Goal: Task Accomplishment & Management: Manage account settings

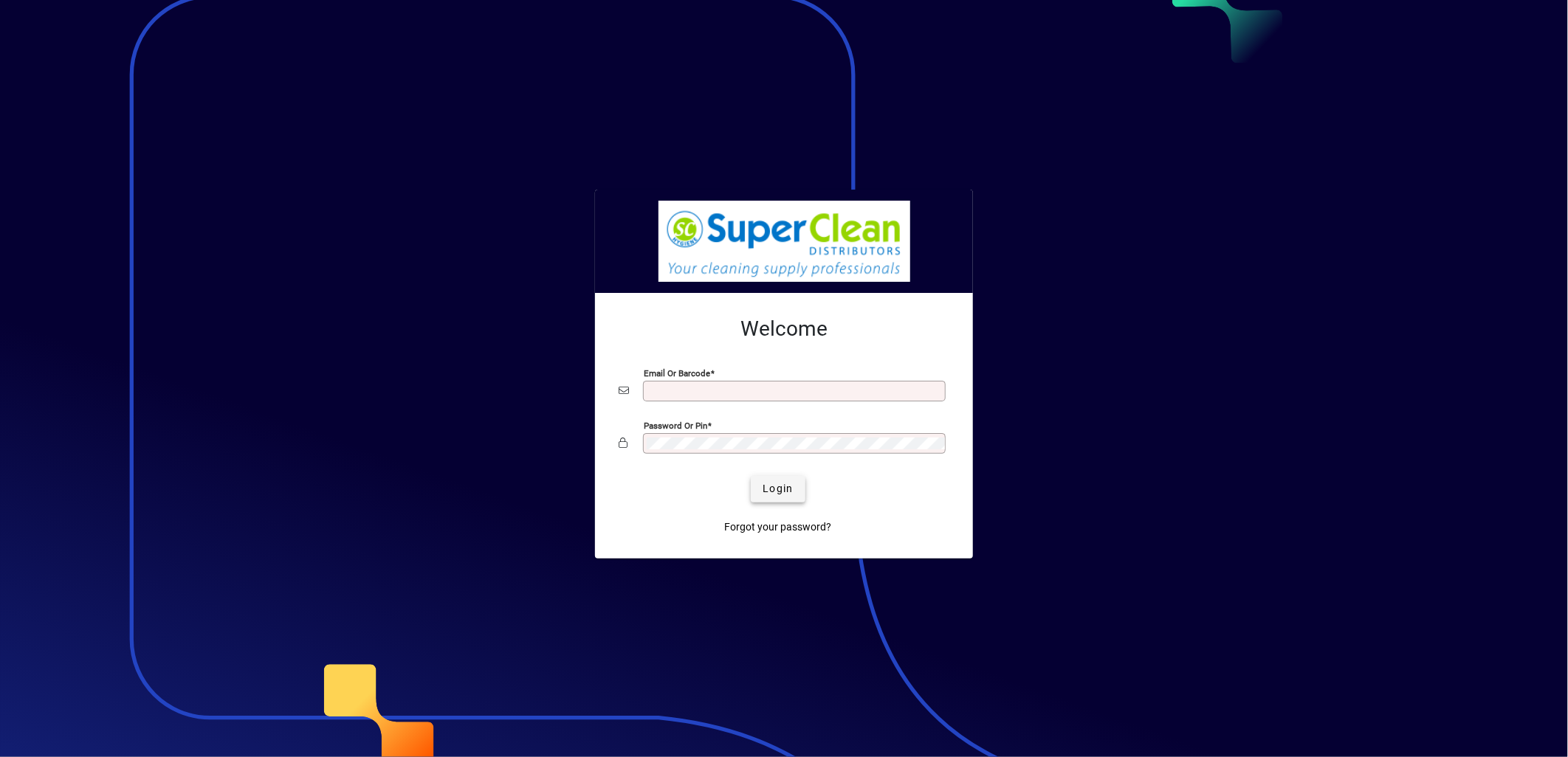
type input "**********"
click at [777, 492] on span "Login" at bounding box center [777, 489] width 31 height 16
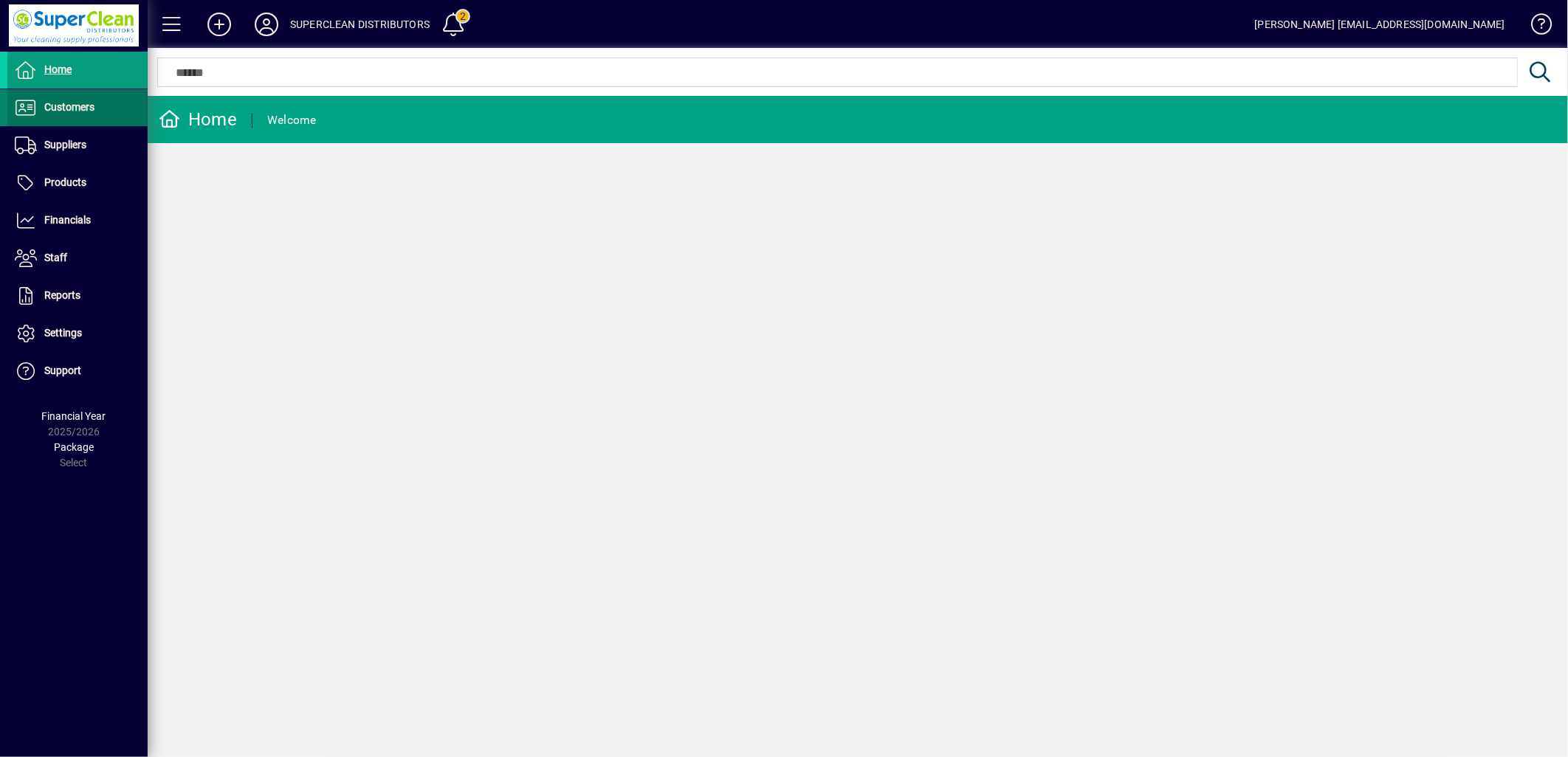
click at [56, 115] on span "Customers" at bounding box center [51, 107] width 87 height 17
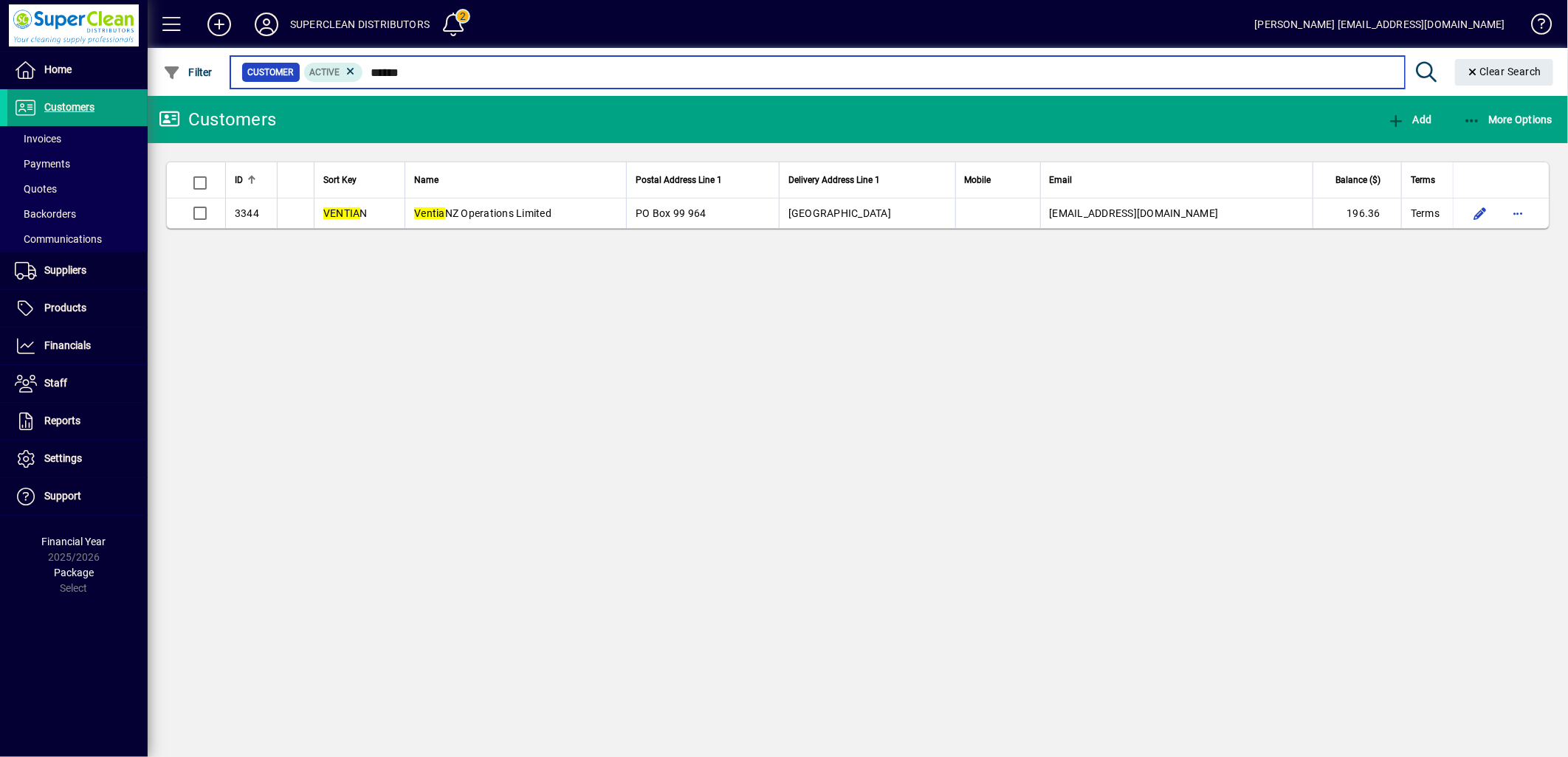
type input "******"
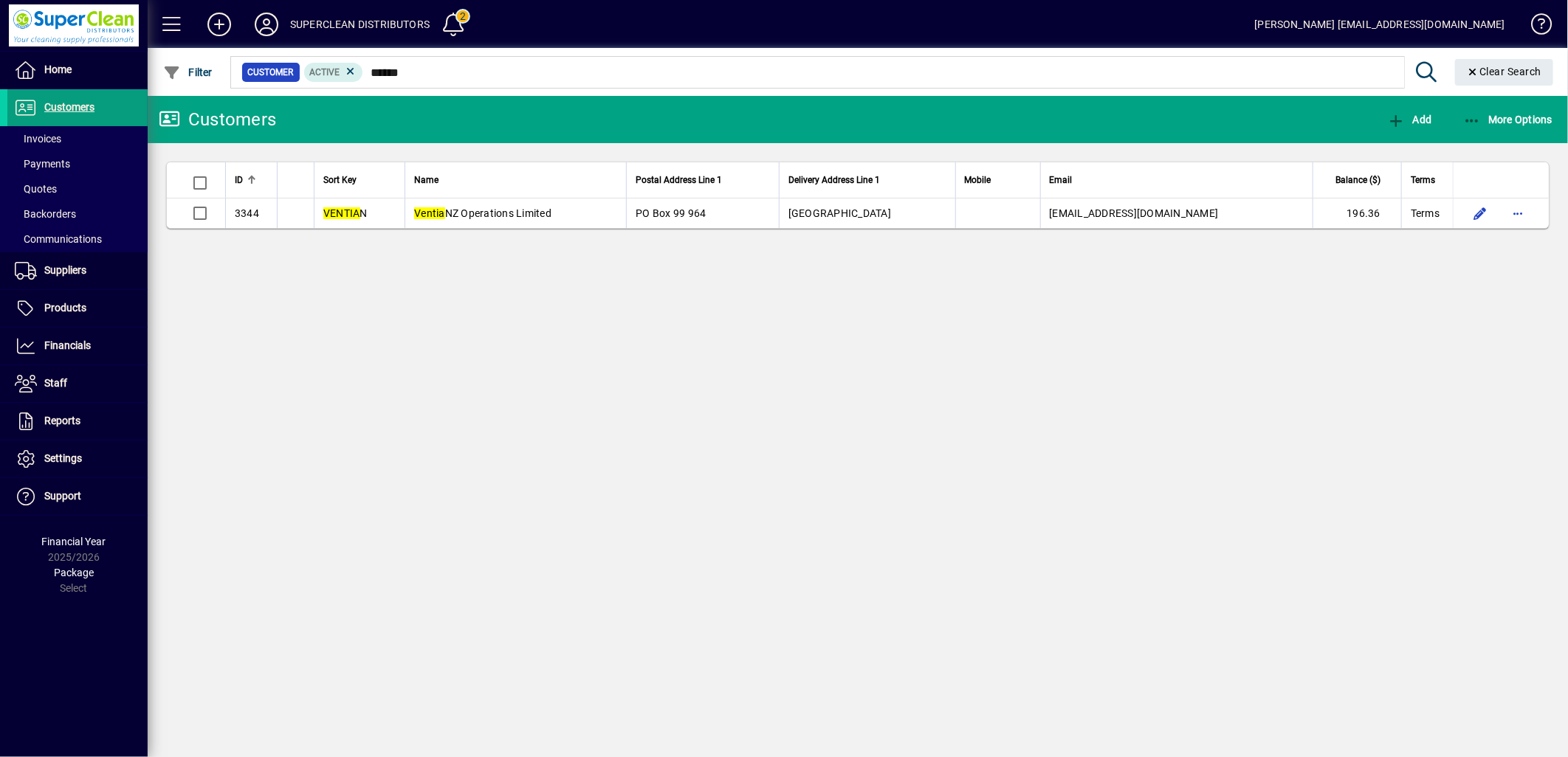
click at [573, 230] on app-page-flat "ID Sort Key Name Postal Address Line 1 Delivery Address Line 1 Mobile Email Bal…" at bounding box center [858, 195] width 1420 height 104
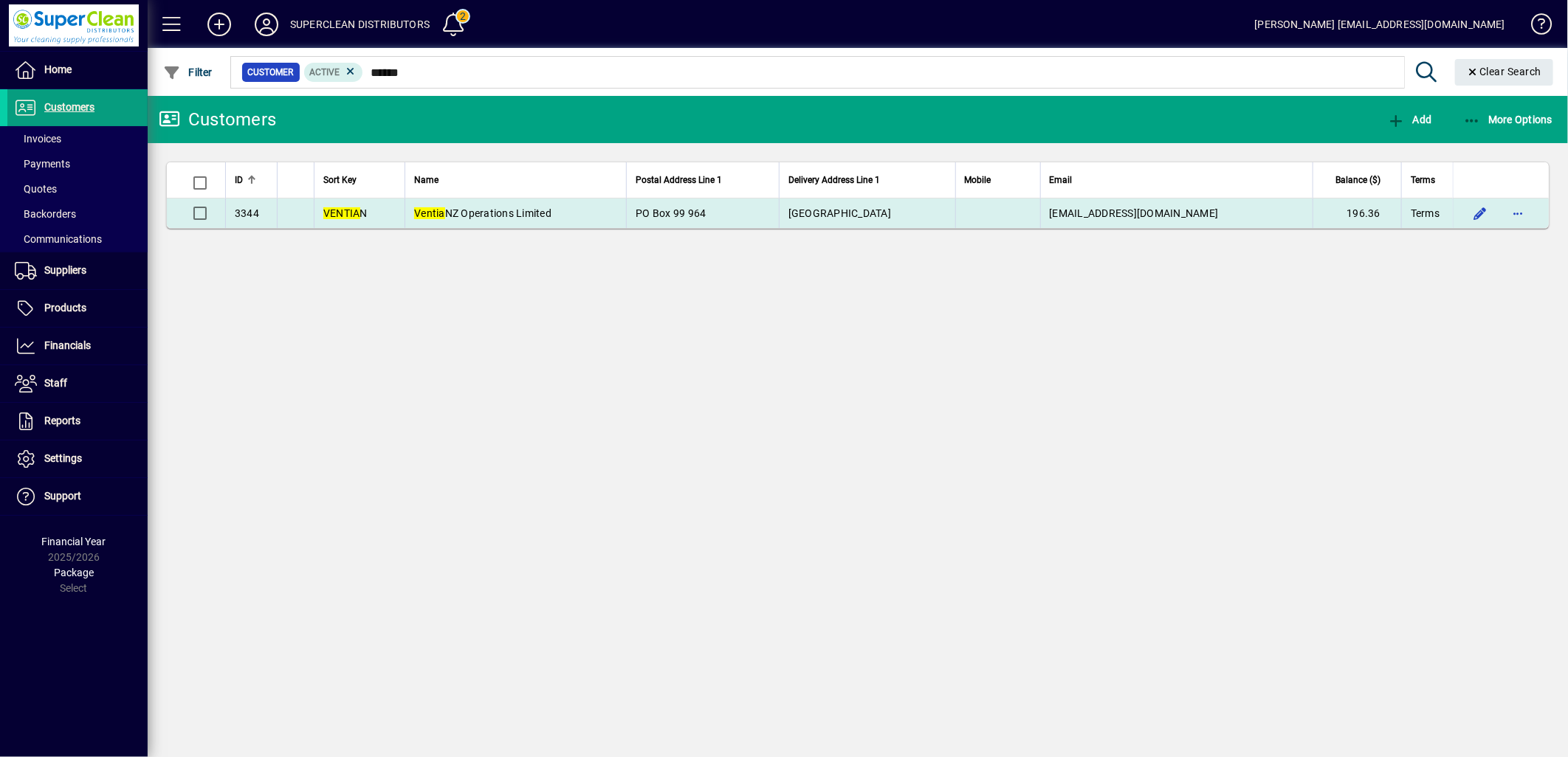
click at [573, 222] on td "Ventia NZ Operations Limited" at bounding box center [515, 213] width 222 height 30
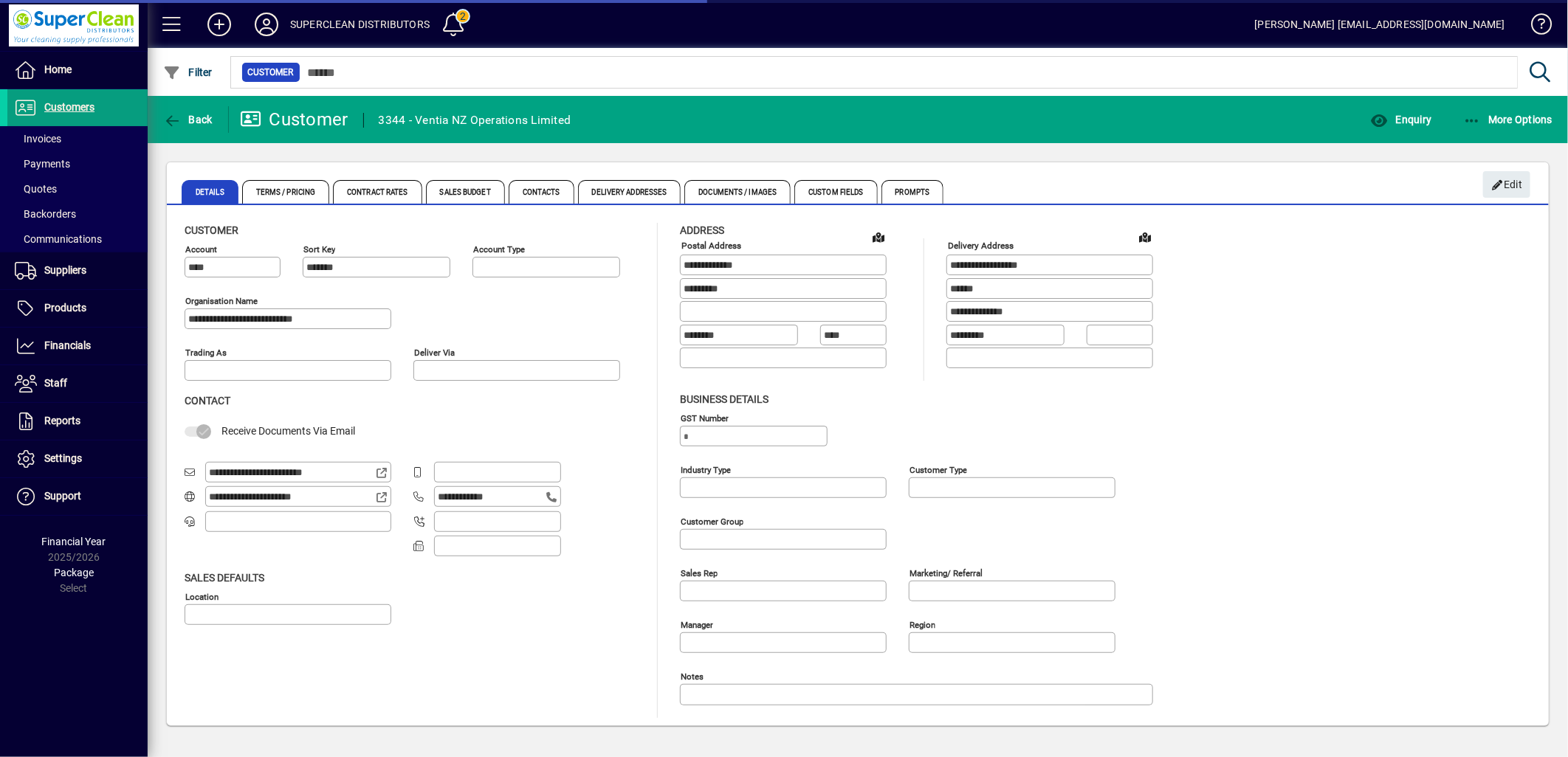
type input "**********"
type input "******"
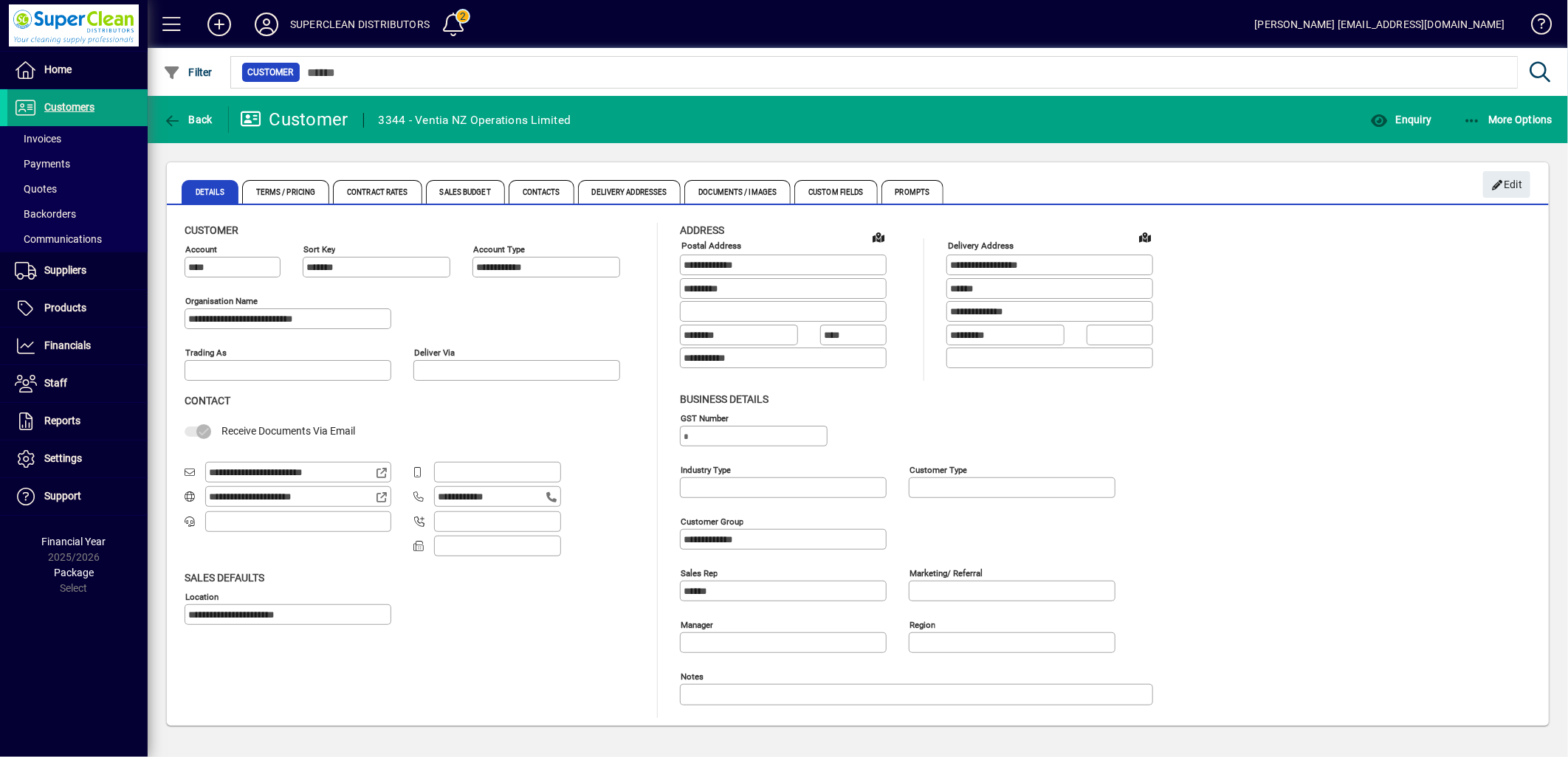
drag, startPoint x: 326, startPoint y: 500, endPoint x: 183, endPoint y: 500, distance: 143.0
click at [183, 500] on div "**********" at bounding box center [858, 466] width 1382 height 518
drag, startPoint x: 183, startPoint y: 500, endPoint x: 262, endPoint y: 502, distance: 79.0
click at [355, 499] on input "**********" at bounding box center [292, 497] width 167 height 12
click at [185, 120] on span "Back" at bounding box center [188, 120] width 50 height 12
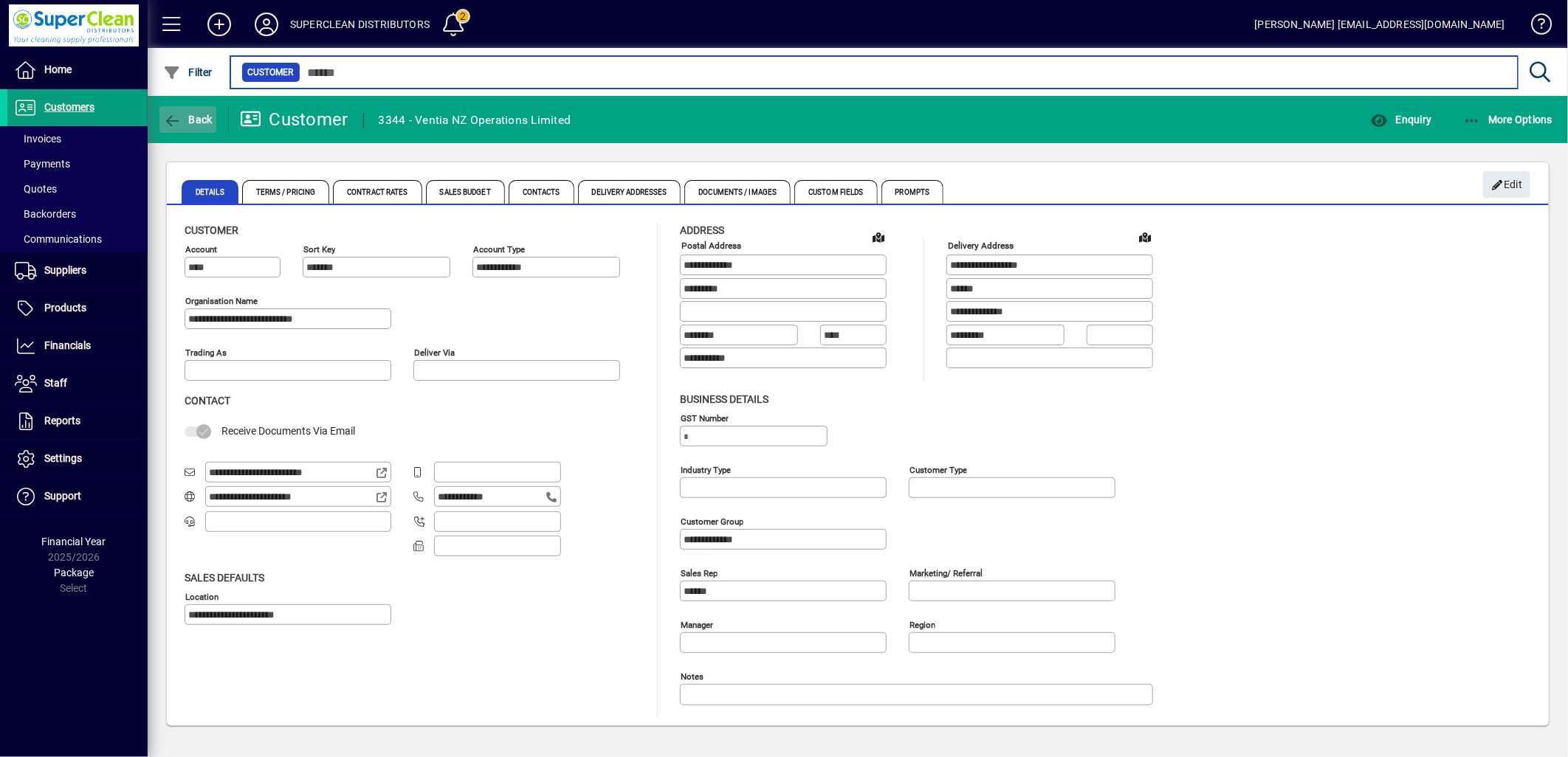
type input "******"
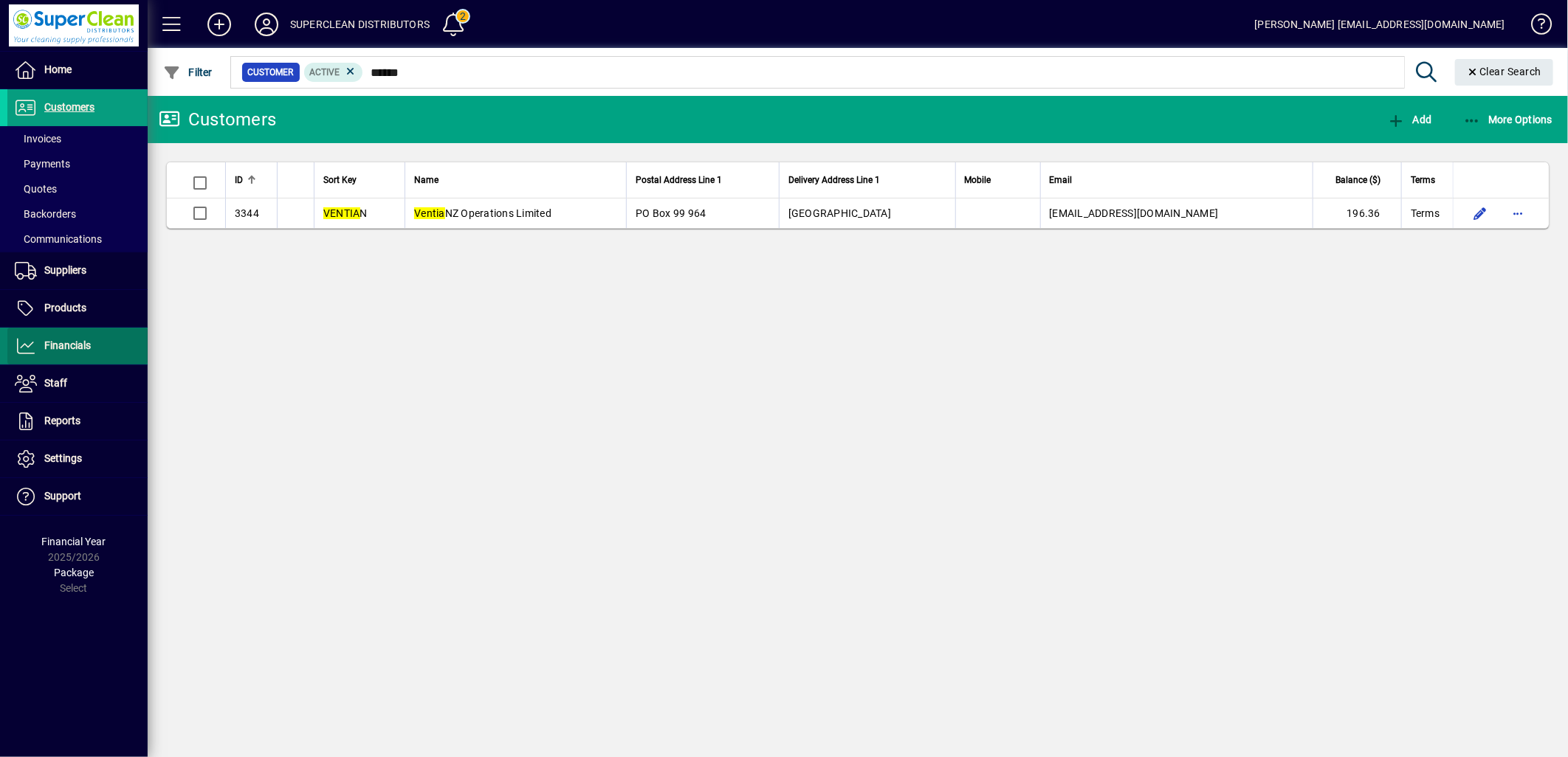
click at [70, 334] on span at bounding box center [77, 346] width 141 height 36
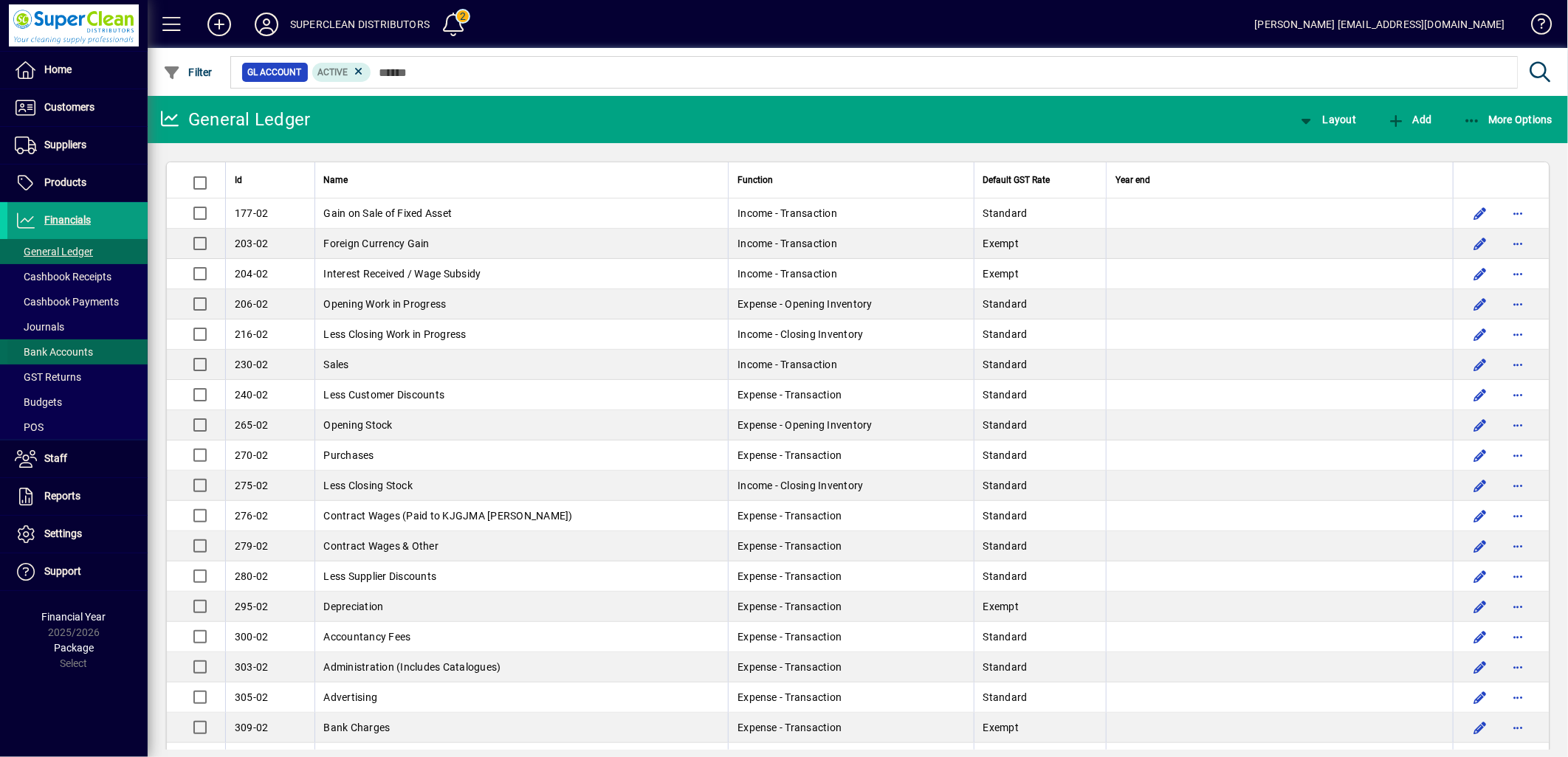
click at [76, 341] on span at bounding box center [77, 352] width 141 height 36
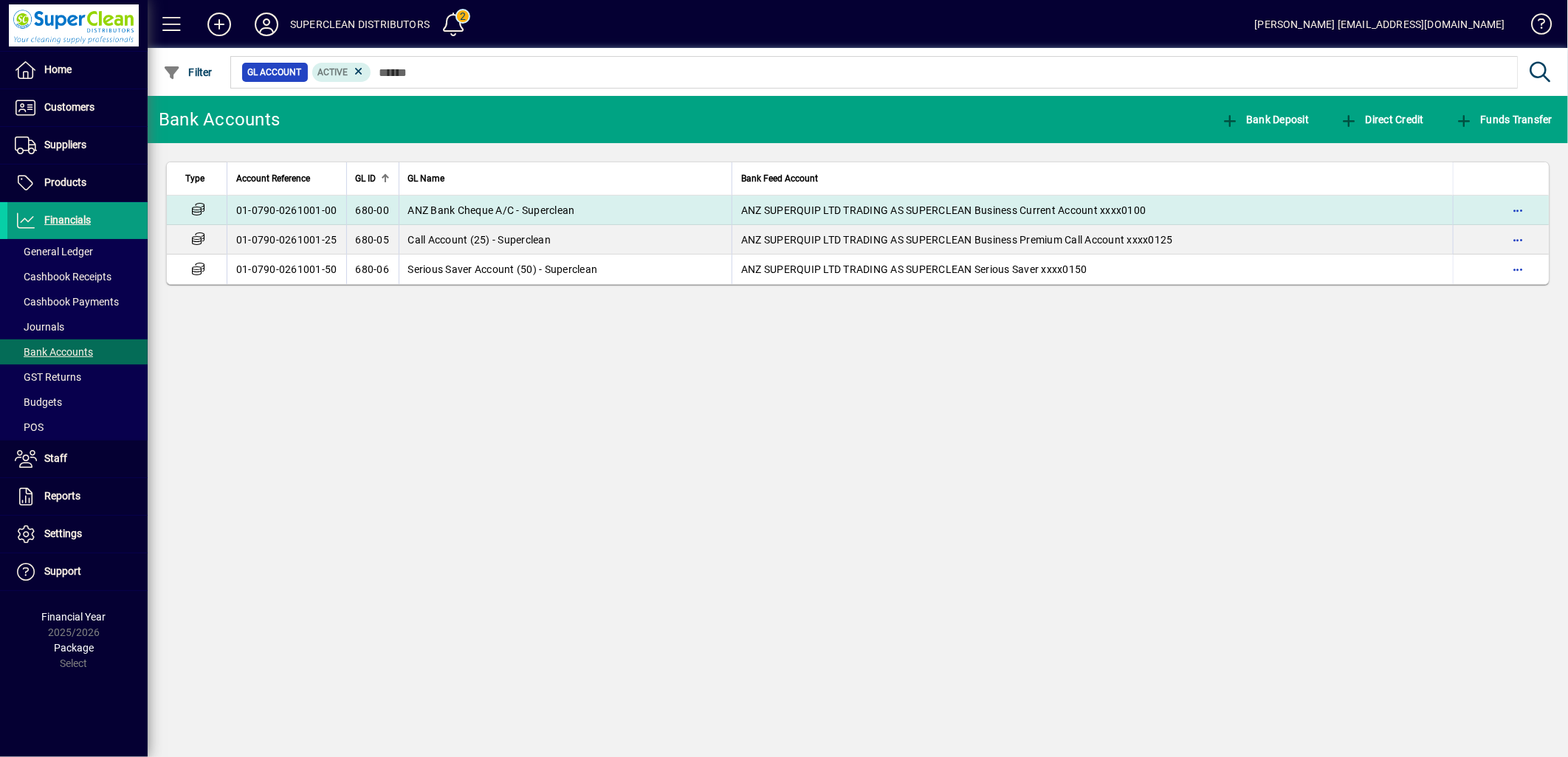
click at [454, 214] on span "ANZ Bank Cheque A/C - Superclean" at bounding box center [491, 210] width 167 height 12
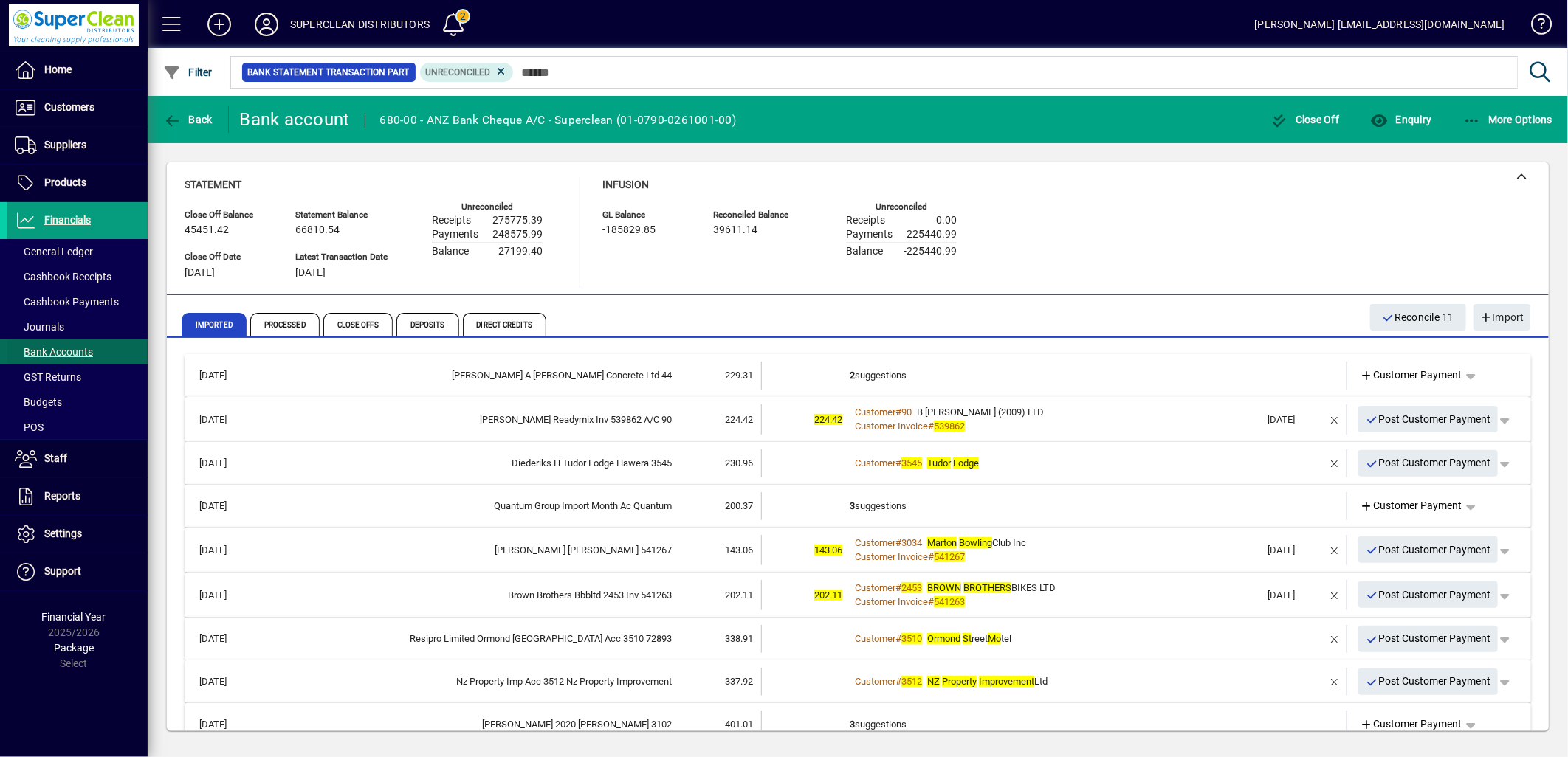
click at [59, 350] on span "Bank Accounts" at bounding box center [54, 352] width 79 height 12
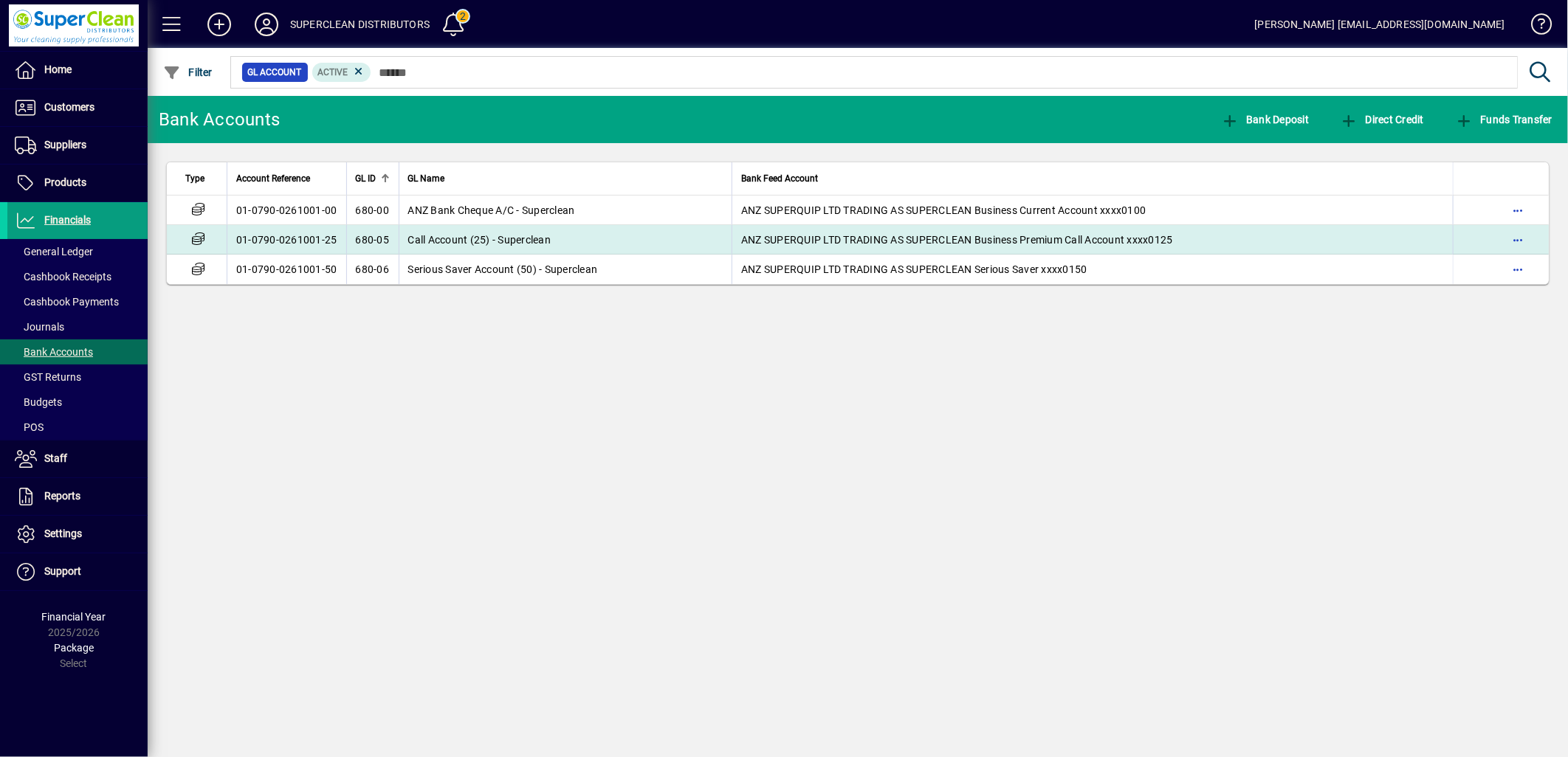
click at [427, 242] on span "Call Account (25) - Superclean" at bounding box center [480, 240] width 143 height 12
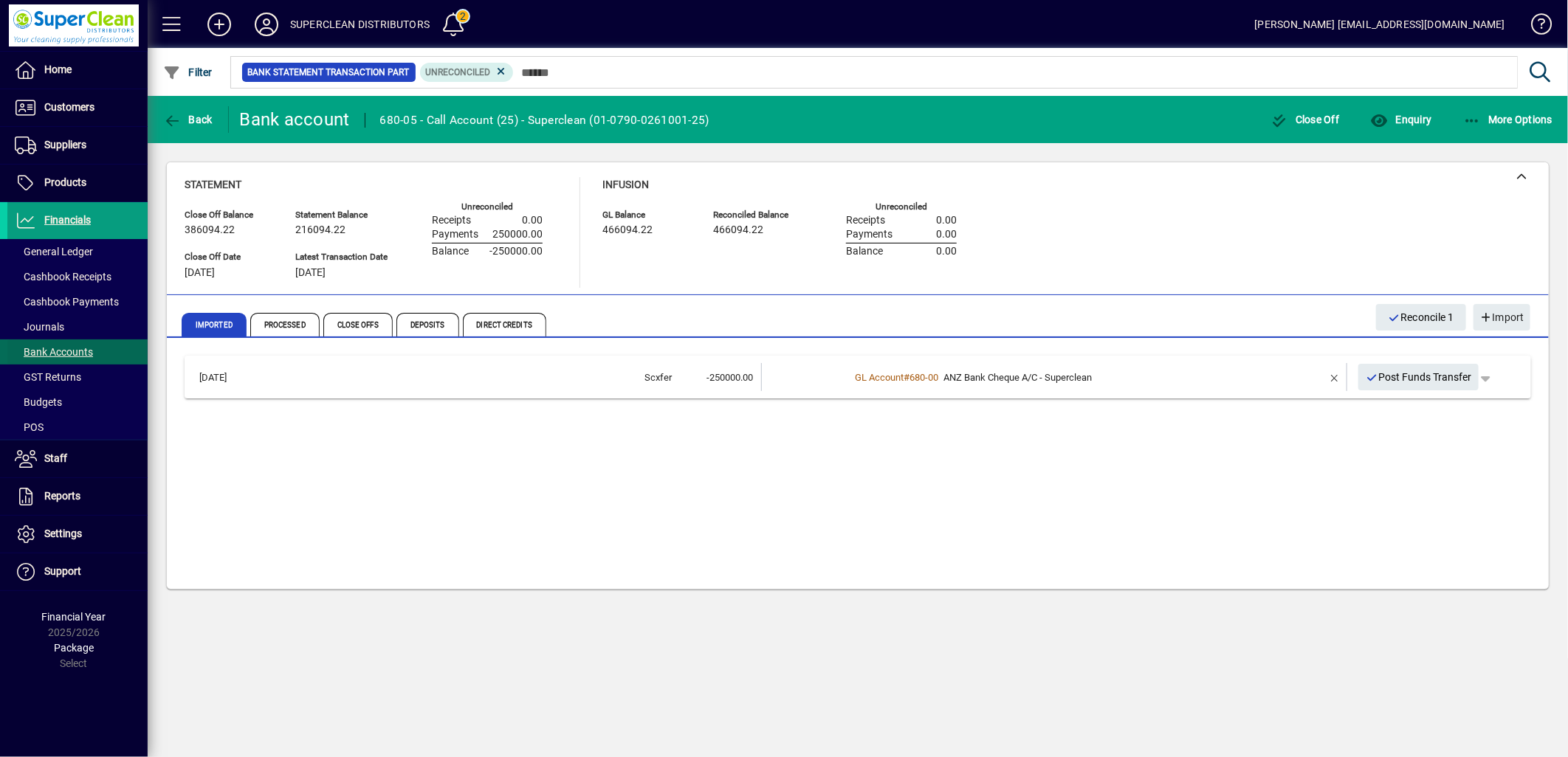
click at [66, 357] on span "Bank Accounts" at bounding box center [50, 353] width 86 height 16
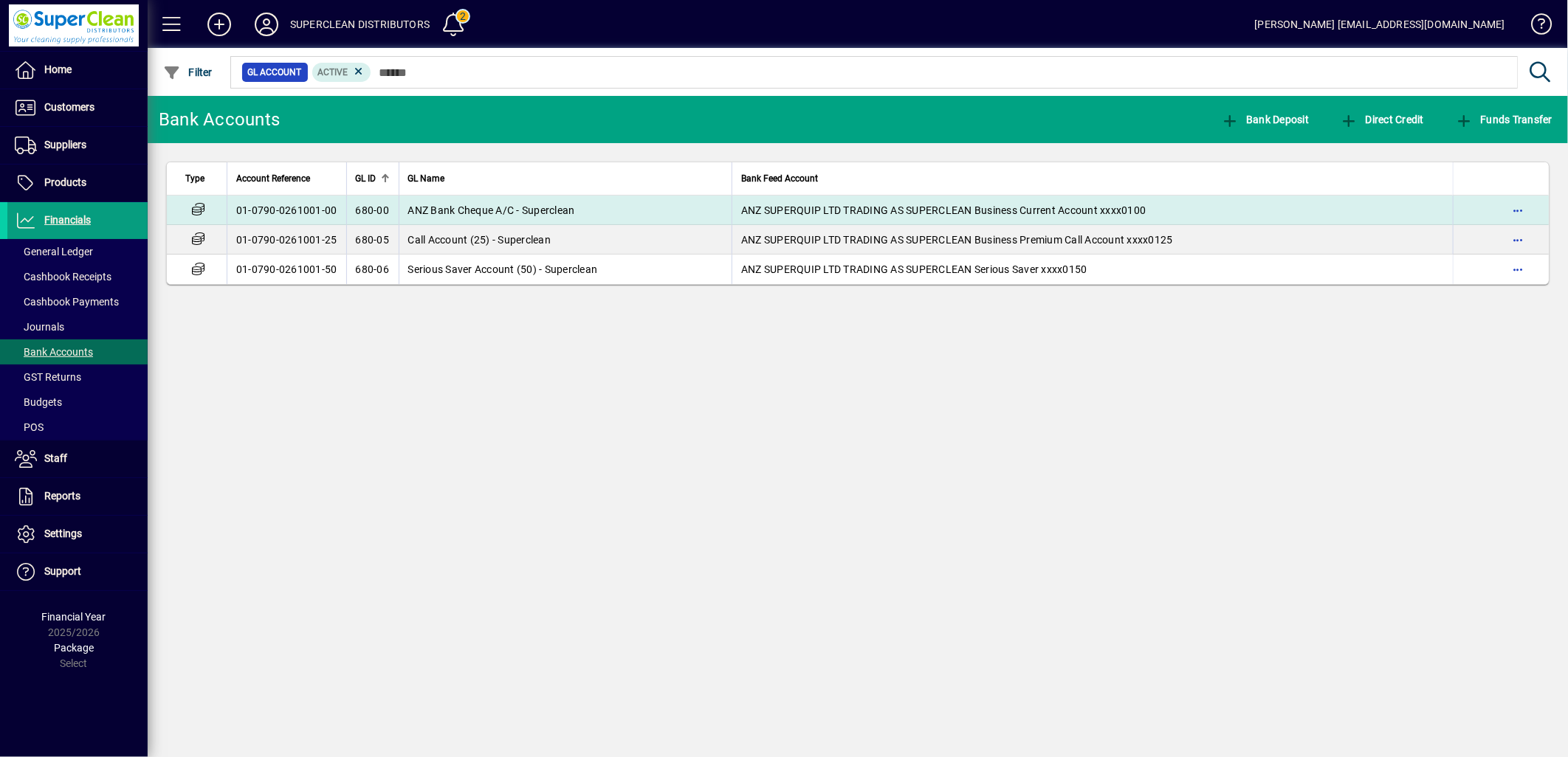
click at [417, 215] on span "ANZ Bank Cheque A/C - Superclean" at bounding box center [491, 210] width 167 height 12
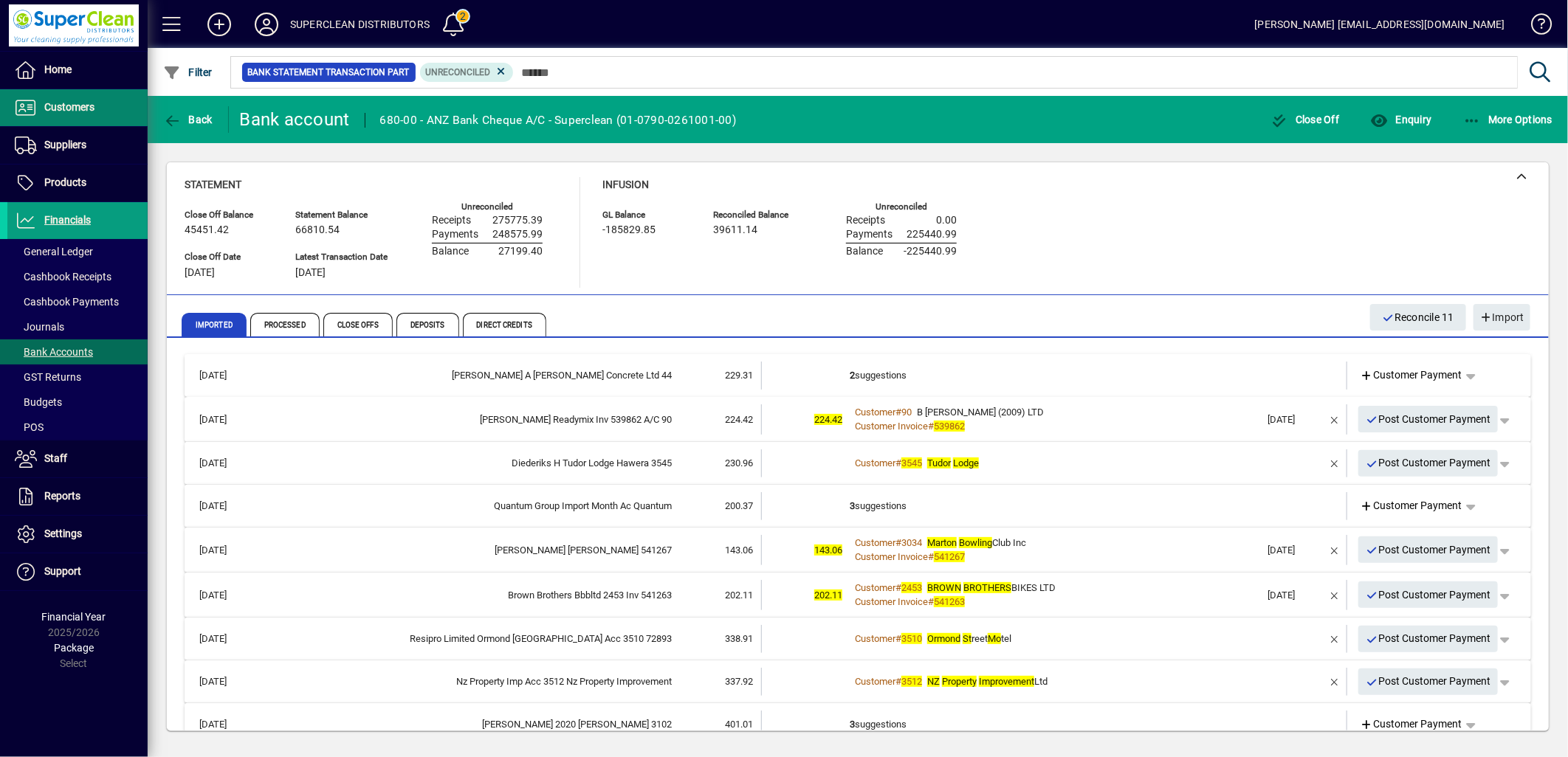
drag, startPoint x: 62, startPoint y: 111, endPoint x: 54, endPoint y: 127, distance: 17.9
click at [62, 112] on span "Customers" at bounding box center [69, 107] width 50 height 12
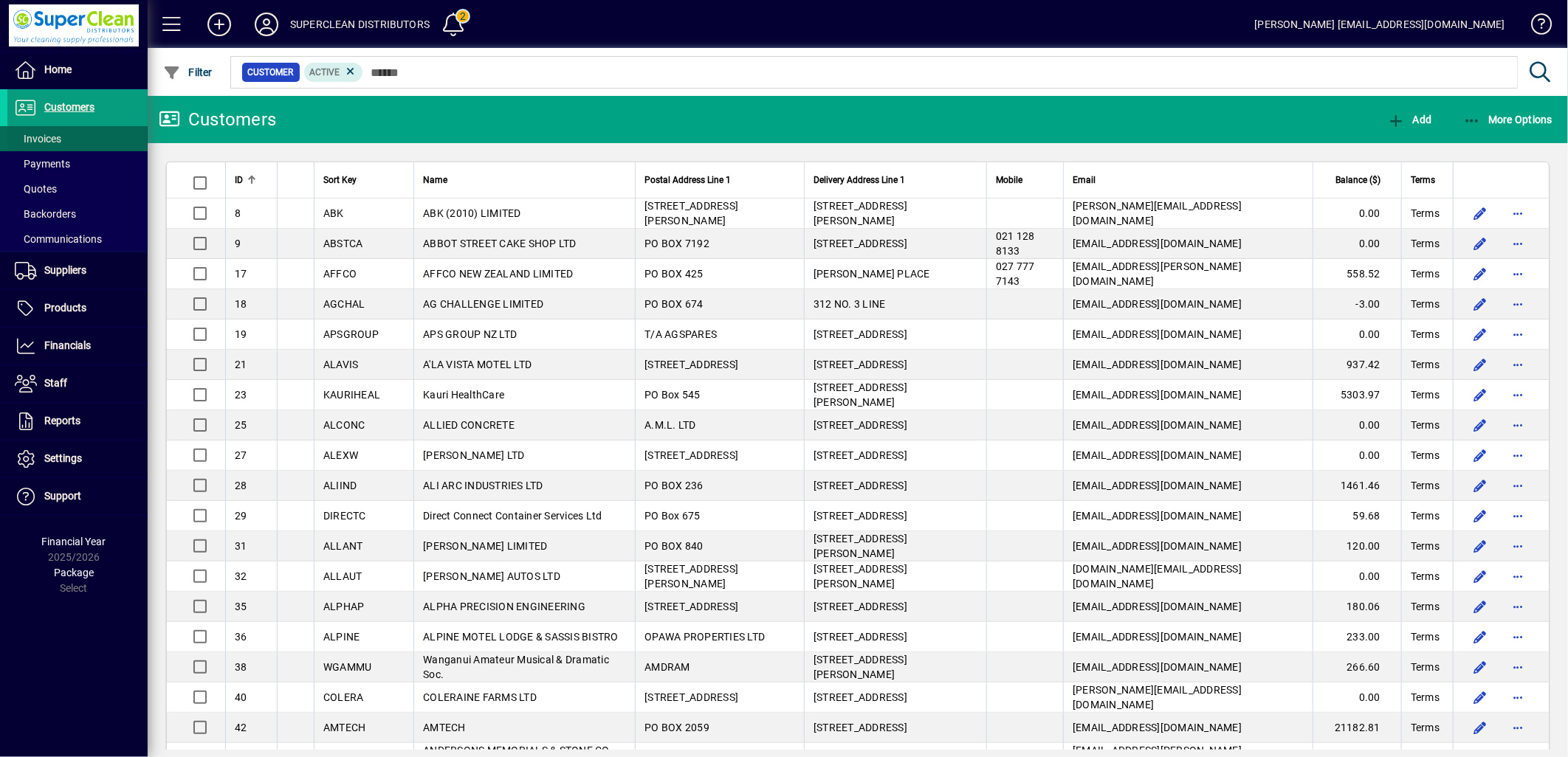
click at [50, 136] on span "Invoices" at bounding box center [38, 139] width 46 height 12
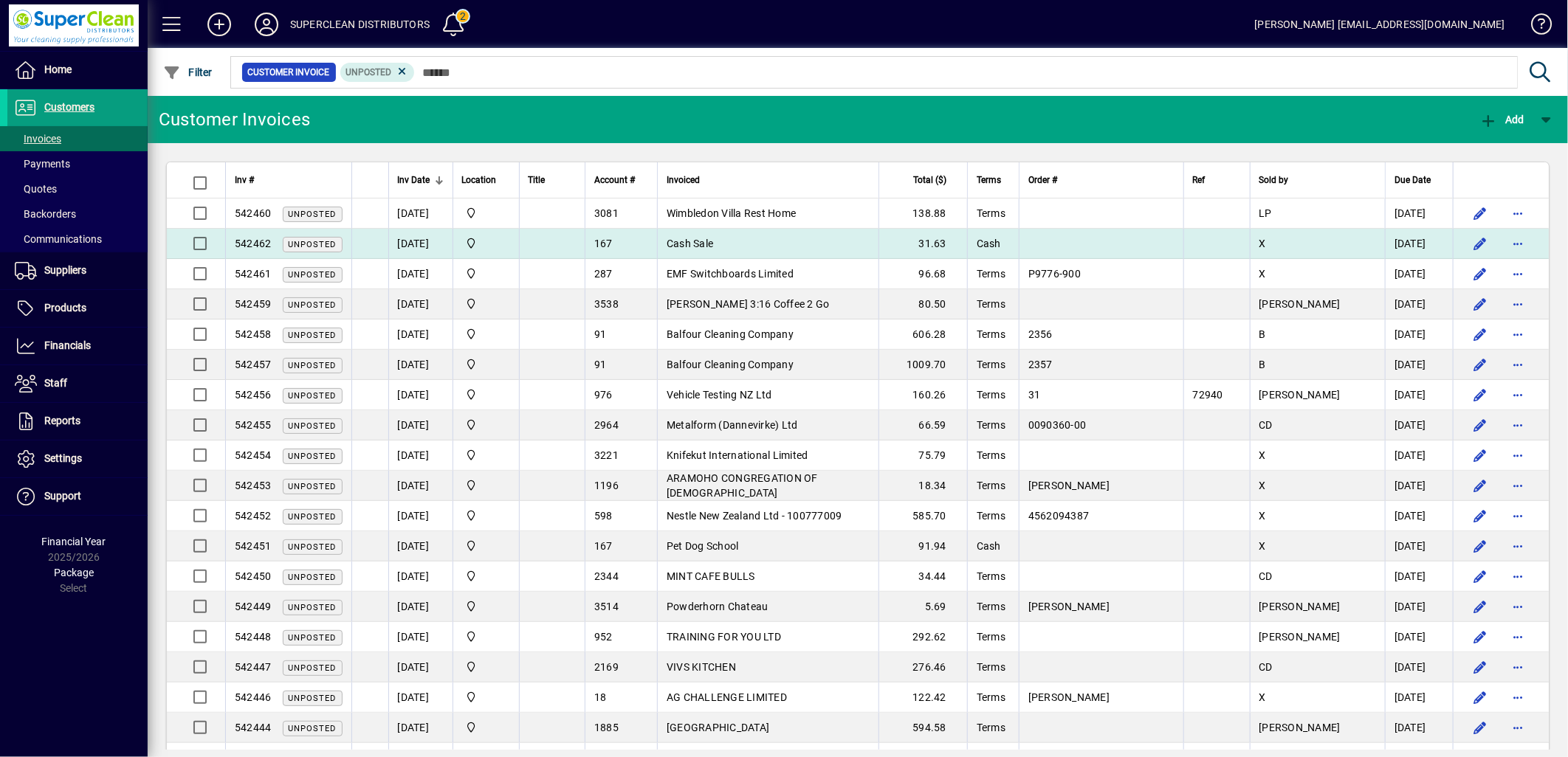
click at [713, 242] on span "Cash Sale" at bounding box center [689, 244] width 46 height 12
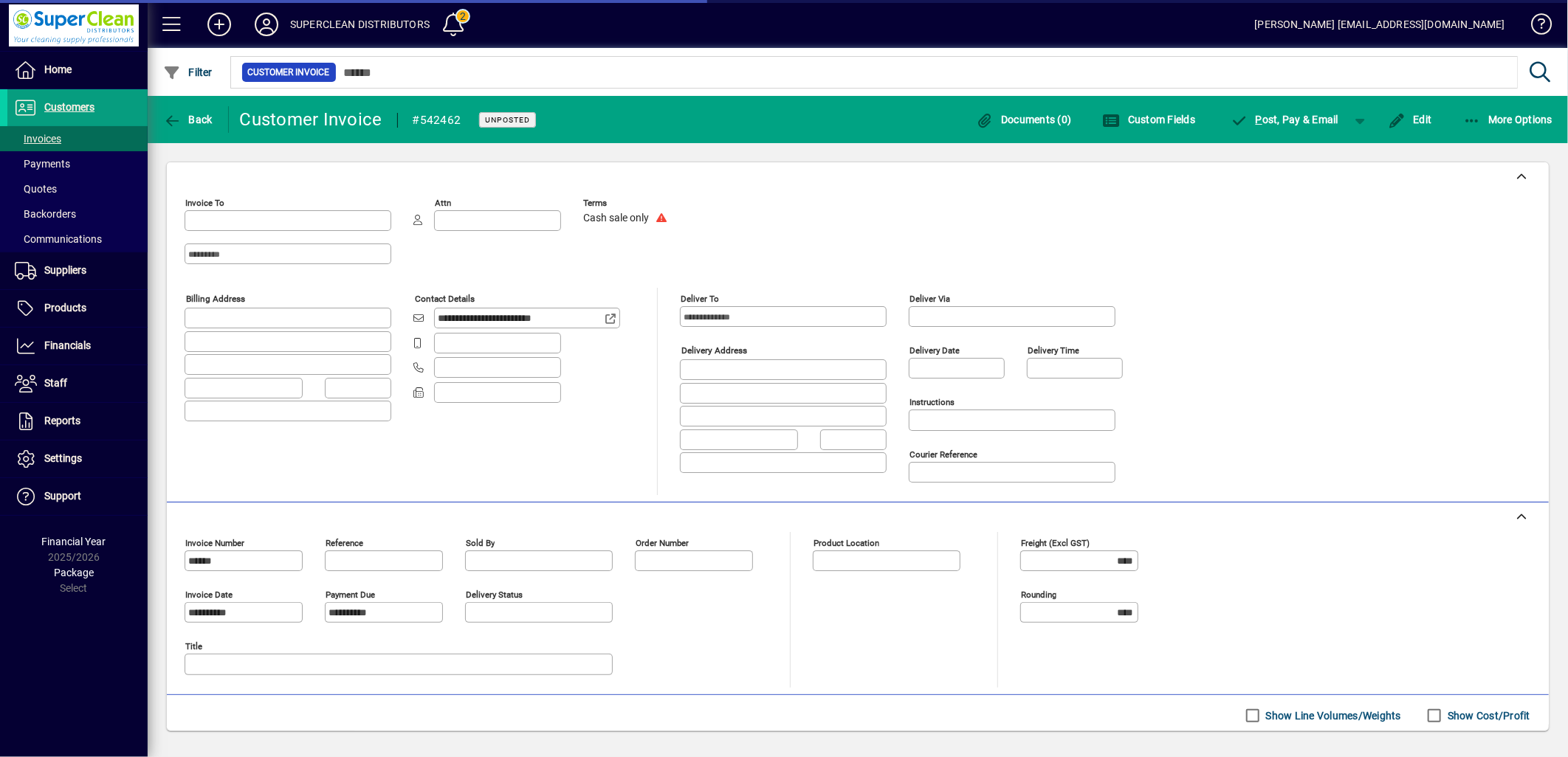
type input "**********"
type input "******"
type input "**********"
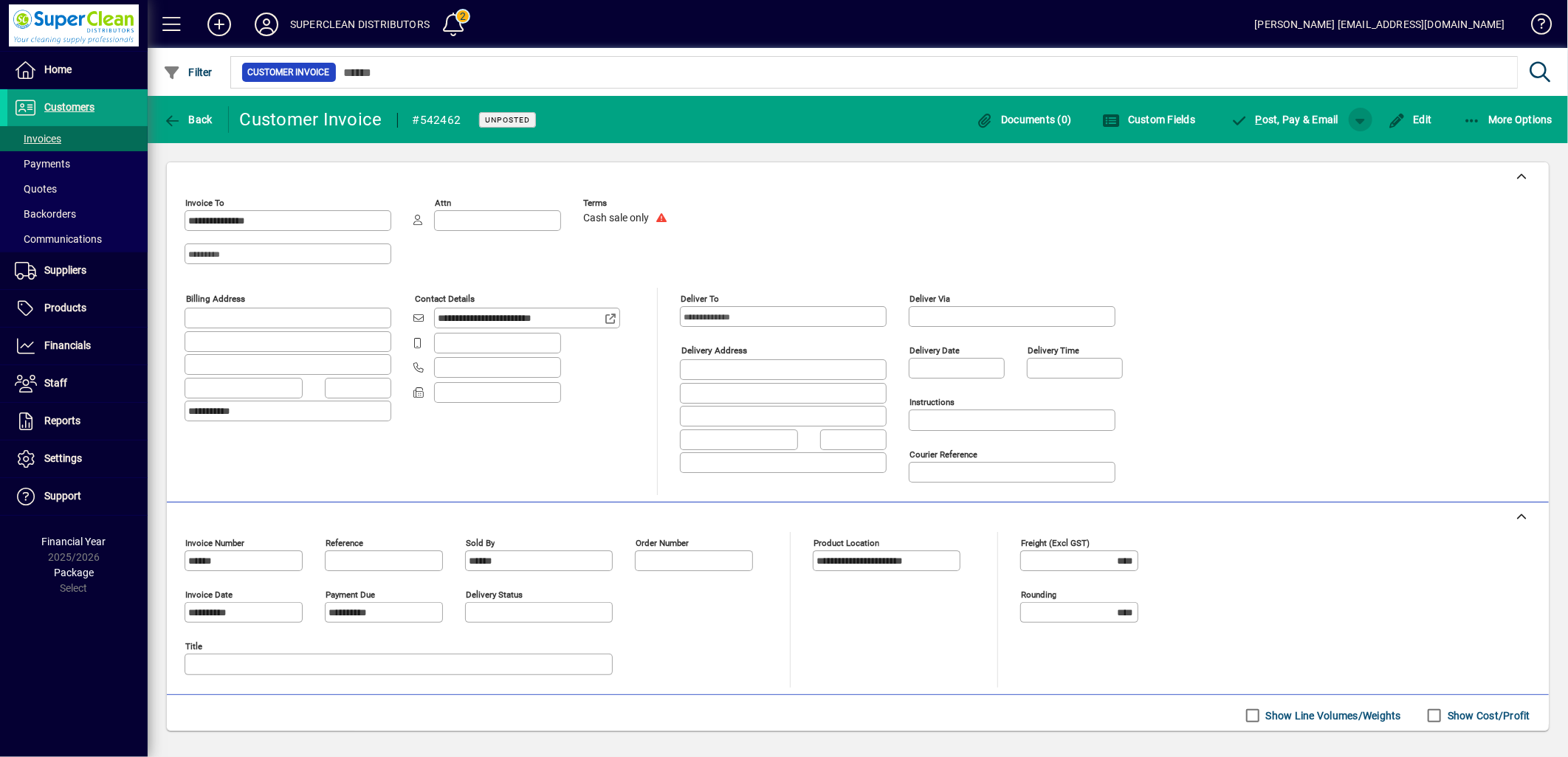
click at [1364, 121] on span "button" at bounding box center [1360, 120] width 36 height 36
click at [1337, 153] on span "P ost & Pay" at bounding box center [1316, 151] width 84 height 12
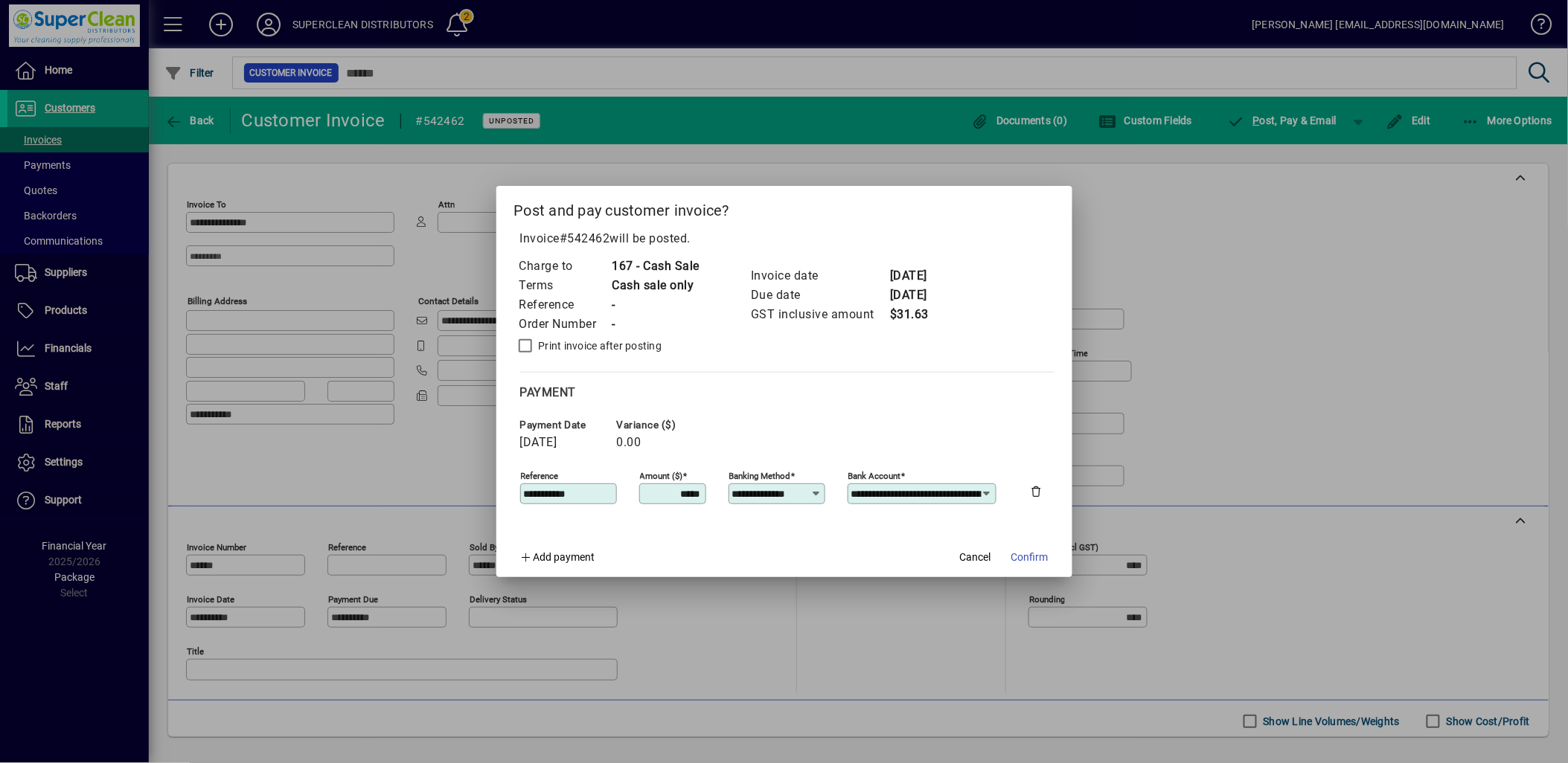
click at [774, 489] on input "**********" at bounding box center [772, 494] width 79 height 12
click at [771, 364] on mat-option "EFTPOS" at bounding box center [774, 352] width 92 height 40
type input "******"
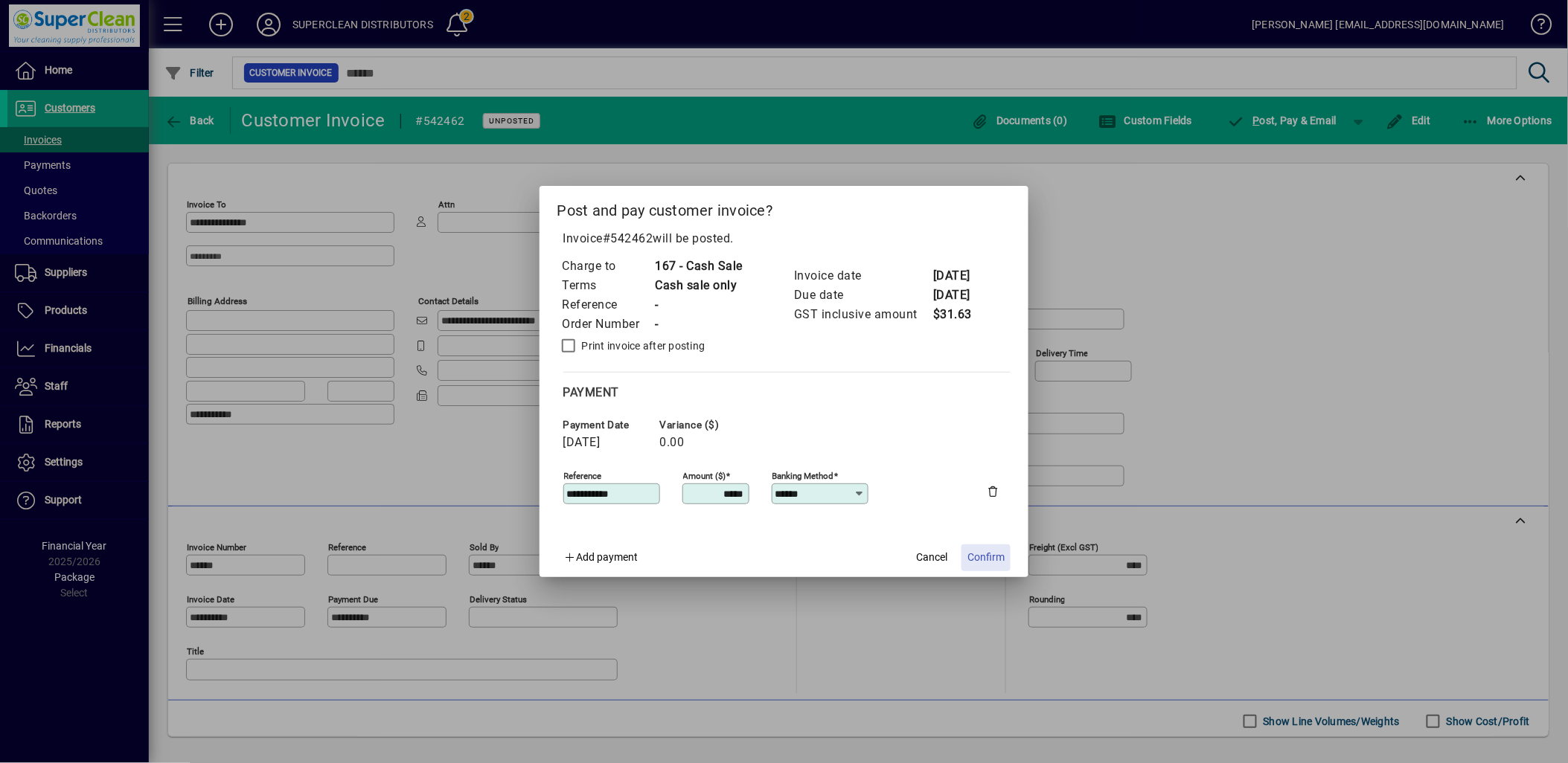
click at [981, 551] on span "Confirm" at bounding box center [986, 558] width 37 height 16
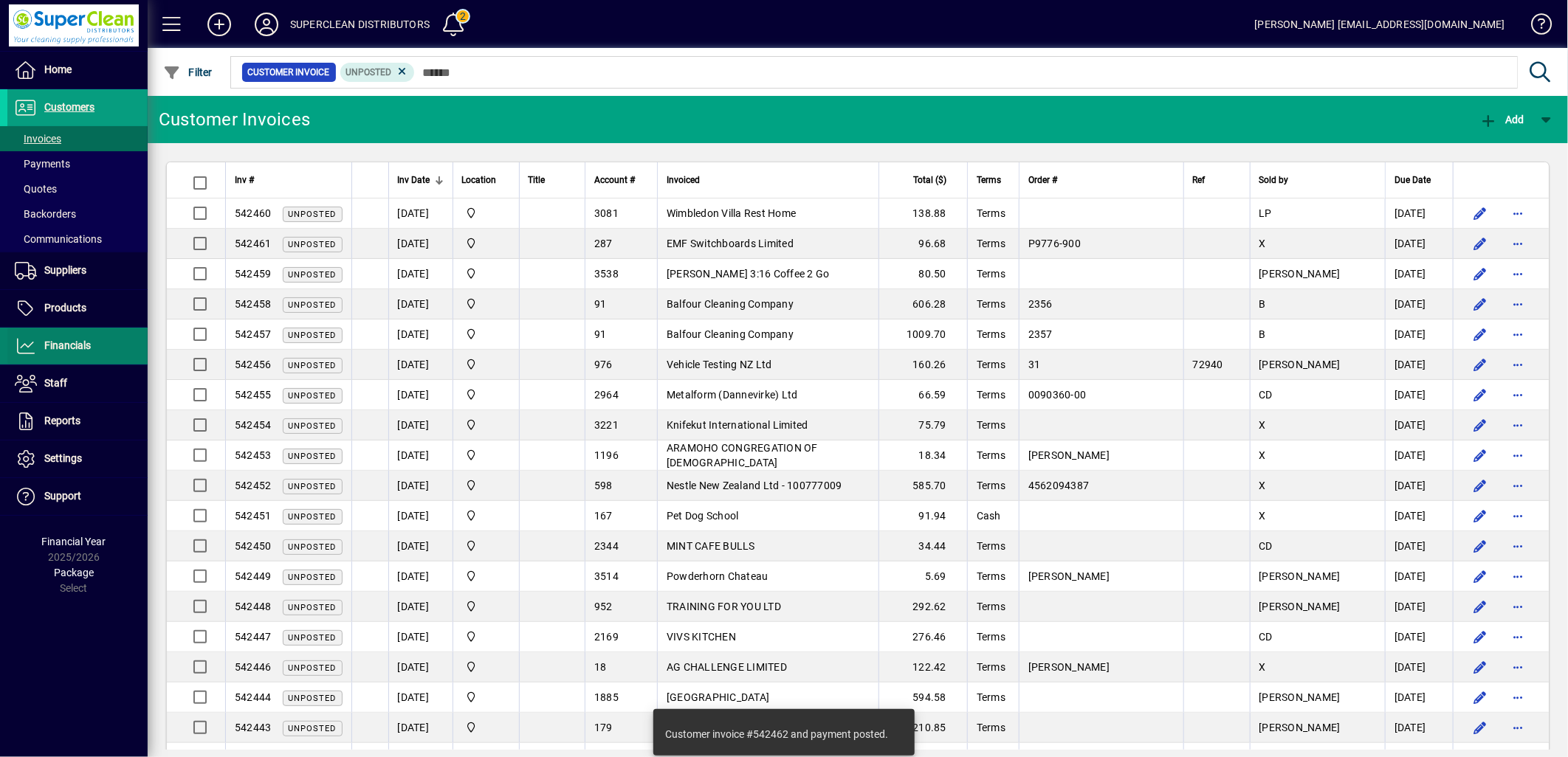
click at [78, 342] on span "Financials" at bounding box center [67, 346] width 46 height 12
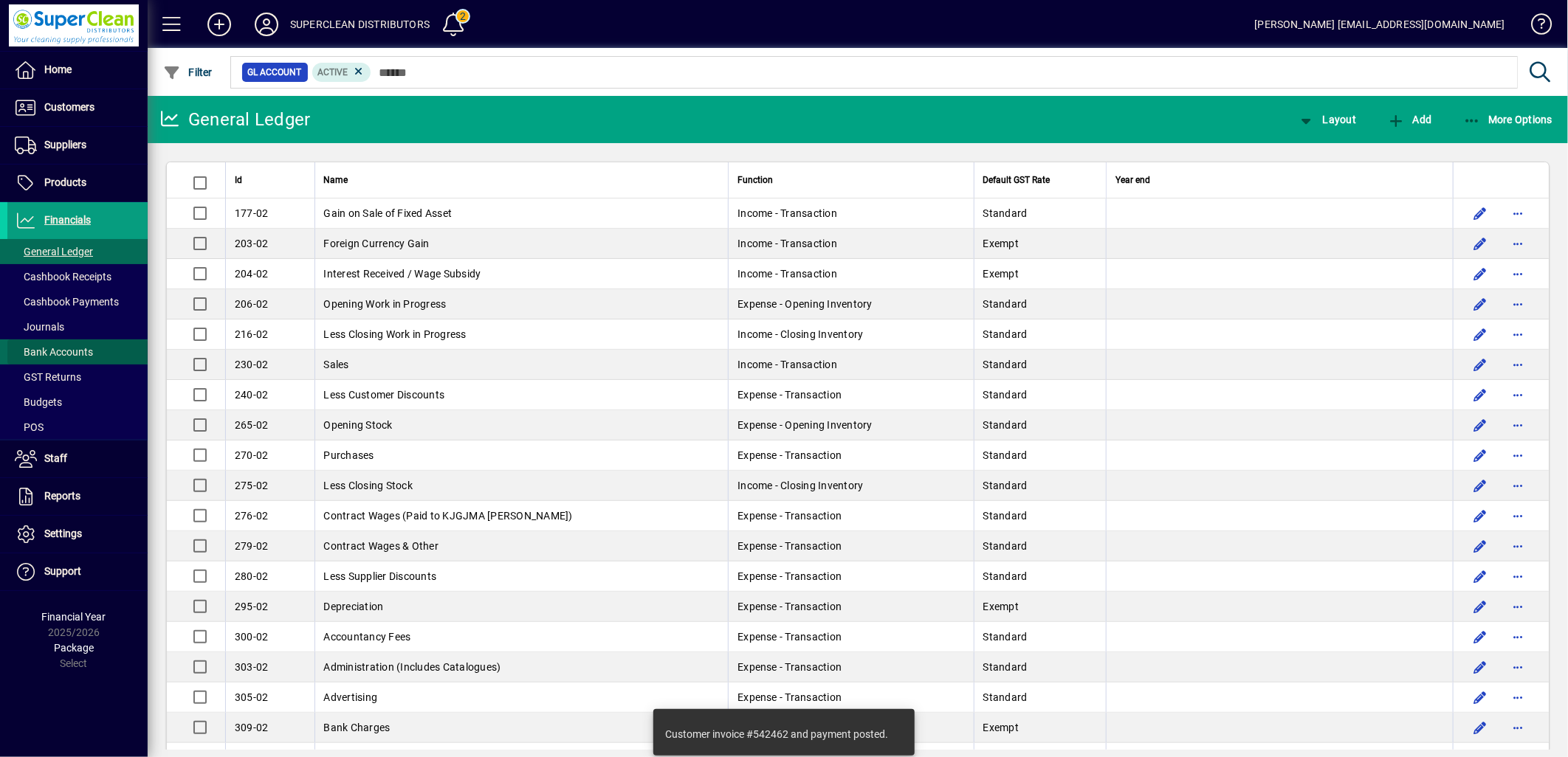
click at [78, 352] on span "Bank Accounts" at bounding box center [54, 352] width 79 height 12
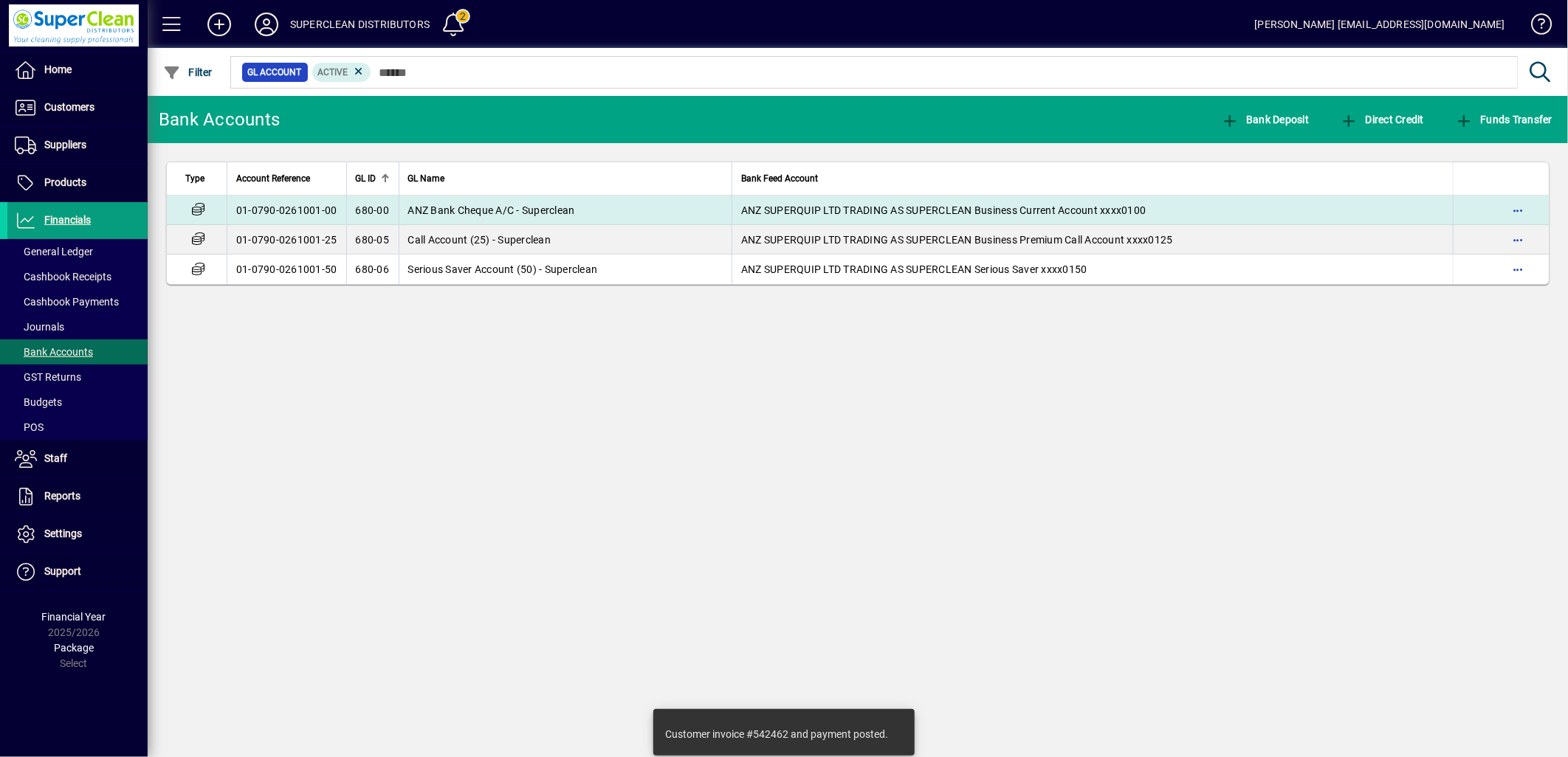
click at [443, 217] on td "ANZ Bank Cheque A/C - Superclean" at bounding box center [565, 210] width 334 height 30
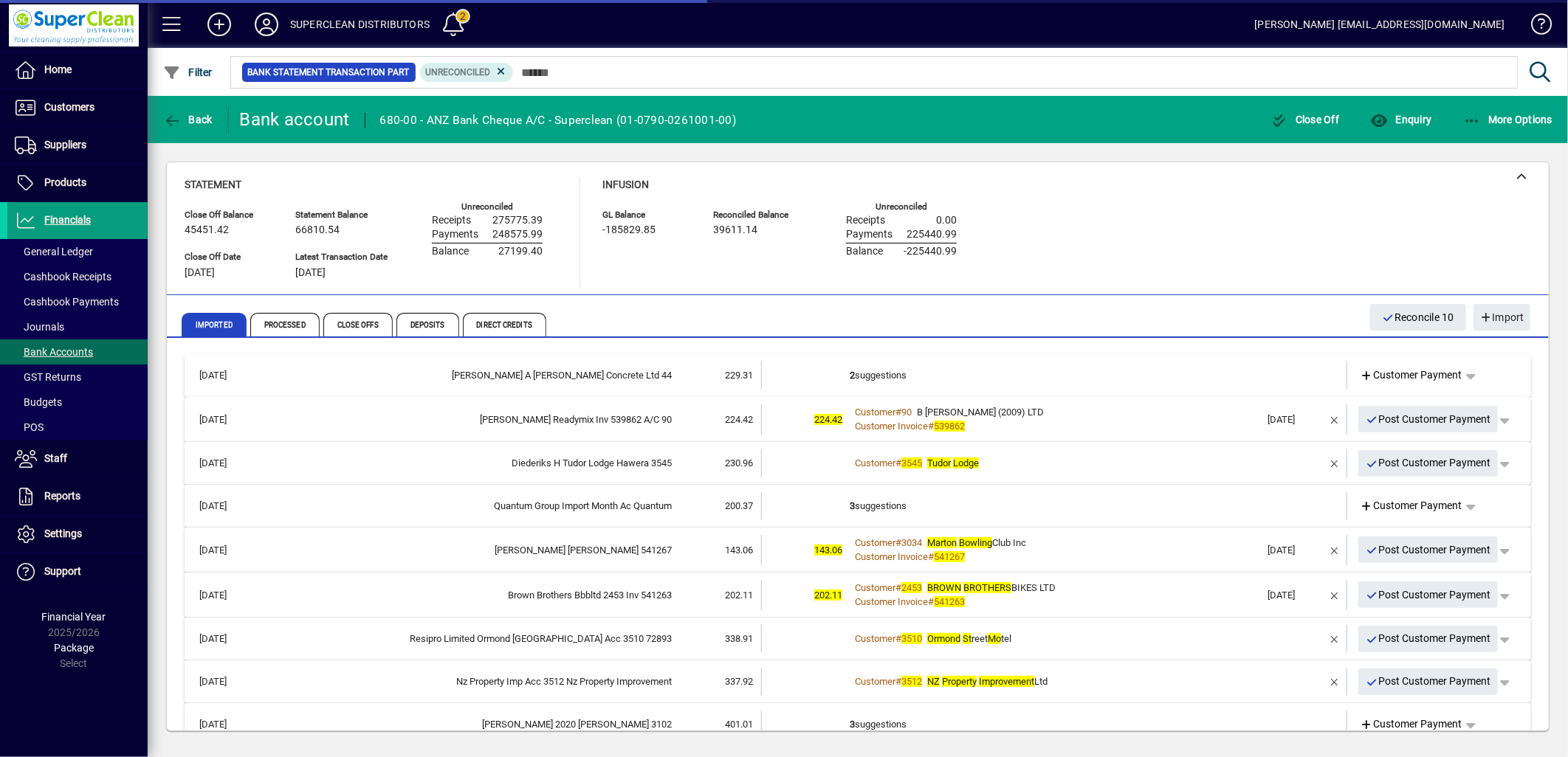
click at [920, 369] on td "2 suggestions" at bounding box center [1055, 375] width 411 height 28
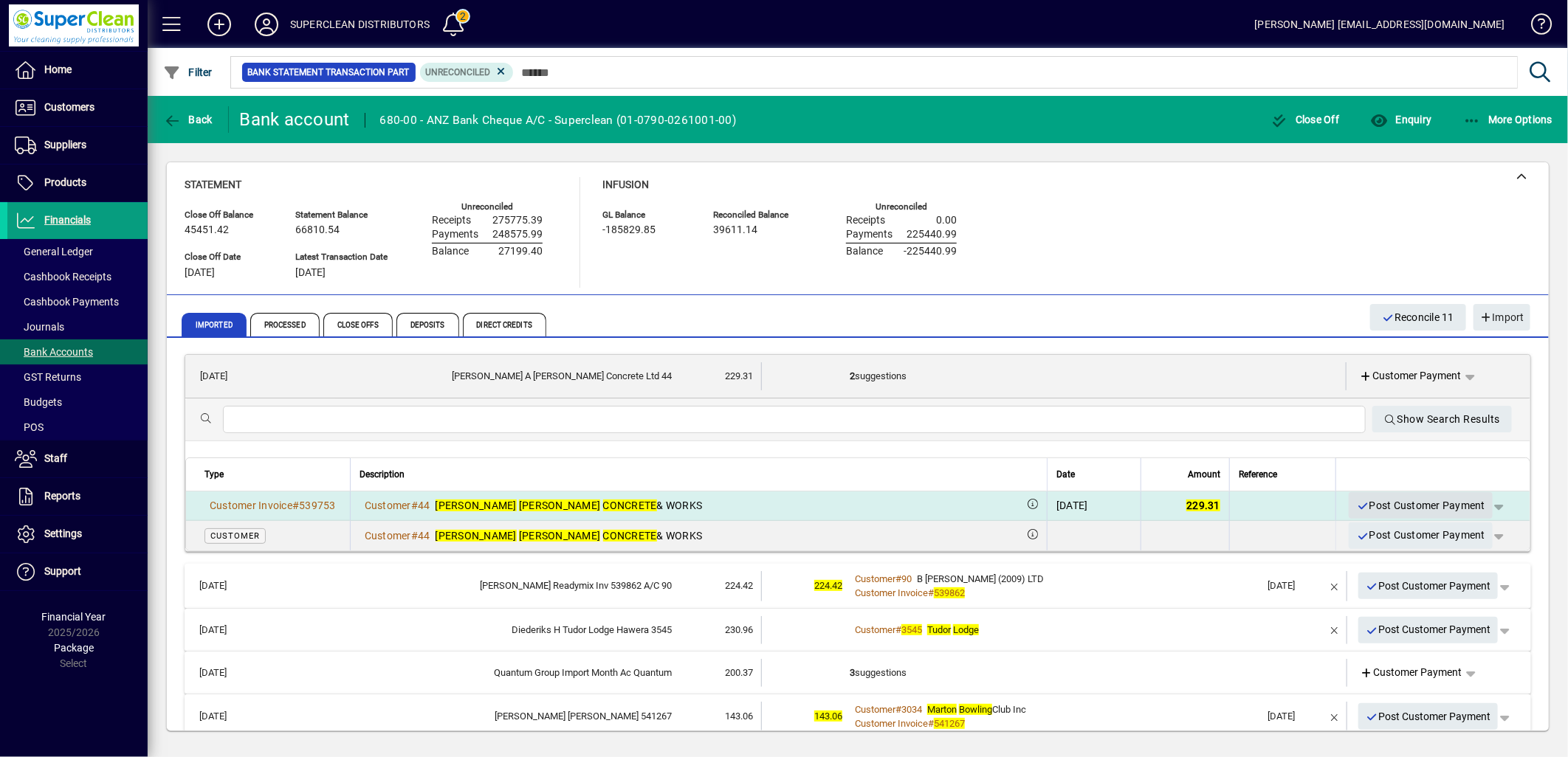
click at [1444, 504] on span "Post Customer Payment" at bounding box center [1421, 506] width 129 height 24
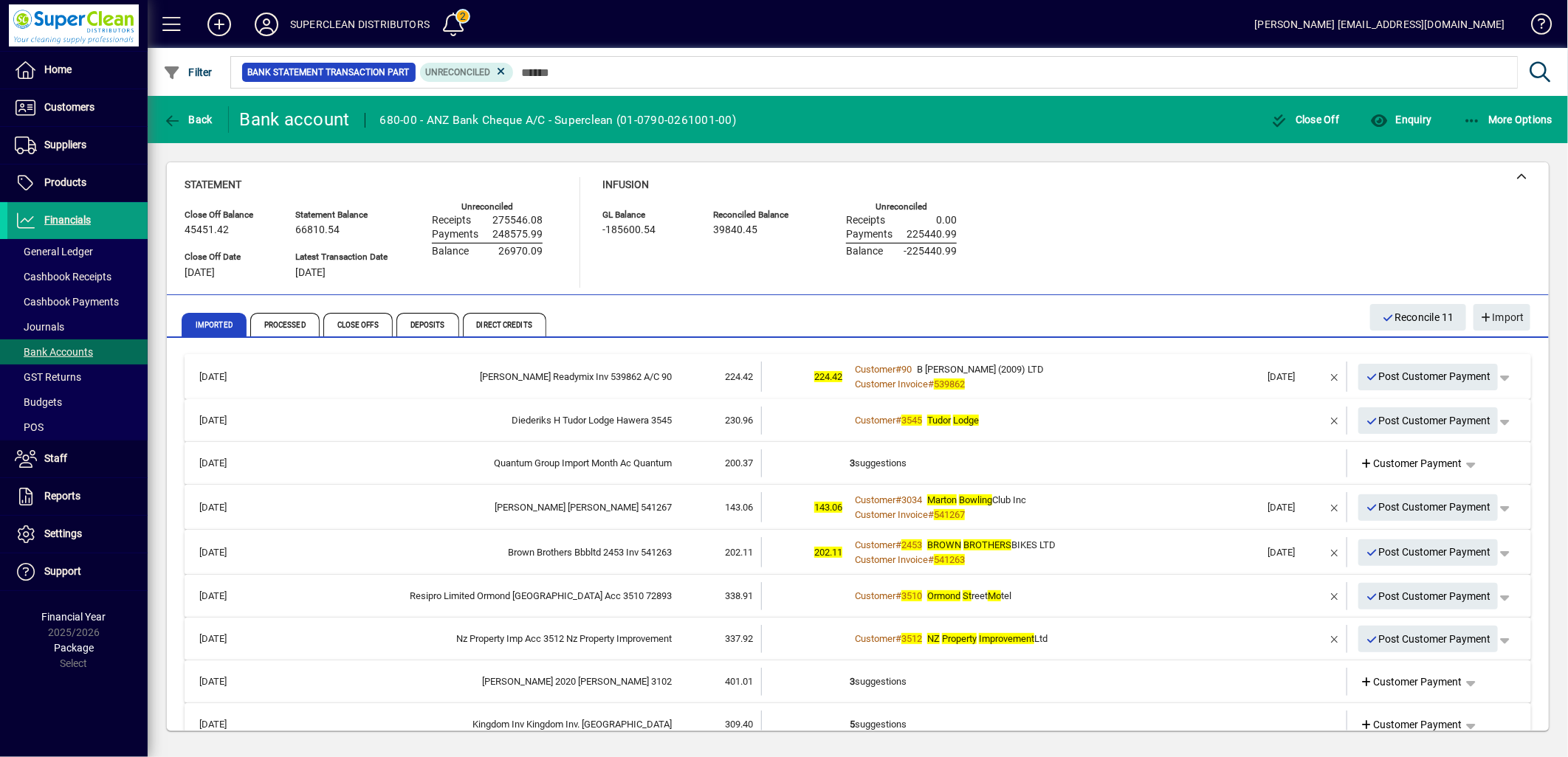
click at [1073, 389] on div "Customer Invoice # 539862" at bounding box center [1055, 384] width 411 height 15
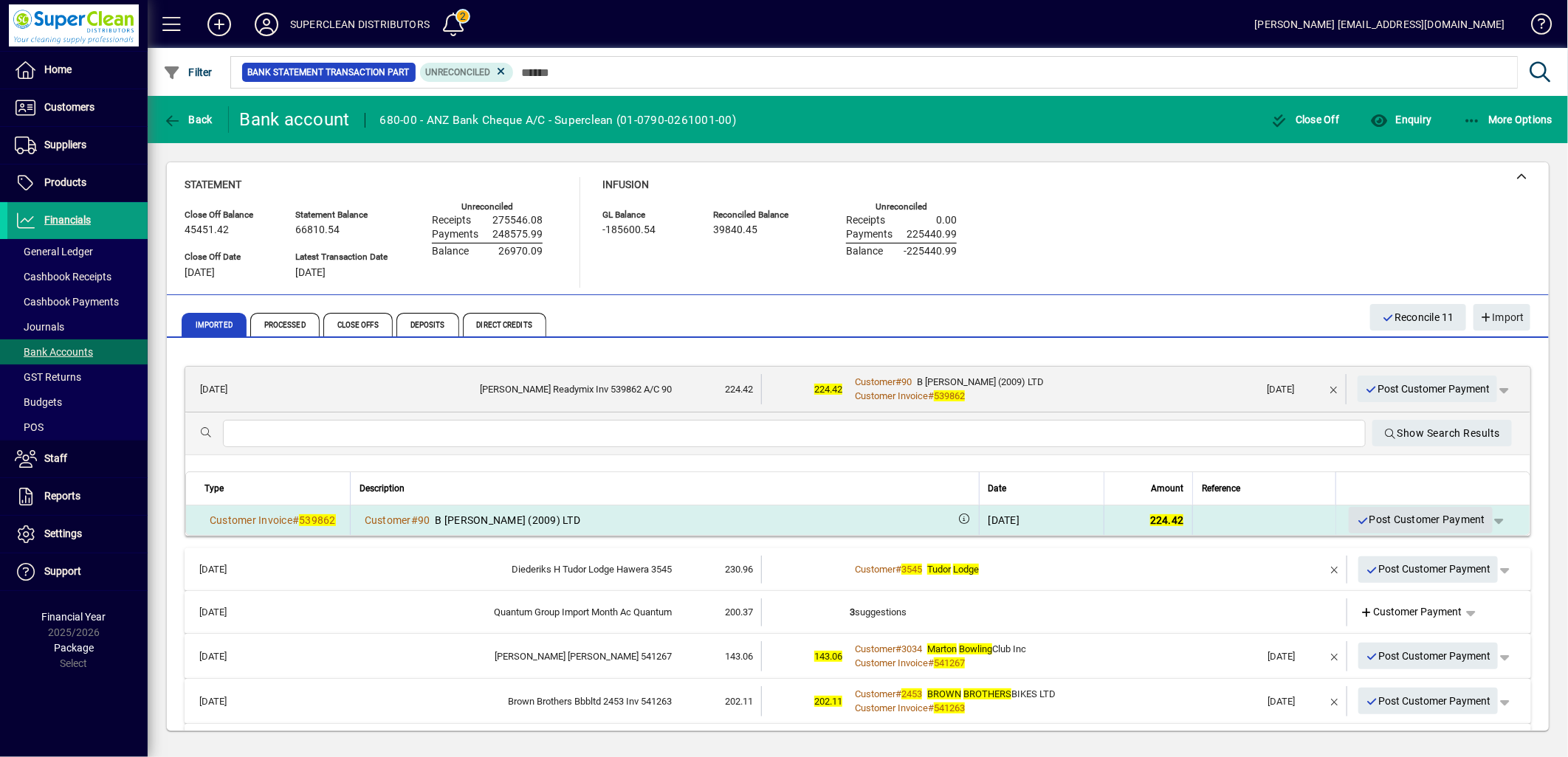
click at [1410, 522] on span "Post Customer Payment" at bounding box center [1421, 520] width 129 height 24
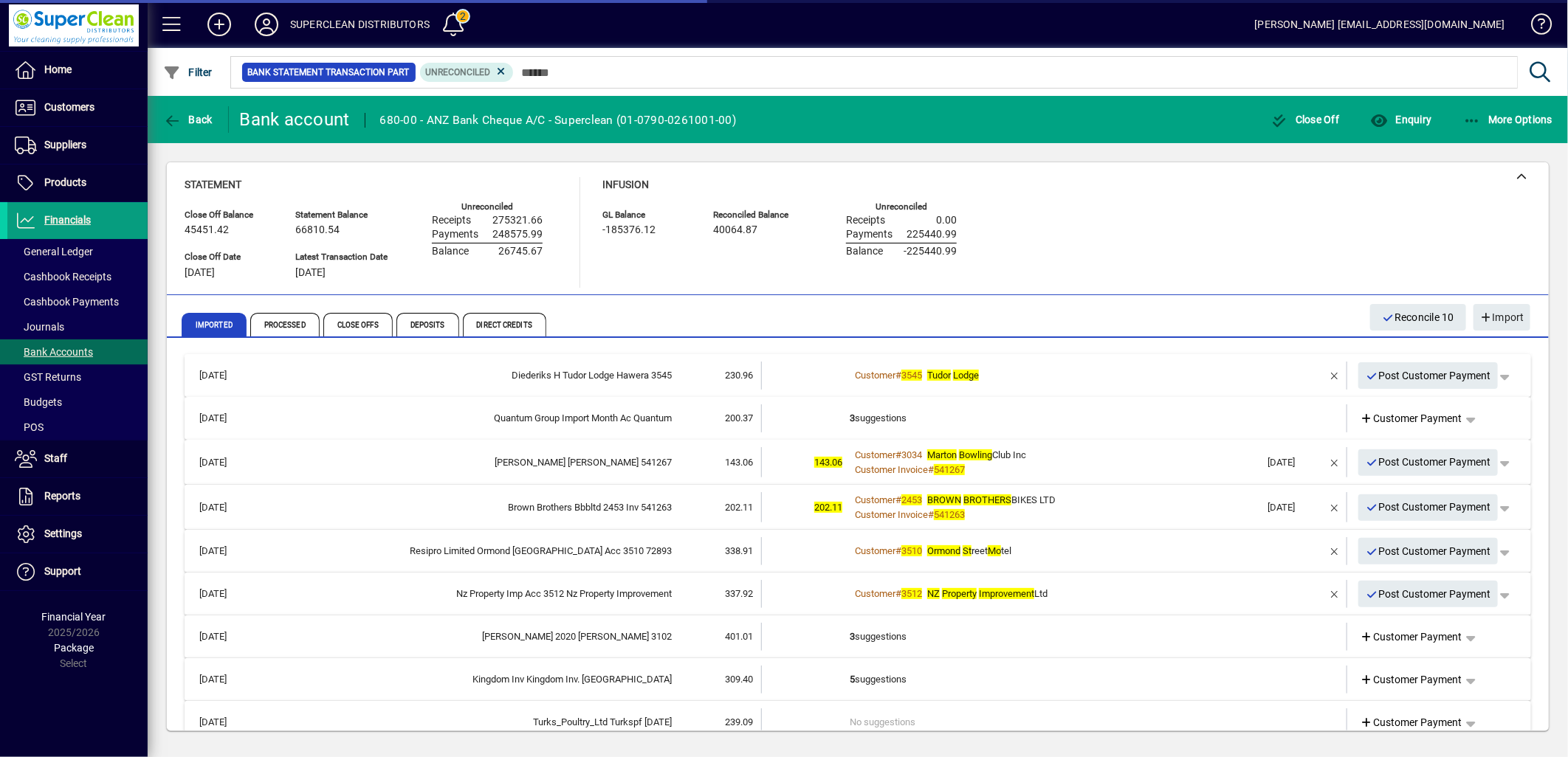
click at [1079, 379] on div "Customer # 3545 Tudor Lodge" at bounding box center [1055, 375] width 411 height 15
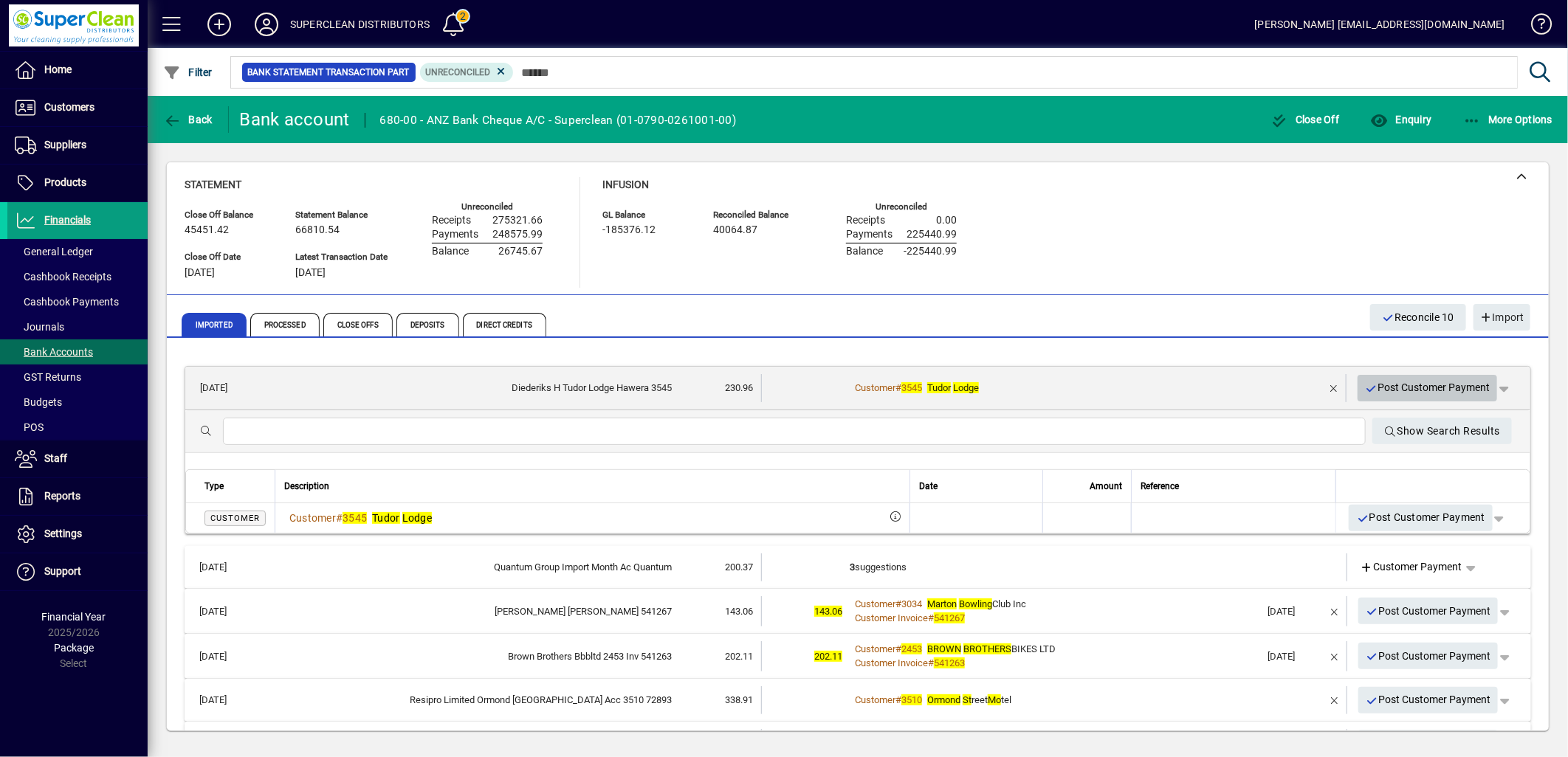
click at [1413, 391] on span "Post Customer Payment" at bounding box center [1428, 388] width 126 height 24
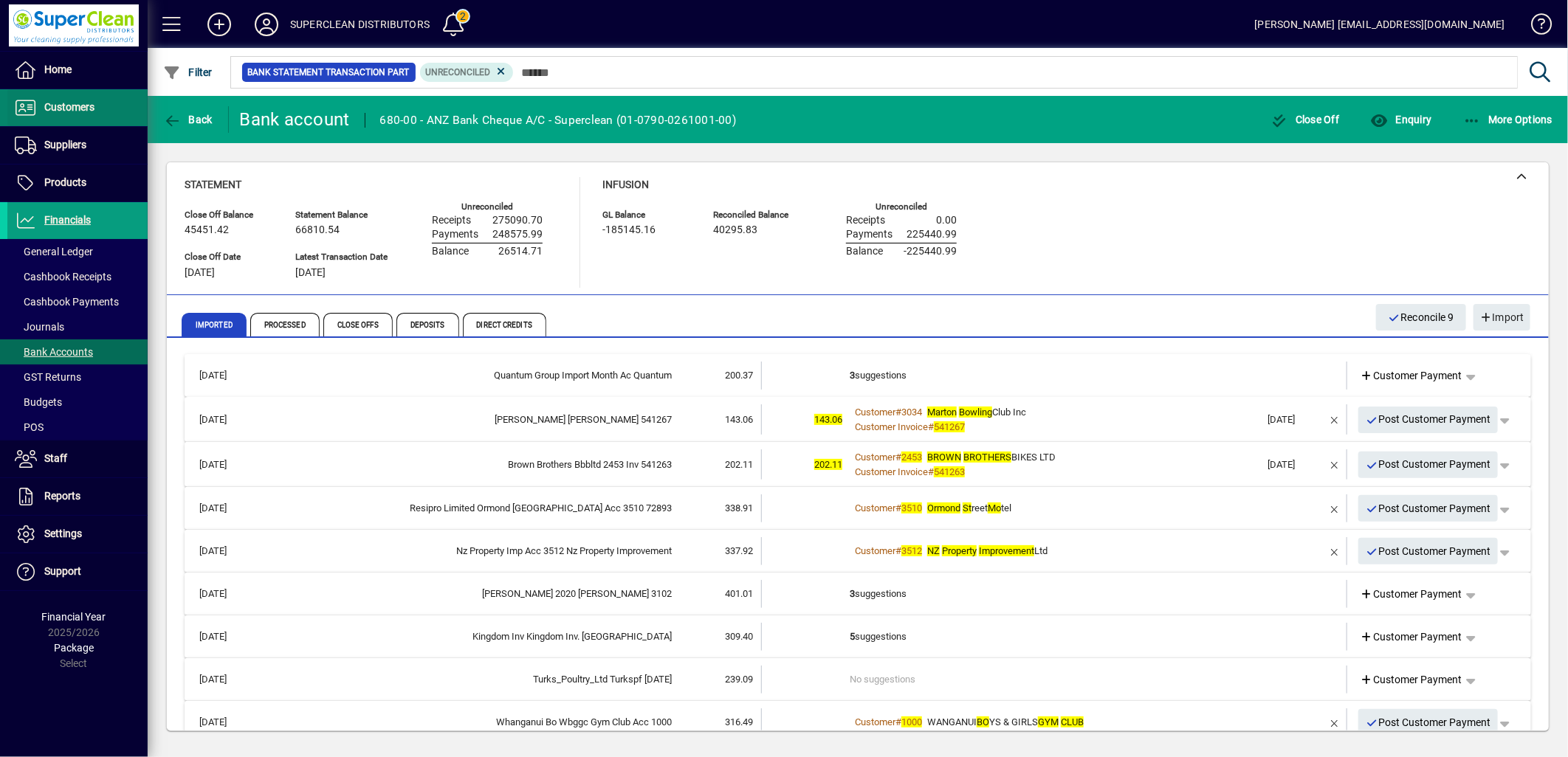
click at [92, 112] on span "Customers" at bounding box center [69, 107] width 50 height 12
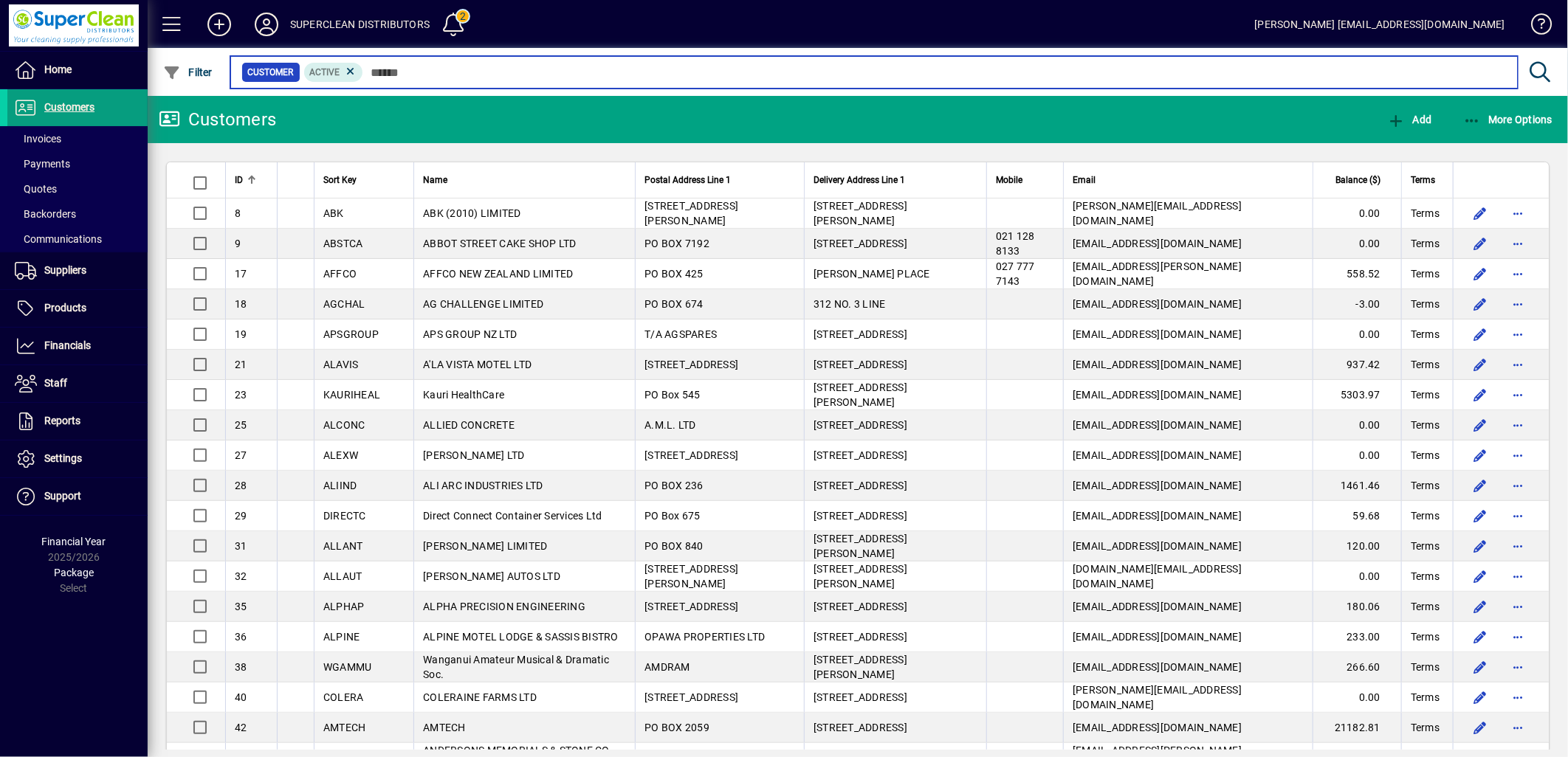
click at [406, 69] on input "text" at bounding box center [935, 72] width 1143 height 21
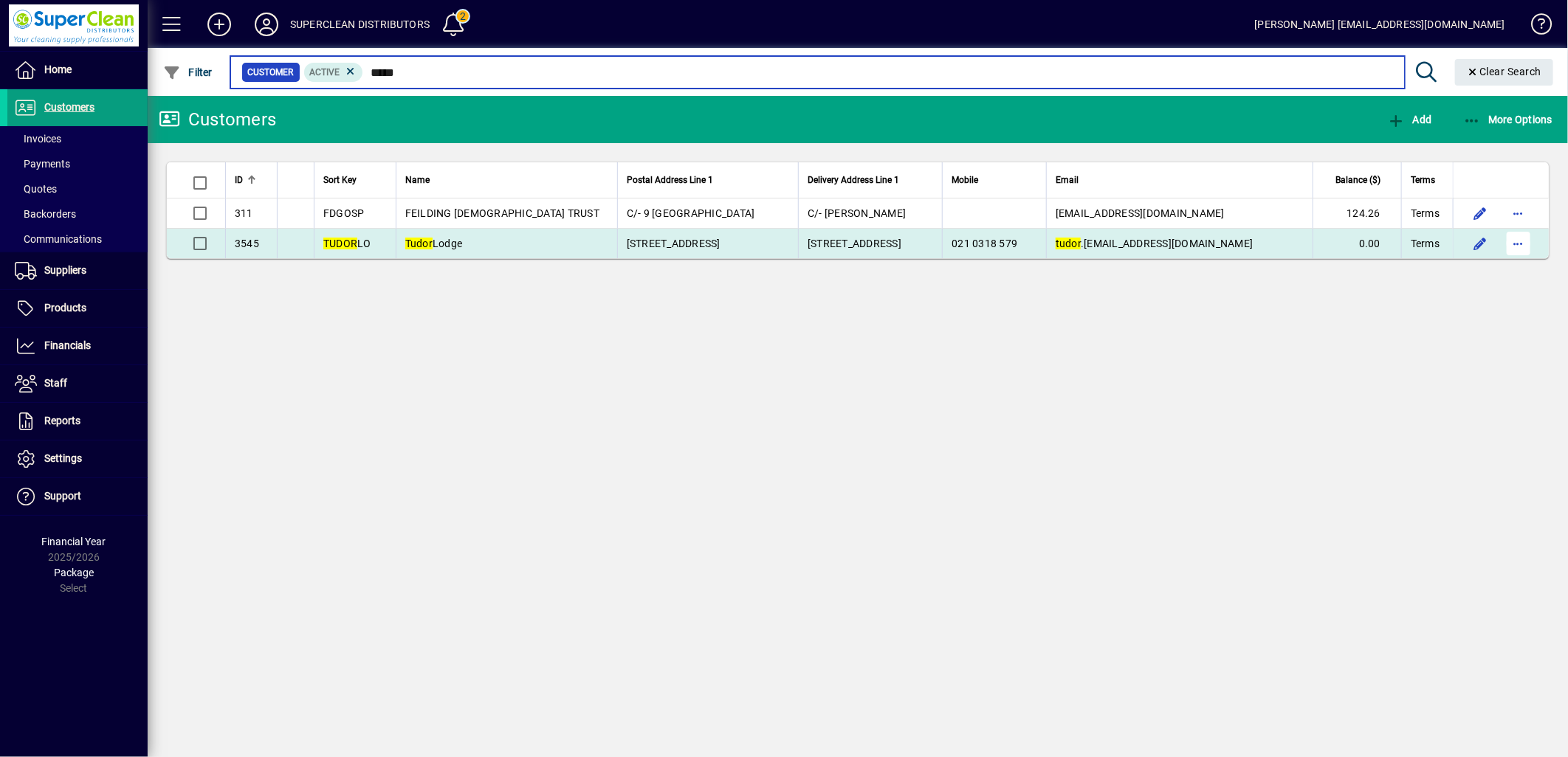
type input "*****"
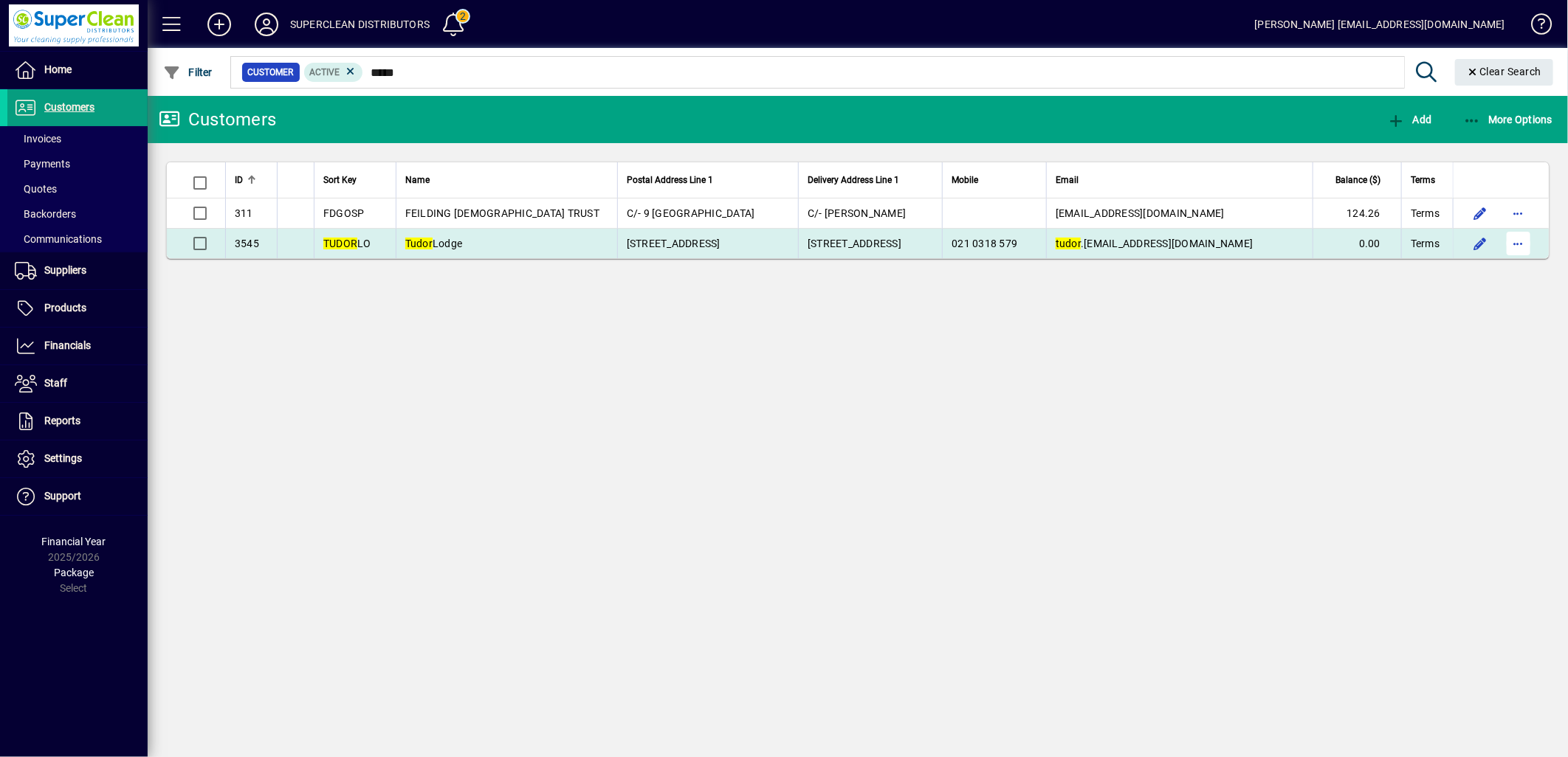
click at [1519, 247] on span "button" at bounding box center [1518, 244] width 36 height 36
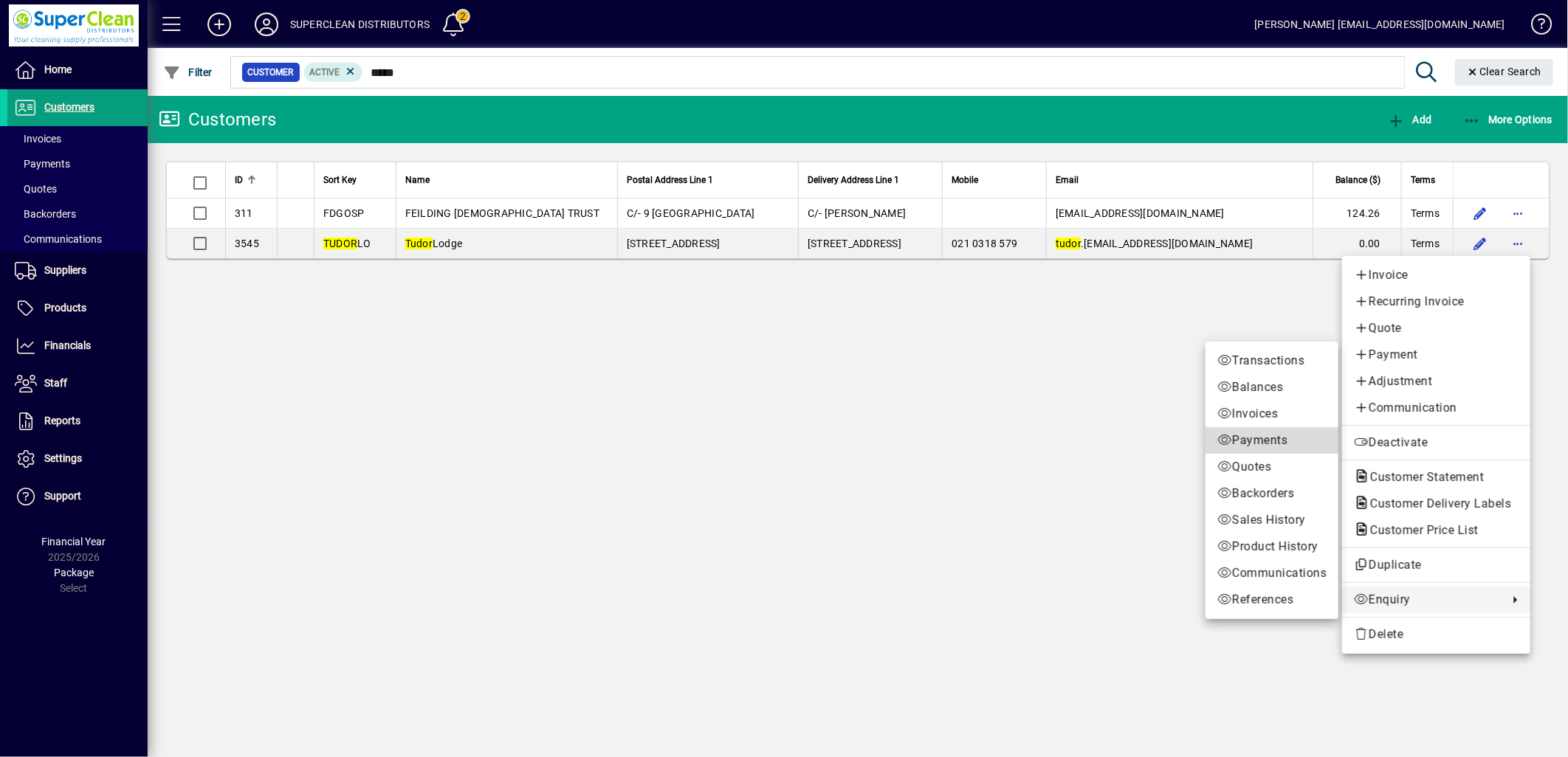
click at [1249, 446] on span "Payments" at bounding box center [1272, 440] width 109 height 17
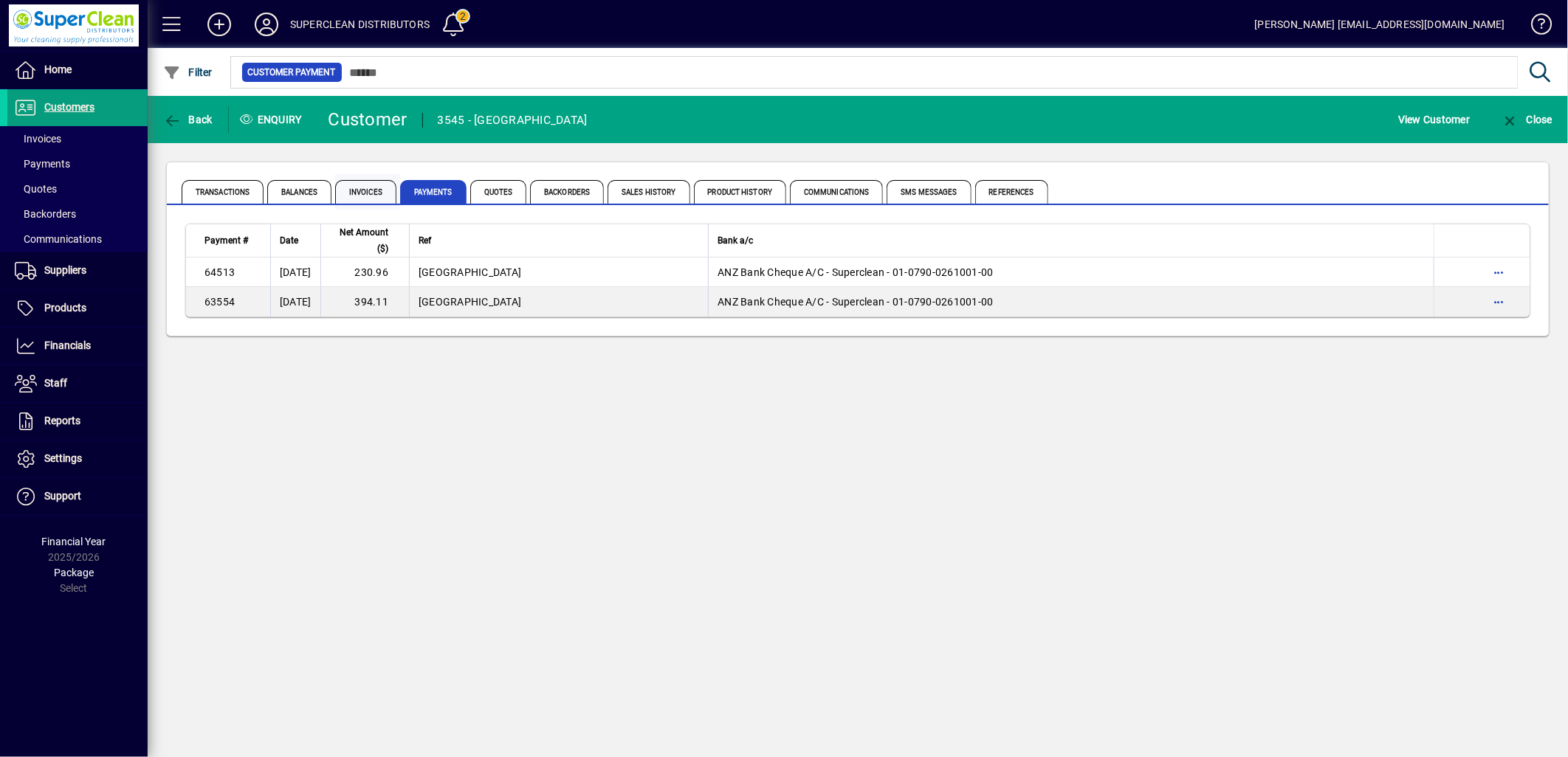
click at [366, 194] on span "Invoices" at bounding box center [366, 191] width 61 height 24
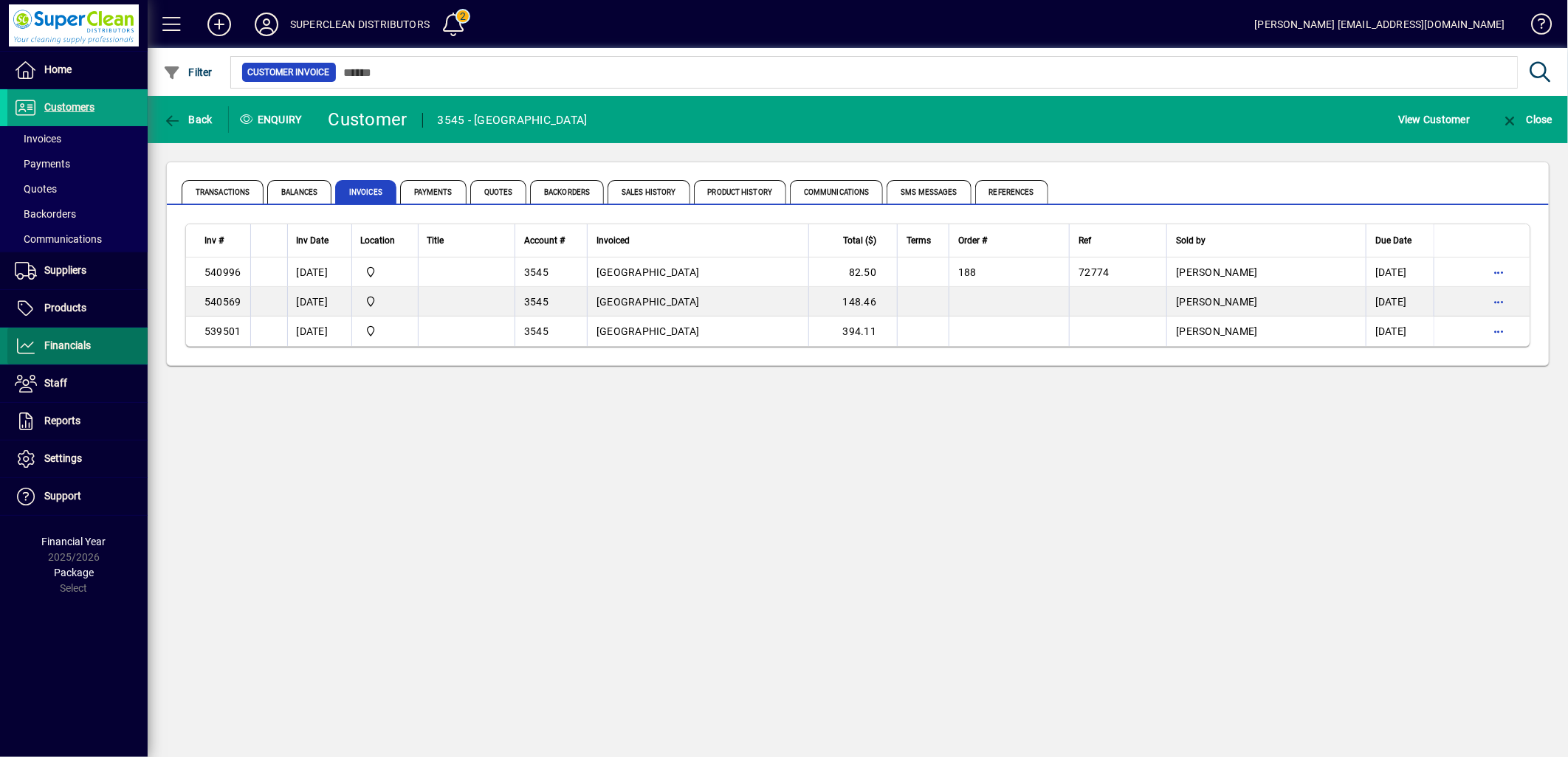
click at [56, 335] on span at bounding box center [77, 346] width 141 height 36
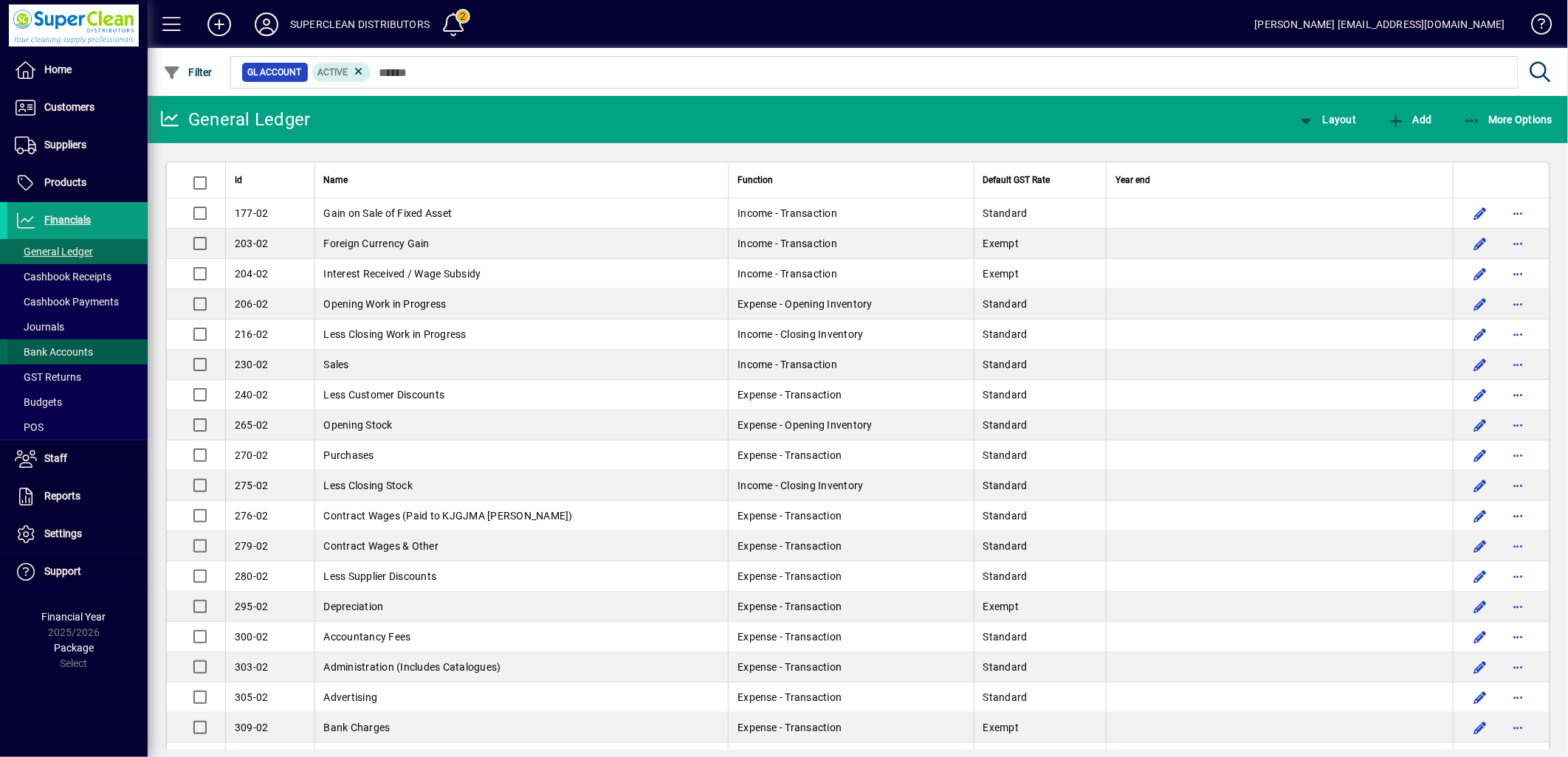
click at [79, 355] on span "Bank Accounts" at bounding box center [54, 352] width 79 height 12
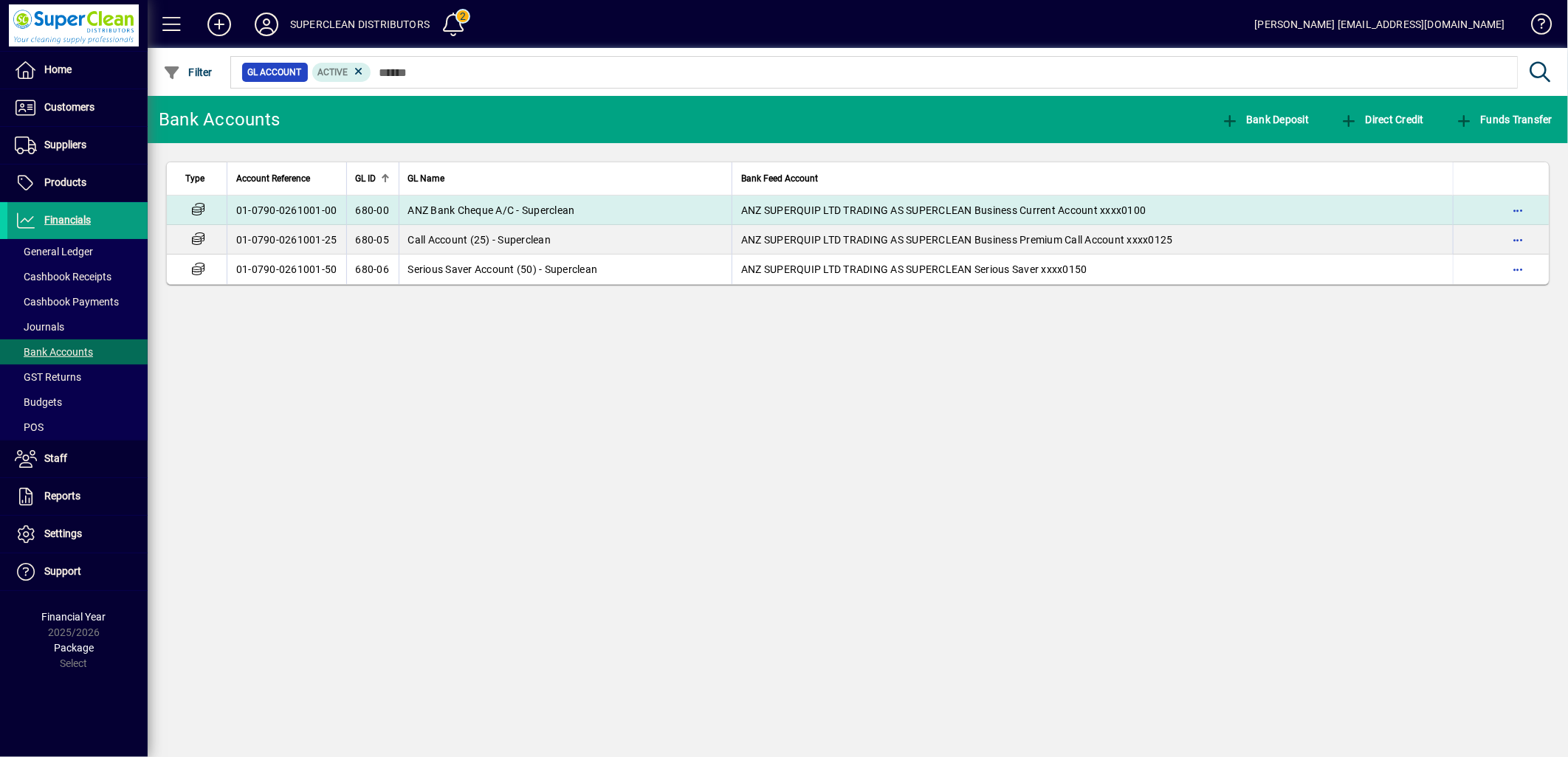
click at [559, 209] on span "ANZ Bank Cheque A/C - Superclean" at bounding box center [491, 210] width 167 height 12
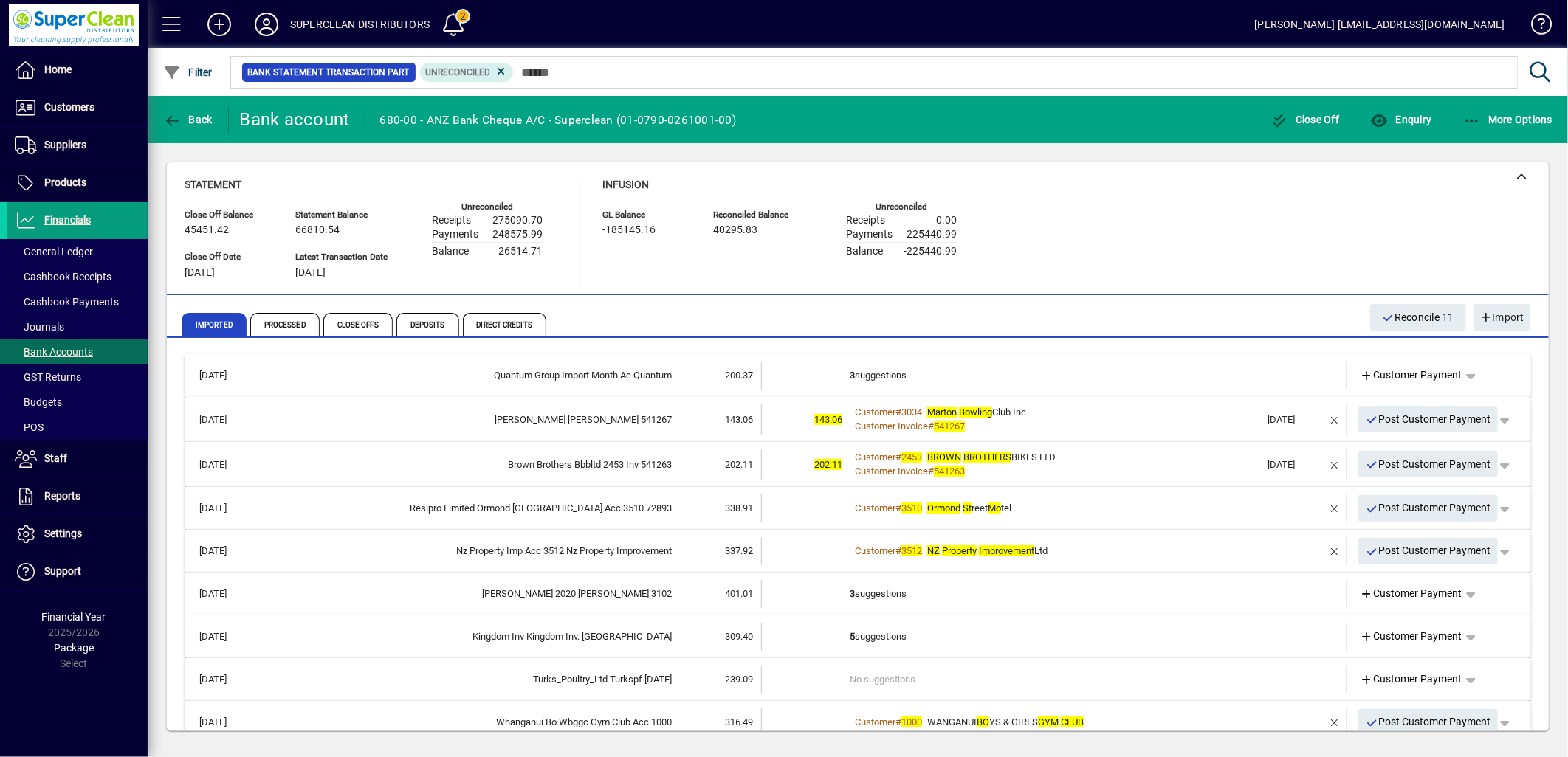
click at [1080, 372] on td "3 suggestions" at bounding box center [1055, 375] width 411 height 28
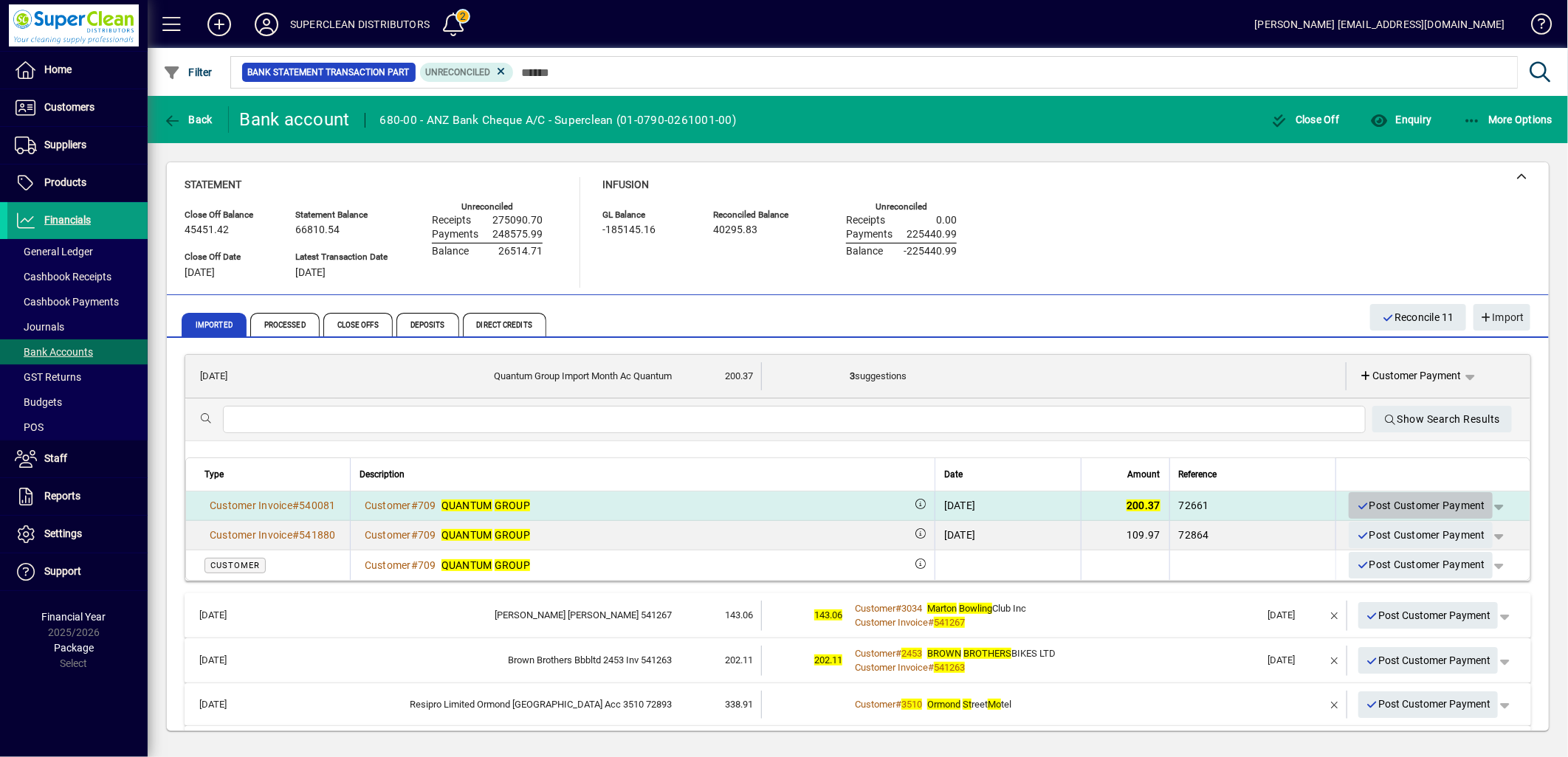
click at [1397, 504] on span "Post Customer Payment" at bounding box center [1421, 506] width 129 height 24
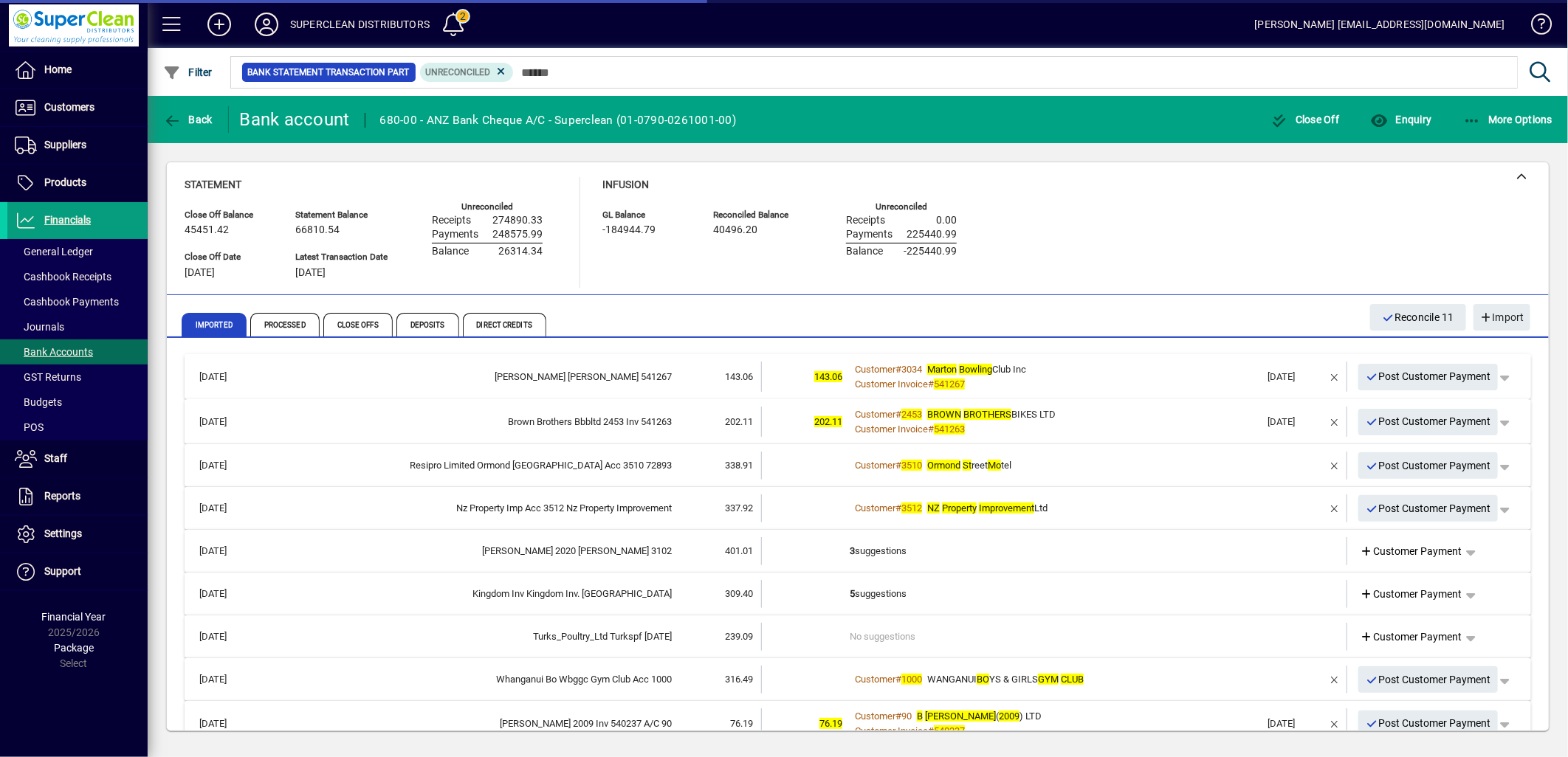
click at [1097, 367] on div "Customer # 3034 Marton Bowling Club Inc" at bounding box center [1055, 369] width 411 height 15
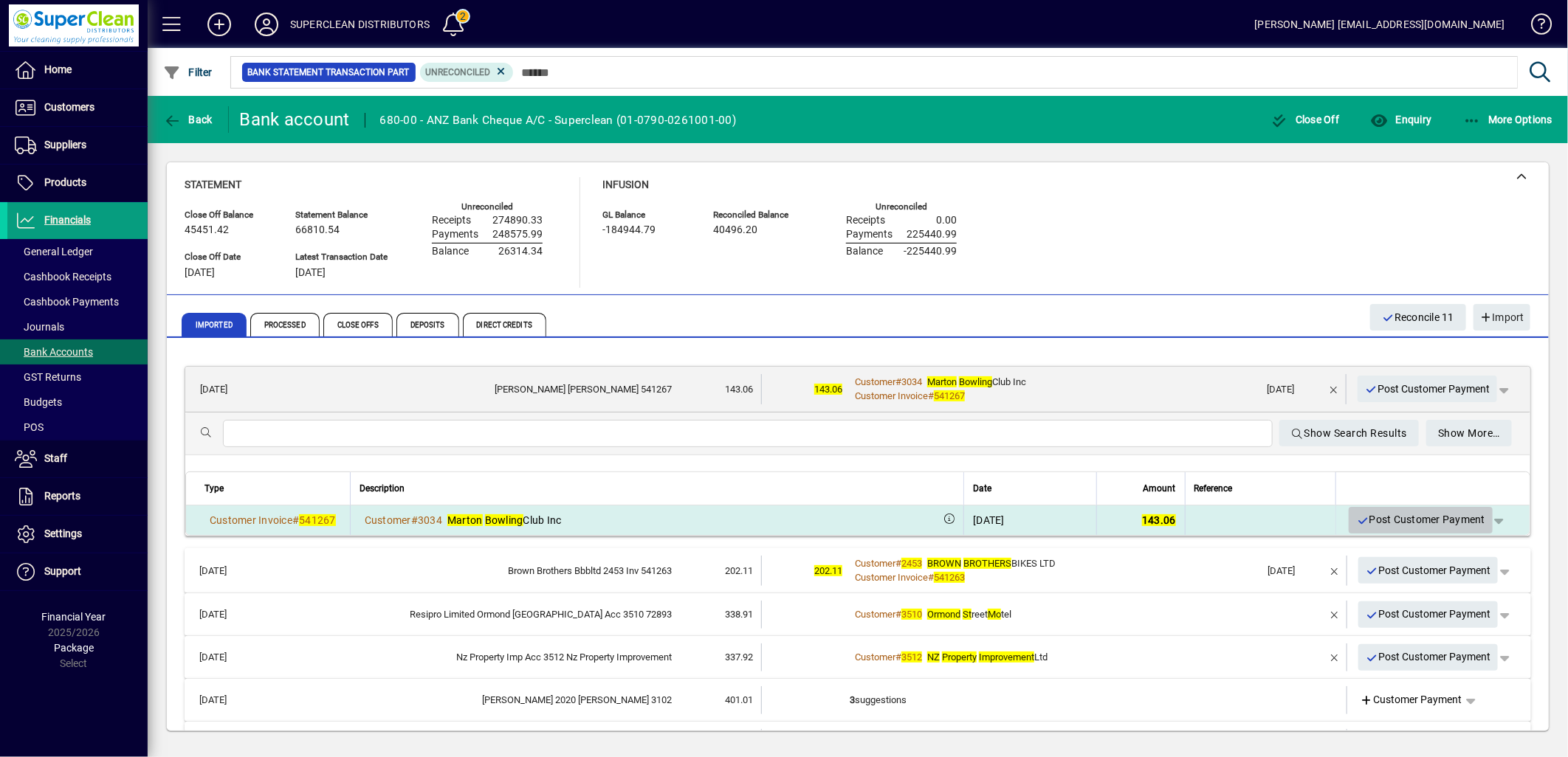
click at [1420, 526] on span "Post Customer Payment" at bounding box center [1421, 520] width 129 height 24
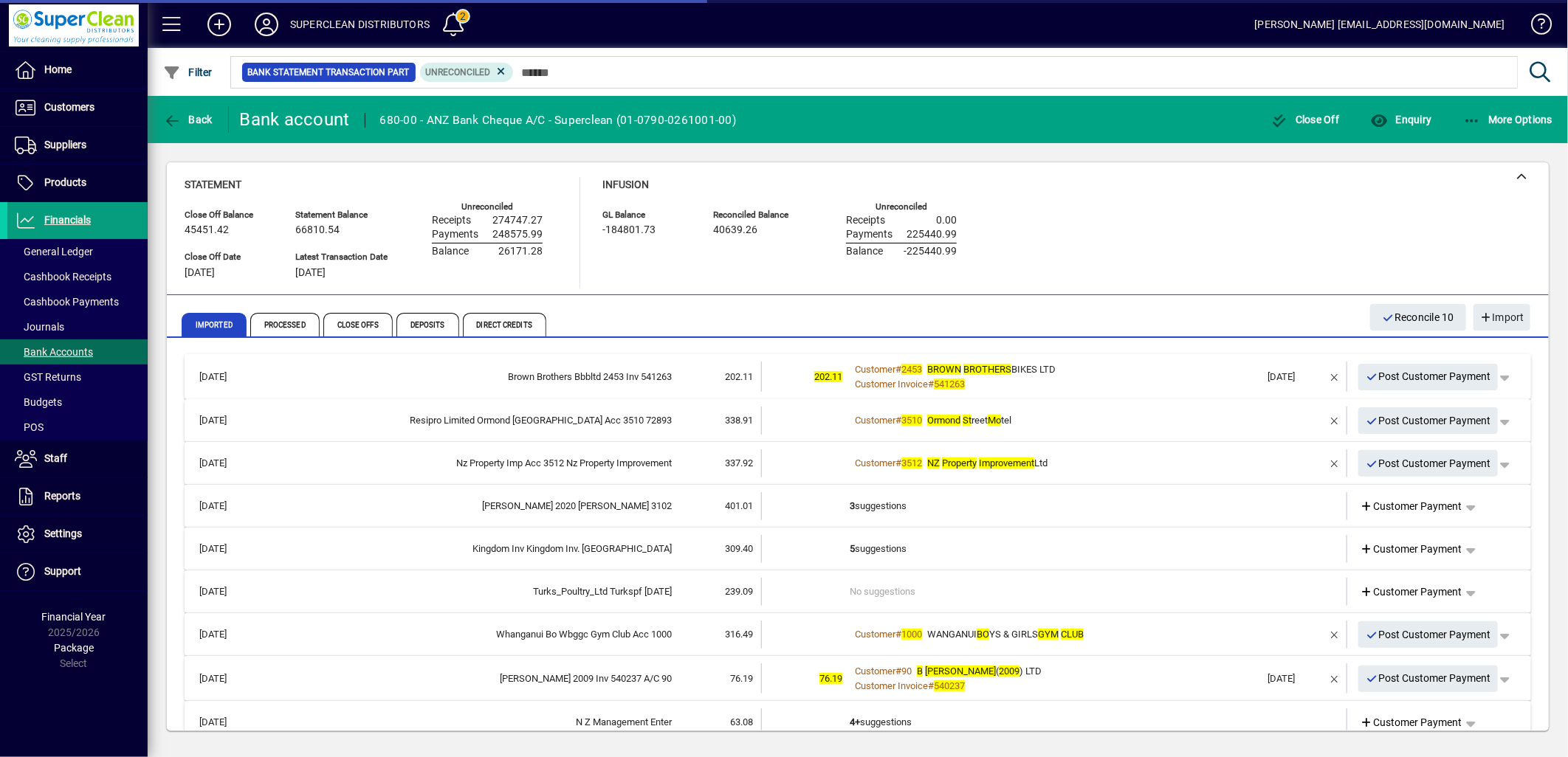
click at [1153, 387] on div "Customer Invoice # 541263" at bounding box center [1055, 384] width 411 height 15
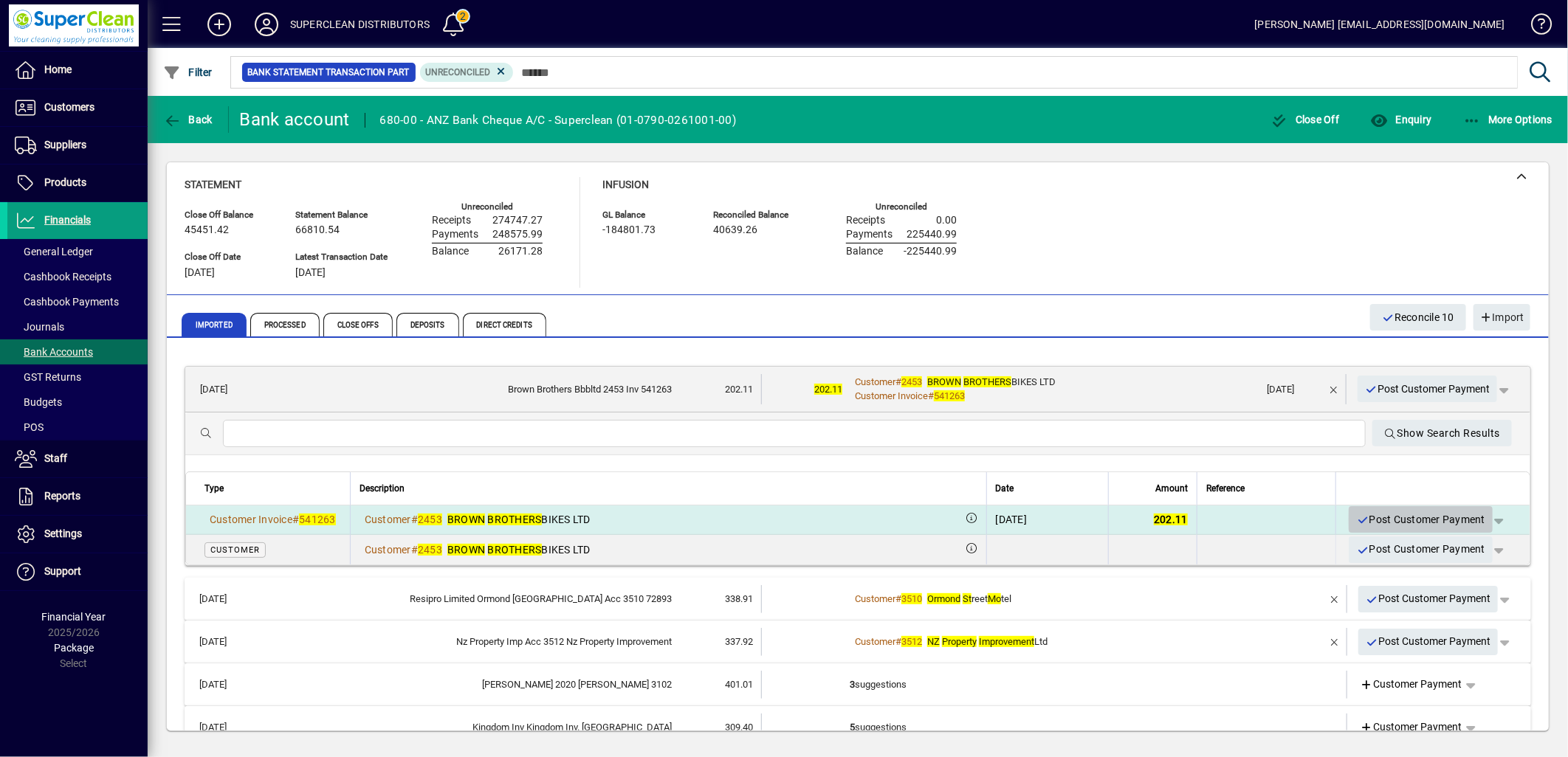
click at [1412, 519] on span "Post Customer Payment" at bounding box center [1421, 520] width 129 height 24
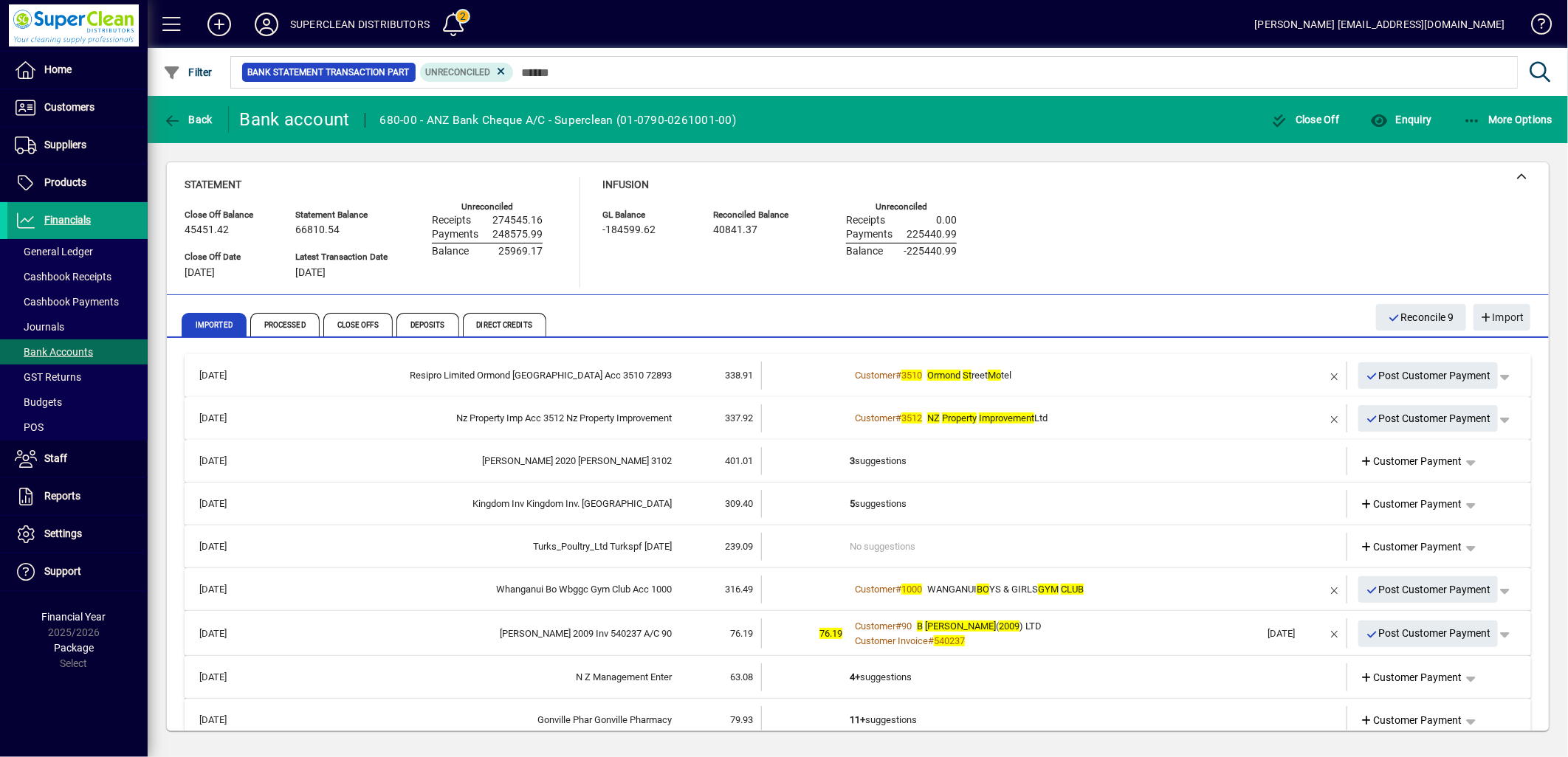
click at [1063, 376] on div "Customer # 3510 Ormond St reet Mo tel" at bounding box center [1055, 375] width 411 height 15
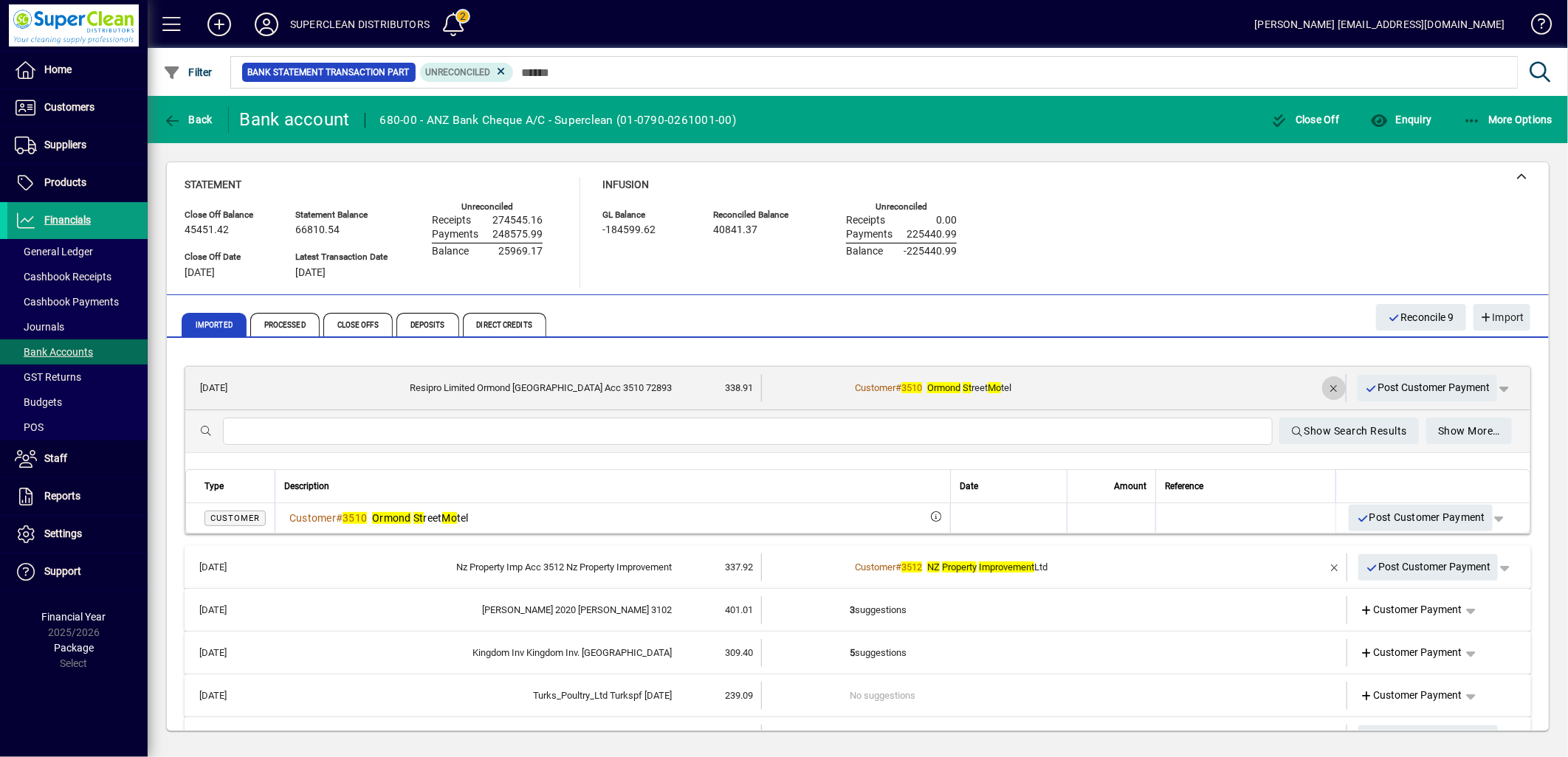
click at [1319, 388] on span "button" at bounding box center [1334, 388] width 36 height 36
click at [1394, 389] on span "Customer Payment" at bounding box center [1411, 388] width 102 height 16
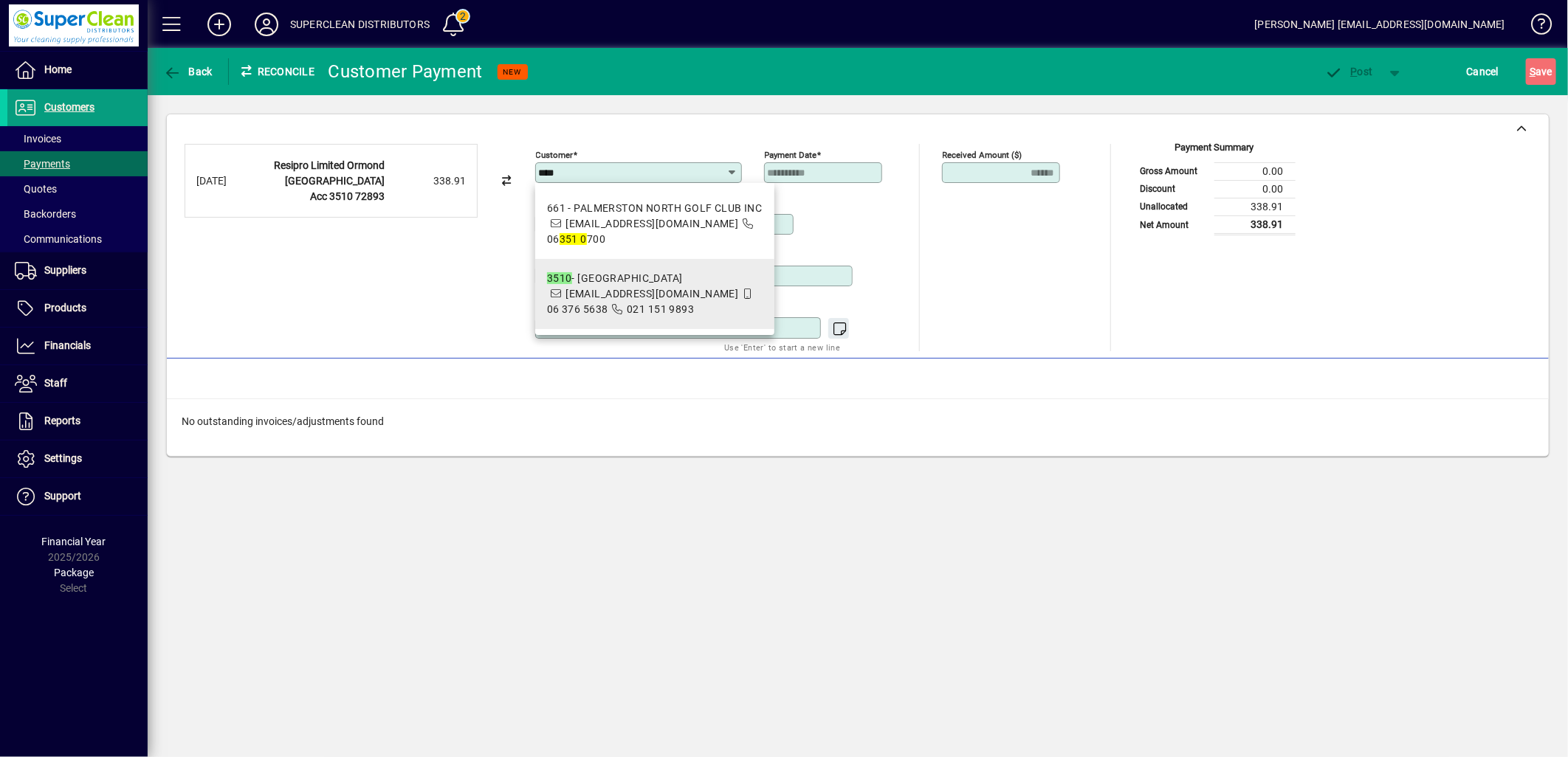
click at [626, 271] on div "3510 - Ormond Street Motel" at bounding box center [654, 279] width 216 height 16
type input "**********"
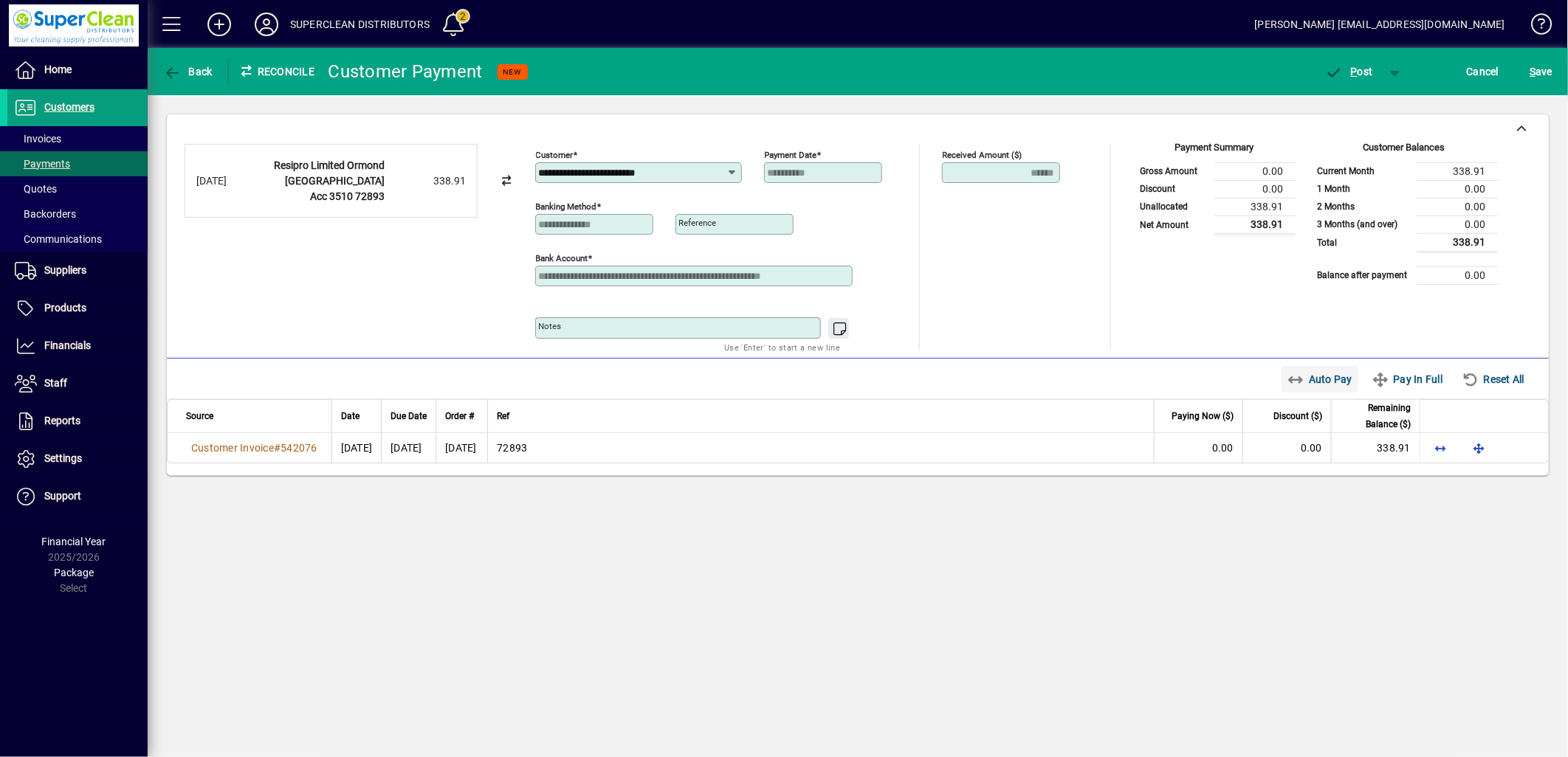
click at [1330, 384] on span "Auto Pay" at bounding box center [1320, 379] width 66 height 24
click at [1352, 78] on span "button" at bounding box center [1350, 72] width 63 height 36
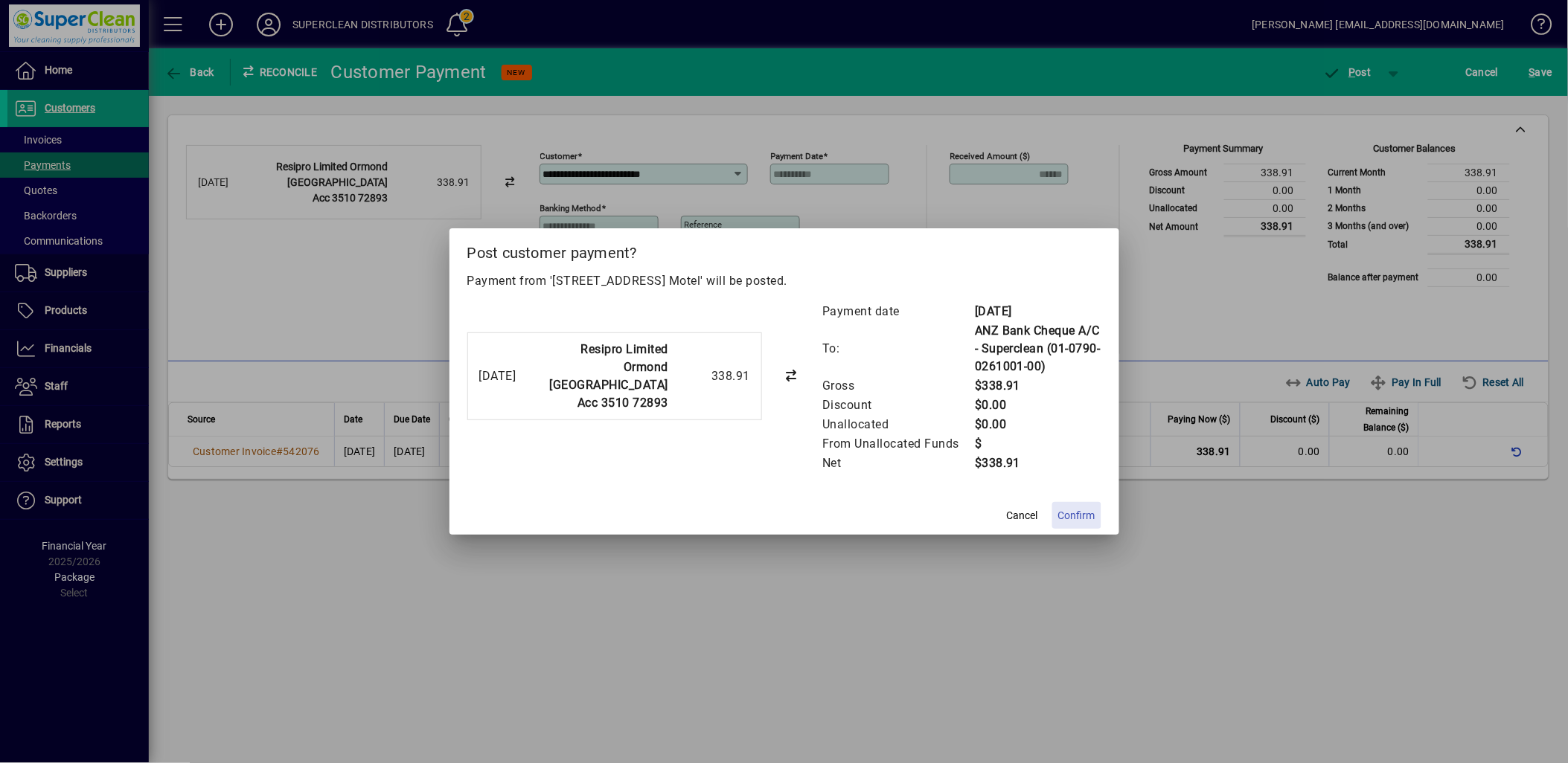
click at [1087, 508] on span "Confirm" at bounding box center [1077, 516] width 37 height 16
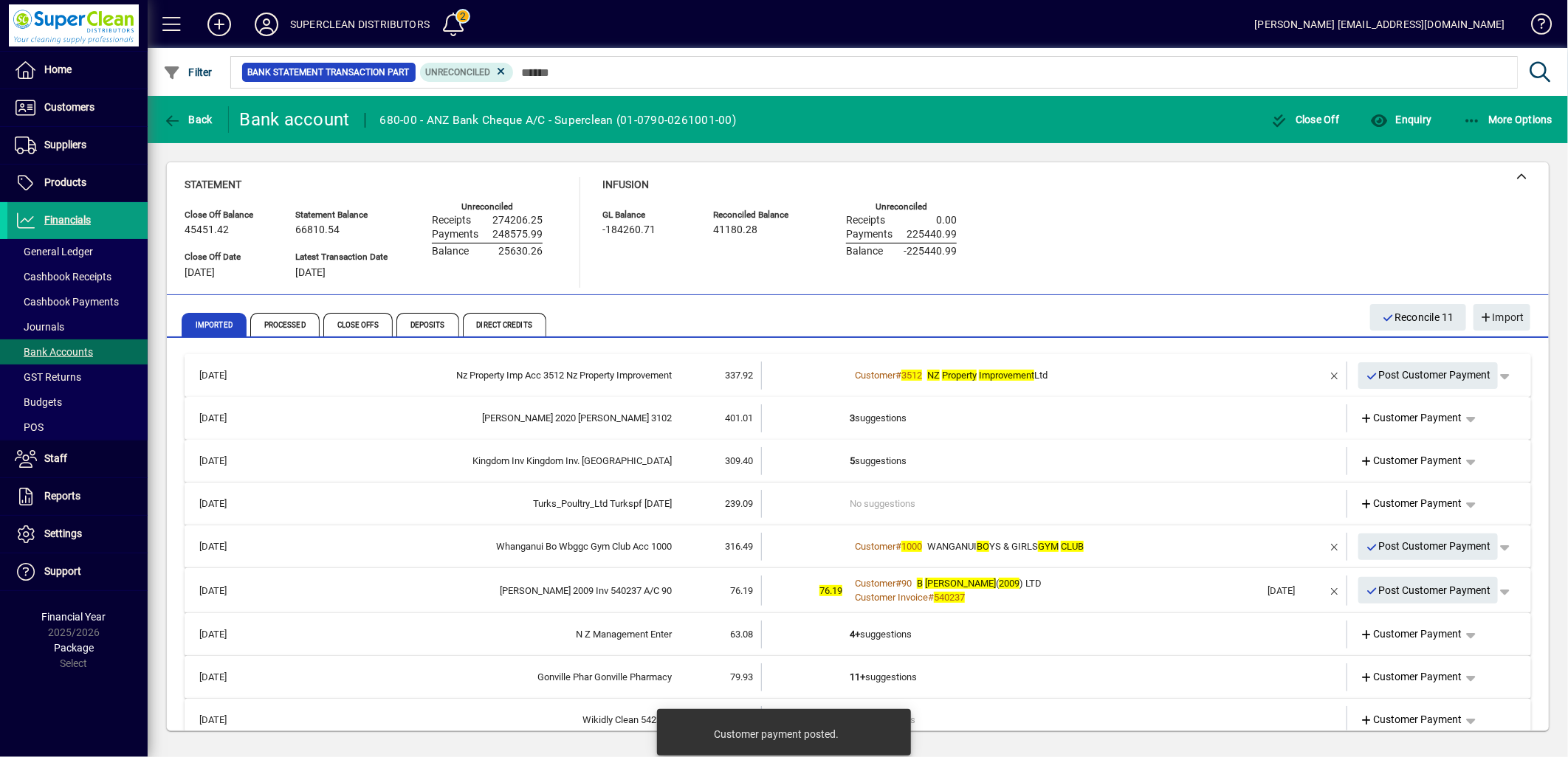
click at [1113, 374] on div "Customer # 3512 NZ Property Improvement Ltd" at bounding box center [1055, 375] width 411 height 15
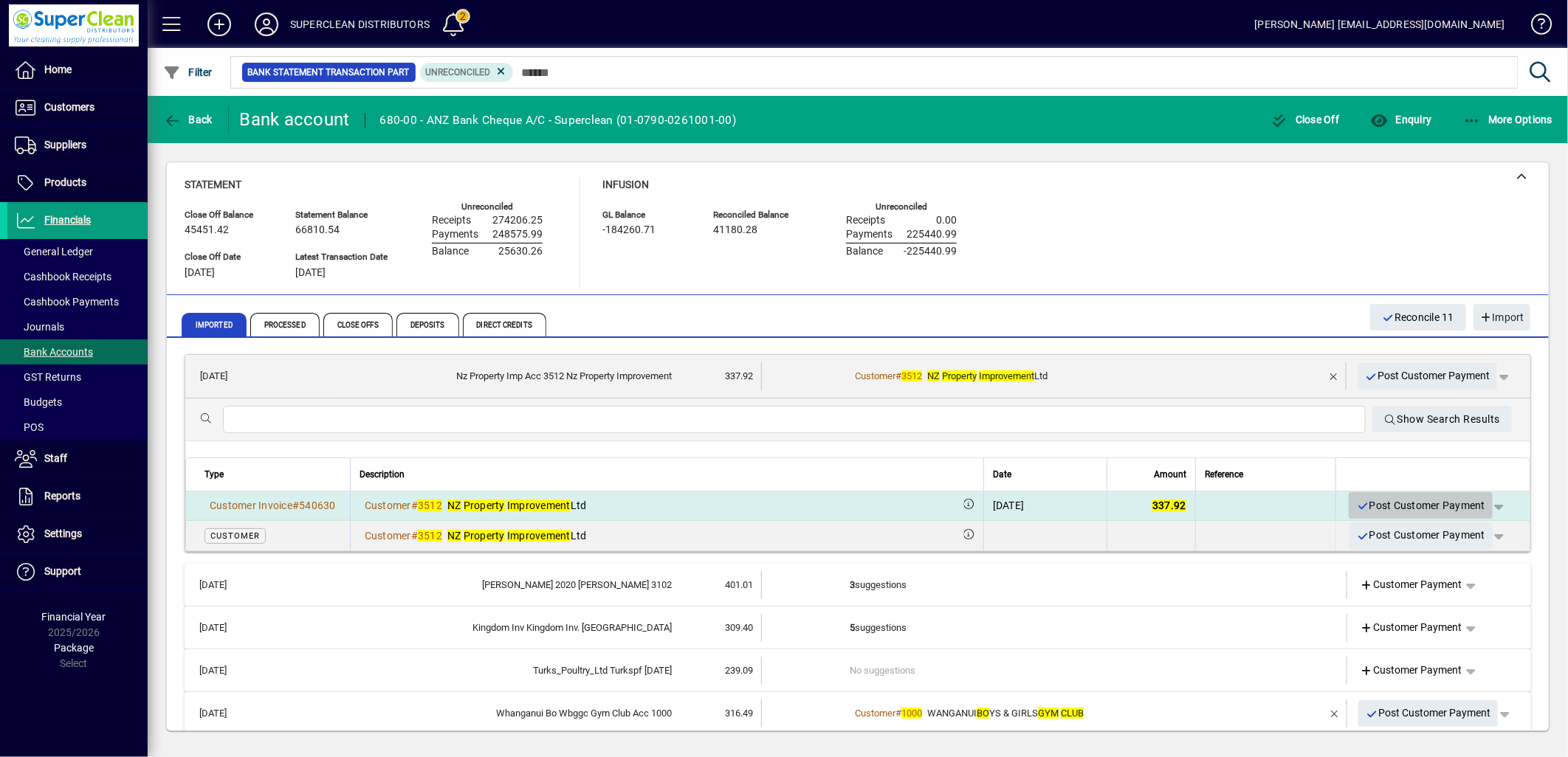
click at [1409, 512] on span "Post Customer Payment" at bounding box center [1421, 506] width 129 height 24
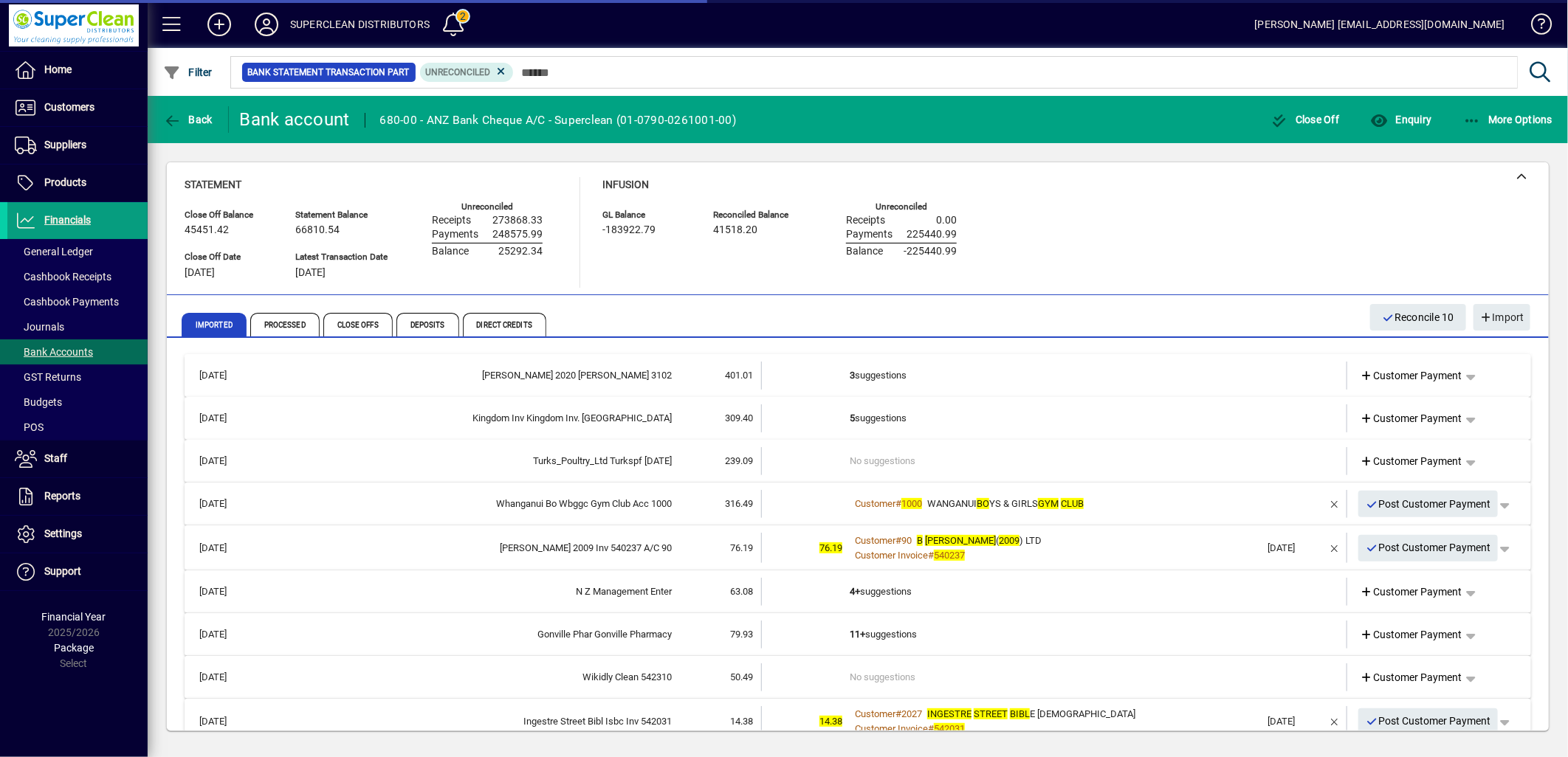
click at [912, 388] on td "3 suggestions" at bounding box center [1055, 375] width 411 height 28
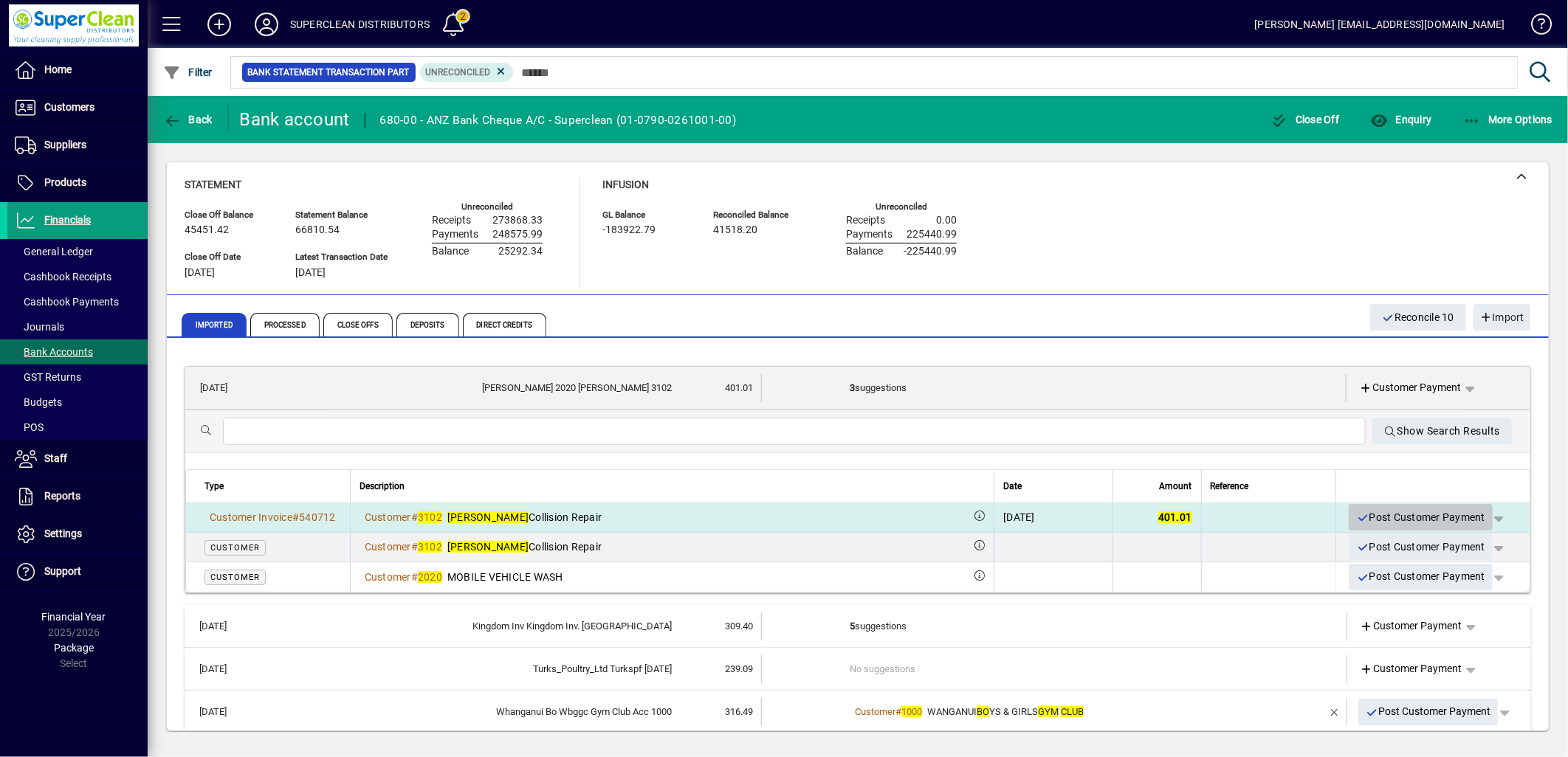
click at [1406, 518] on span "Post Customer Payment" at bounding box center [1421, 518] width 129 height 24
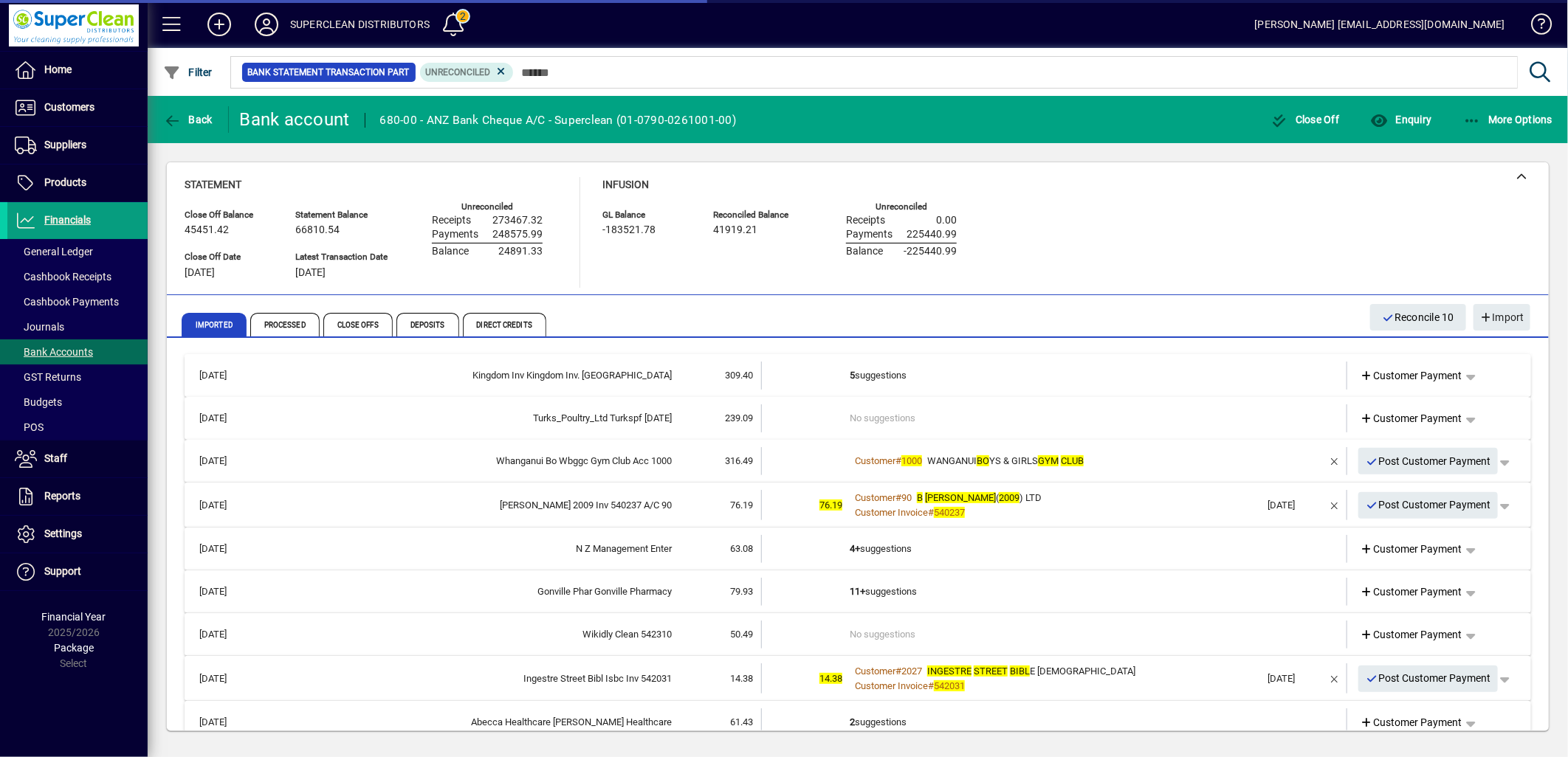
click at [884, 367] on td "5 suggestions" at bounding box center [1055, 375] width 411 height 28
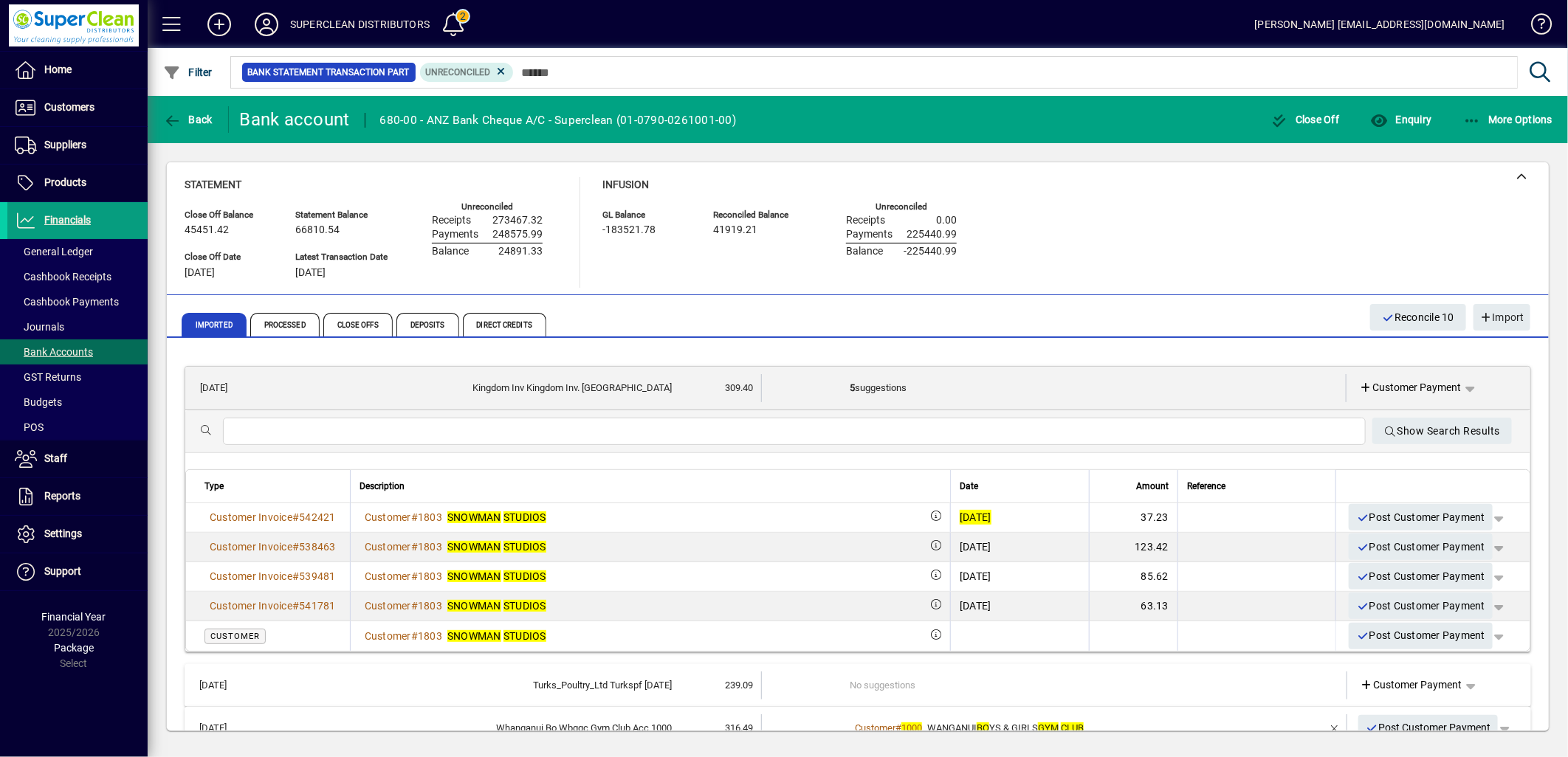
click at [1390, 387] on span "Customer Payment" at bounding box center [1411, 388] width 102 height 16
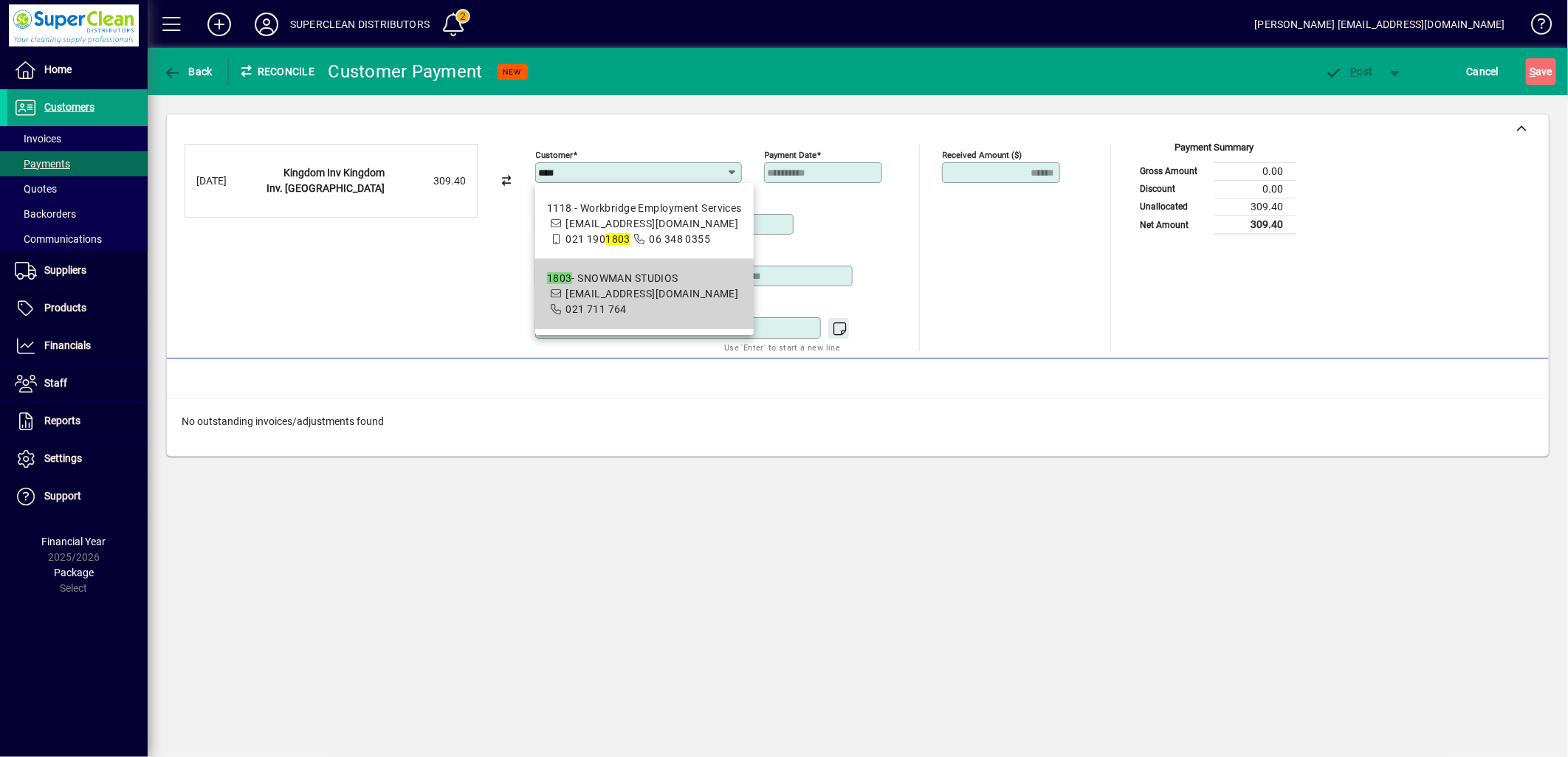
click at [658, 306] on span "1803 - SNOWMAN STUDIOS hotlavaevents@gmail.com 021 711 764" at bounding box center [644, 293] width 195 height 46
type input "**********"
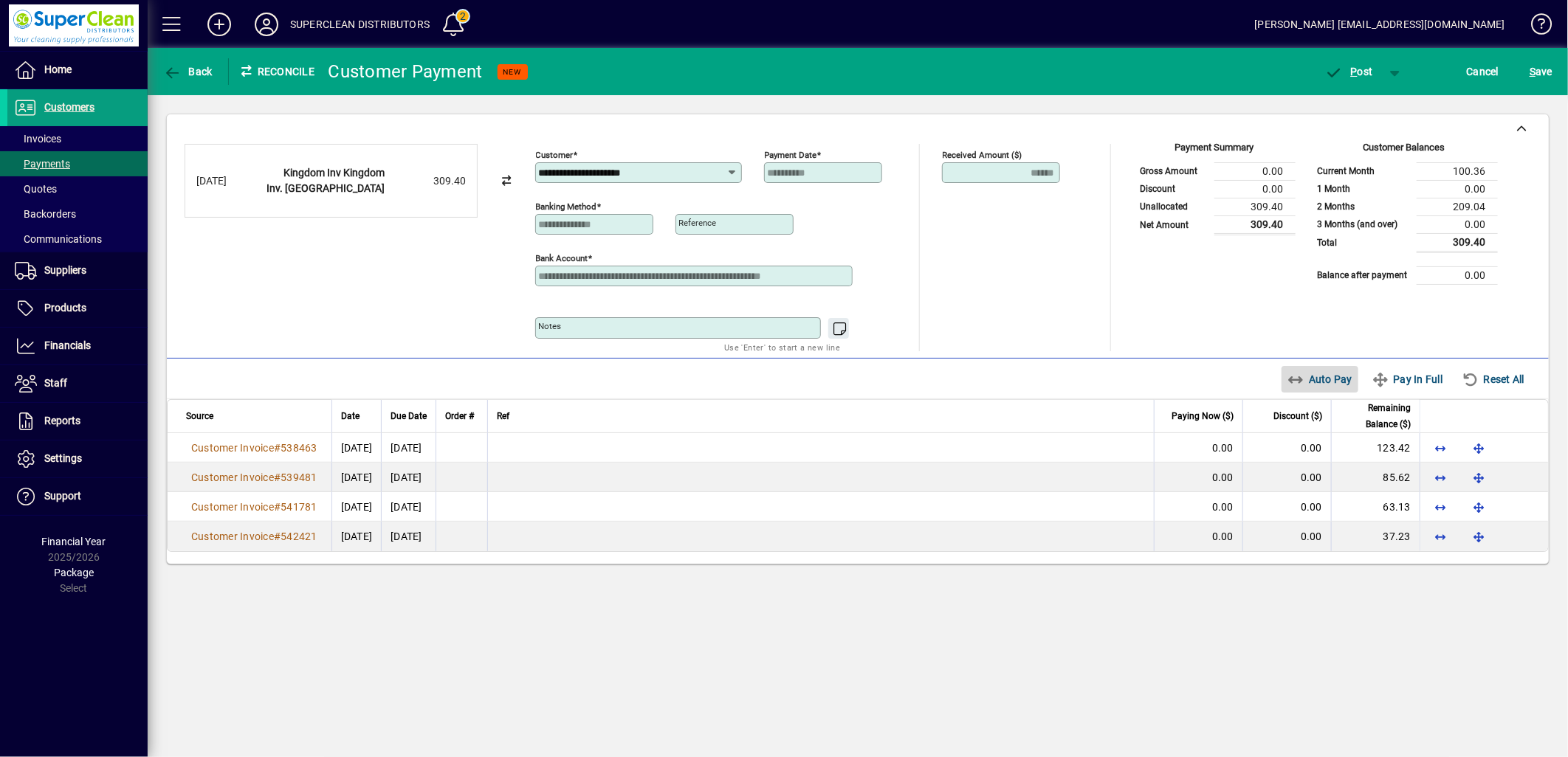
click at [1315, 373] on span "Auto Pay" at bounding box center [1320, 379] width 66 height 24
click at [1352, 68] on span "P" at bounding box center [1355, 72] width 7 height 12
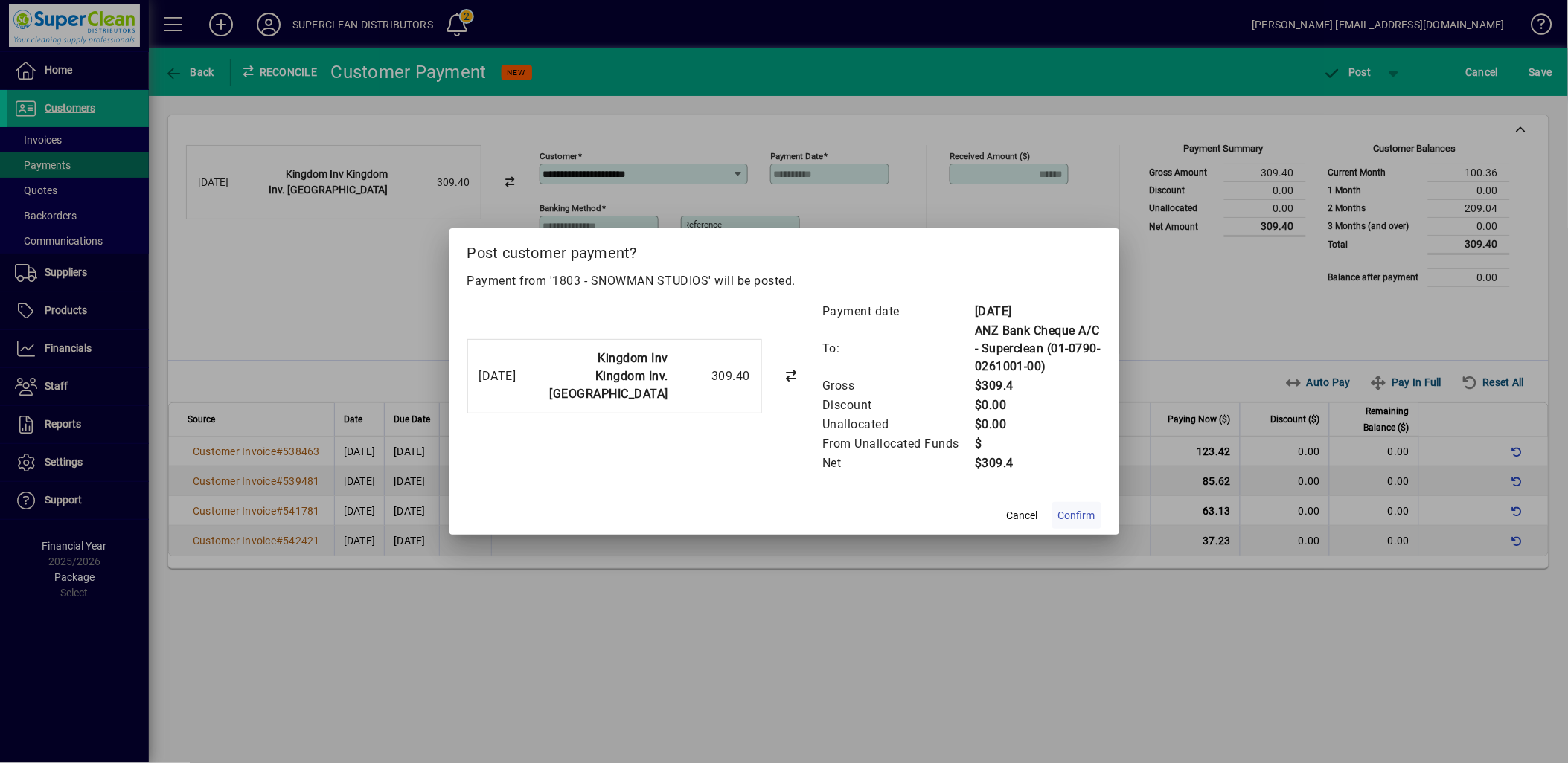
click at [1080, 517] on span "Confirm" at bounding box center [1077, 516] width 37 height 16
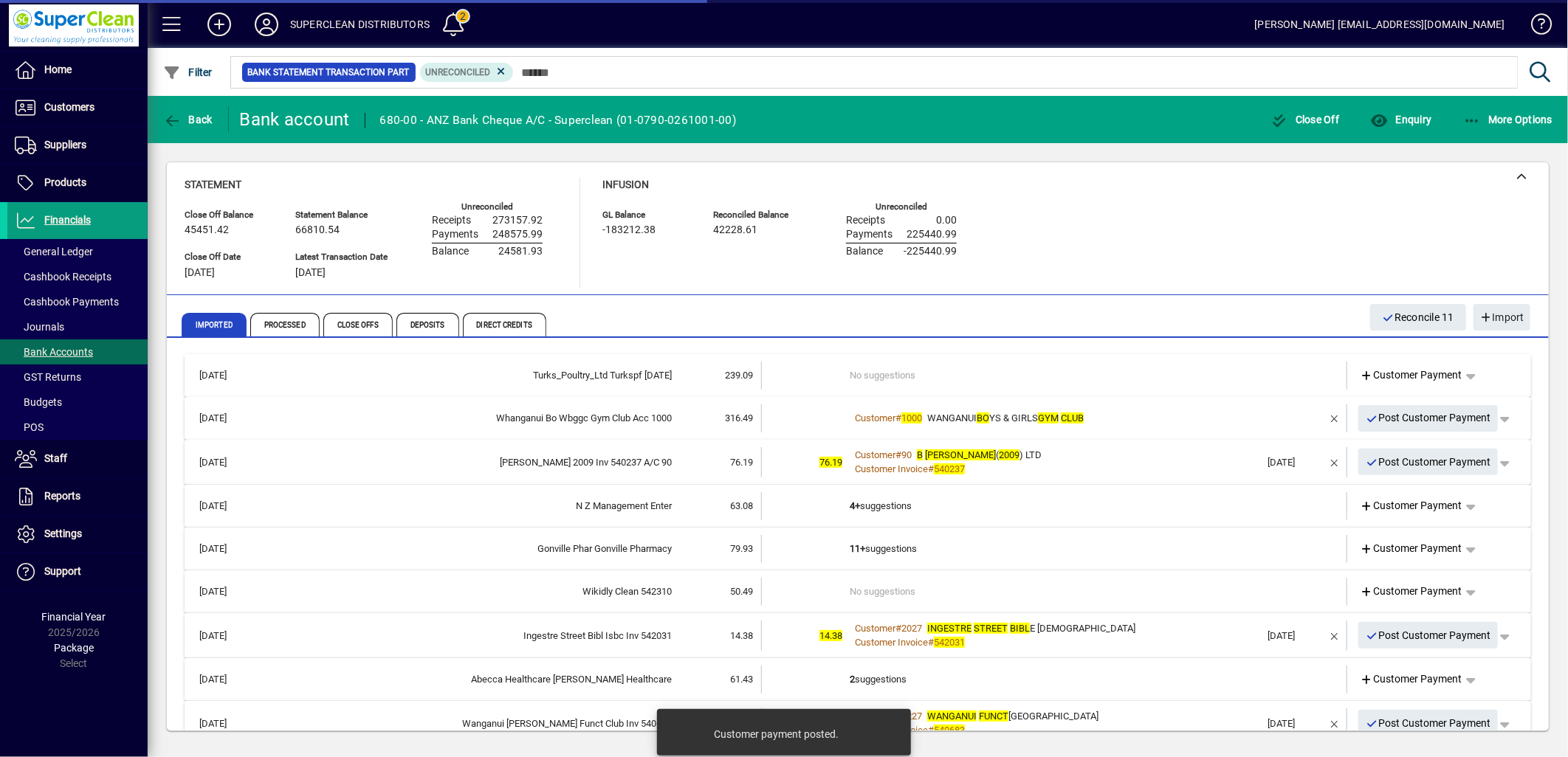
click at [914, 370] on td "No suggestions" at bounding box center [1055, 375] width 411 height 28
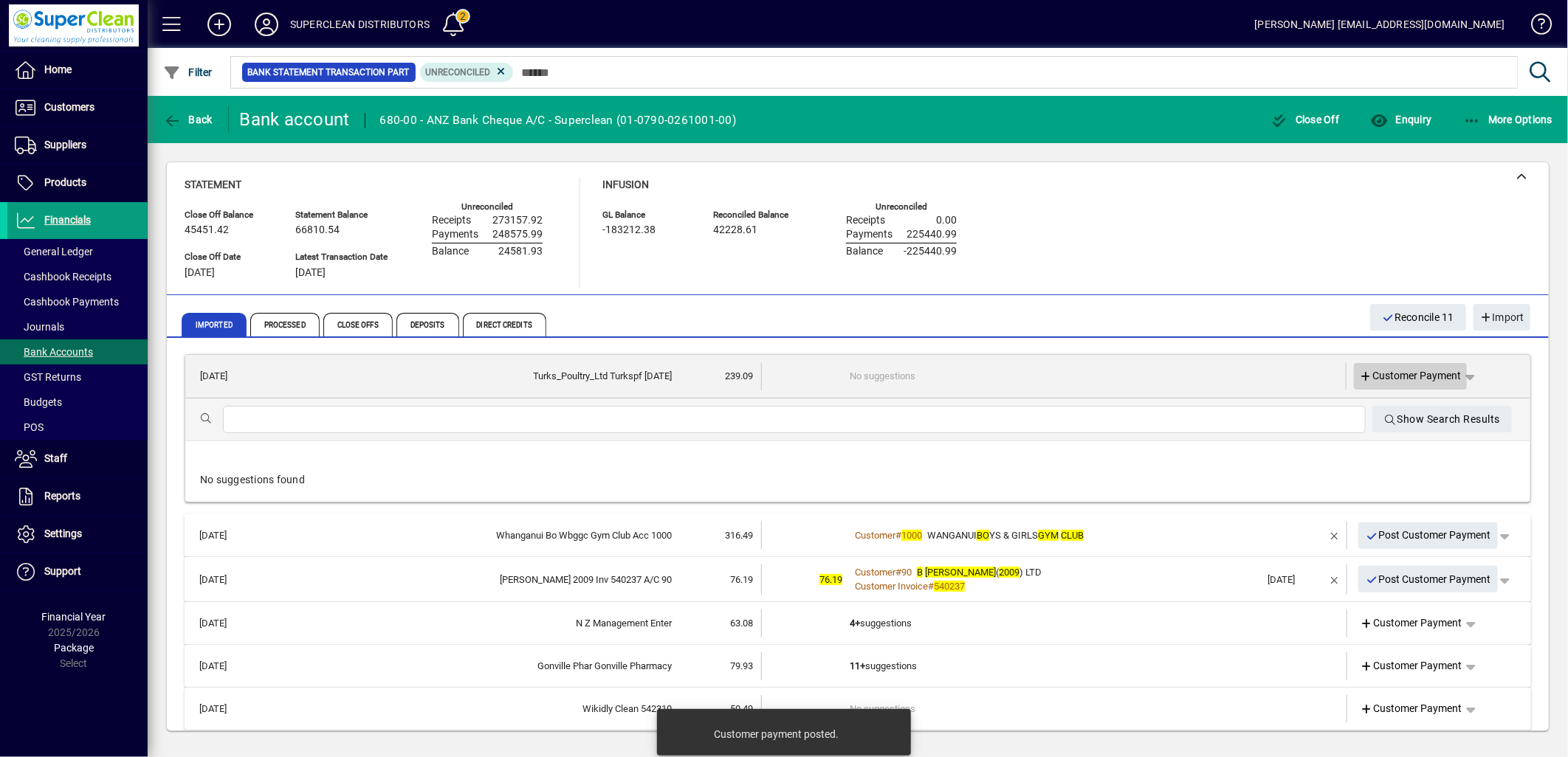
click at [1409, 374] on span "Customer Payment" at bounding box center [1411, 376] width 102 height 16
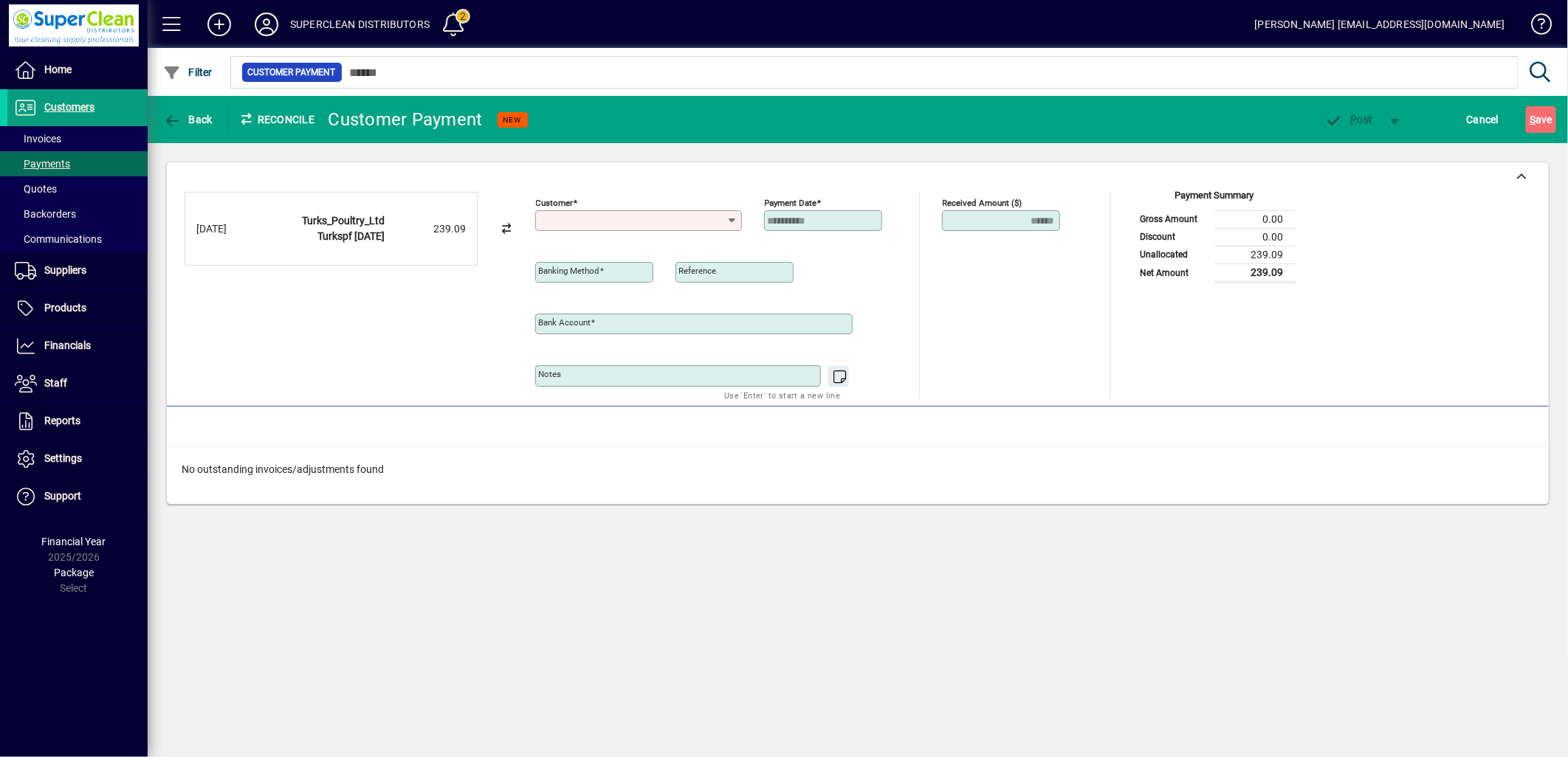
type input "**********"
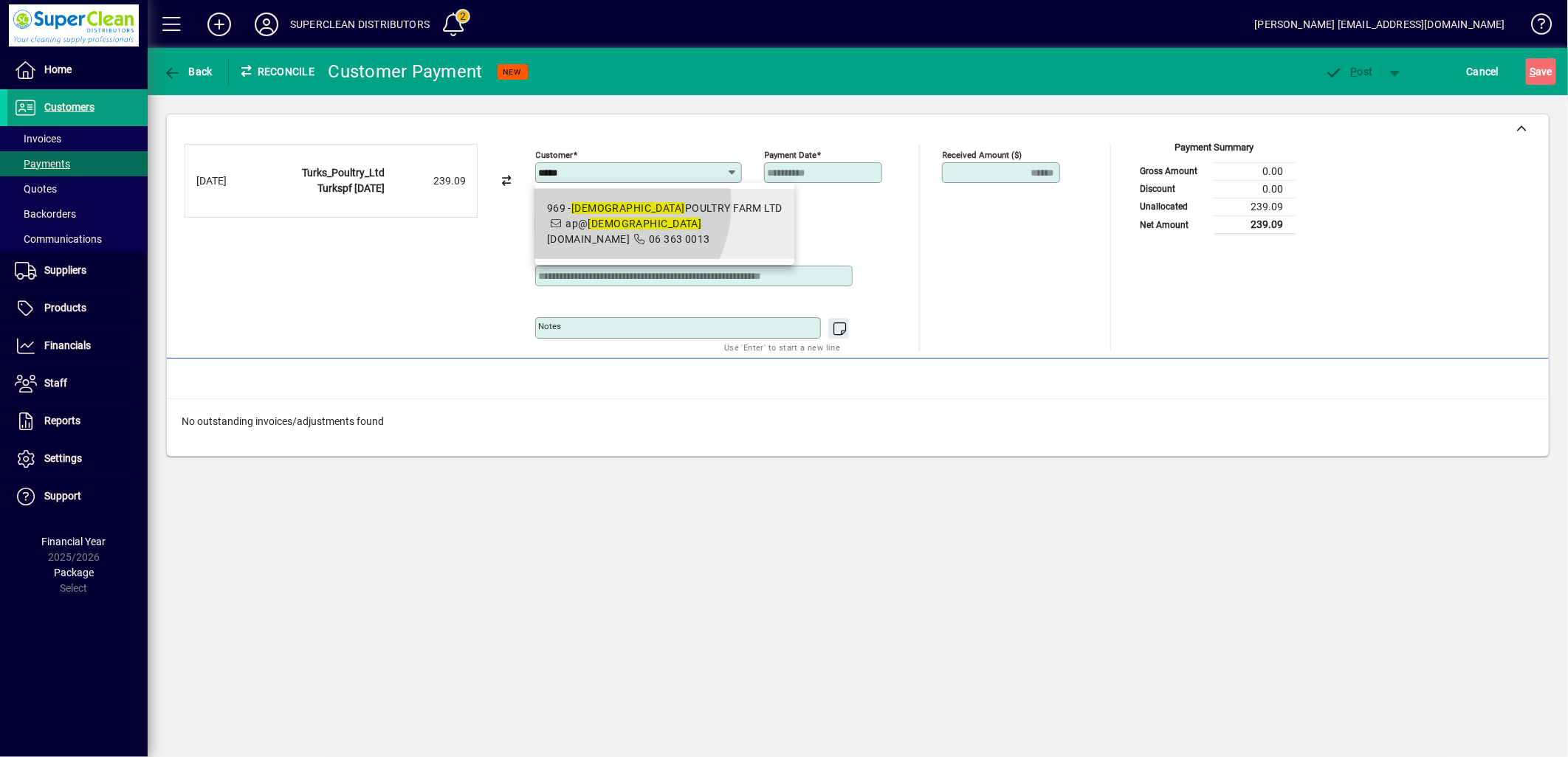
click at [604, 204] on em "TURKS" at bounding box center [628, 209] width 114 height 12
type input "**********"
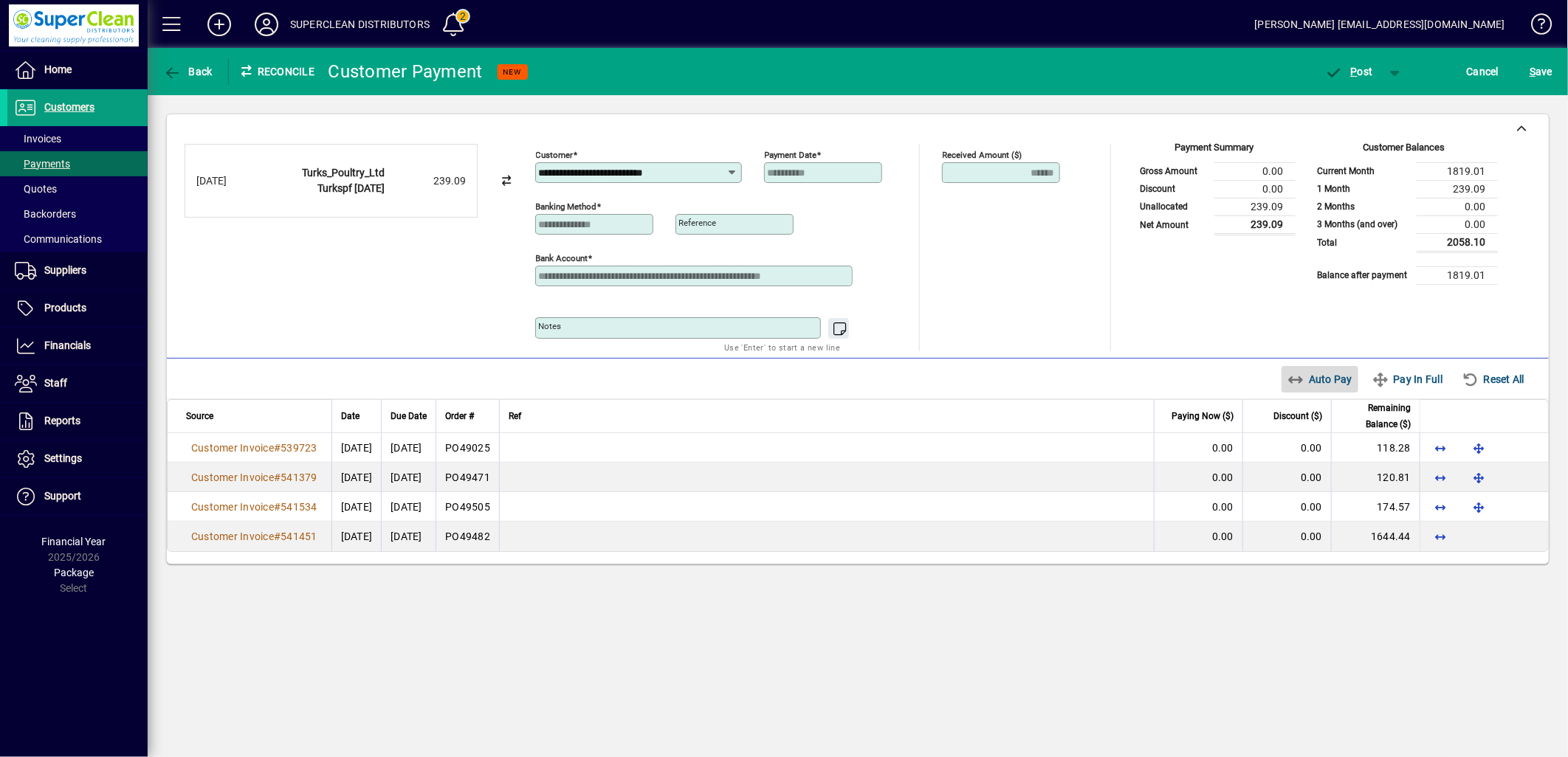
click at [1316, 389] on span "Auto Pay" at bounding box center [1320, 379] width 66 height 24
click at [1344, 75] on span "P ost" at bounding box center [1349, 72] width 48 height 12
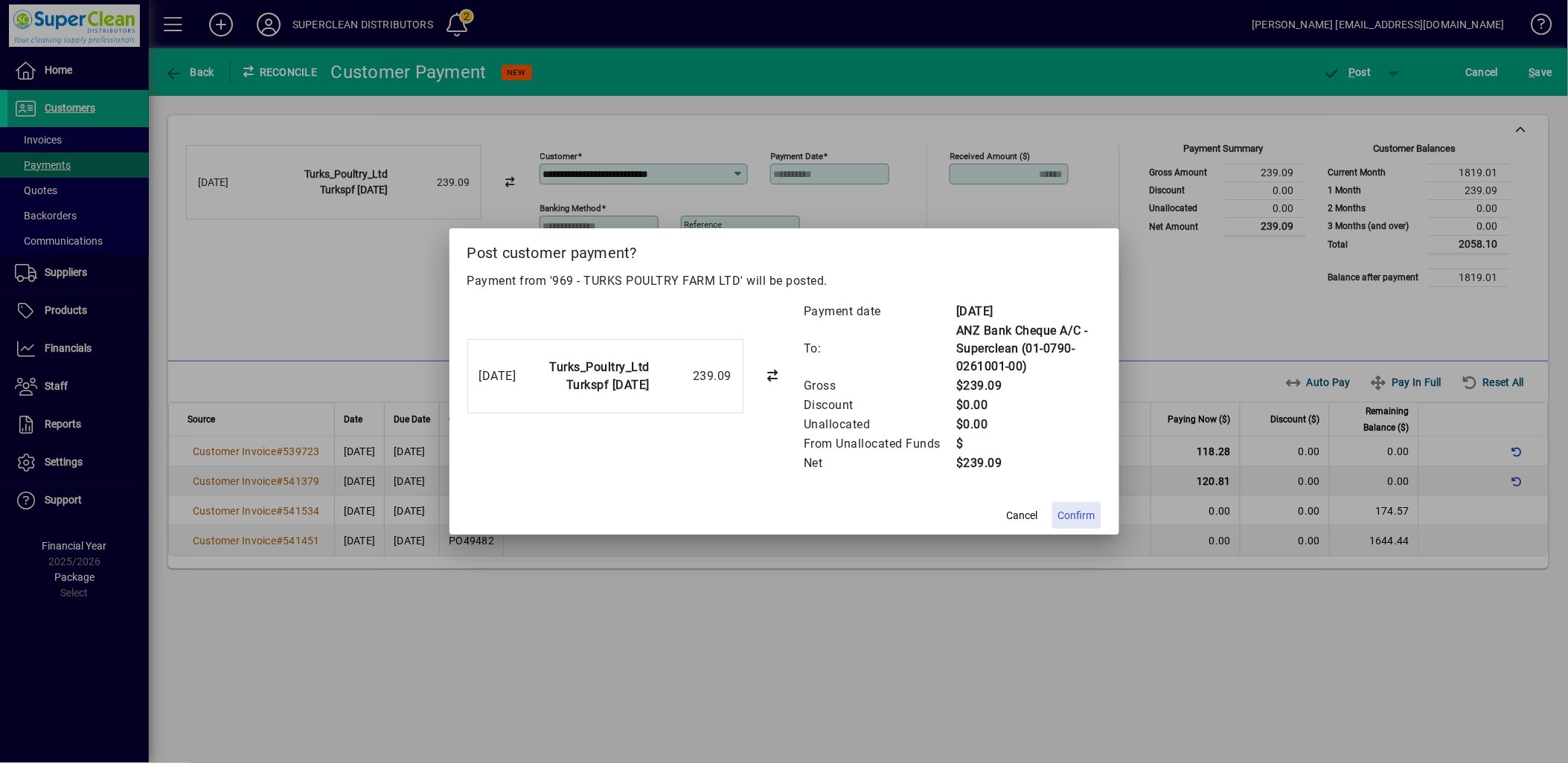
click at [1066, 517] on span "Confirm" at bounding box center [1077, 516] width 37 height 16
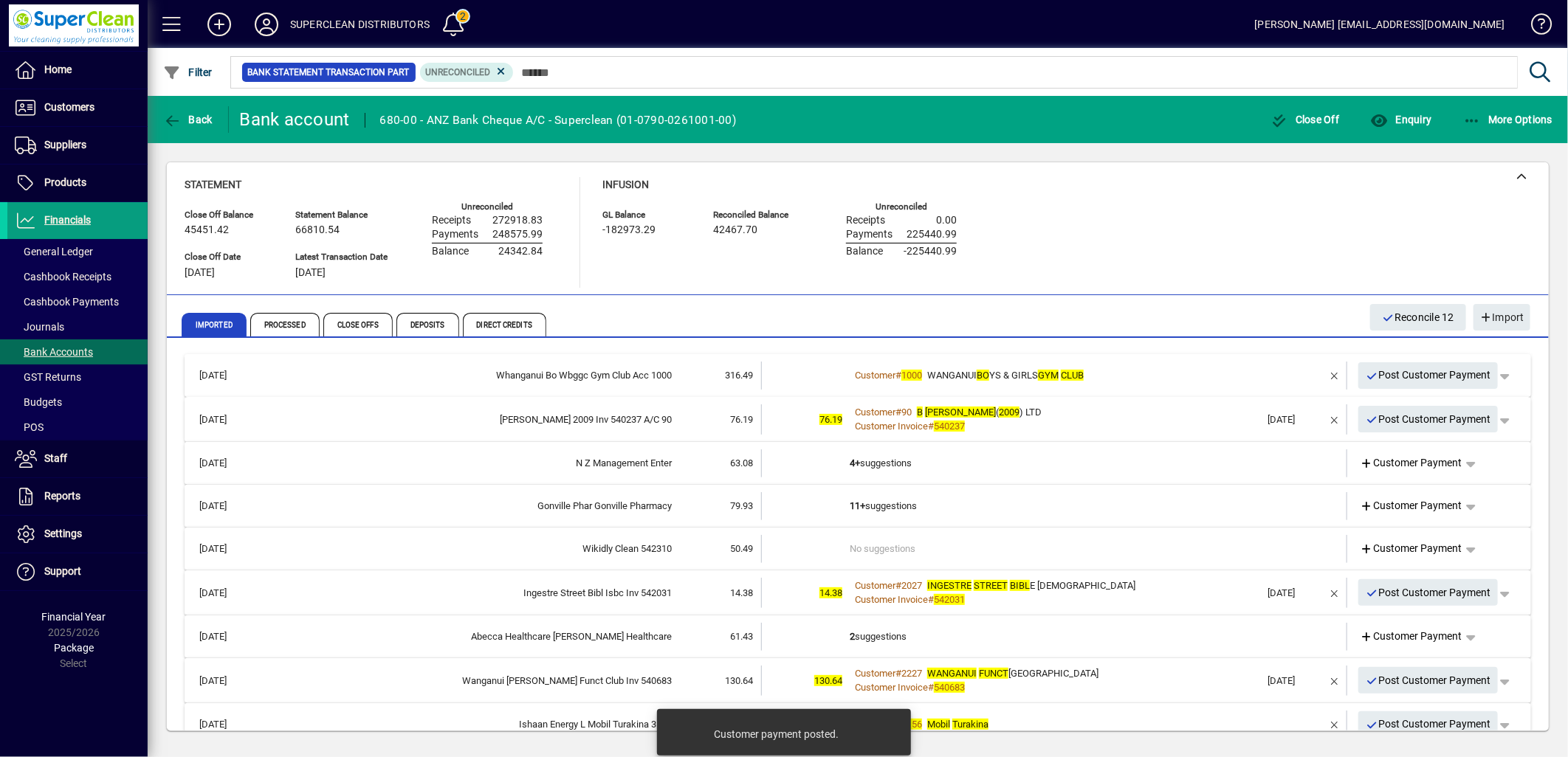
click at [1137, 374] on div "Customer # 1000 WANGANUI BO YS & GIRLS GYM CLUB" at bounding box center [1055, 375] width 411 height 15
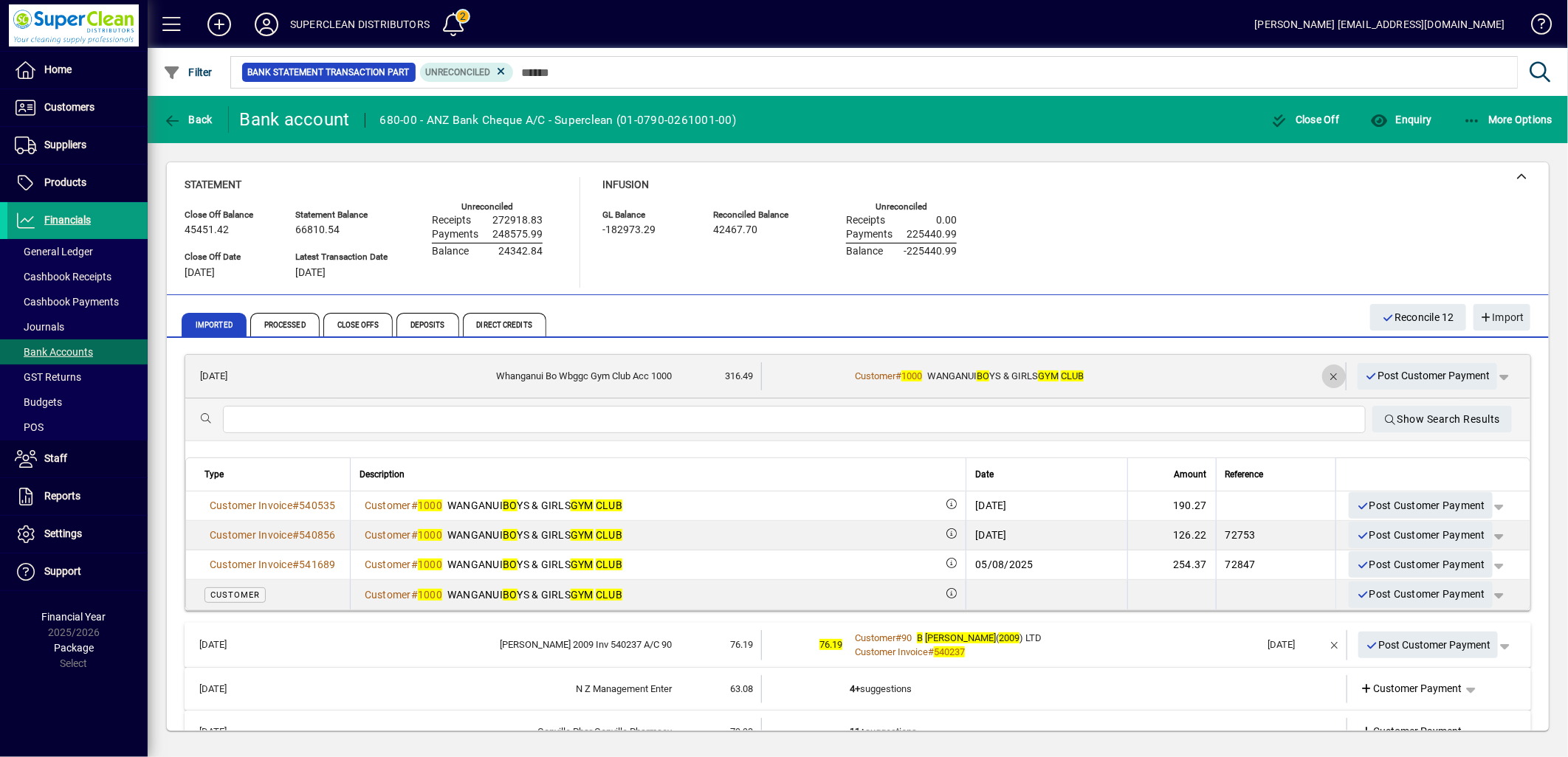
click at [1322, 376] on span "button" at bounding box center [1334, 376] width 36 height 36
click at [1419, 375] on span "Customer Payment" at bounding box center [1411, 376] width 102 height 16
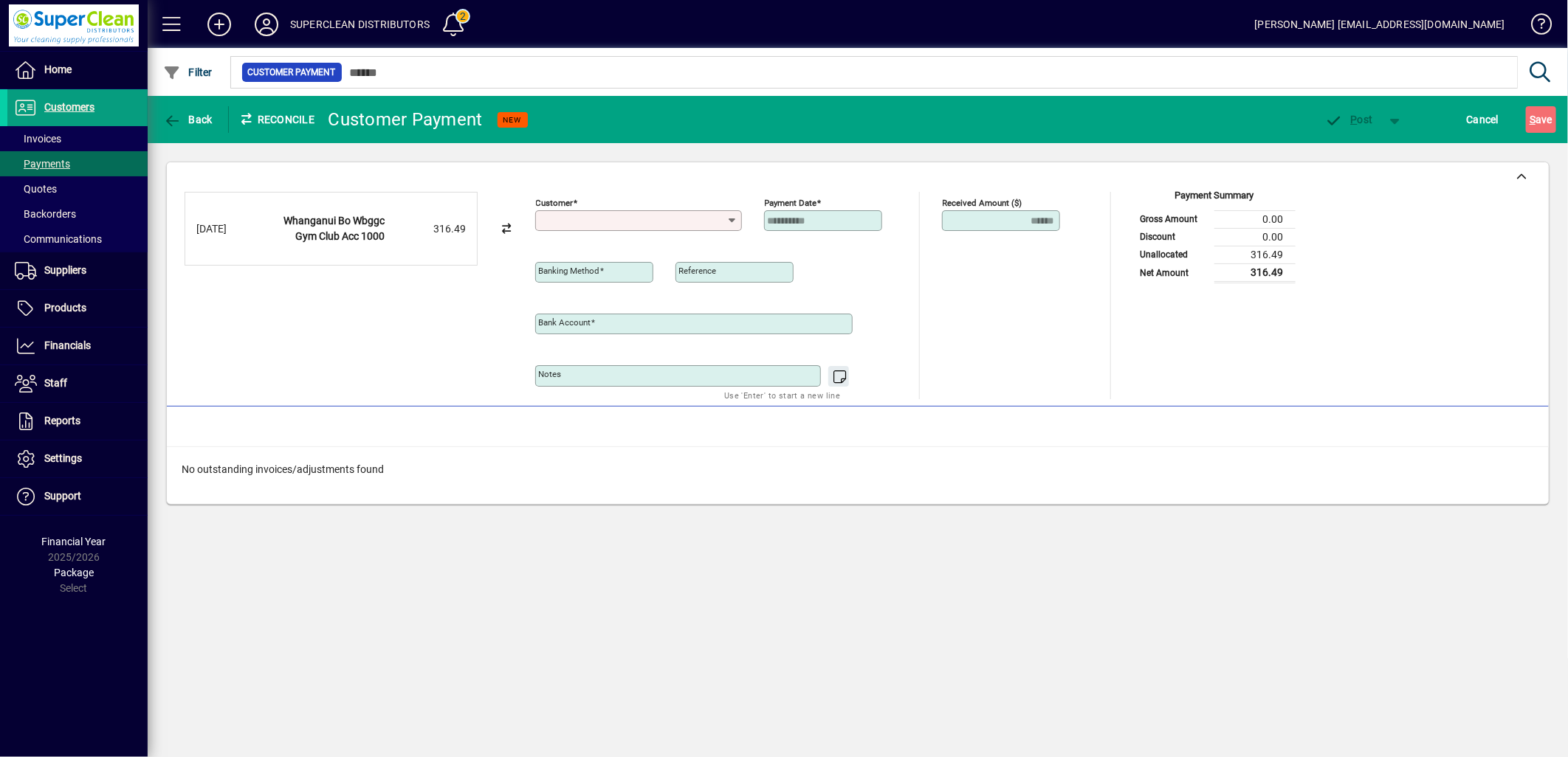
type input "**********"
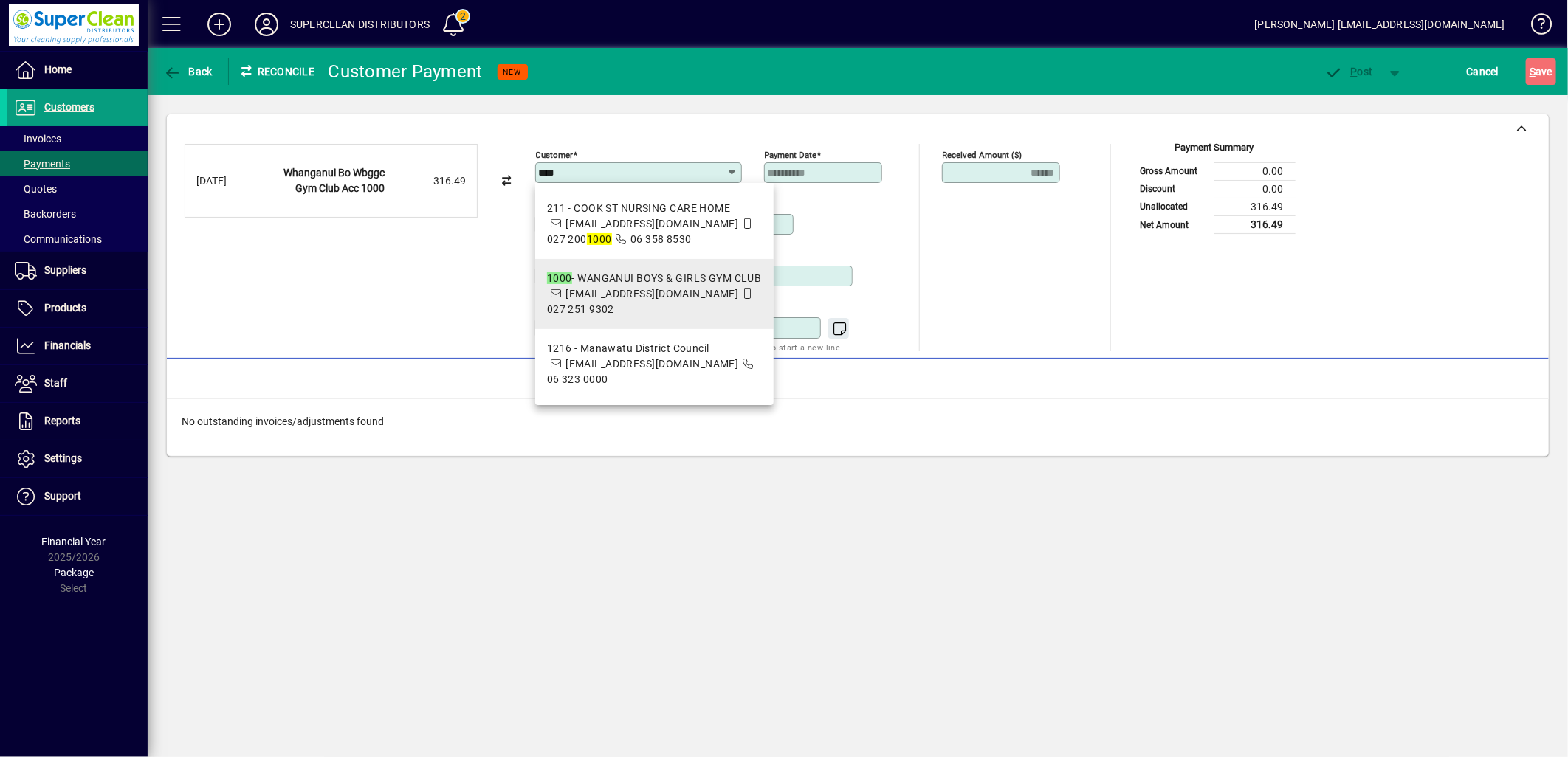
click at [725, 299] on span "1000 - WANGANUI BOYS & GIRLS GYM CLUB admin@wanganuigymclub.co.nz 027 251 9302" at bounding box center [654, 293] width 215 height 46
type input "**********"
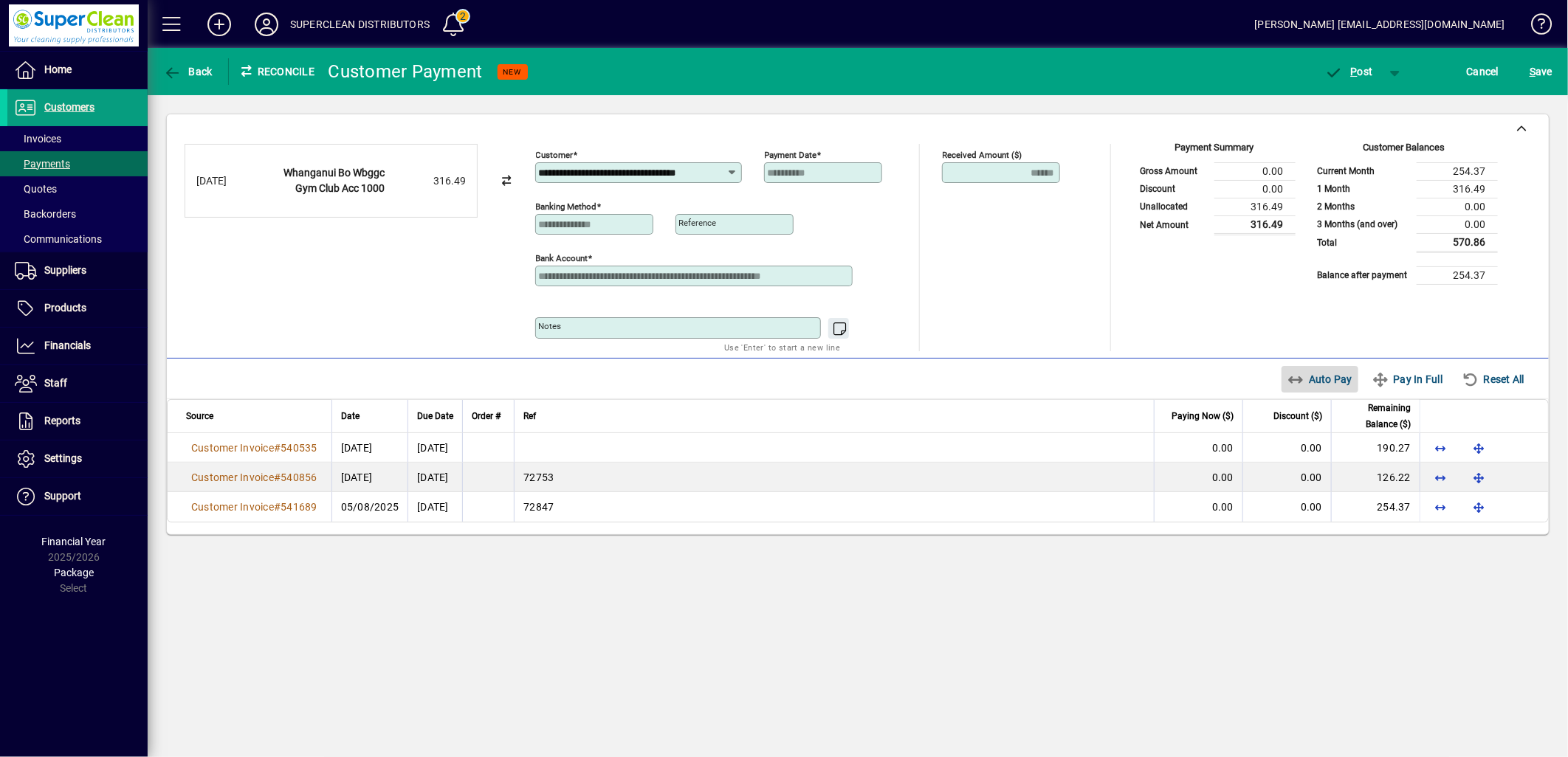
click at [1304, 375] on span "Auto Pay" at bounding box center [1320, 379] width 66 height 24
click at [1350, 82] on span "button" at bounding box center [1350, 72] width 63 height 36
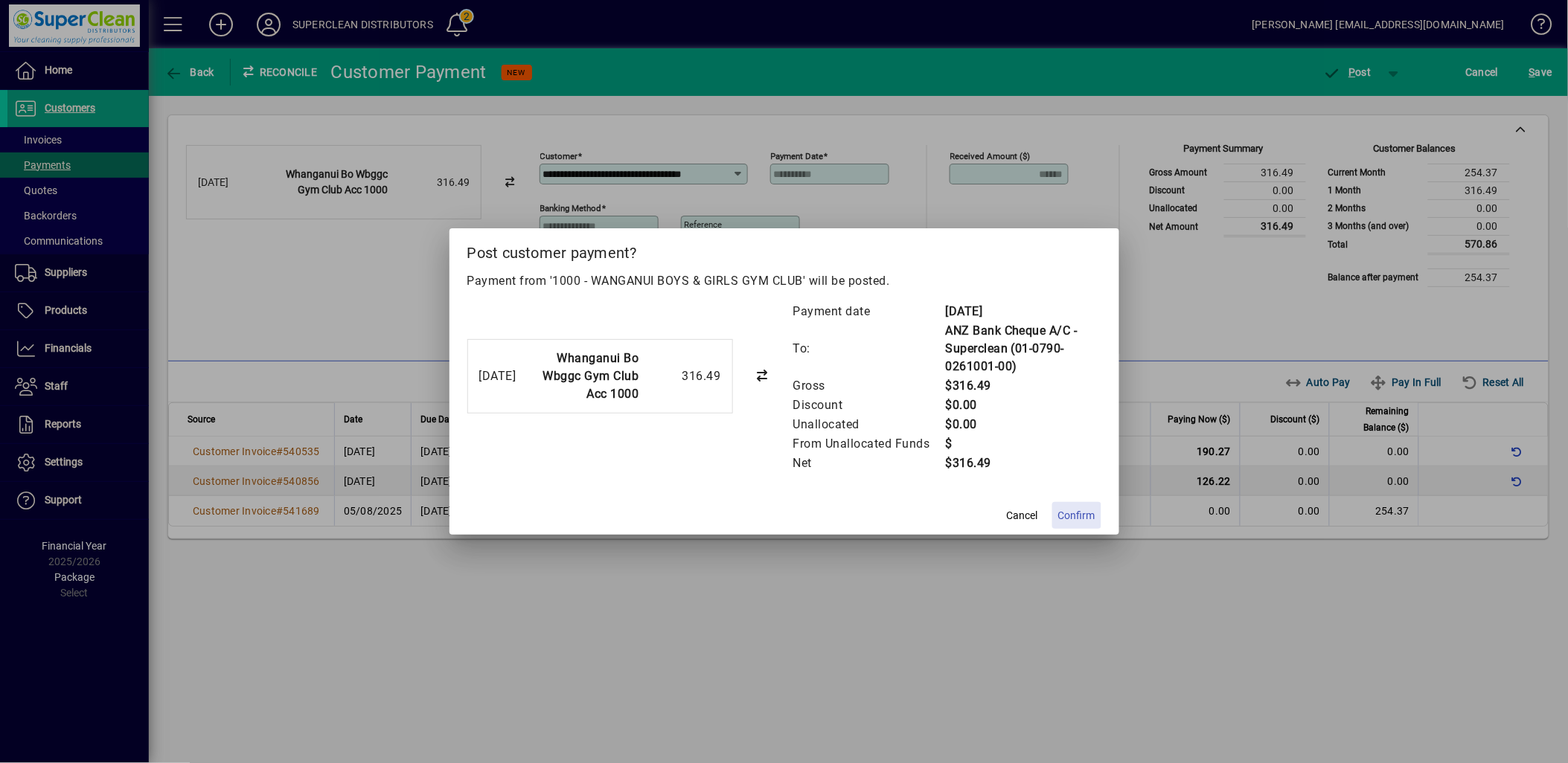
click at [1075, 519] on span "Confirm" at bounding box center [1077, 516] width 37 height 16
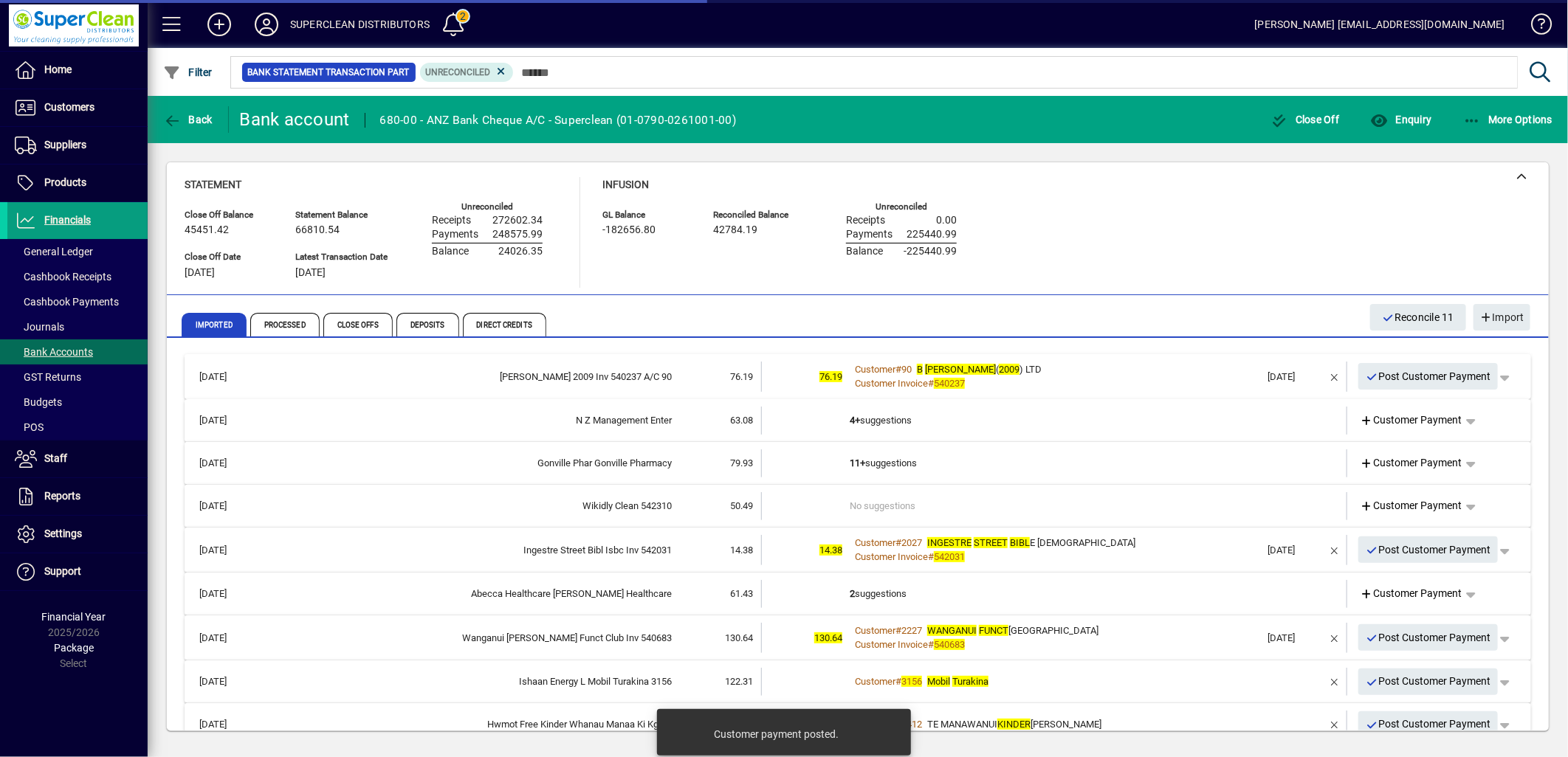
click at [1114, 376] on div "Customer Invoice # 540237" at bounding box center [1055, 383] width 411 height 15
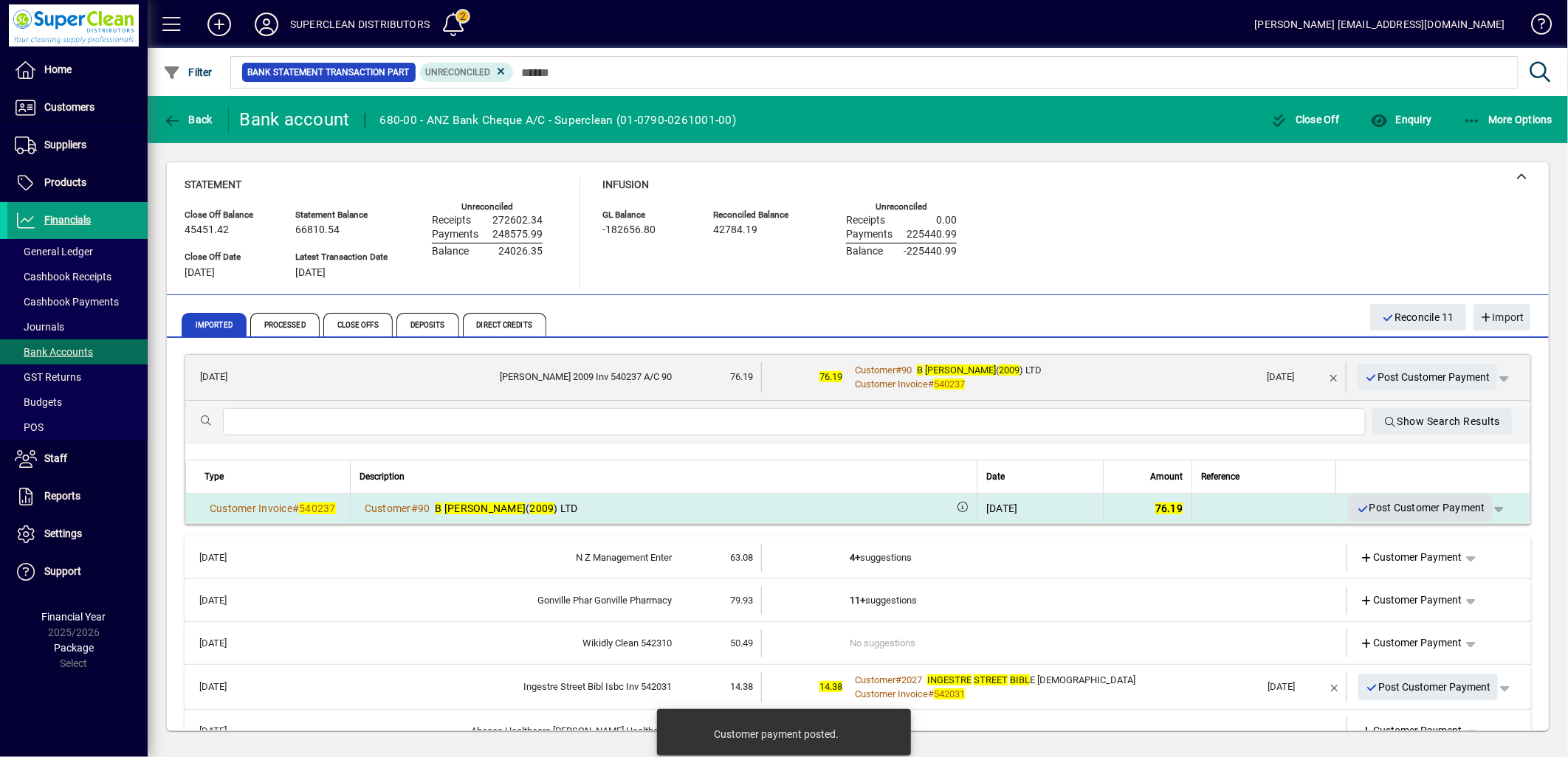
click at [1440, 508] on span "Post Customer Payment" at bounding box center [1421, 508] width 129 height 24
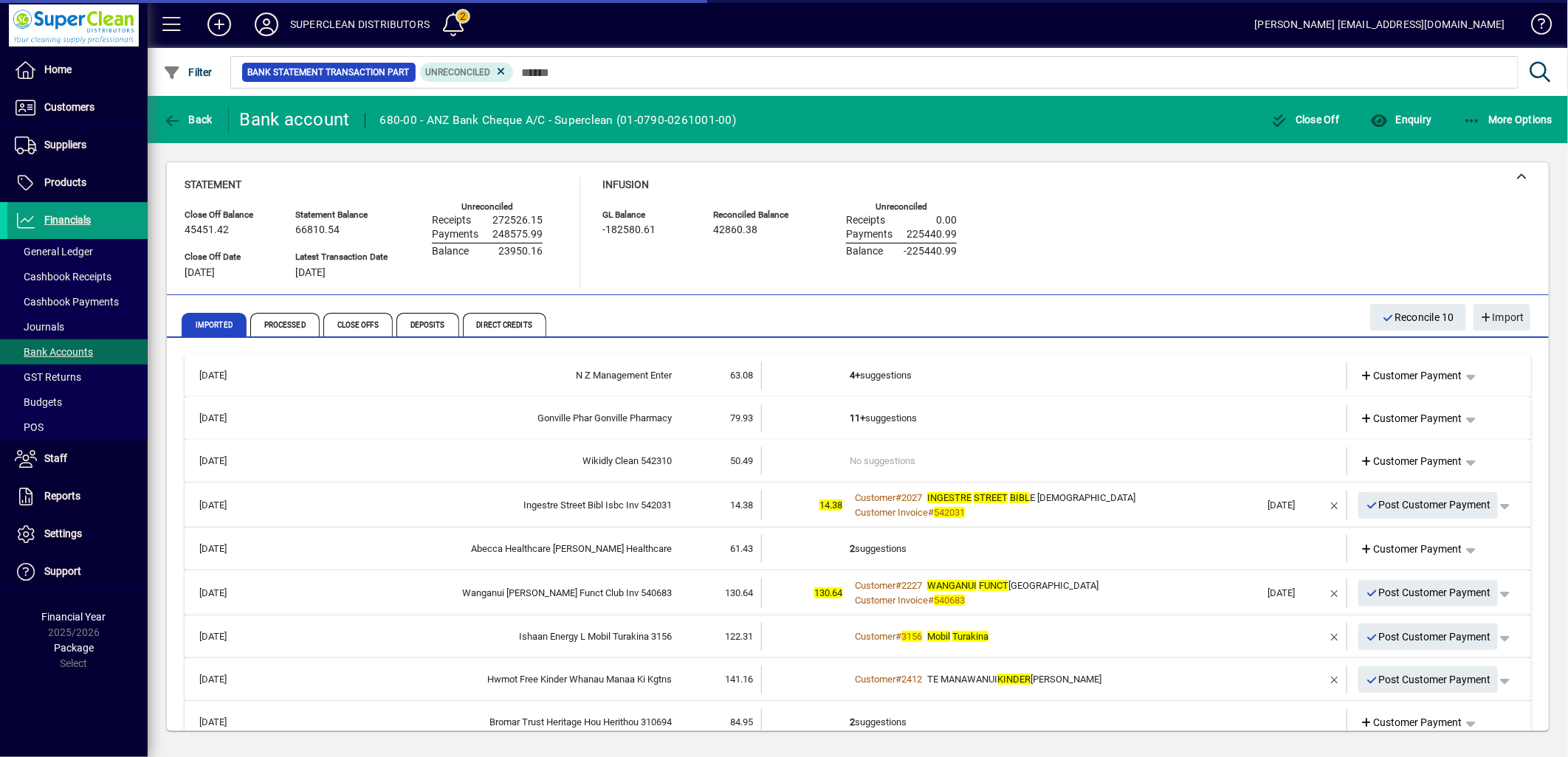
click at [886, 370] on td "4+ suggestions" at bounding box center [1055, 375] width 411 height 28
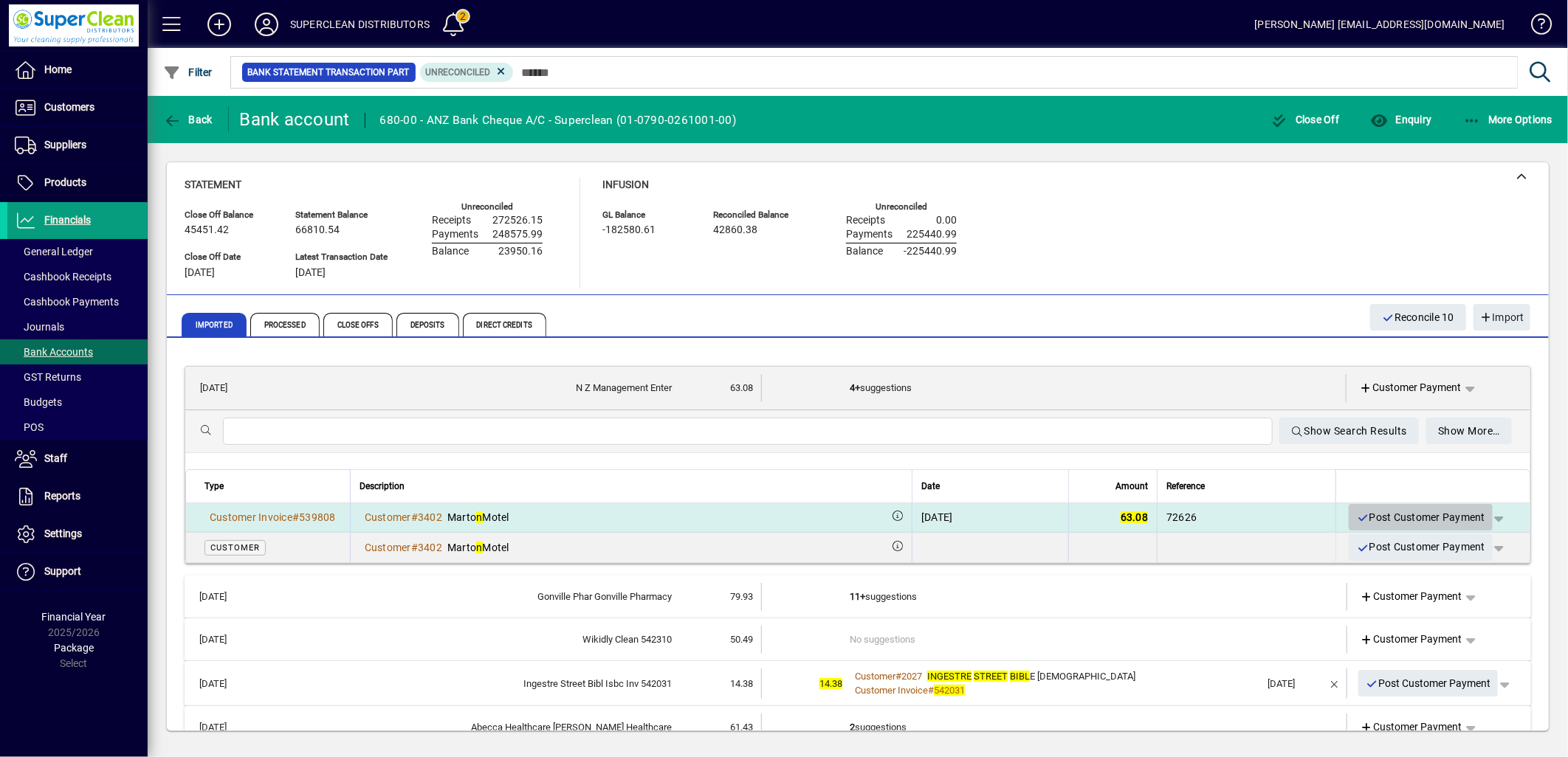
click at [1416, 522] on span "Post Customer Payment" at bounding box center [1421, 518] width 129 height 24
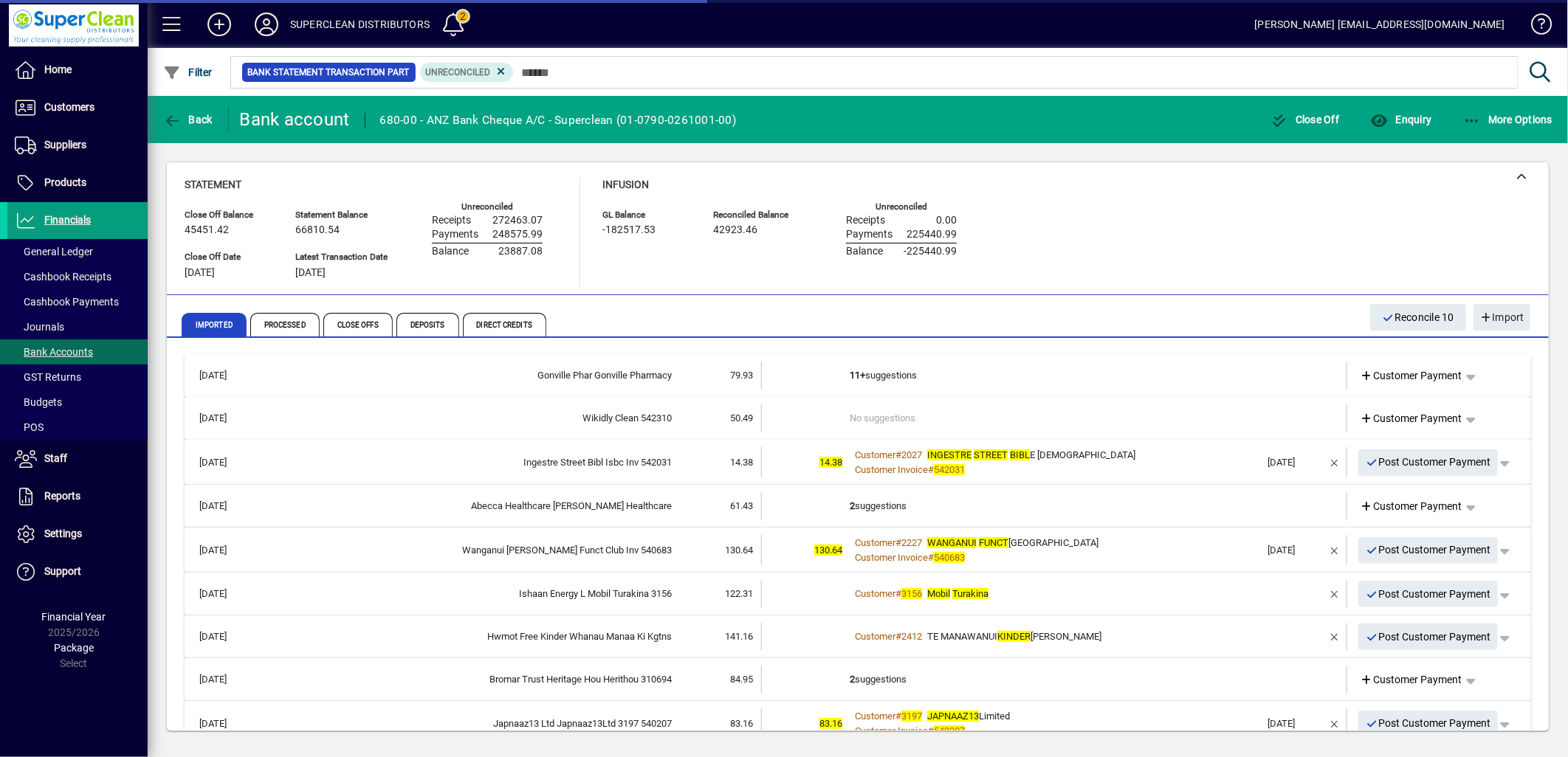
click at [899, 365] on td "11+ suggestions" at bounding box center [1055, 375] width 411 height 28
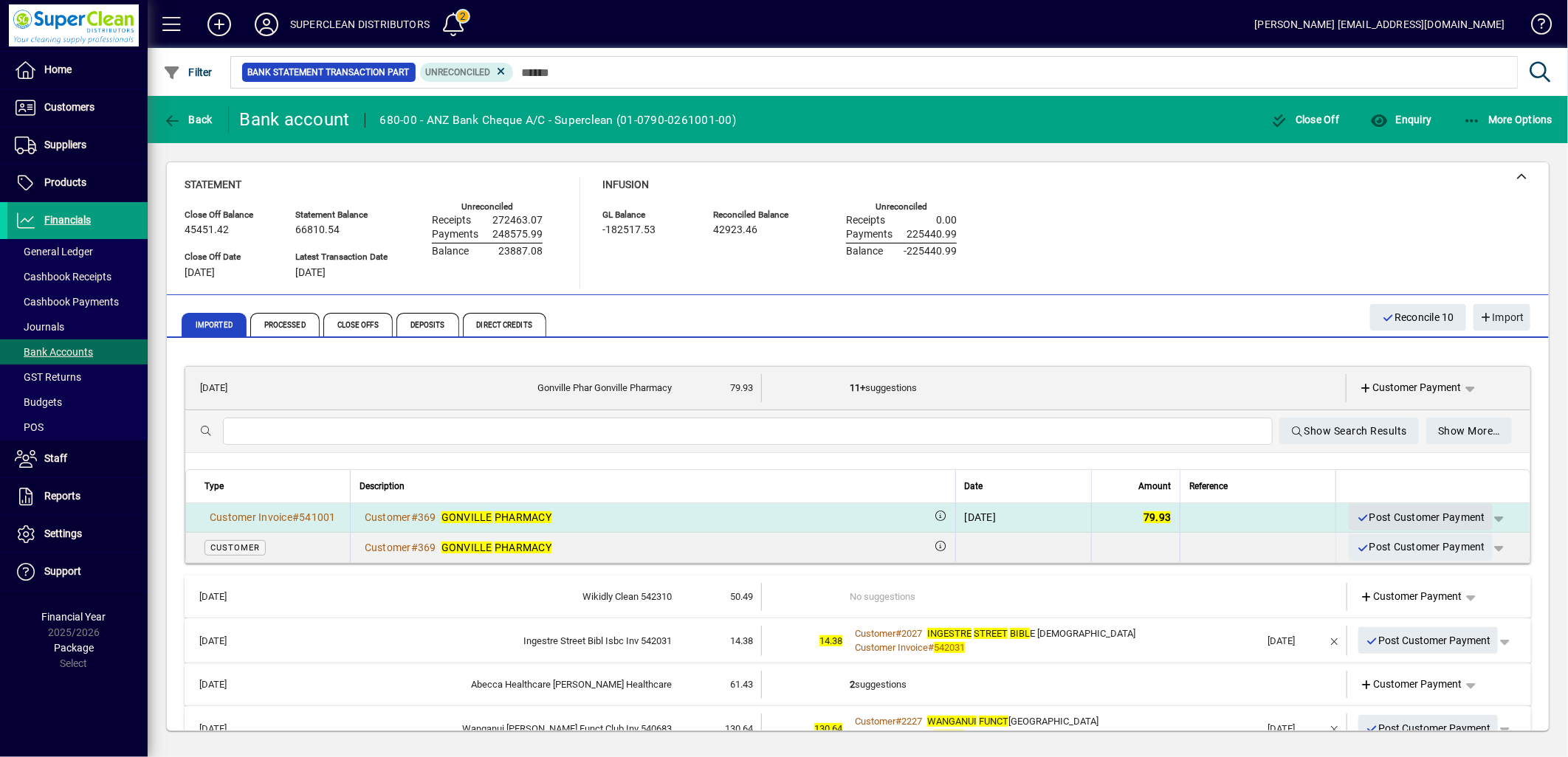
click at [1378, 518] on span "Post Customer Payment" at bounding box center [1421, 518] width 129 height 24
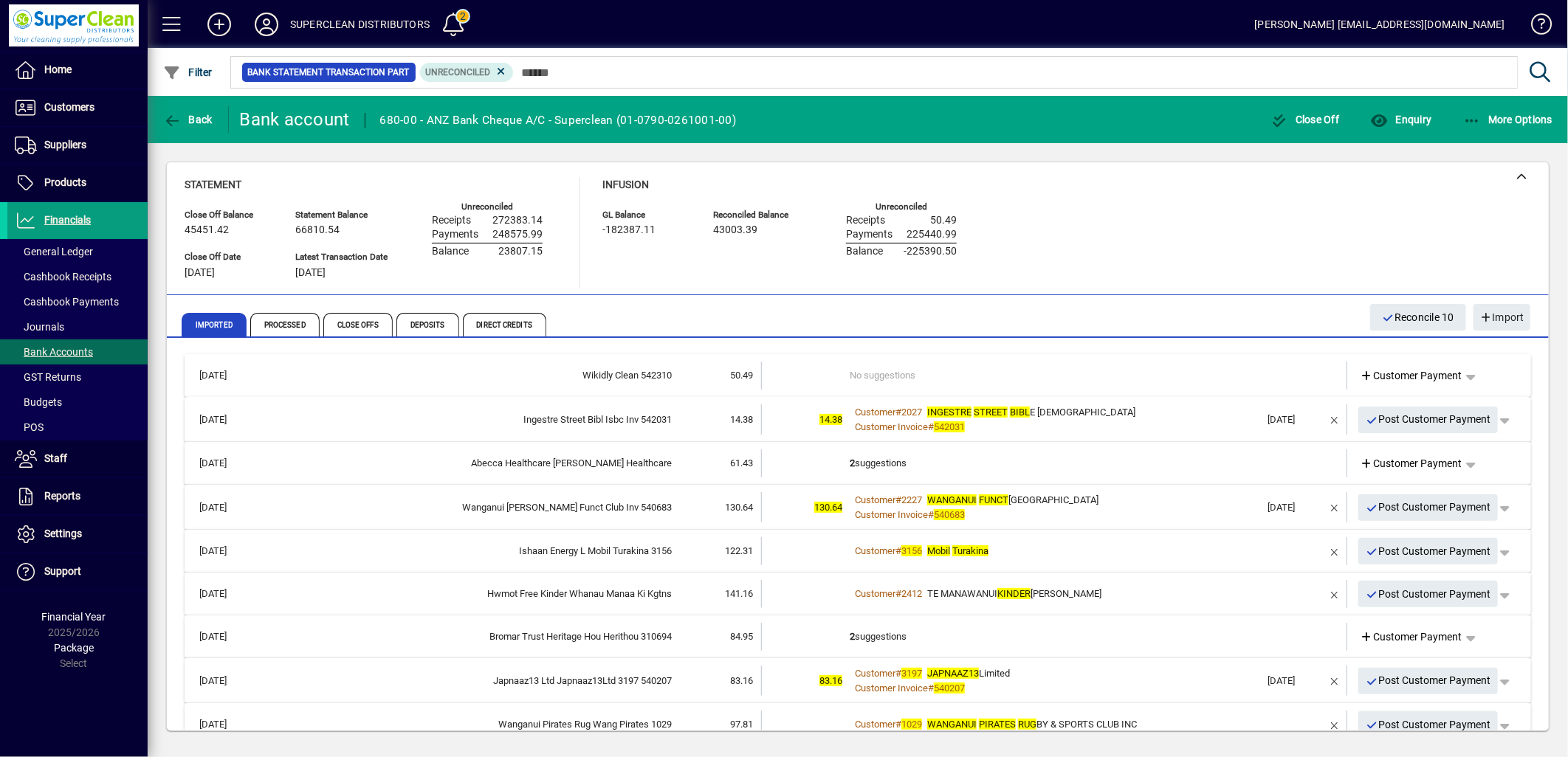
click at [884, 366] on td "No suggestions" at bounding box center [1055, 375] width 411 height 28
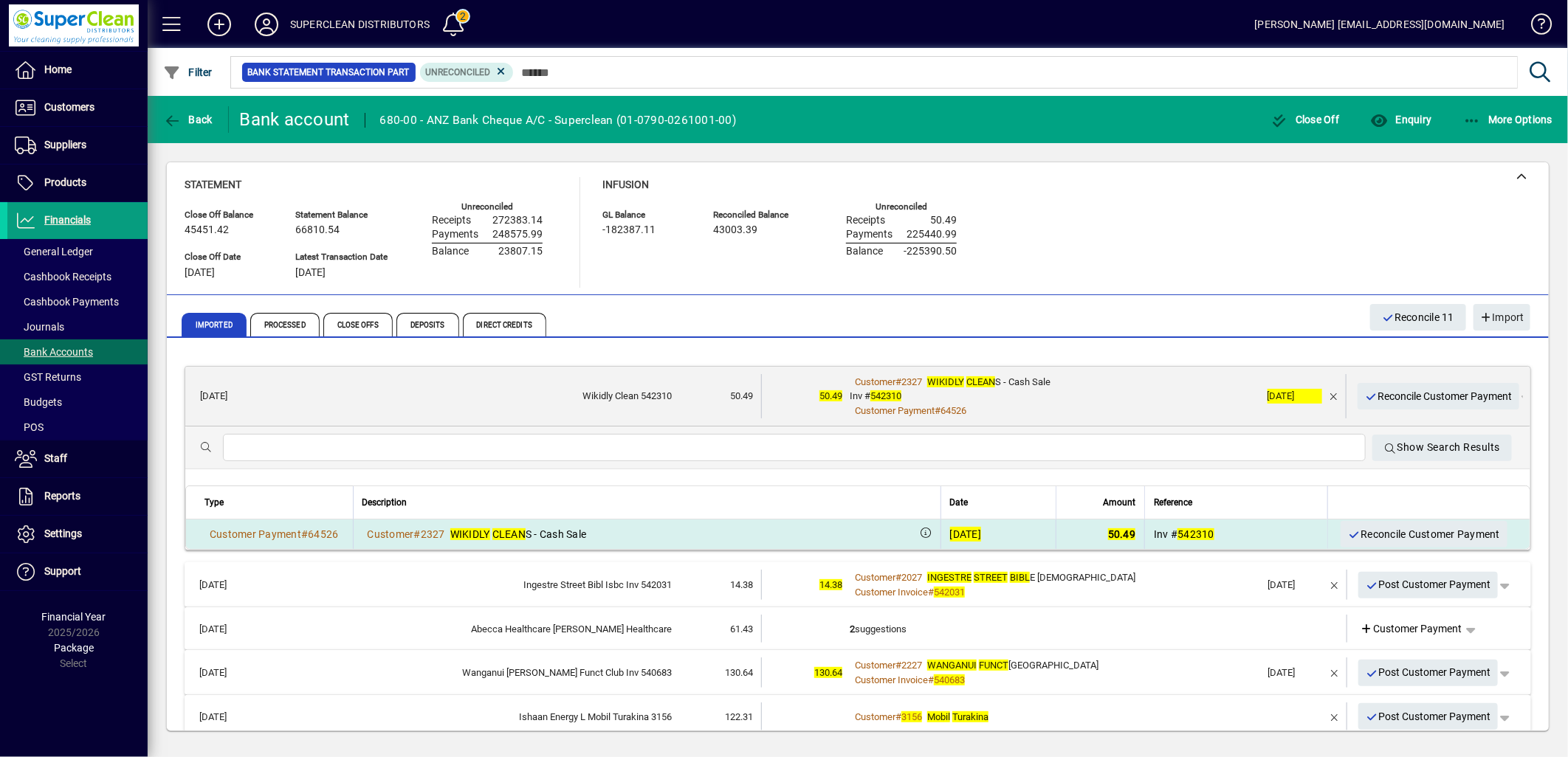
click at [1405, 535] on span "Reconcile Customer Payment" at bounding box center [1424, 534] width 152 height 24
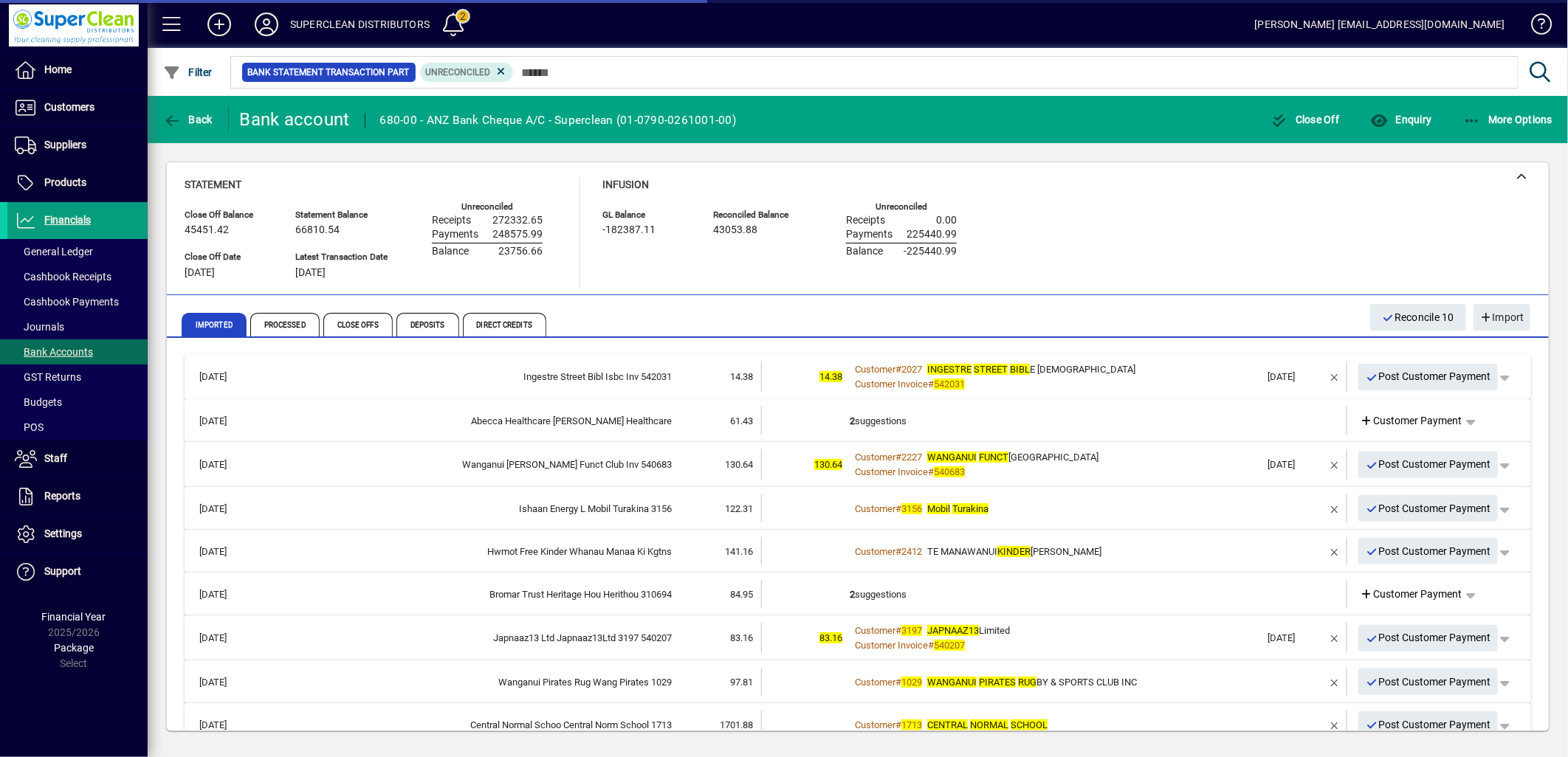
click at [1157, 375] on div "Customer # 2027 INGESTRE STREET BIBL E CHURCH" at bounding box center [1055, 369] width 411 height 15
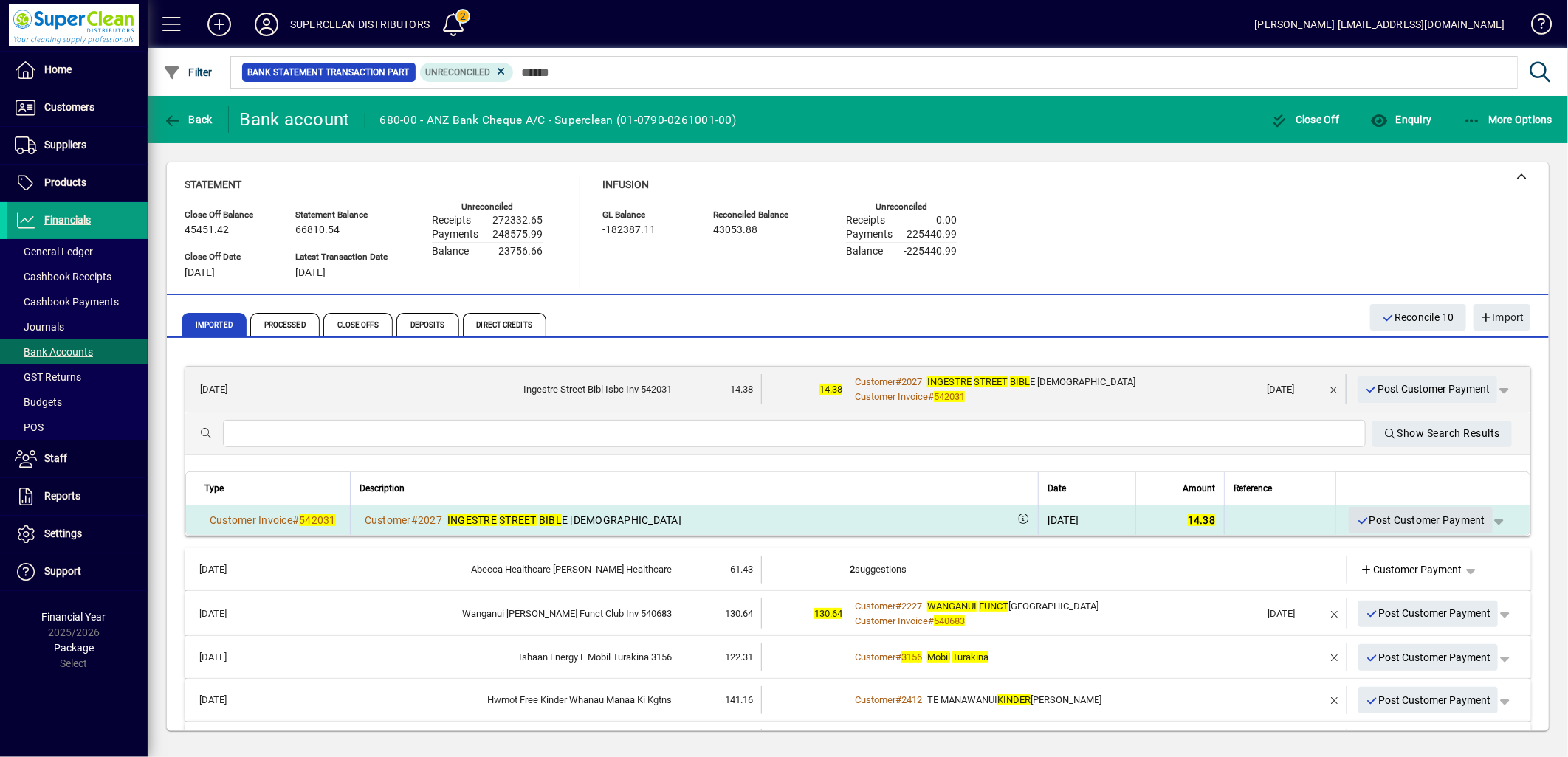
click at [1400, 520] on span "Post Customer Payment" at bounding box center [1421, 520] width 129 height 24
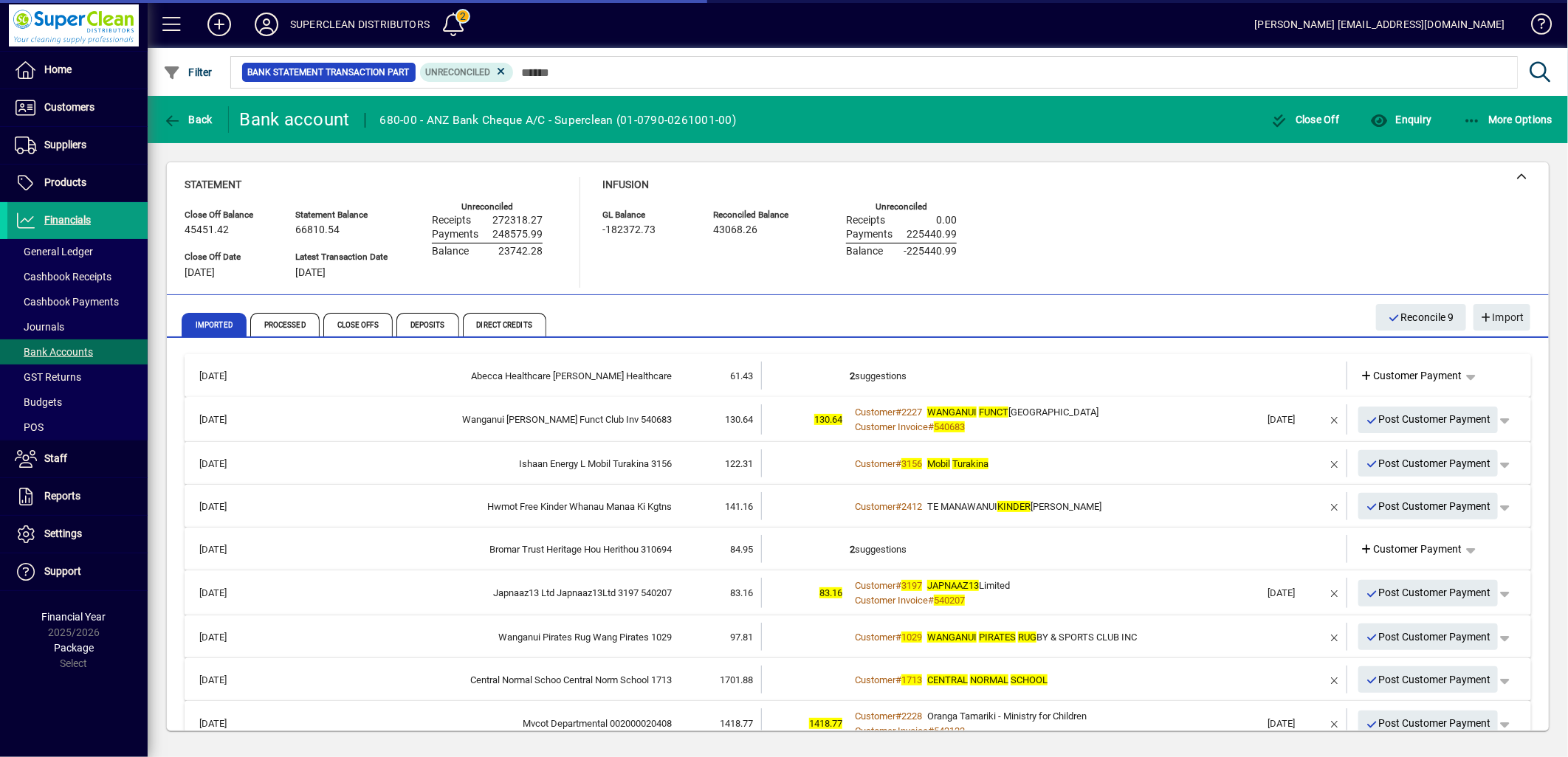
click at [873, 375] on td "2 suggestions" at bounding box center [1055, 375] width 411 height 28
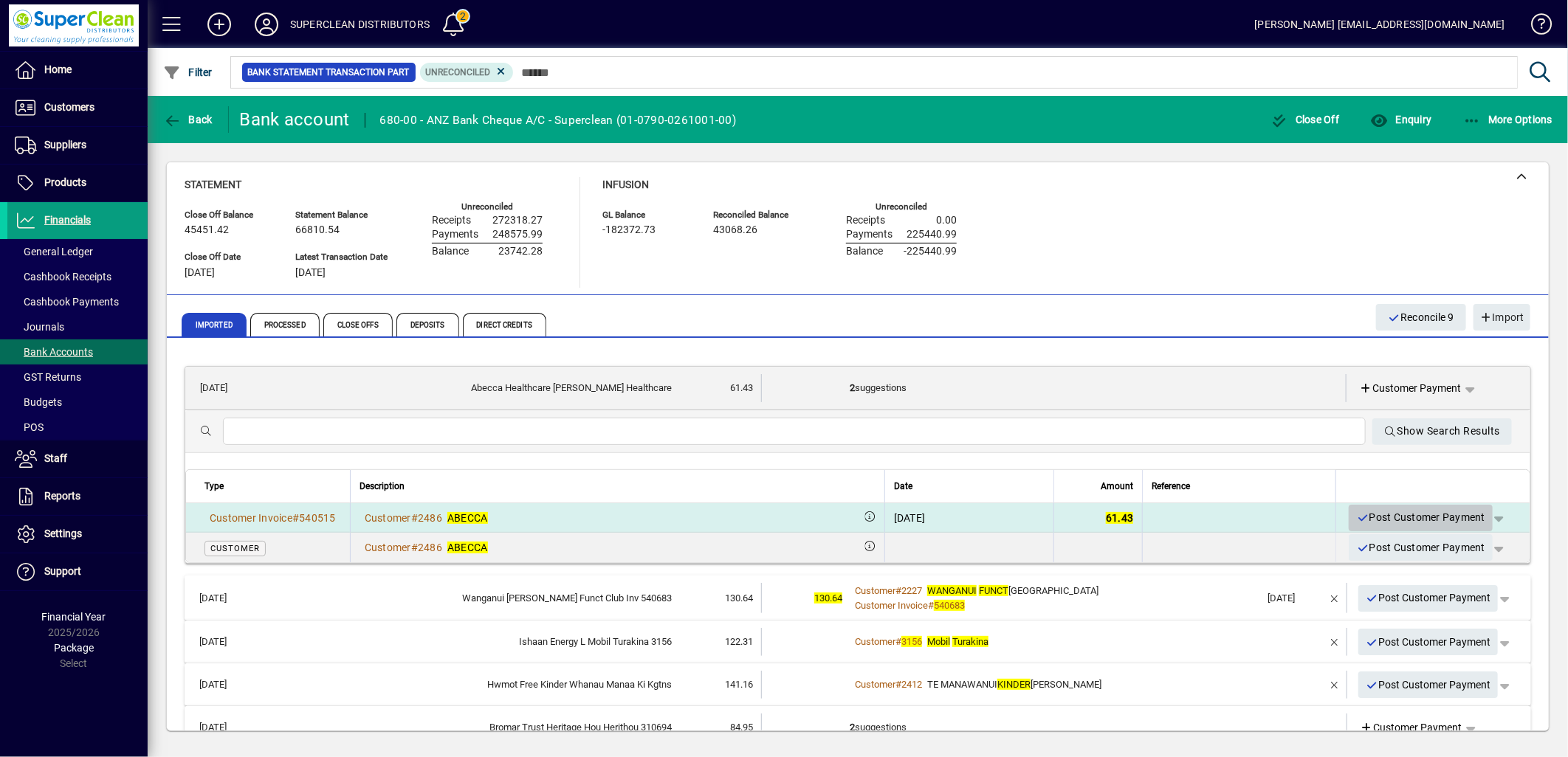
click at [1400, 526] on span "Post Customer Payment" at bounding box center [1421, 518] width 129 height 24
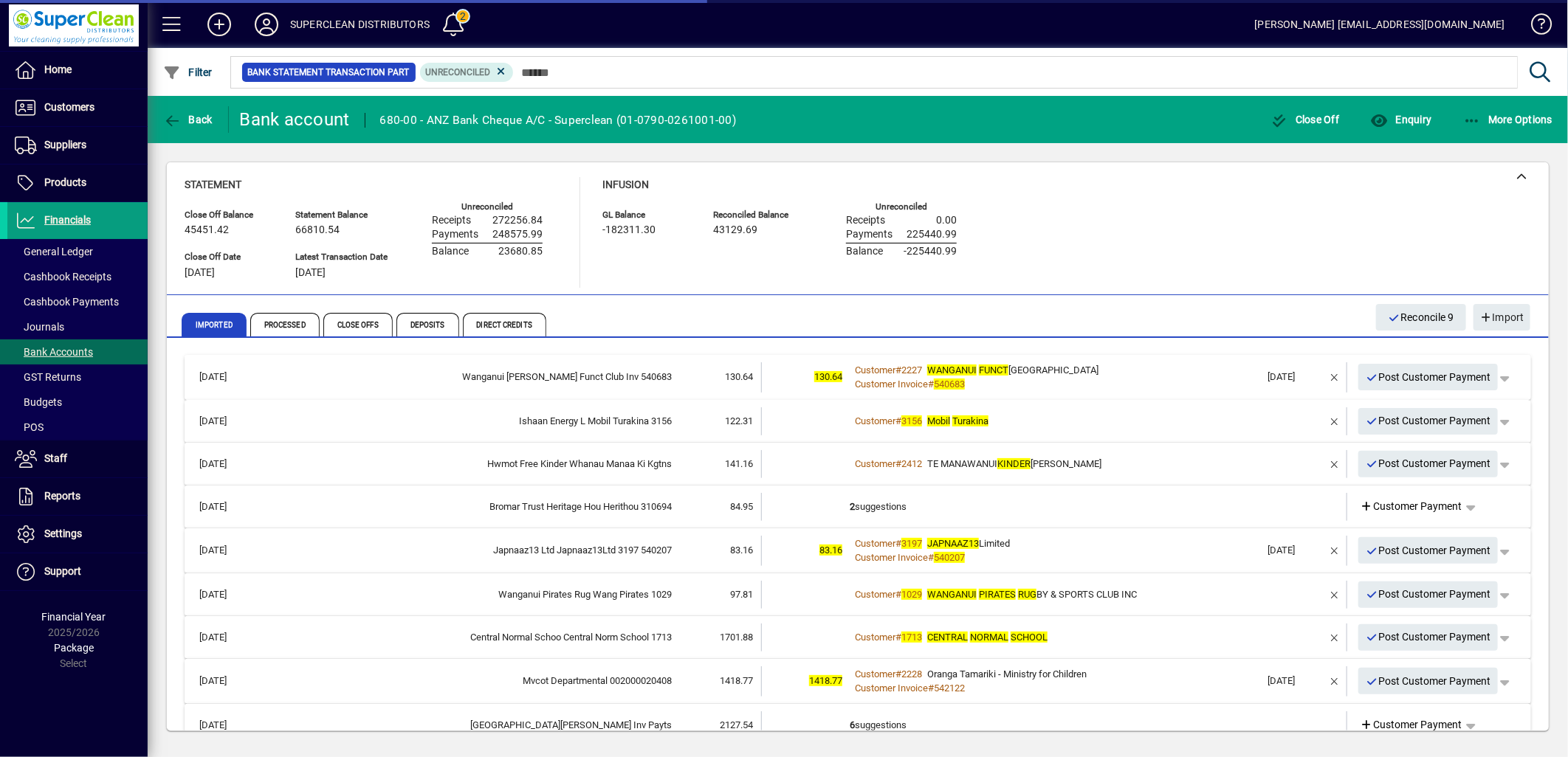
click at [1099, 379] on div "Customer Invoice # 540683" at bounding box center [1055, 384] width 411 height 15
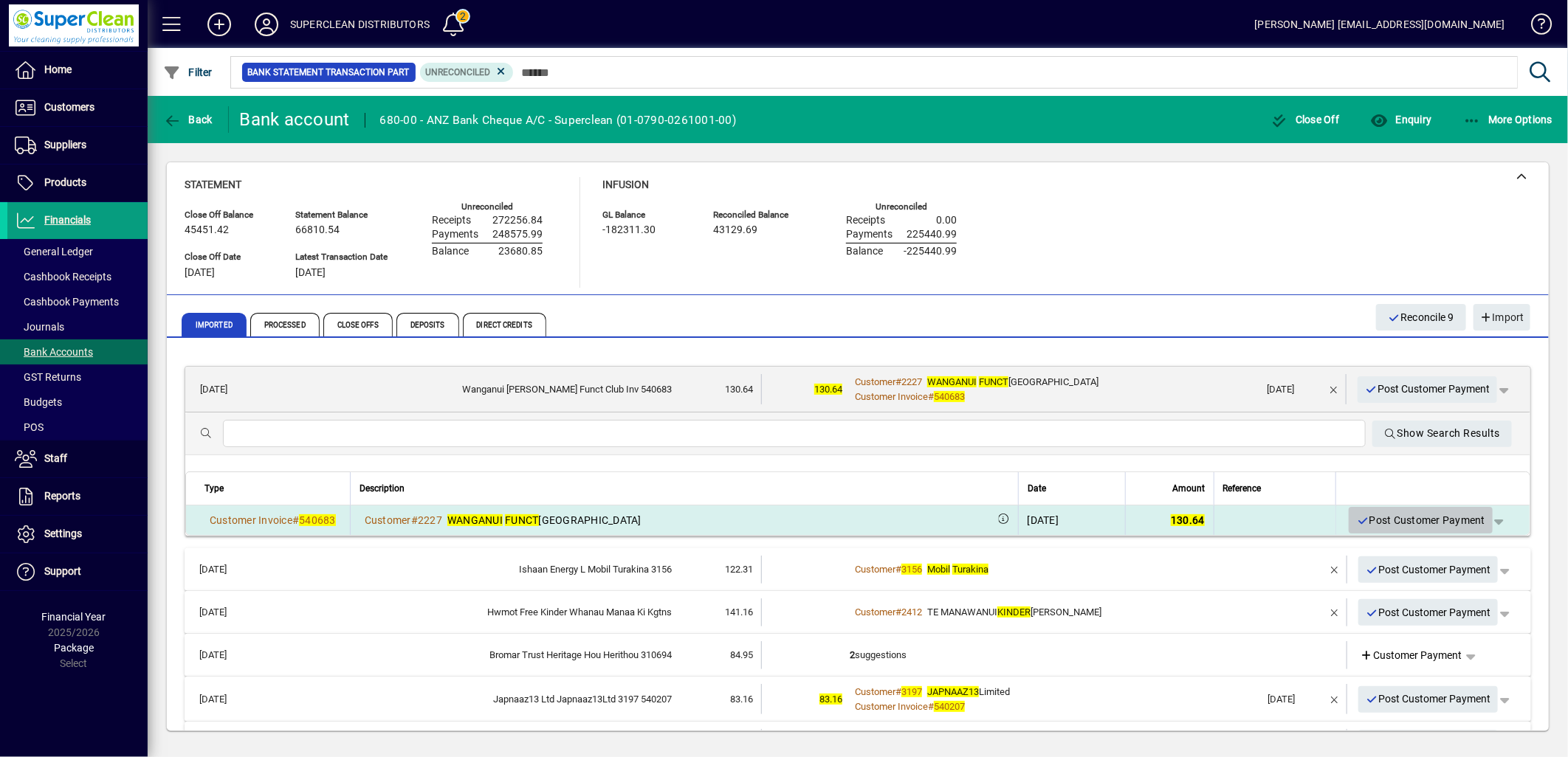
click at [1407, 526] on span "Post Customer Payment" at bounding box center [1421, 520] width 129 height 24
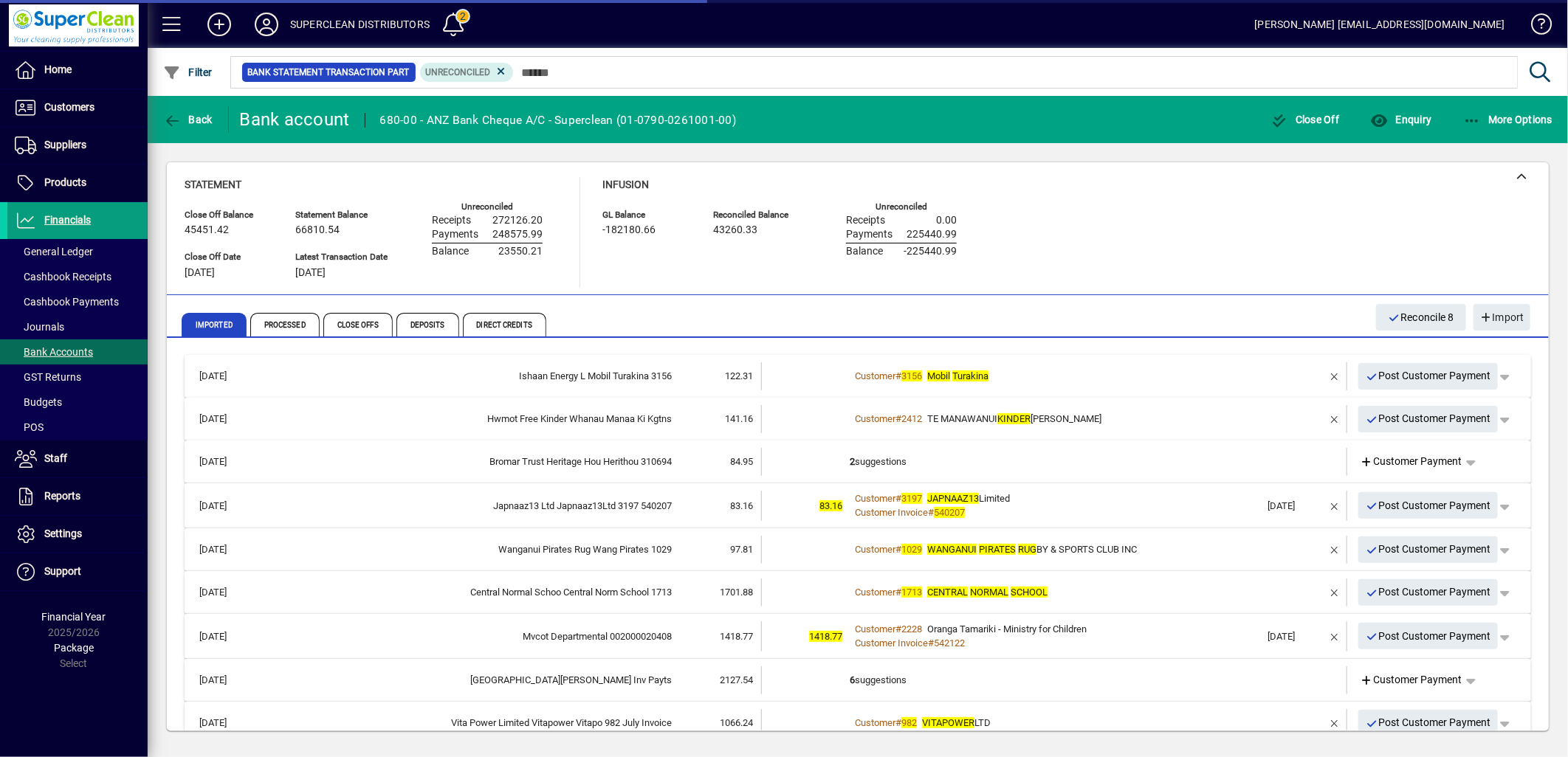
click at [1082, 375] on div "Customer # 3156 Mobil Turakina" at bounding box center [1055, 376] width 411 height 15
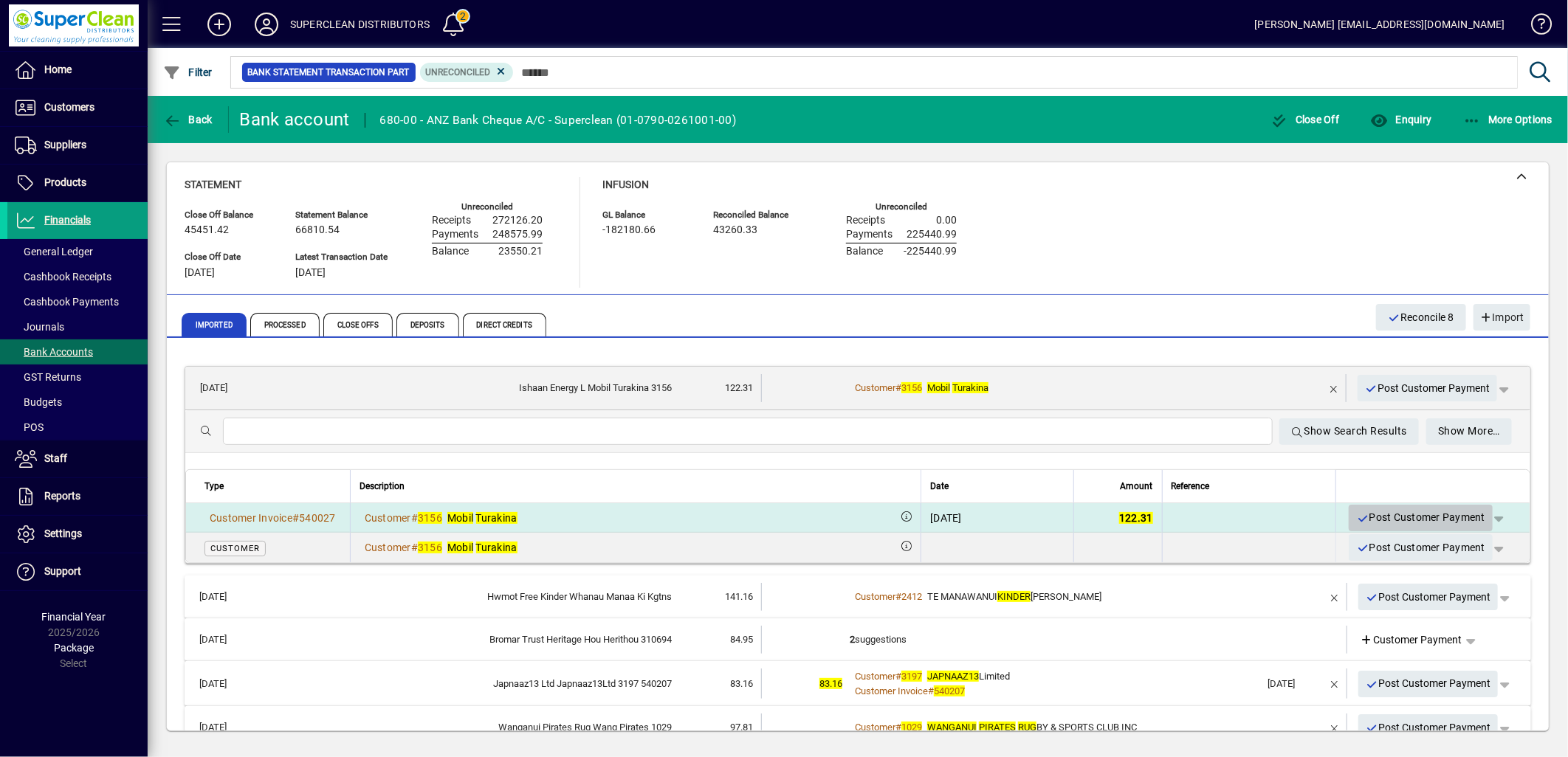
click at [1421, 512] on span "Post Customer Payment" at bounding box center [1421, 518] width 129 height 24
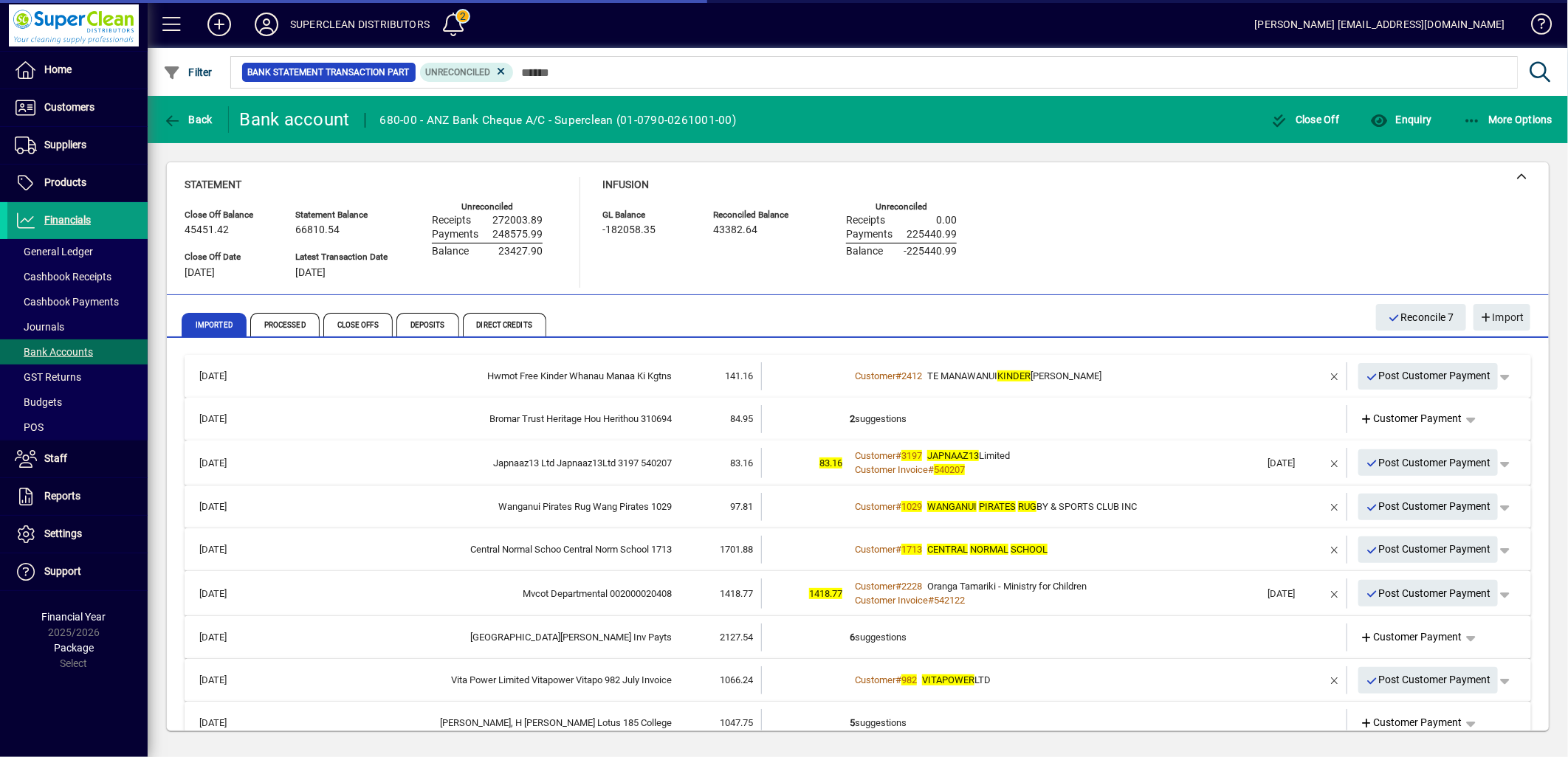
click at [1128, 381] on div "Customer # 2412 TE MANAWANUI KINDER GARTEN - SHANNON" at bounding box center [1055, 376] width 411 height 15
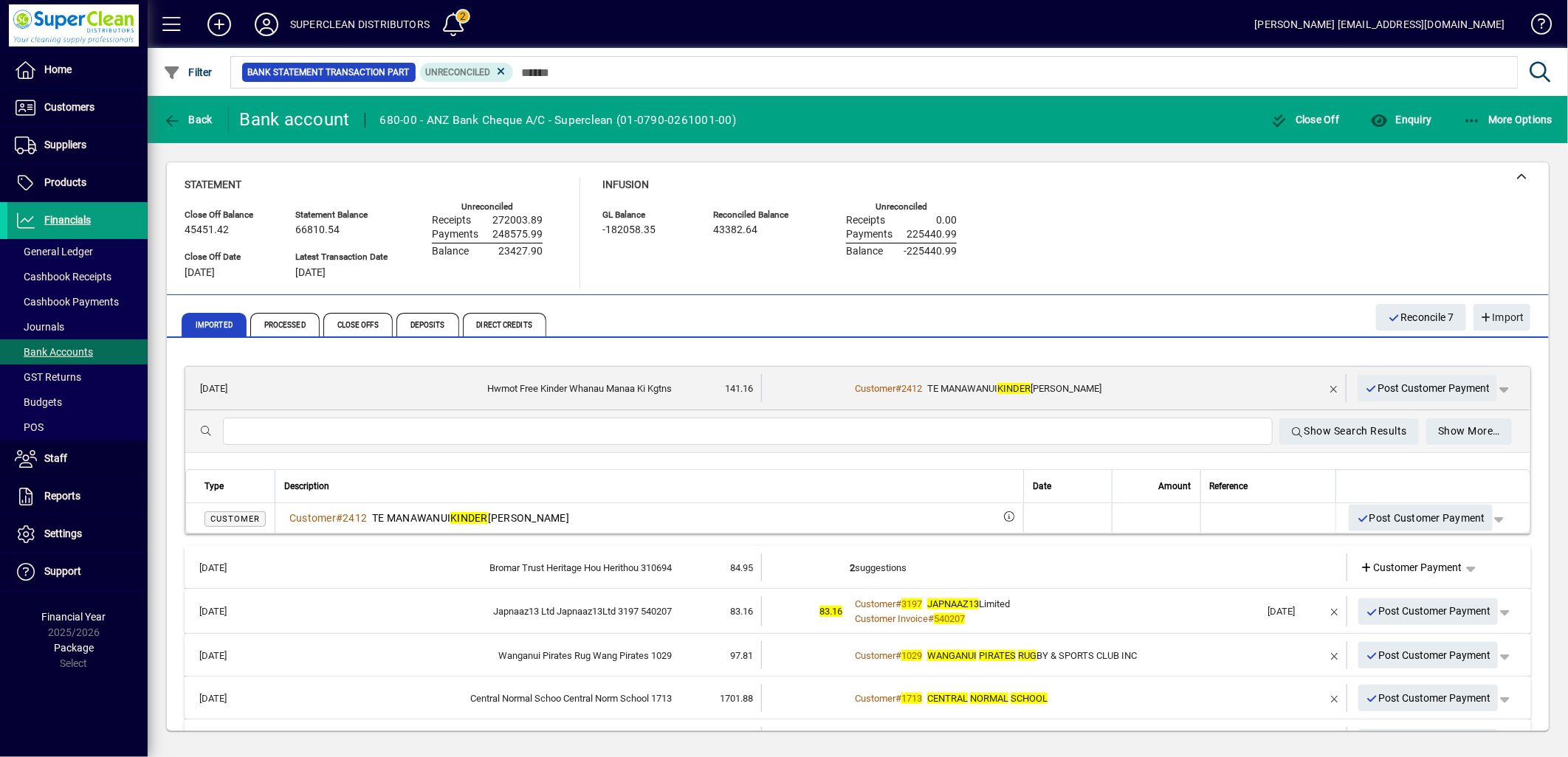
click at [1162, 386] on div "Customer # 2412 TE MANAWANUI KINDER GARTEN - SHANNON" at bounding box center [1055, 389] width 411 height 15
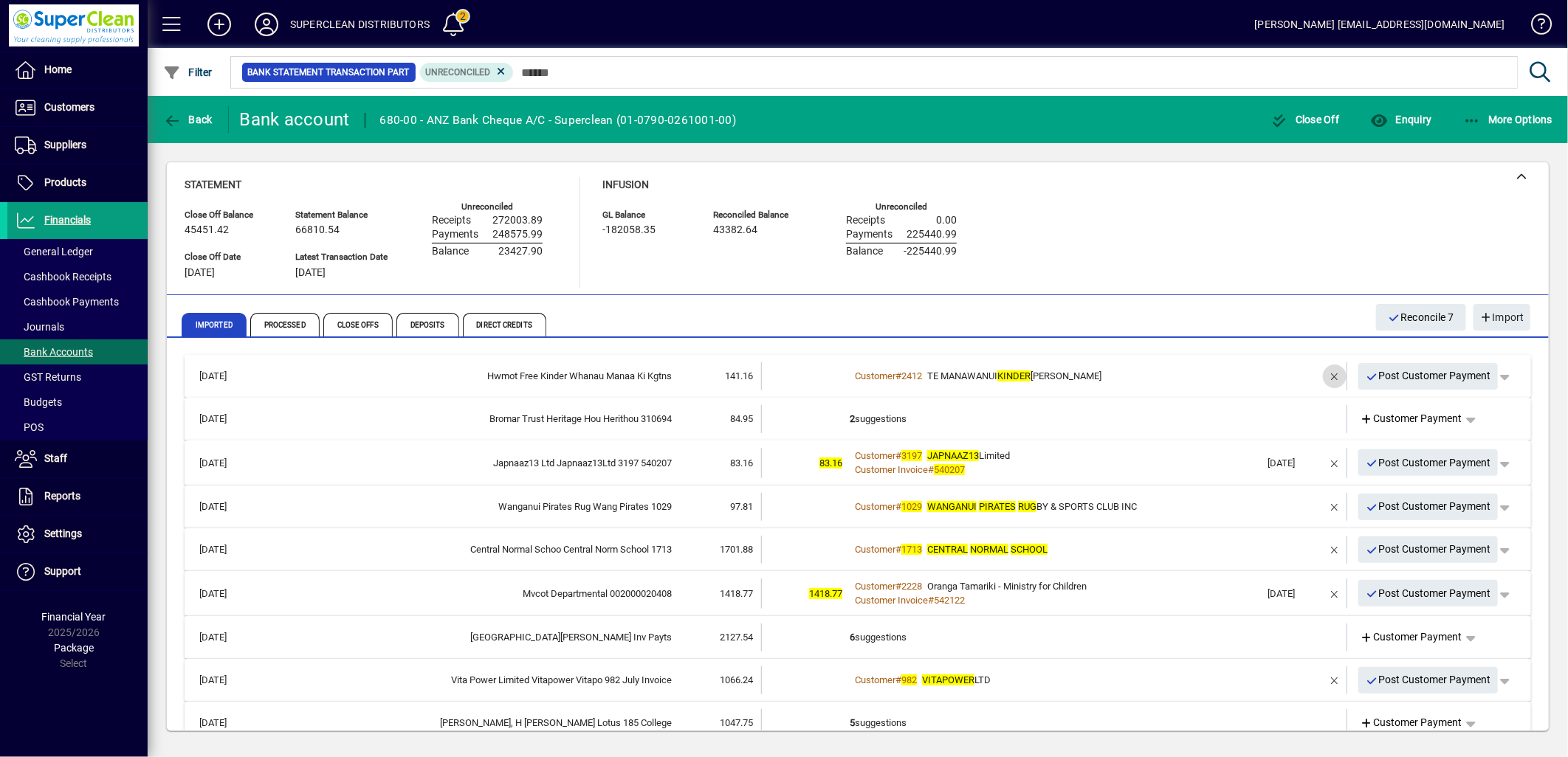
click at [1317, 380] on span "button" at bounding box center [1335, 376] width 36 height 36
click at [1399, 380] on span "Customer Payment" at bounding box center [1412, 376] width 102 height 16
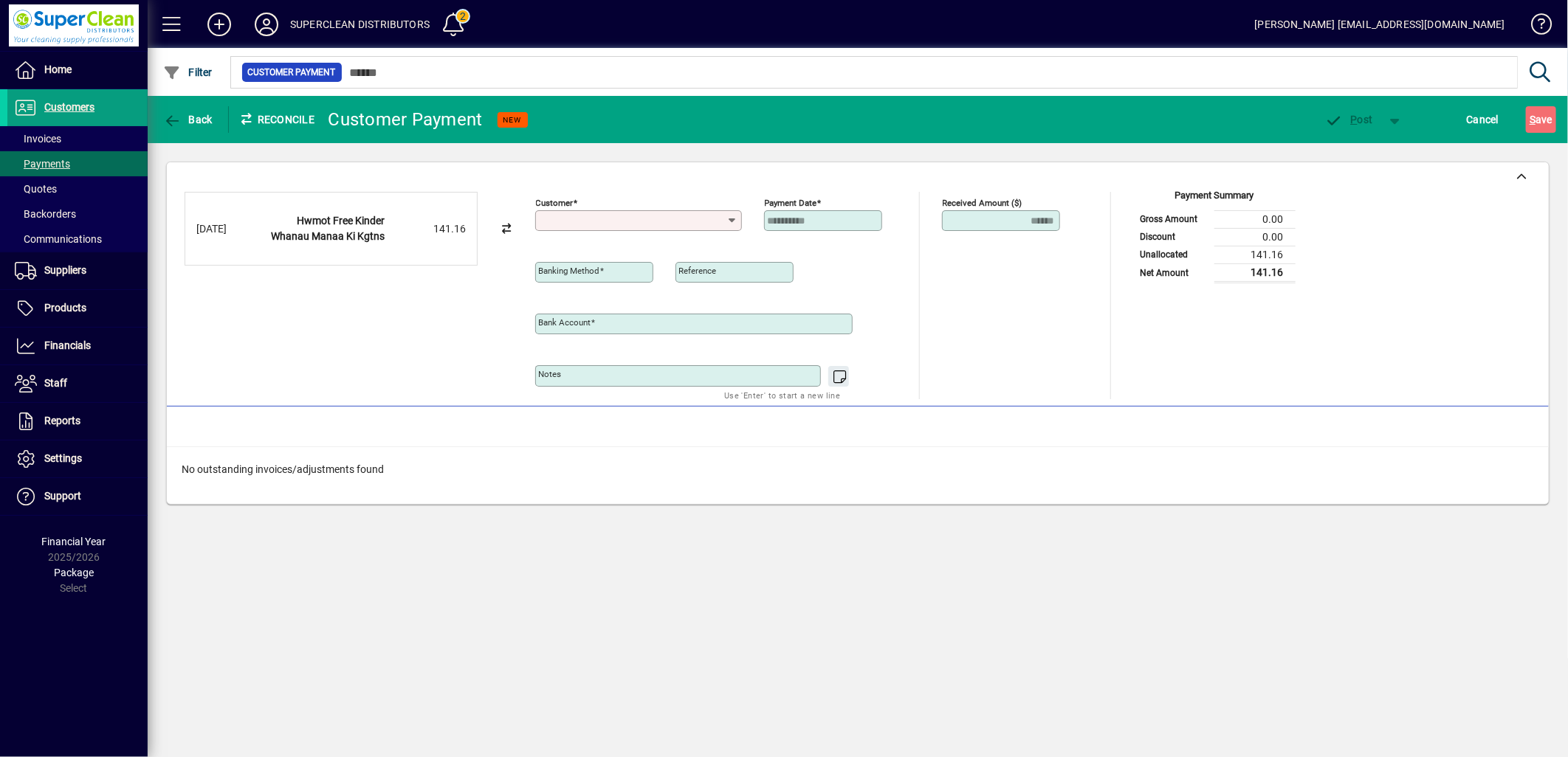
type input "**********"
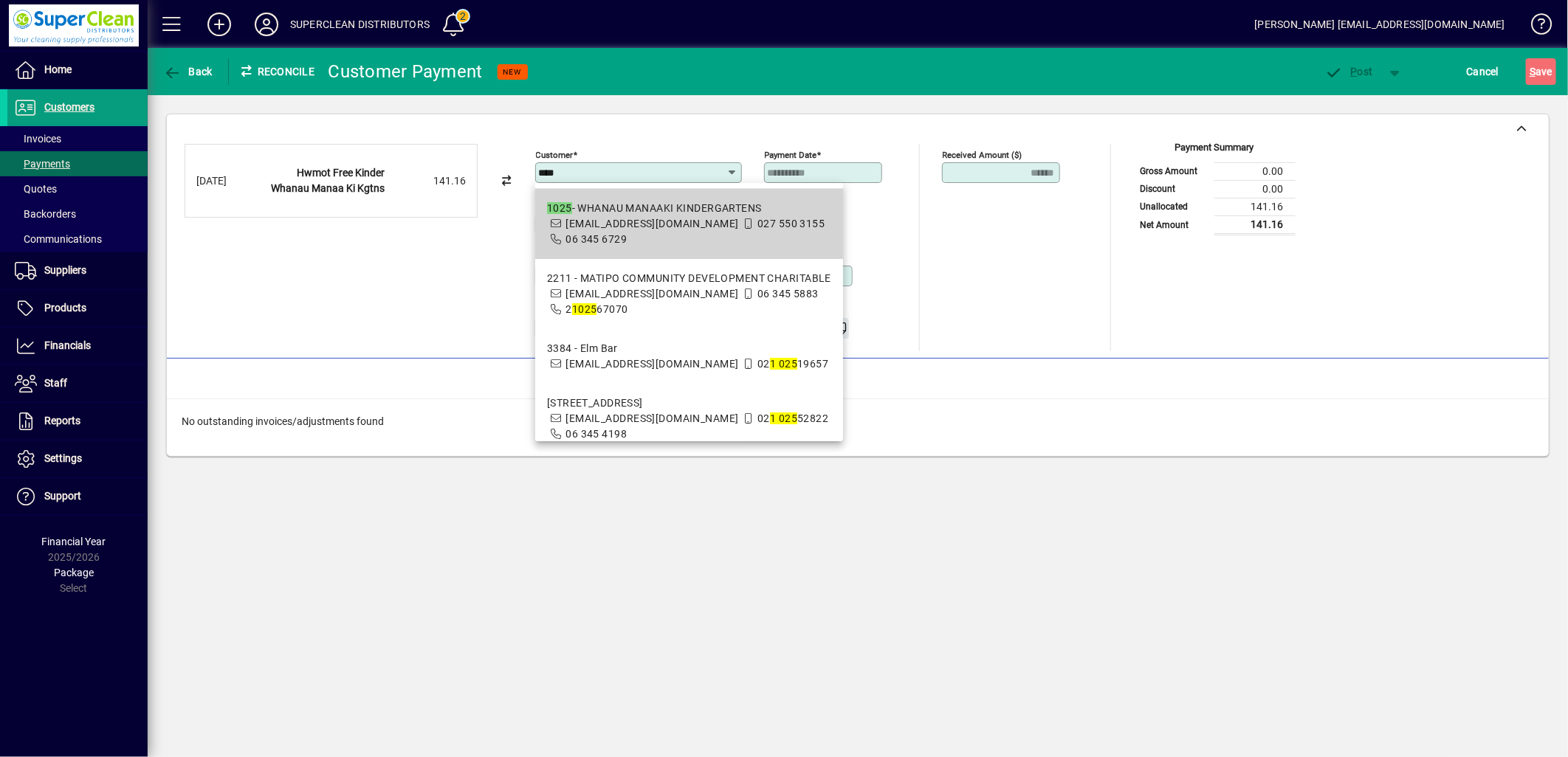
click at [688, 222] on span "accounts@wmkindergartens.org.nz" at bounding box center [652, 224] width 173 height 12
type input "**********"
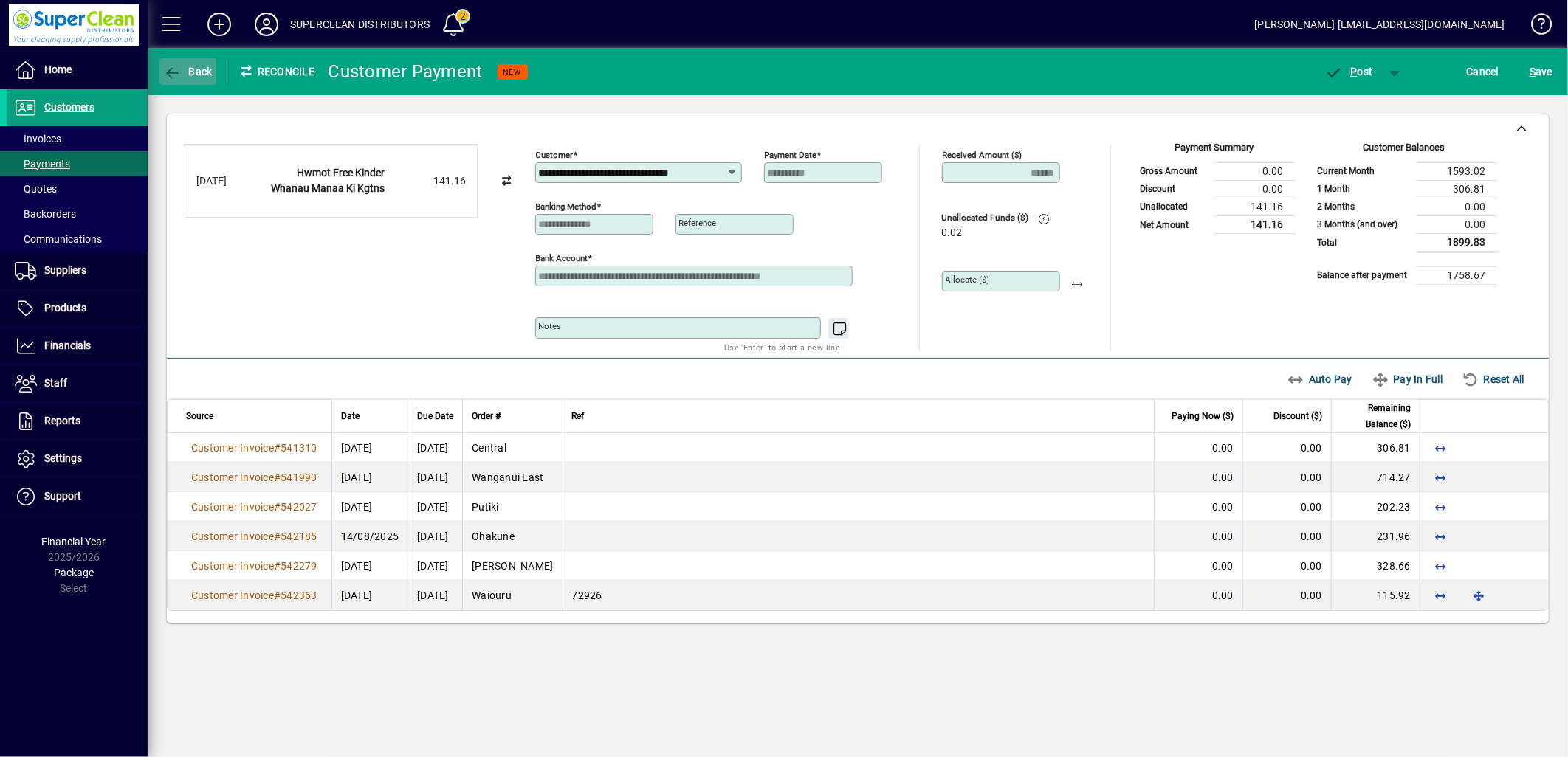
click at [174, 71] on icon "button" at bounding box center [172, 72] width 18 height 15
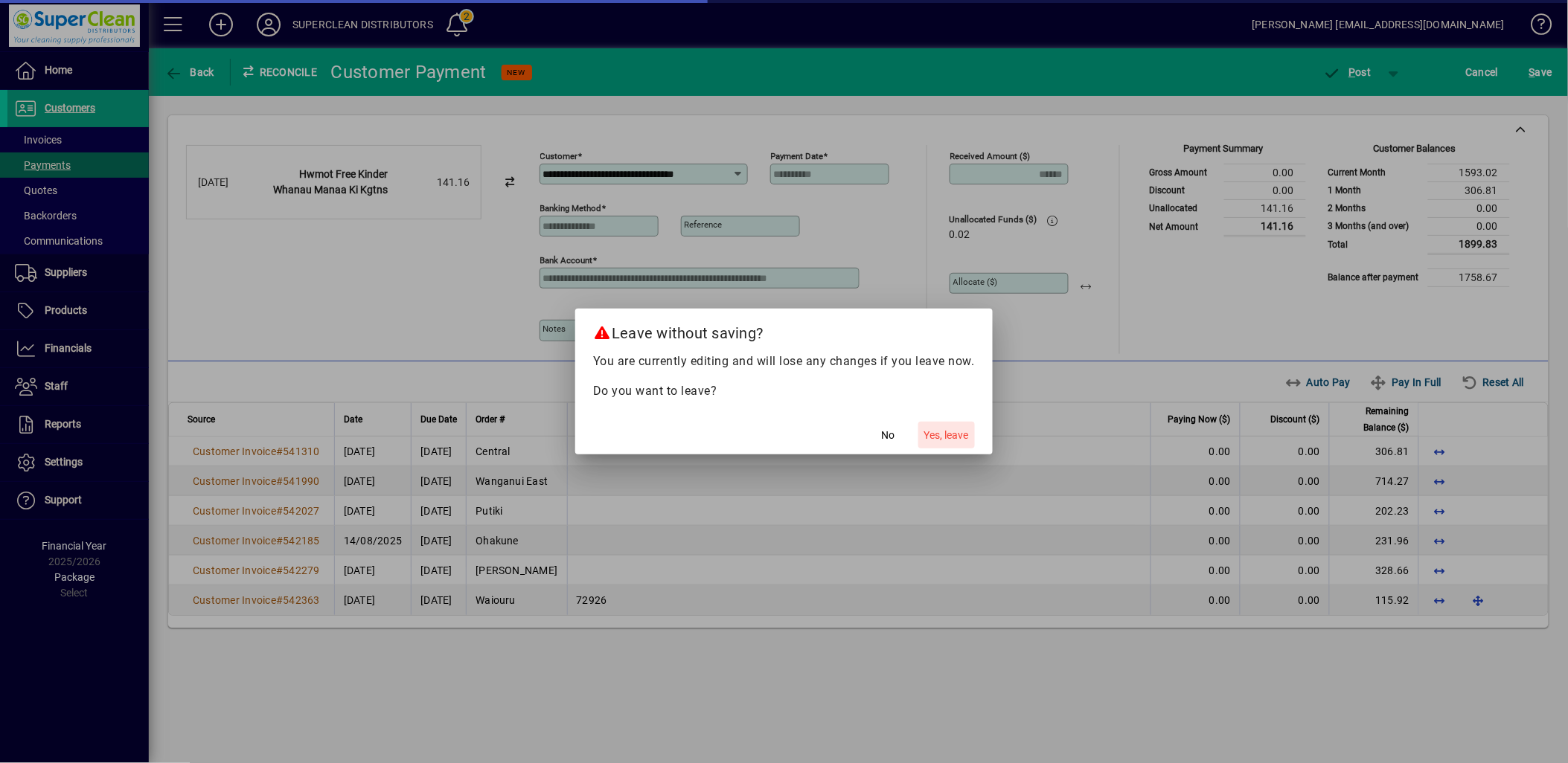
click at [950, 440] on span "Yes, leave" at bounding box center [946, 436] width 45 height 16
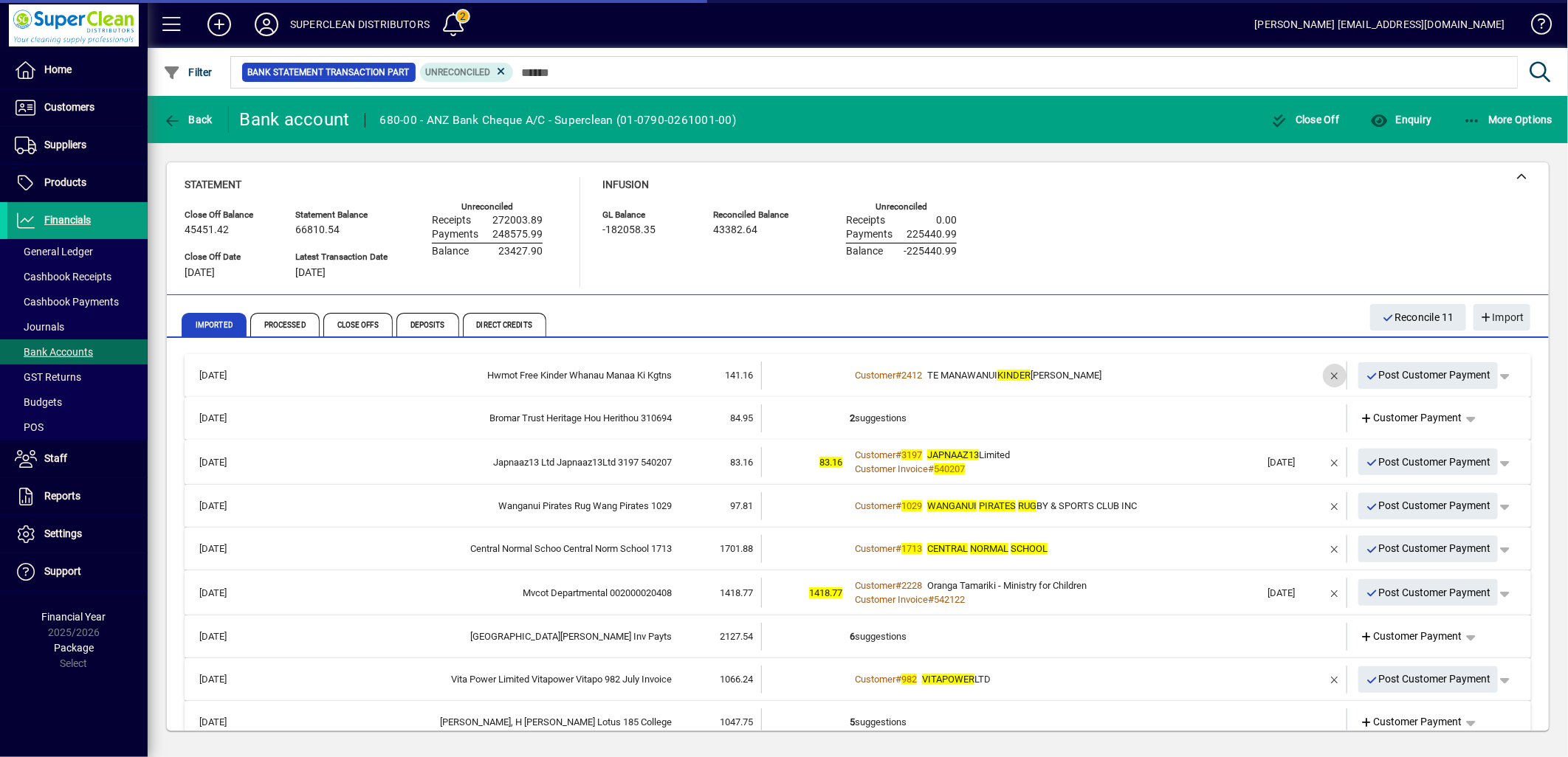
click at [1317, 373] on span "button" at bounding box center [1335, 375] width 36 height 36
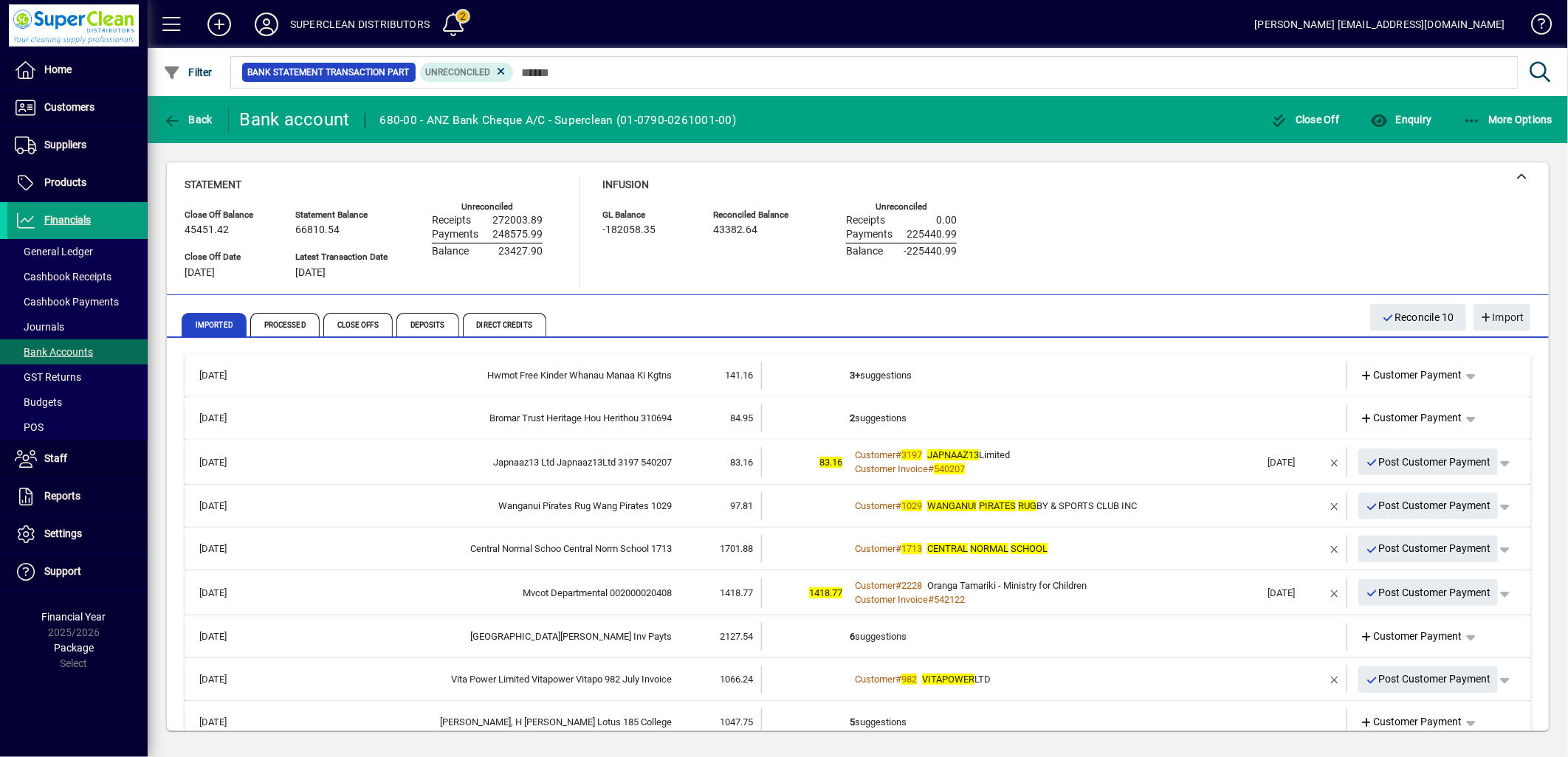
click at [1407, 375] on span "Customer Payment" at bounding box center [1412, 375] width 102 height 16
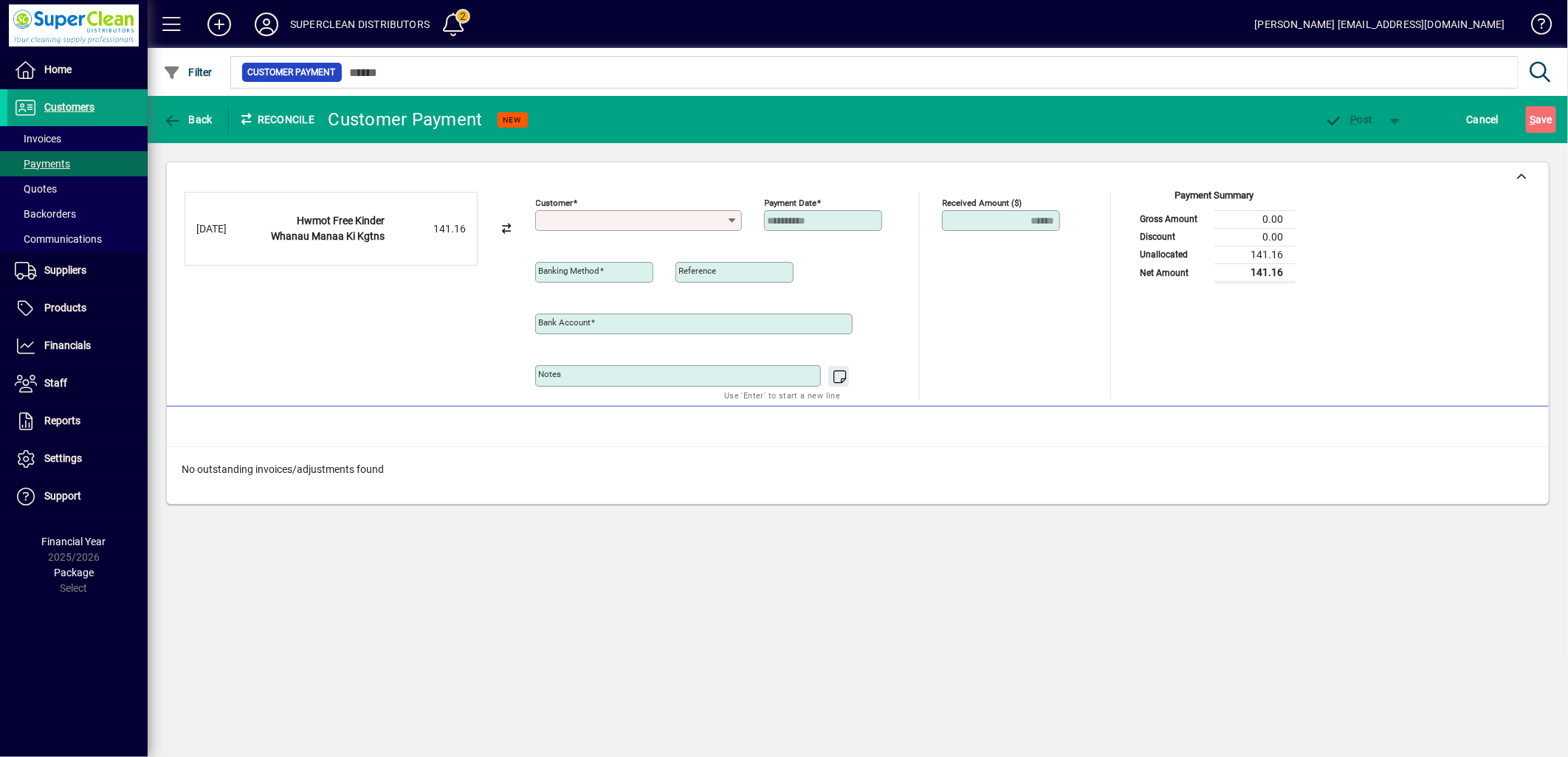
type input "**********"
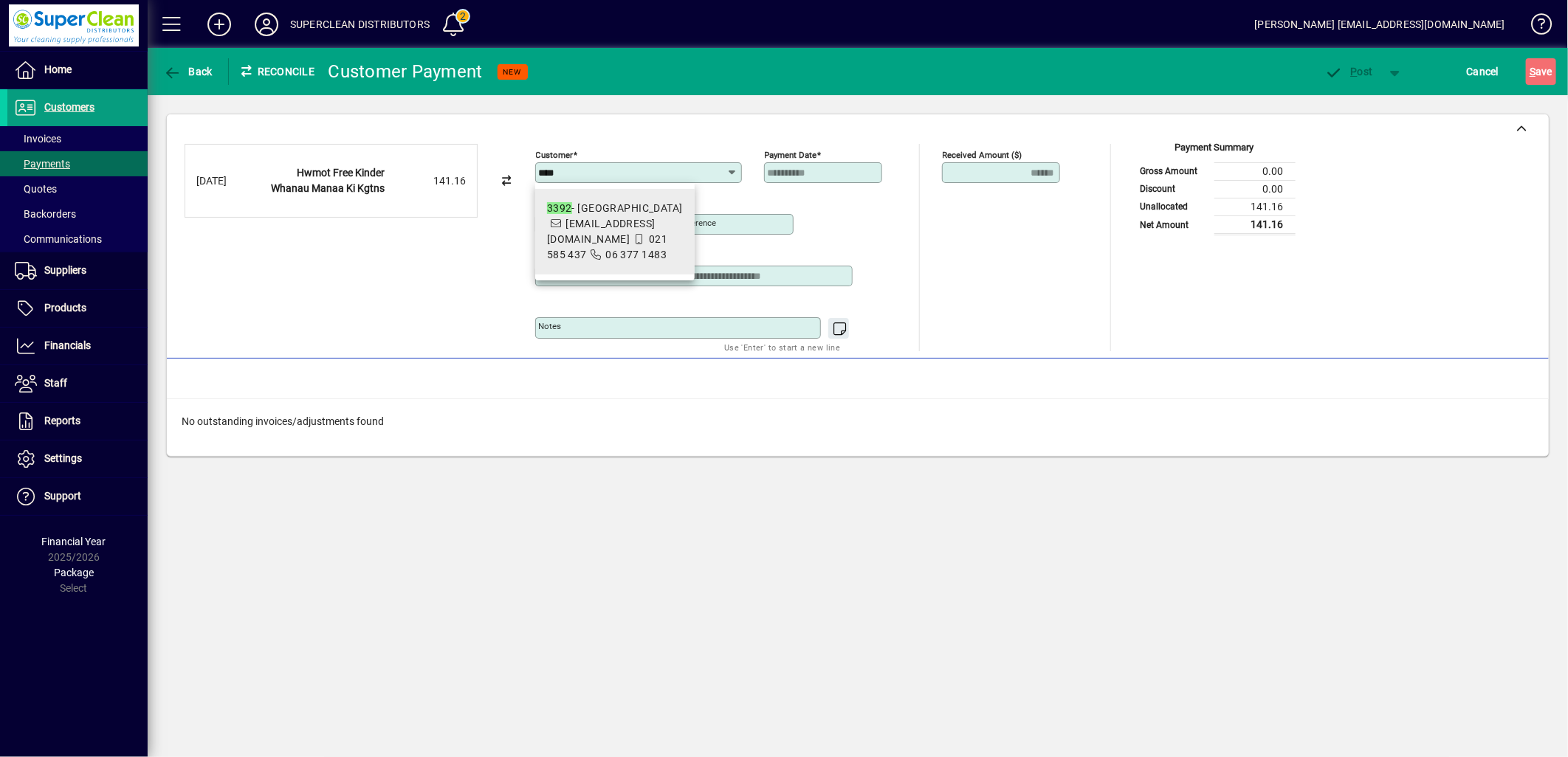
click at [643, 222] on span "3392 - York Street Kindergarten yorkstreet@wmkindergartens.org.nz 021 585 437 0…" at bounding box center [615, 231] width 136 height 62
type input "**********"
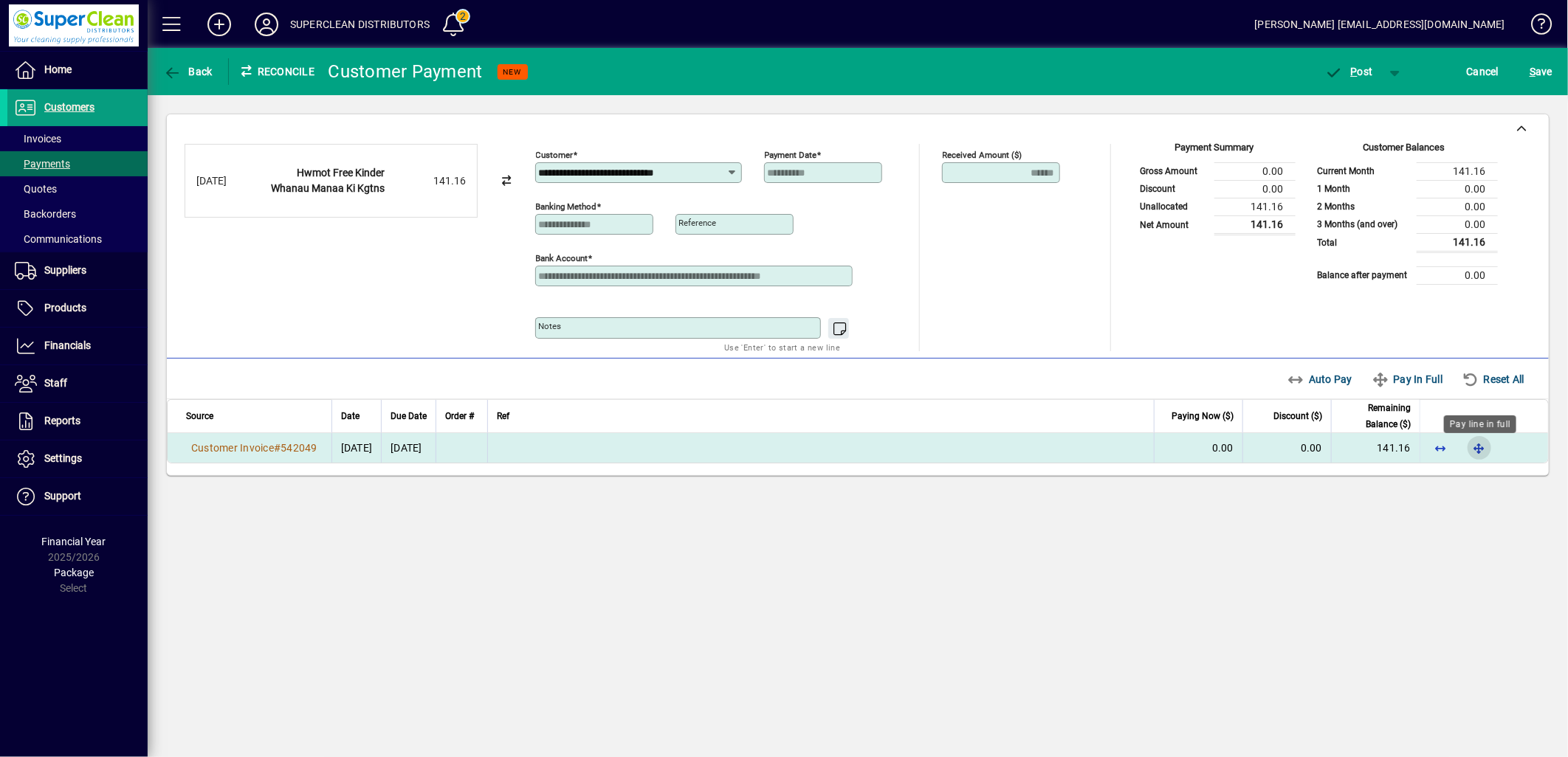
click at [1486, 455] on span "button" at bounding box center [1480, 448] width 36 height 36
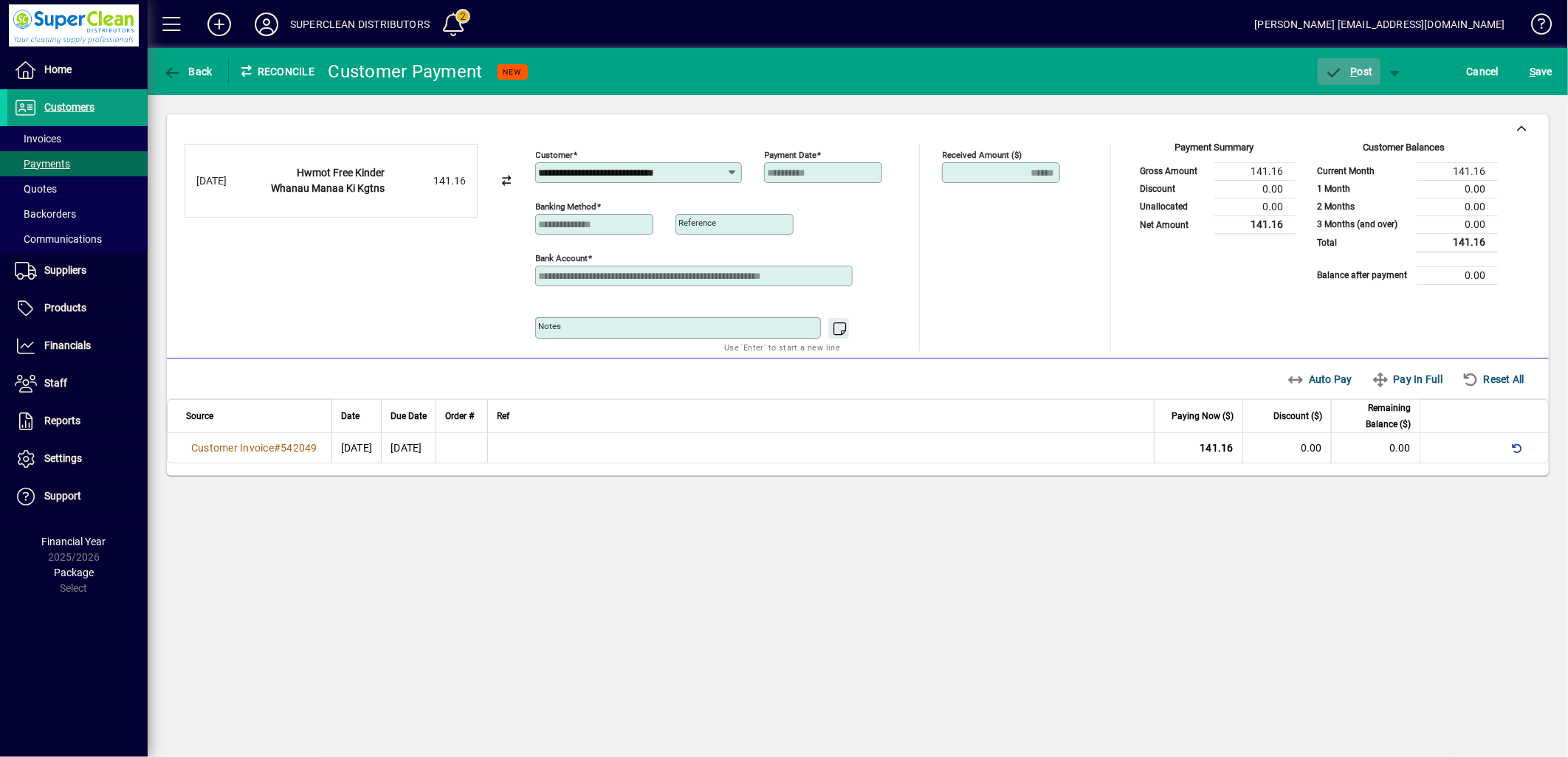
click at [1355, 78] on span "button" at bounding box center [1350, 72] width 63 height 36
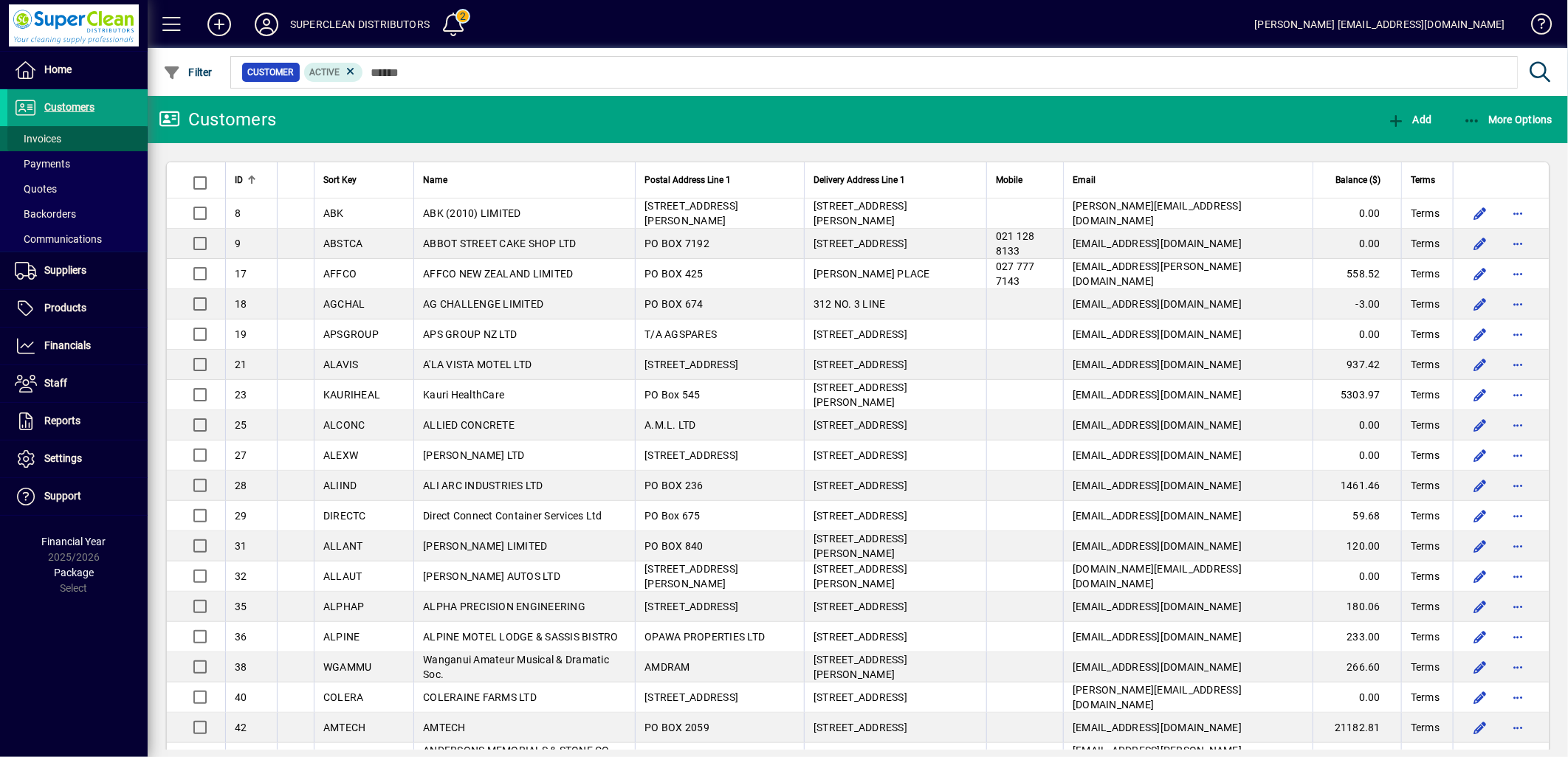
click at [83, 134] on span at bounding box center [77, 139] width 141 height 36
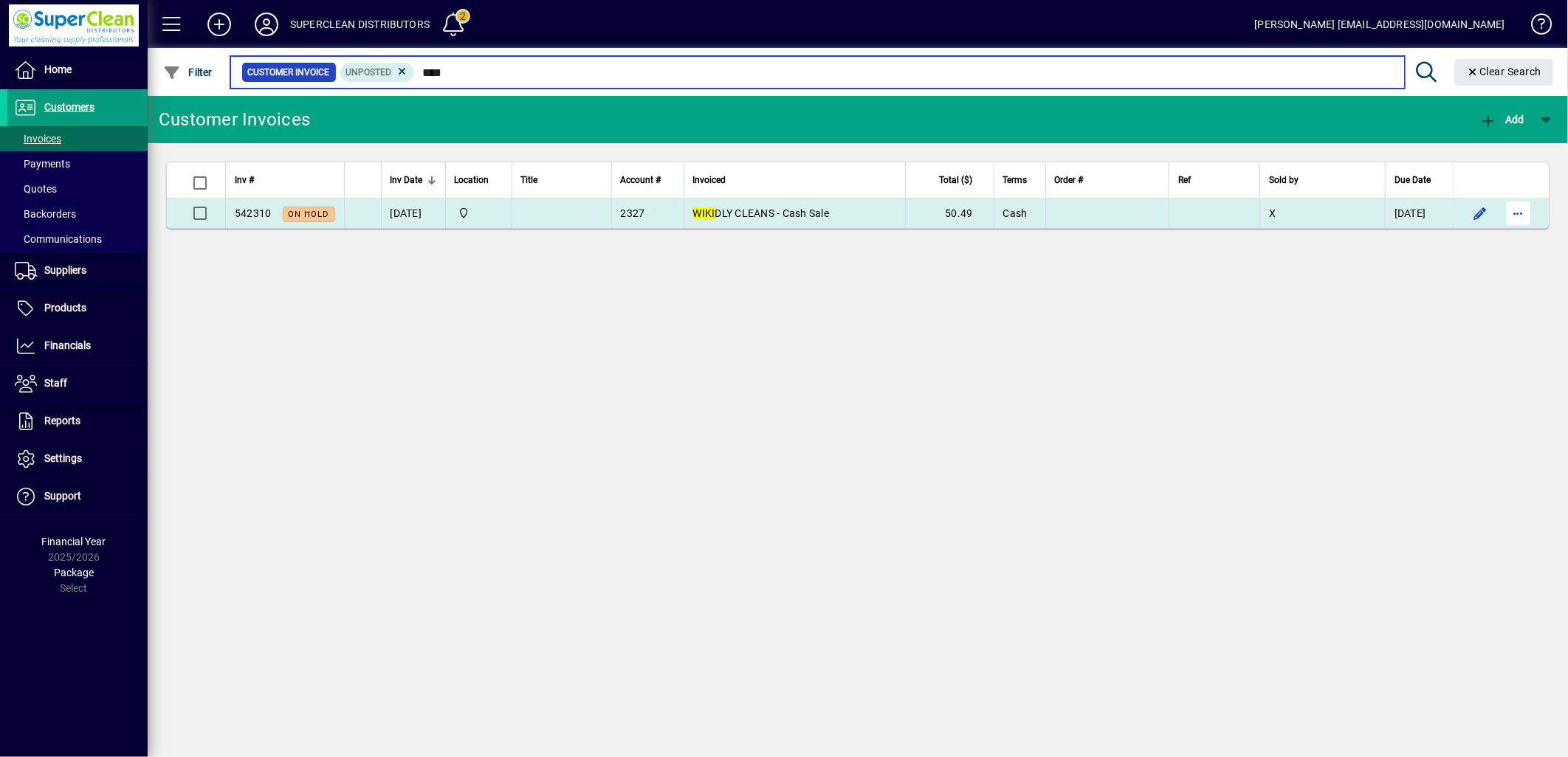
type input "****"
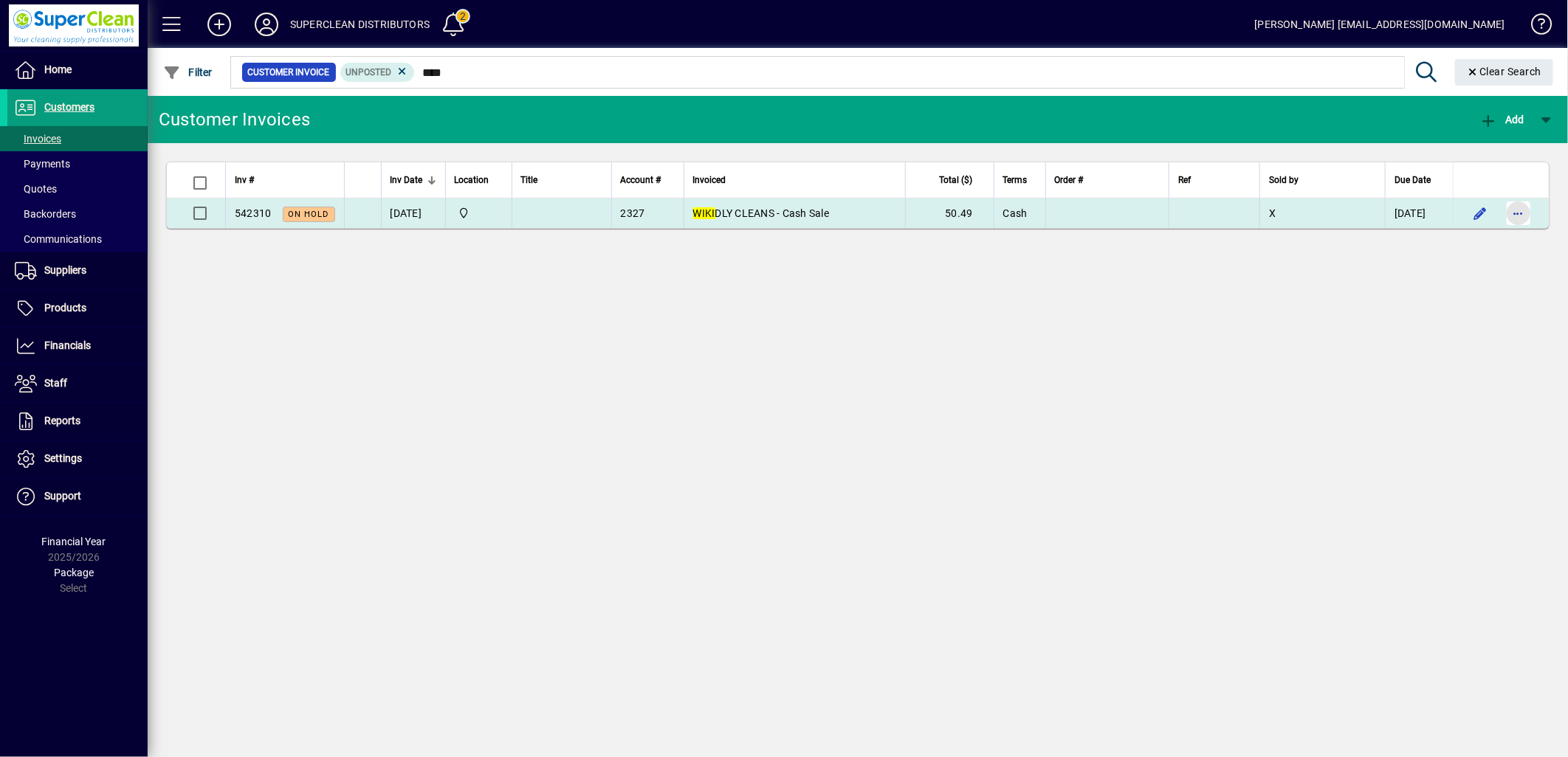
click at [1516, 217] on span "button" at bounding box center [1518, 213] width 36 height 36
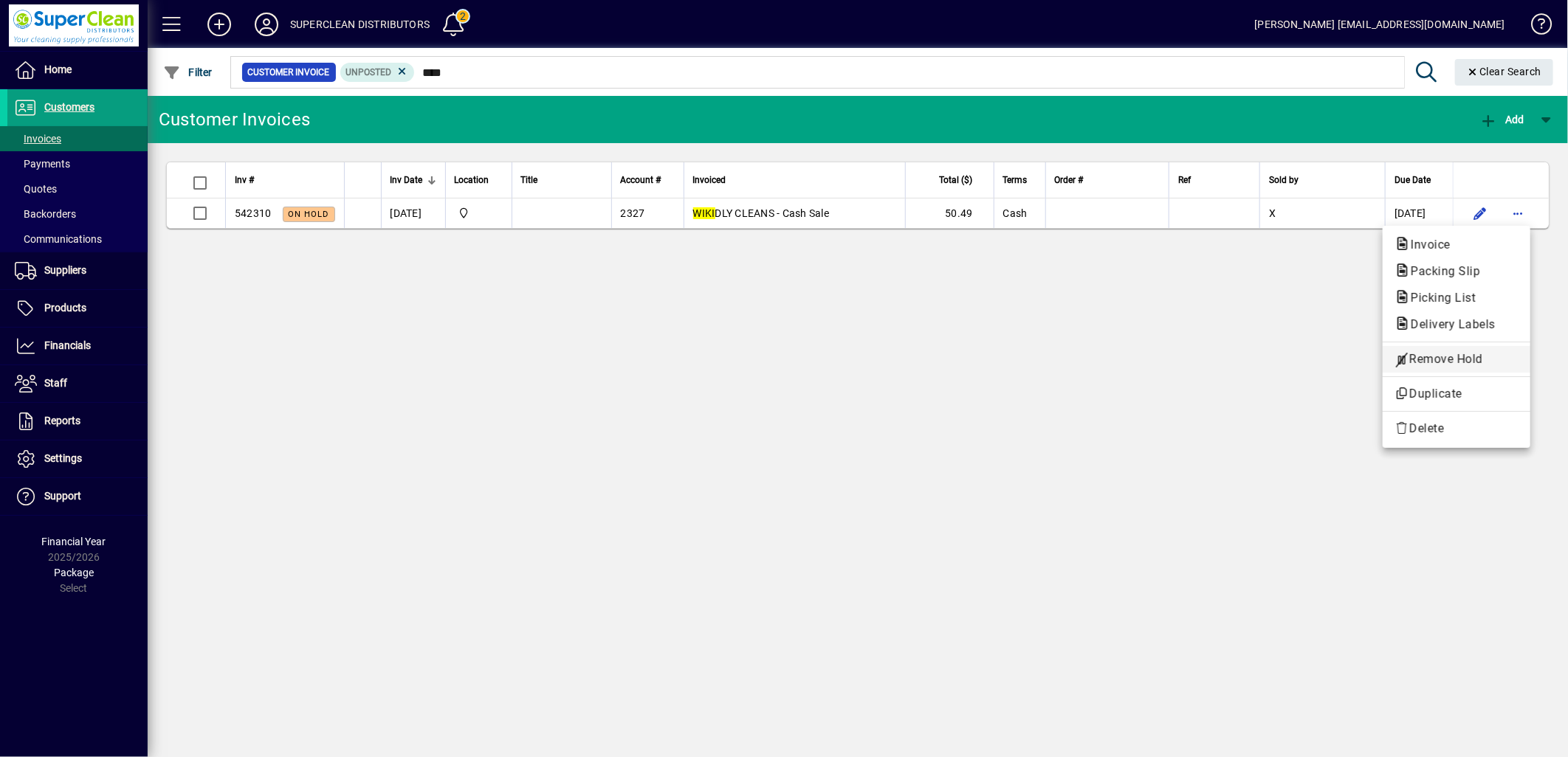
click at [1473, 365] on span "Remove Hold" at bounding box center [1457, 359] width 124 height 17
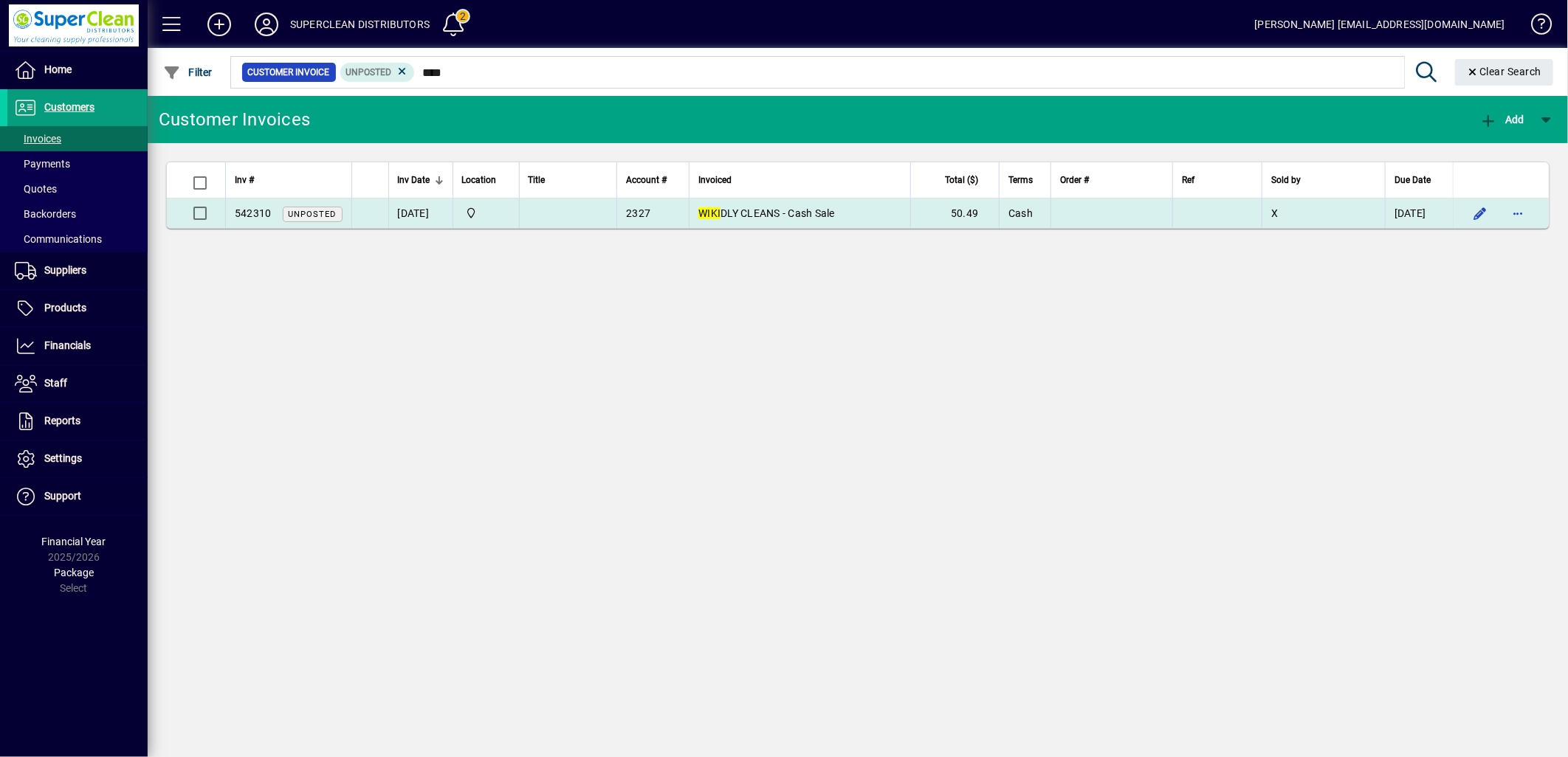
click at [761, 210] on span "WIKI DLY CLEANS - Cash Sale" at bounding box center [767, 214] width 136 height 12
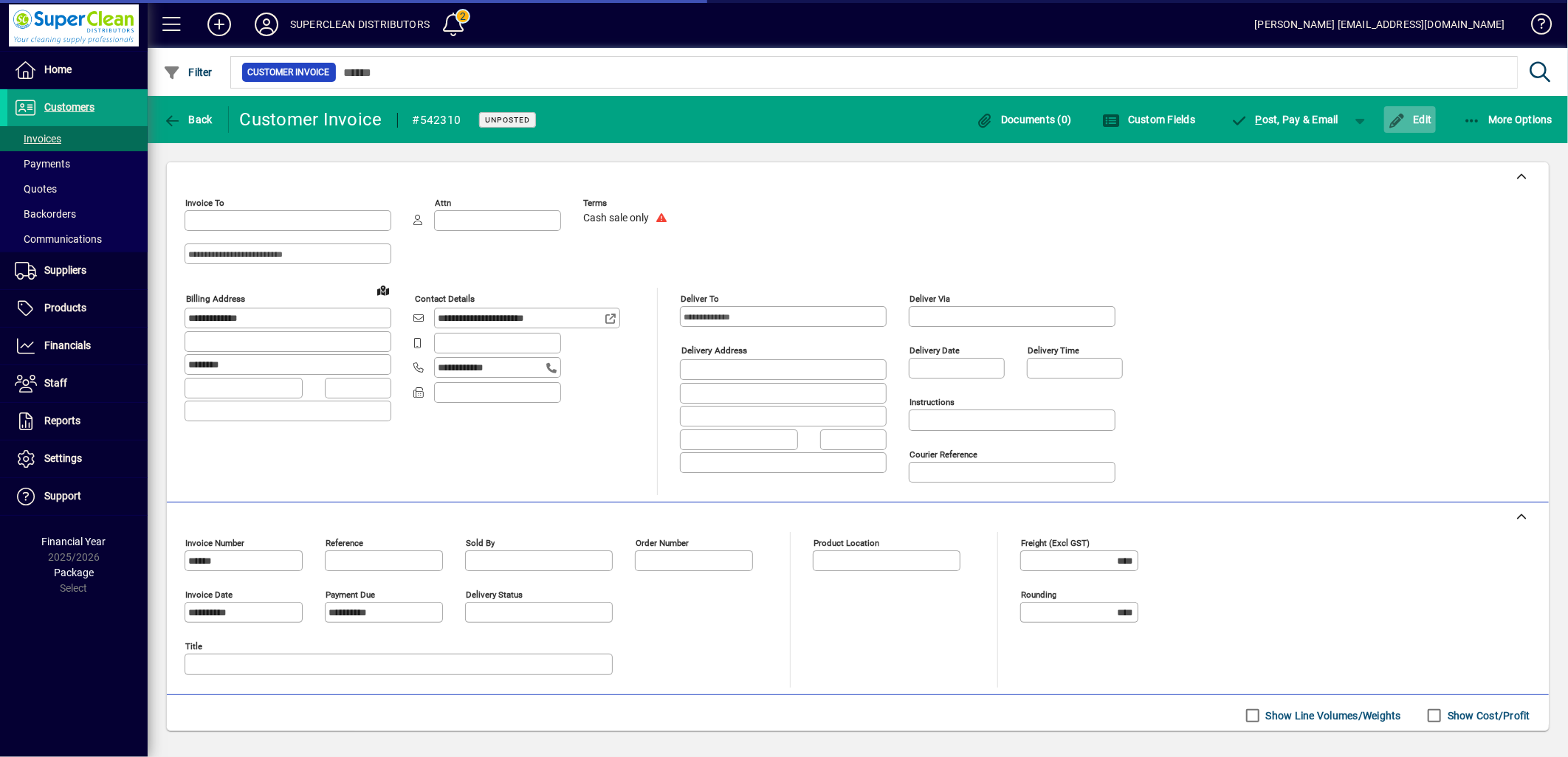
type input "**********"
type input "******"
type input "**********"
click at [1419, 123] on span "Edit" at bounding box center [1410, 120] width 45 height 12
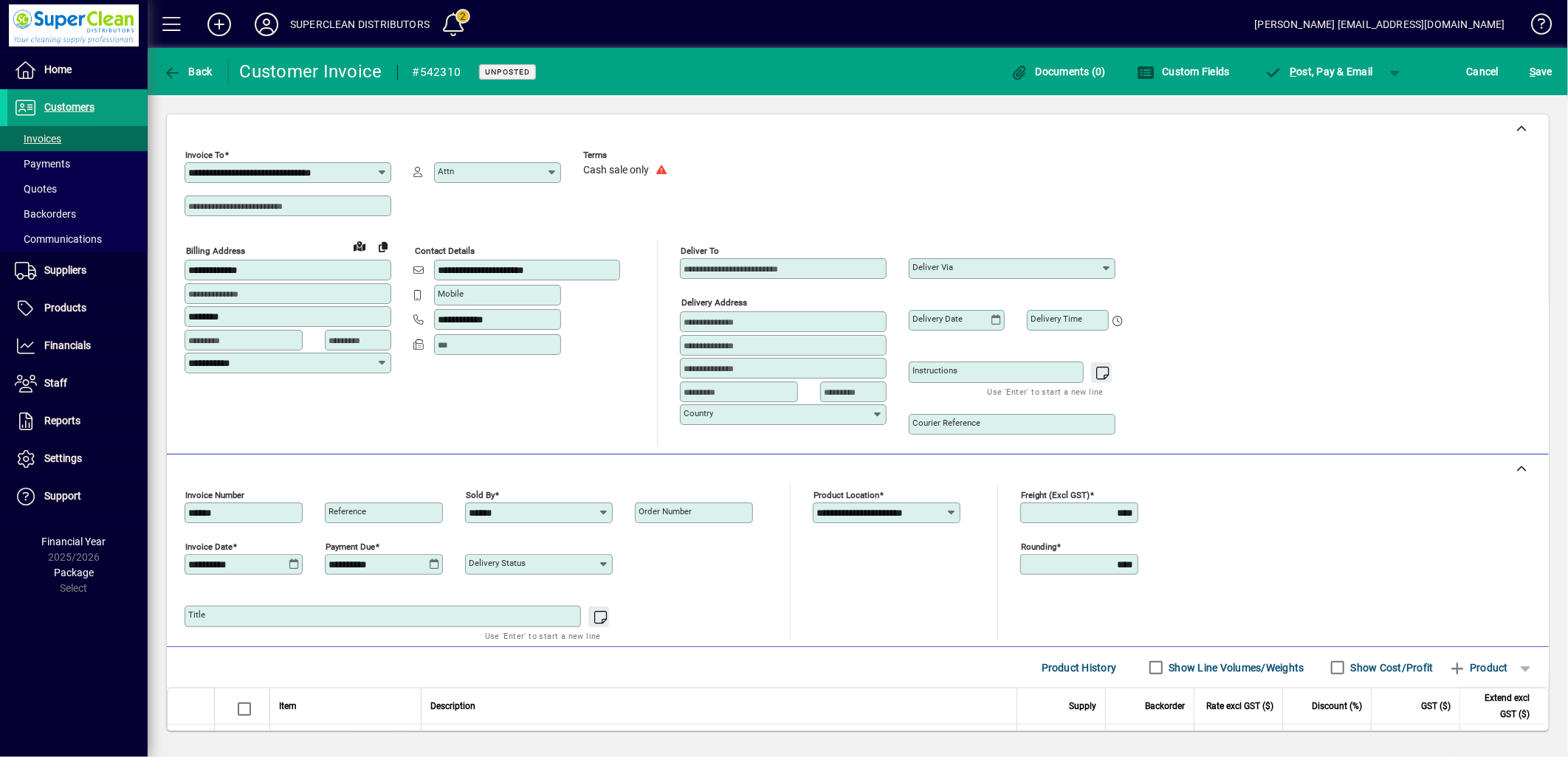
click at [298, 570] on icon at bounding box center [294, 565] width 11 height 12
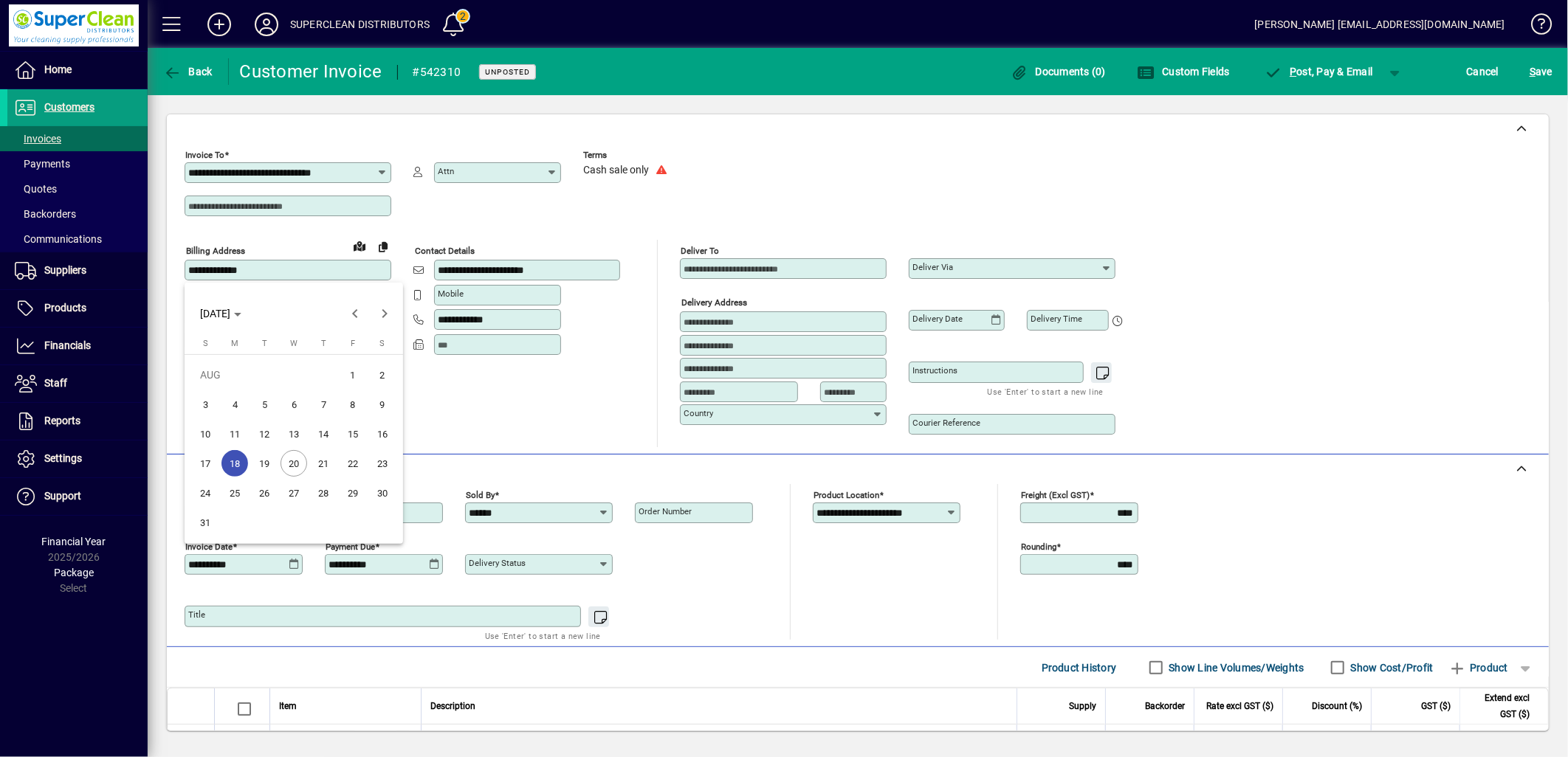
click at [263, 465] on span "19" at bounding box center [264, 464] width 26 height 26
type input "**********"
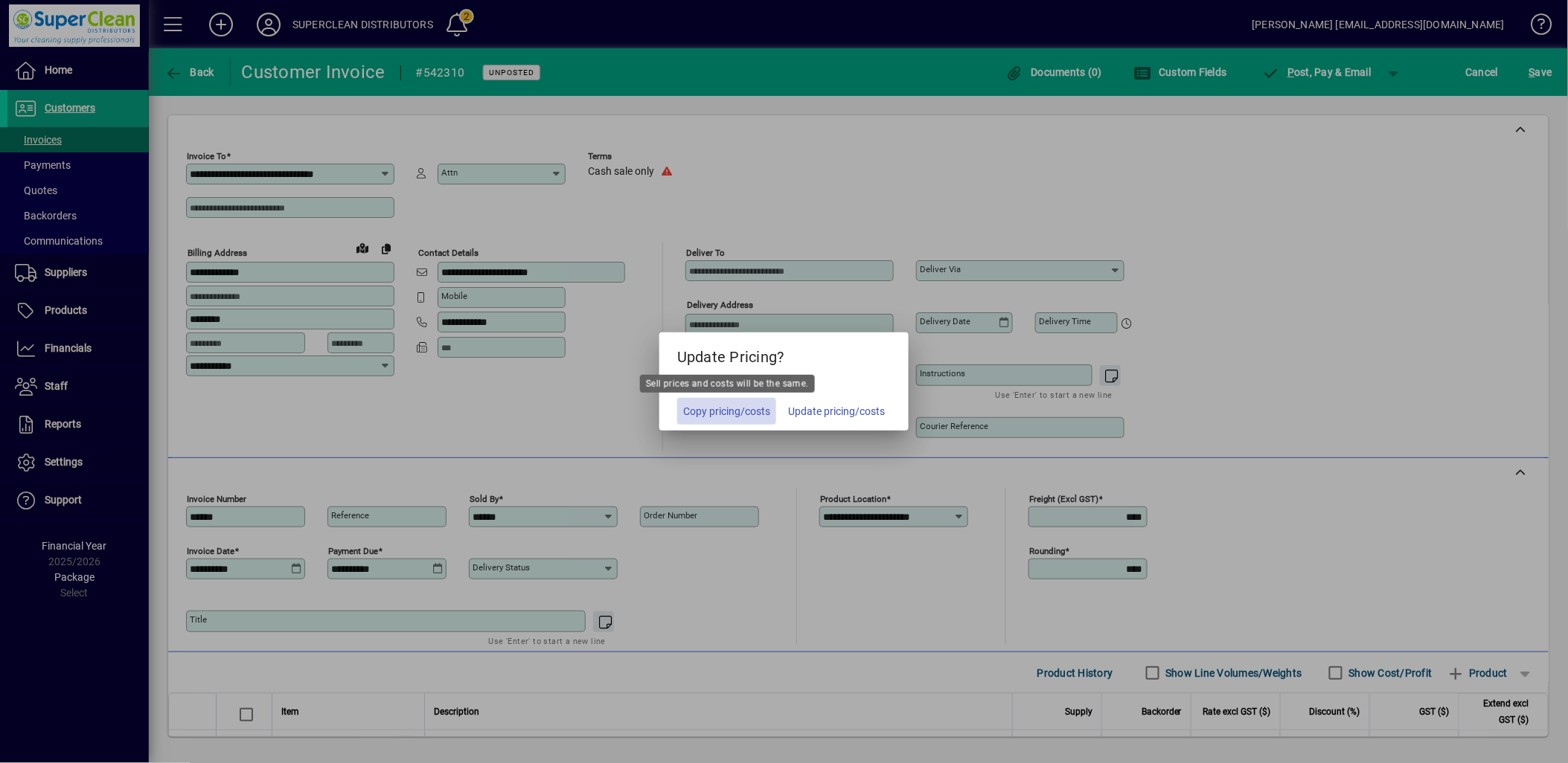
click at [722, 418] on span "Copy pricing/costs" at bounding box center [726, 412] width 87 height 16
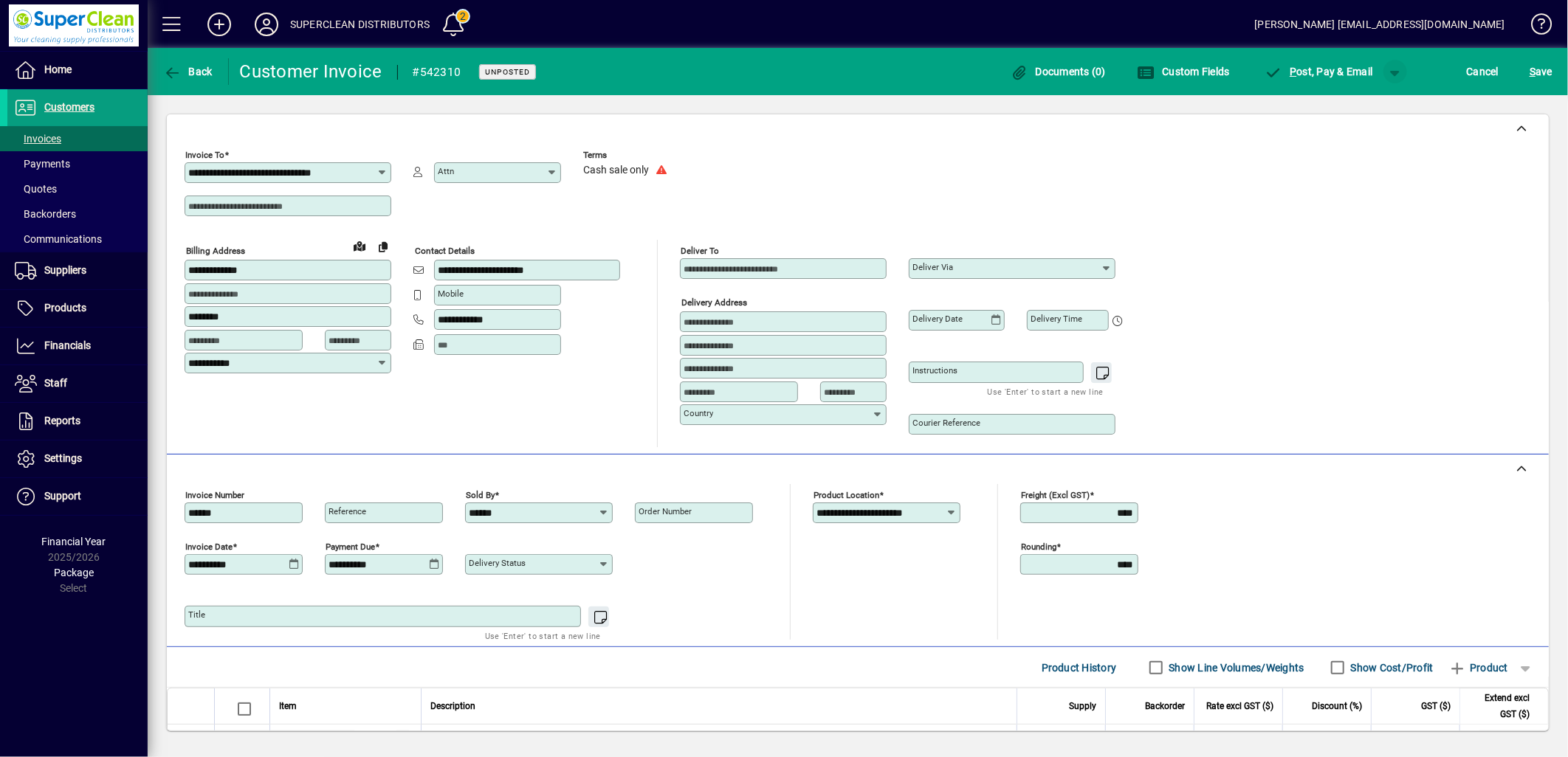
click at [1404, 72] on span "button" at bounding box center [1395, 72] width 36 height 36
click at [1385, 107] on span "P ost & Pay" at bounding box center [1350, 103] width 84 height 12
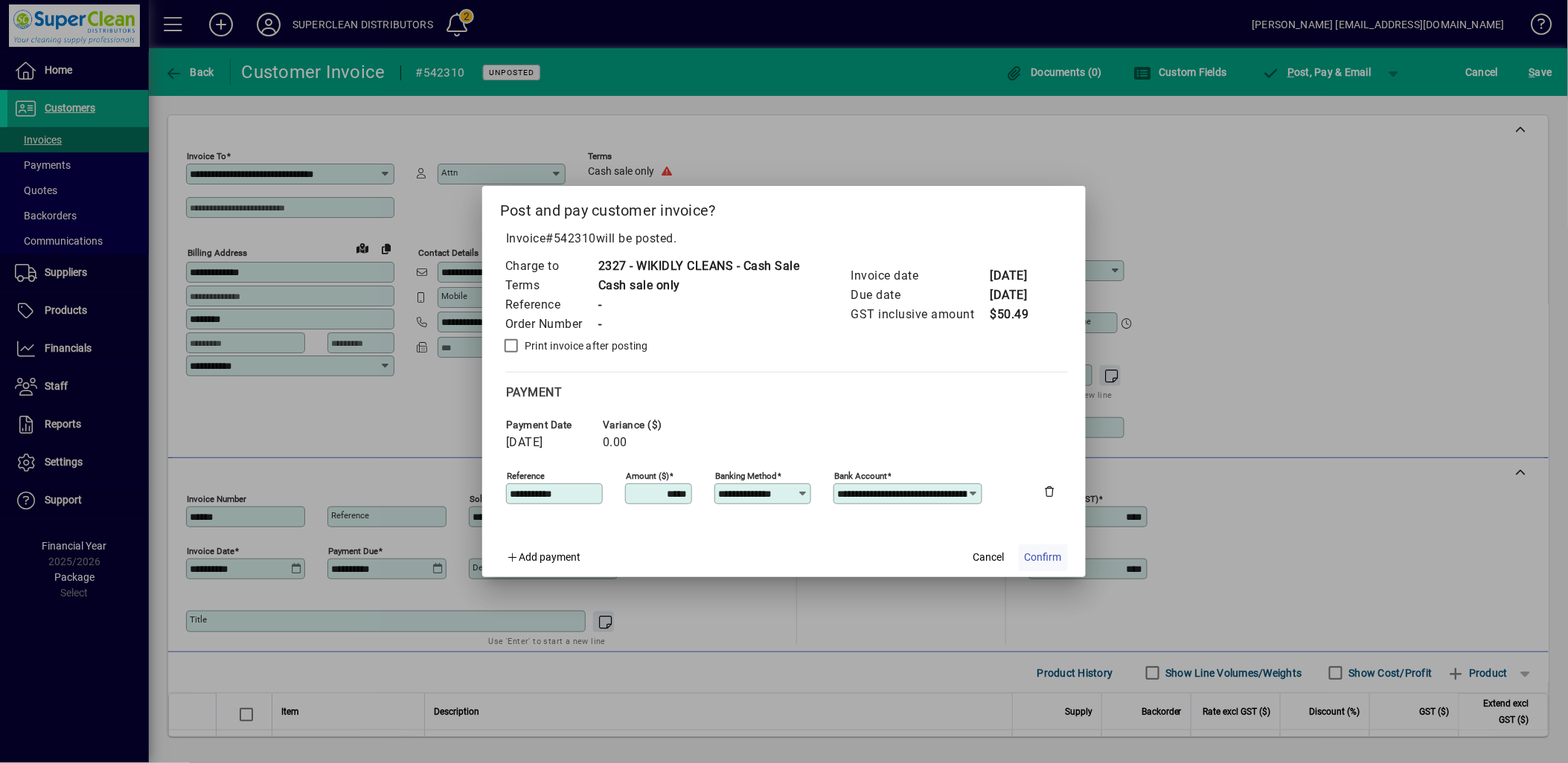
click at [1052, 548] on span at bounding box center [1043, 558] width 49 height 36
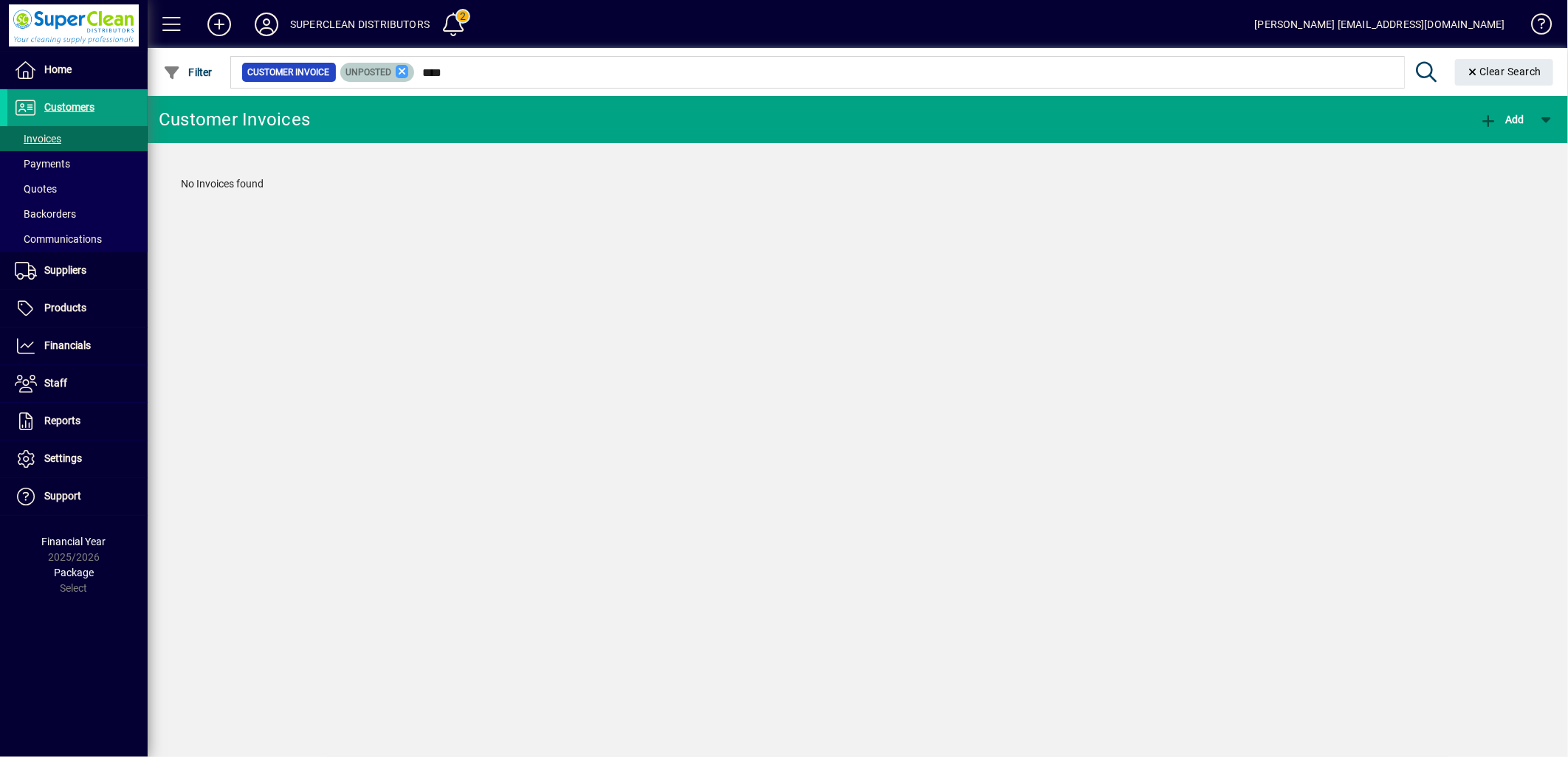
click at [399, 74] on icon at bounding box center [402, 71] width 13 height 13
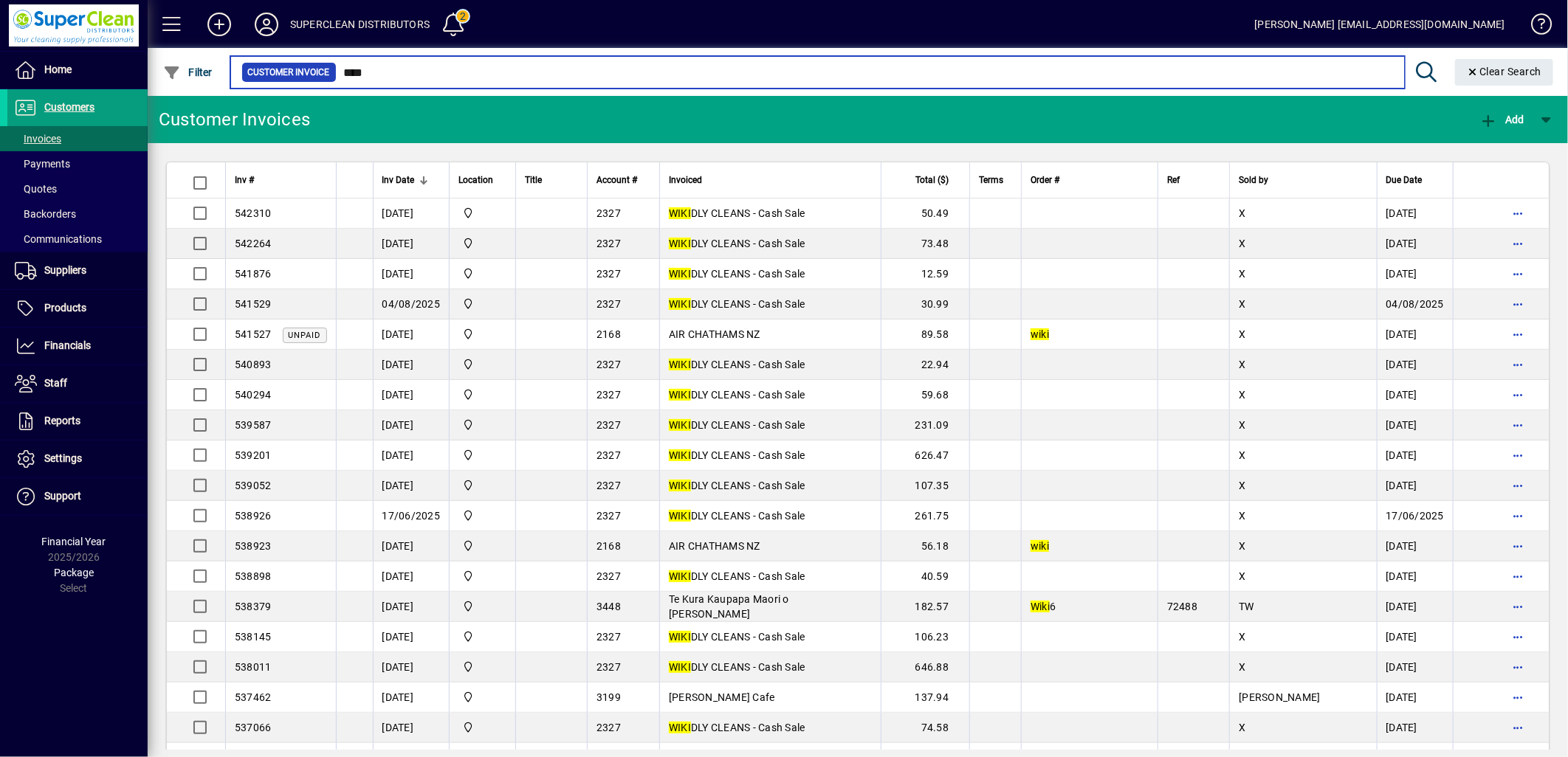
drag, startPoint x: 392, startPoint y: 68, endPoint x: 303, endPoint y: 65, distance: 89.1
click at [301, 65] on div "Customer Invoice ****" at bounding box center [817, 72] width 1152 height 21
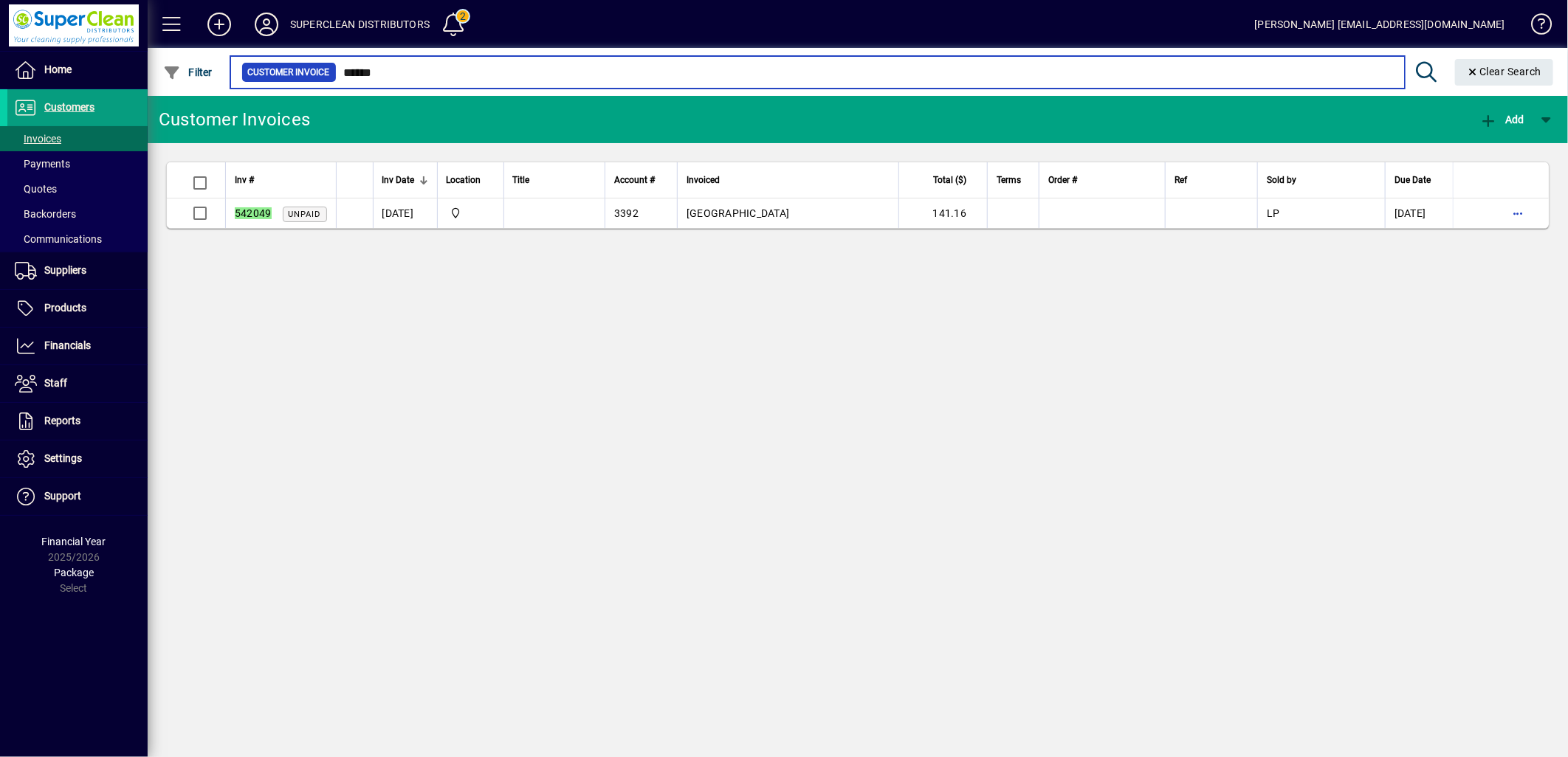
type input "******"
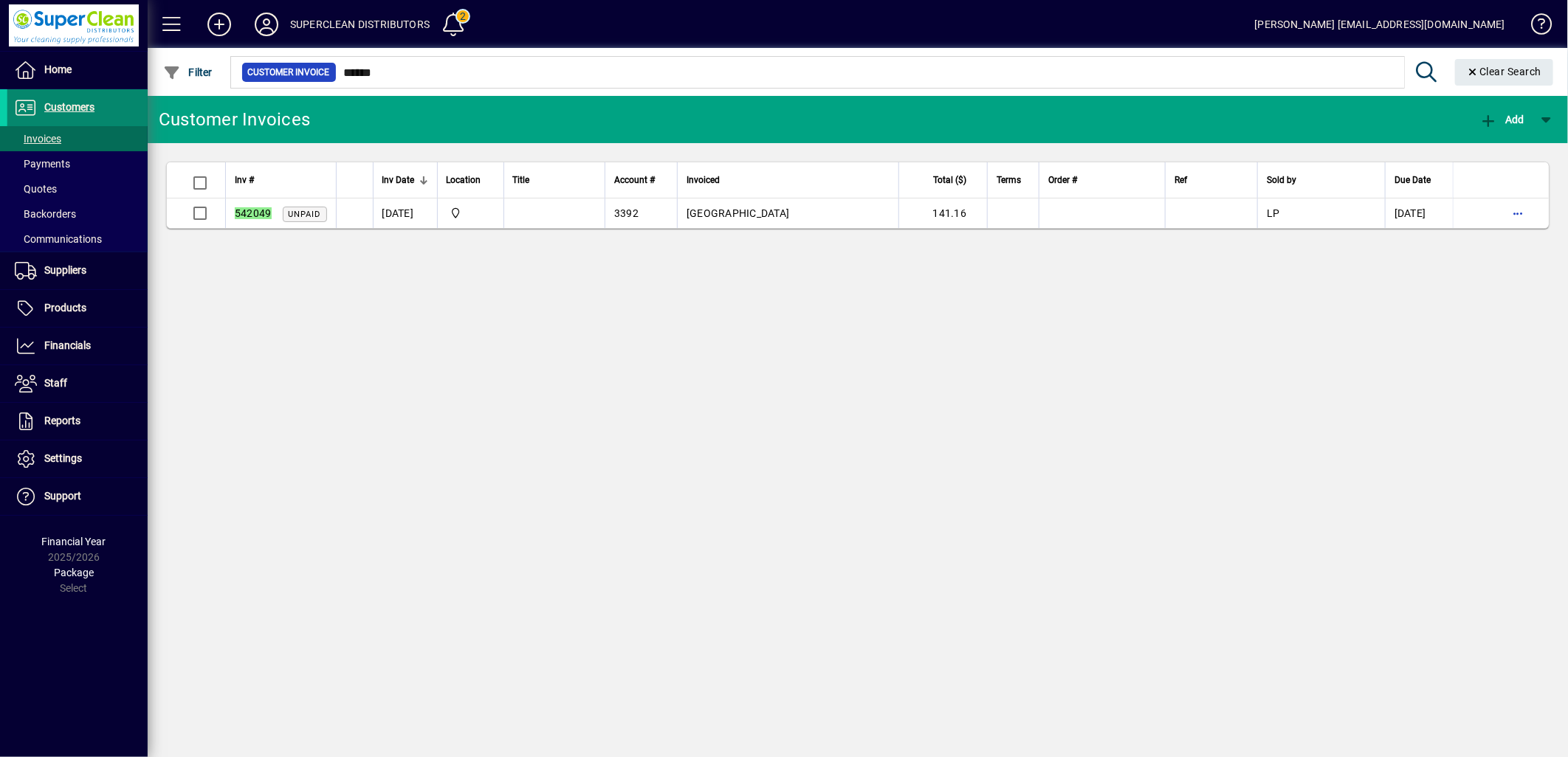
click at [55, 111] on span "Customers" at bounding box center [69, 107] width 50 height 12
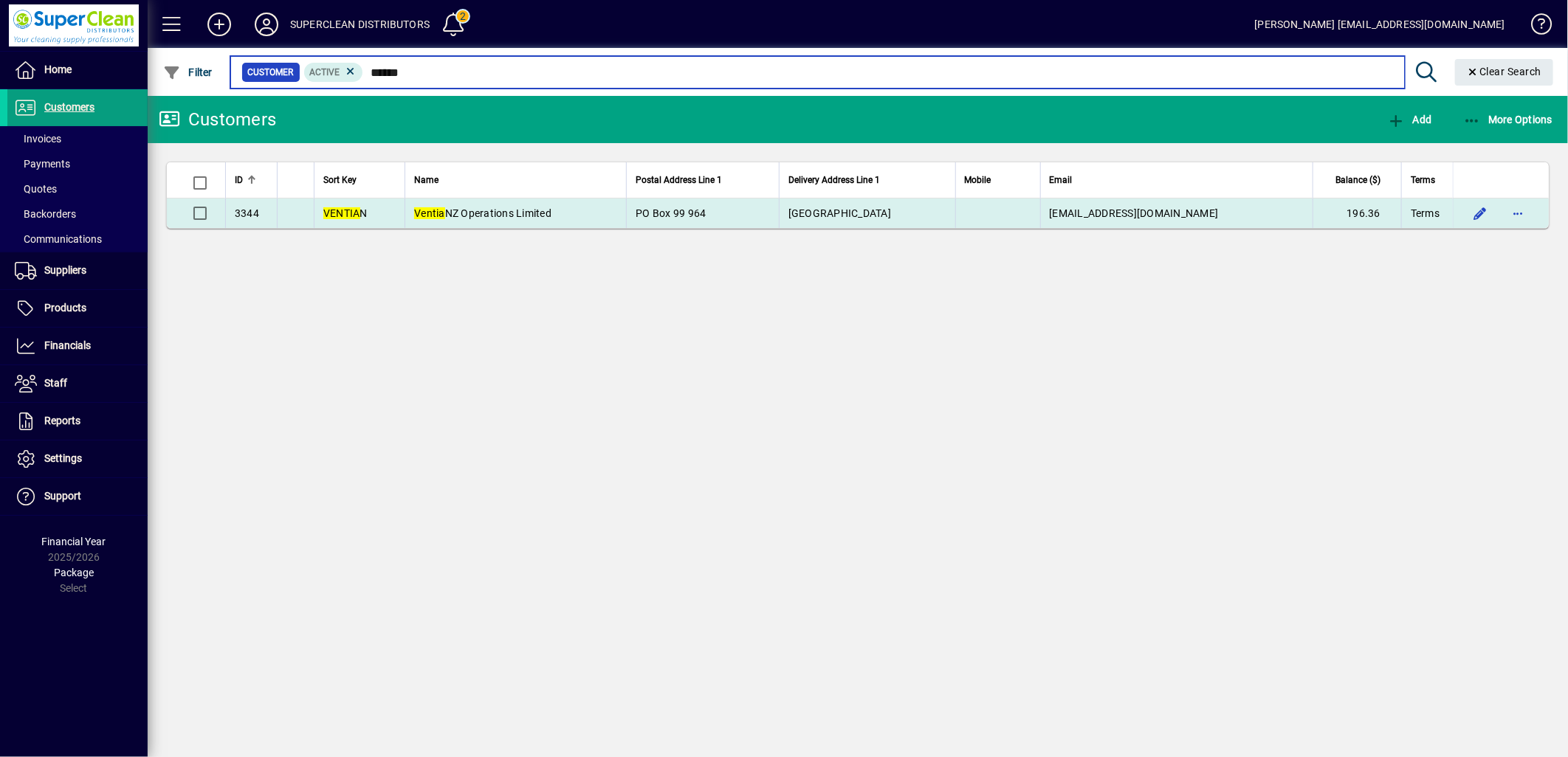
type input "******"
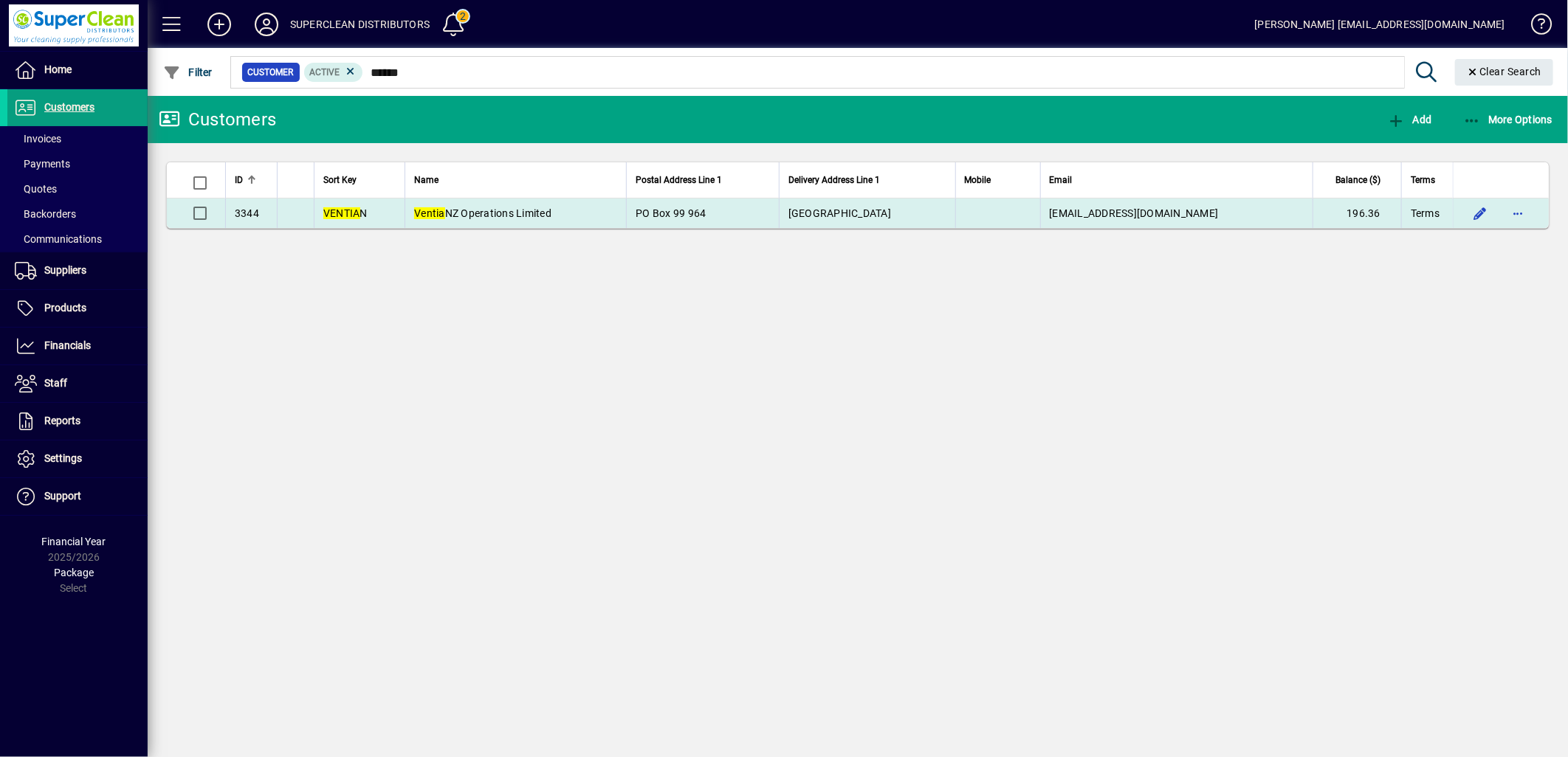
click at [626, 216] on td "Ventia NZ Operations Limited" at bounding box center [515, 213] width 222 height 30
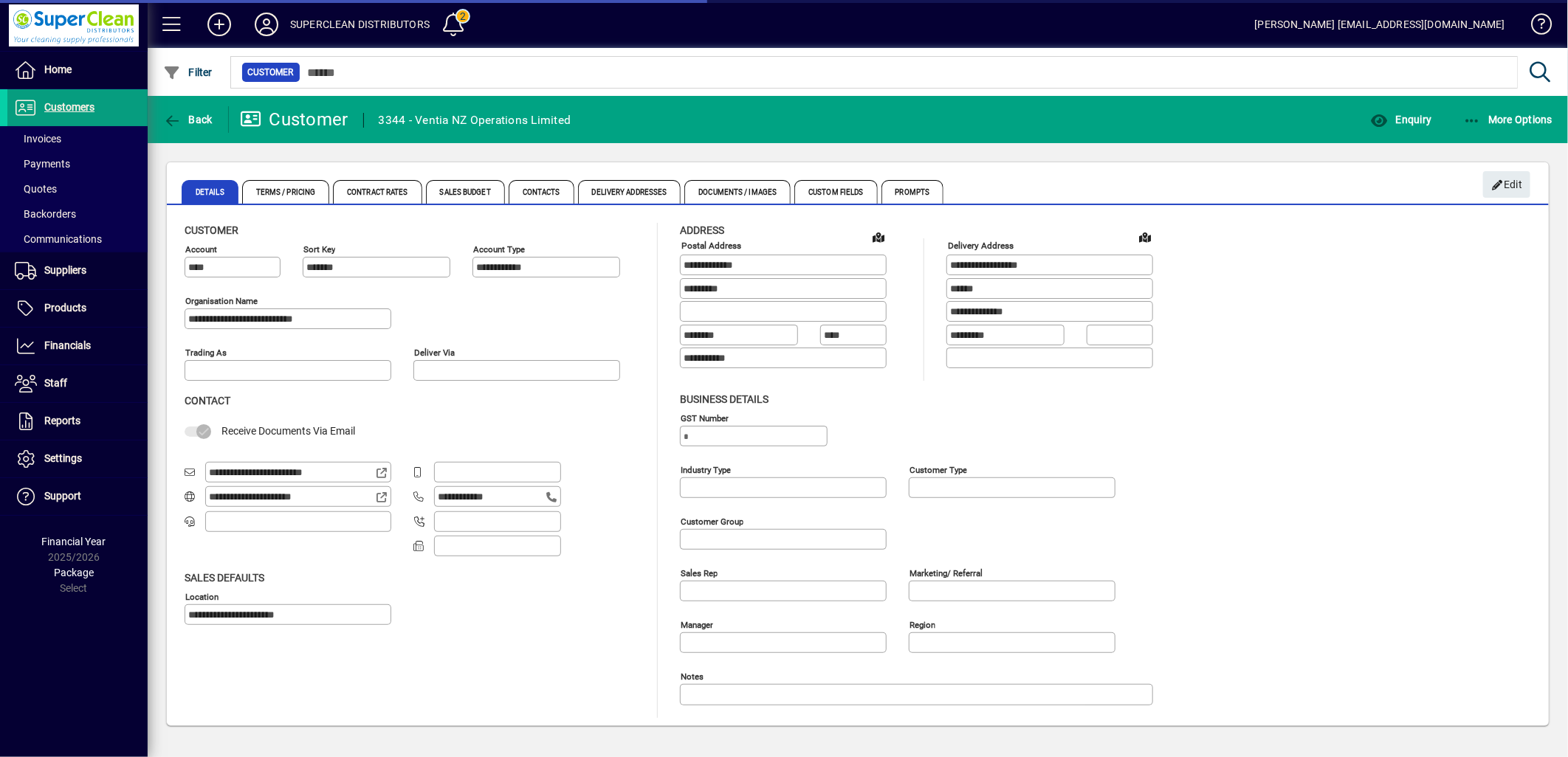
type input "**********"
type input "******"
drag, startPoint x: 327, startPoint y: 496, endPoint x: 207, endPoint y: 492, distance: 120.1
click at [207, 492] on div "**********" at bounding box center [298, 497] width 186 height 21
drag, startPoint x: 207, startPoint y: 492, endPoint x: 264, endPoint y: 503, distance: 58.1
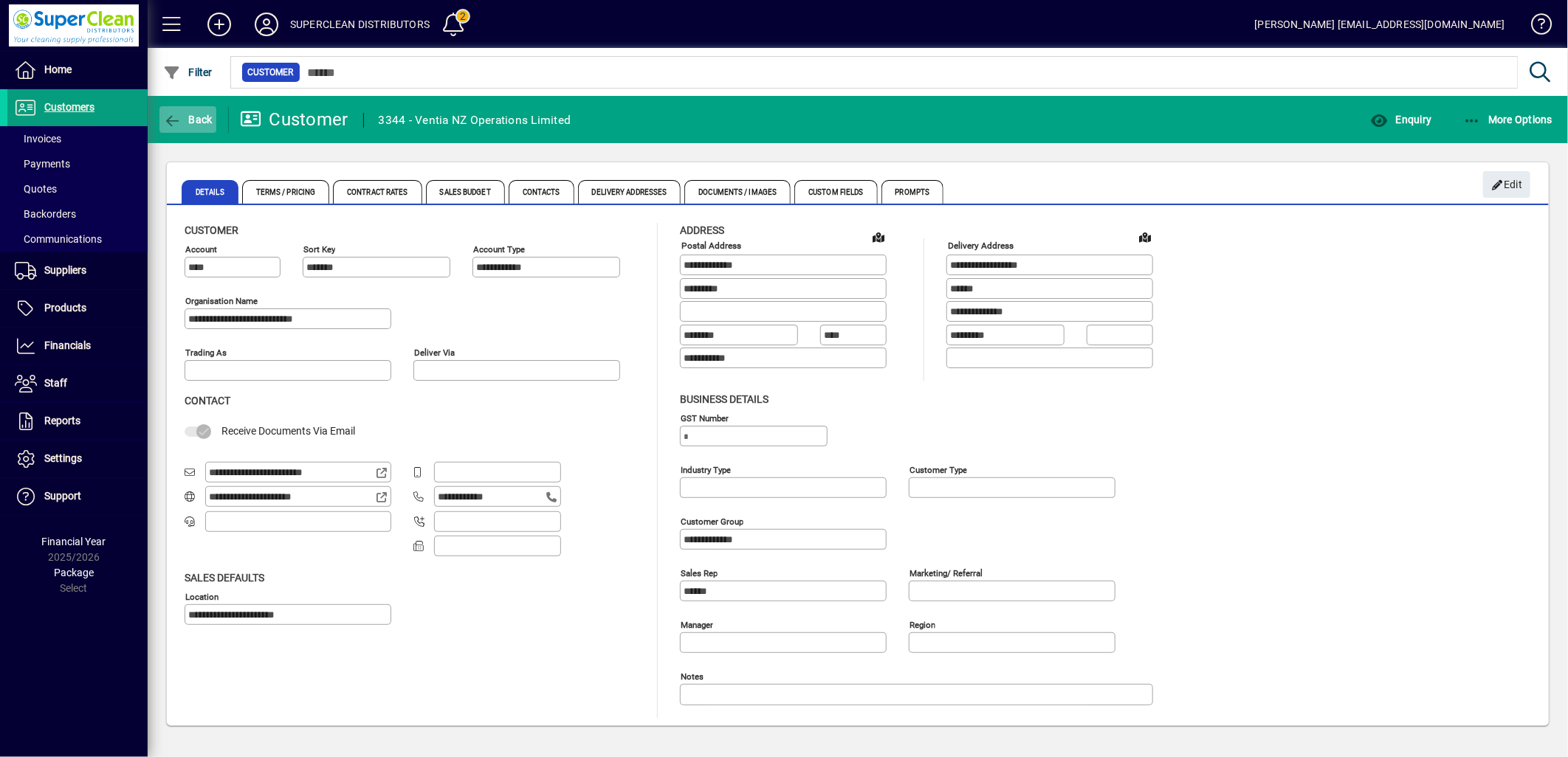
click at [197, 114] on span "Back" at bounding box center [188, 120] width 50 height 12
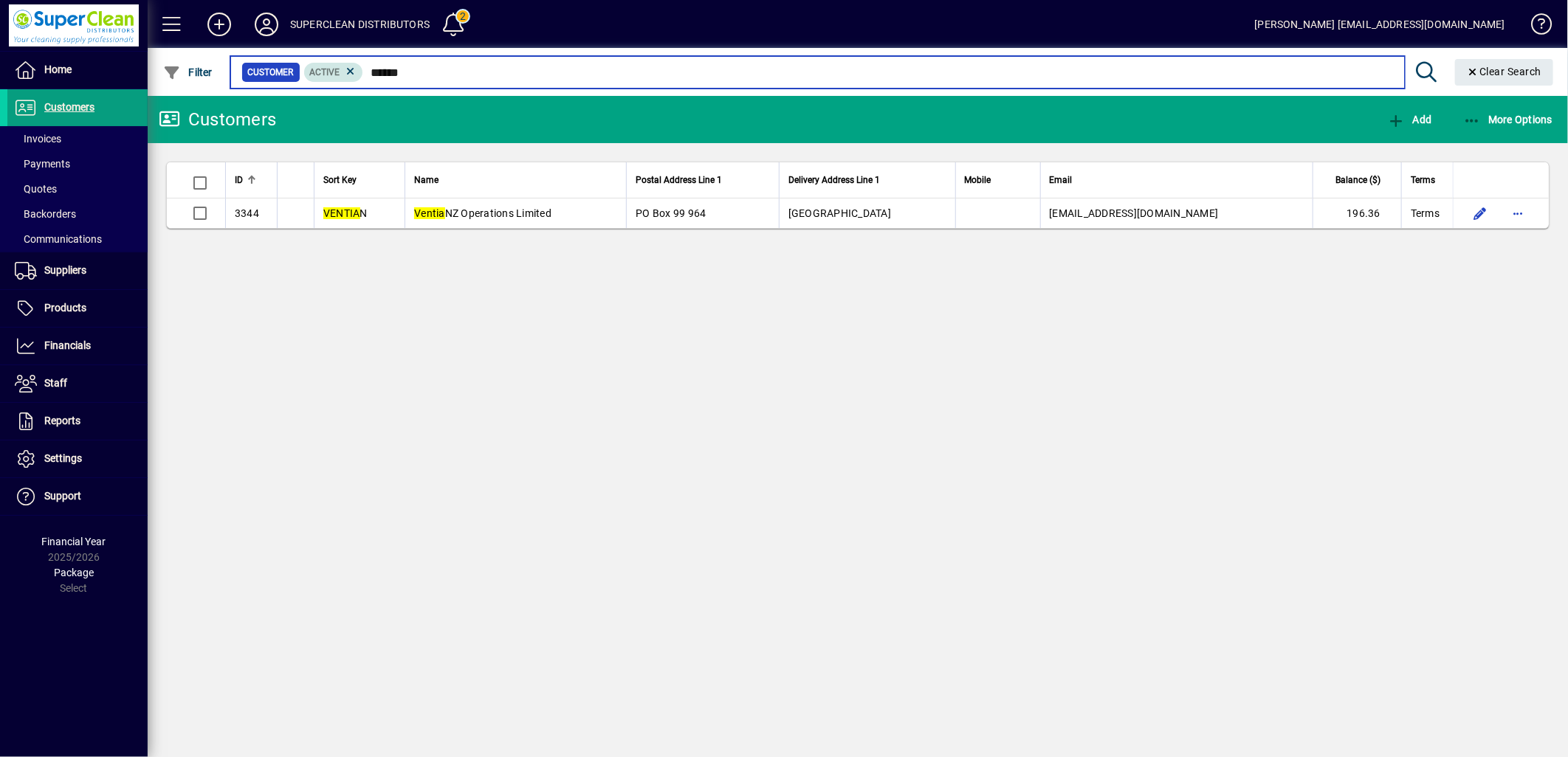
drag, startPoint x: 429, startPoint y: 79, endPoint x: 329, endPoint y: 71, distance: 100.3
click at [327, 66] on div "Customer Active ******" at bounding box center [817, 72] width 1152 height 21
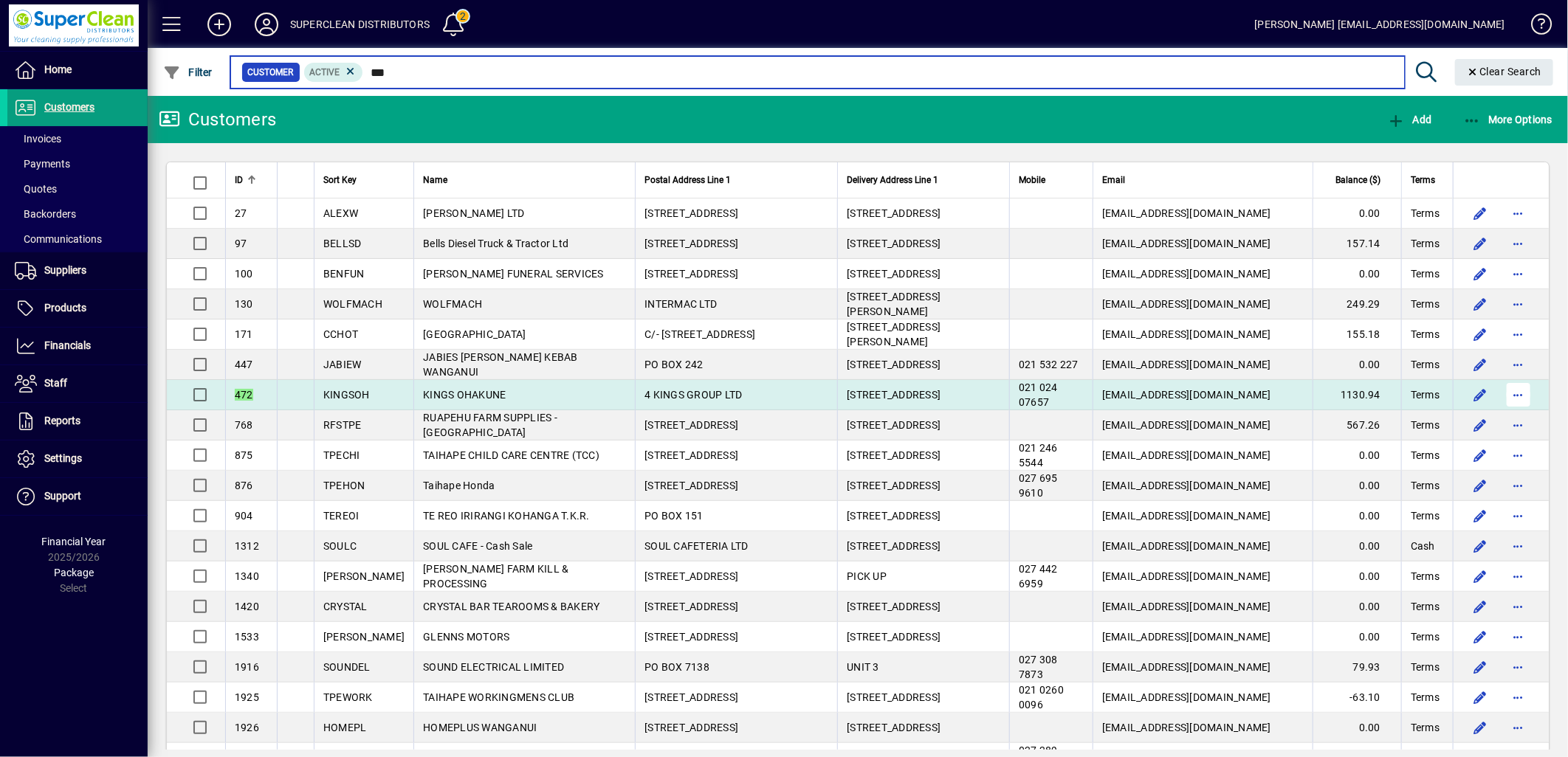
type input "***"
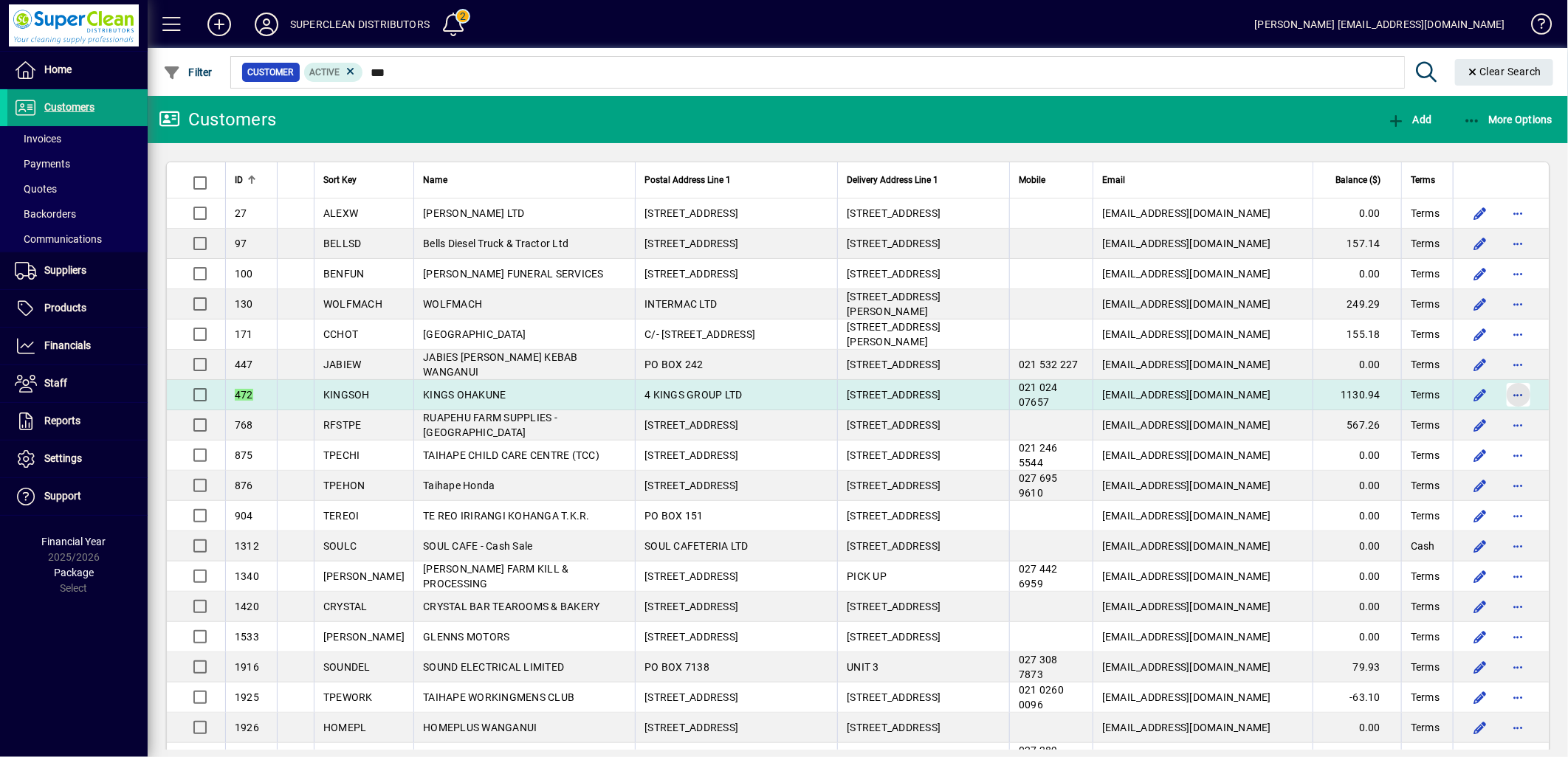
click at [1507, 396] on span "button" at bounding box center [1518, 395] width 36 height 36
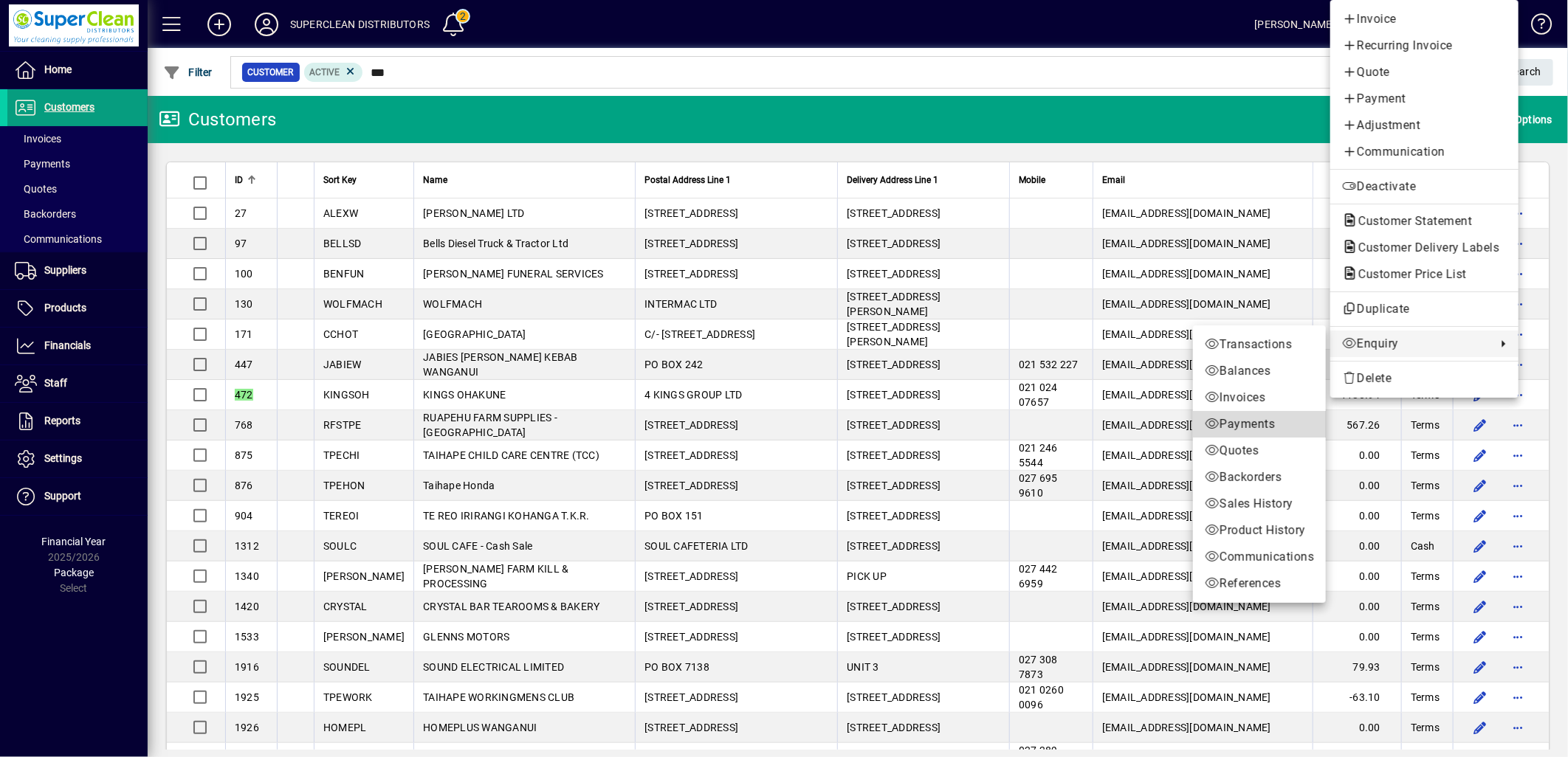
click at [1238, 428] on span "Payments" at bounding box center [1259, 424] width 109 height 17
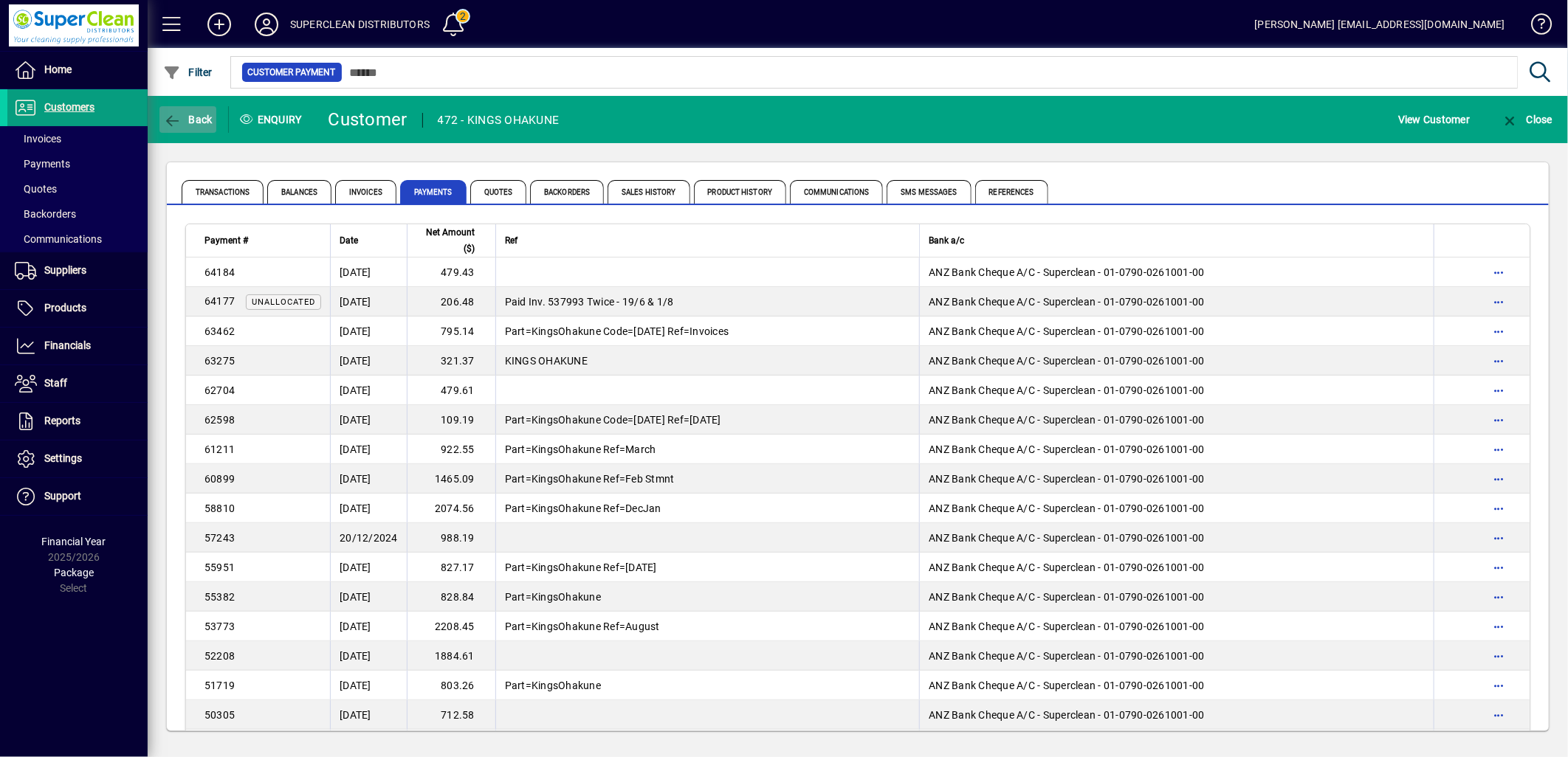
click at [209, 127] on span "button" at bounding box center [188, 120] width 57 height 36
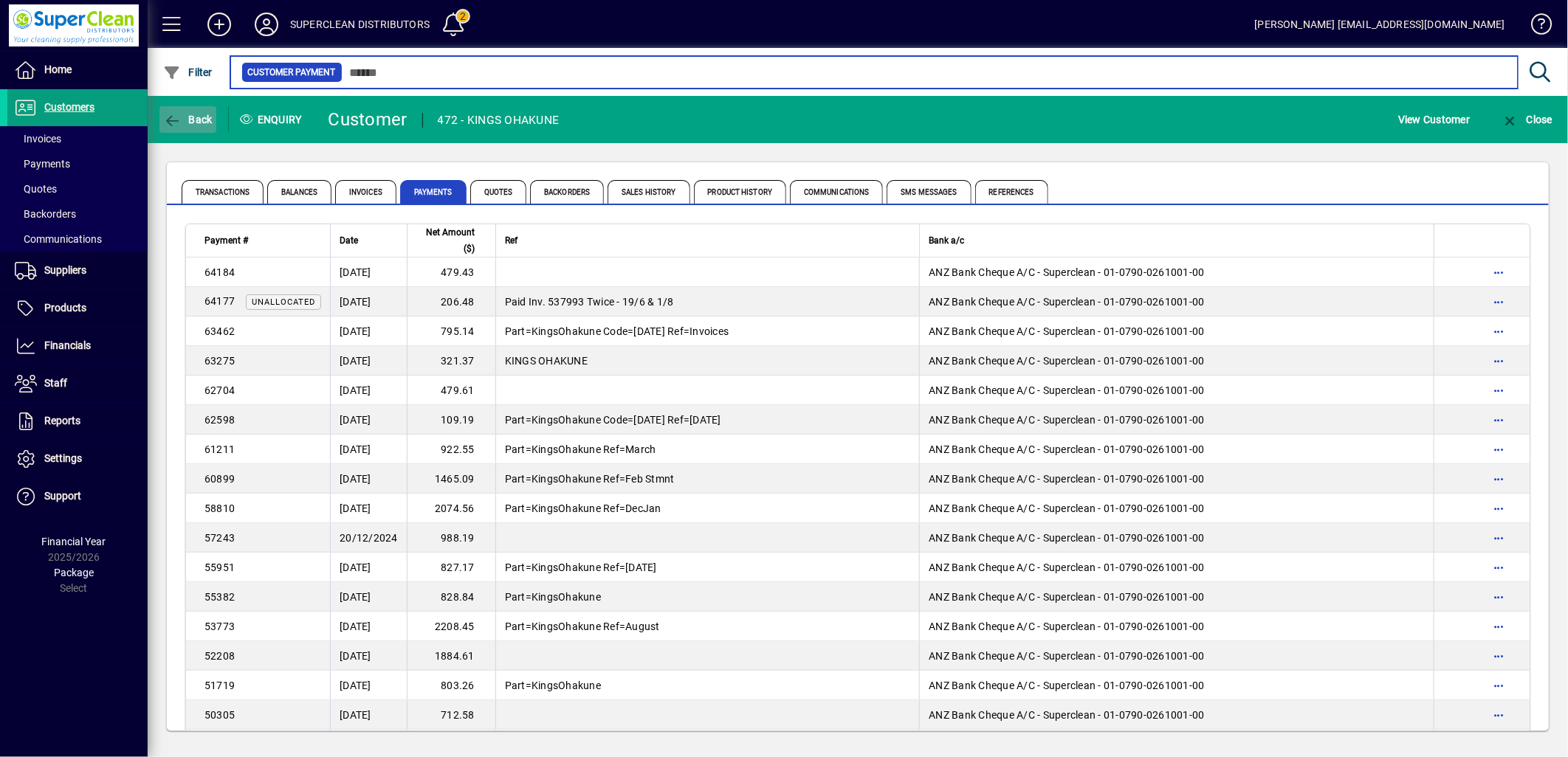
type input "***"
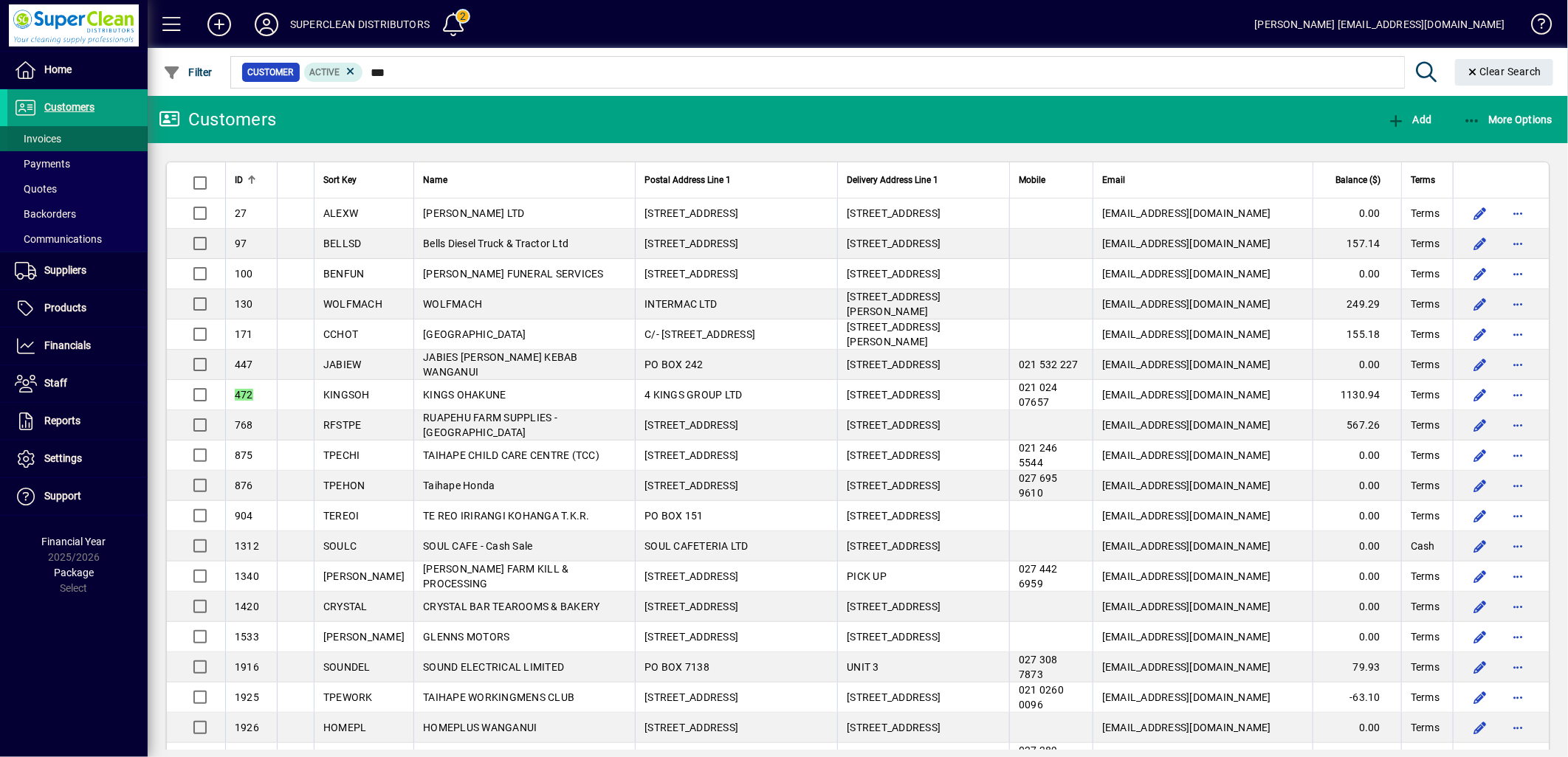
click at [79, 137] on span at bounding box center [77, 139] width 141 height 36
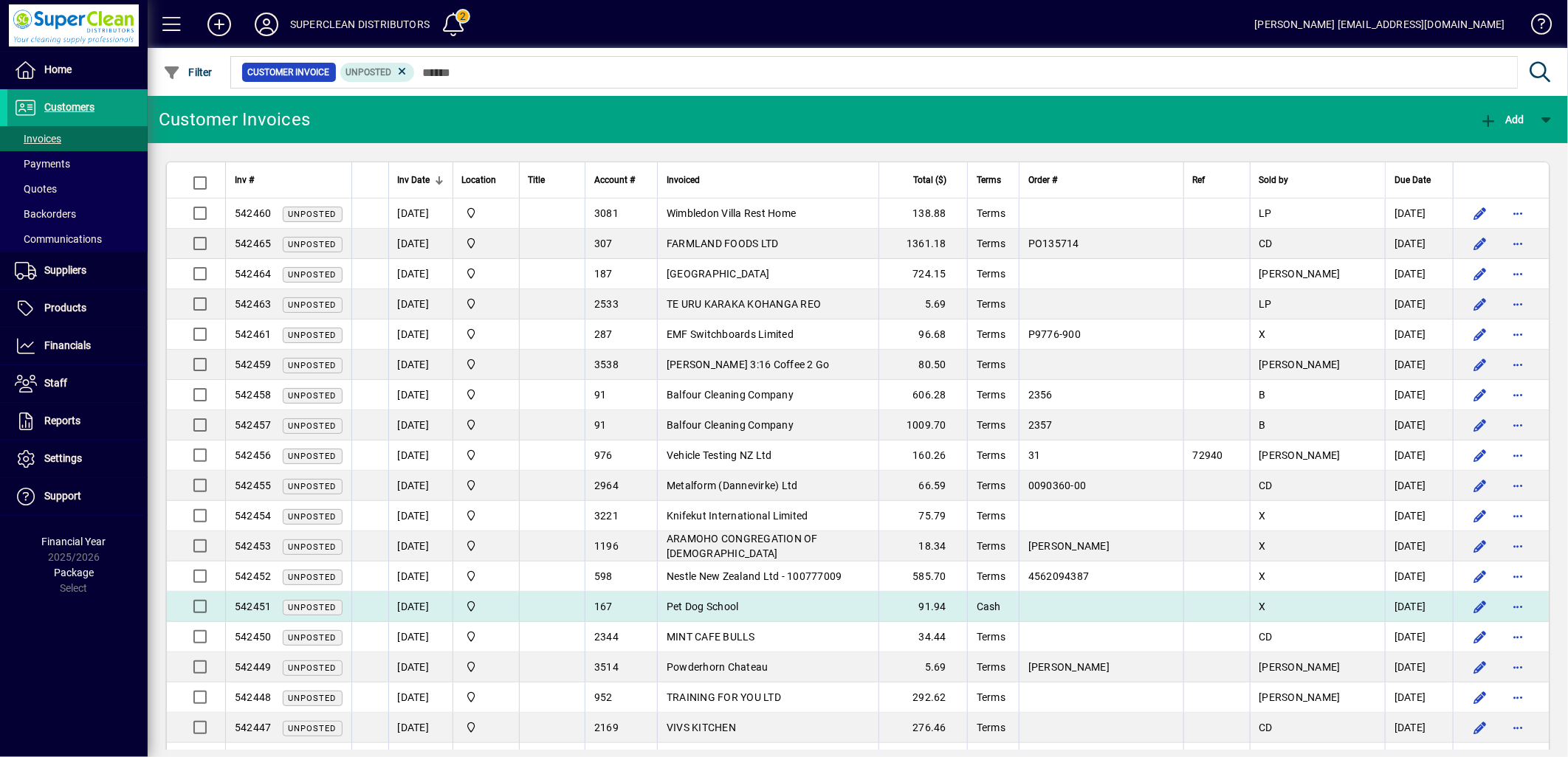
click at [739, 609] on span "Pet Dog School" at bounding box center [702, 607] width 73 height 12
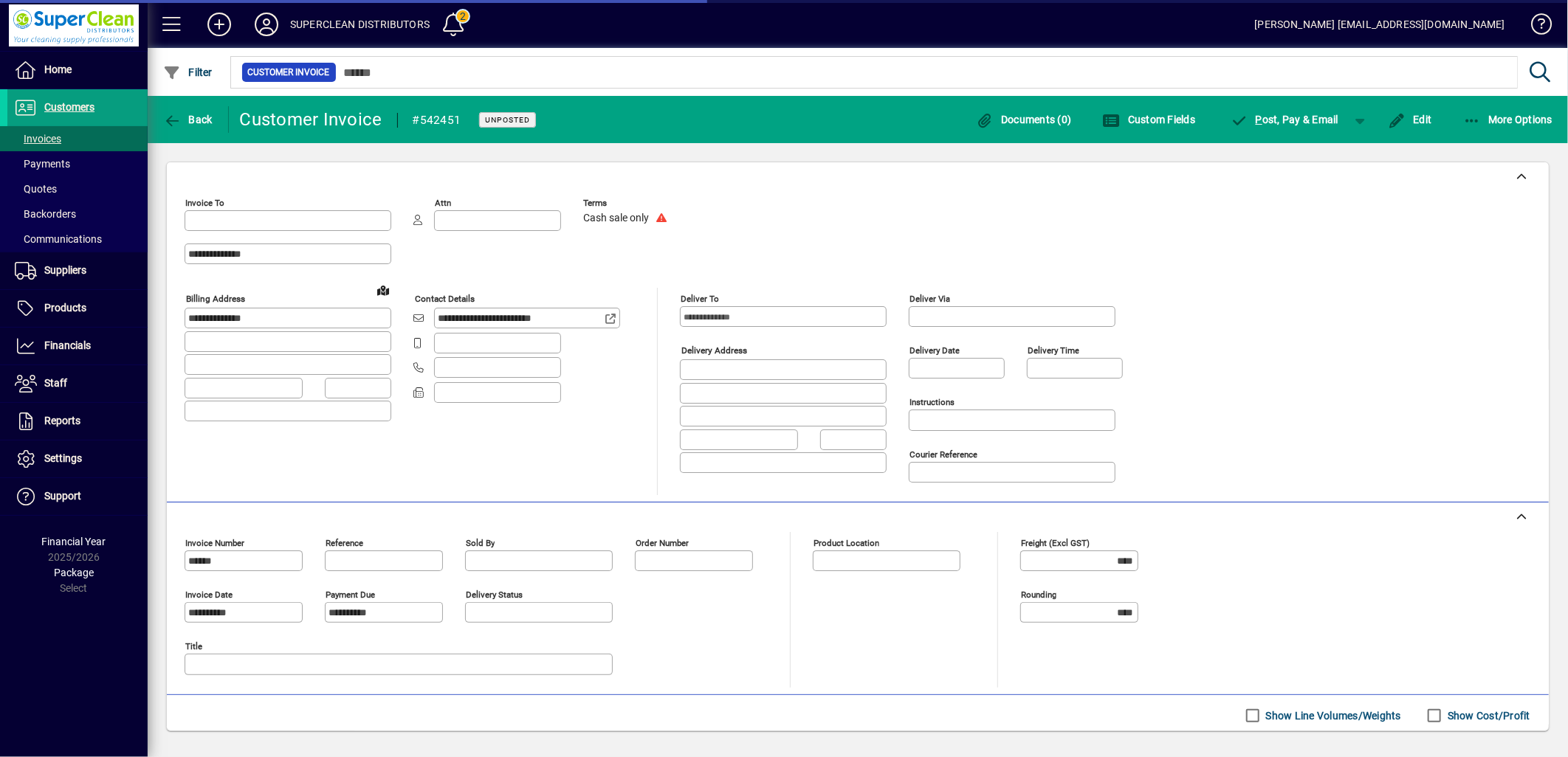
type input "**********"
type input "******"
type input "**********"
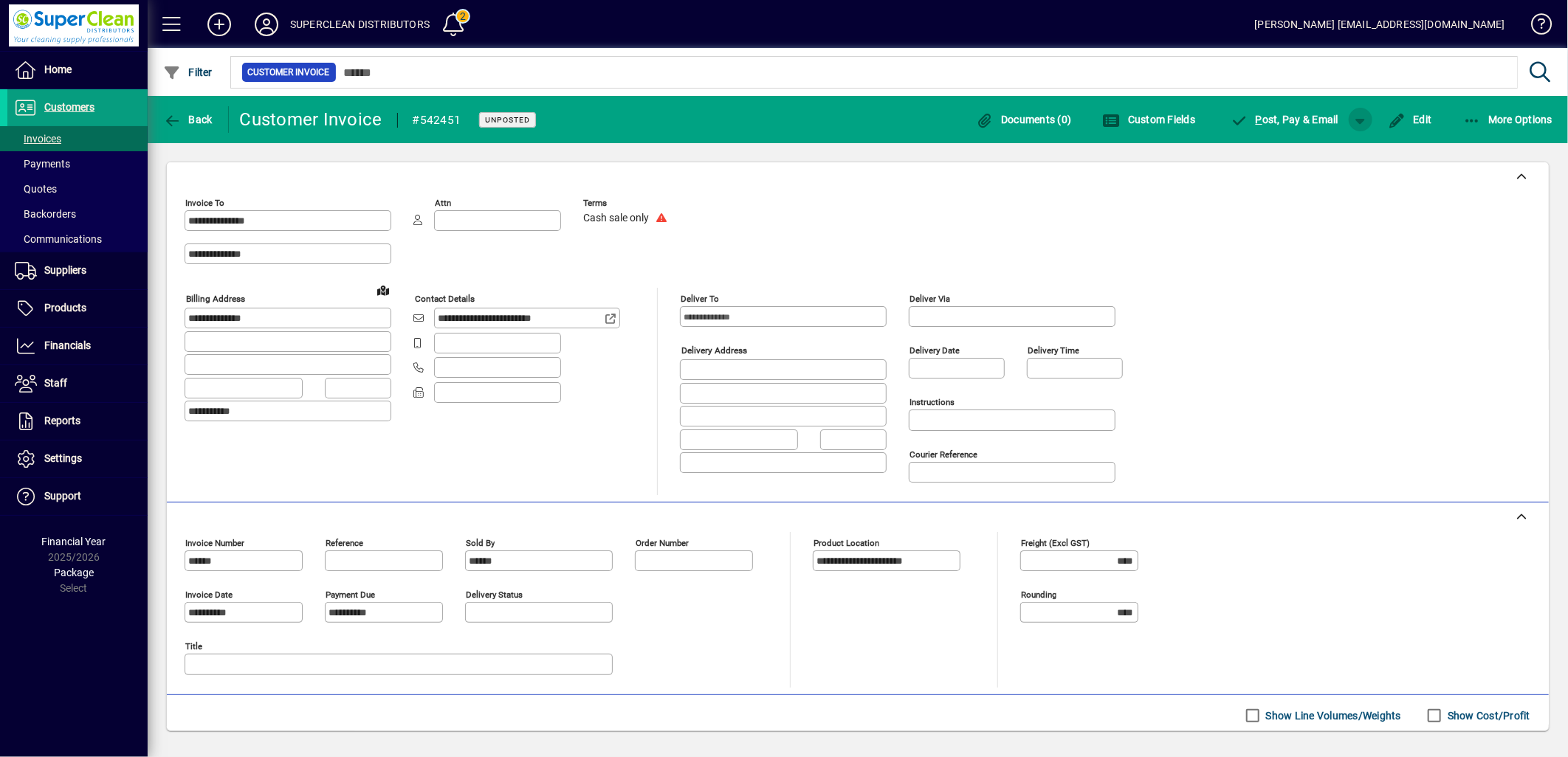
click at [1367, 129] on span "button" at bounding box center [1360, 120] width 36 height 36
click at [1342, 159] on span "button" at bounding box center [1316, 150] width 91 height 36
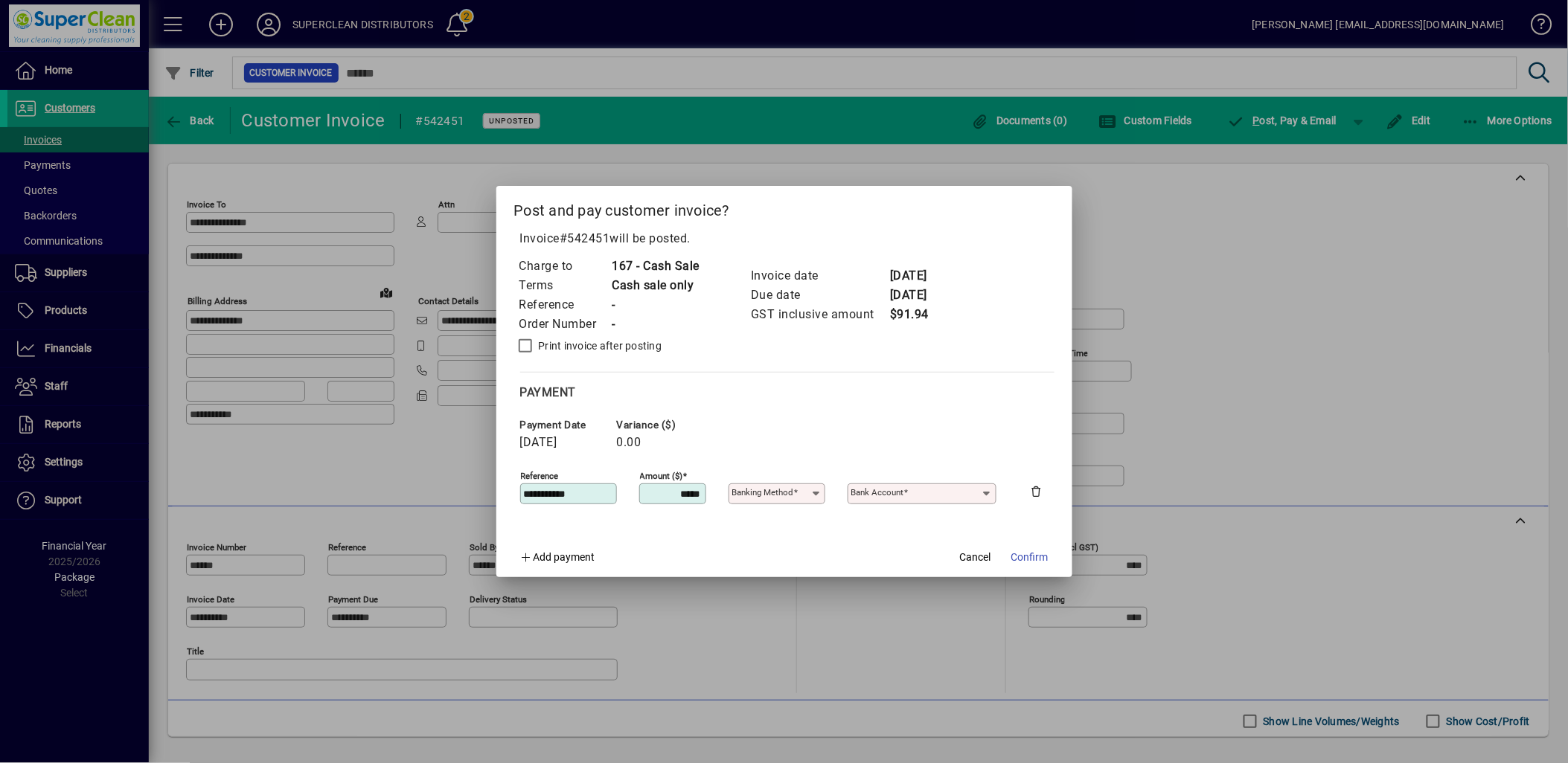
type input "**********"
click at [792, 495] on input "**********" at bounding box center [772, 494] width 79 height 12
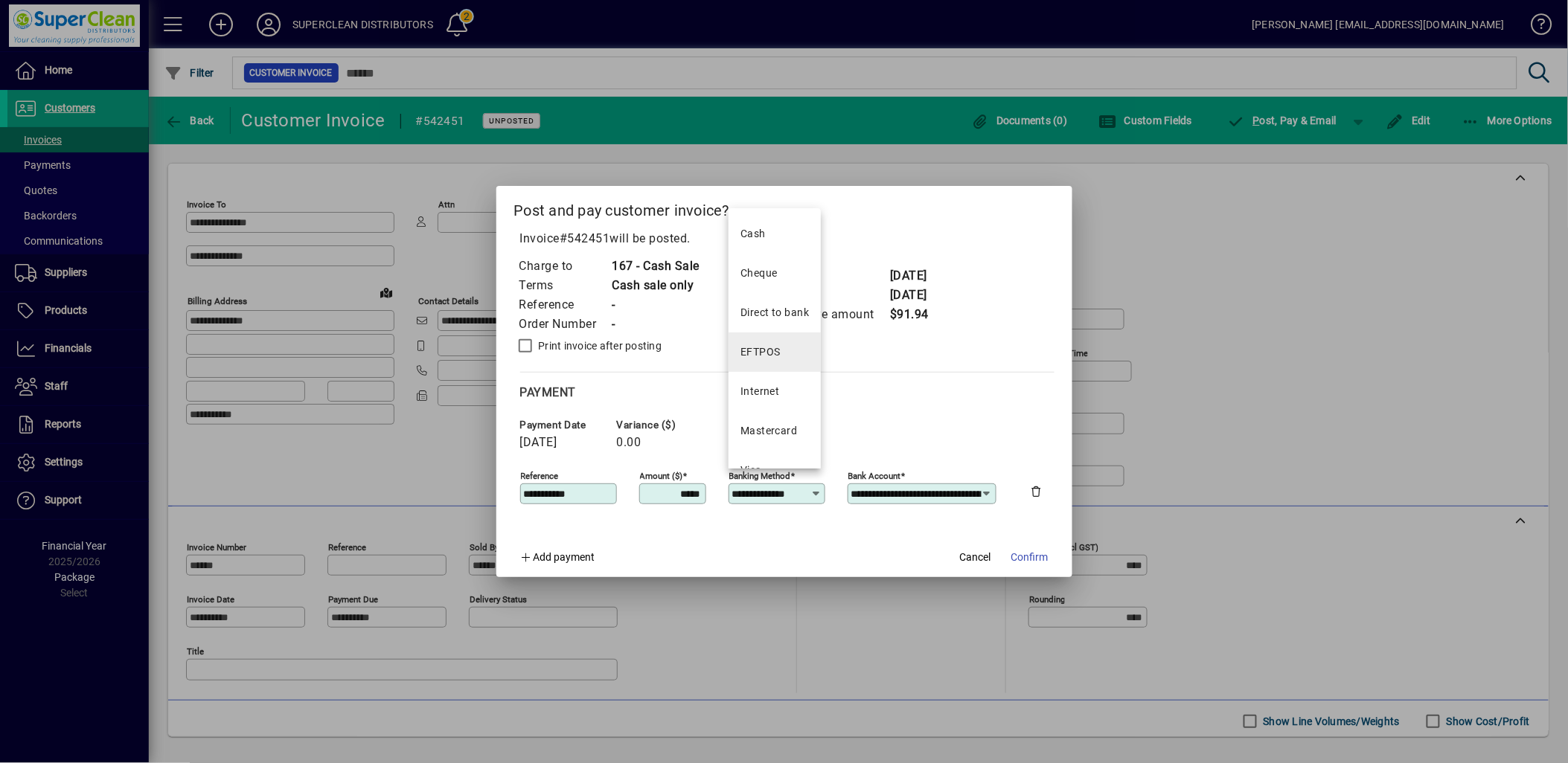
click at [767, 341] on mat-option "EFTPOS" at bounding box center [774, 352] width 92 height 40
type input "******"
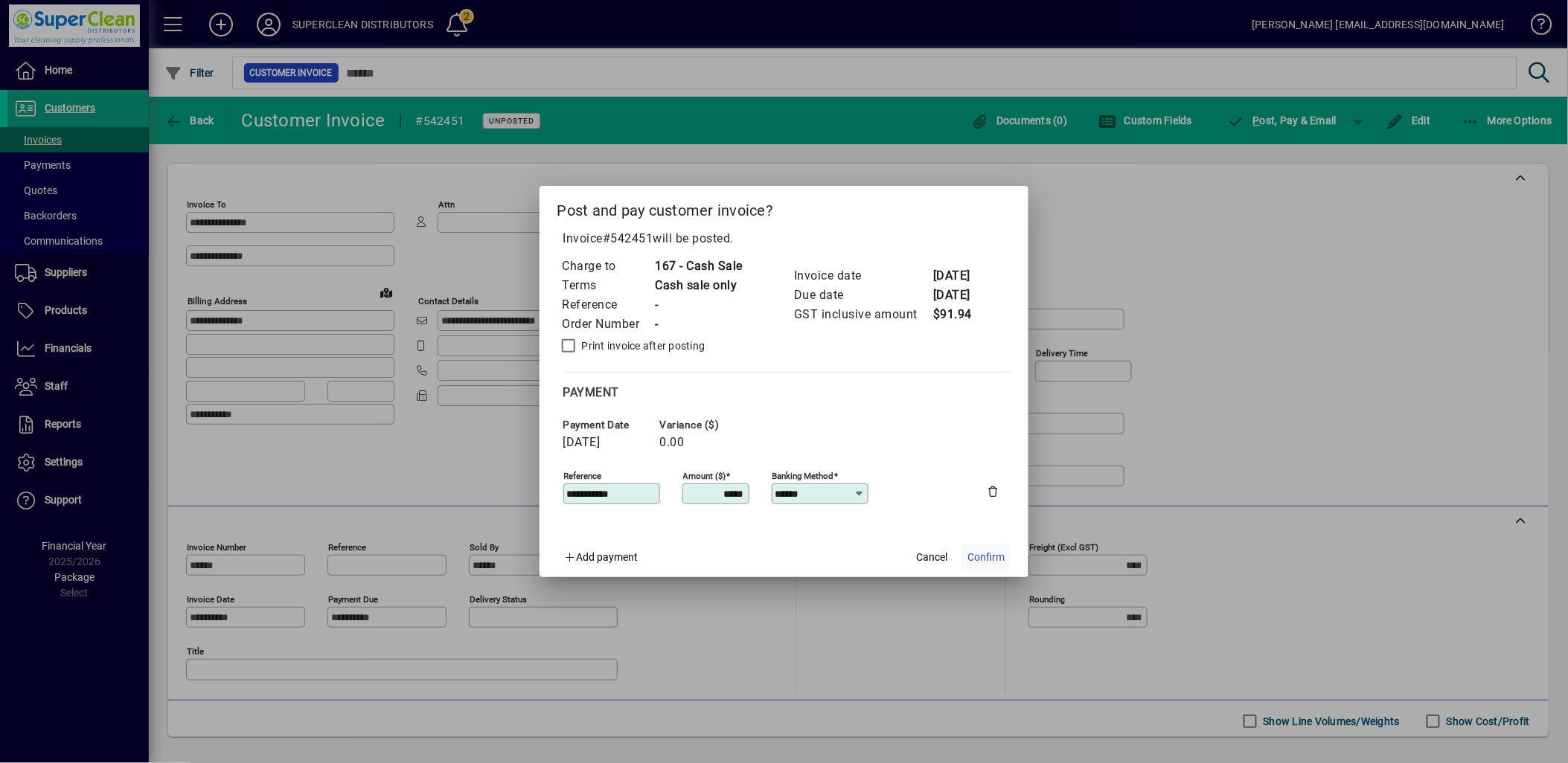
click at [988, 560] on span "Confirm" at bounding box center [986, 558] width 37 height 16
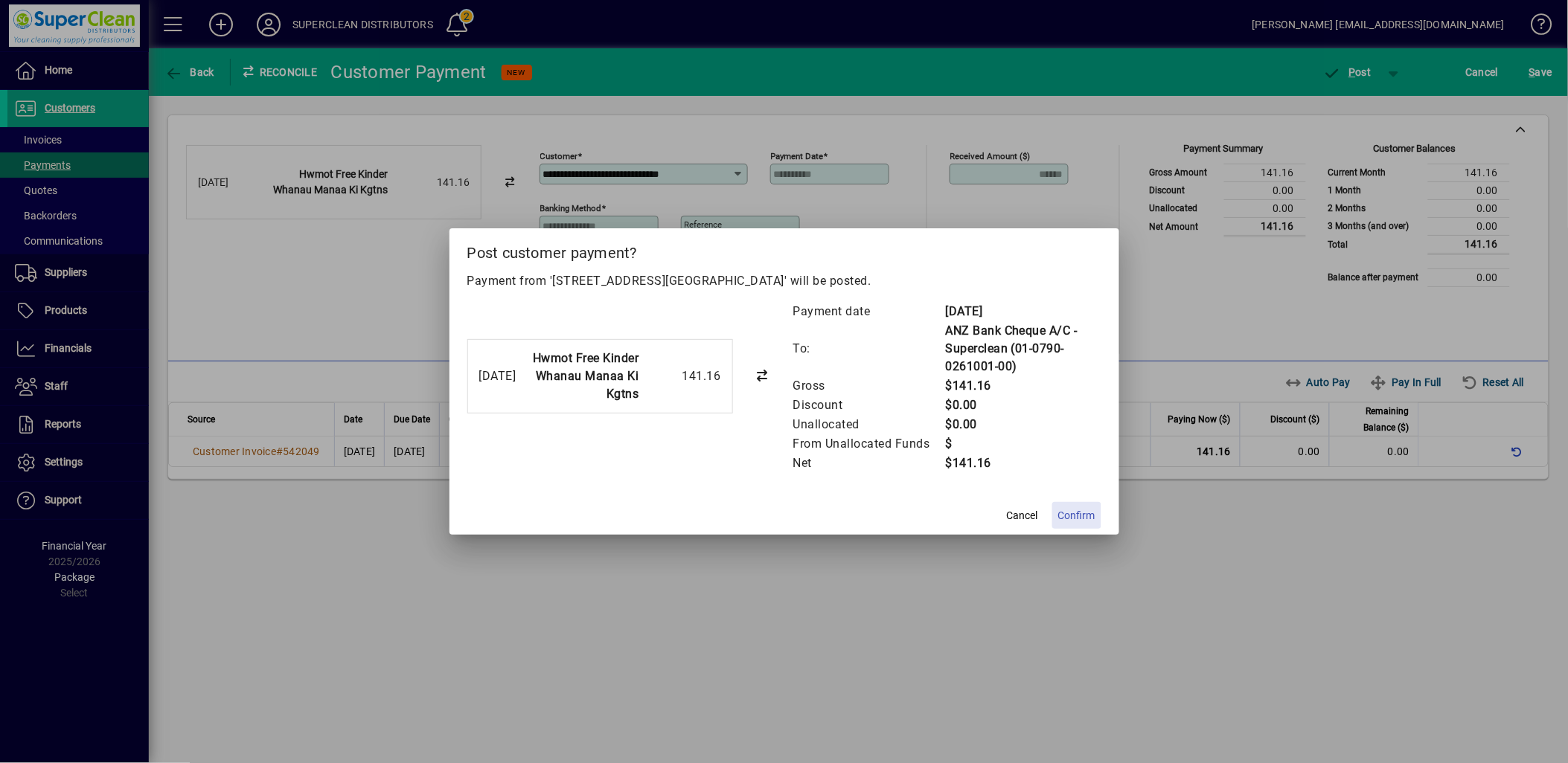
click at [1060, 517] on span "Confirm" at bounding box center [1077, 516] width 37 height 16
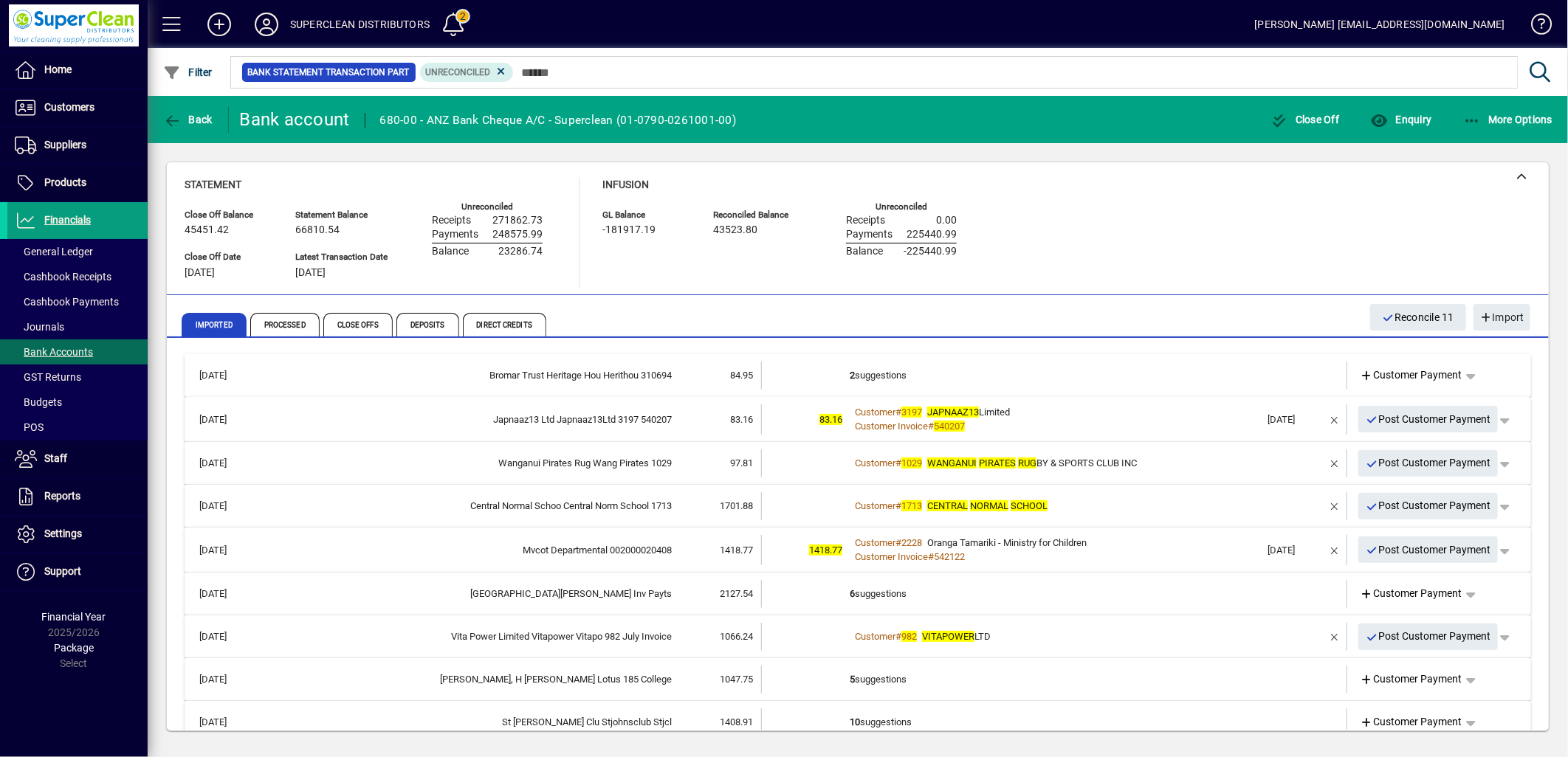
click at [889, 378] on td "2 suggestions" at bounding box center [1055, 375] width 411 height 28
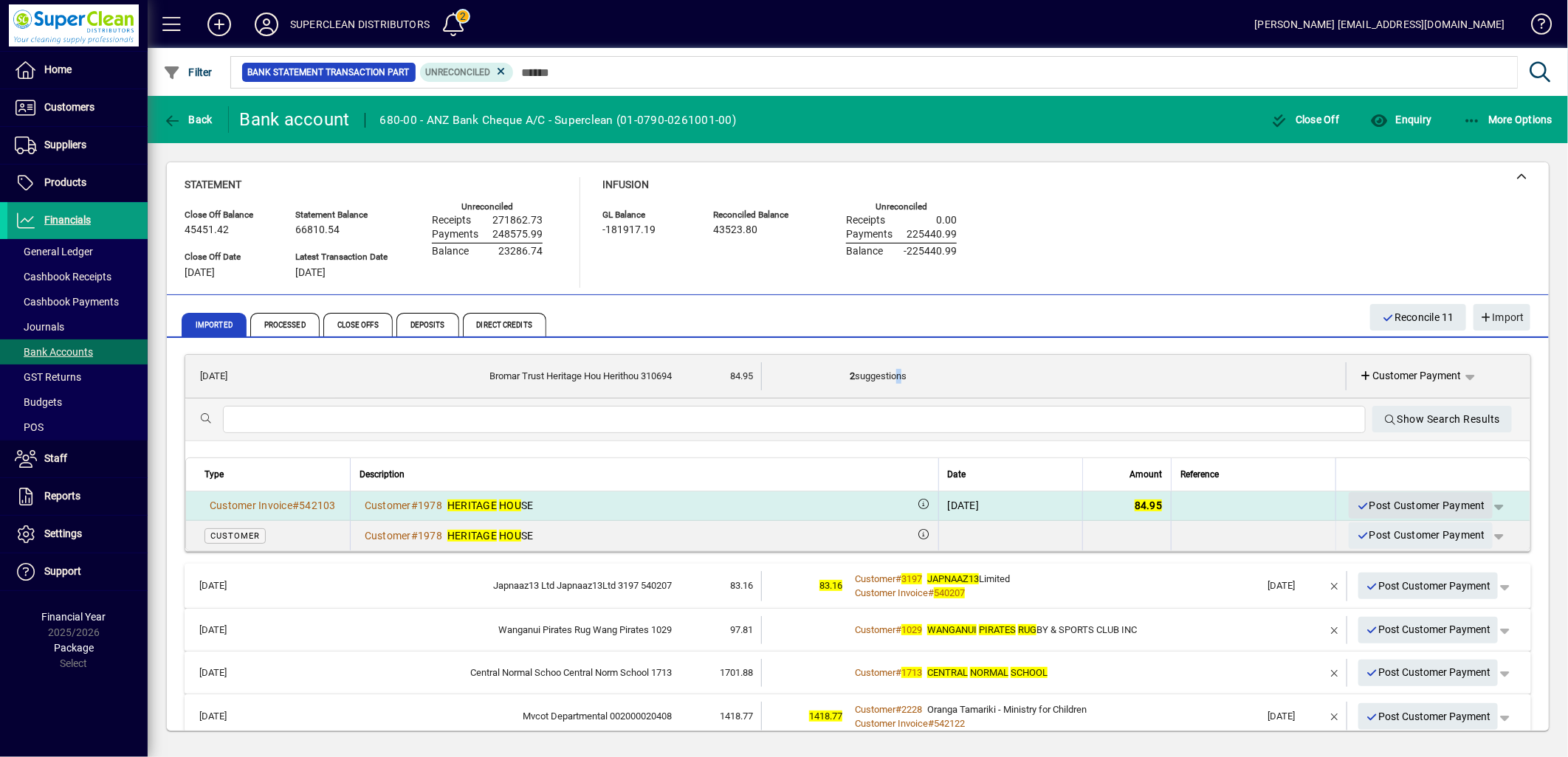
click at [1392, 509] on span "Post Customer Payment" at bounding box center [1421, 506] width 129 height 24
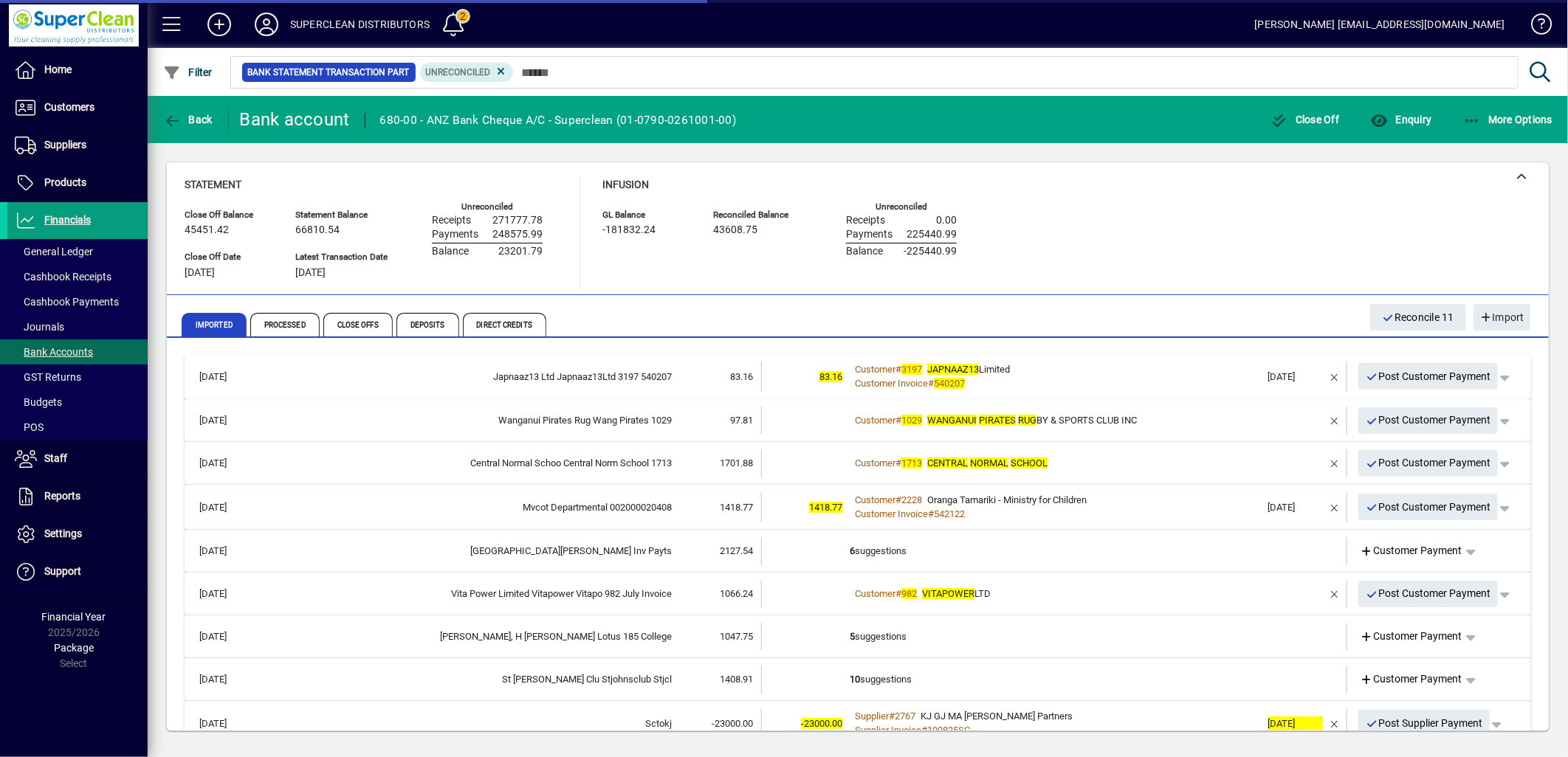
click at [1046, 371] on div "Customer # 3197 JAPNAAZ13 Limited" at bounding box center [1055, 369] width 411 height 15
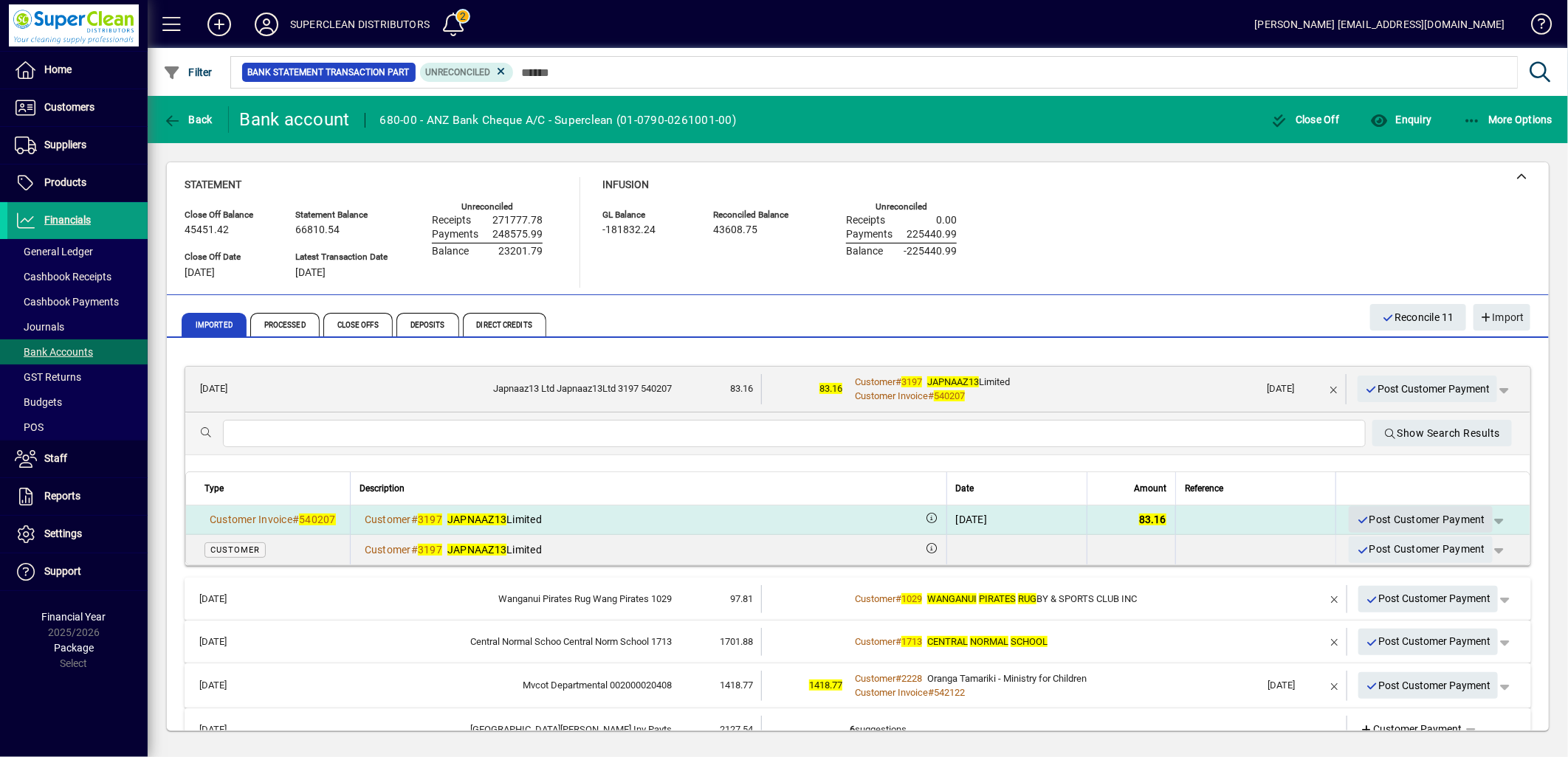
click at [1397, 514] on span "Post Customer Payment" at bounding box center [1421, 520] width 129 height 24
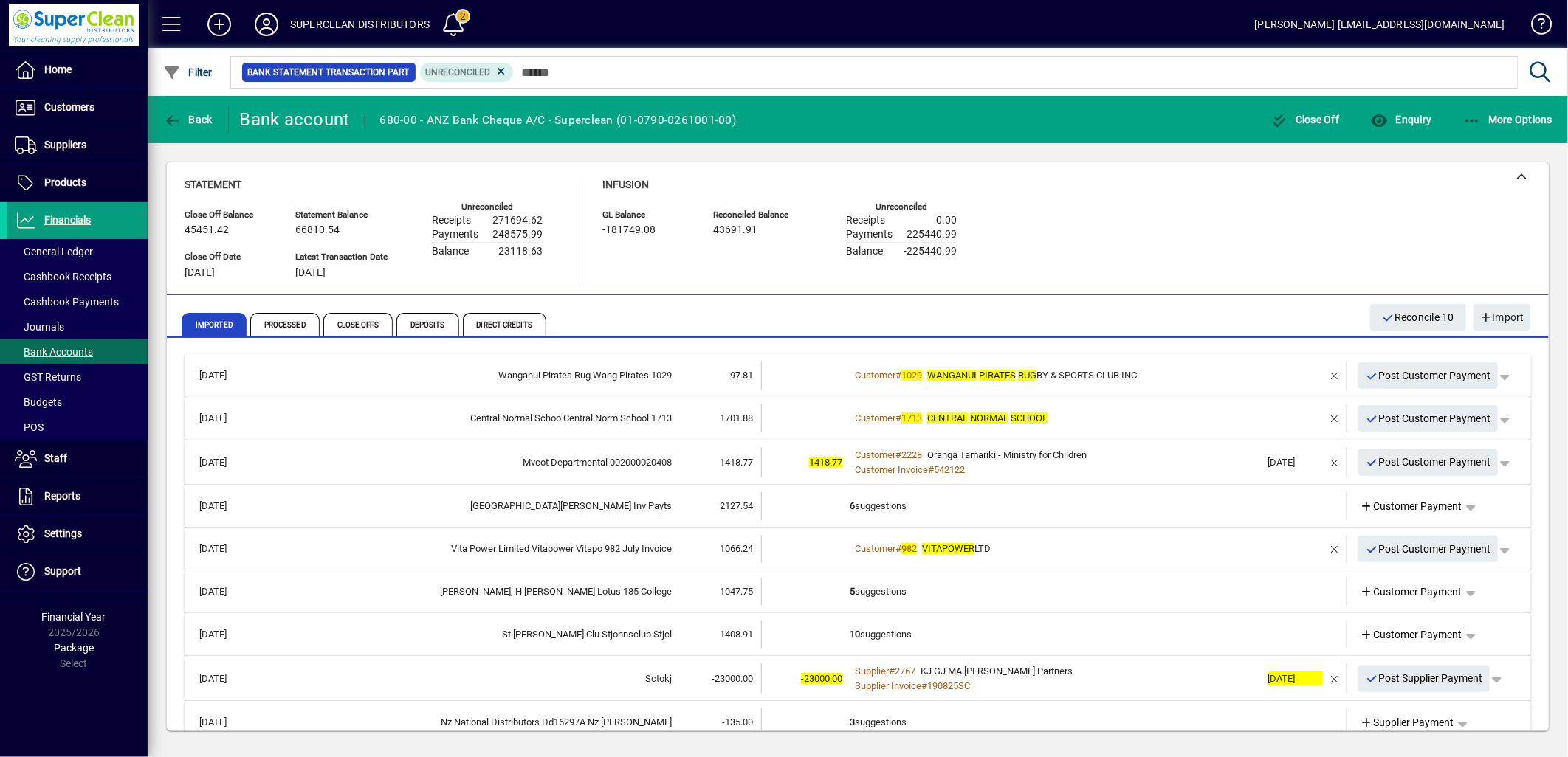
click at [1205, 379] on div "Customer # 1029 WANGANUI PIRATES RUG BY & SPORTS CLUB INC" at bounding box center [1055, 375] width 411 height 15
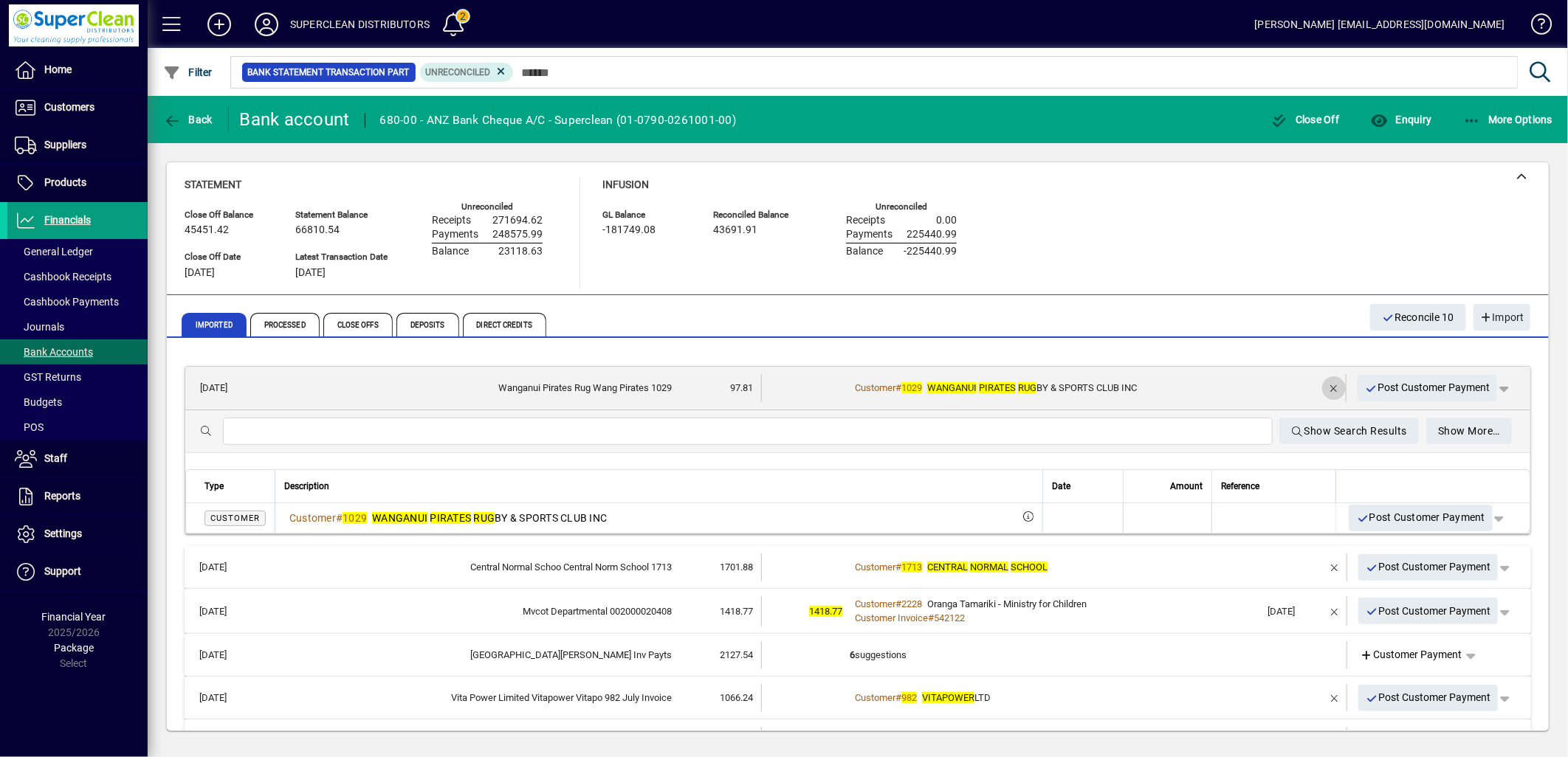
click at [1319, 385] on span "button" at bounding box center [1334, 388] width 36 height 36
click at [1401, 389] on span "Customer Payment" at bounding box center [1411, 388] width 102 height 16
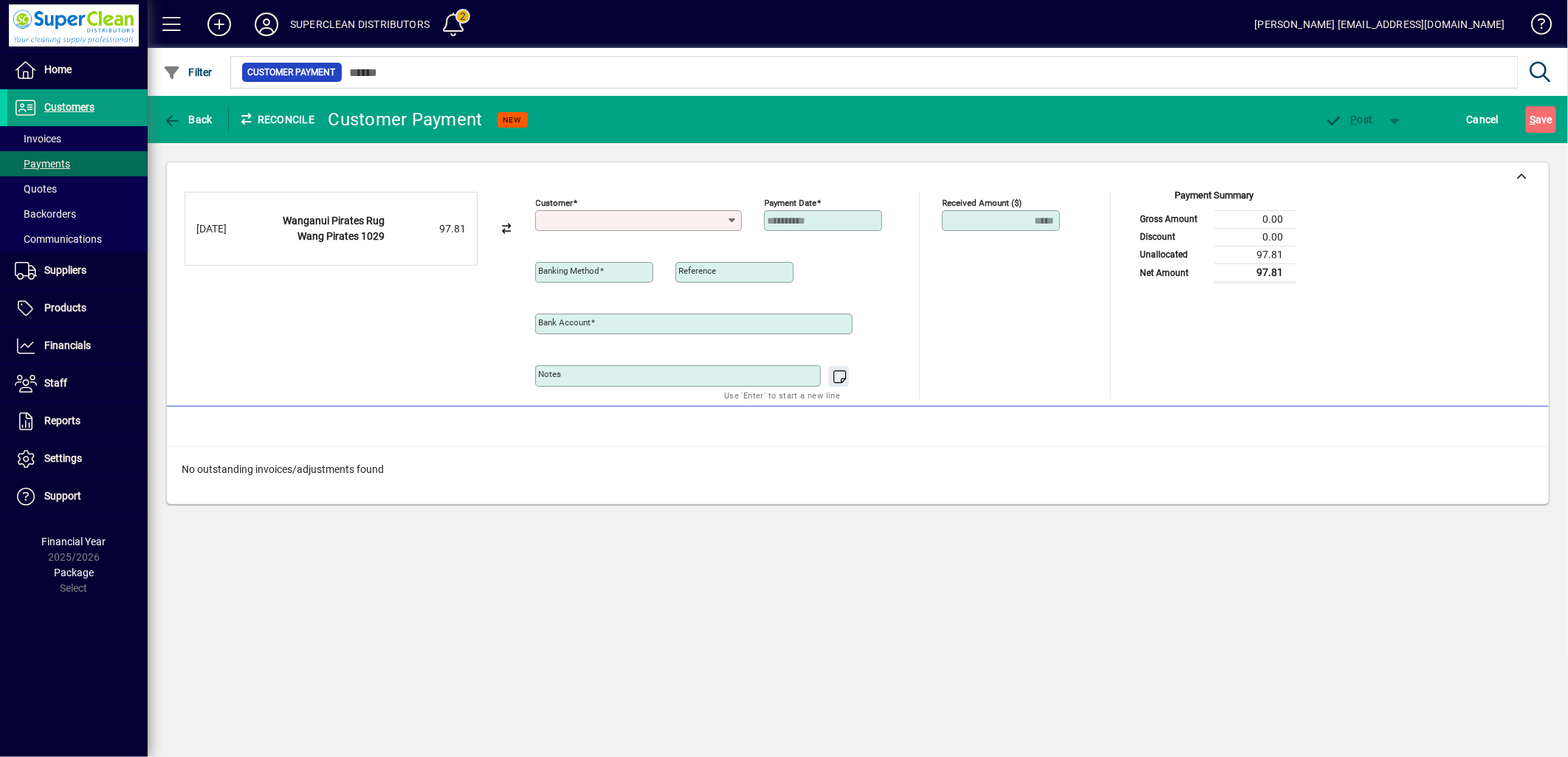
type input "**********"
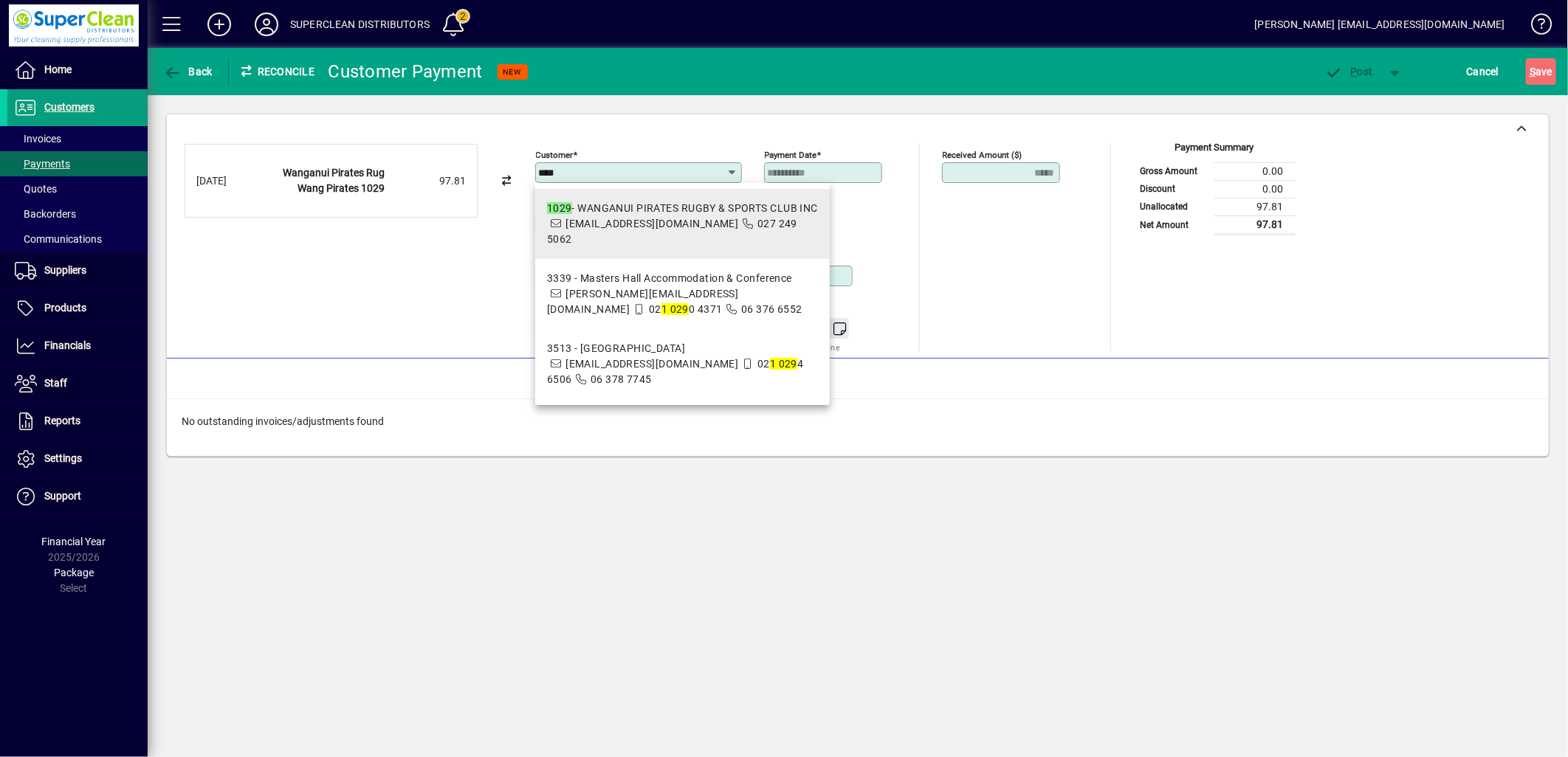
click at [674, 217] on span "wanganuipiratesrugby@outlook.com" at bounding box center [652, 224] width 173 height 12
type input "**********"
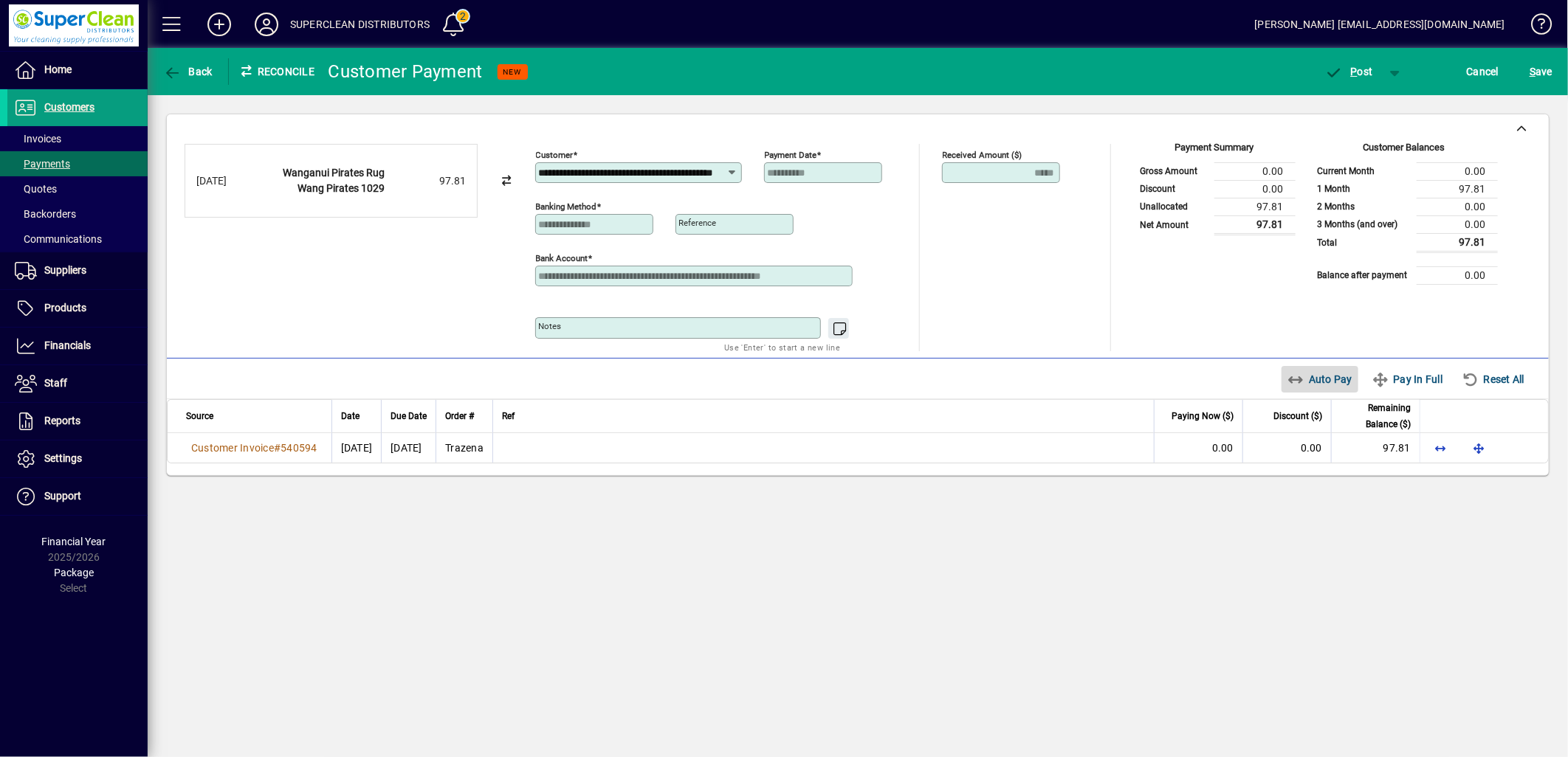
click at [1289, 372] on span "Auto Pay" at bounding box center [1320, 379] width 66 height 24
click at [1351, 65] on span "P" at bounding box center [1355, 72] width 7 height 12
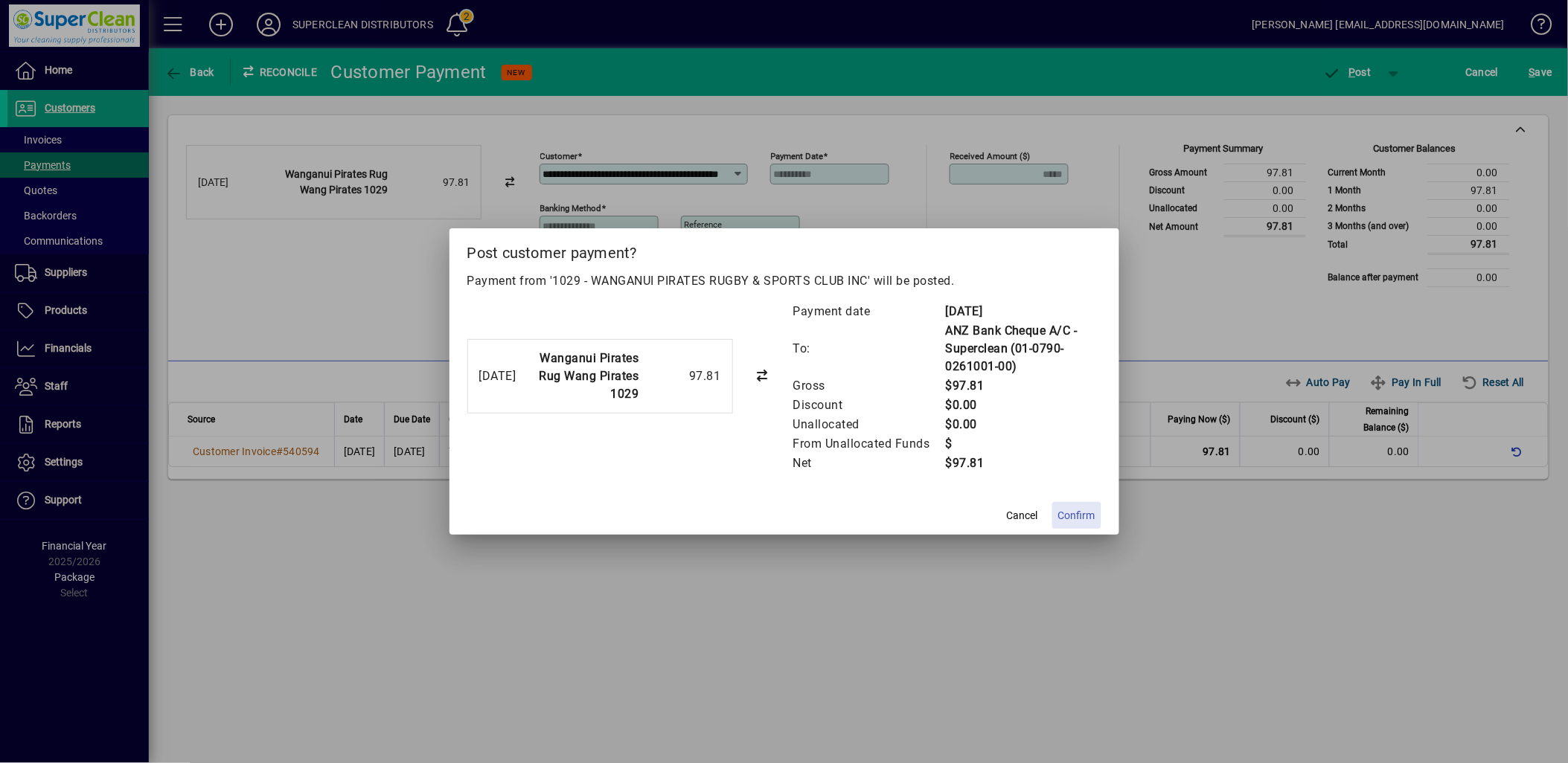
click at [1083, 503] on span at bounding box center [1077, 515] width 49 height 36
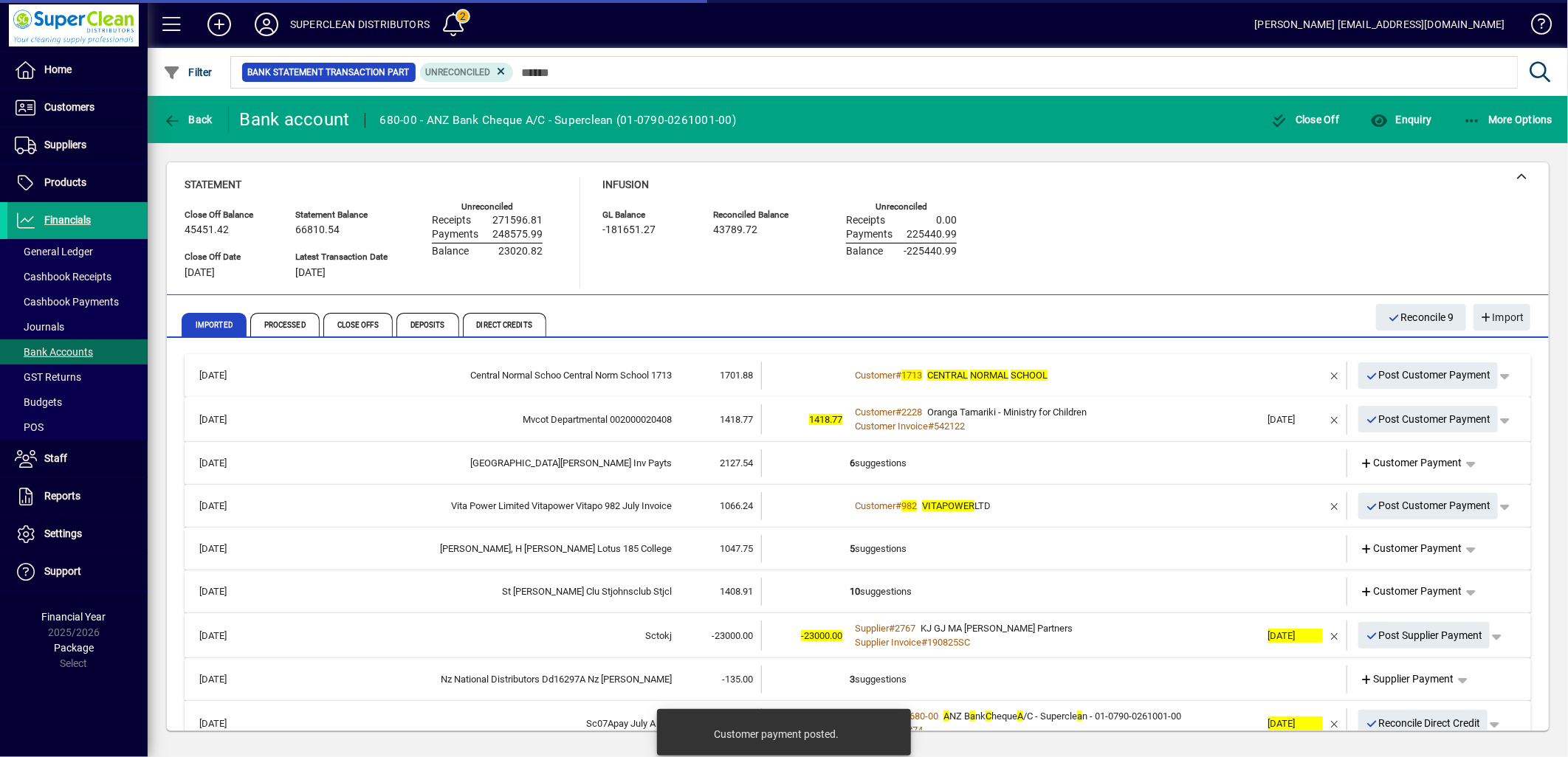
click at [1058, 375] on div "Customer # 1713 CENTRAL NORMAL SCHOOL" at bounding box center [1055, 375] width 411 height 15
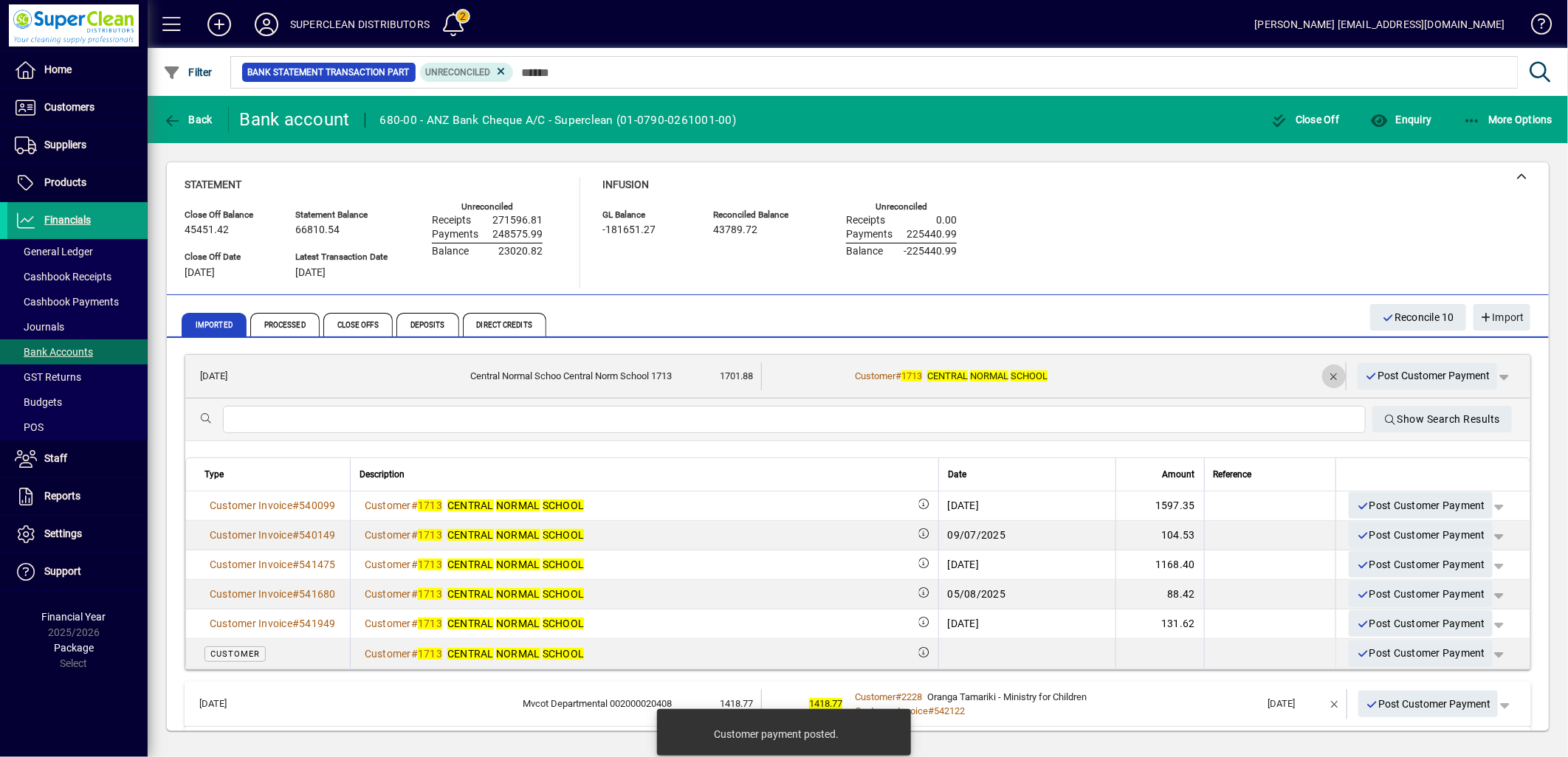
click at [1319, 373] on span "button" at bounding box center [1334, 376] width 36 height 36
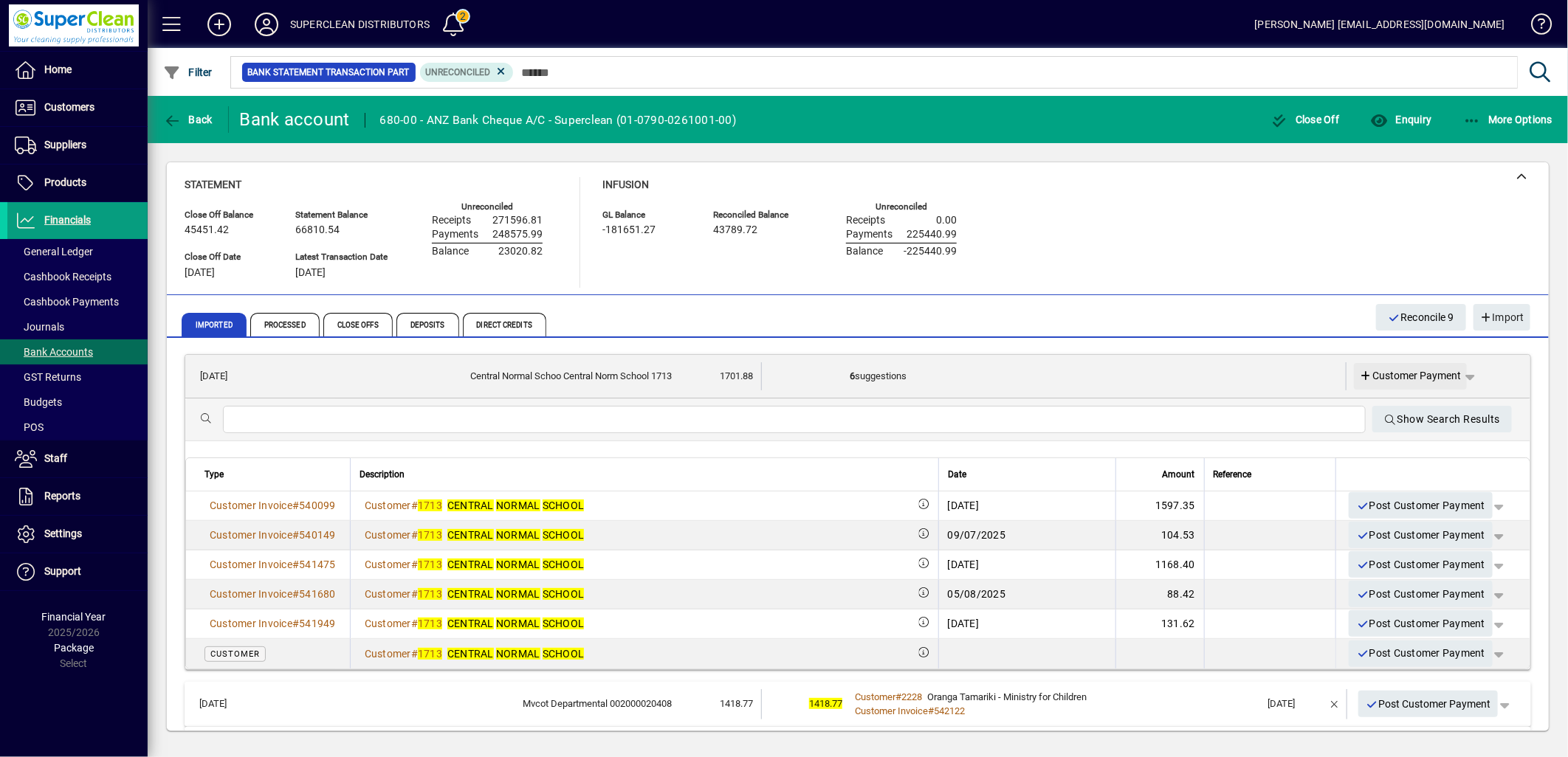
click at [1409, 375] on span "Customer Payment" at bounding box center [1411, 376] width 102 height 16
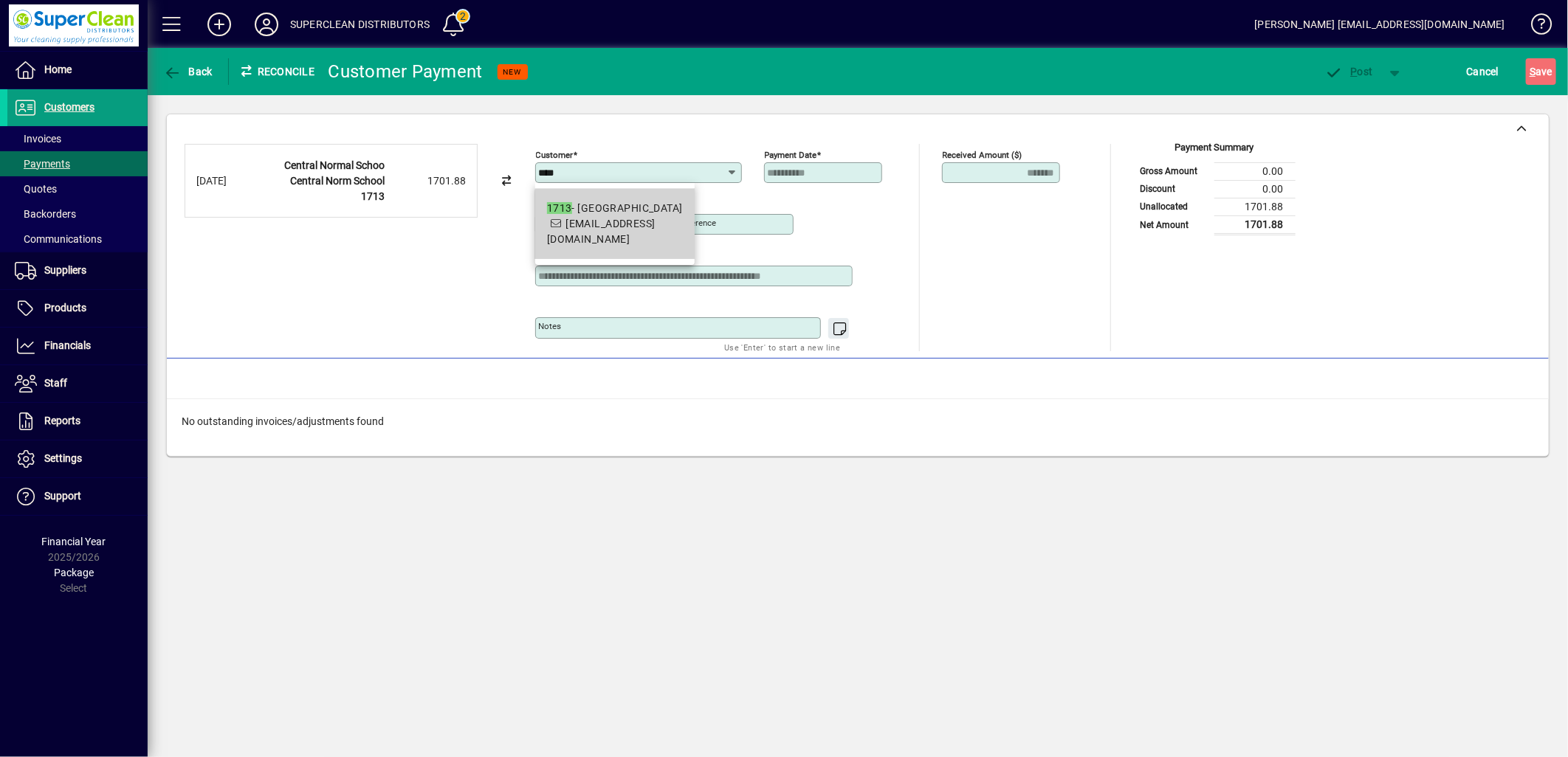
click at [656, 235] on span "[EMAIL_ADDRESS][DOMAIN_NAME]" at bounding box center [601, 231] width 108 height 27
type input "**********"
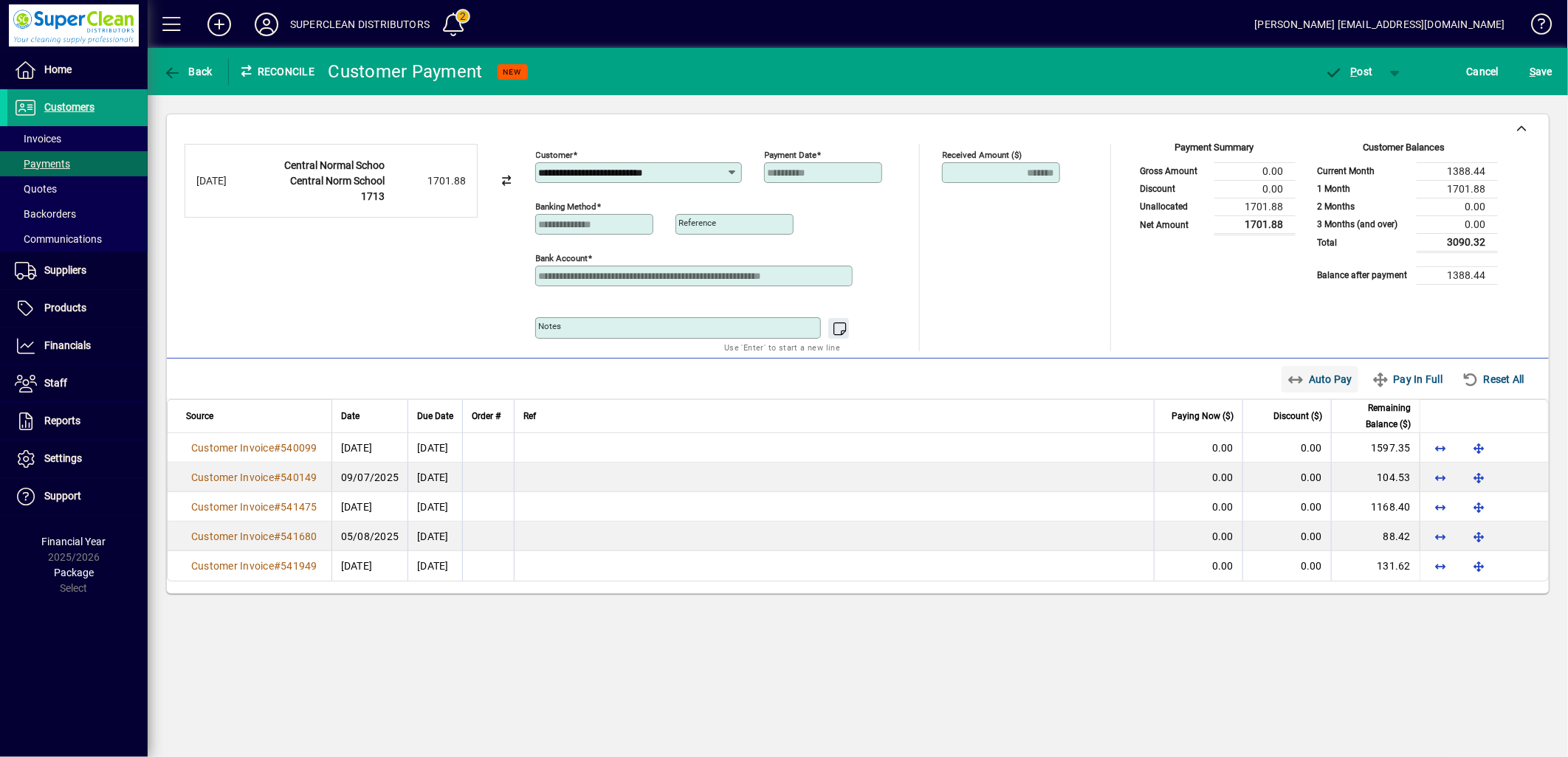
click at [1319, 378] on span "Auto Pay" at bounding box center [1320, 379] width 66 height 24
click at [1362, 74] on span "P ost" at bounding box center [1349, 72] width 48 height 12
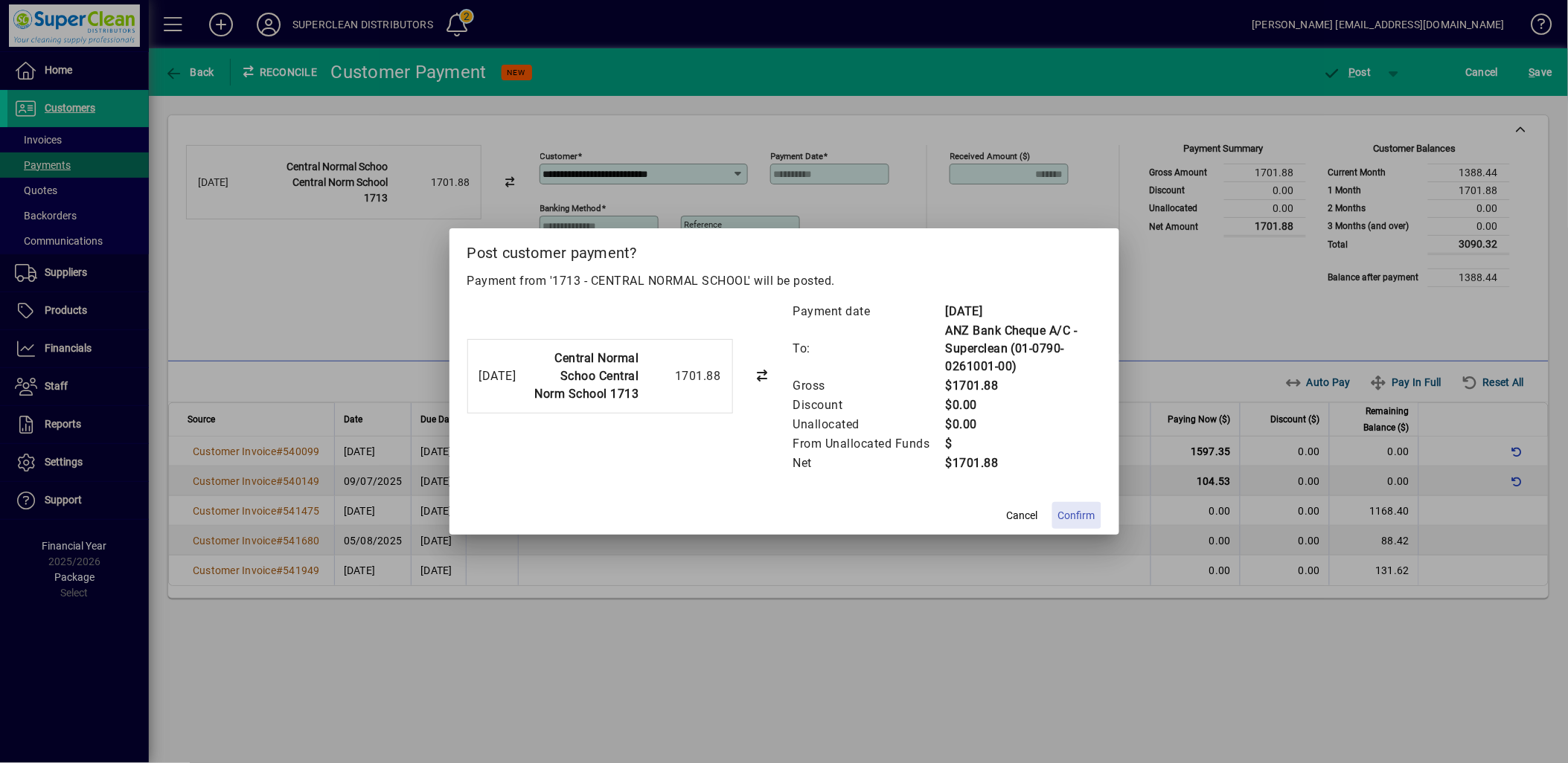
click at [1075, 512] on span "Confirm" at bounding box center [1077, 516] width 37 height 16
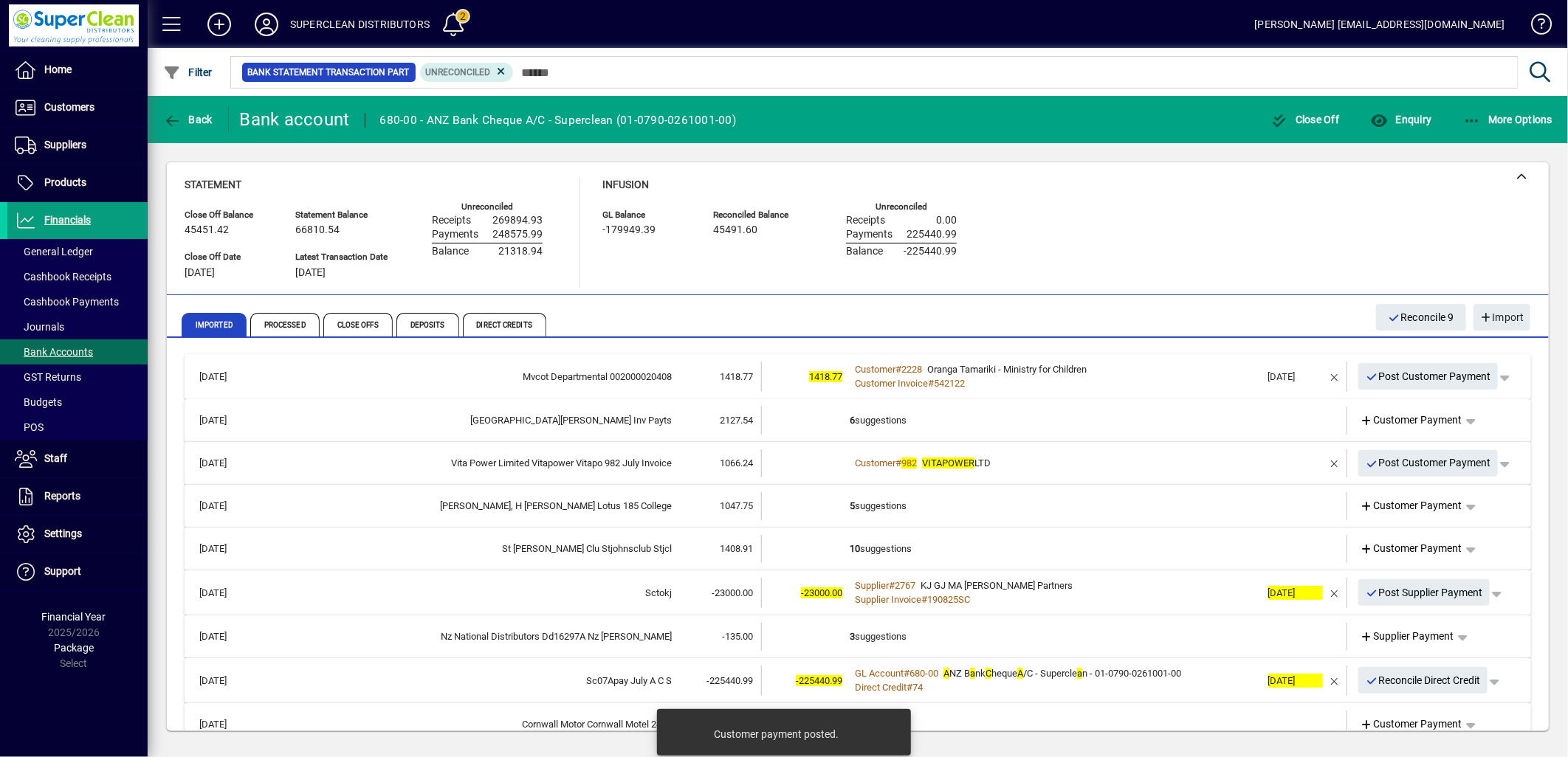
click at [1145, 384] on div "Customer Invoice # 542122" at bounding box center [1055, 383] width 411 height 15
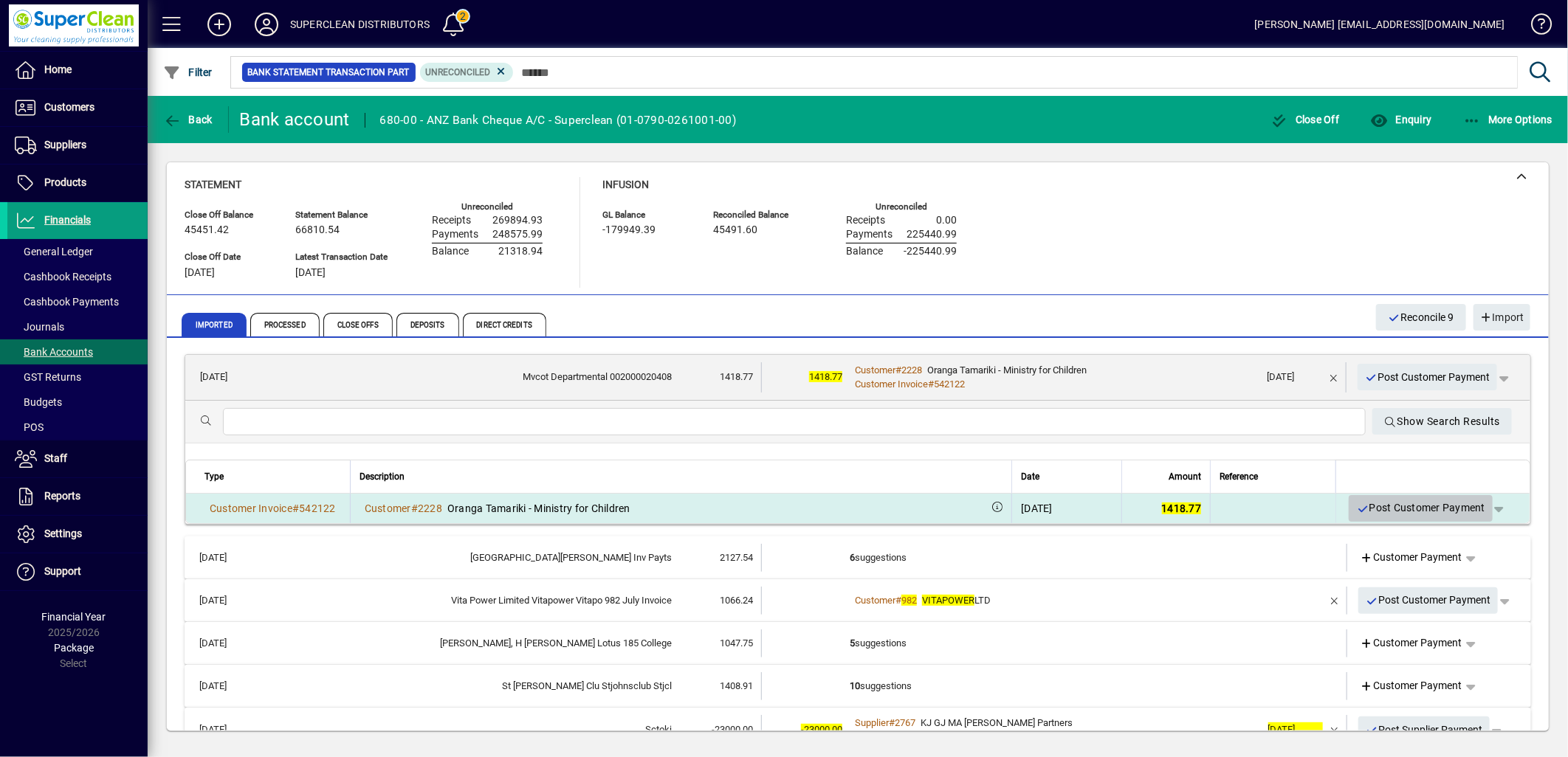
click at [1413, 512] on span "Post Customer Payment" at bounding box center [1421, 508] width 129 height 24
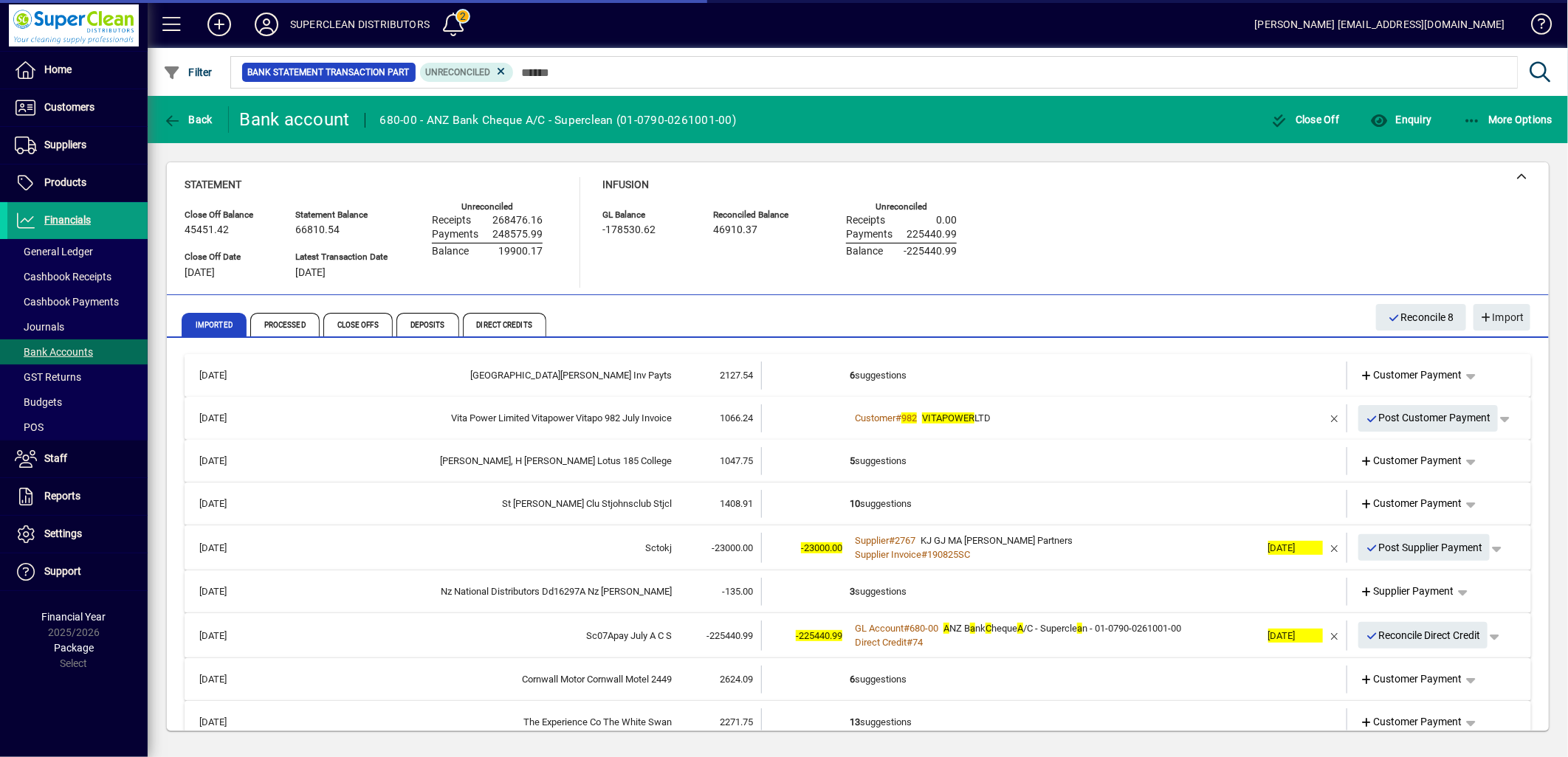
click at [904, 382] on td "6 suggestions" at bounding box center [1055, 375] width 411 height 28
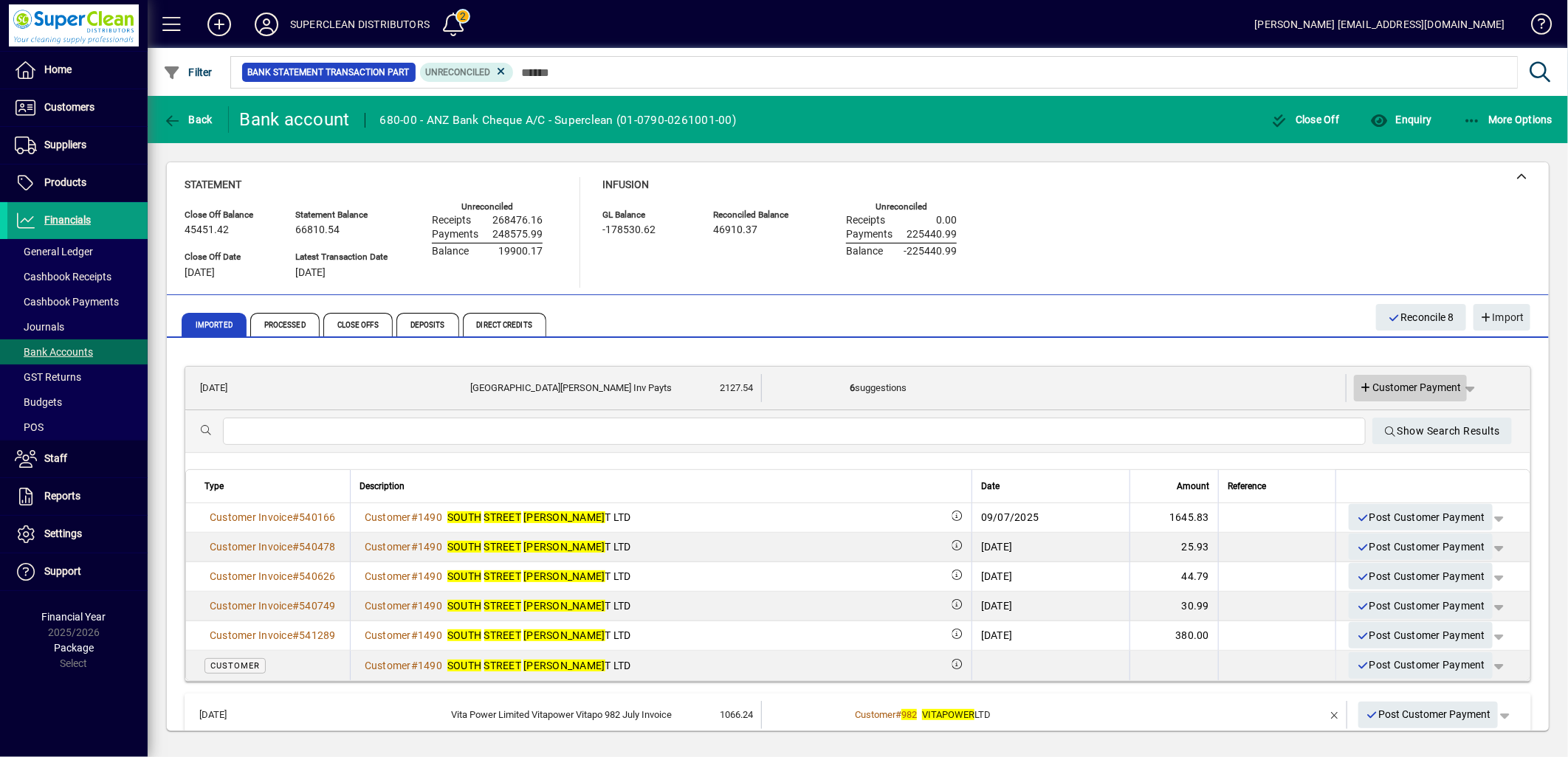
click at [1413, 380] on span "Customer Payment" at bounding box center [1411, 388] width 102 height 16
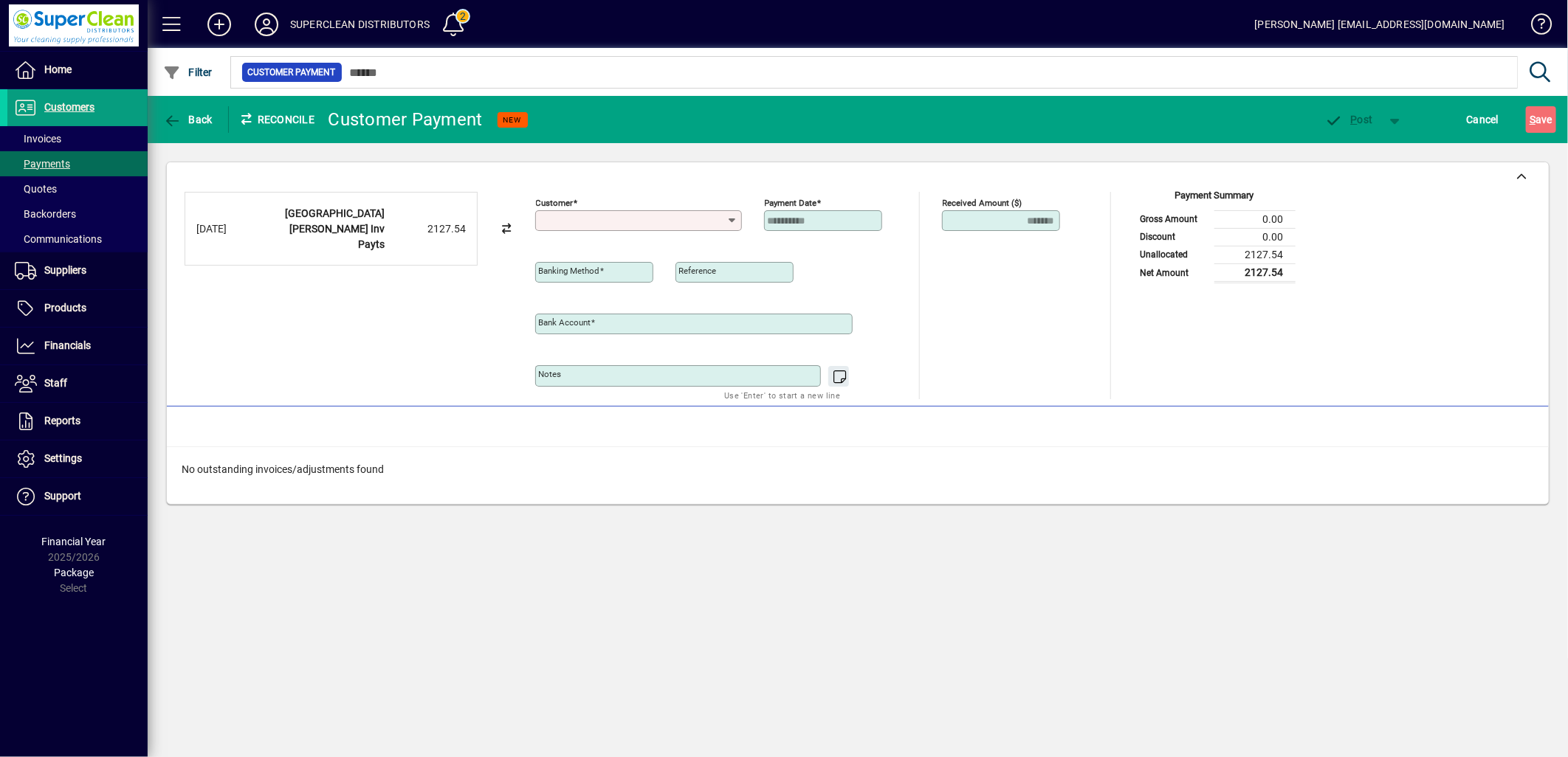
type input "**********"
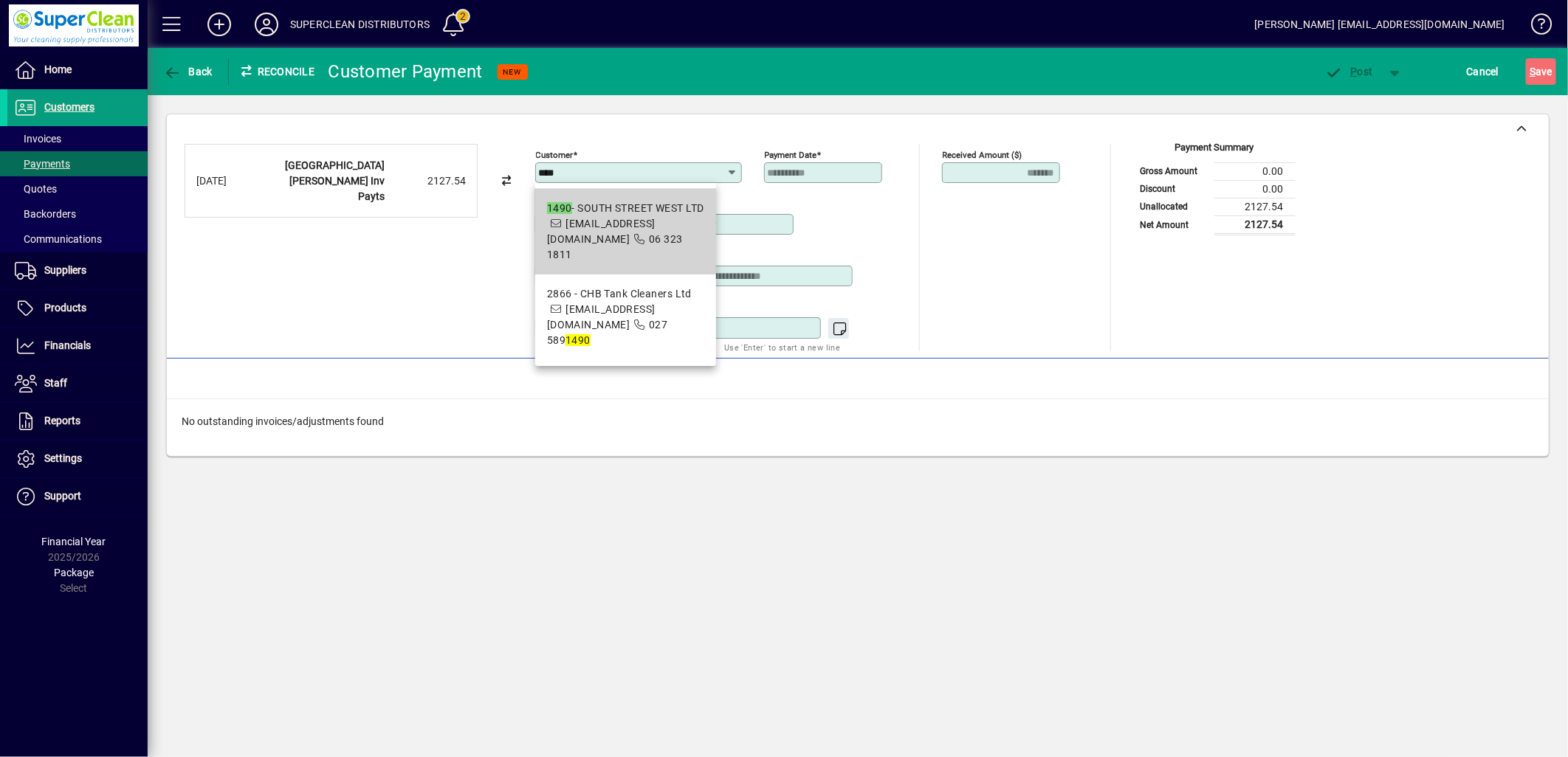
click at [623, 233] on span "06 323 1811" at bounding box center [615, 246] width 136 height 27
type input "**********"
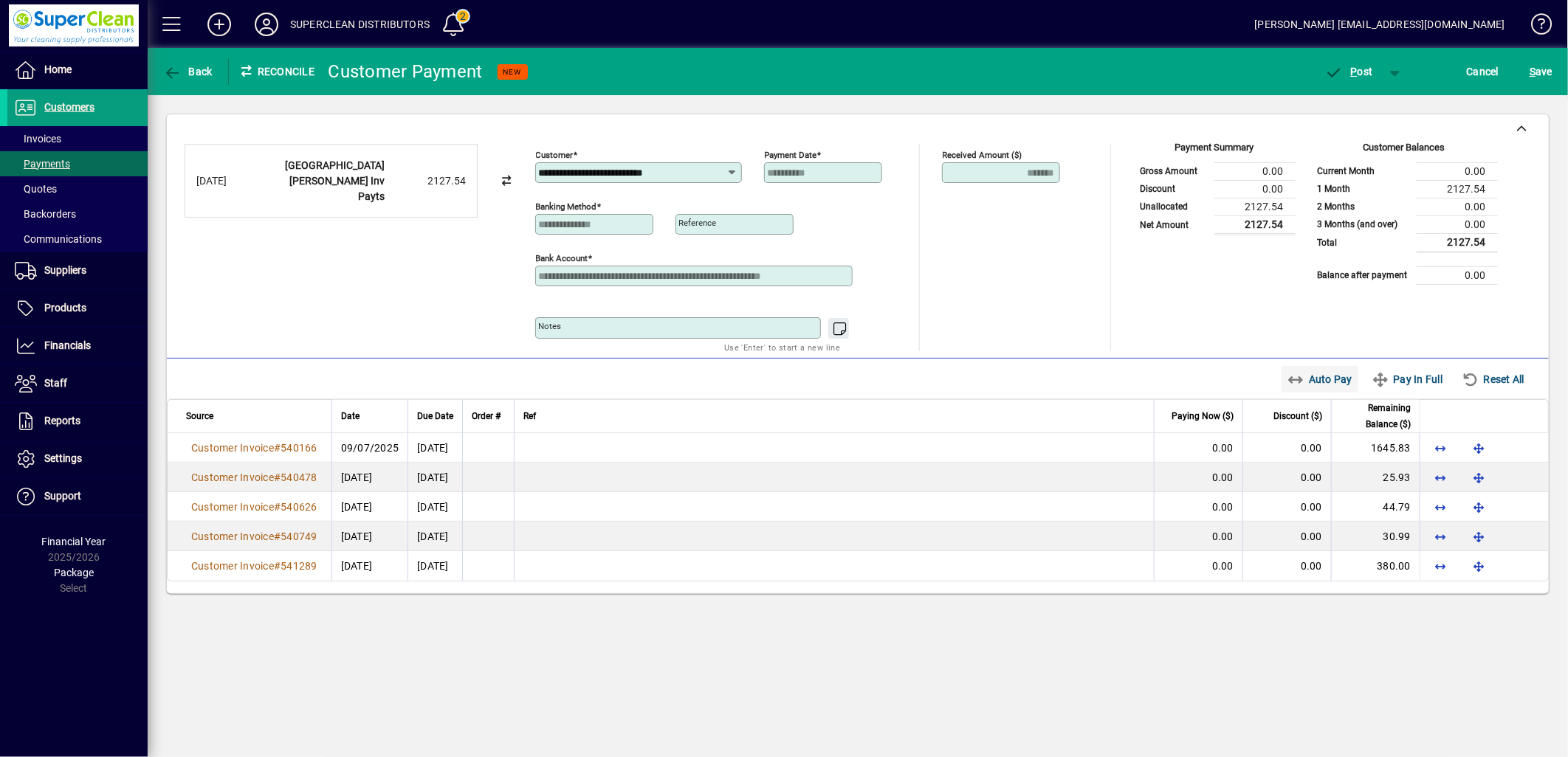
click at [1322, 388] on span "Auto Pay" at bounding box center [1320, 379] width 66 height 24
click at [1357, 81] on span "button" at bounding box center [1350, 72] width 63 height 36
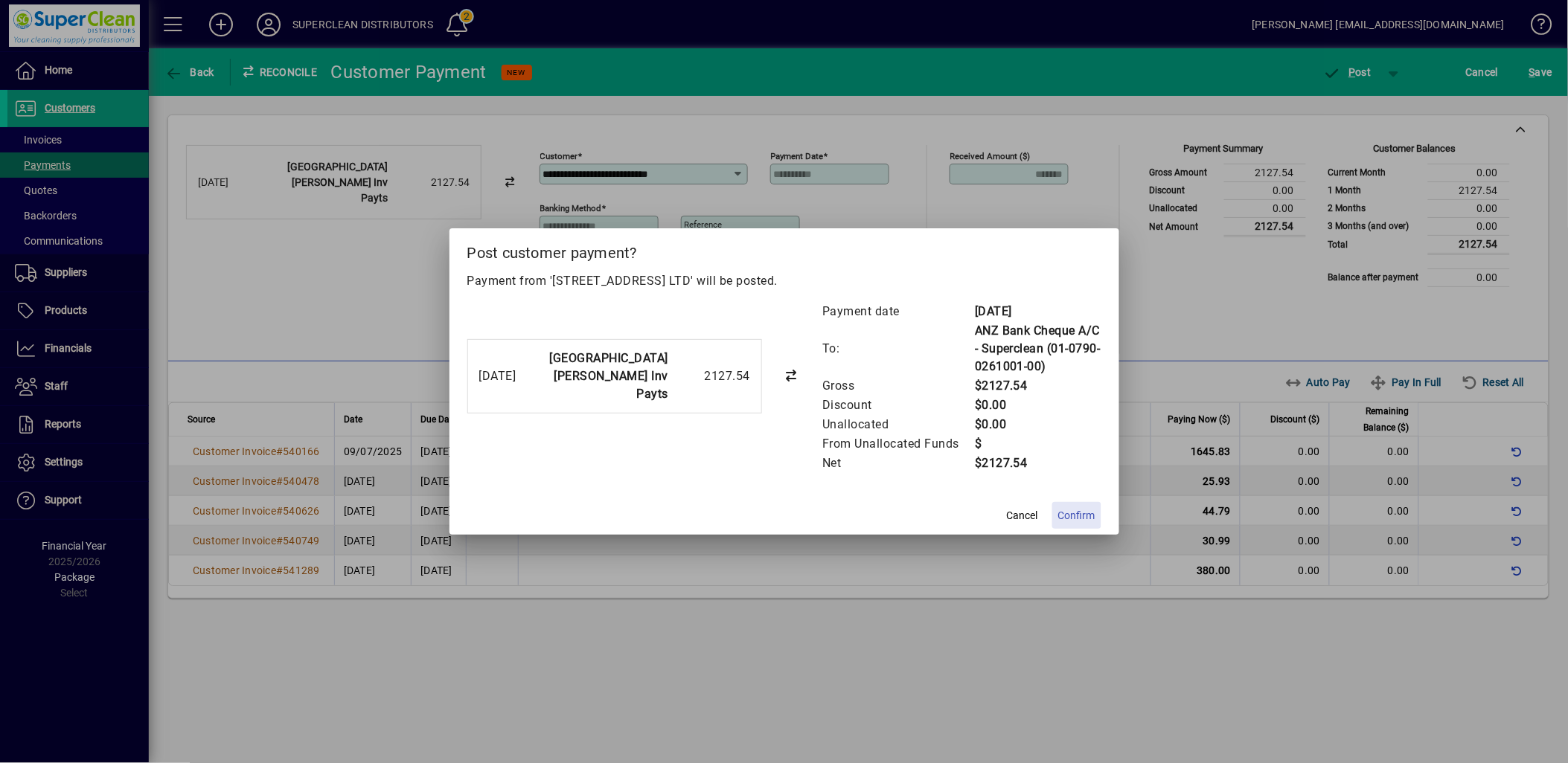
click at [1073, 516] on span "Confirm" at bounding box center [1077, 516] width 37 height 16
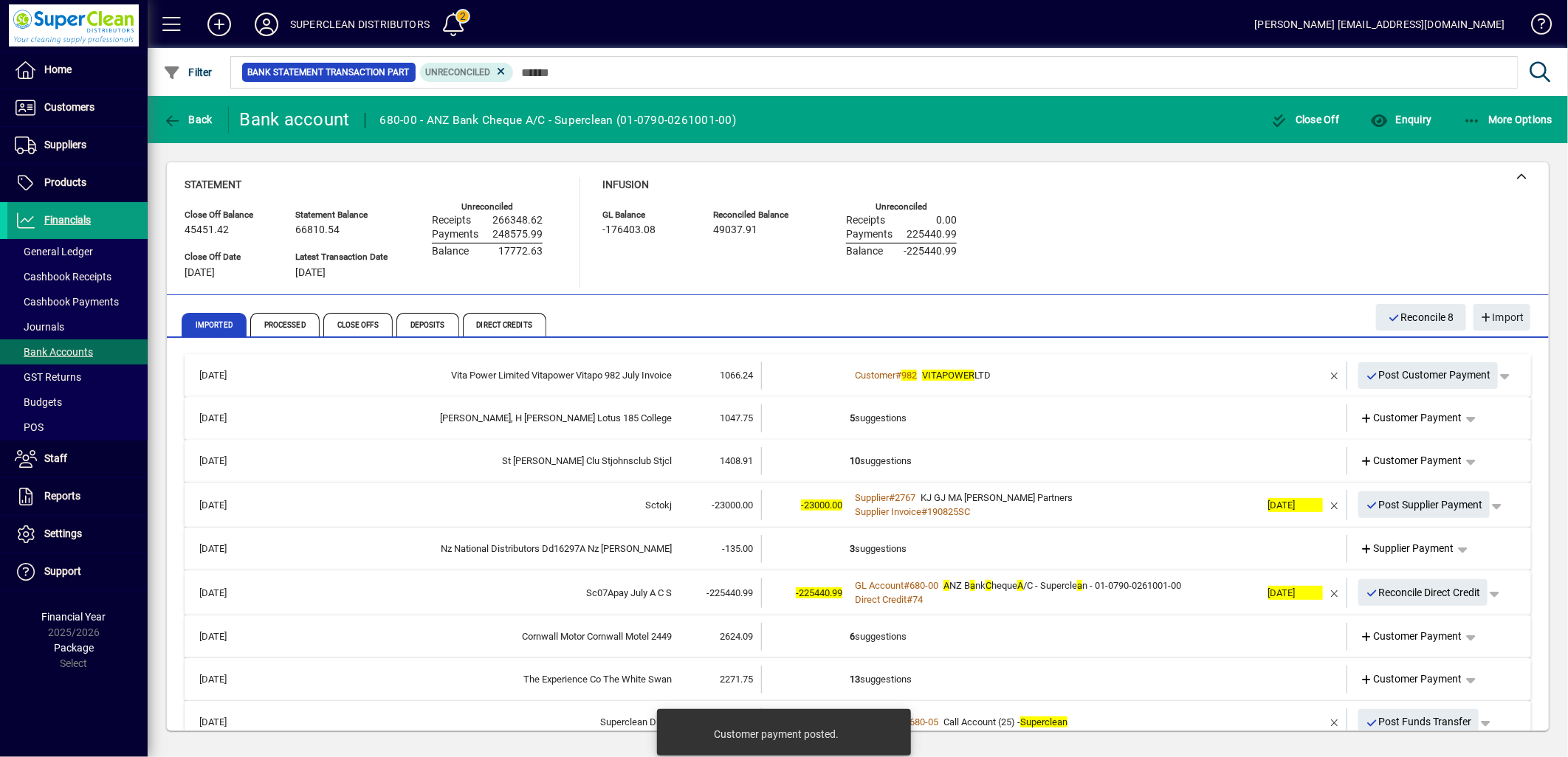
click at [1032, 376] on div "Customer # 982 VITAPOWER LTD" at bounding box center [1055, 375] width 411 height 15
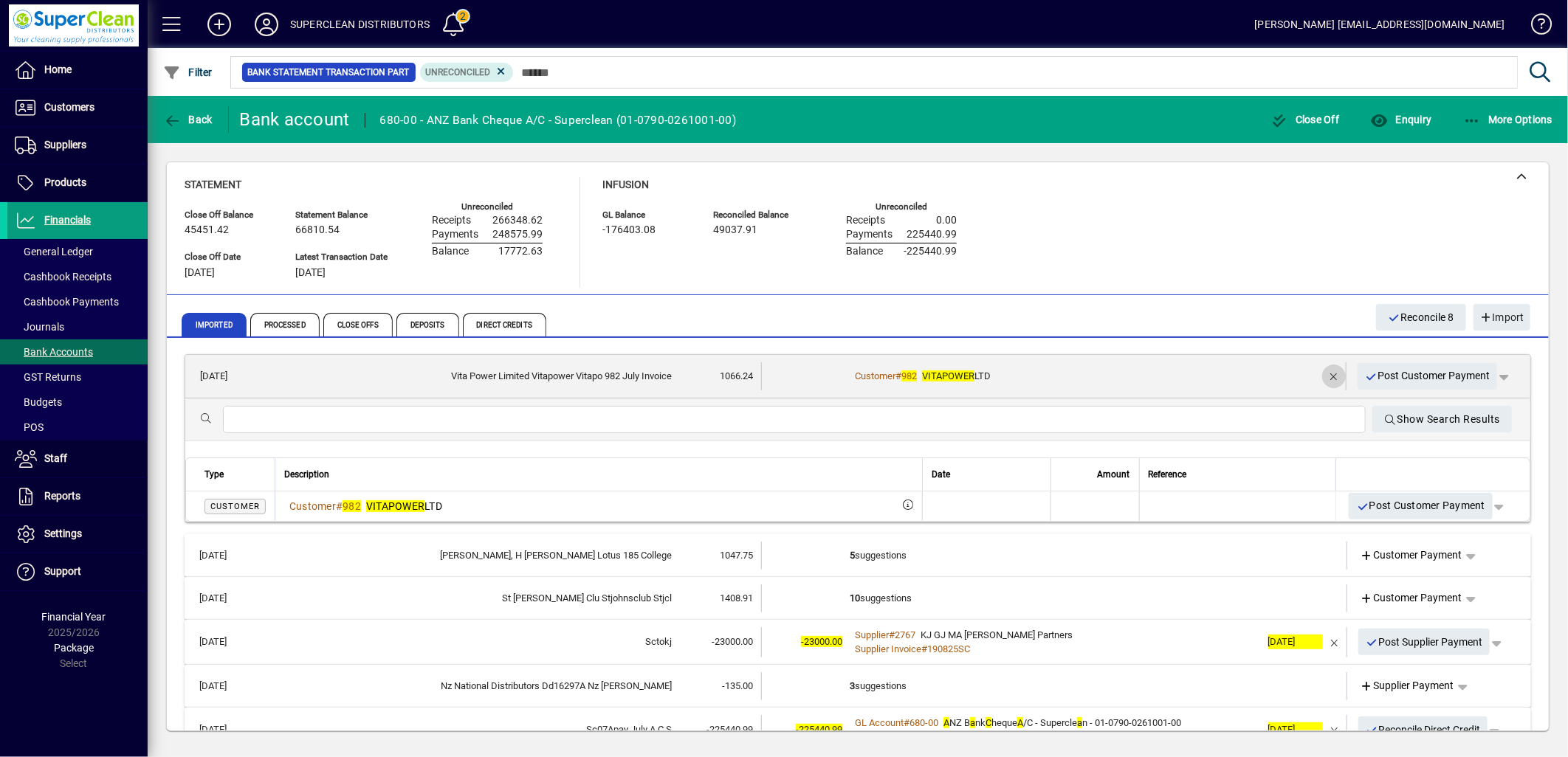
click at [1316, 374] on span "button" at bounding box center [1334, 376] width 36 height 36
click at [1420, 380] on span "Customer Payment" at bounding box center [1411, 376] width 102 height 16
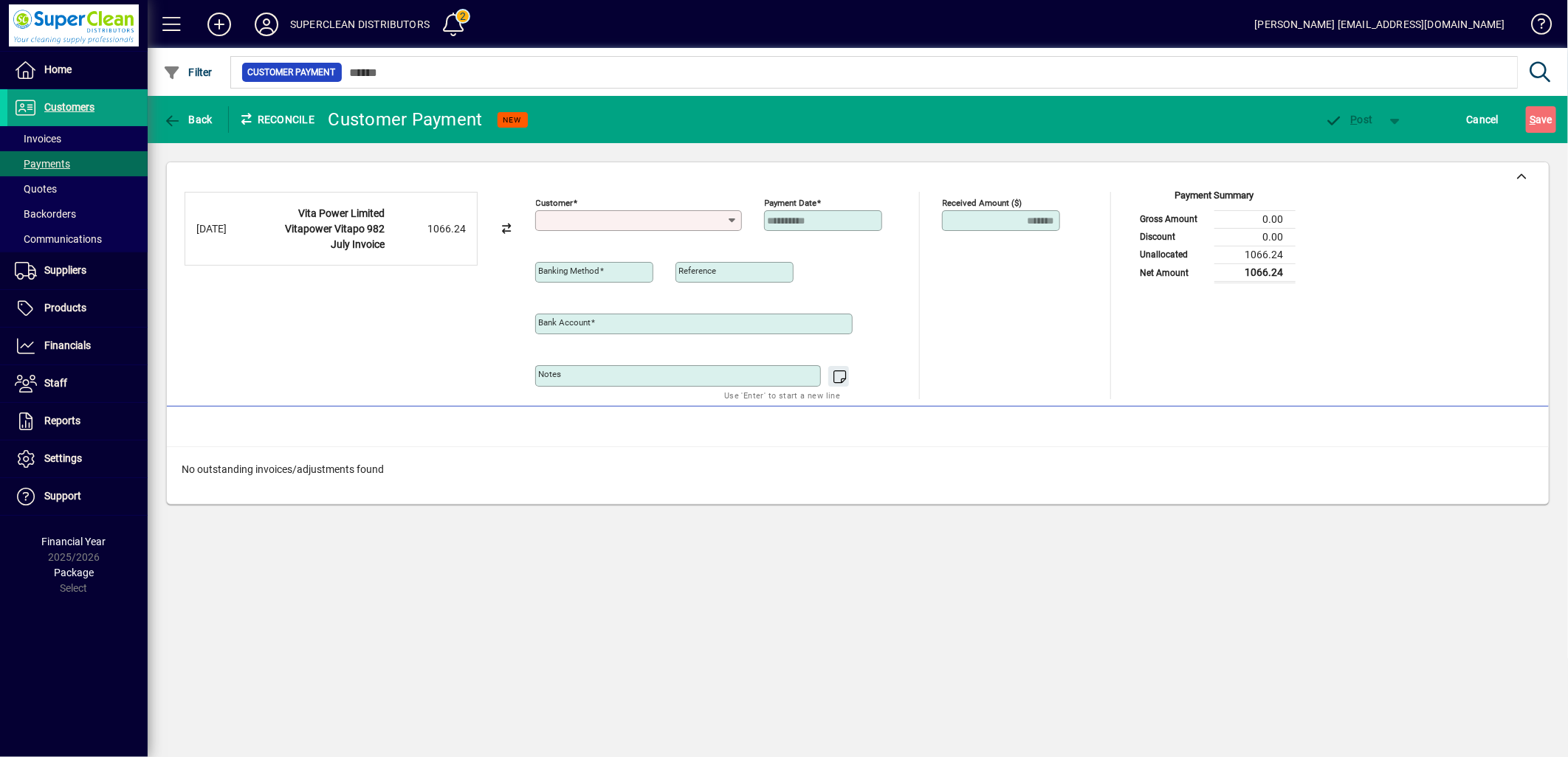
type input "**********"
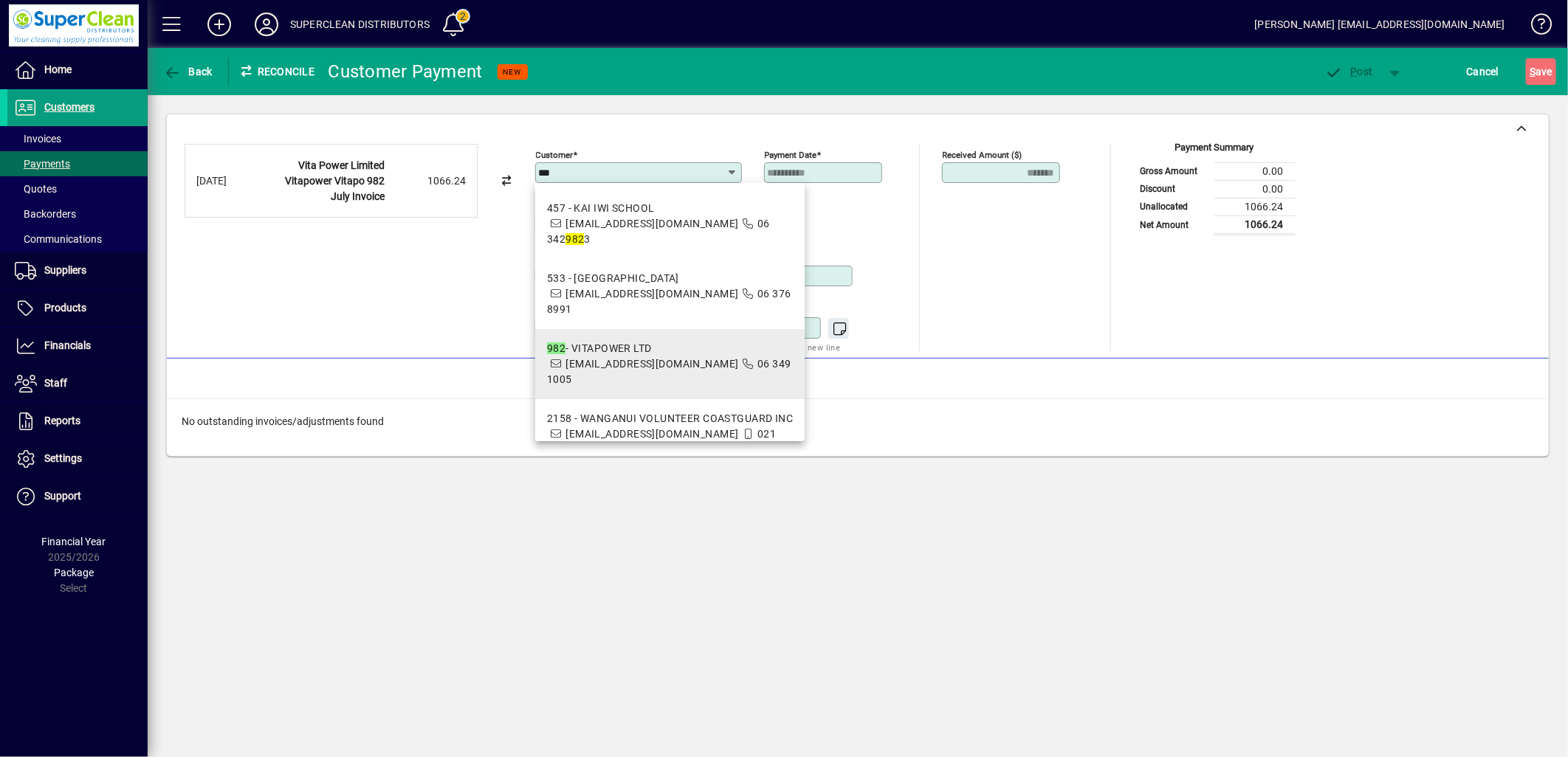
click at [561, 342] on em "982" at bounding box center [556, 348] width 18 height 12
type input "**********"
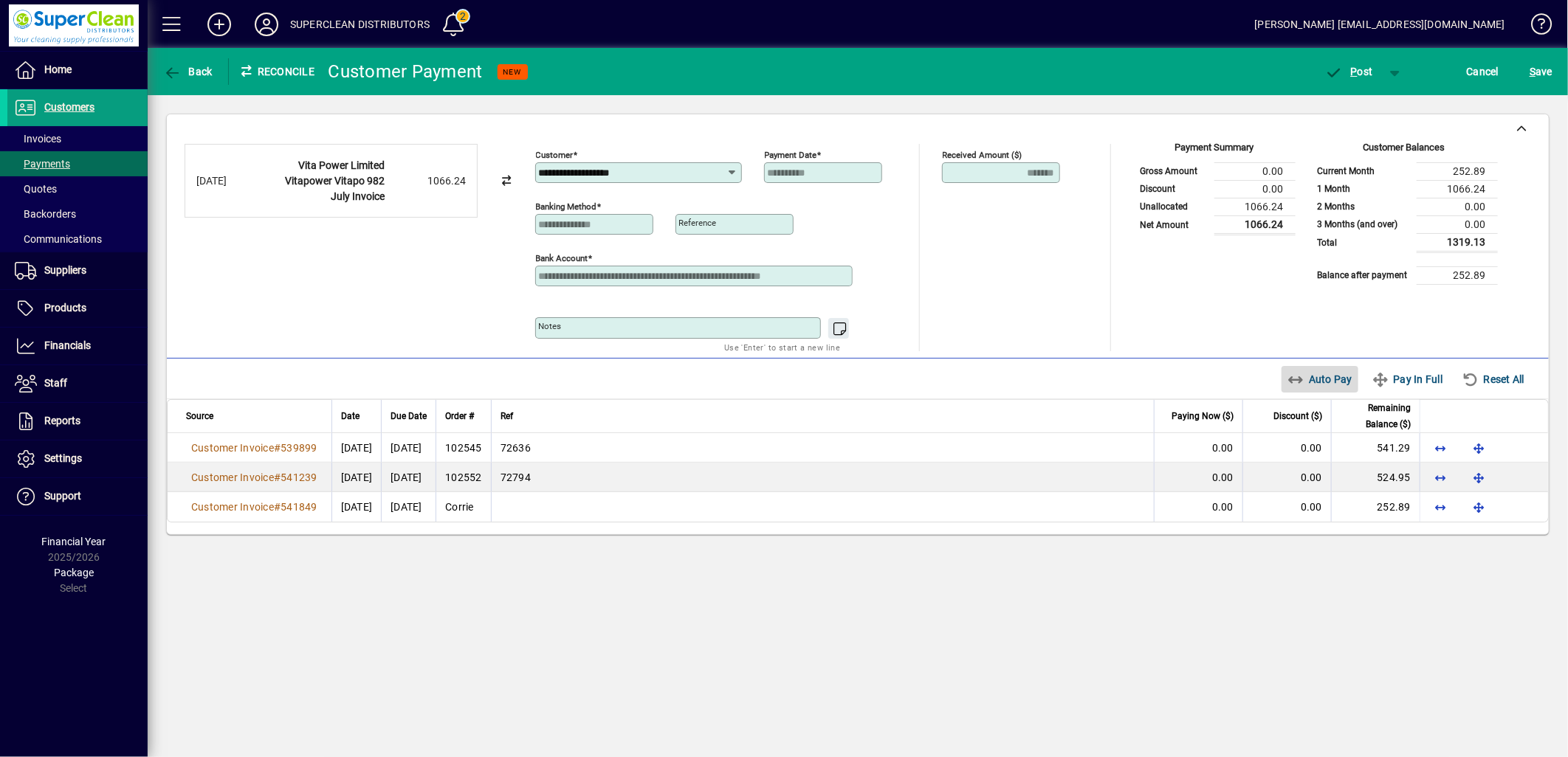
click at [1309, 378] on span "Auto Pay" at bounding box center [1320, 379] width 66 height 24
click at [1359, 76] on button "P ost" at bounding box center [1350, 72] width 63 height 26
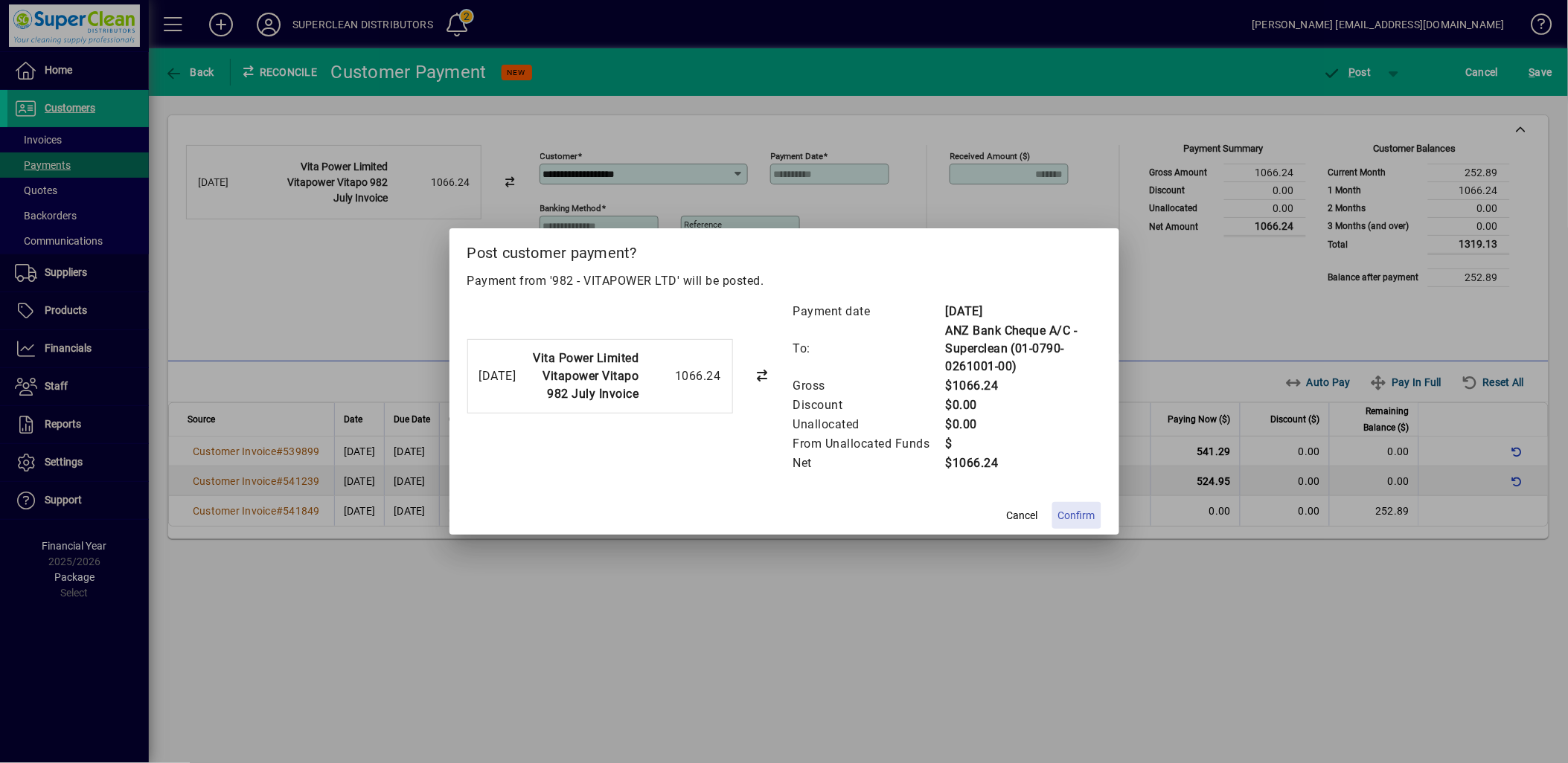
click at [1077, 517] on span "Confirm" at bounding box center [1077, 516] width 37 height 16
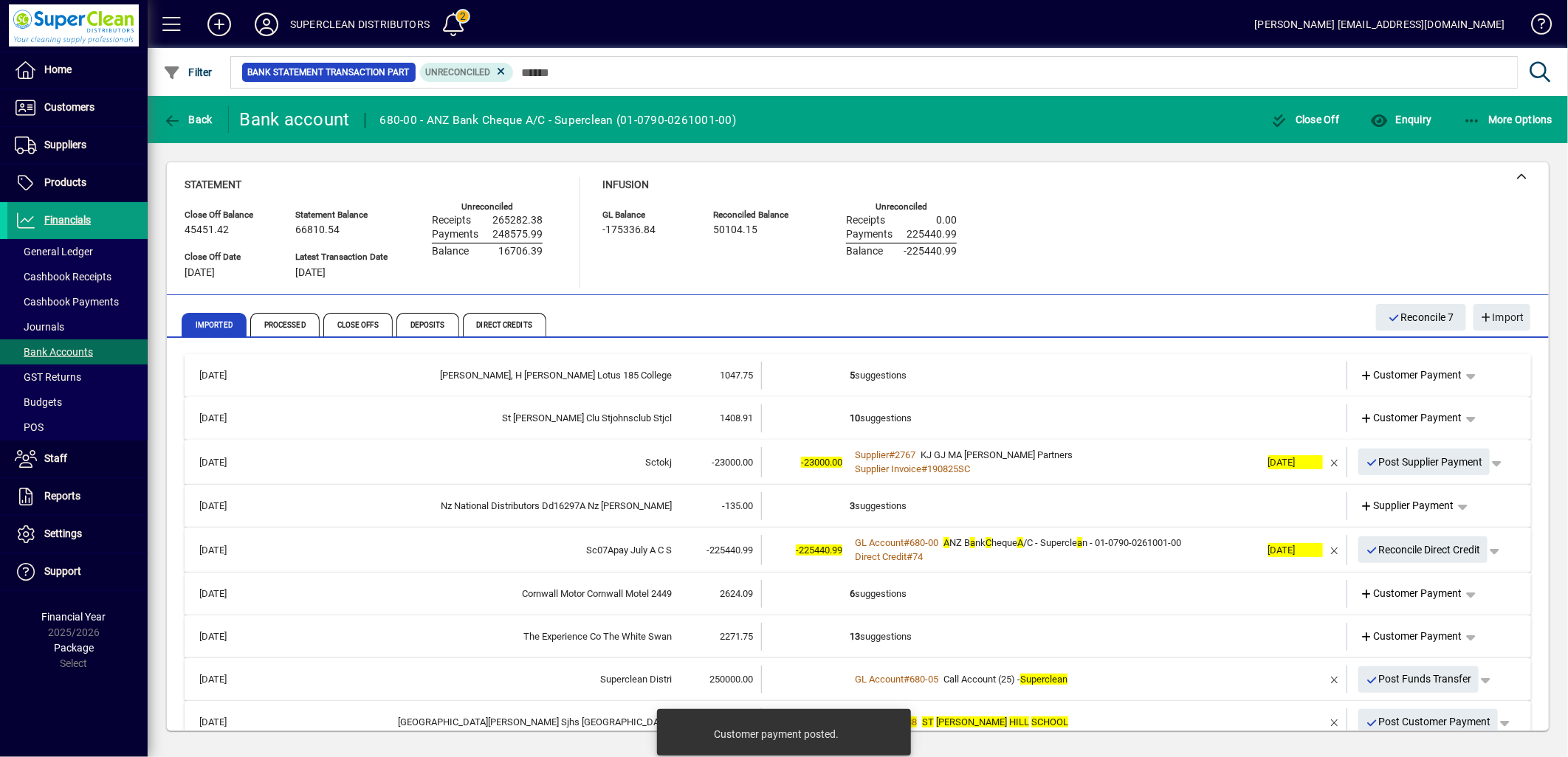
click at [898, 376] on td "5 suggestions" at bounding box center [1055, 375] width 411 height 28
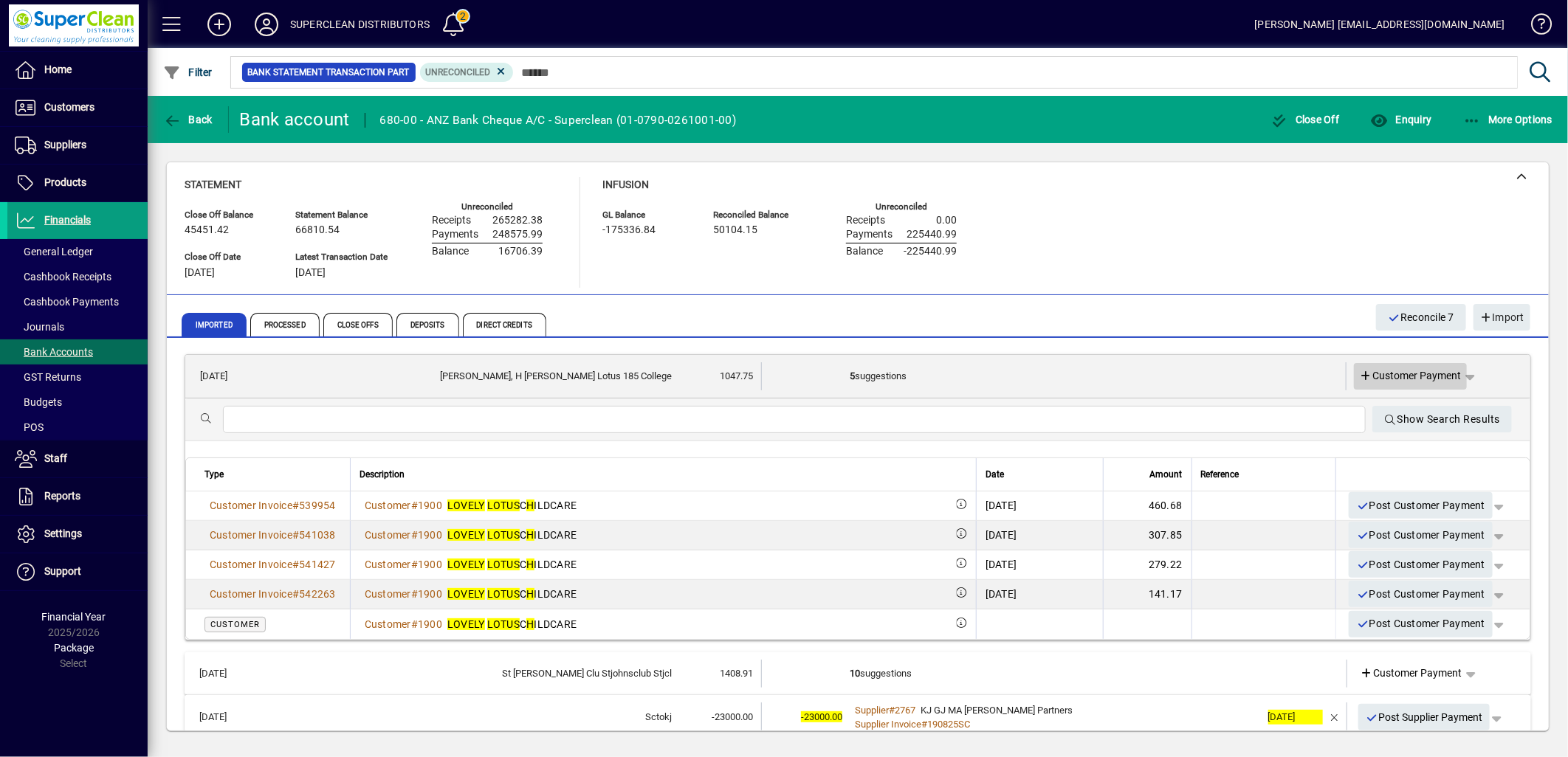
click at [1401, 377] on span "Customer Payment" at bounding box center [1411, 376] width 102 height 16
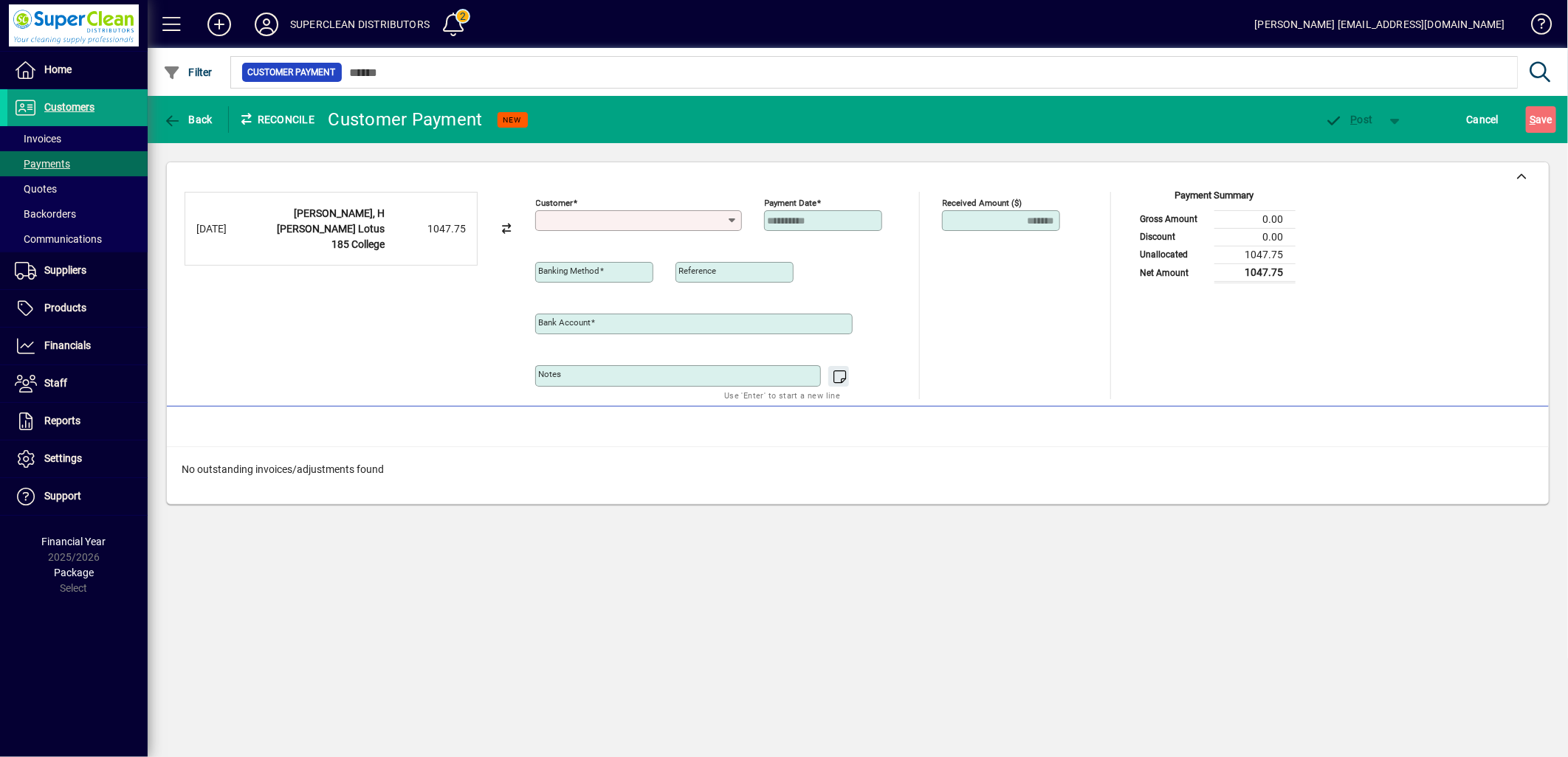
type input "**********"
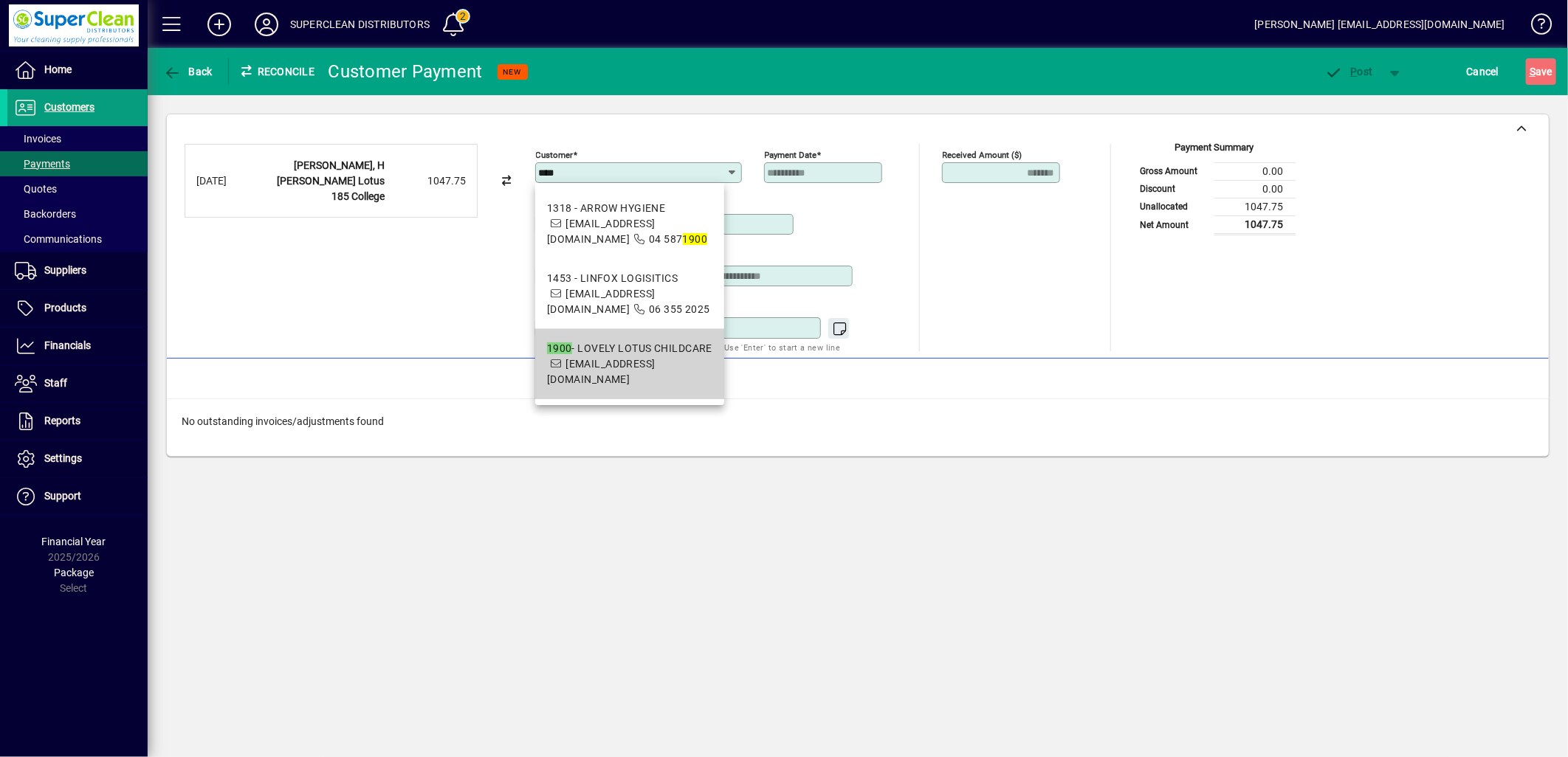
click at [601, 382] on span "1900 - LOVELY LOTUS CHILDCARE littlewonders114@hotmail.com" at bounding box center [629, 363] width 165 height 46
type input "**********"
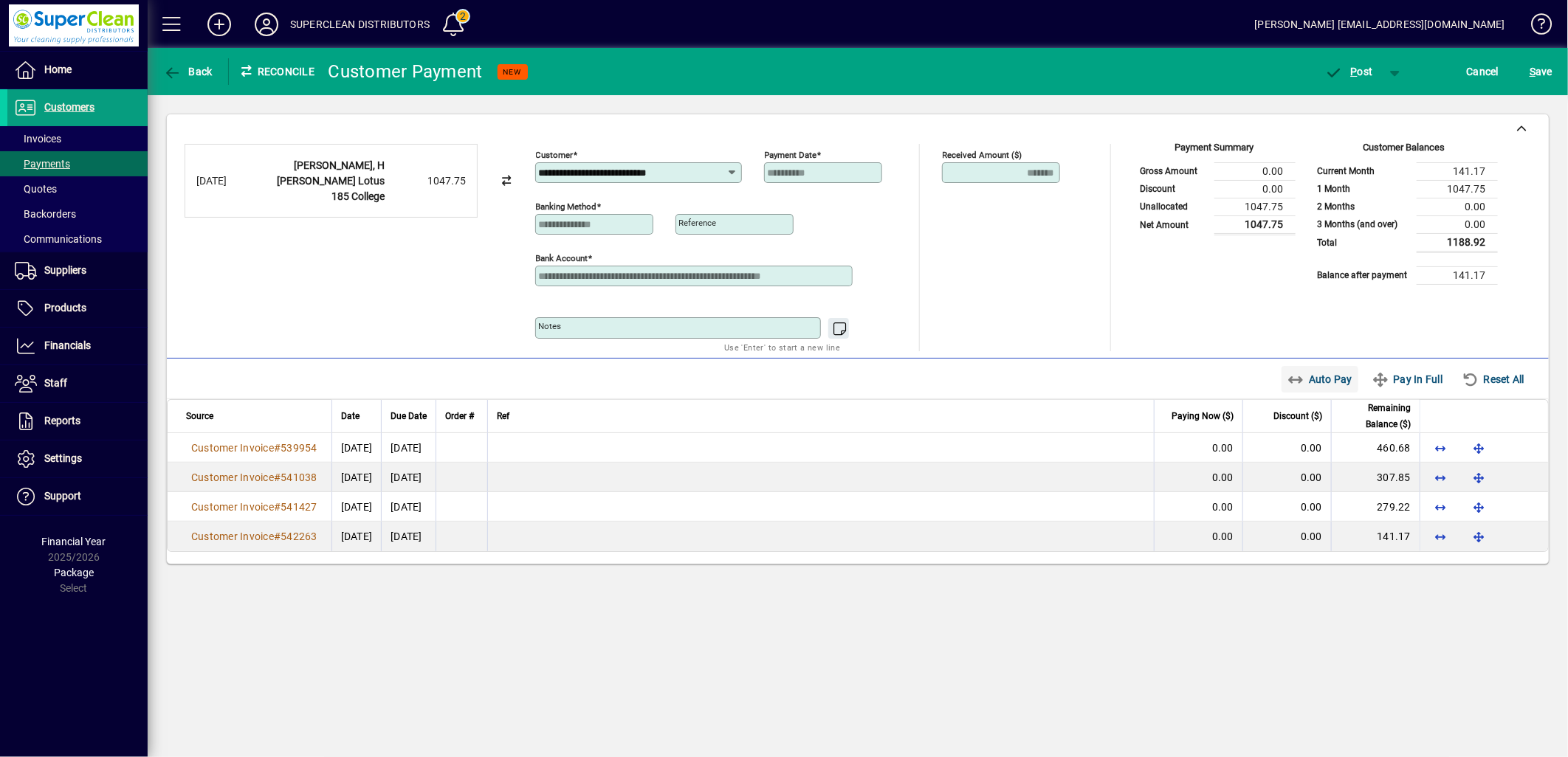
click at [1323, 381] on span "Auto Pay" at bounding box center [1320, 379] width 66 height 24
click at [1364, 72] on span "P ost" at bounding box center [1349, 72] width 48 height 12
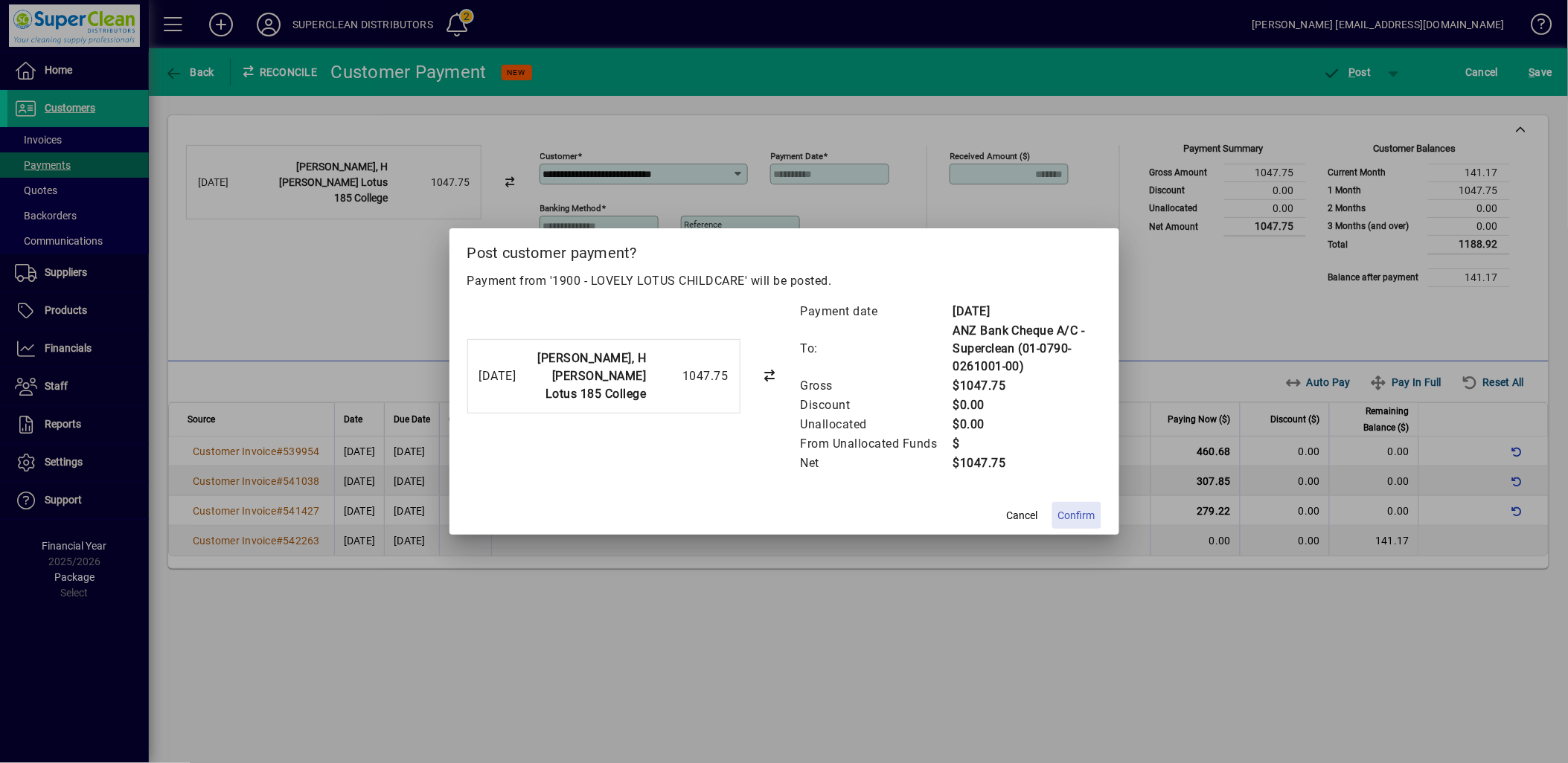
click at [1090, 509] on span "Confirm" at bounding box center [1077, 516] width 37 height 16
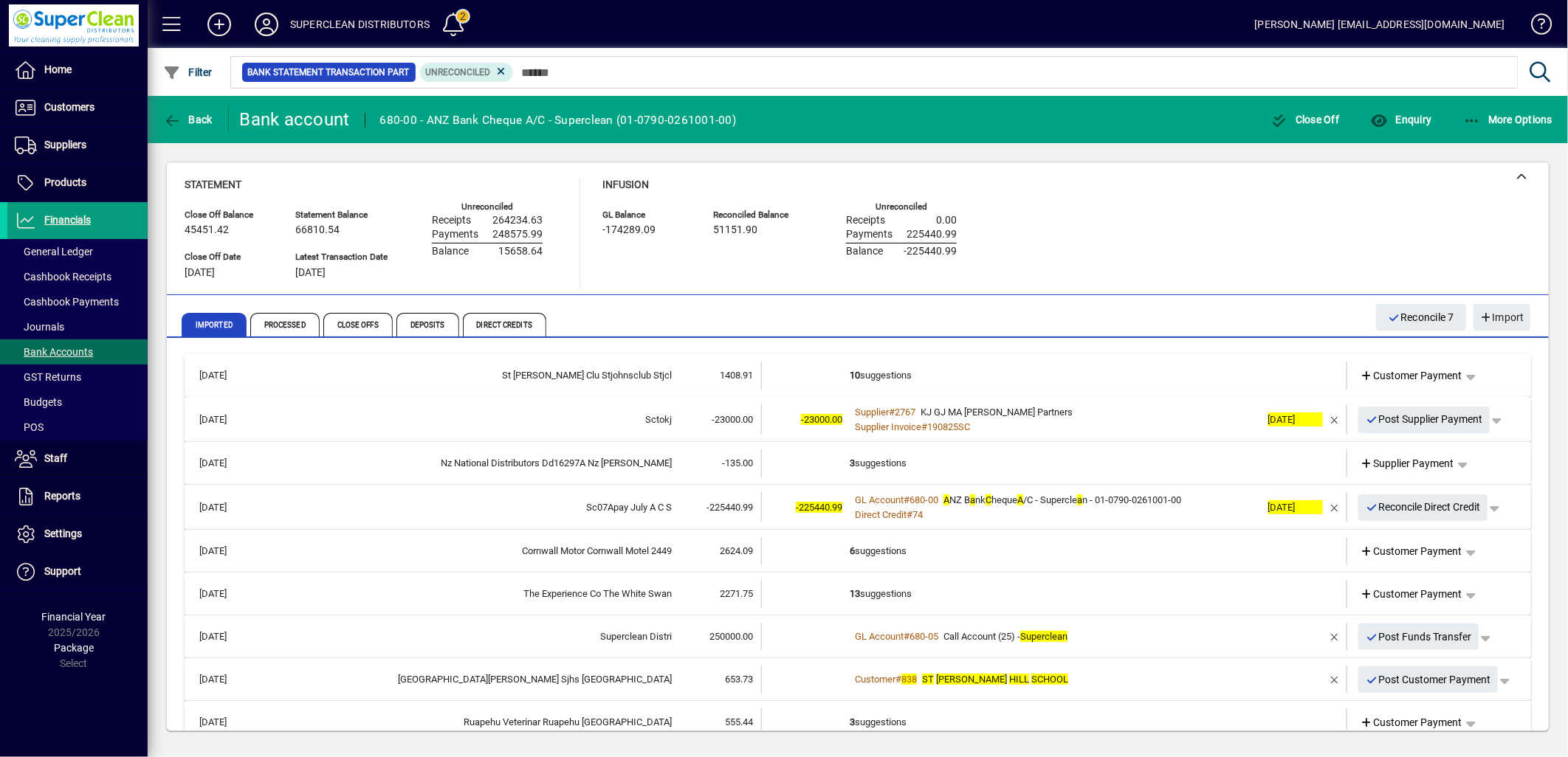
click at [898, 379] on td "10 suggestions" at bounding box center [1055, 375] width 411 height 28
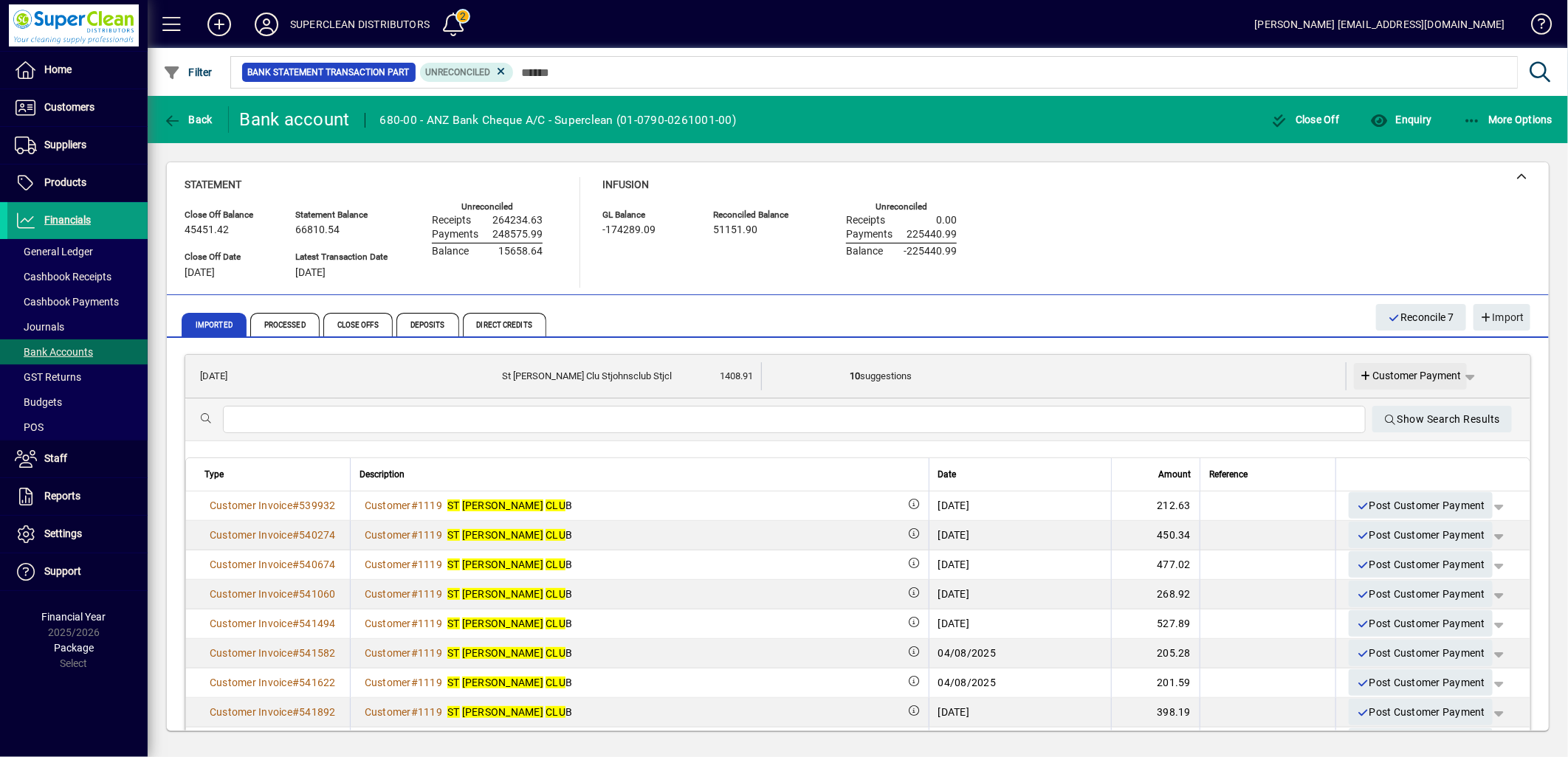
click at [1377, 376] on span "Customer Payment" at bounding box center [1411, 376] width 102 height 16
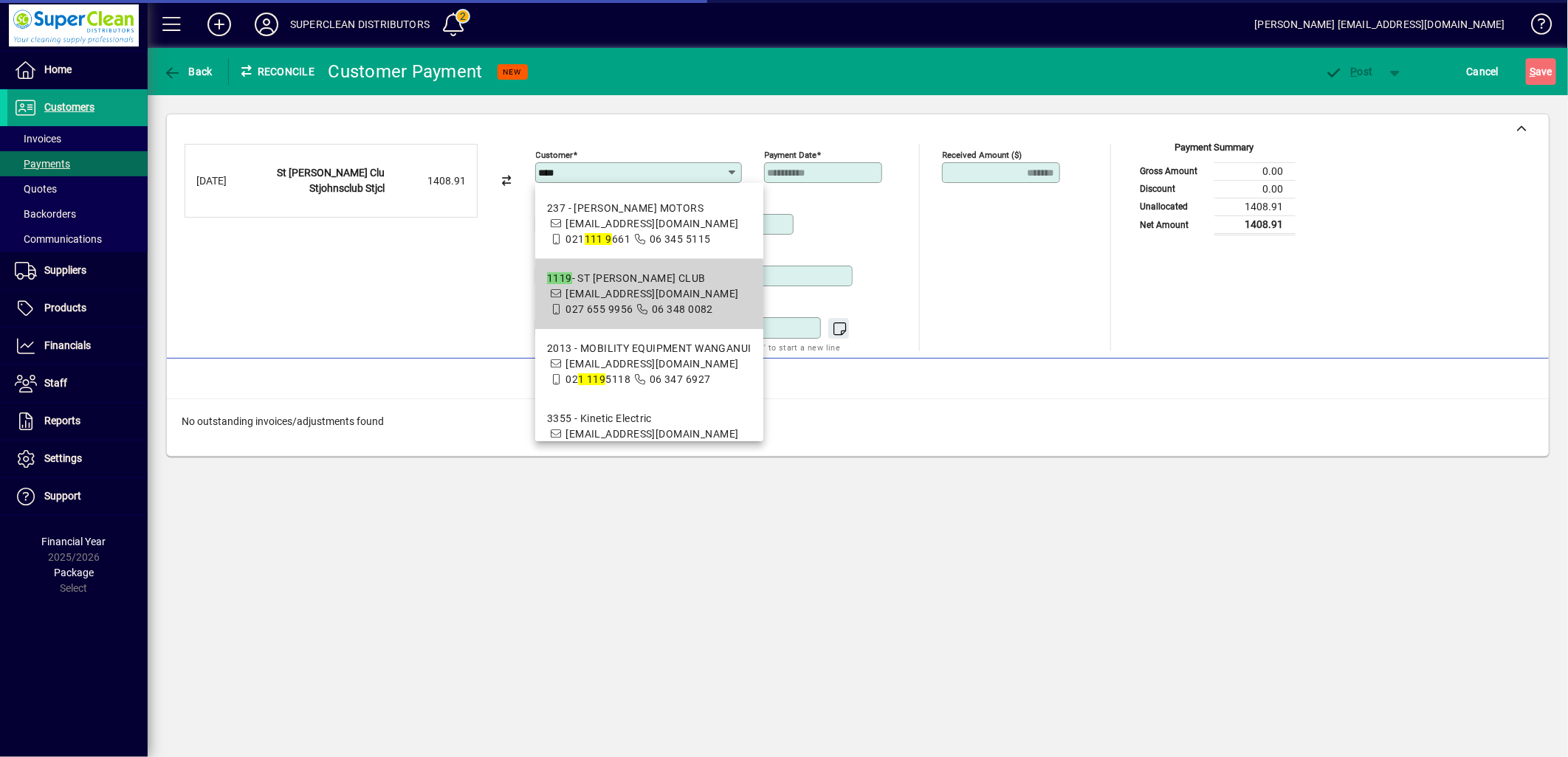
click at [575, 298] on span "[EMAIL_ADDRESS][DOMAIN_NAME]" at bounding box center [652, 294] width 173 height 12
type input "**********"
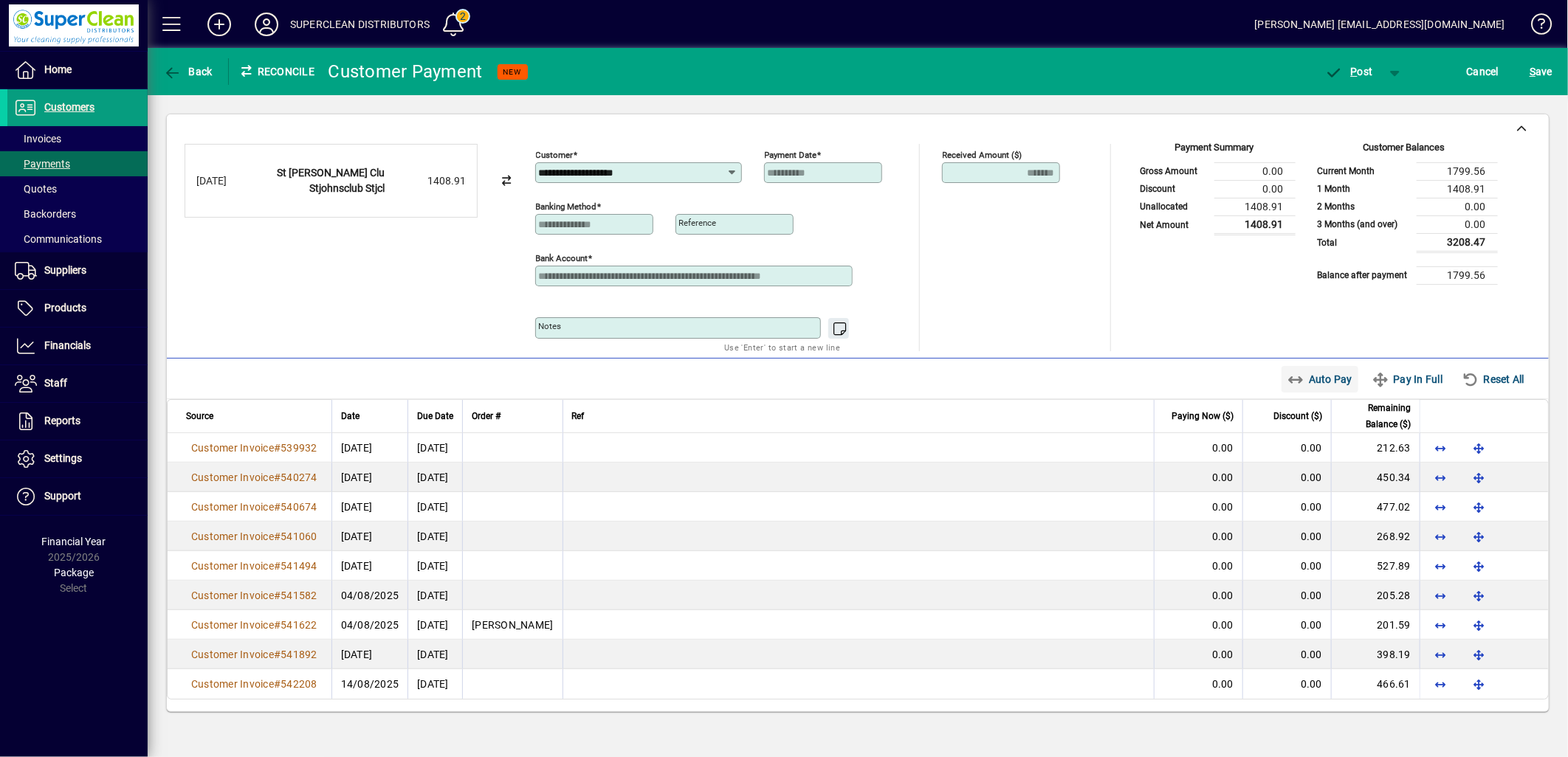
click at [1335, 380] on span "Auto Pay" at bounding box center [1320, 379] width 66 height 24
click at [1366, 65] on span "P ost" at bounding box center [1349, 72] width 48 height 12
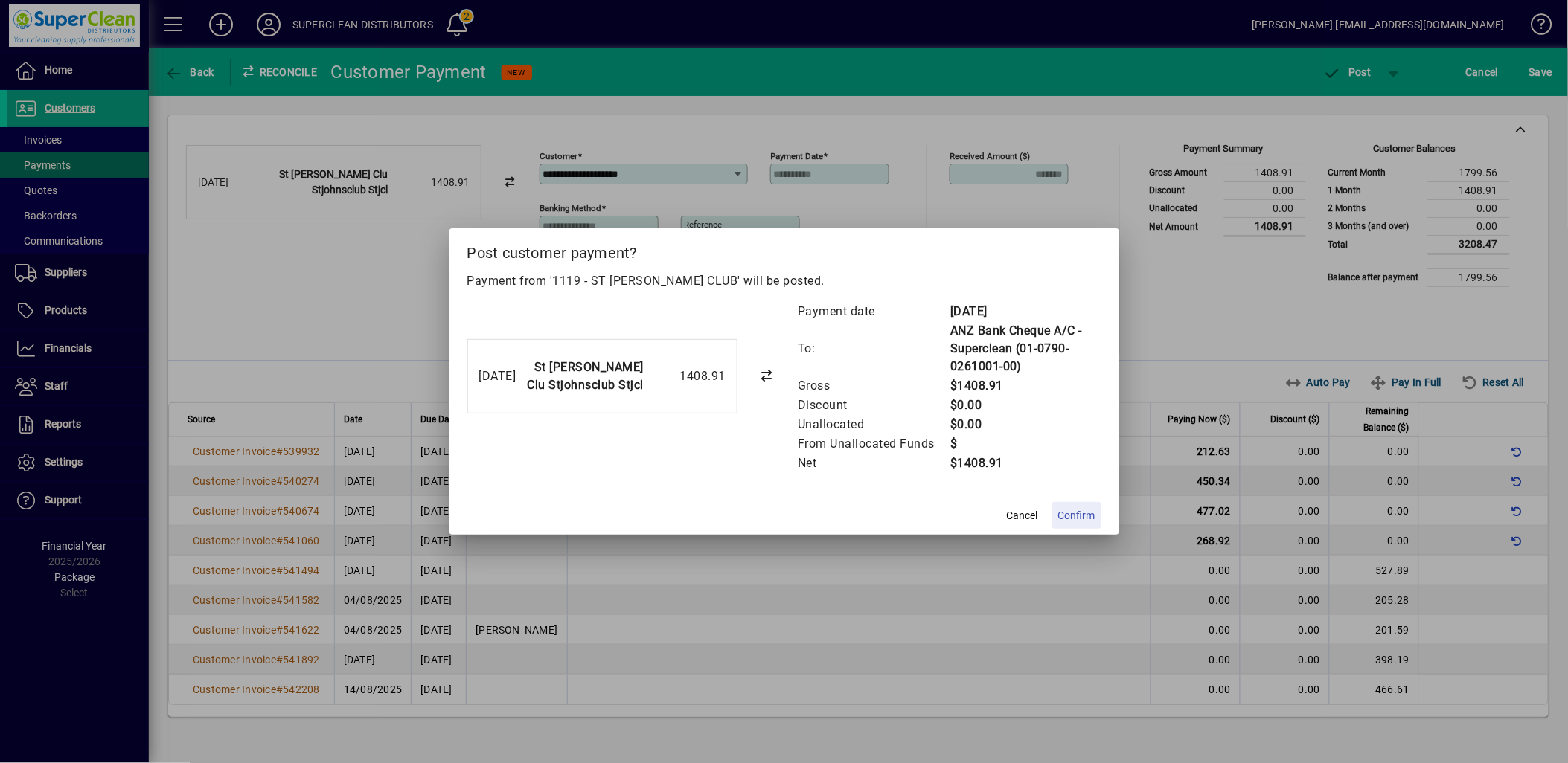
click at [1079, 517] on span "Confirm" at bounding box center [1077, 516] width 37 height 16
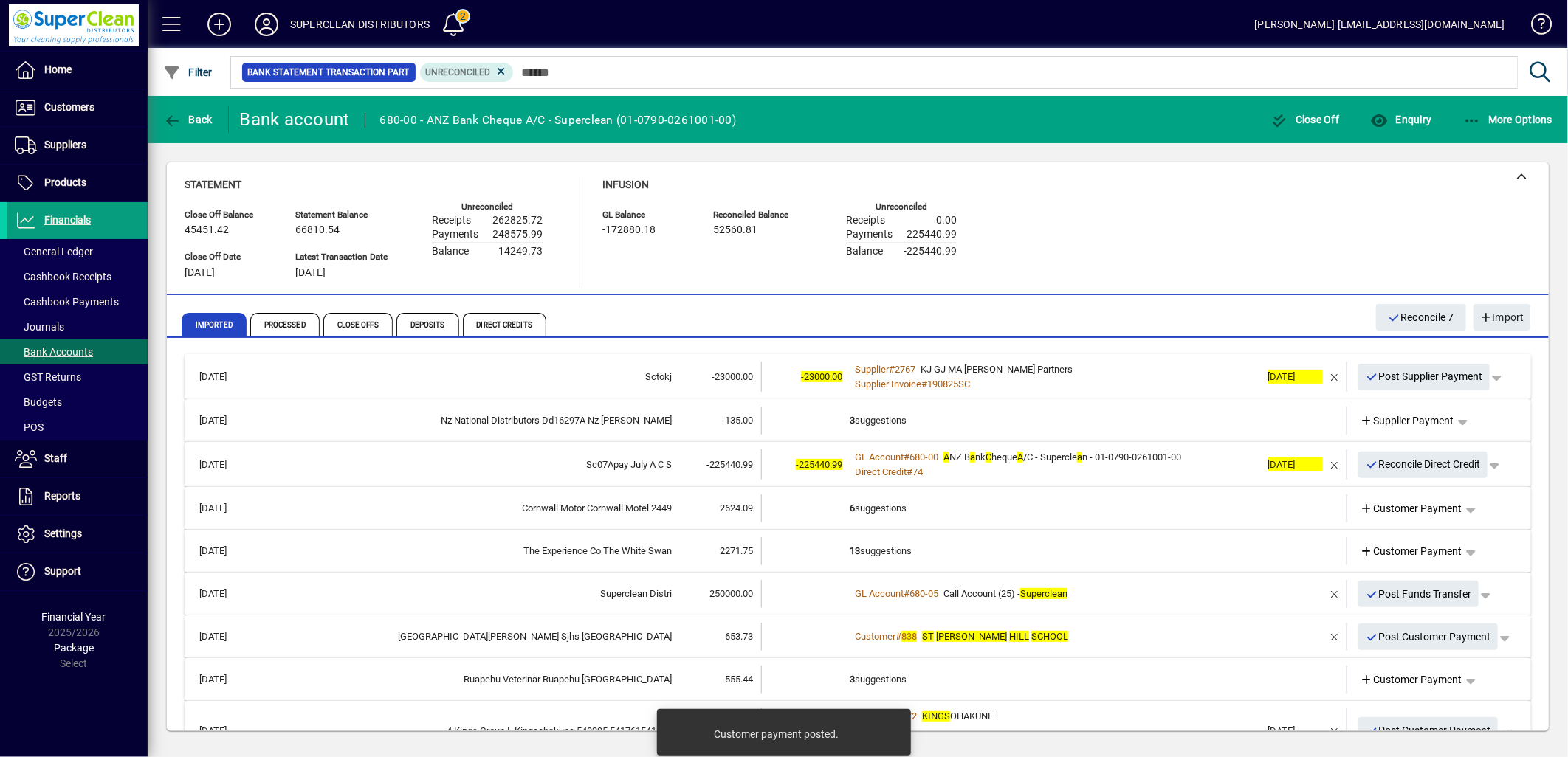
click at [1111, 381] on div "Supplier Invoice # 190825SC" at bounding box center [1055, 384] width 411 height 15
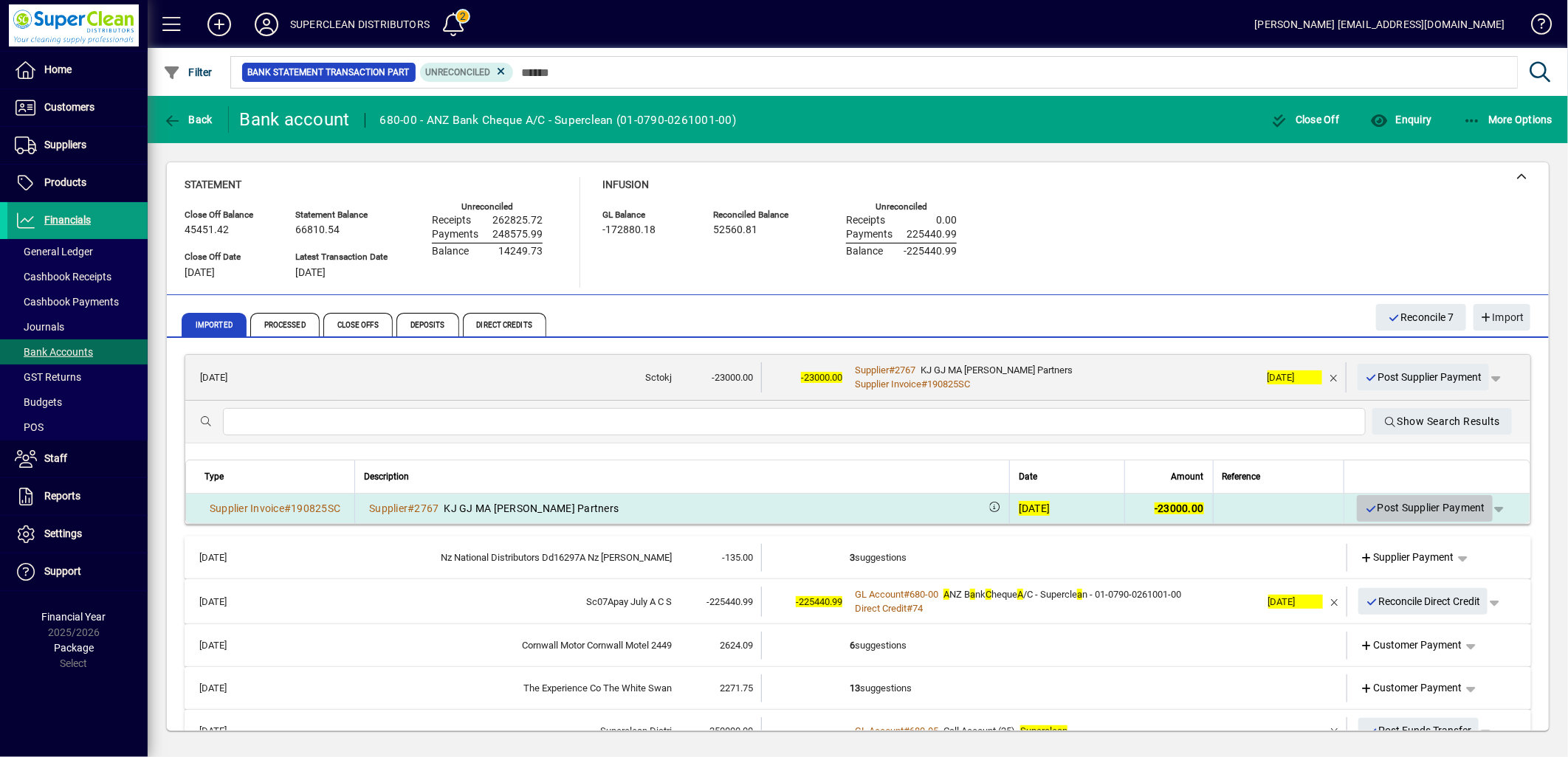
click at [1418, 513] on span "Post Supplier Payment" at bounding box center [1425, 508] width 121 height 24
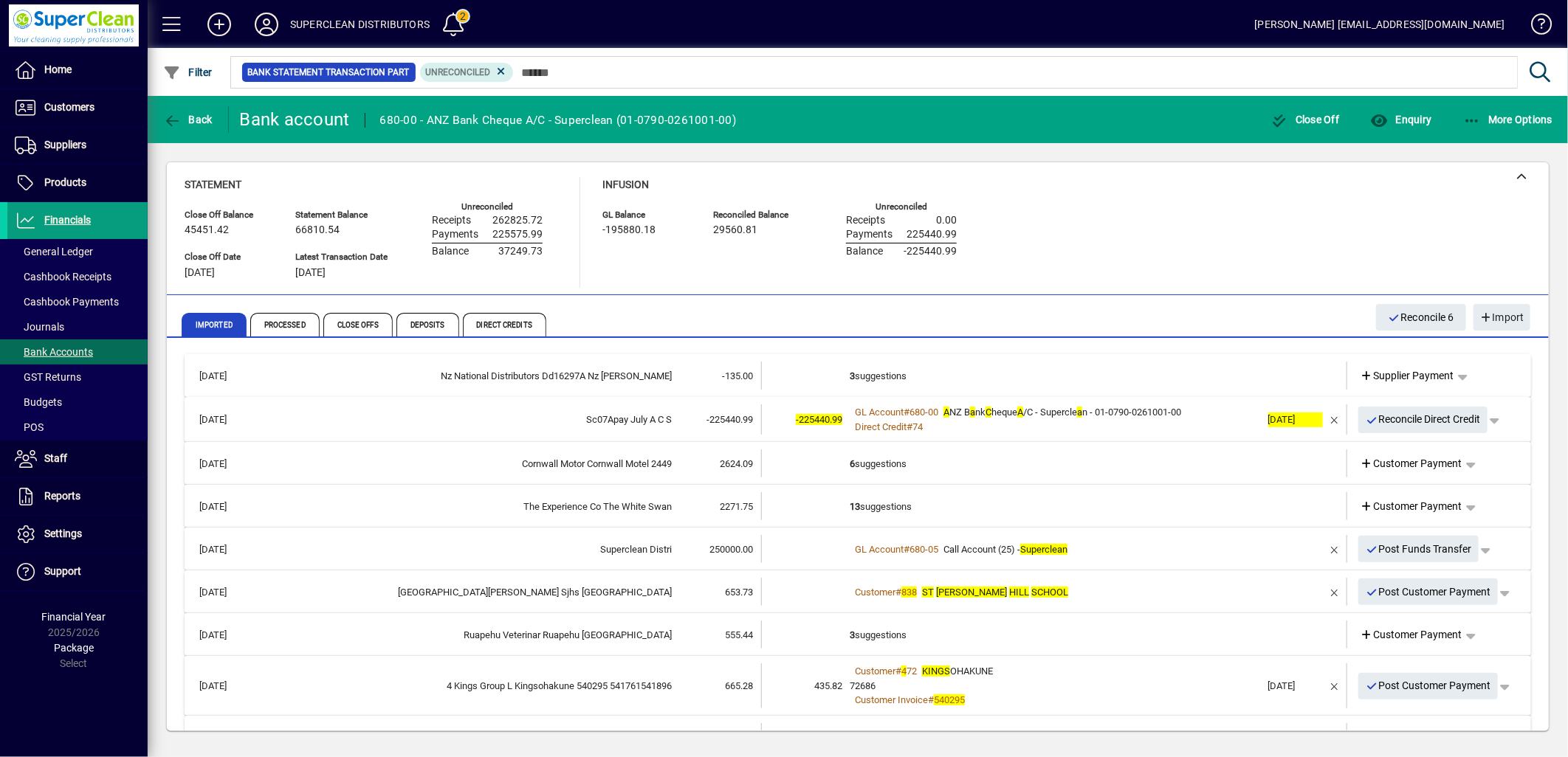
click at [934, 377] on td "3 suggestions" at bounding box center [1055, 375] width 411 height 28
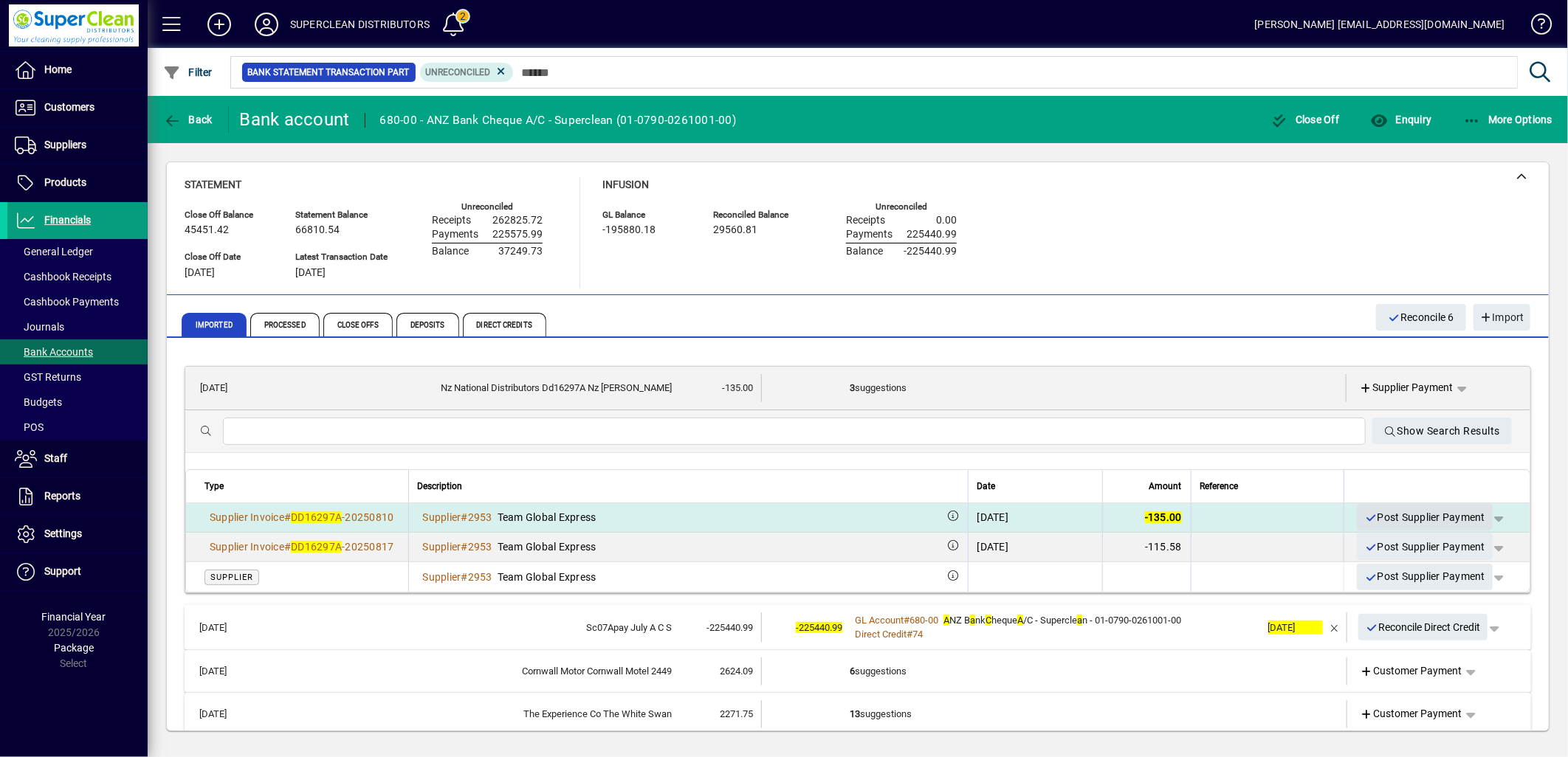
click at [1382, 518] on span "Post Supplier Payment" at bounding box center [1425, 518] width 121 height 24
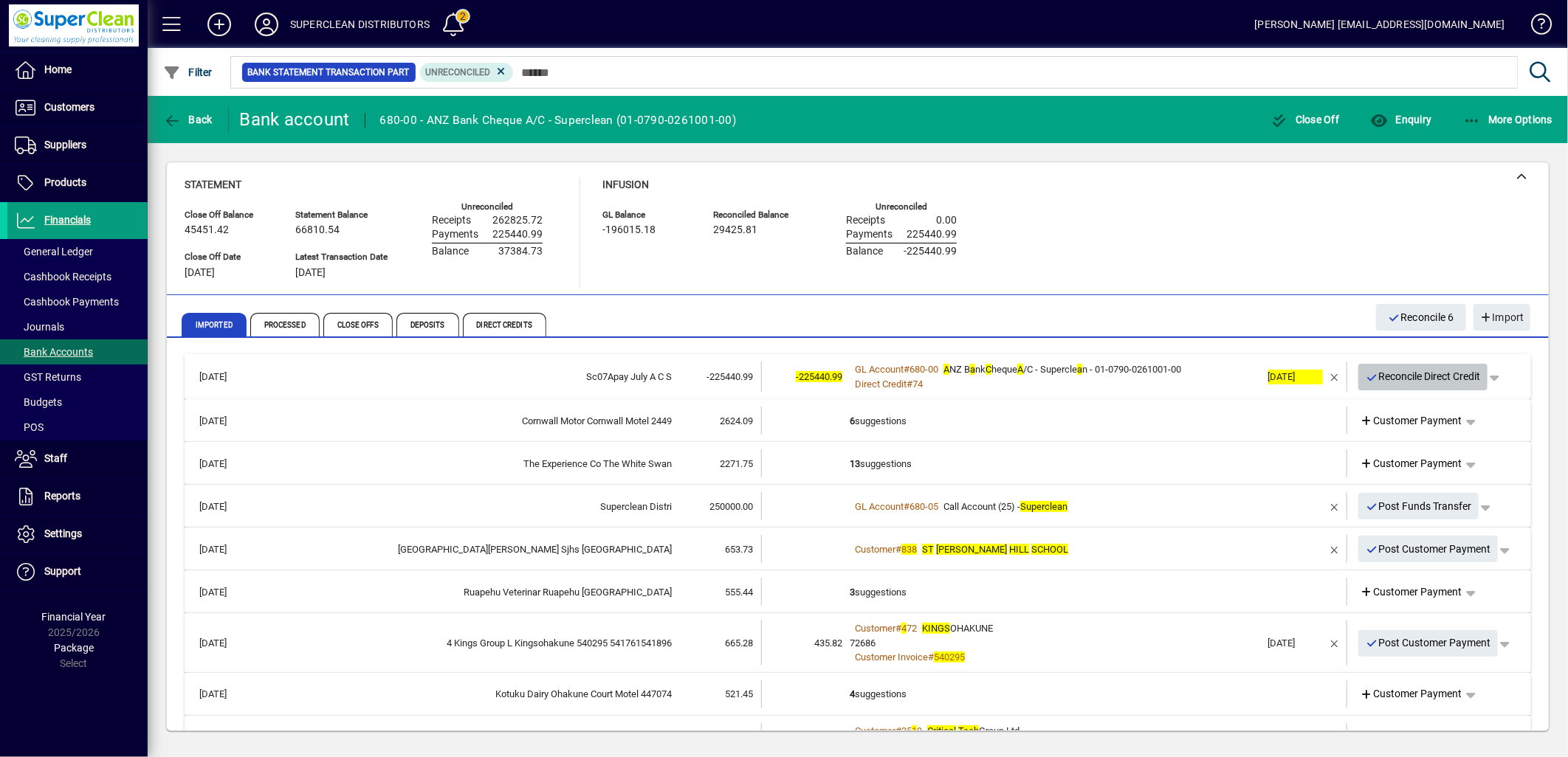
click at [1421, 370] on span "Reconcile Direct Credit" at bounding box center [1424, 377] width 115 height 24
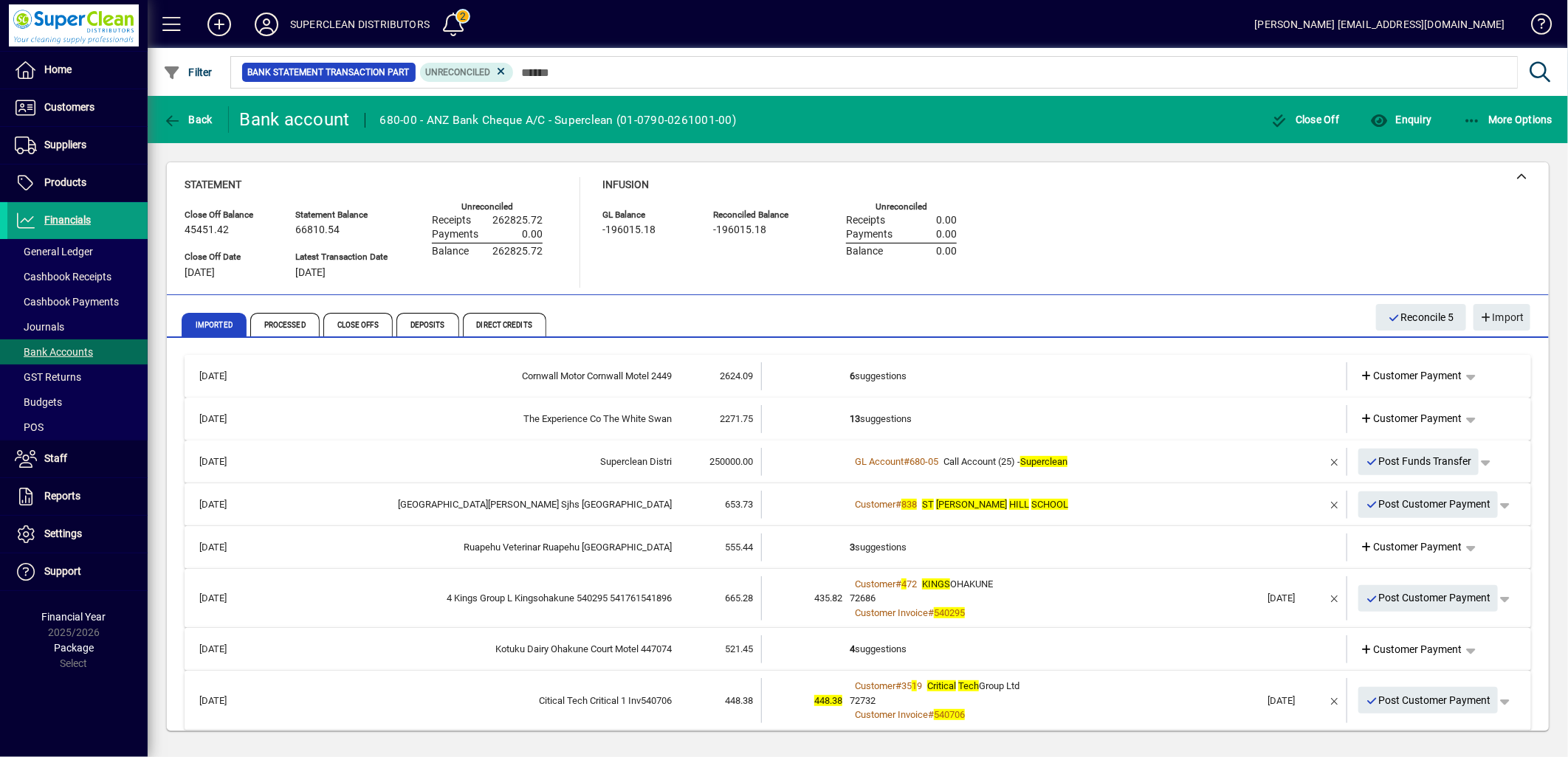
click at [882, 377] on td "6 suggestions" at bounding box center [1055, 376] width 411 height 28
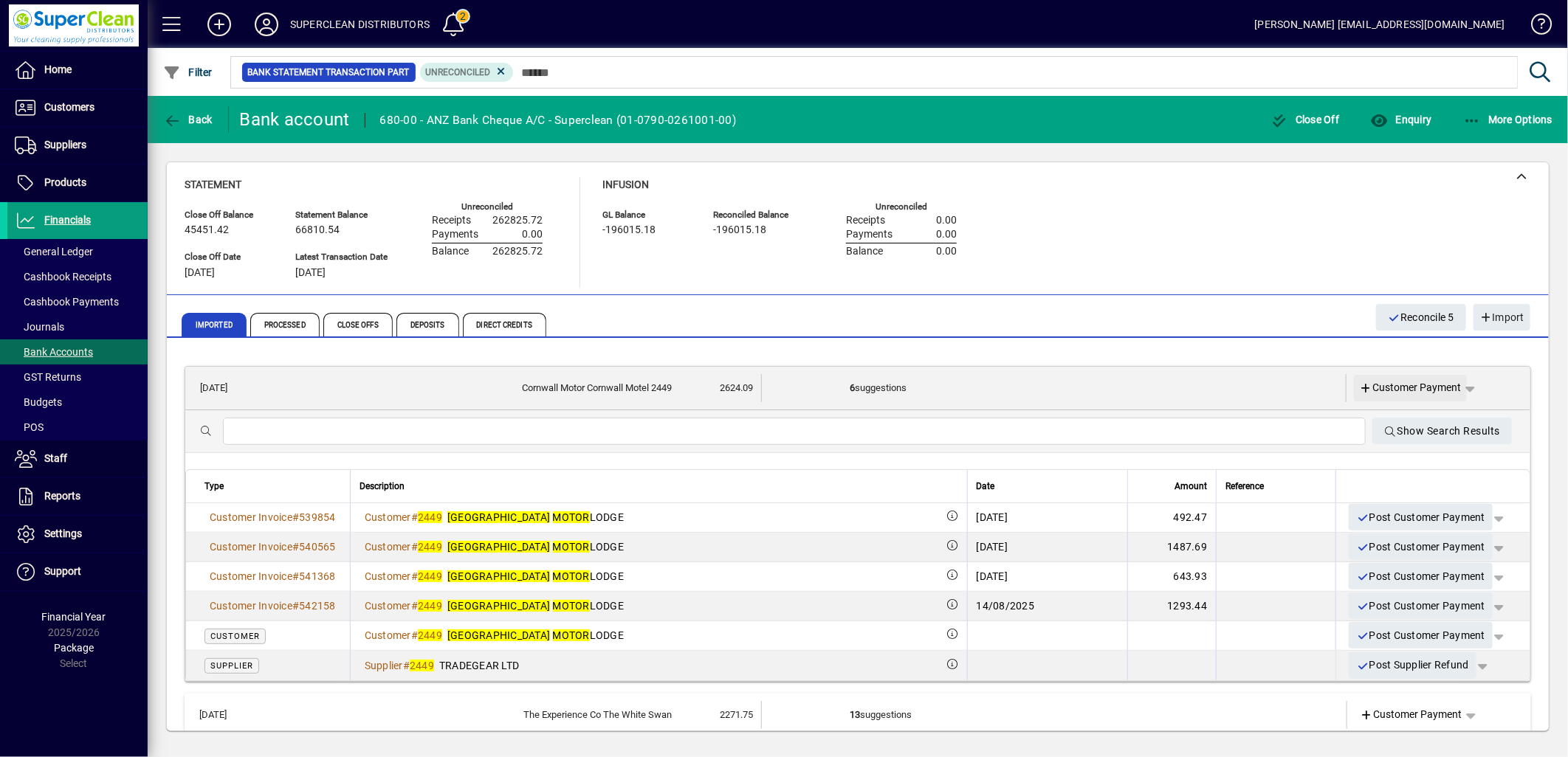
click at [1409, 380] on span "Customer Payment" at bounding box center [1411, 388] width 102 height 16
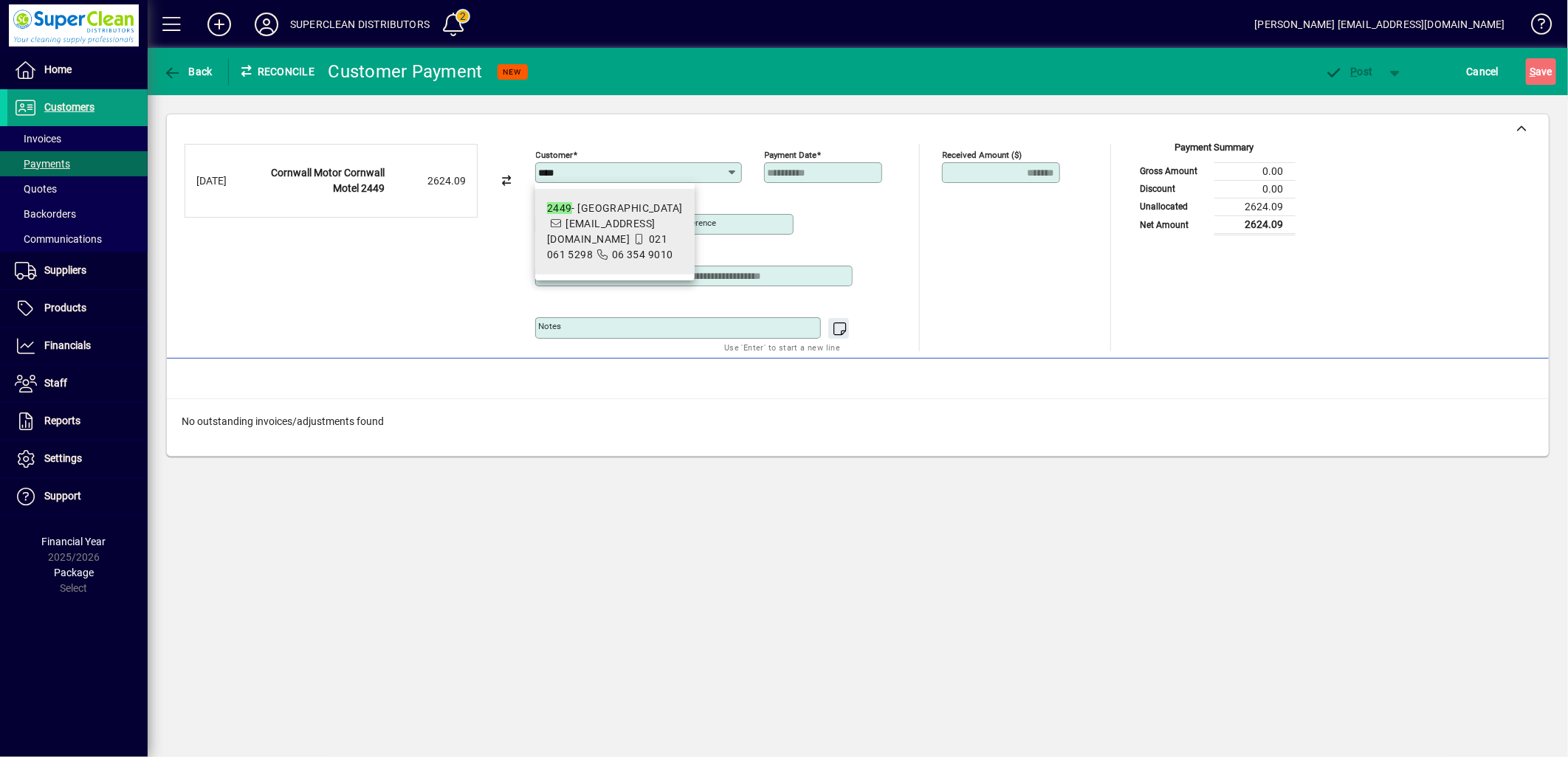
click at [565, 226] on span "[EMAIL_ADDRESS][DOMAIN_NAME]" at bounding box center [601, 231] width 108 height 27
type input "**********"
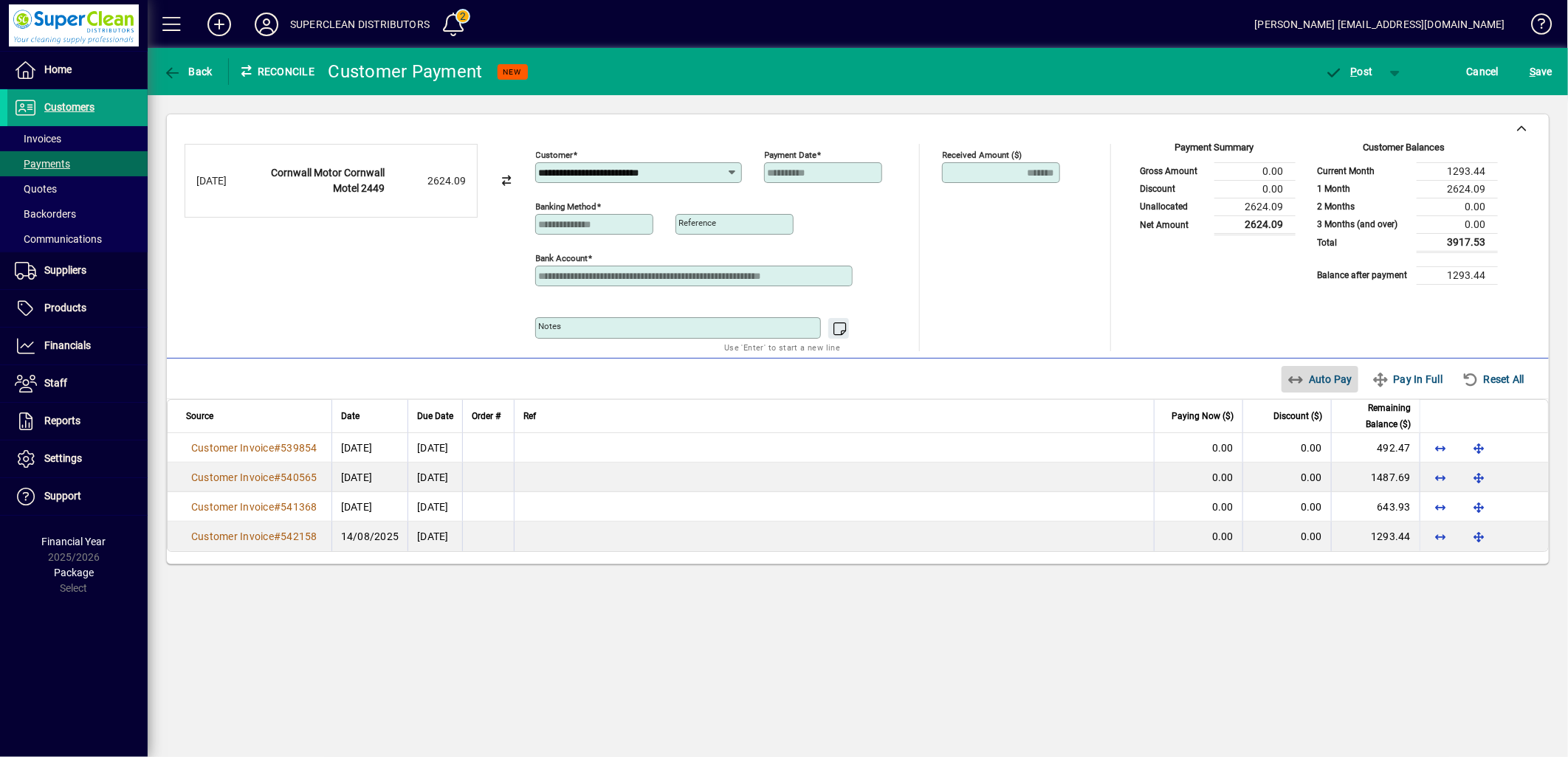
click at [1317, 389] on span "Auto Pay" at bounding box center [1320, 379] width 66 height 24
click at [1360, 74] on span "P ost" at bounding box center [1349, 72] width 48 height 12
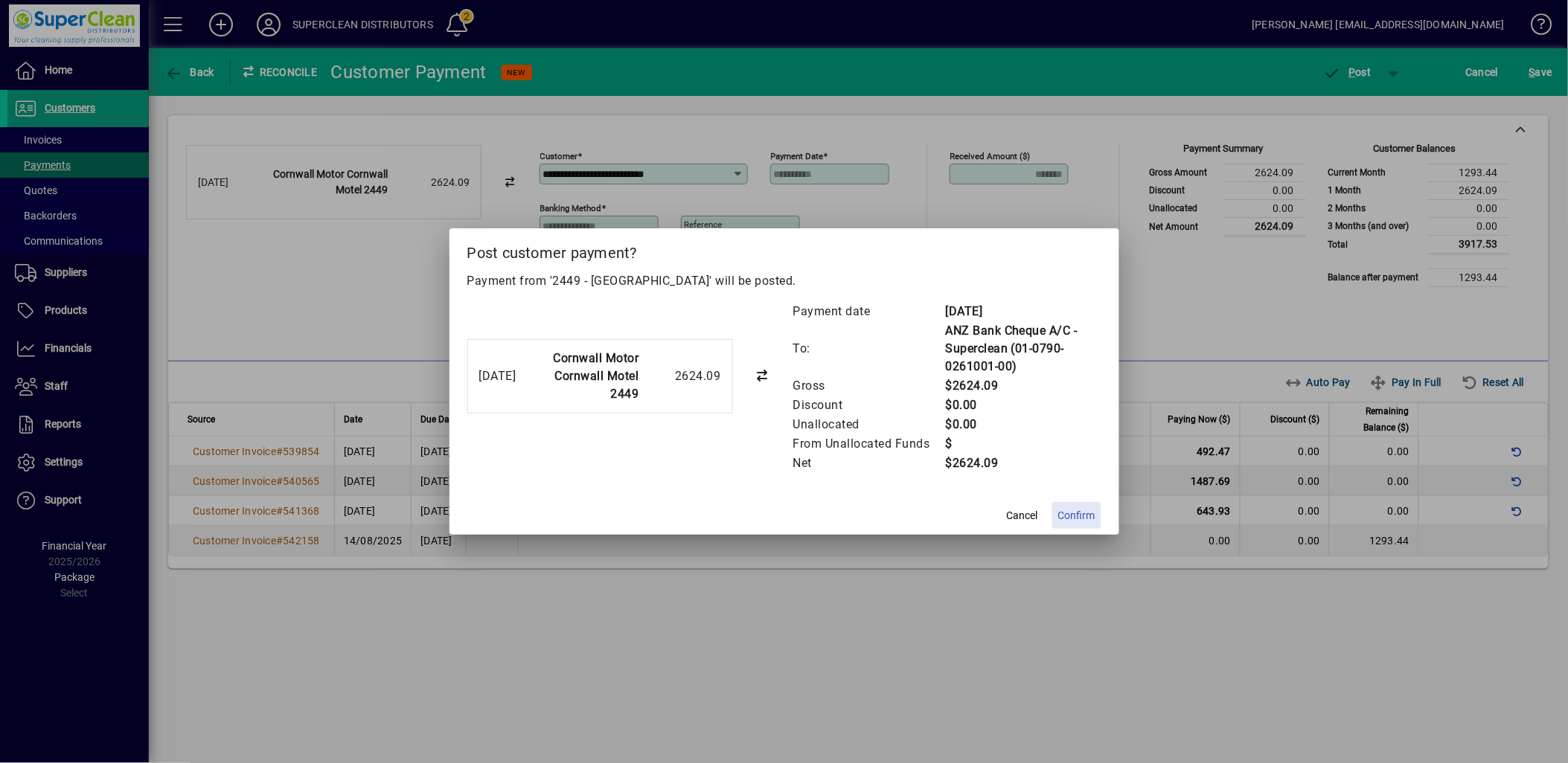
click at [1096, 510] on span at bounding box center [1077, 515] width 49 height 36
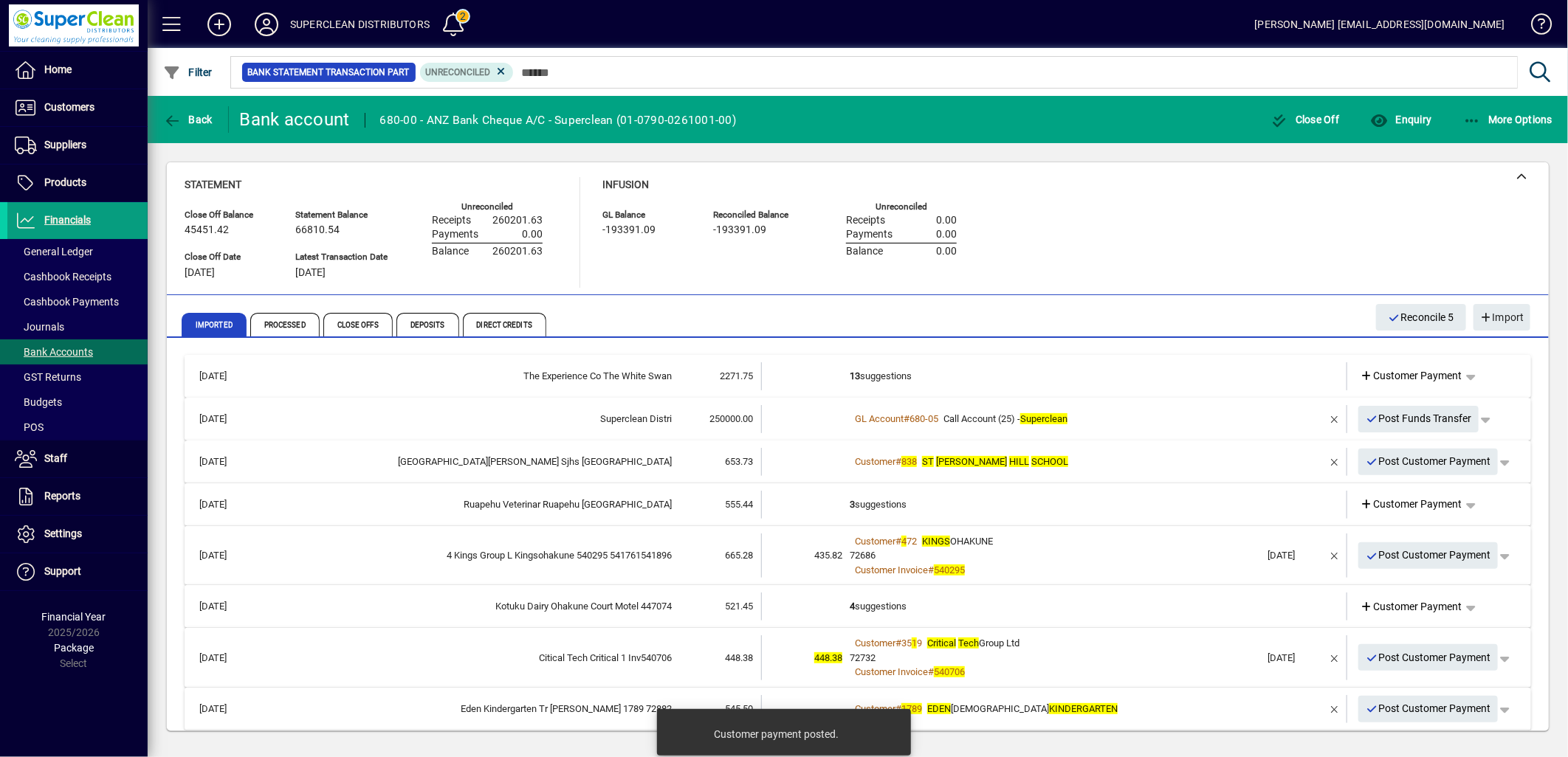
click at [908, 379] on td "13 suggestions" at bounding box center [1055, 376] width 411 height 28
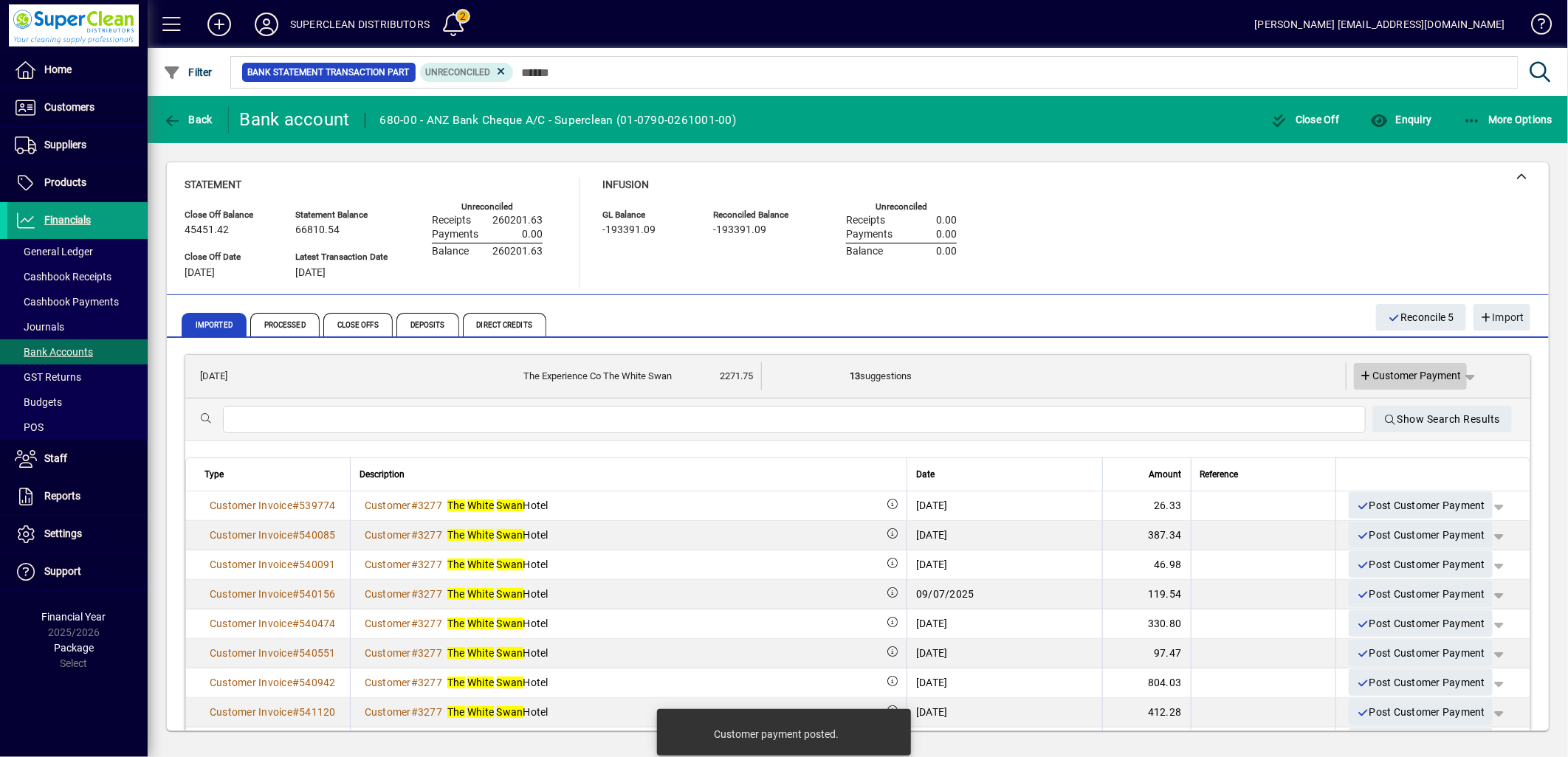
click at [1391, 376] on span "Customer Payment" at bounding box center [1411, 376] width 102 height 16
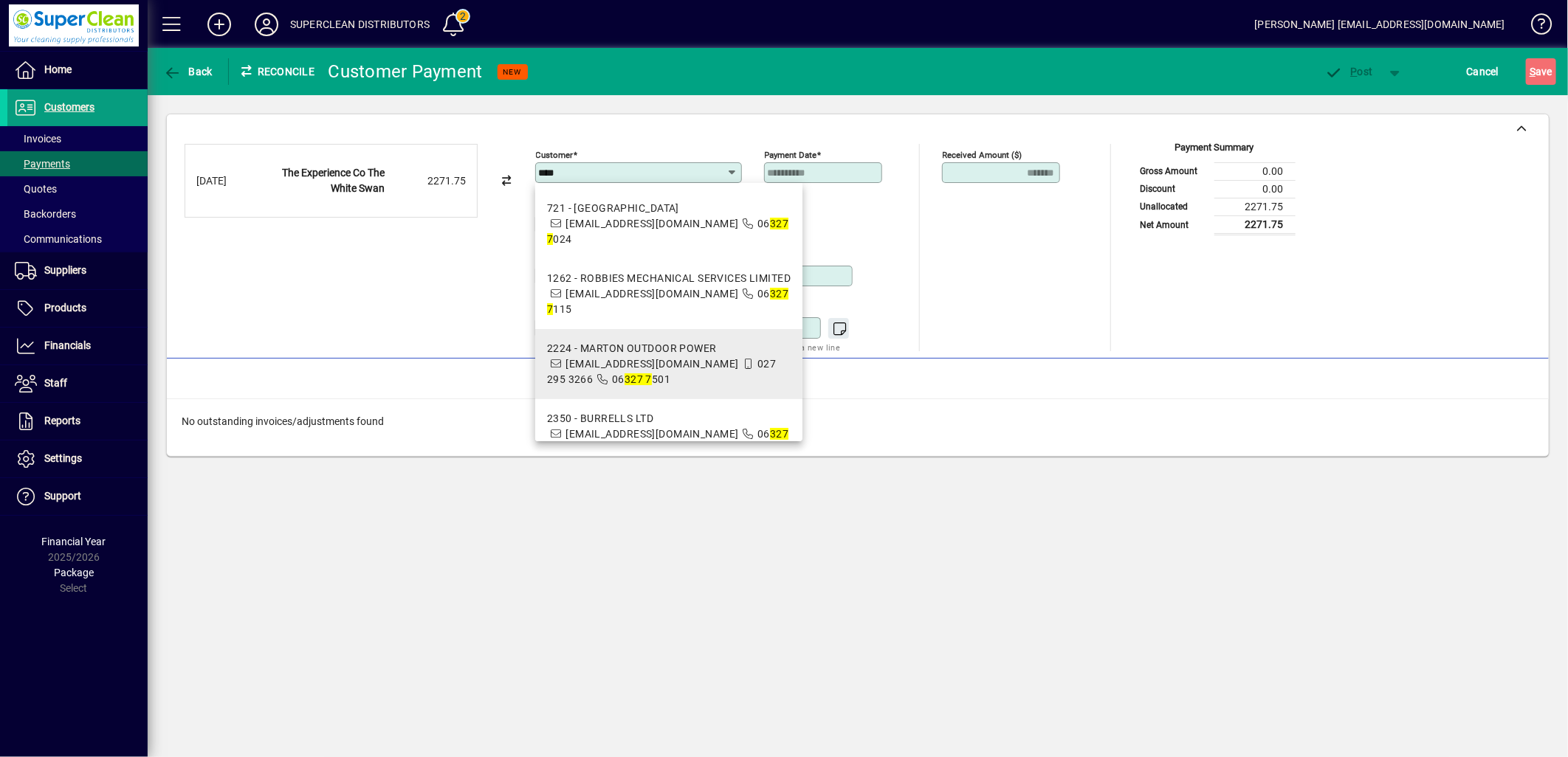
scroll to position [142, 0]
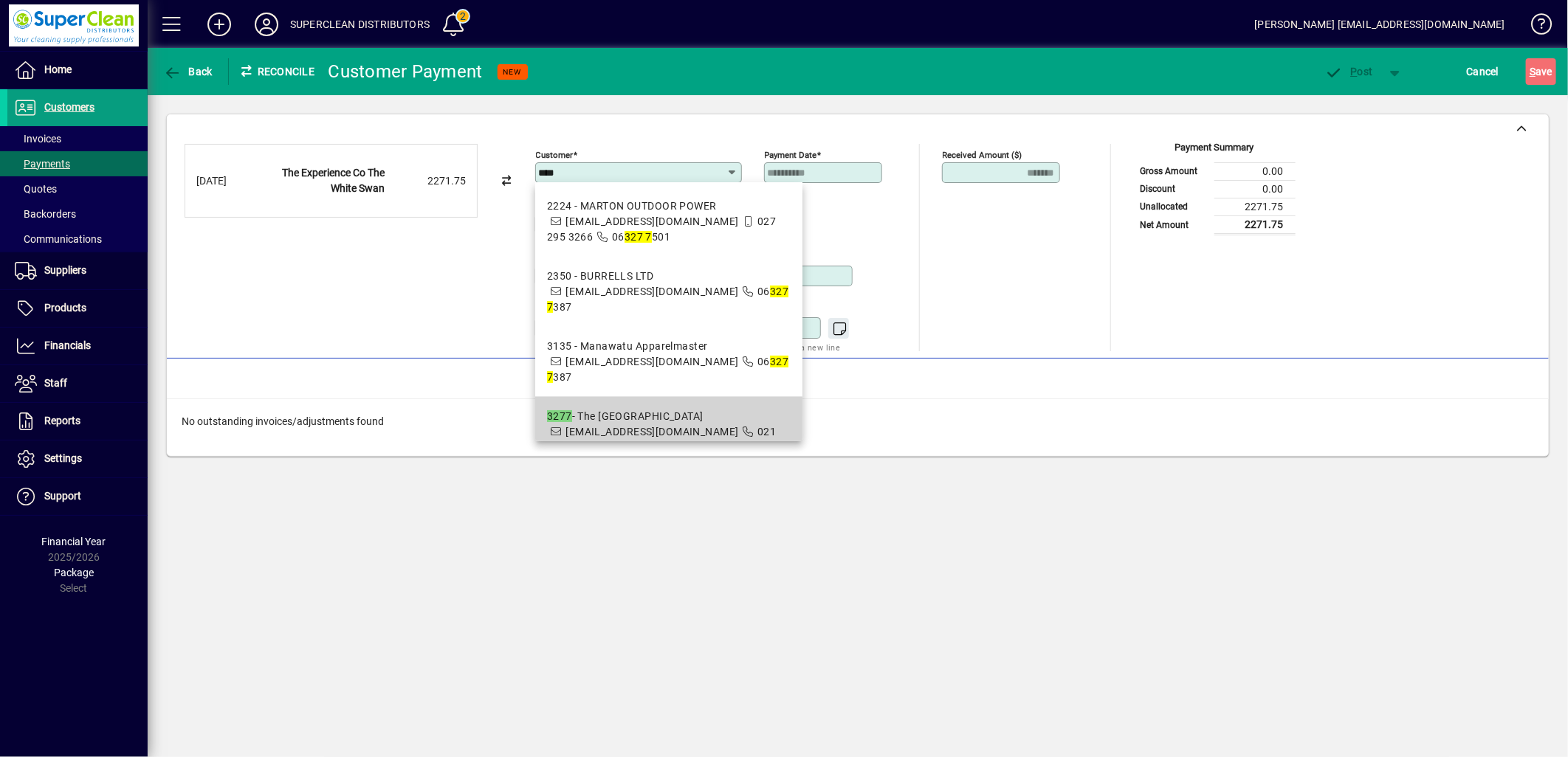
click at [653, 409] on div "3277 - The White Swan Hotel" at bounding box center [668, 416] width 244 height 16
type input "**********"
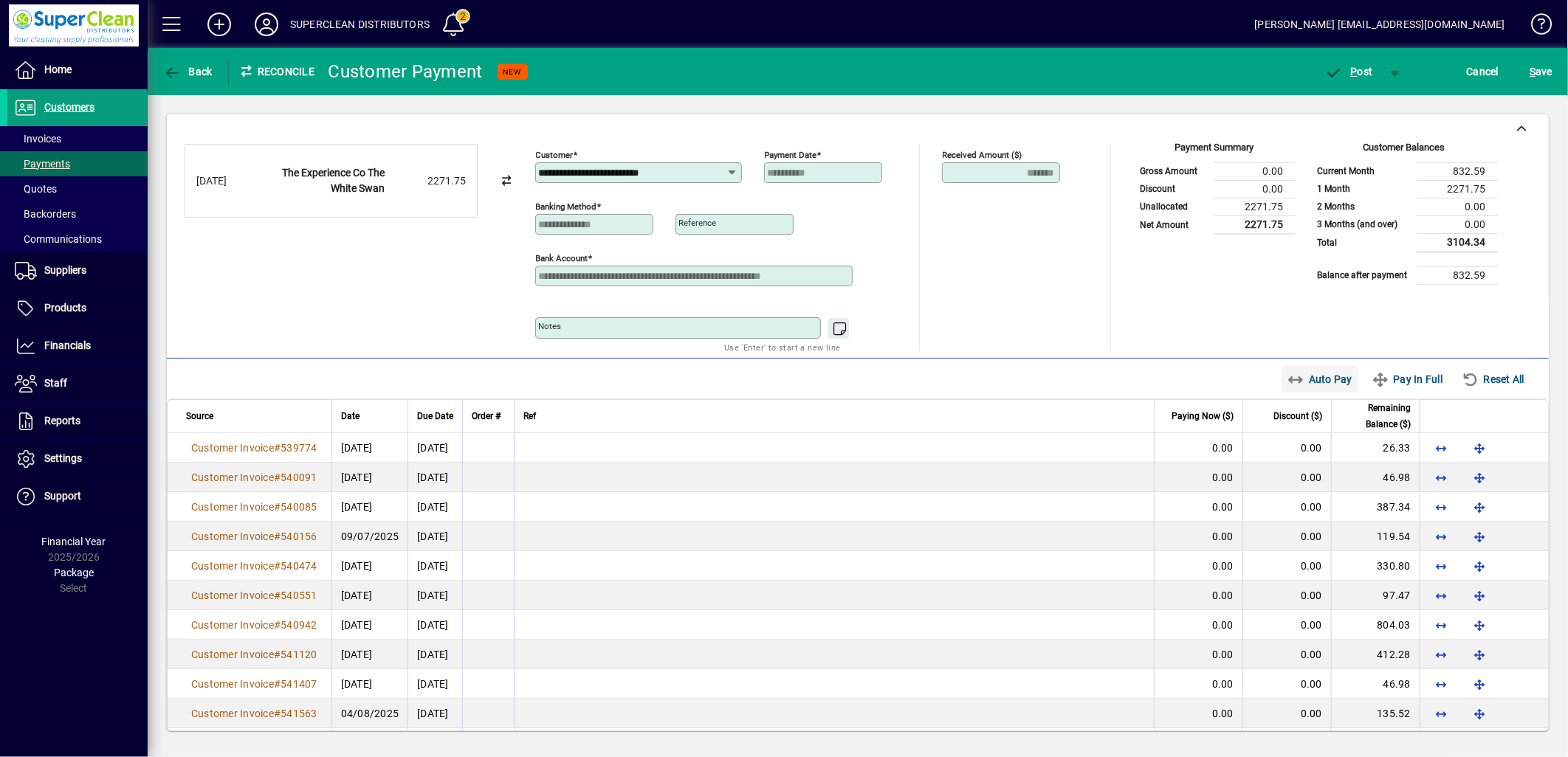
click at [1319, 385] on span "Auto Pay" at bounding box center [1320, 379] width 66 height 24
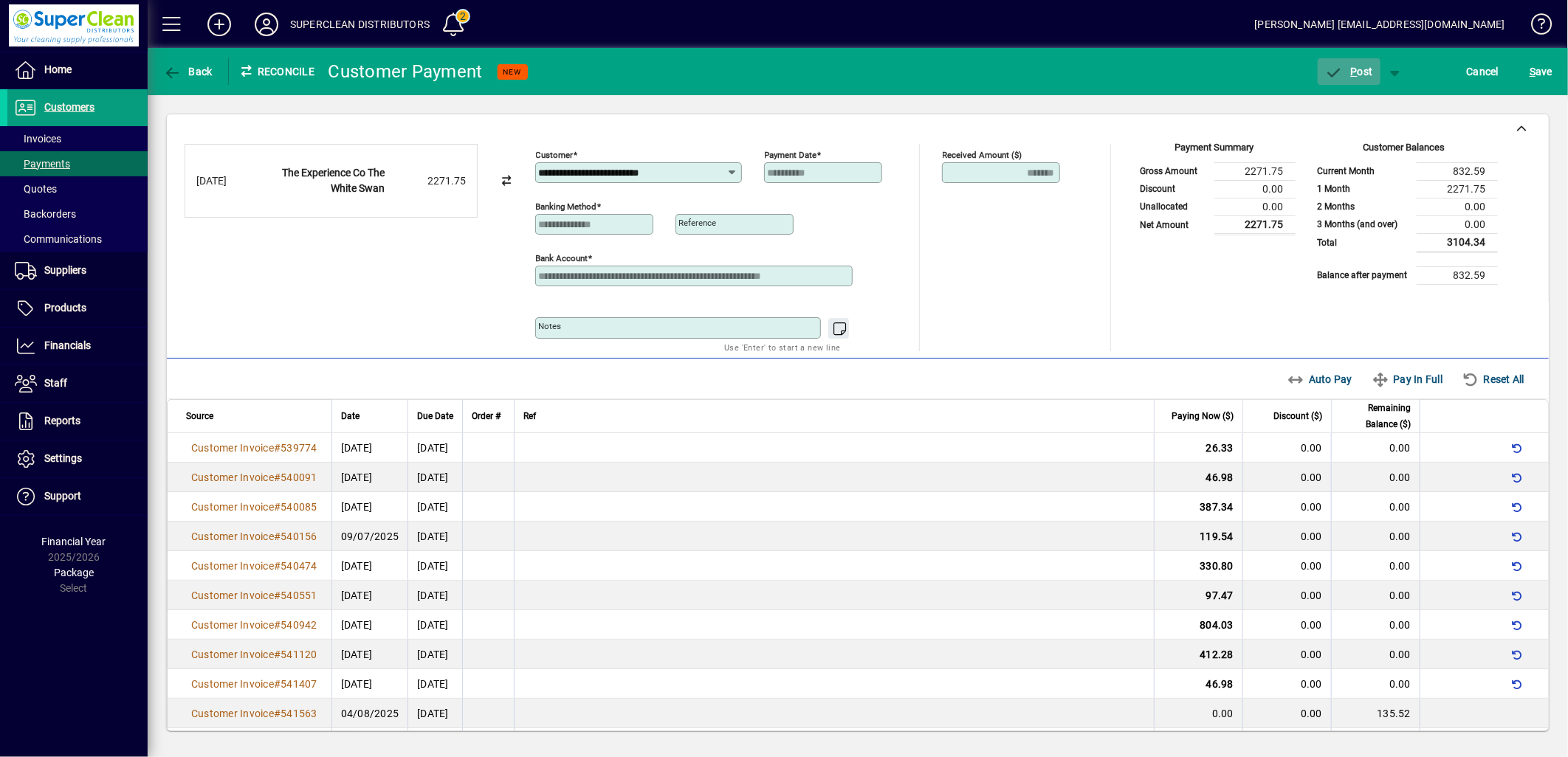
click at [1362, 67] on span "P ost" at bounding box center [1349, 72] width 48 height 12
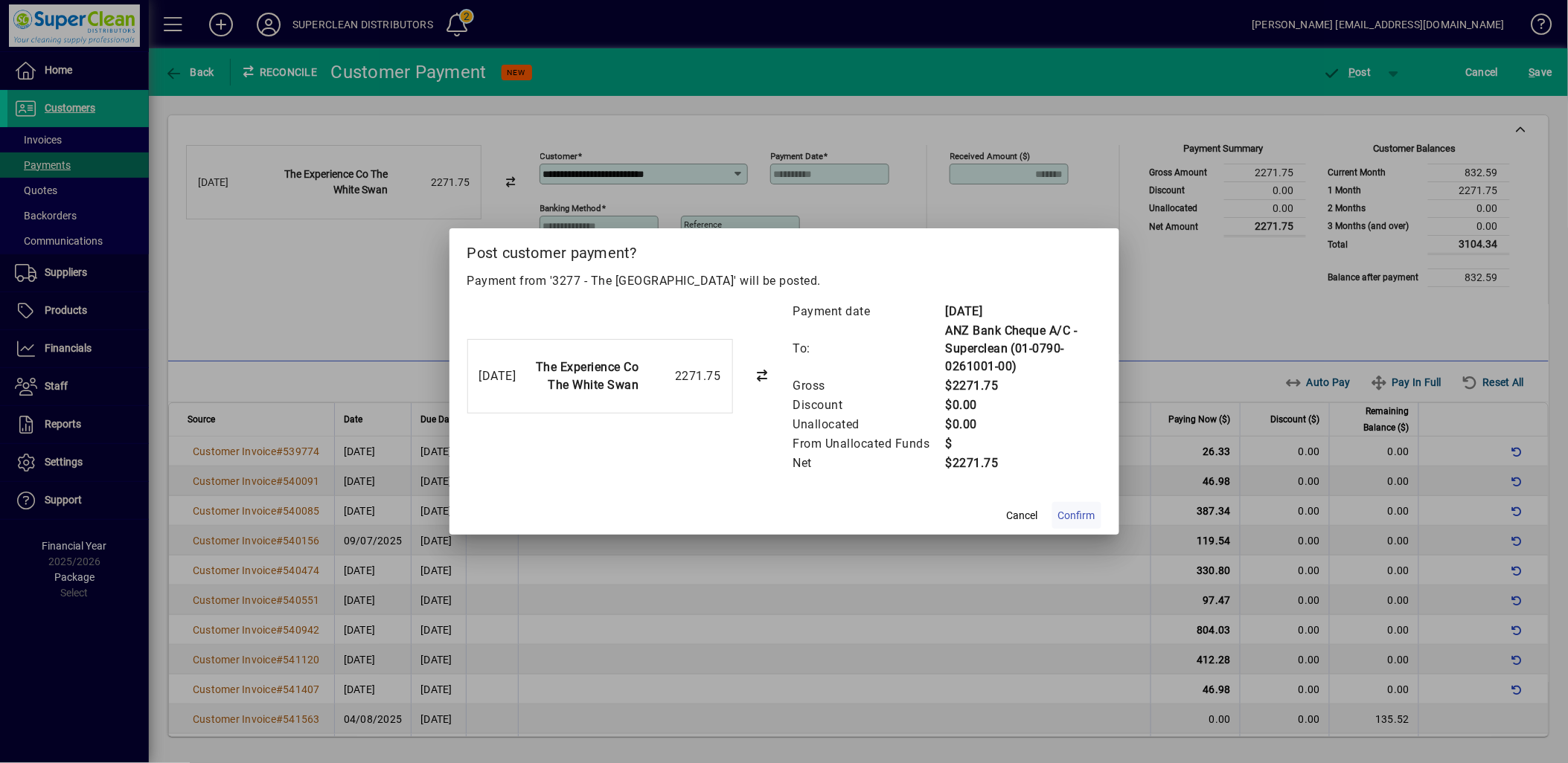
click at [1095, 517] on span at bounding box center [1077, 515] width 49 height 36
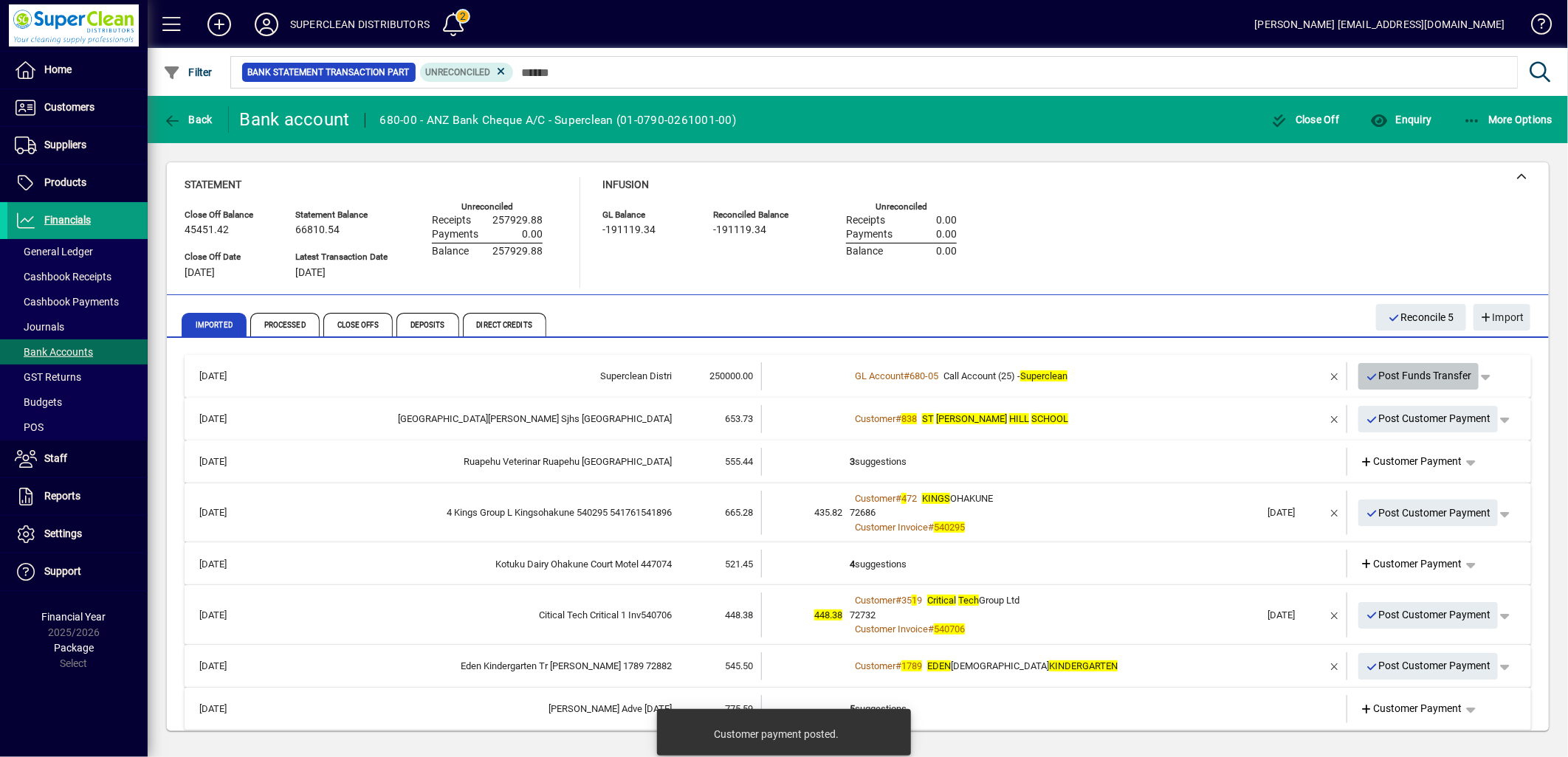
click at [1410, 377] on span "Post Funds Transfer" at bounding box center [1419, 376] width 107 height 24
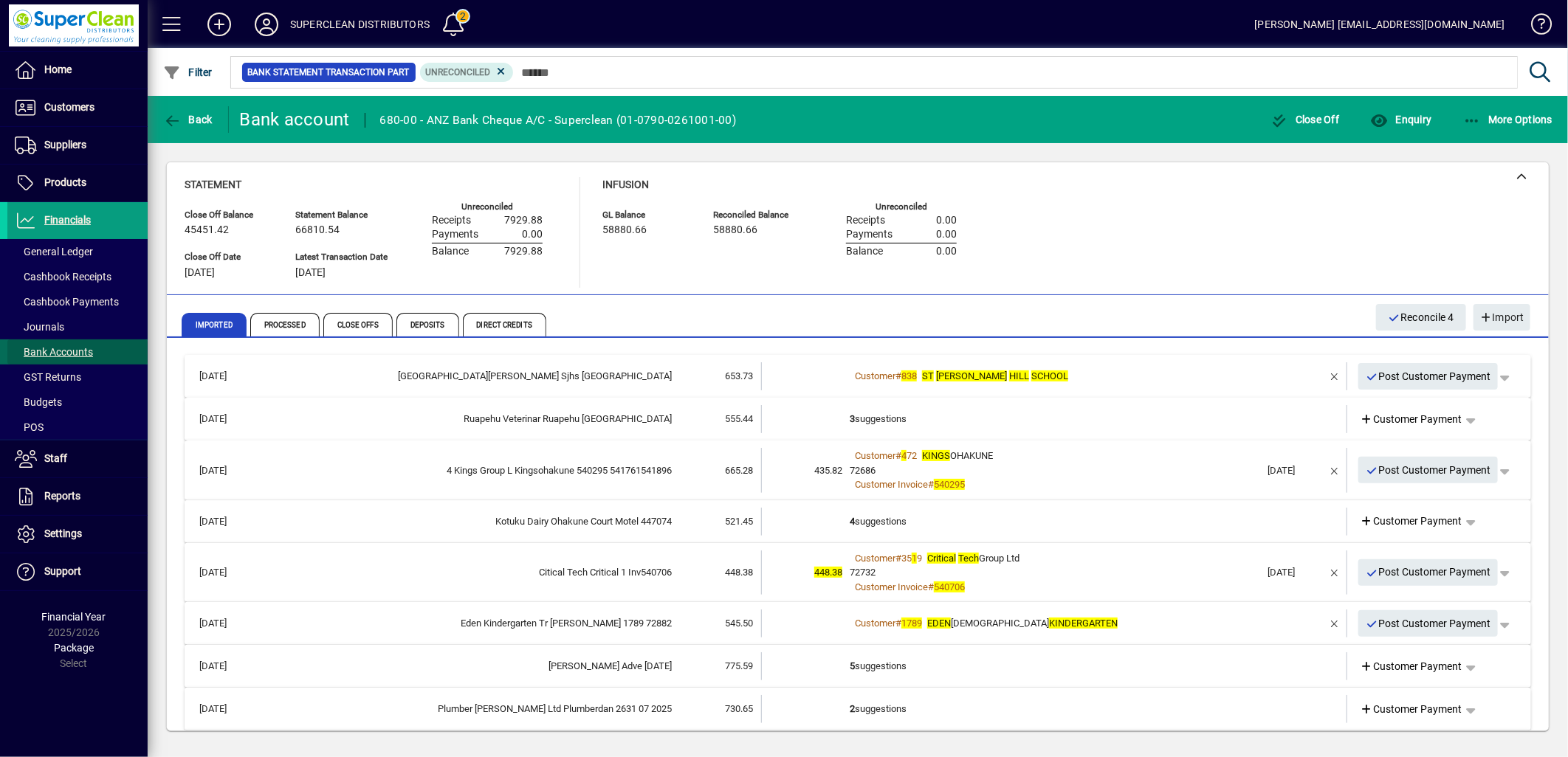
click at [71, 355] on span "Bank Accounts" at bounding box center [54, 352] width 79 height 12
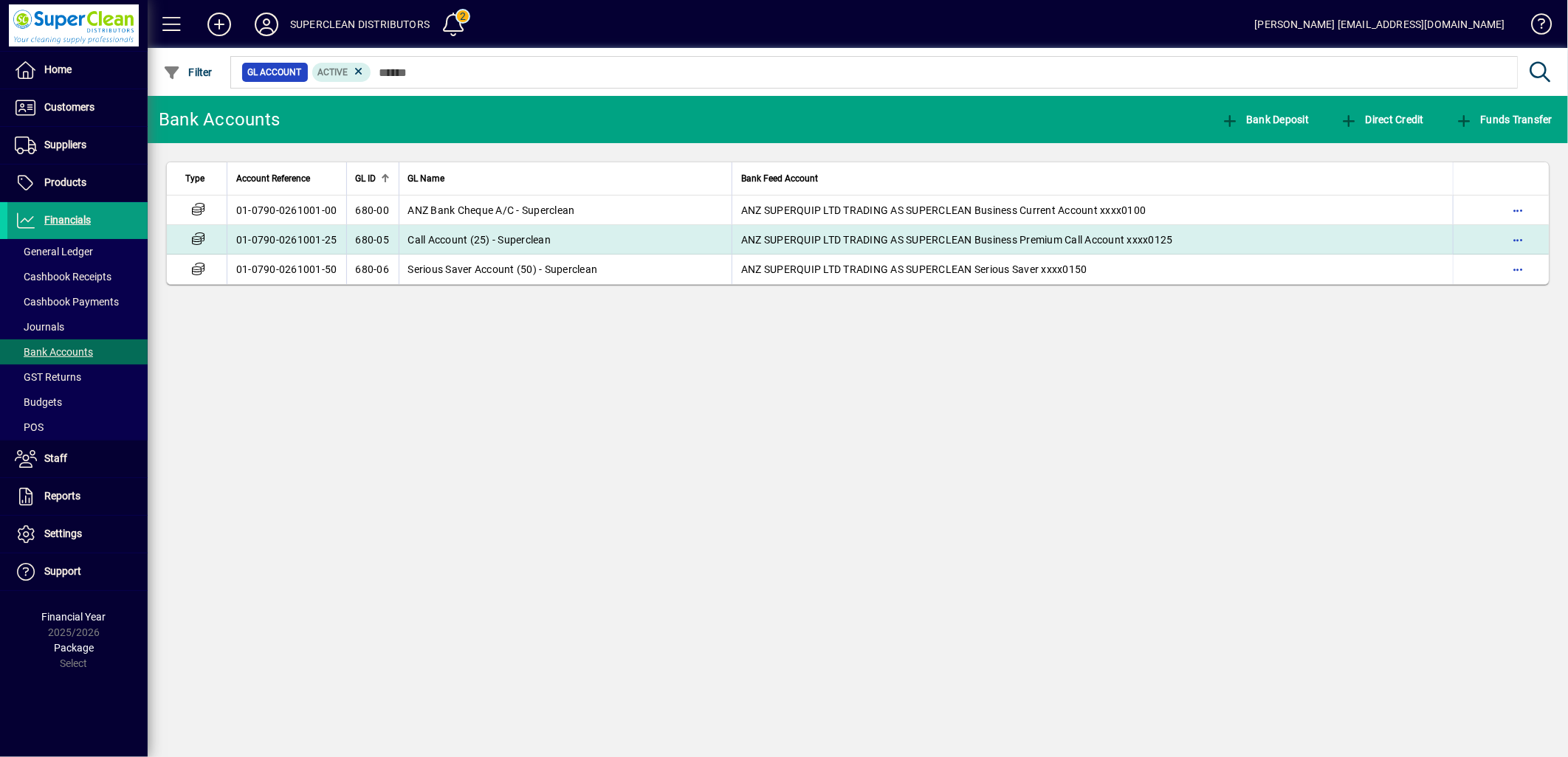
click at [485, 245] on td "Call Account (25) - Superclean" at bounding box center [565, 240] width 334 height 30
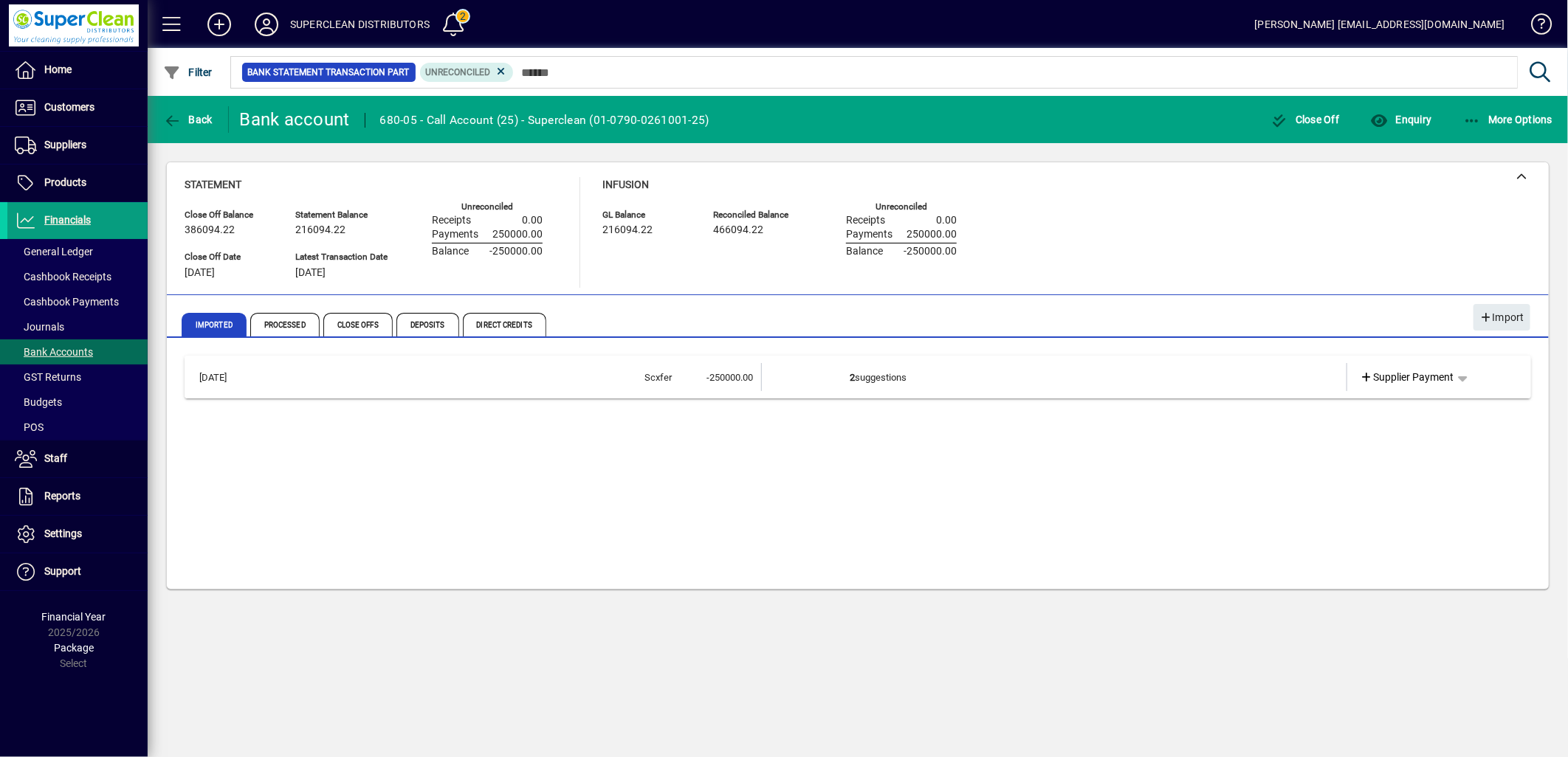
click at [914, 388] on td "2 suggestions" at bounding box center [1055, 377] width 411 height 28
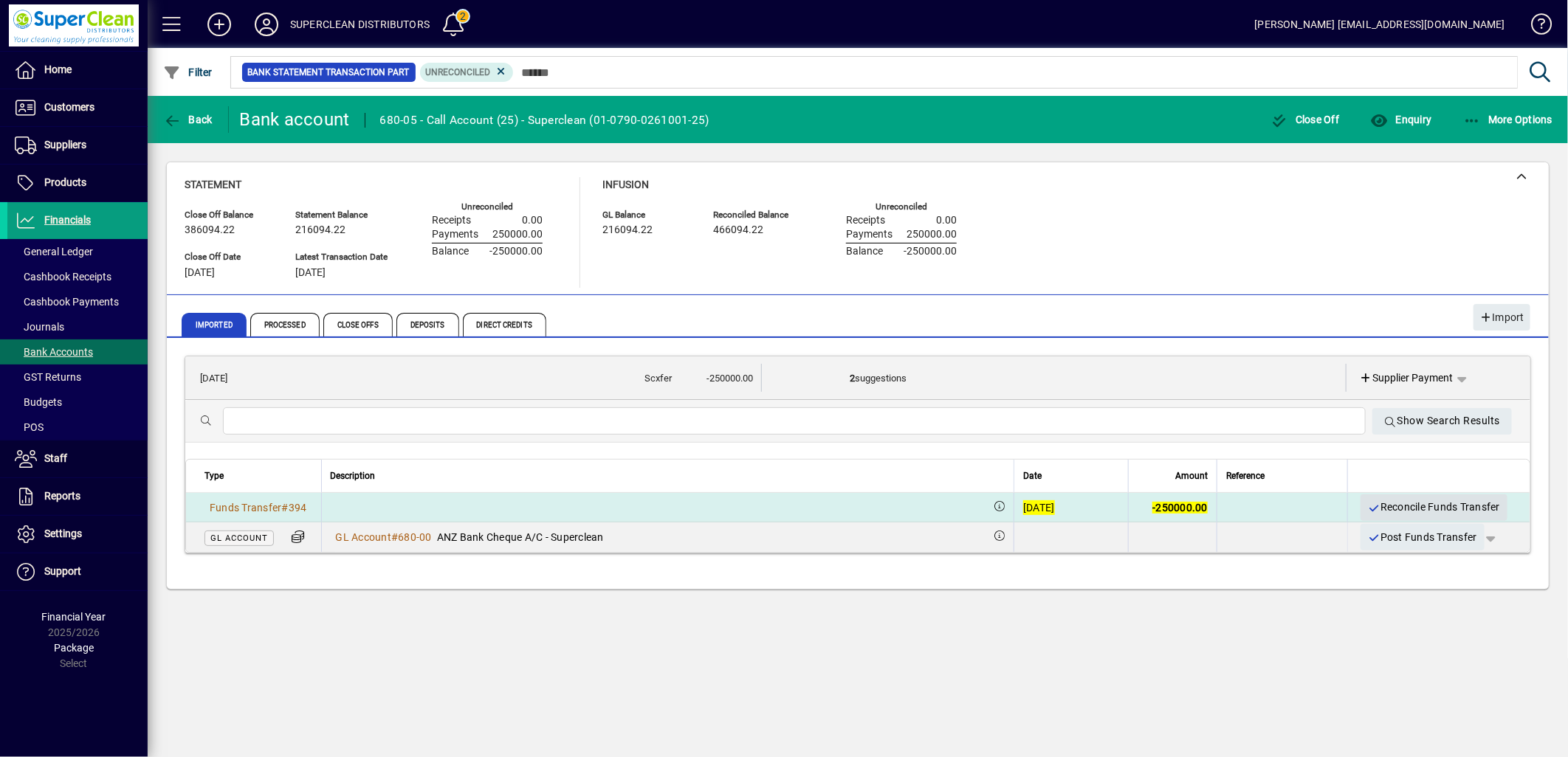
click at [1422, 504] on span "Reconcile Funds Transfer" at bounding box center [1434, 507] width 133 height 24
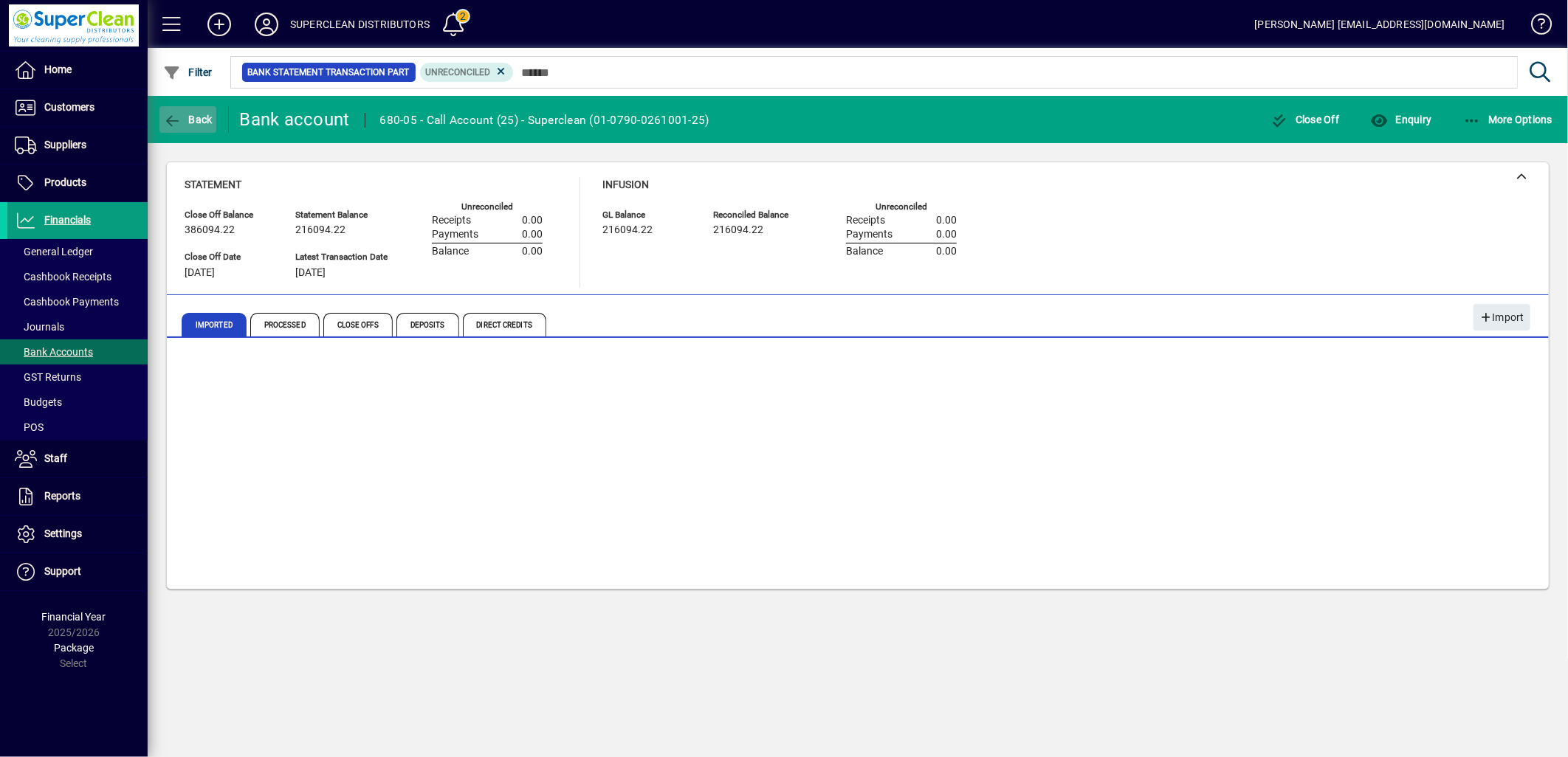
click at [209, 121] on span "Back" at bounding box center [188, 120] width 50 height 12
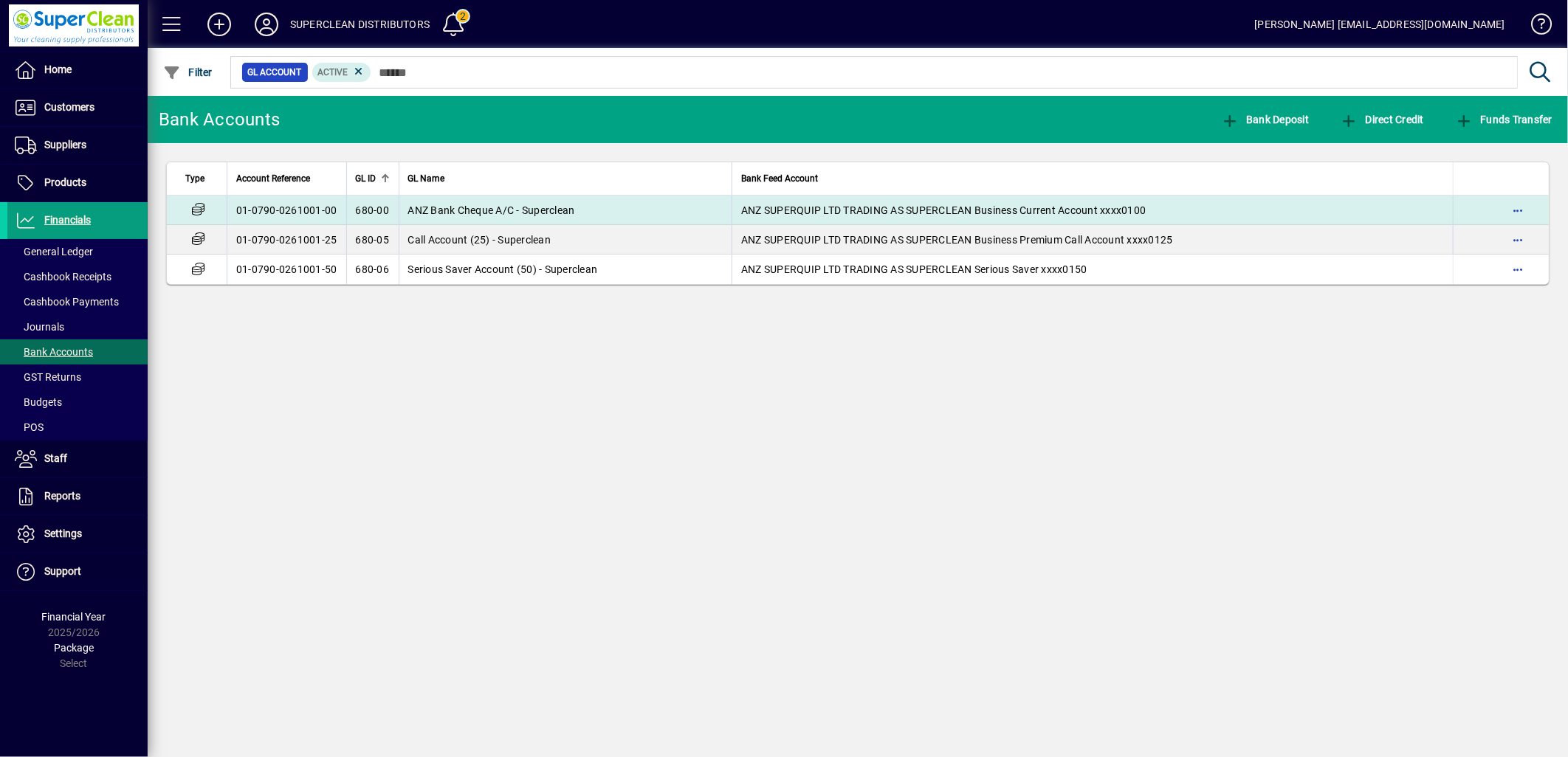
click at [327, 211] on td "01-0790-0261001-00" at bounding box center [286, 210] width 120 height 30
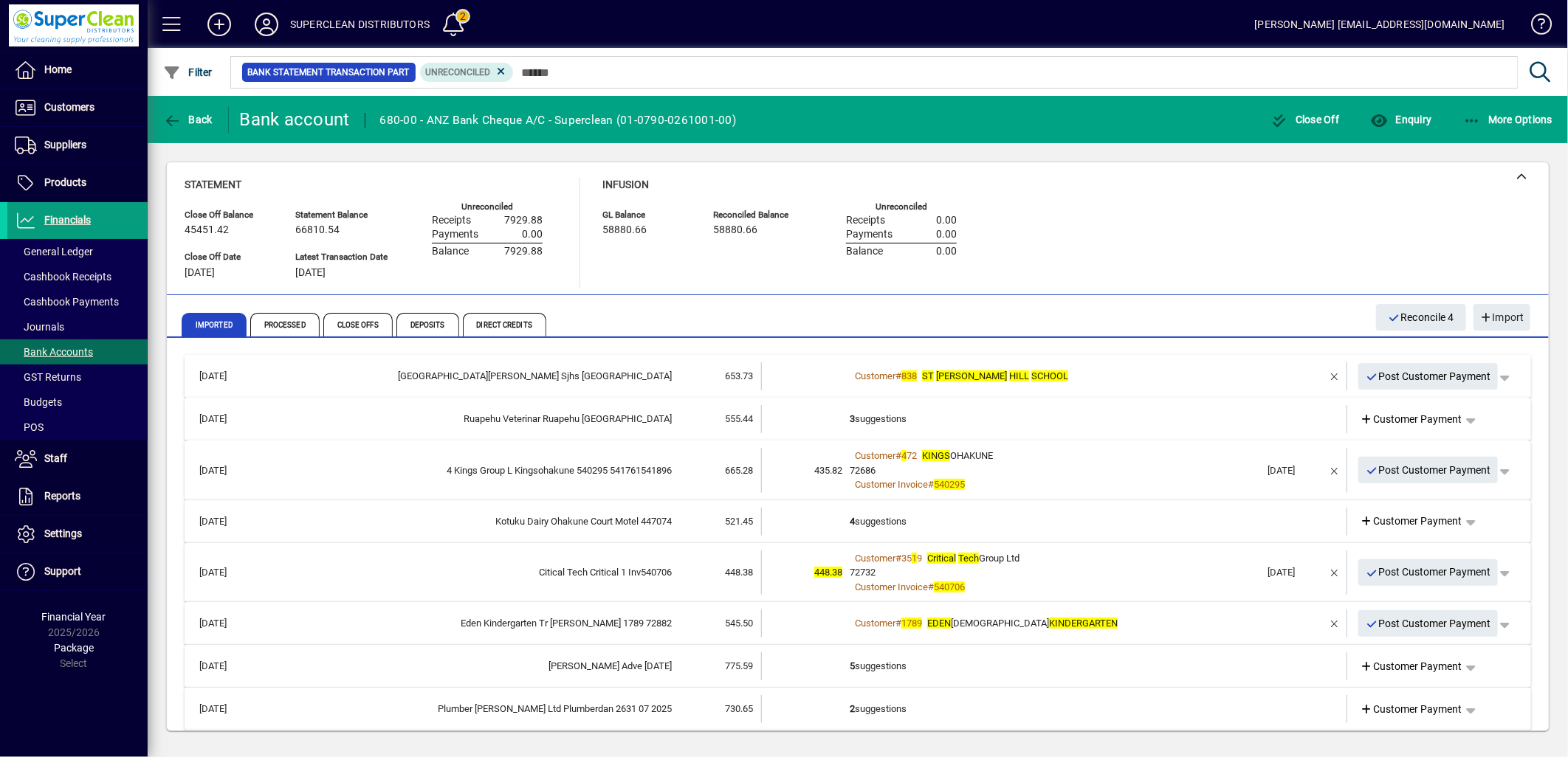
click at [1065, 380] on div "Customer # 838 ST JOHNS HILL SCHOOL" at bounding box center [1055, 376] width 411 height 15
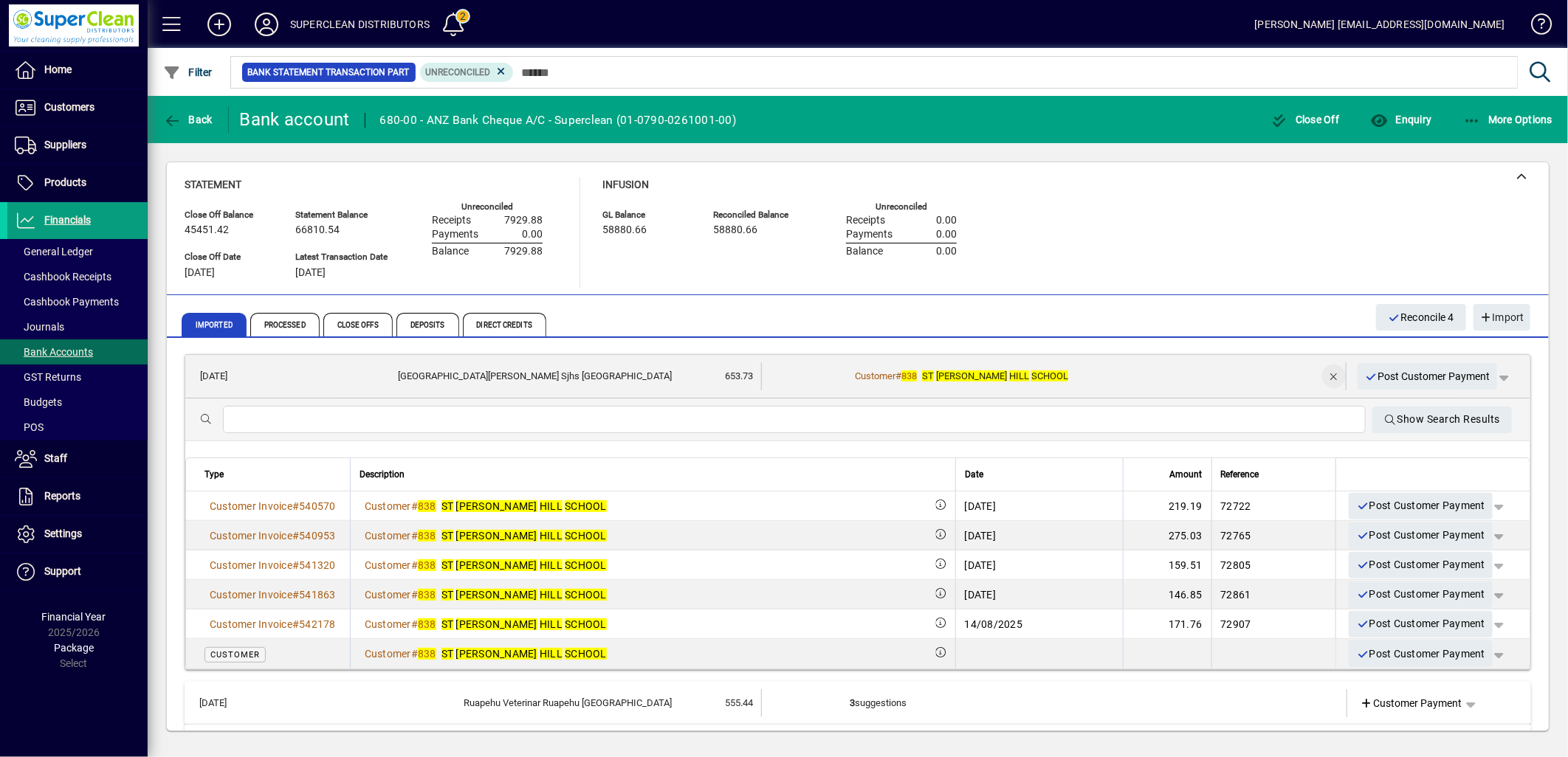
click at [1319, 375] on span "button" at bounding box center [1334, 376] width 36 height 36
click at [1396, 372] on span "Customer Payment" at bounding box center [1411, 377] width 102 height 16
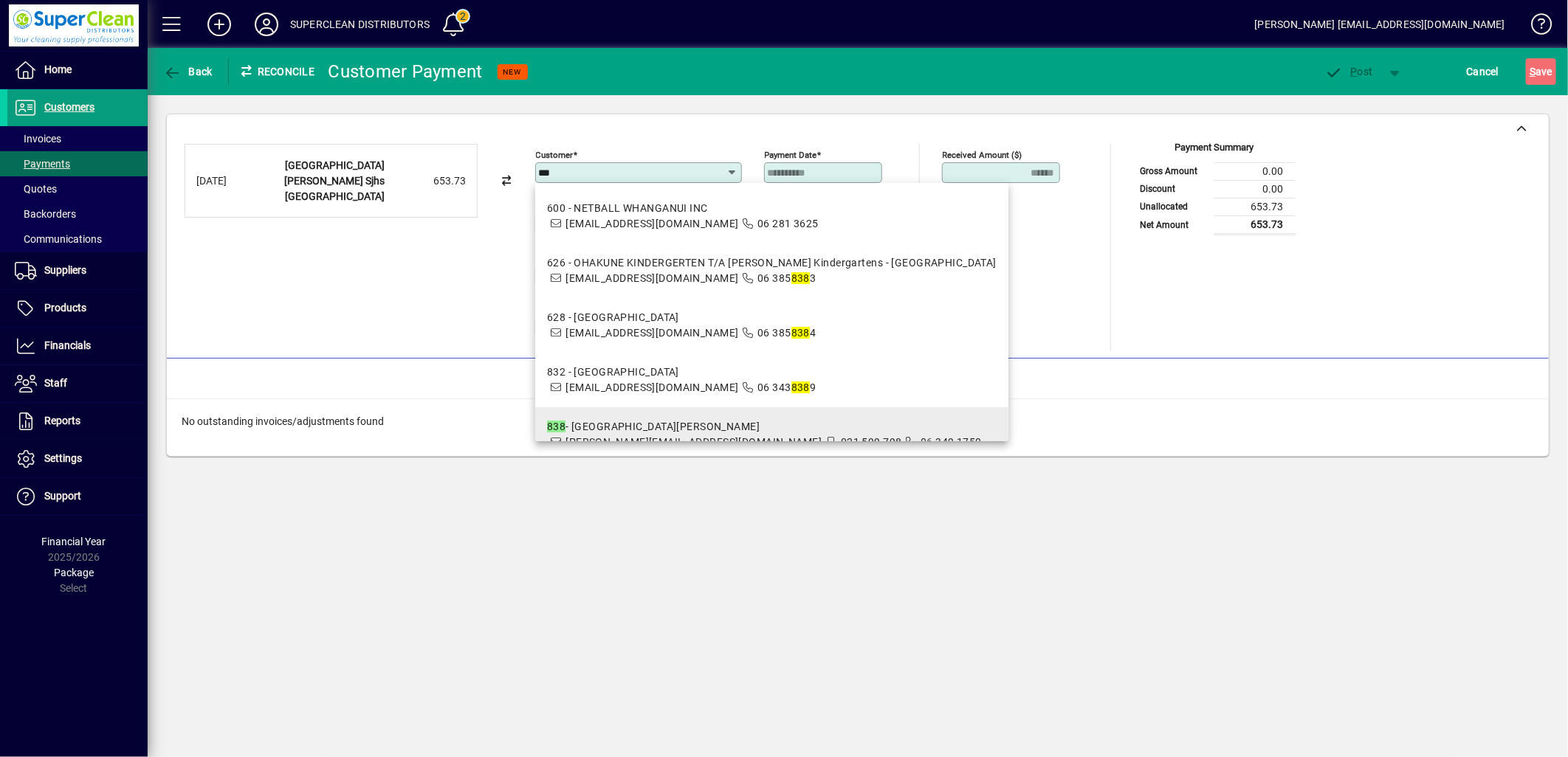
click at [695, 437] on span "[PERSON_NAME][EMAIL_ADDRESS][DOMAIN_NAME]" at bounding box center [693, 443] width 256 height 12
type input "**********"
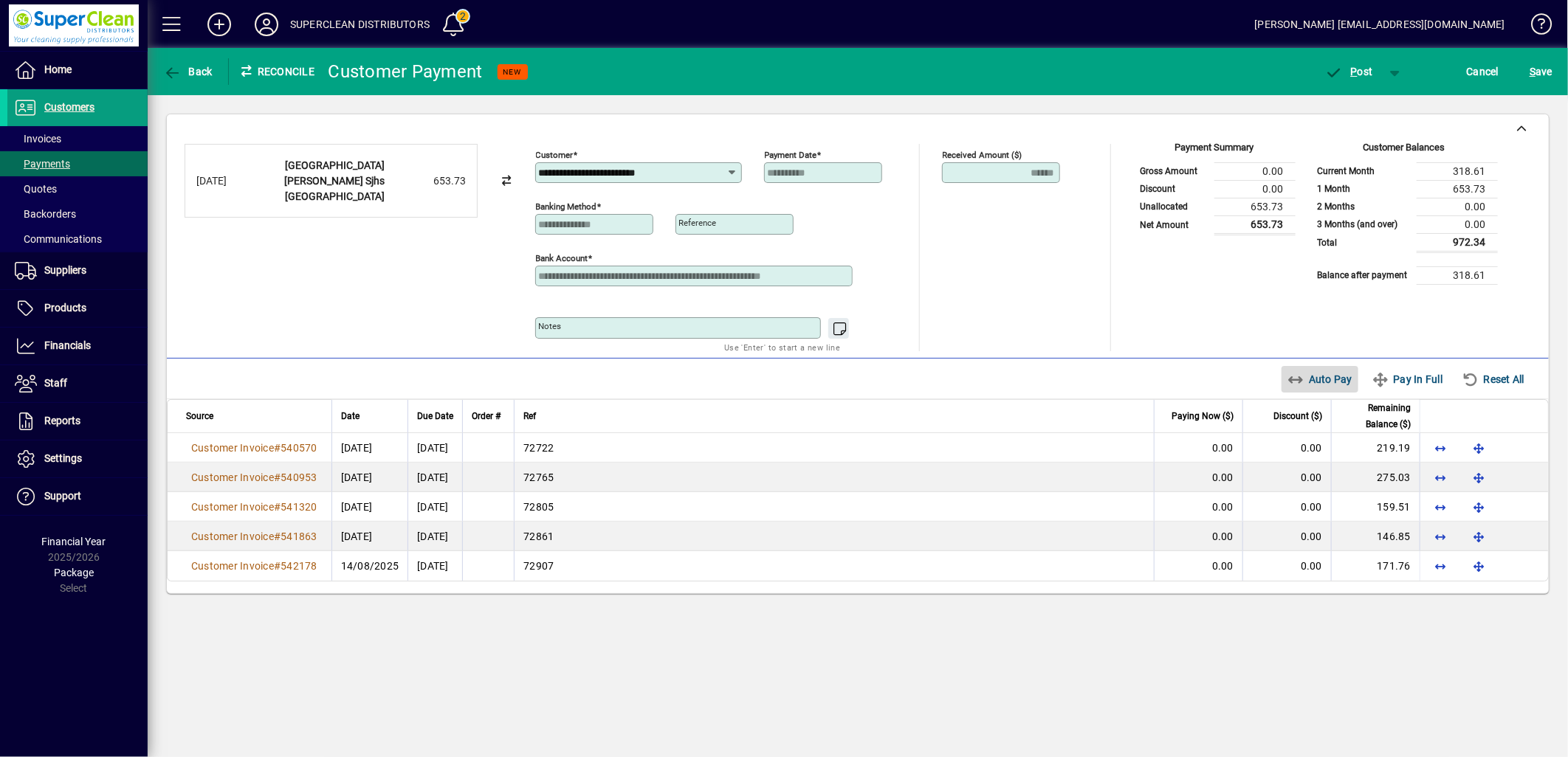
click at [1318, 380] on span "Auto Pay" at bounding box center [1320, 379] width 66 height 24
click at [1341, 74] on icon "button" at bounding box center [1334, 72] width 18 height 15
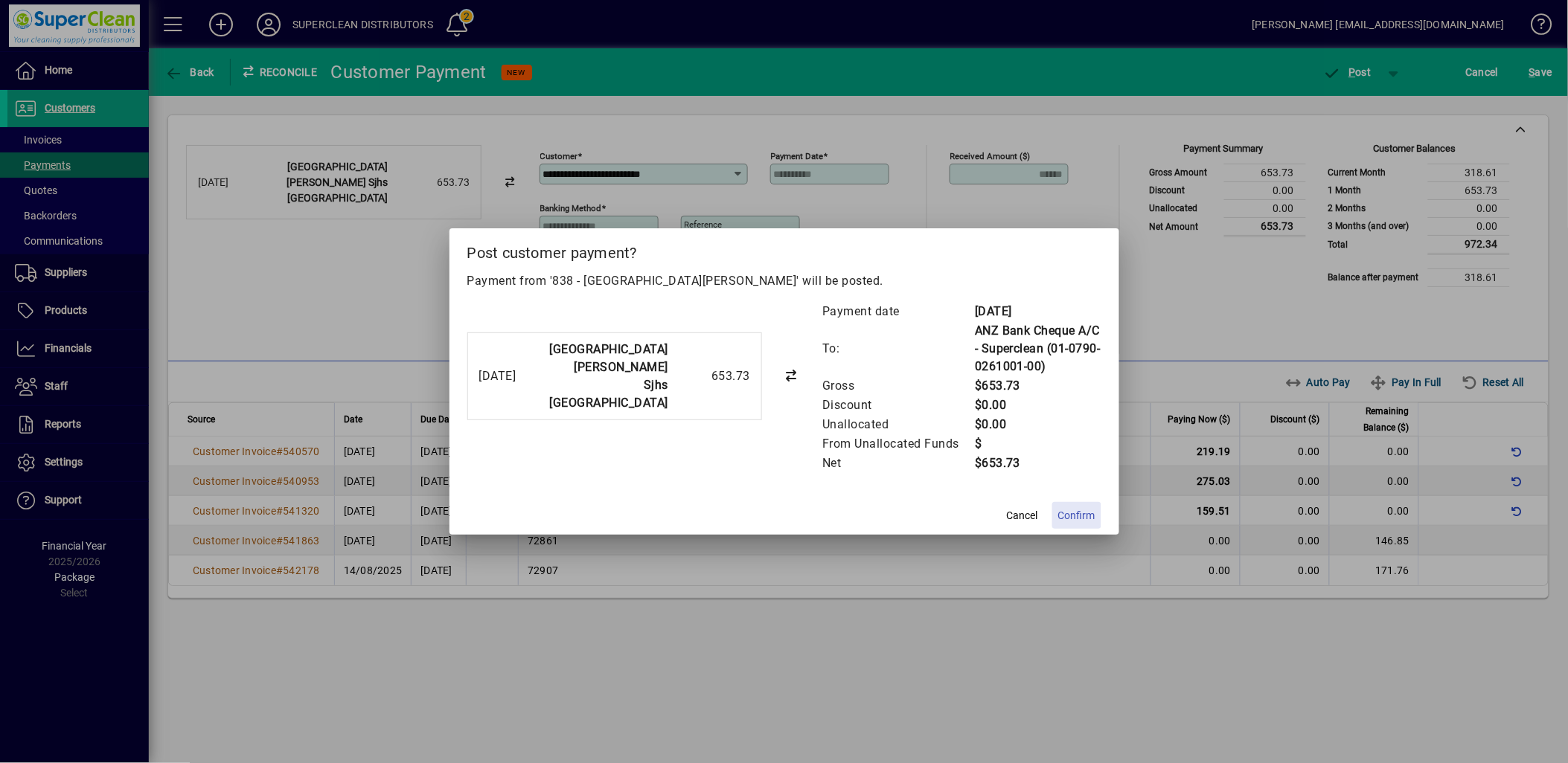
click at [1084, 510] on span "Confirm" at bounding box center [1077, 516] width 37 height 16
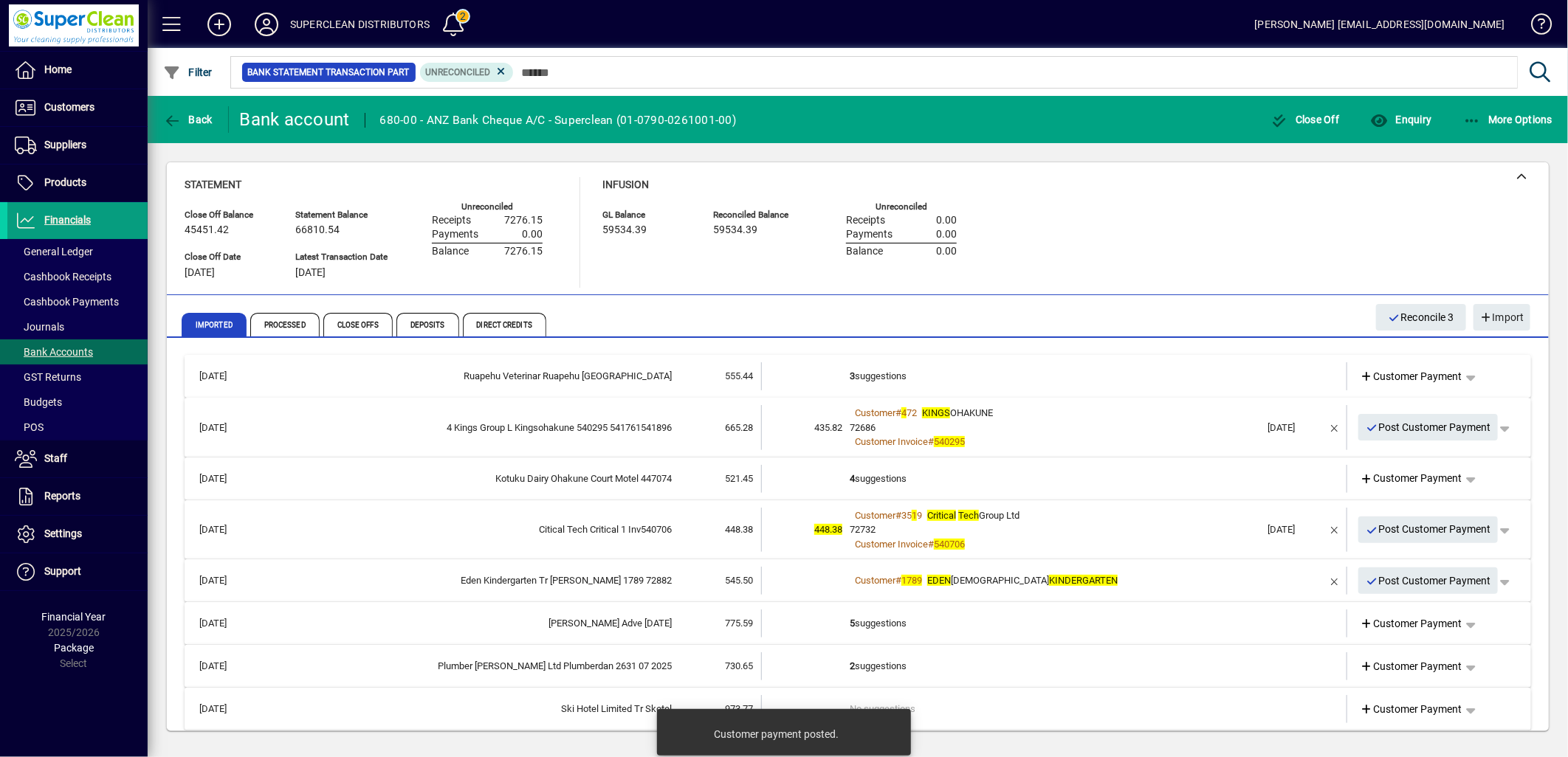
click at [904, 378] on td "3 suggestions" at bounding box center [1055, 376] width 411 height 28
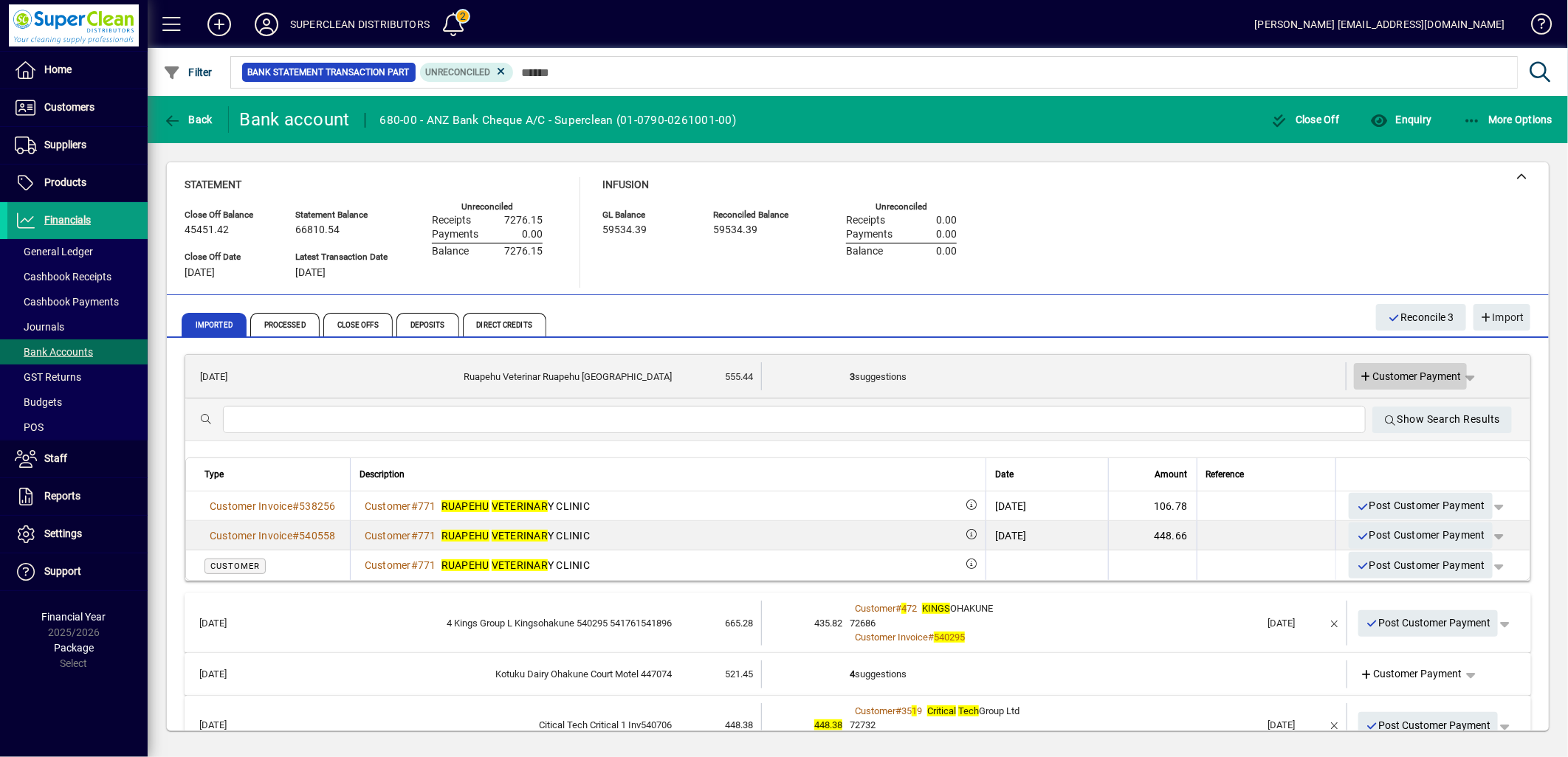
click at [1384, 378] on span "Customer Payment" at bounding box center [1411, 377] width 102 height 16
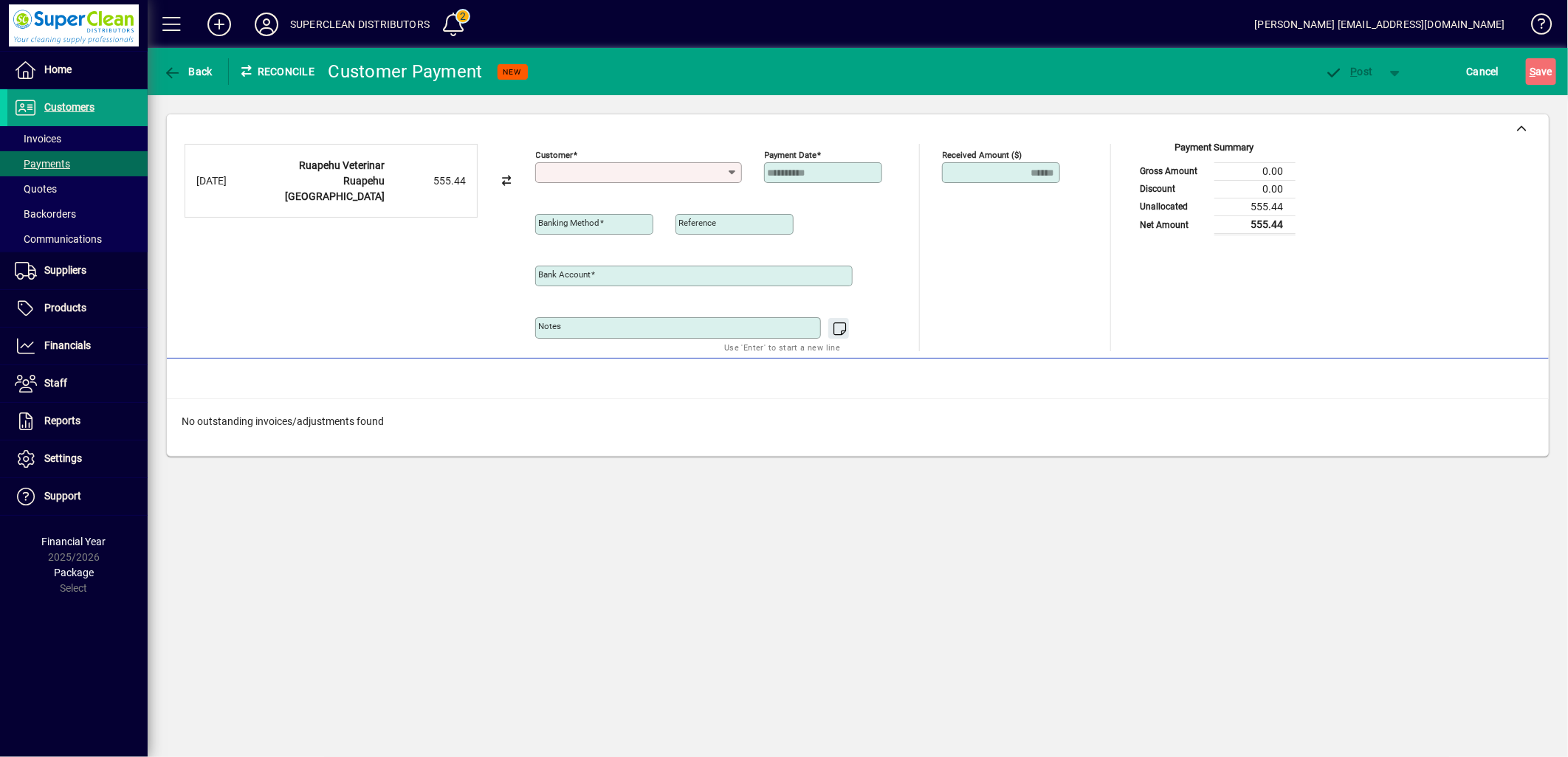
type input "**********"
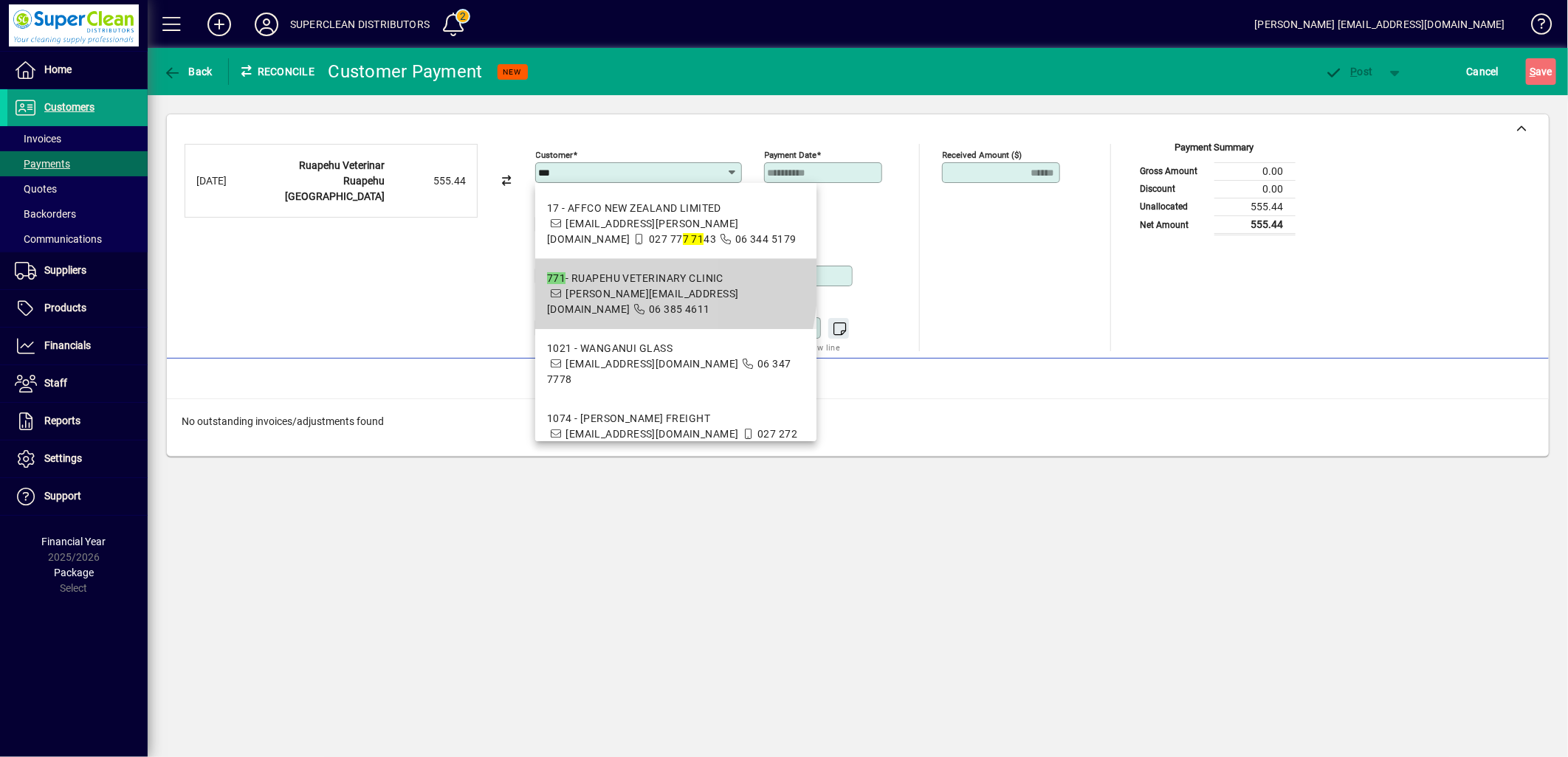
click at [580, 280] on div "771 - RUAPEHU VETERINARY CLINIC" at bounding box center [675, 279] width 258 height 16
type input "**********"
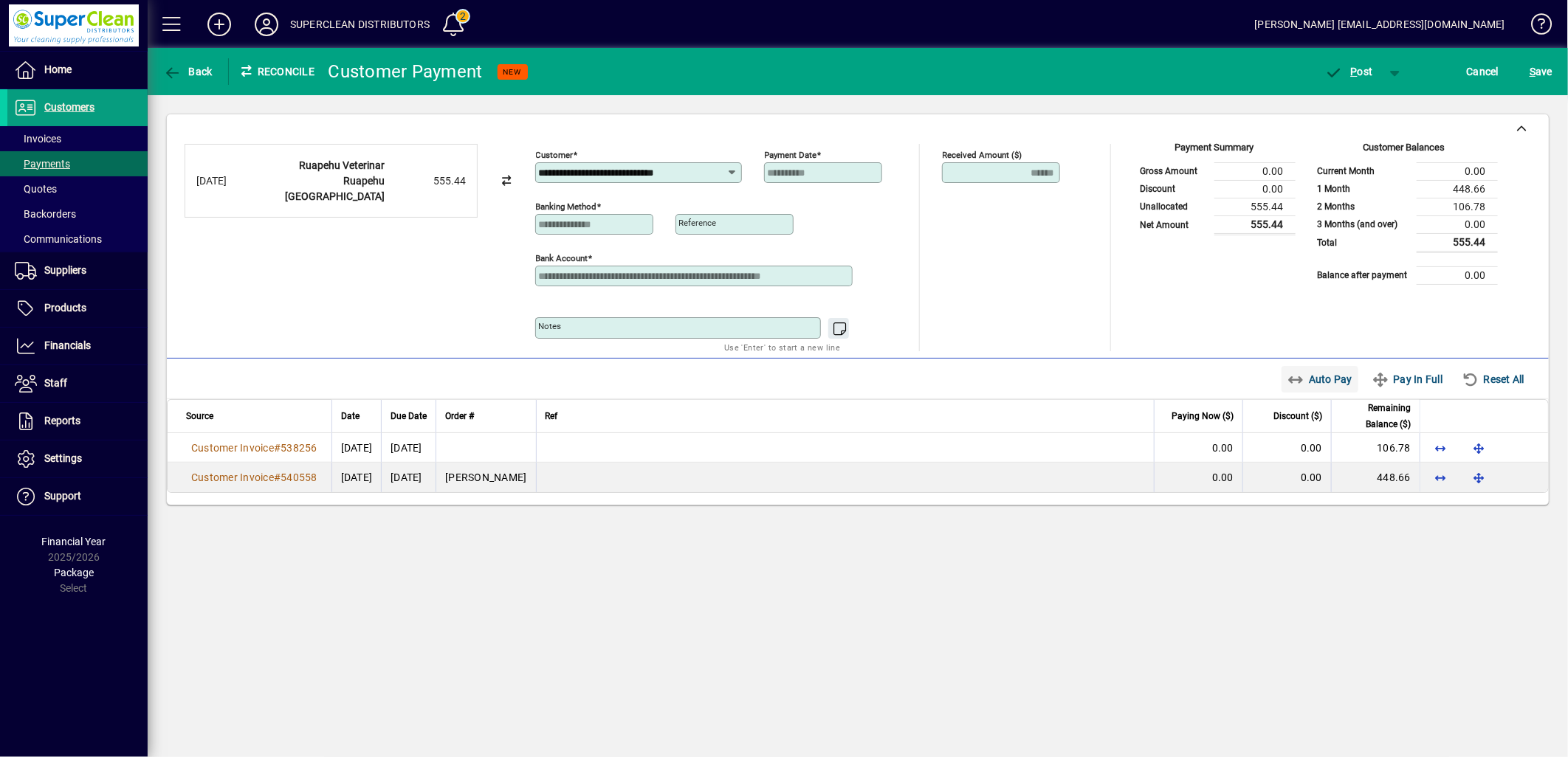
click at [1318, 379] on span "Auto Pay" at bounding box center [1320, 379] width 66 height 24
click at [1363, 72] on span "P ost" at bounding box center [1349, 72] width 48 height 12
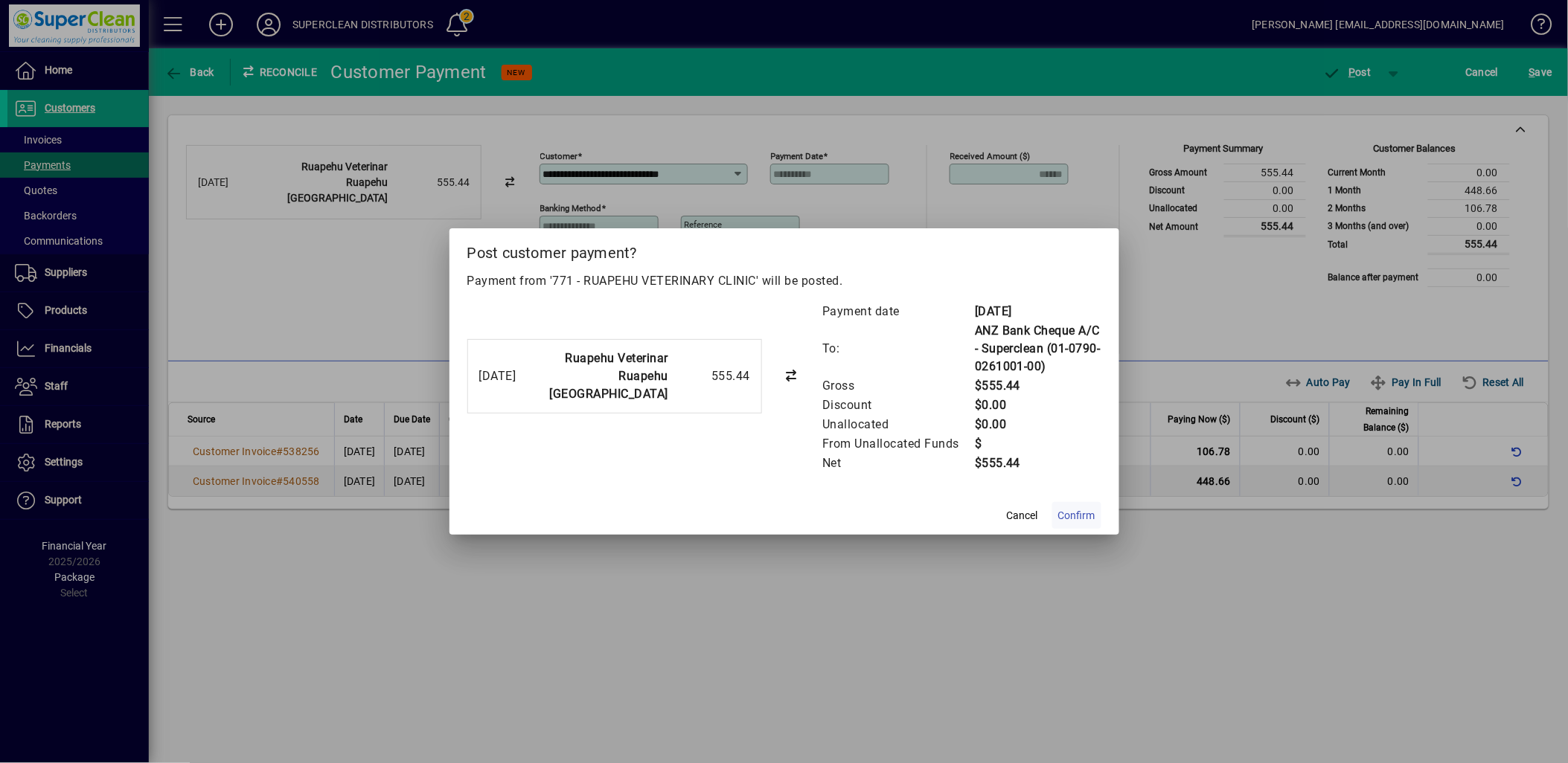
click at [1088, 515] on span "Confirm" at bounding box center [1077, 516] width 37 height 16
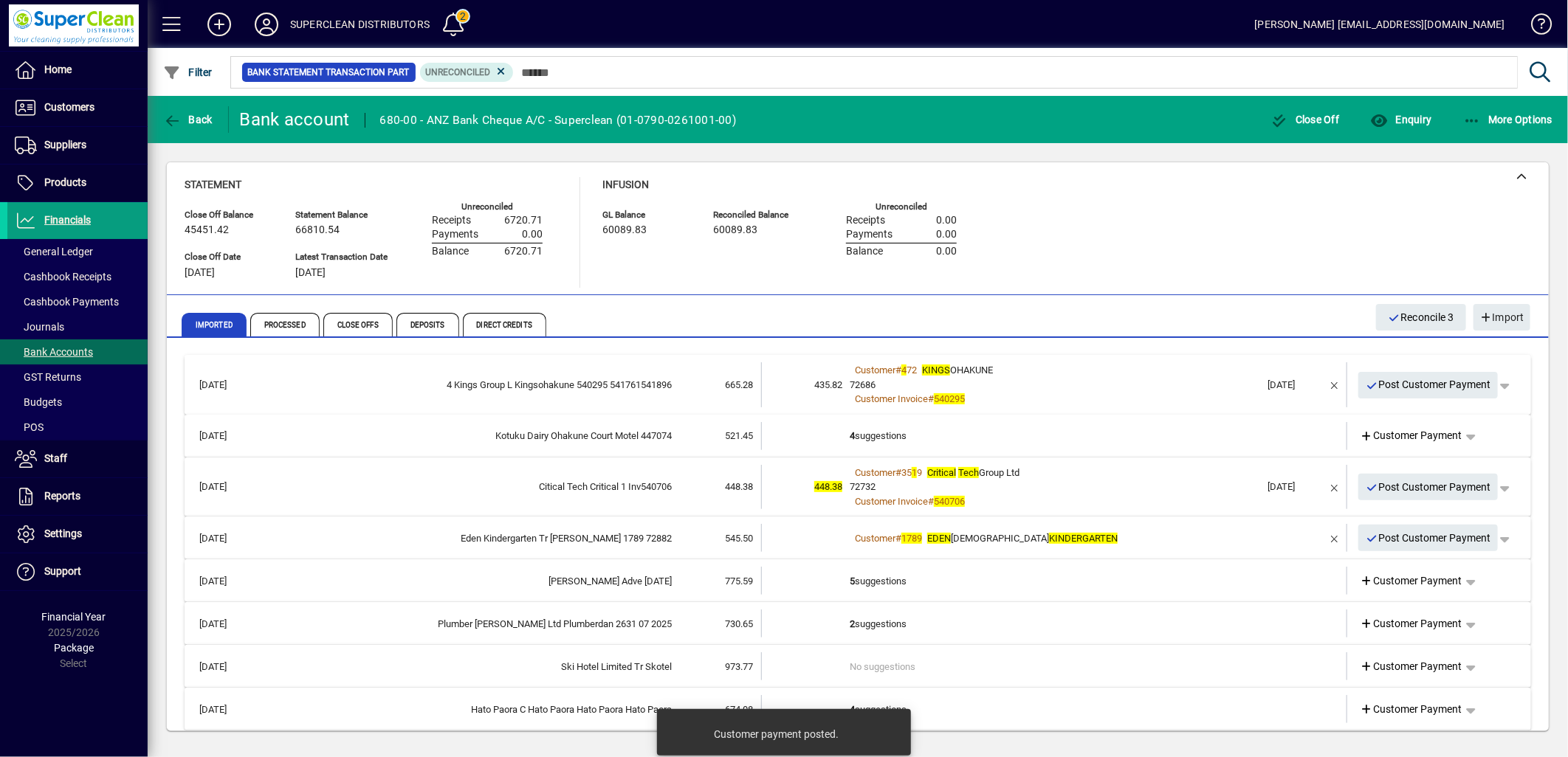
click at [1022, 384] on div "72686" at bounding box center [1055, 385] width 411 height 15
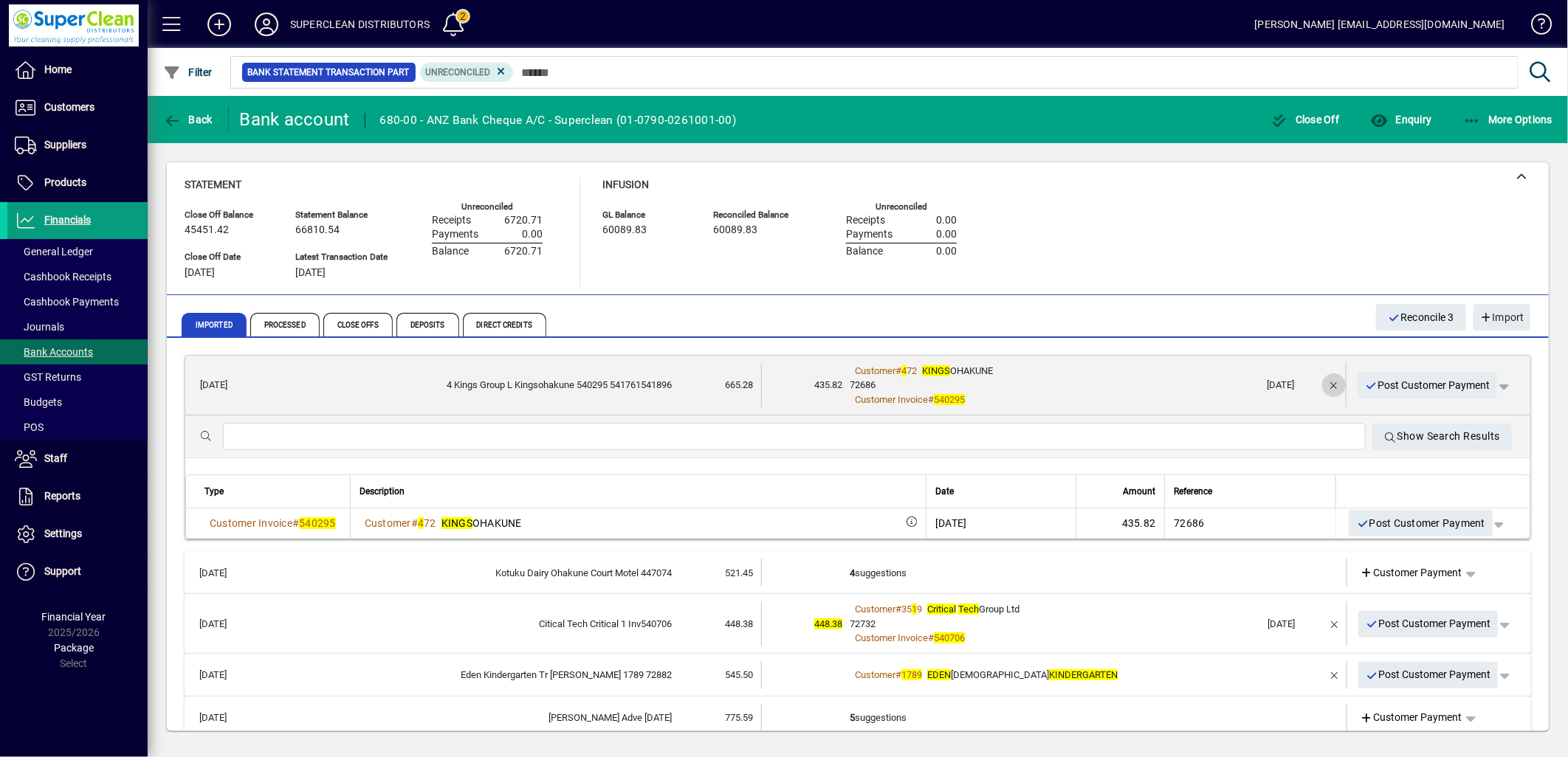
click at [1316, 384] on span "button" at bounding box center [1334, 385] width 36 height 36
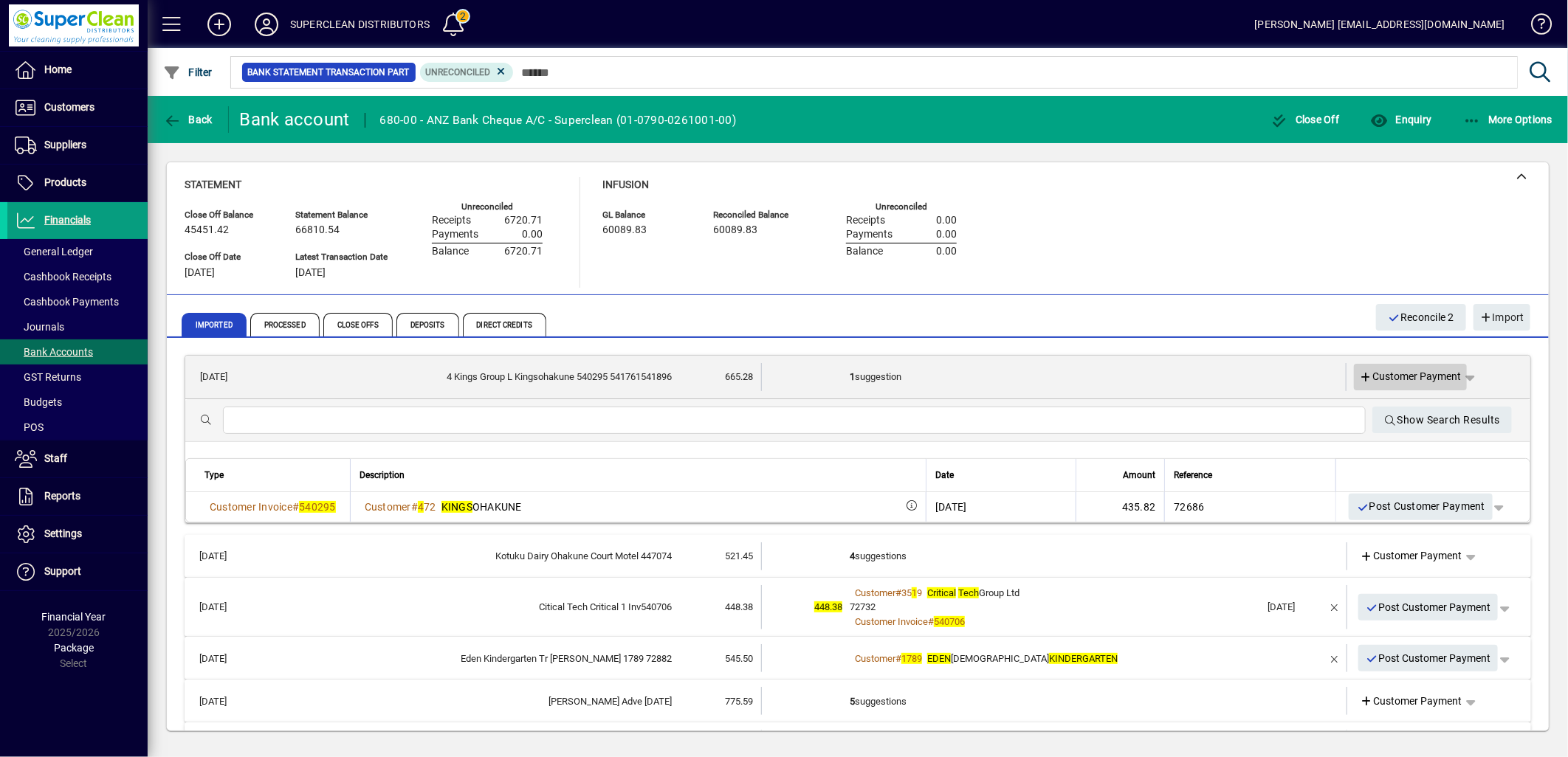
click at [1392, 373] on span "Customer Payment" at bounding box center [1411, 377] width 102 height 16
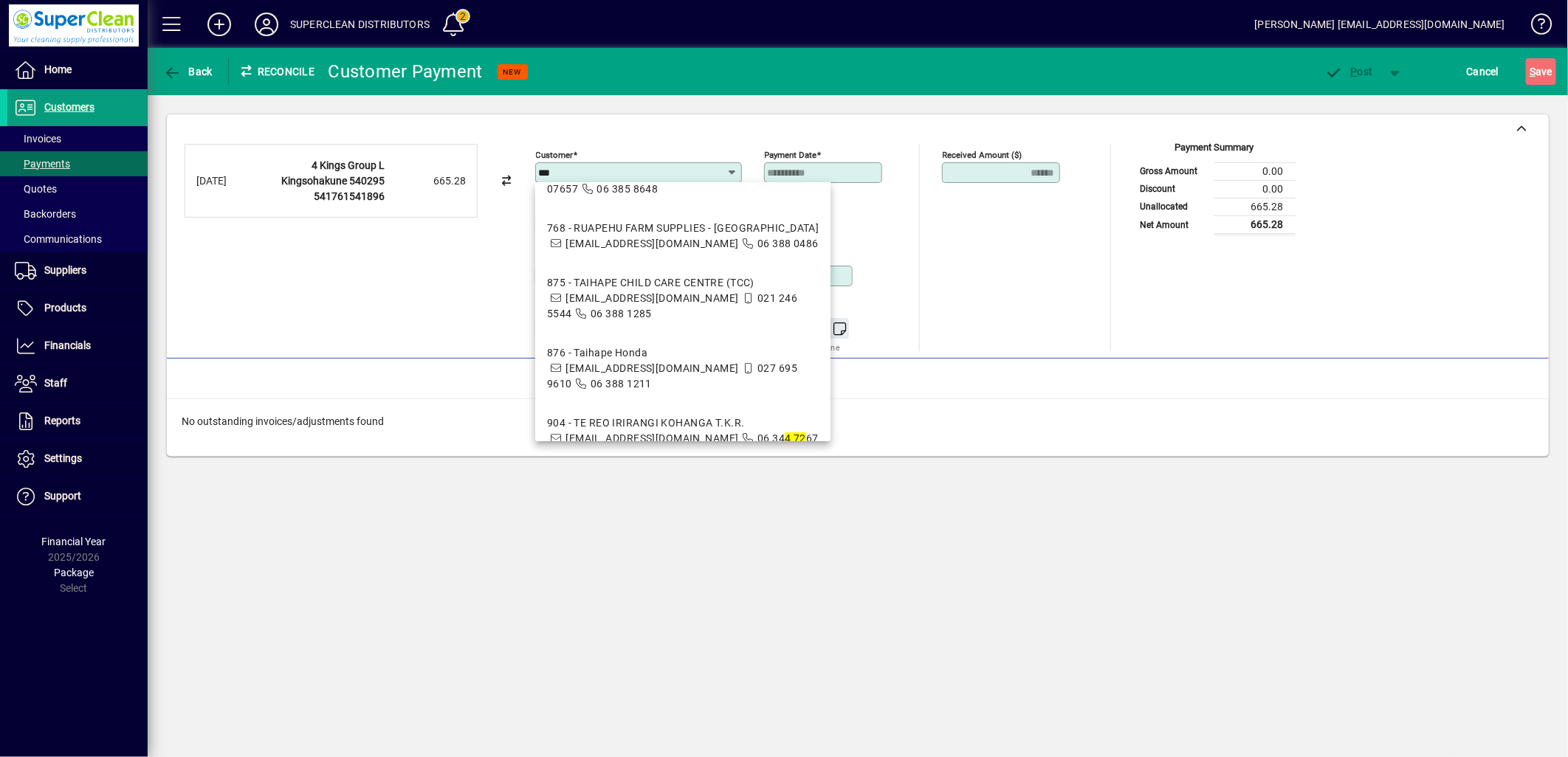
scroll to position [327, 0]
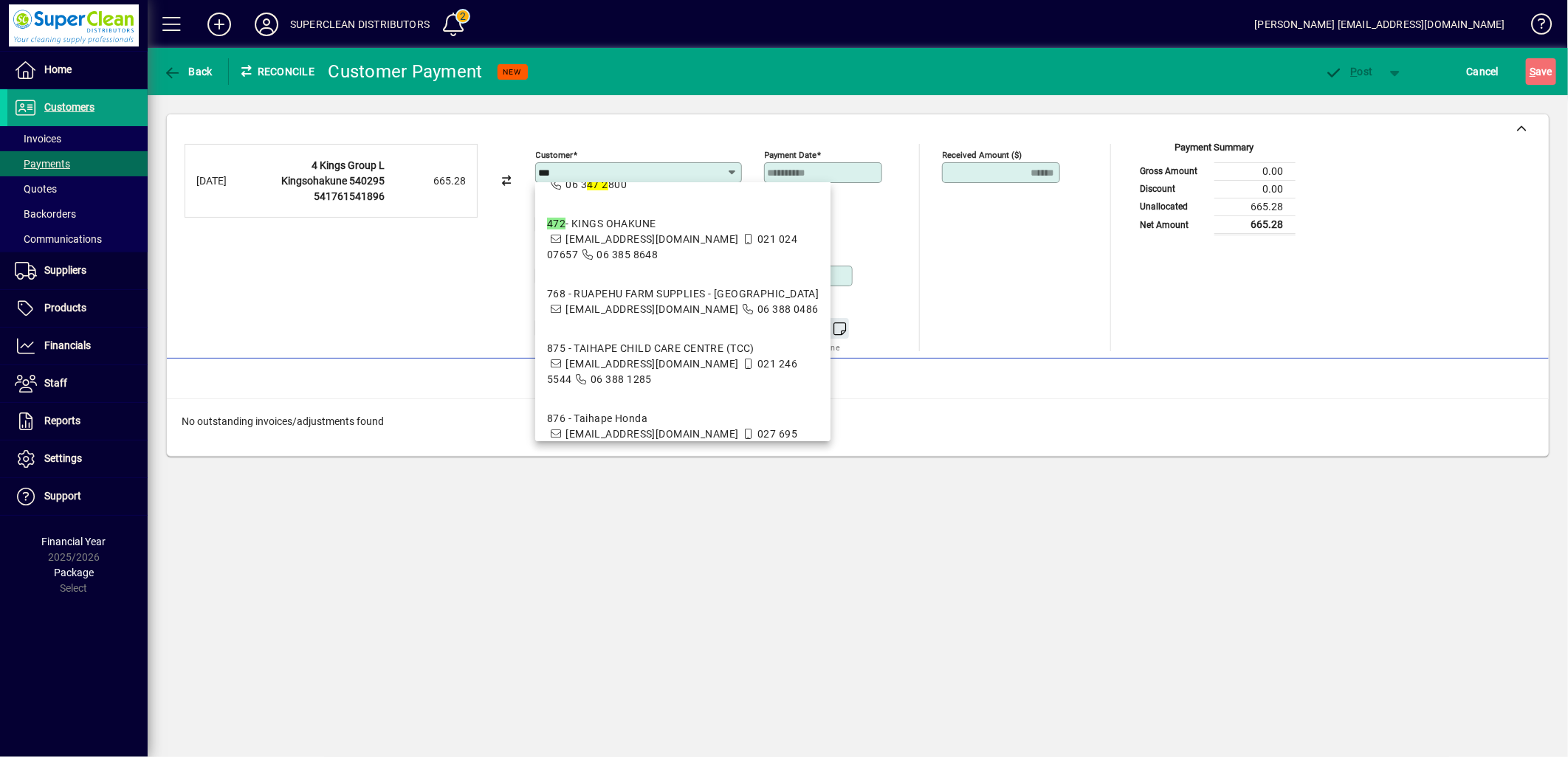
click at [610, 245] on span "accounts@kingsohakune.co.nz" at bounding box center [652, 239] width 173 height 12
type input "**********"
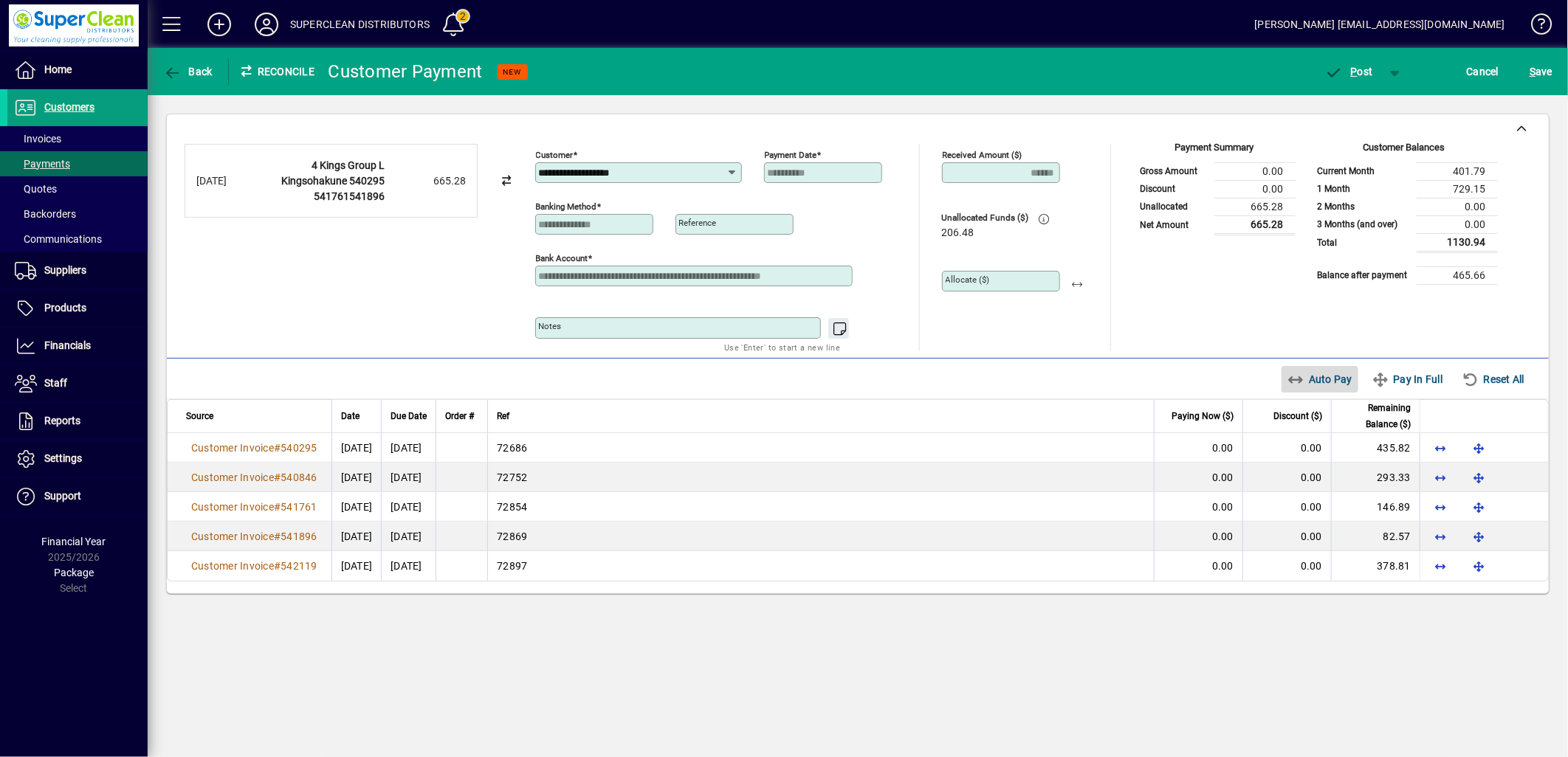
click at [1302, 378] on span "Auto Pay" at bounding box center [1320, 379] width 66 height 24
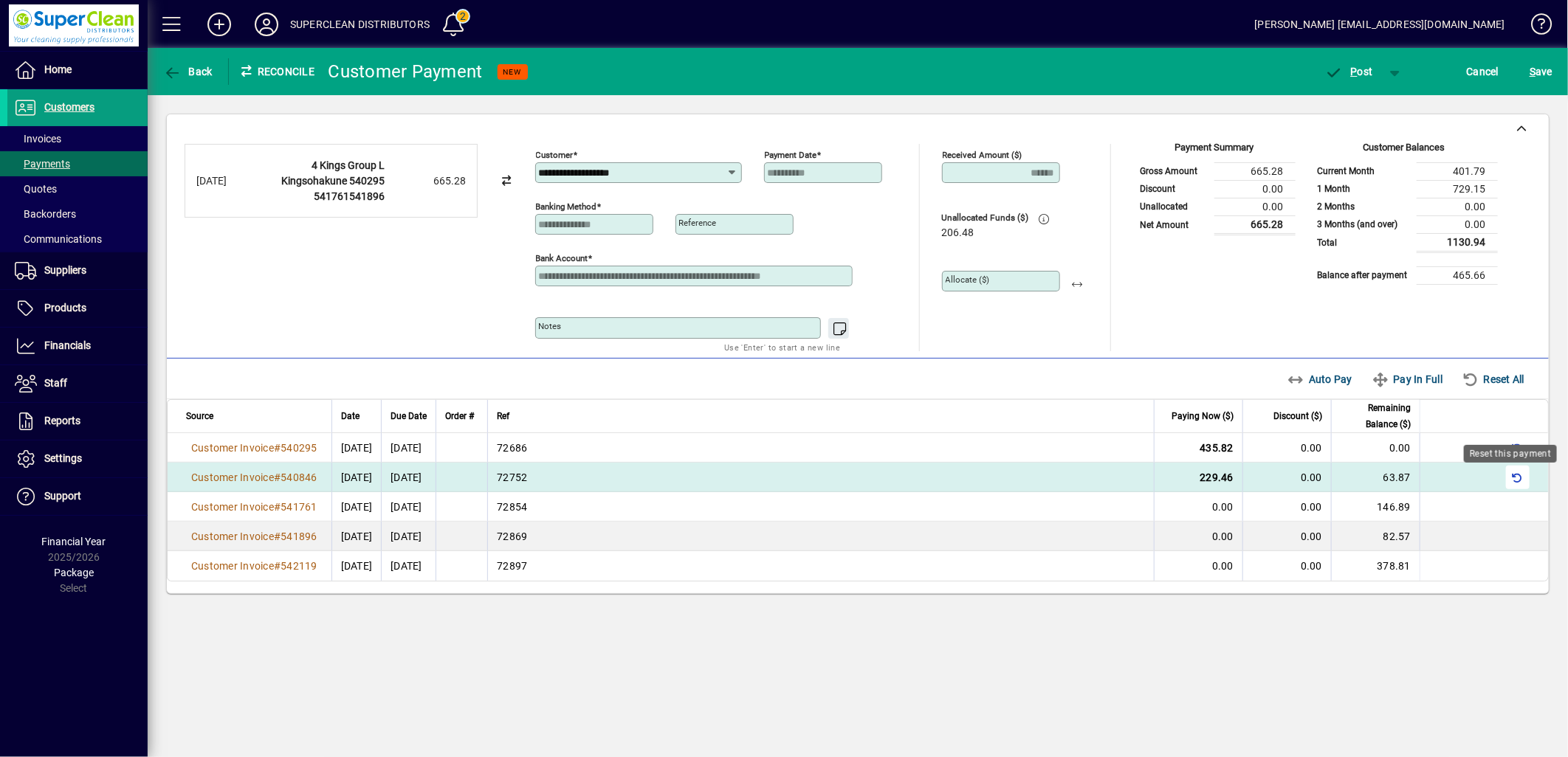
click at [1514, 463] on div "Reset this payment" at bounding box center [1510, 454] width 93 height 17
click at [1496, 481] on td at bounding box center [1483, 478] width 128 height 30
click at [1515, 471] on span "button" at bounding box center [1518, 478] width 36 height 36
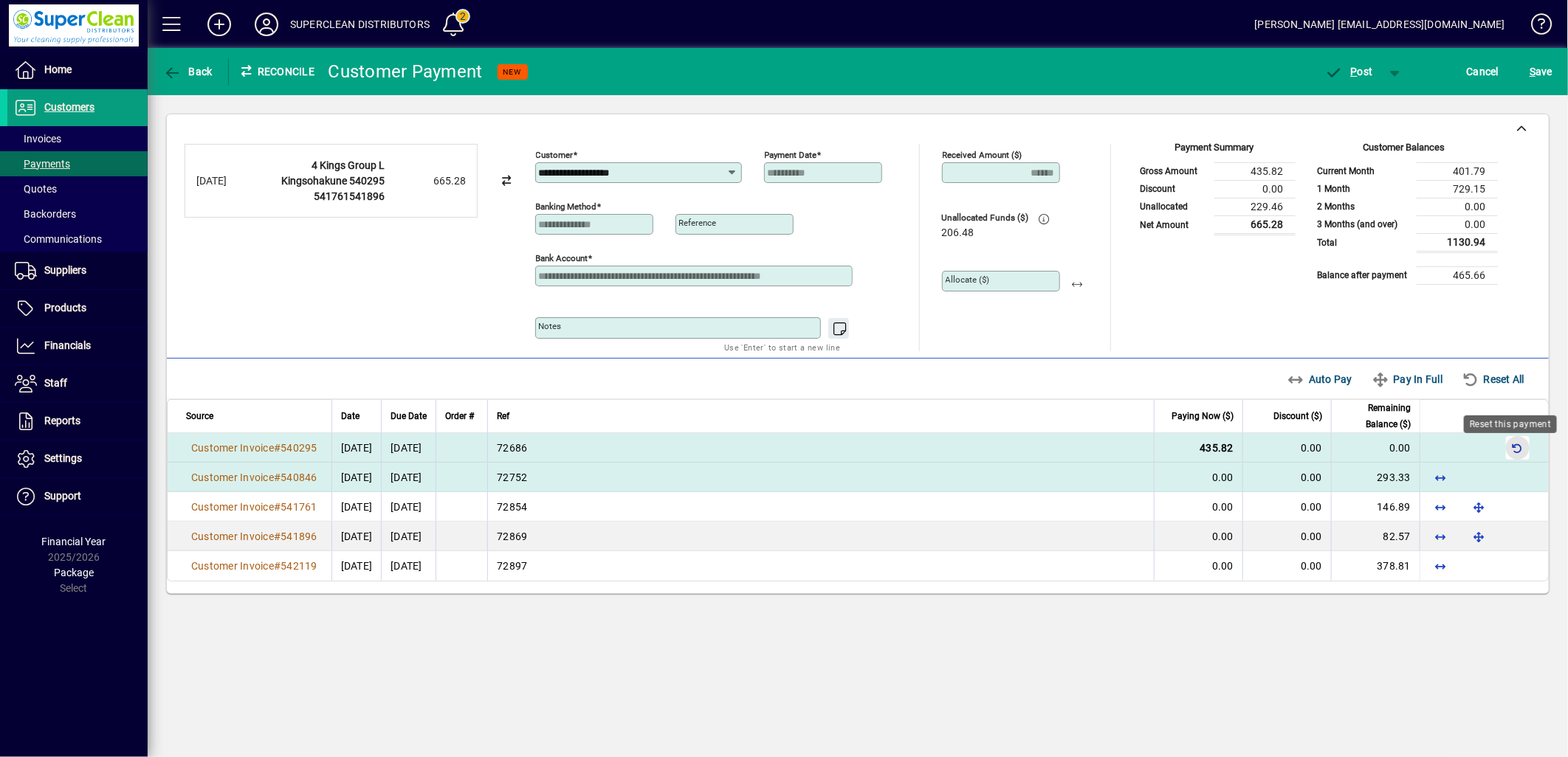
click at [1519, 456] on span "button" at bounding box center [1518, 448] width 36 height 36
click at [1075, 284] on span "button" at bounding box center [1078, 281] width 36 height 36
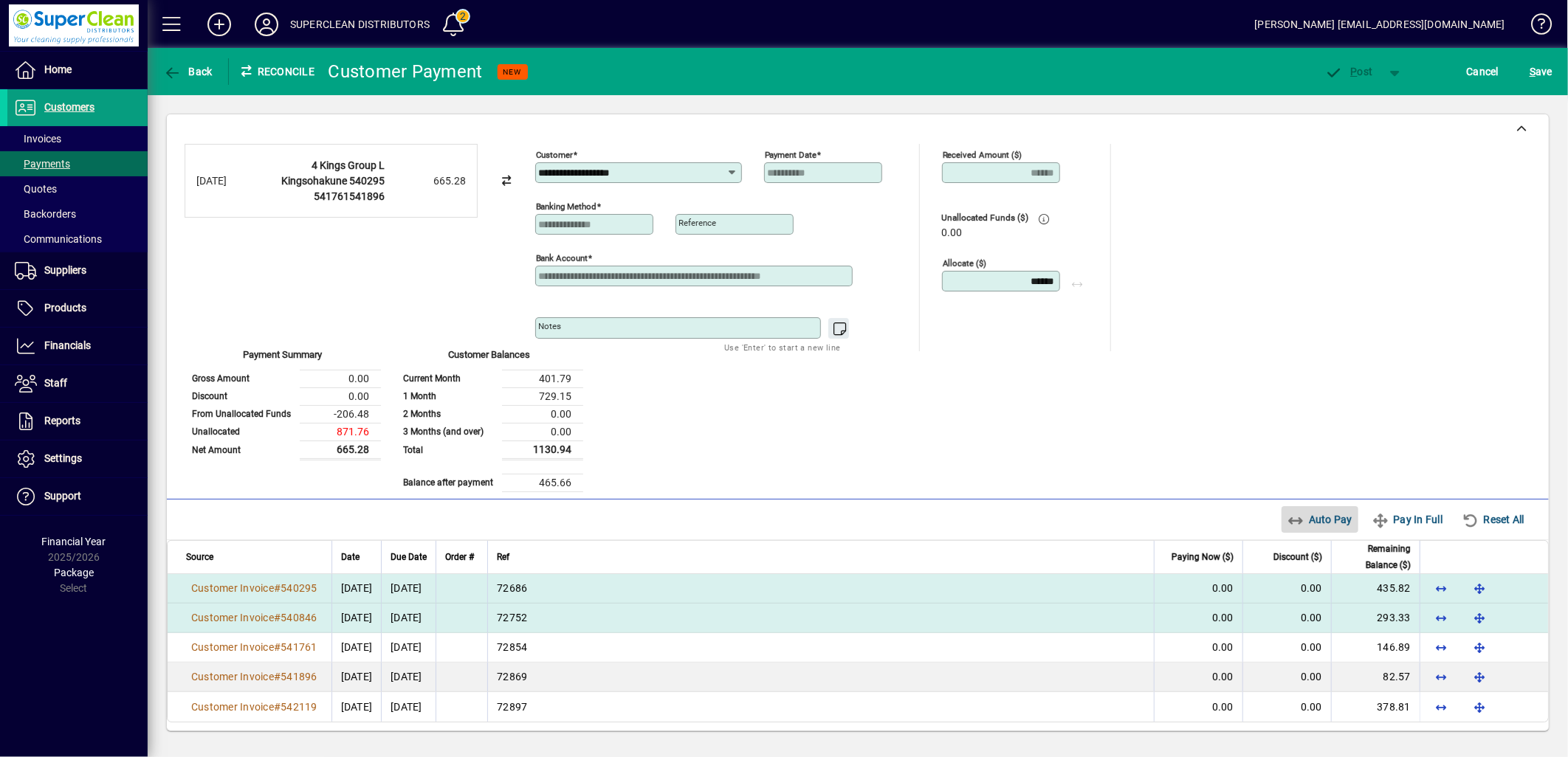
click at [1322, 508] on span "Auto Pay" at bounding box center [1320, 520] width 66 height 24
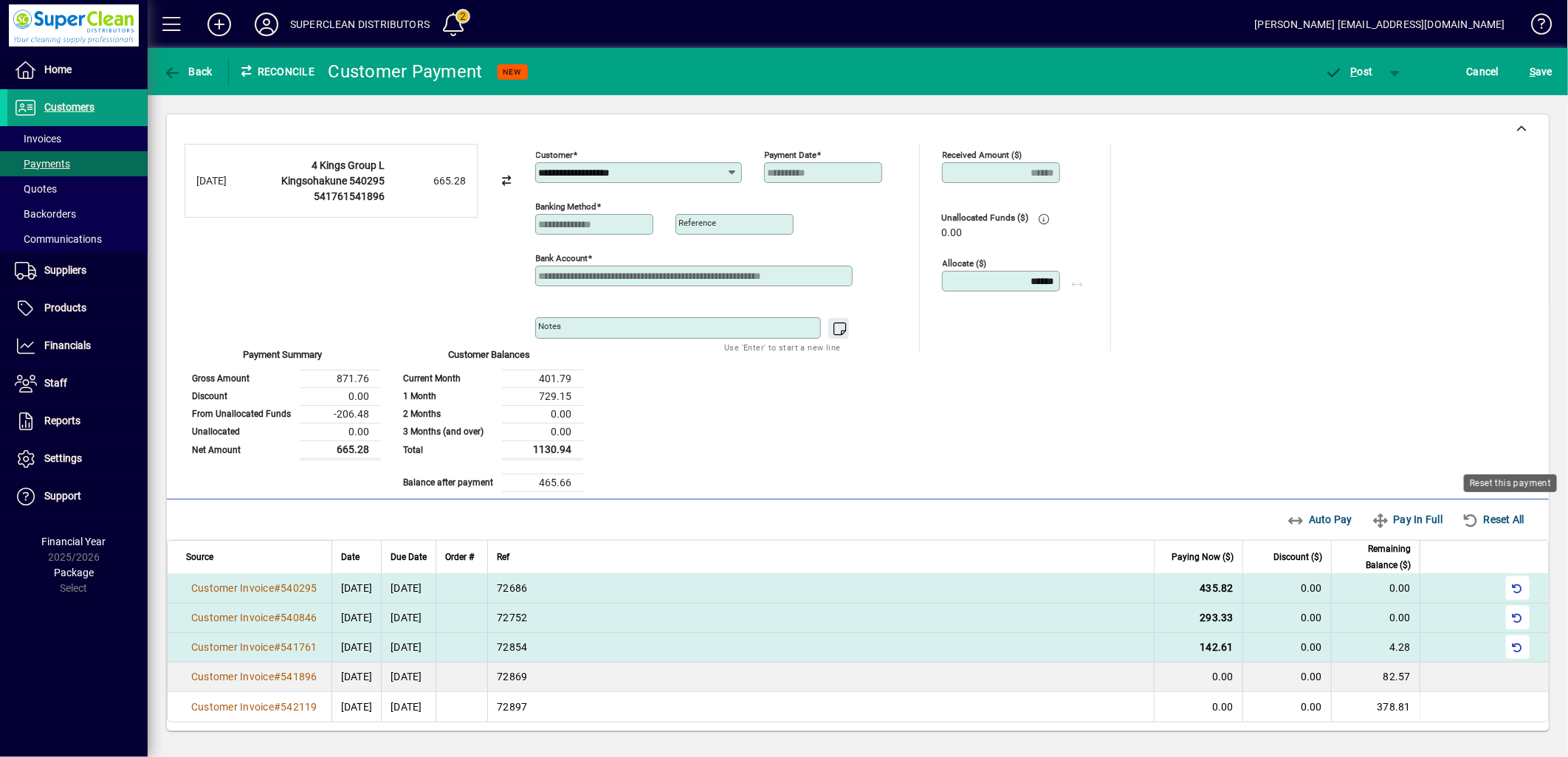
click at [1516, 630] on span "button" at bounding box center [1518, 647] width 36 height 36
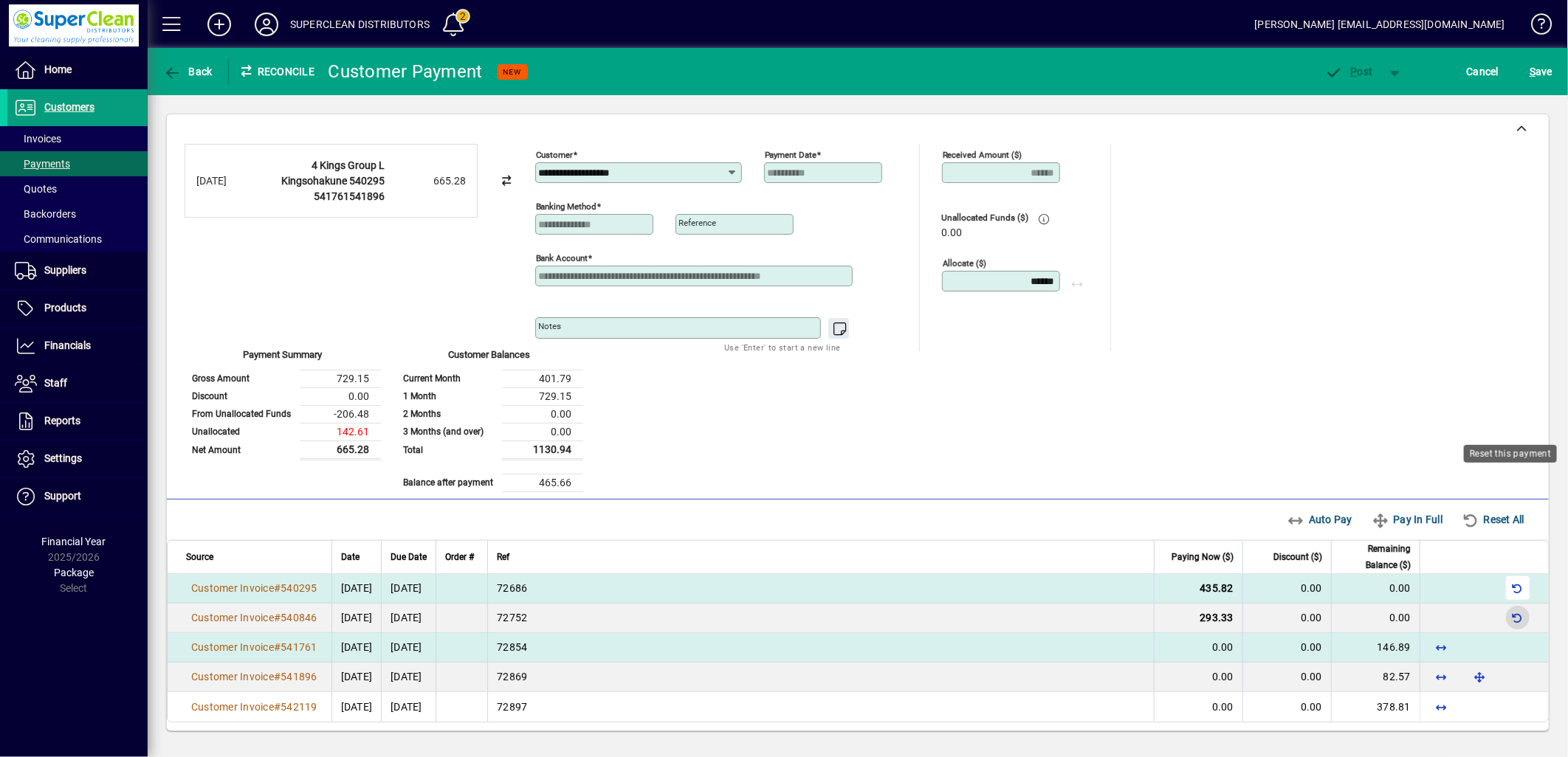
drag, startPoint x: 1521, startPoint y: 476, endPoint x: 1531, endPoint y: 439, distance: 38.3
click at [1521, 600] on span "button" at bounding box center [1518, 617] width 36 height 36
click at [1522, 570] on span "button" at bounding box center [1518, 588] width 36 height 36
drag, startPoint x: 1009, startPoint y: 275, endPoint x: 1171, endPoint y: 286, distance: 162.4
click at [1053, 278] on input "******" at bounding box center [1003, 281] width 114 height 12
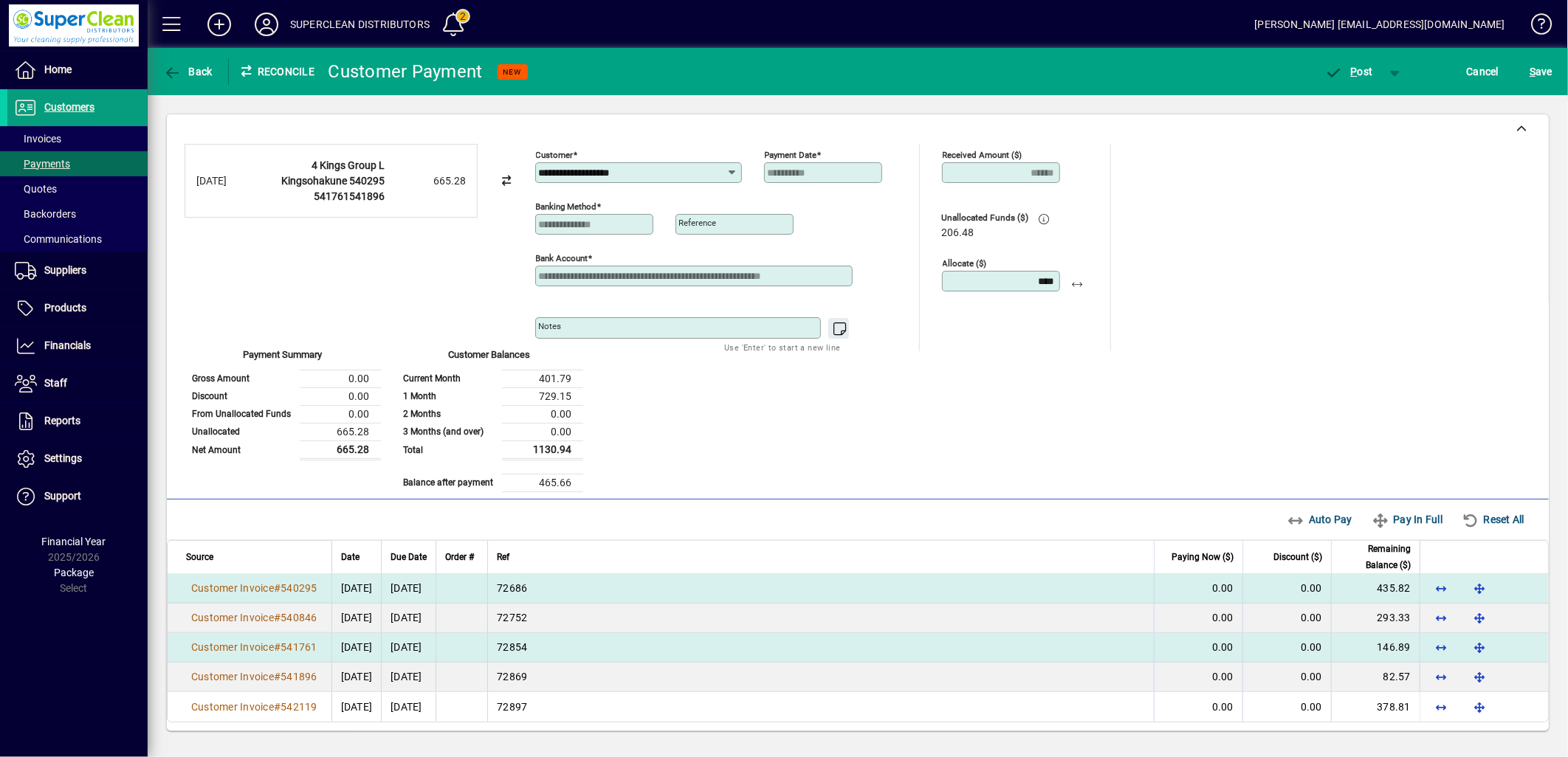
type input "****"
click at [1475, 570] on span "button" at bounding box center [1480, 588] width 36 height 36
click at [1475, 630] on span "button" at bounding box center [1480, 647] width 36 height 36
click at [1516, 630] on span "button" at bounding box center [1518, 647] width 36 height 36
click at [1475, 630] on span "button" at bounding box center [1480, 647] width 36 height 36
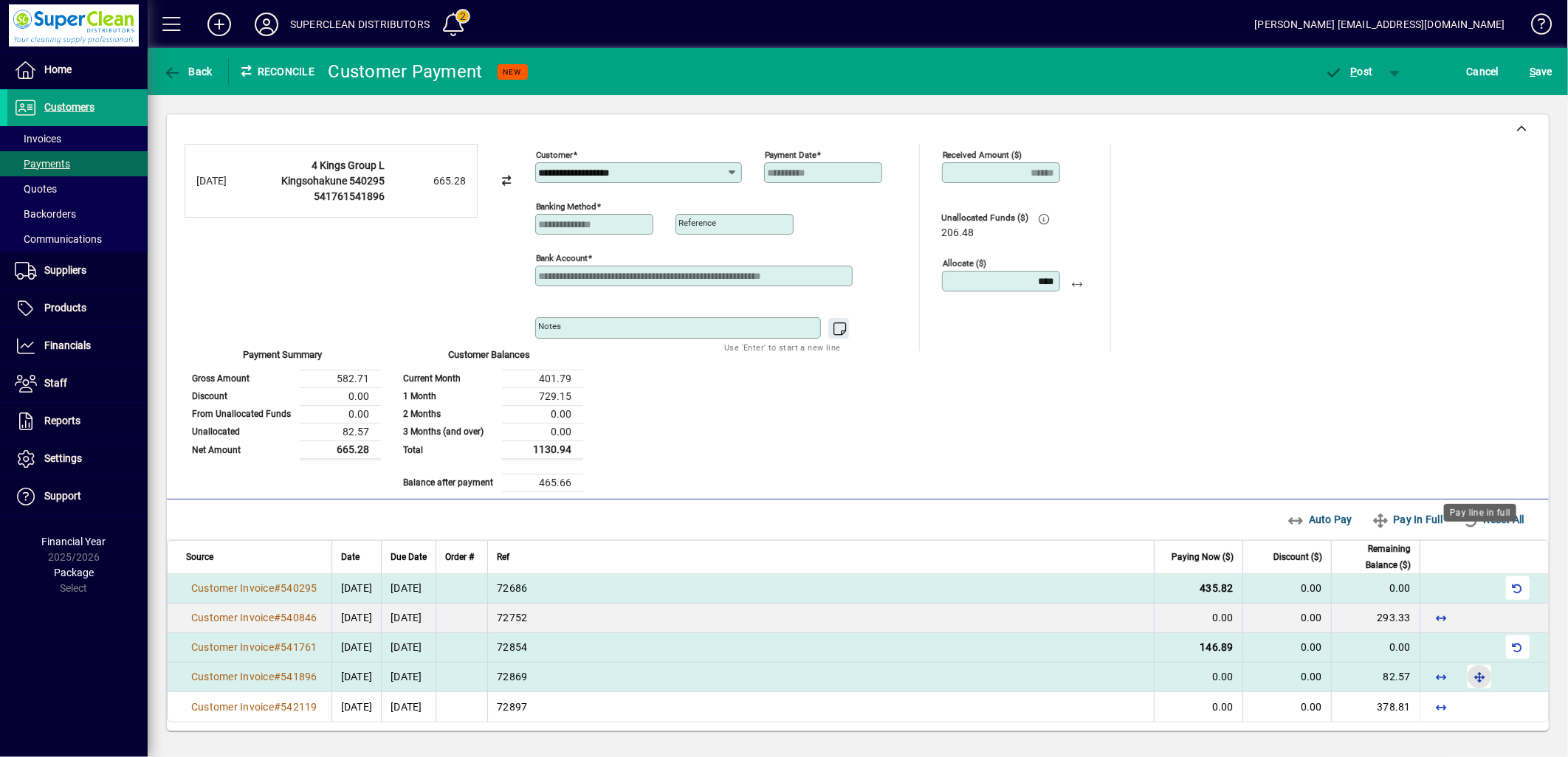
click at [1481, 659] on span "button" at bounding box center [1480, 677] width 36 height 36
click at [1357, 74] on span "P ost" at bounding box center [1349, 72] width 48 height 12
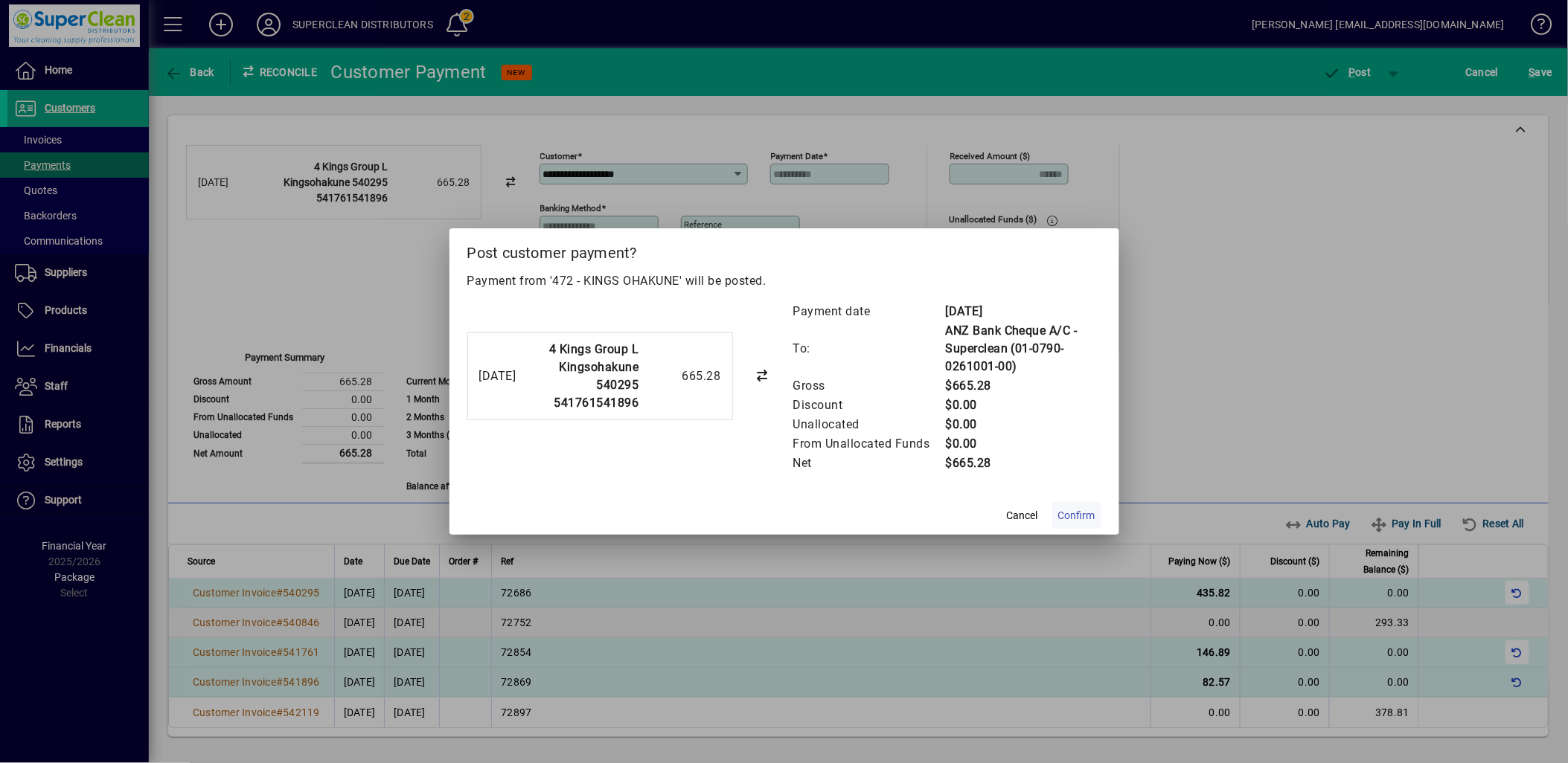
click at [1059, 508] on span "Confirm" at bounding box center [1077, 516] width 37 height 16
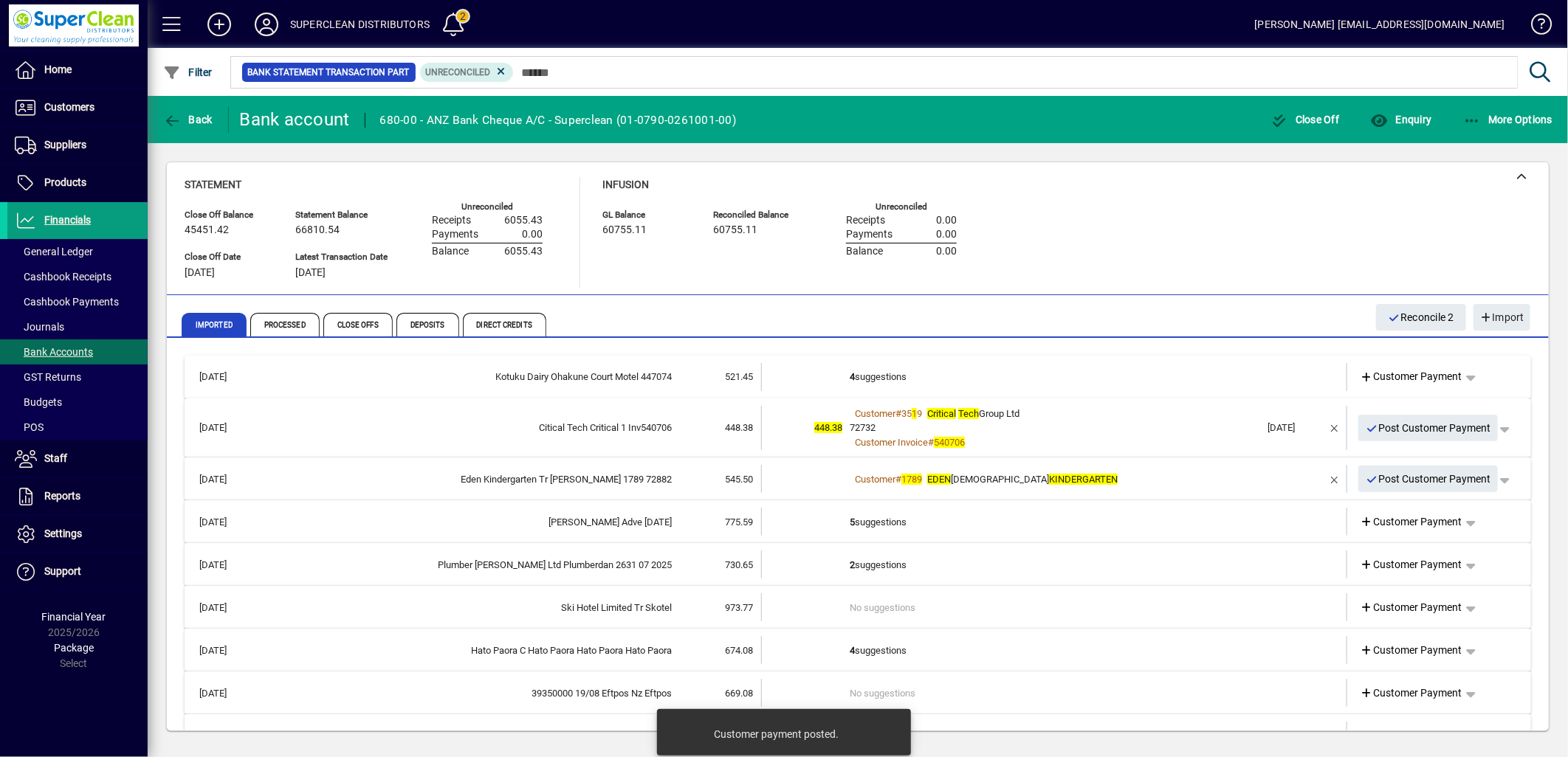
click at [969, 370] on td "4 suggestions" at bounding box center [1055, 377] width 411 height 28
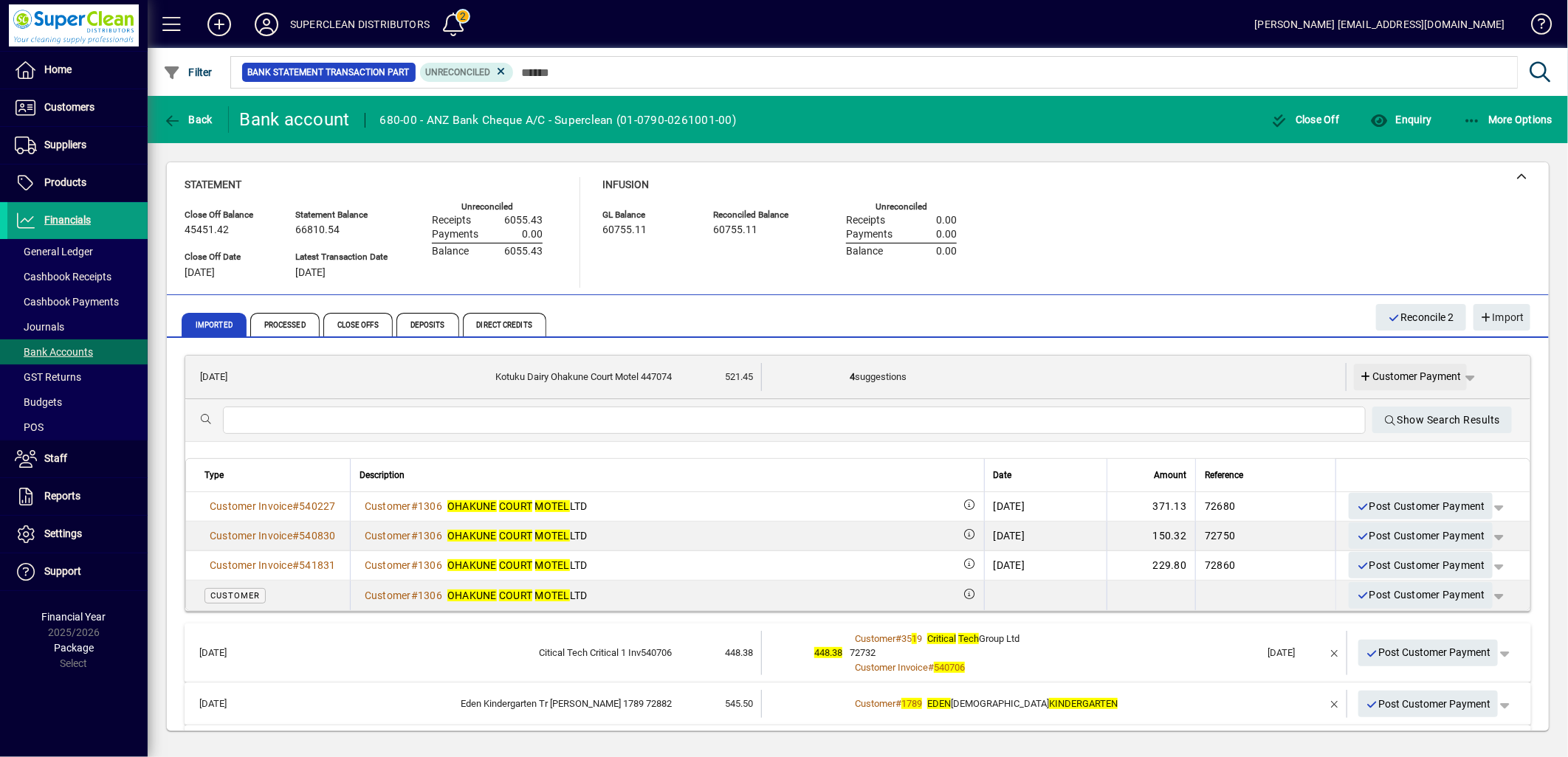
click at [1386, 375] on span "Customer Payment" at bounding box center [1411, 377] width 102 height 16
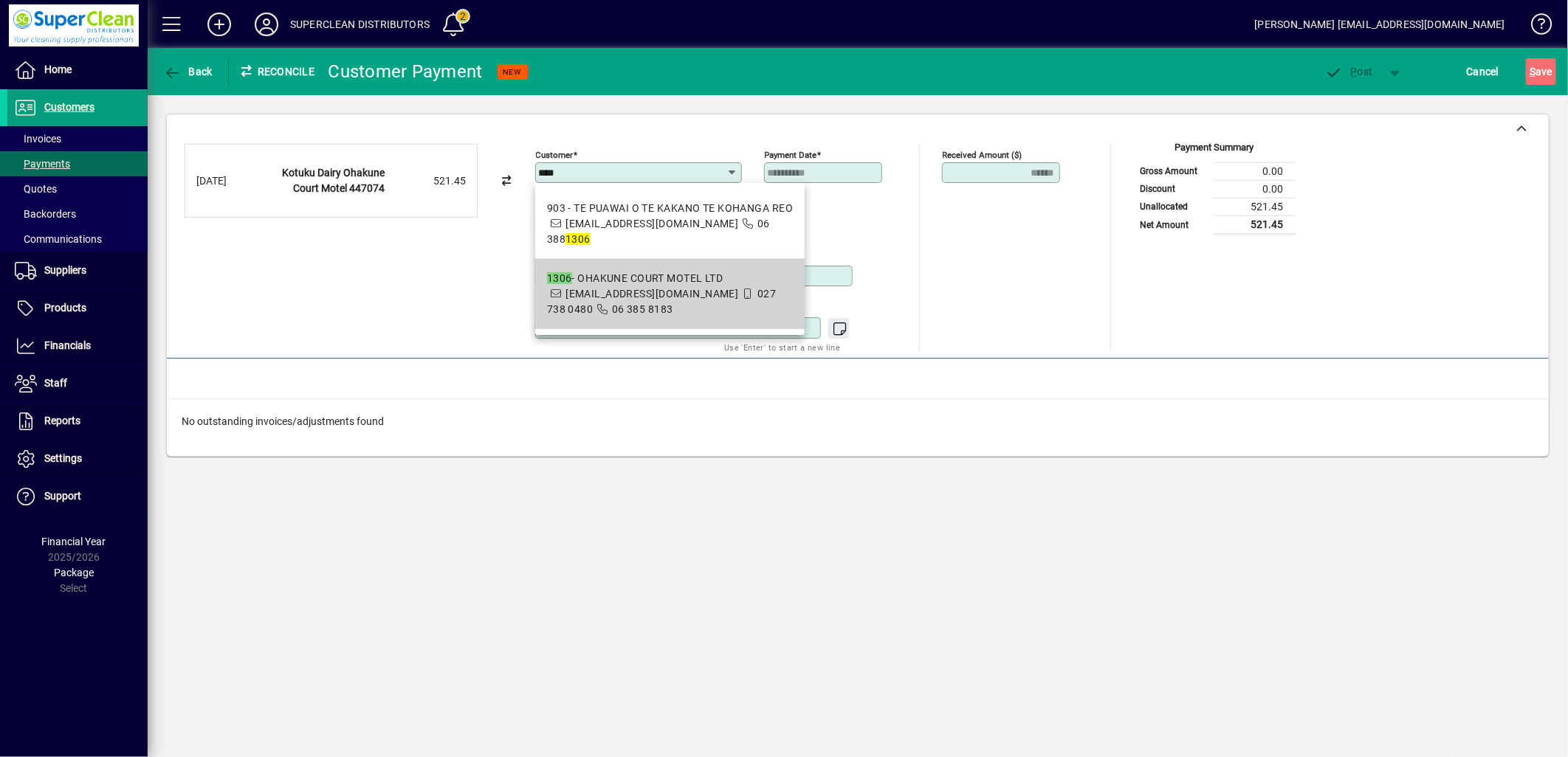
click at [607, 288] on span "ohakunecourtmotel1@outlook.com" at bounding box center [652, 294] width 173 height 12
type input "**********"
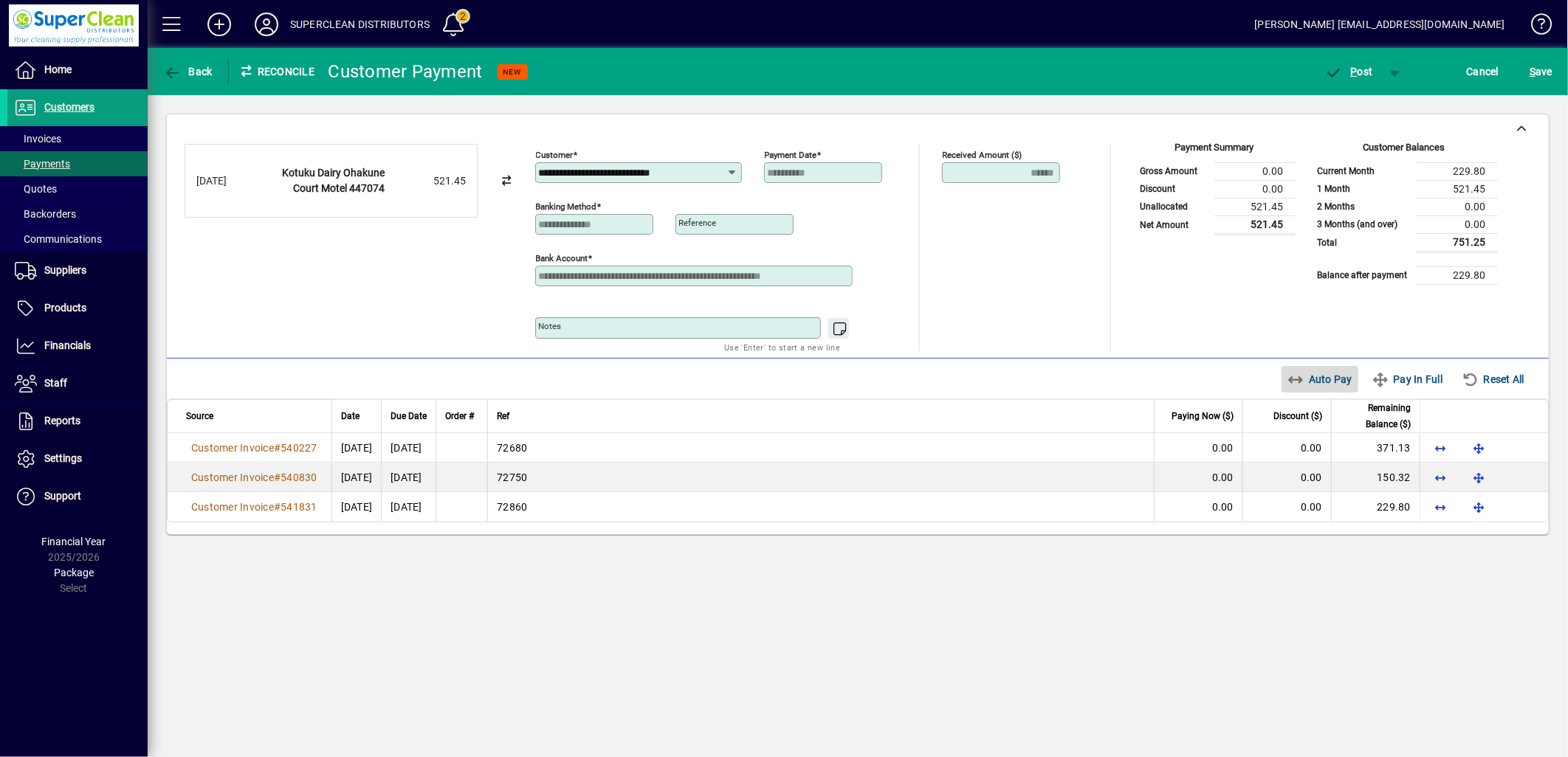
click at [1330, 380] on span "Auto Pay" at bounding box center [1320, 379] width 66 height 24
click at [1358, 71] on span "P ost" at bounding box center [1349, 72] width 48 height 12
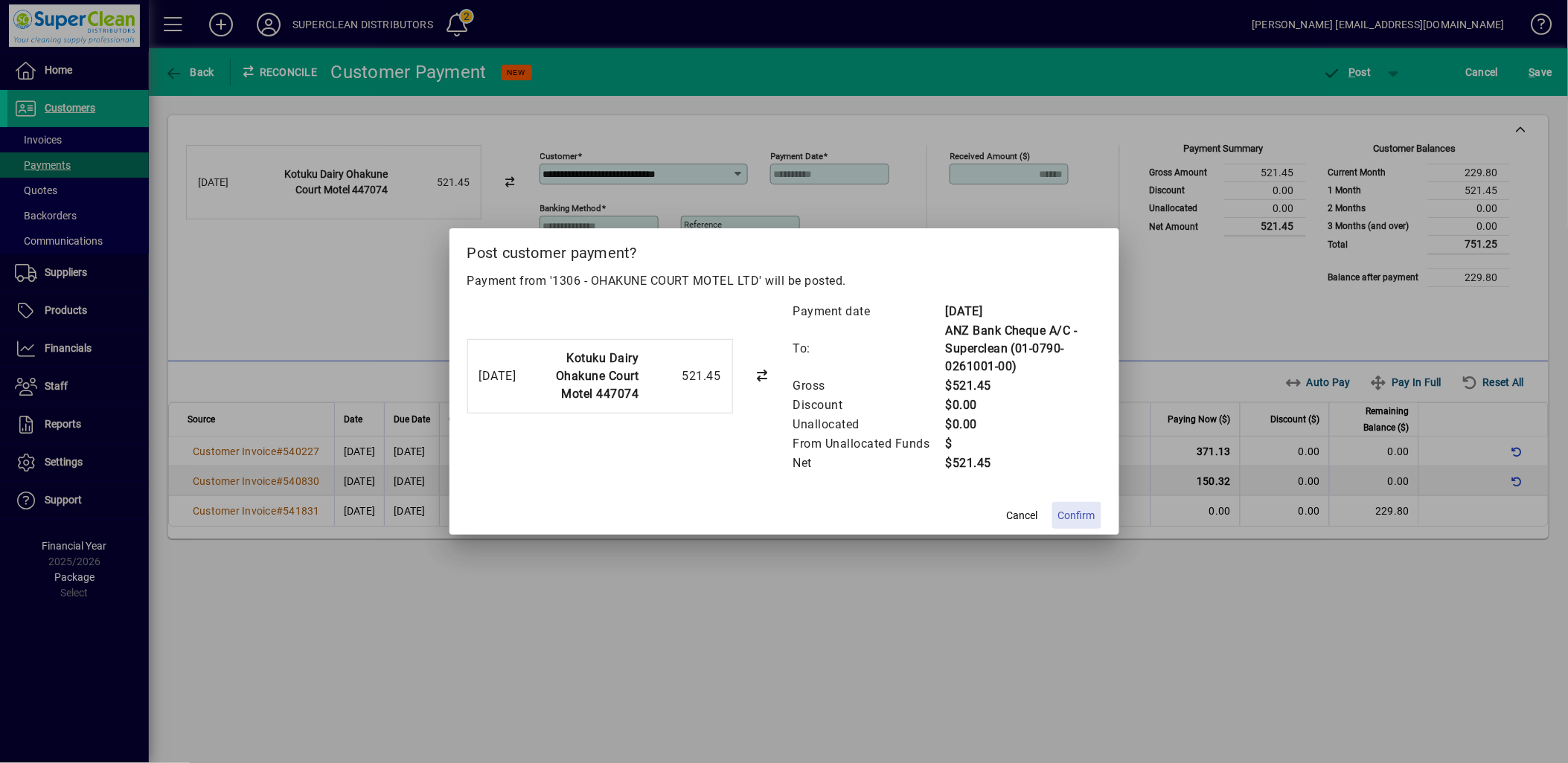
click at [1084, 511] on span "Confirm" at bounding box center [1077, 516] width 37 height 16
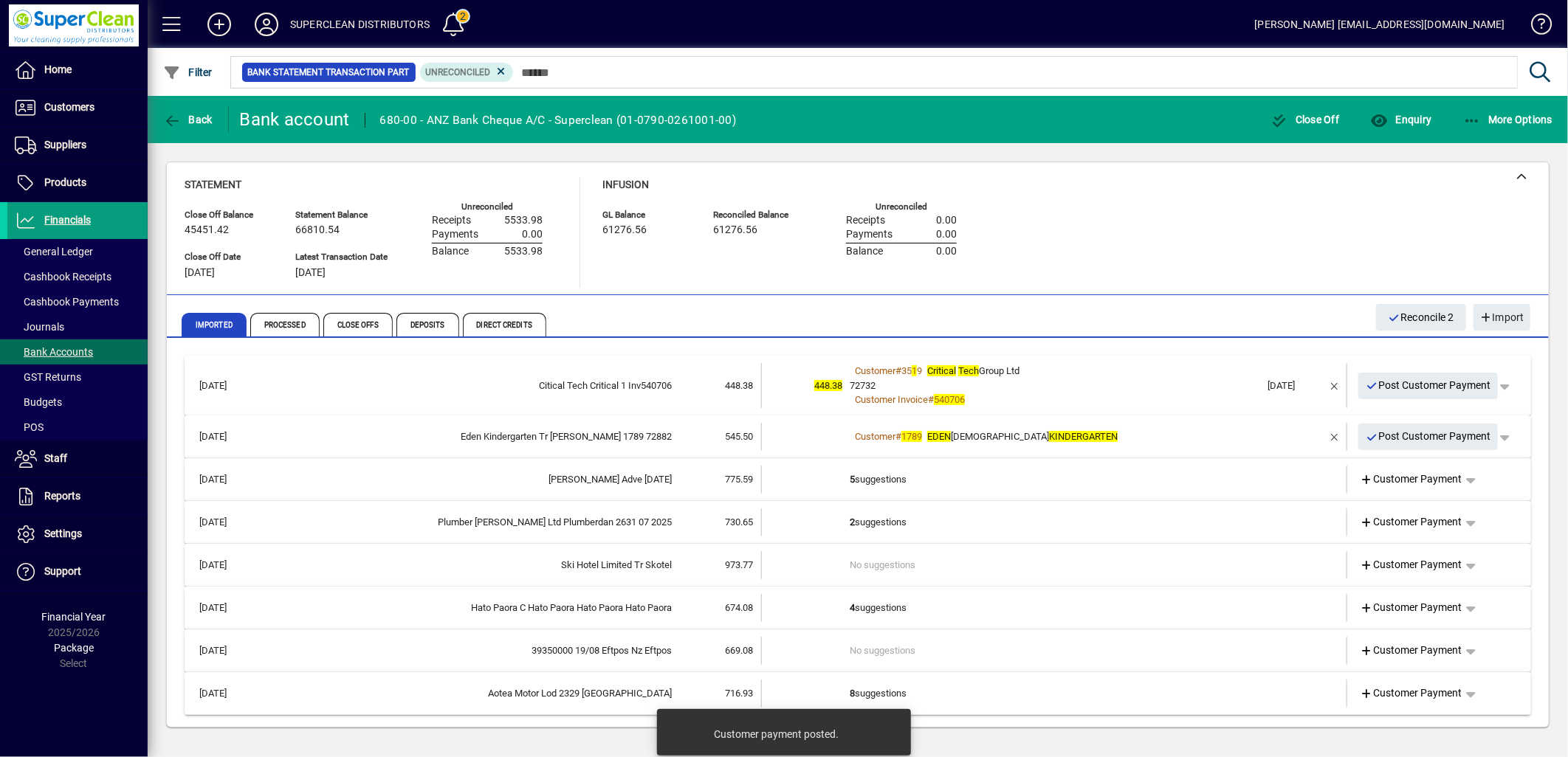
click at [1146, 389] on div "72732" at bounding box center [1055, 386] width 411 height 15
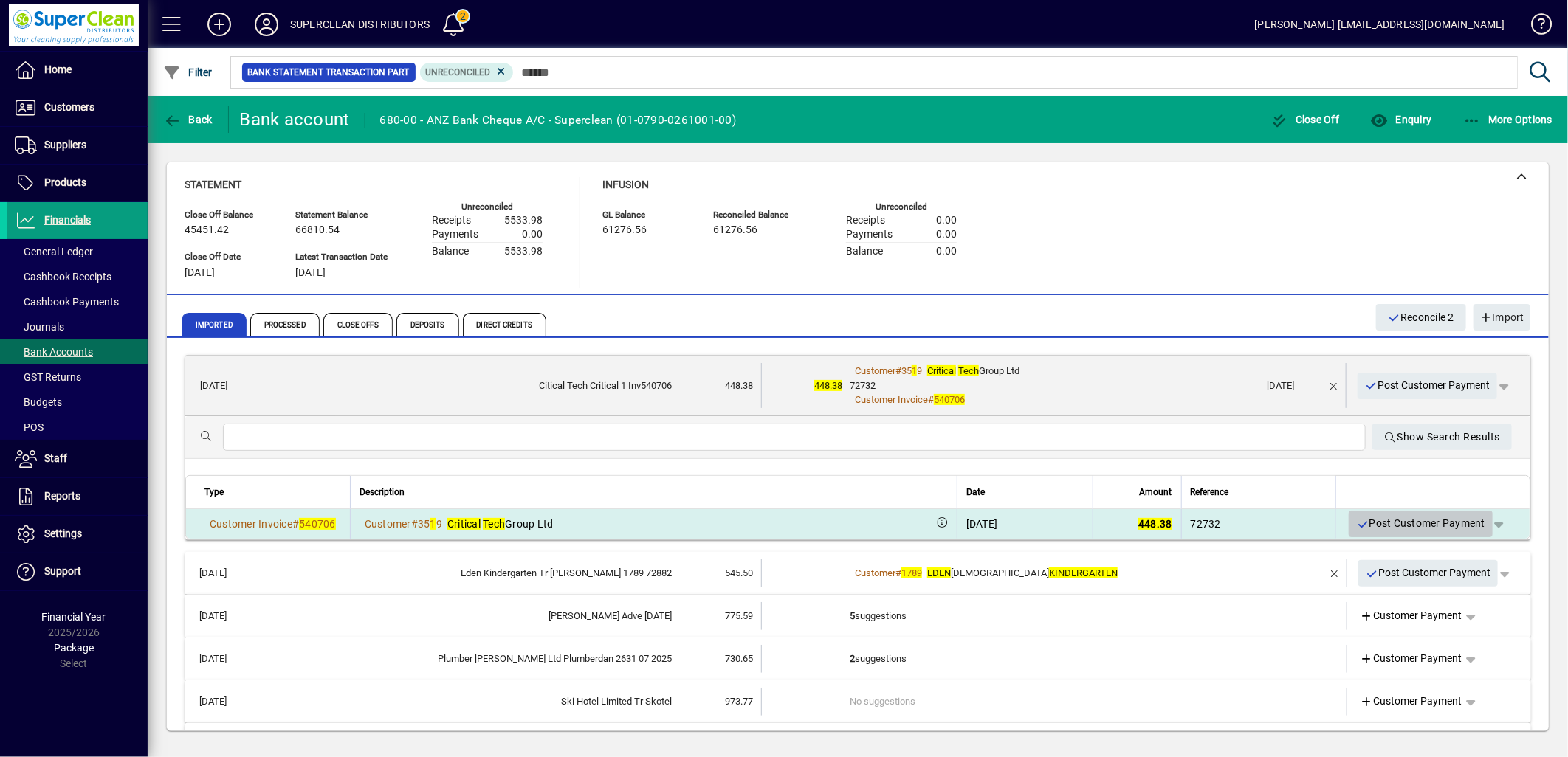
click at [1414, 526] on span "Post Customer Payment" at bounding box center [1421, 524] width 129 height 24
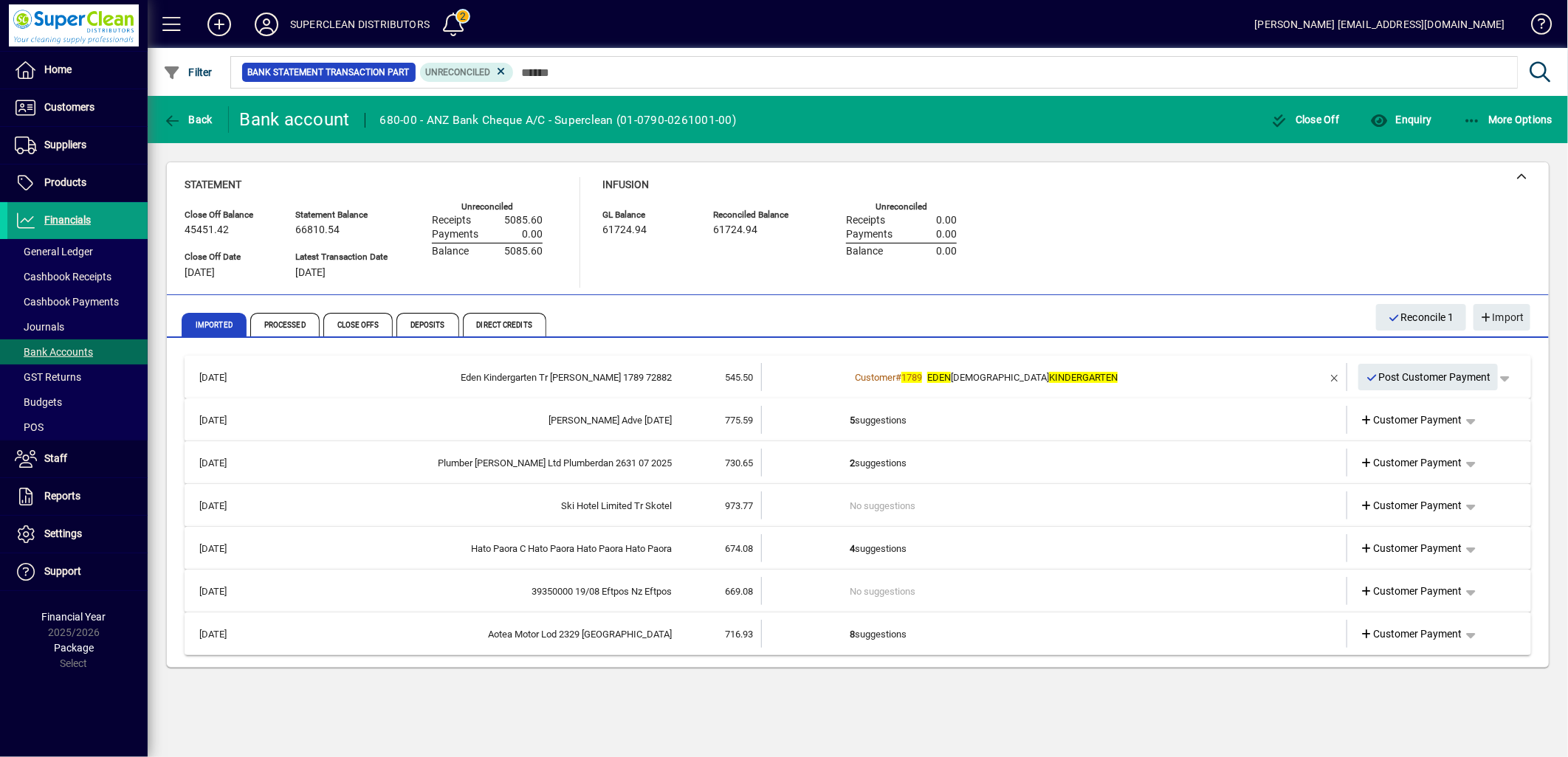
click at [1129, 373] on div "Customer # 1789 EDEN CHRISTIAN KINDERGARTEN" at bounding box center [1055, 377] width 411 height 15
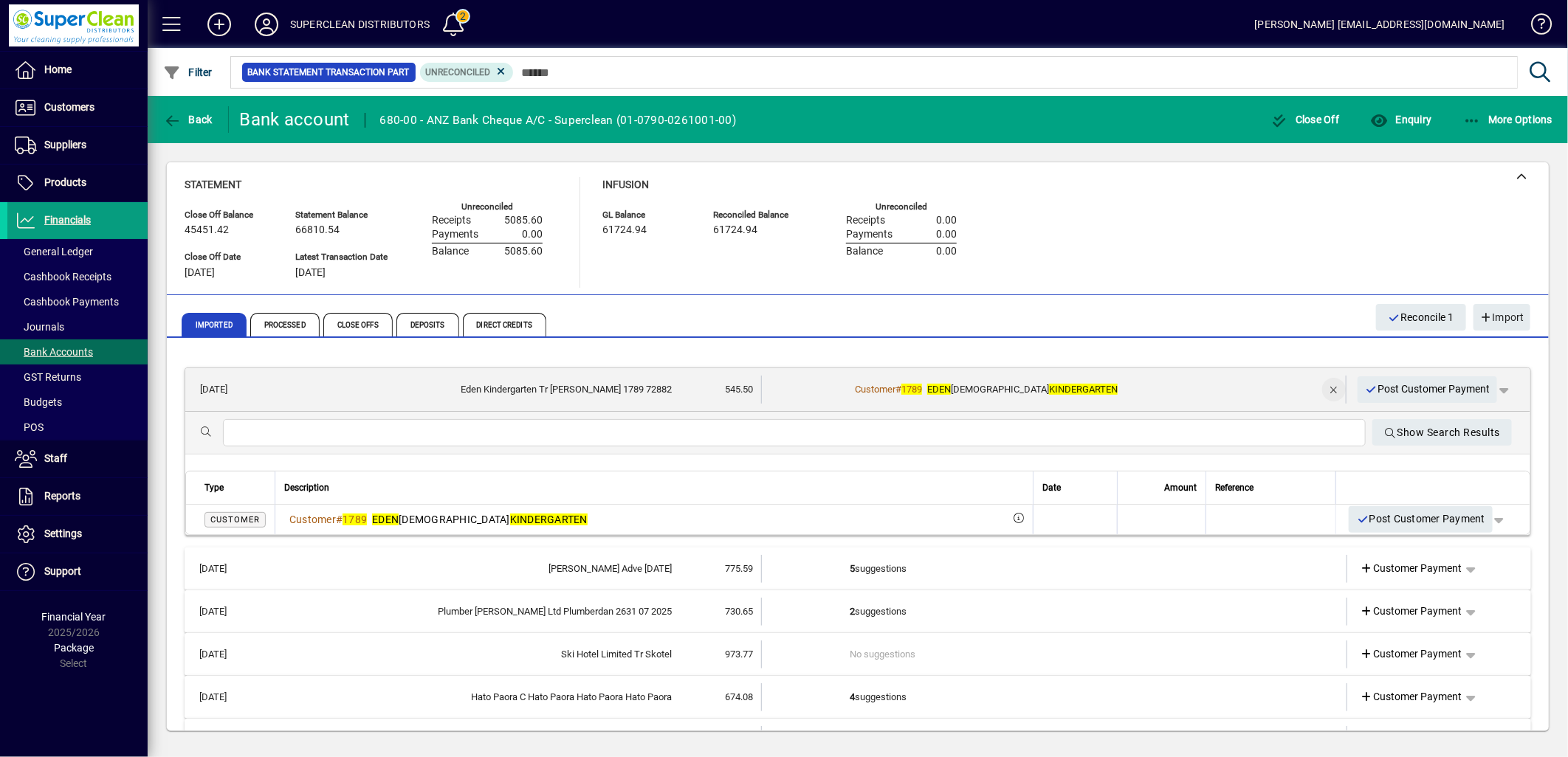
click at [1316, 385] on span "button" at bounding box center [1334, 389] width 36 height 36
click at [1404, 391] on span "Customer Payment" at bounding box center [1411, 389] width 102 height 16
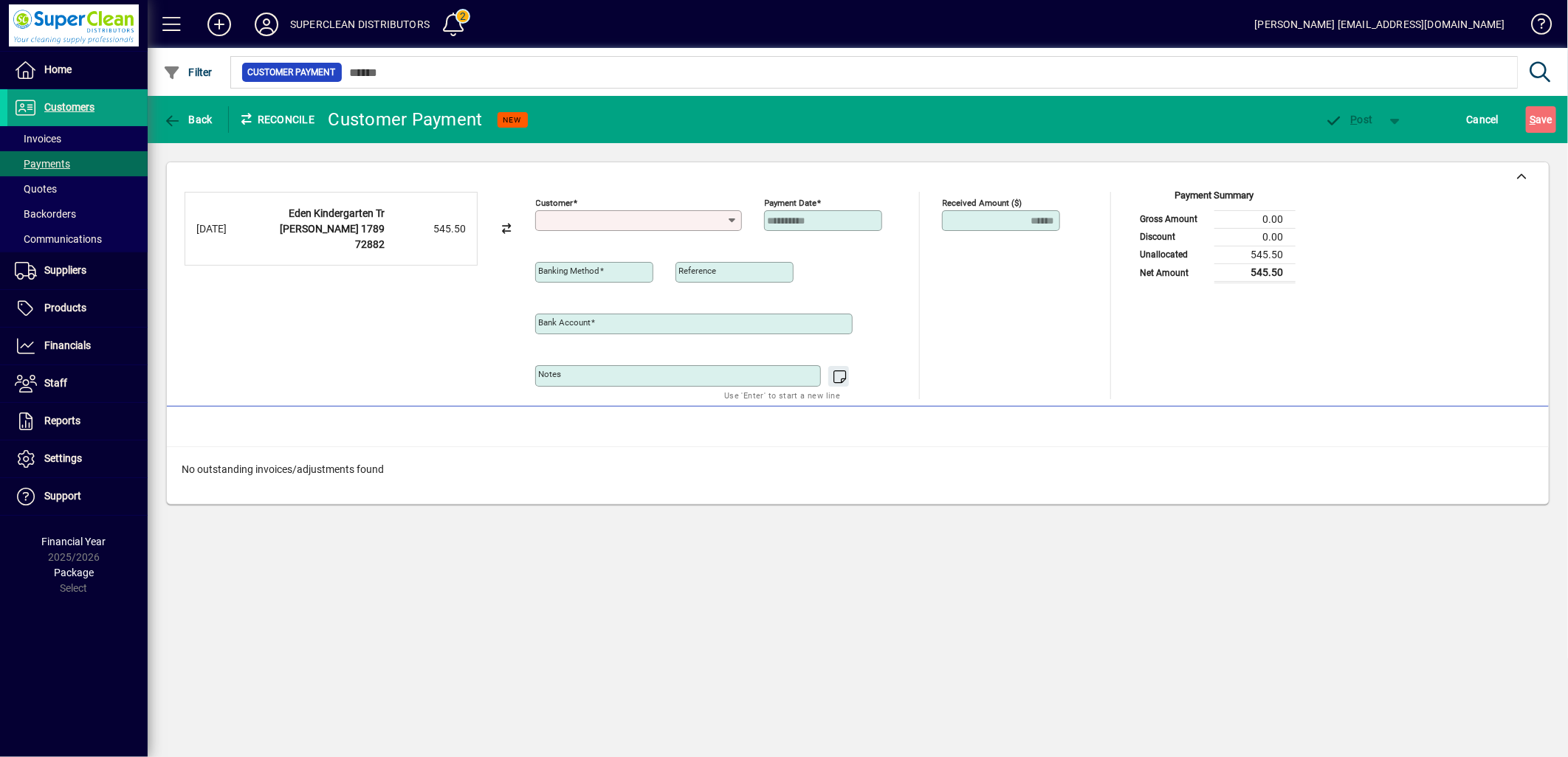
type input "**********"
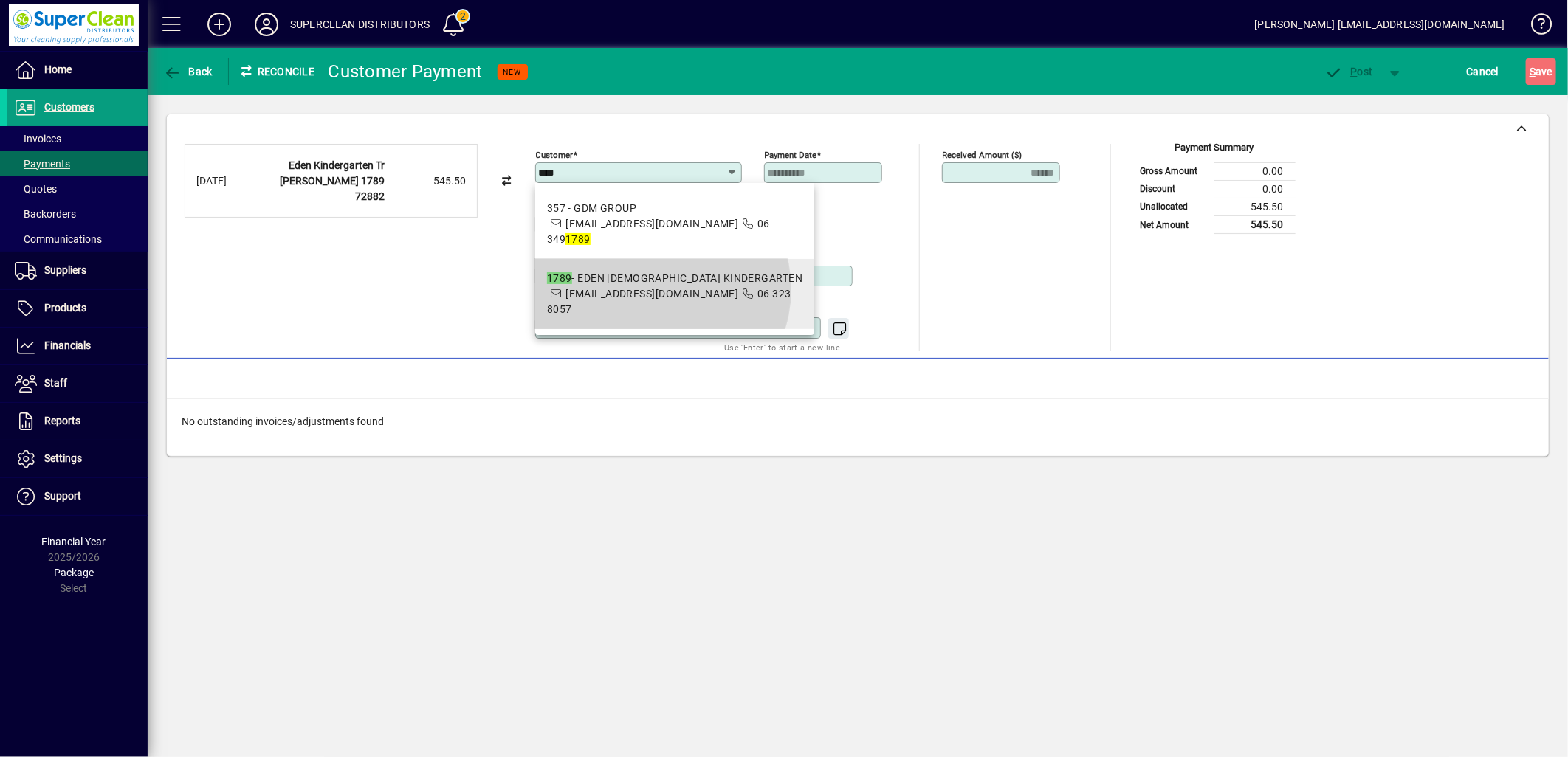
click at [660, 288] on span "admin@edenkindy.nz" at bounding box center [652, 294] width 173 height 12
type input "**********"
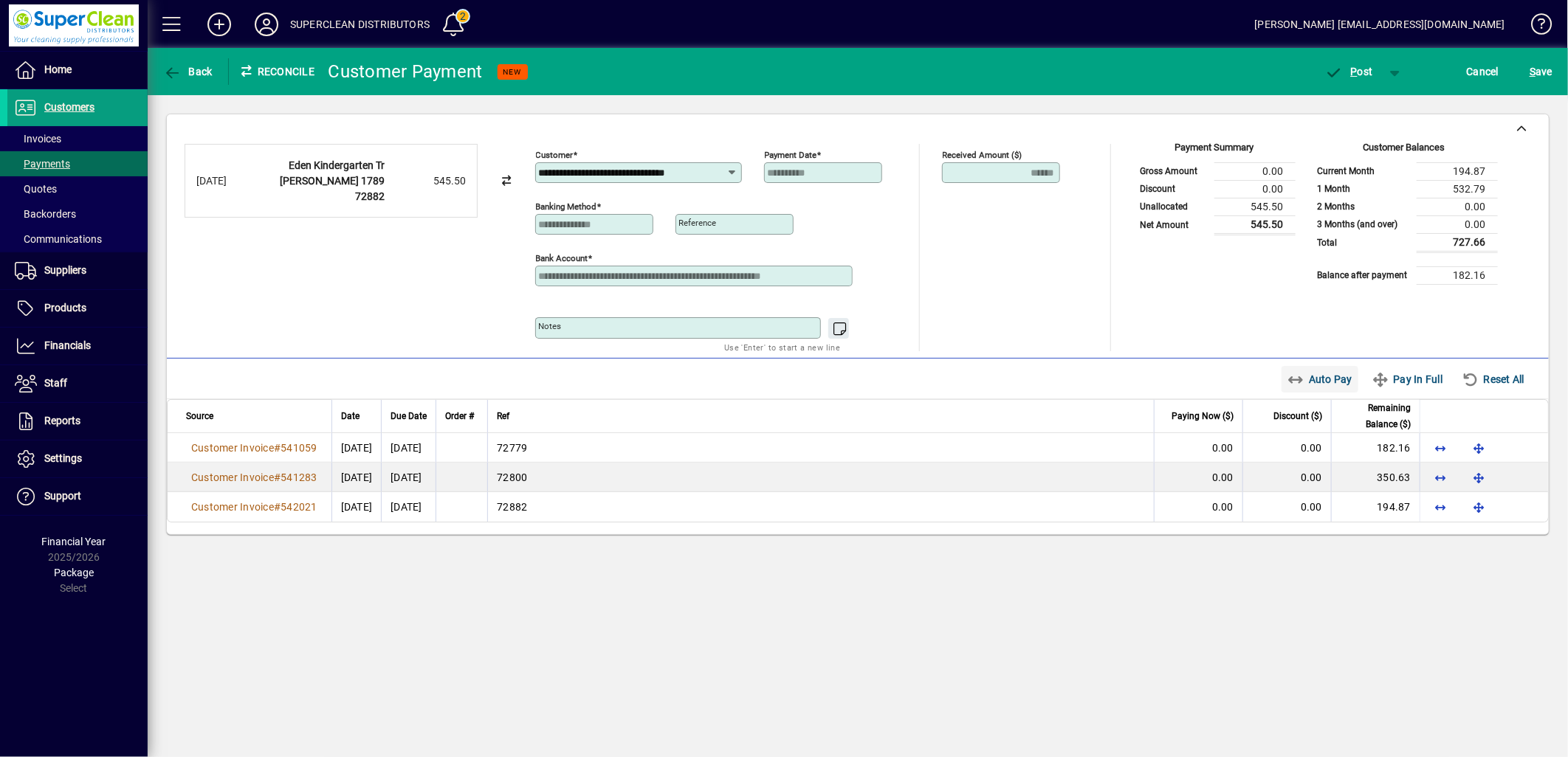
click at [1323, 396] on span "button" at bounding box center [1320, 379] width 78 height 36
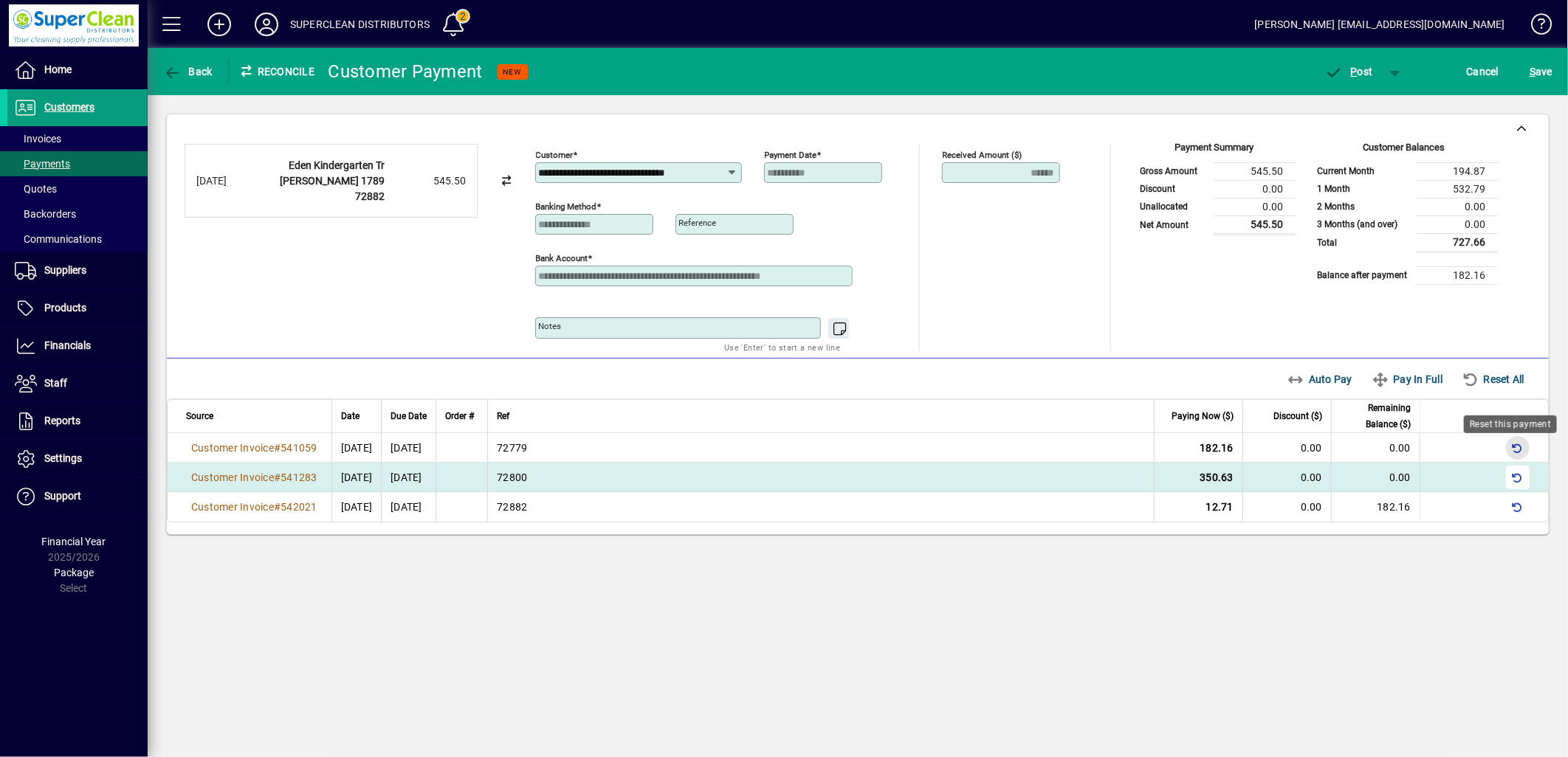
drag, startPoint x: 1514, startPoint y: 443, endPoint x: 1519, endPoint y: 481, distance: 38.3
click at [1515, 447] on span "button" at bounding box center [1518, 448] width 36 height 36
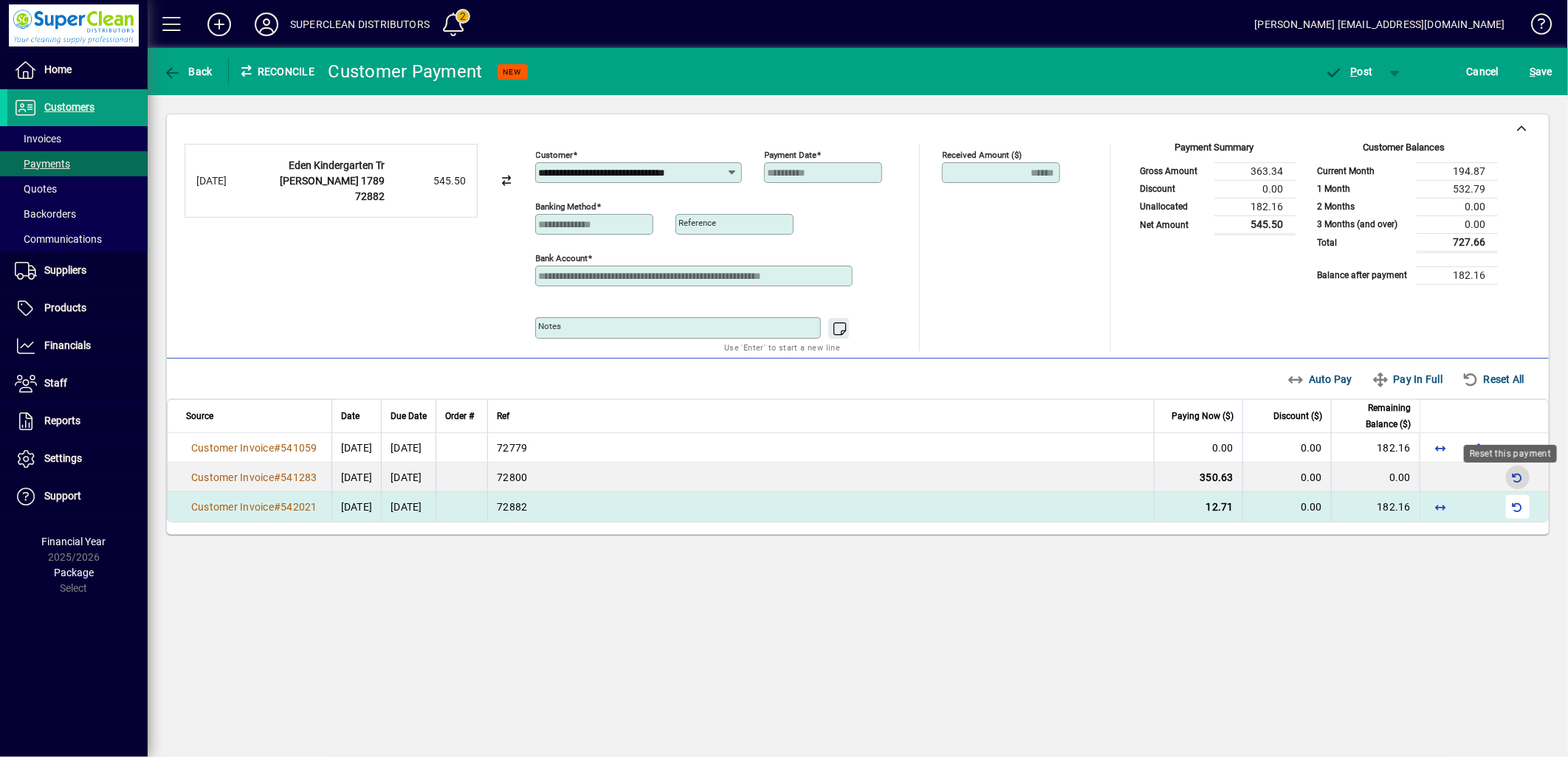
drag, startPoint x: 1519, startPoint y: 484, endPoint x: 1519, endPoint y: 512, distance: 28.0
click at [1519, 488] on span "button" at bounding box center [1518, 478] width 36 height 36
click at [1519, 512] on span "button" at bounding box center [1518, 506] width 36 height 36
drag, startPoint x: 1482, startPoint y: 478, endPoint x: 1479, endPoint y: 504, distance: 26.2
click at [1482, 484] on span "button" at bounding box center [1480, 478] width 36 height 36
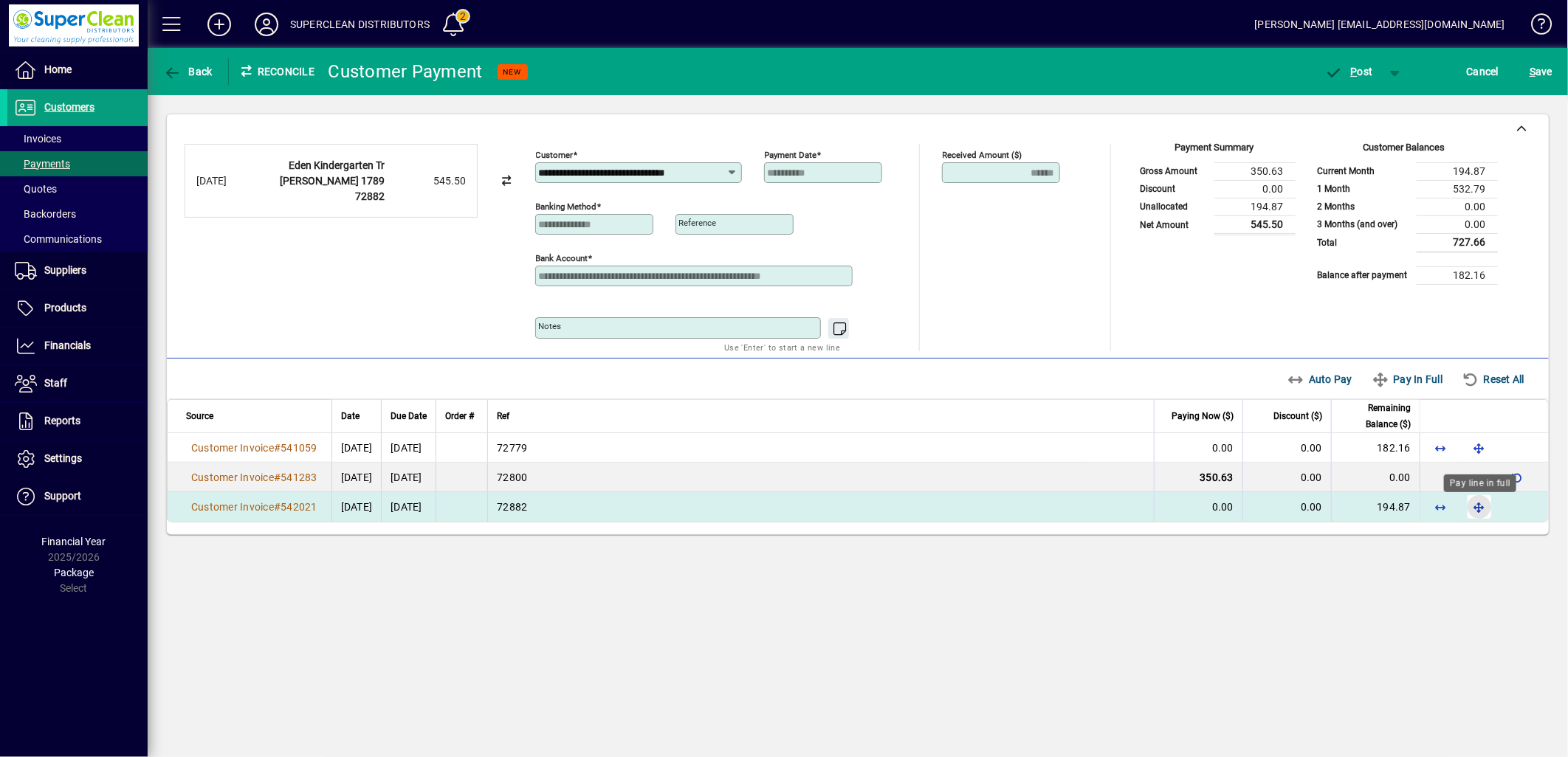
click at [1479, 506] on span "button" at bounding box center [1480, 506] width 36 height 36
click at [1003, 265] on div "Unallocated Funds ($) 0.00 Allocate ($)" at bounding box center [1019, 256] width 154 height 98
click at [1340, 75] on icon "button" at bounding box center [1334, 72] width 18 height 15
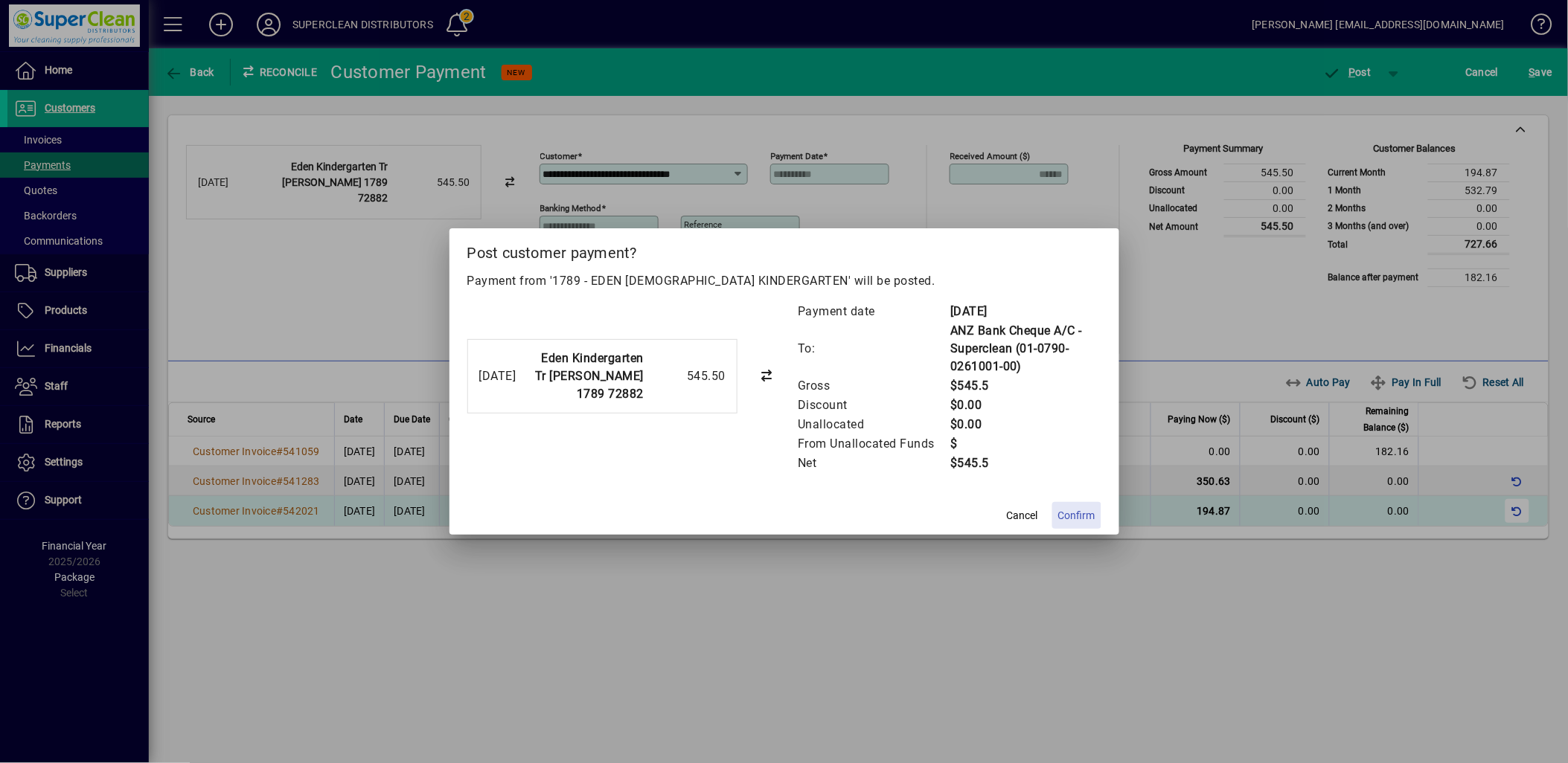
click at [1086, 515] on span "Confirm" at bounding box center [1077, 516] width 37 height 16
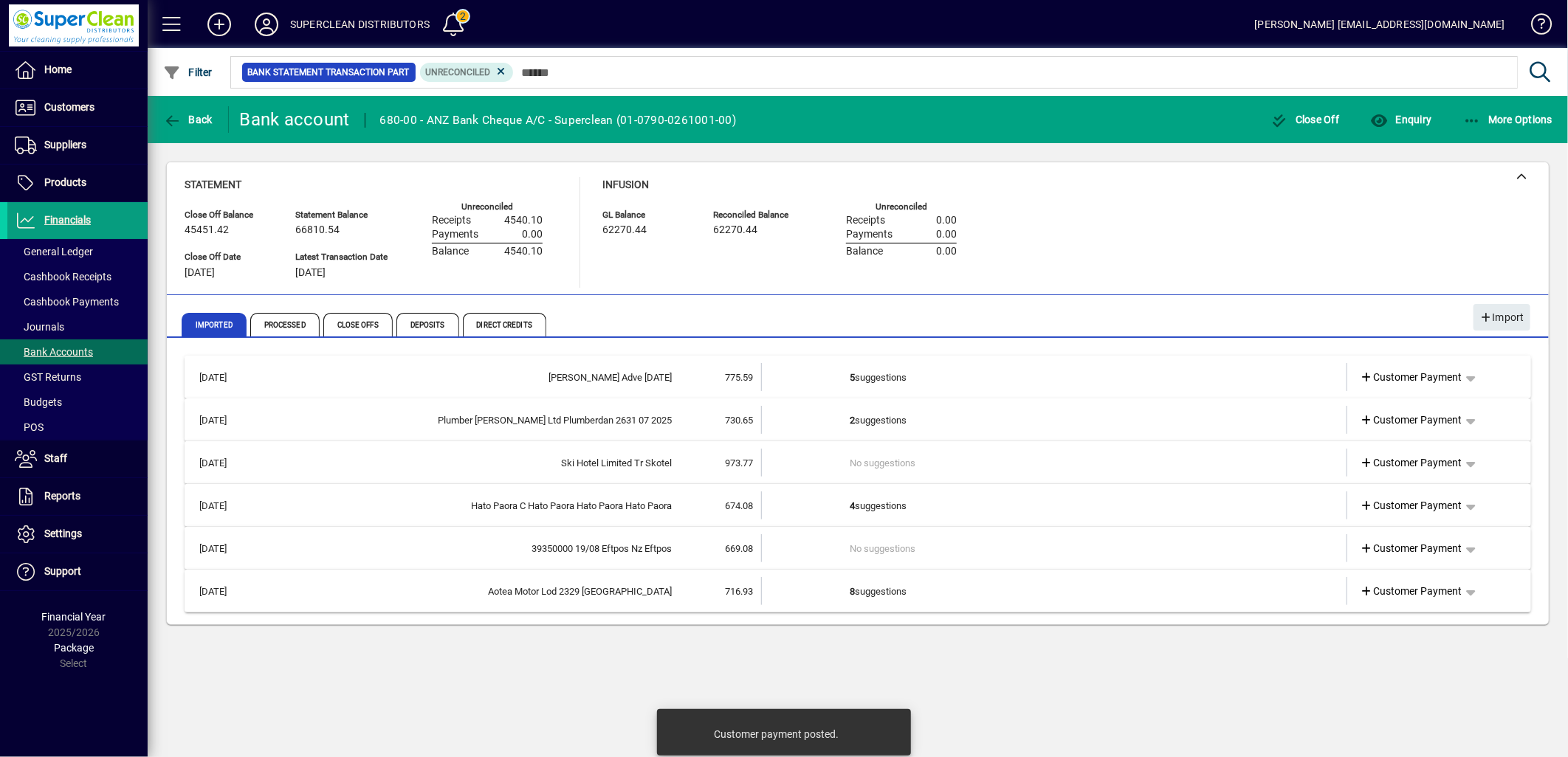
click at [901, 379] on td "5 suggestions" at bounding box center [1055, 377] width 411 height 28
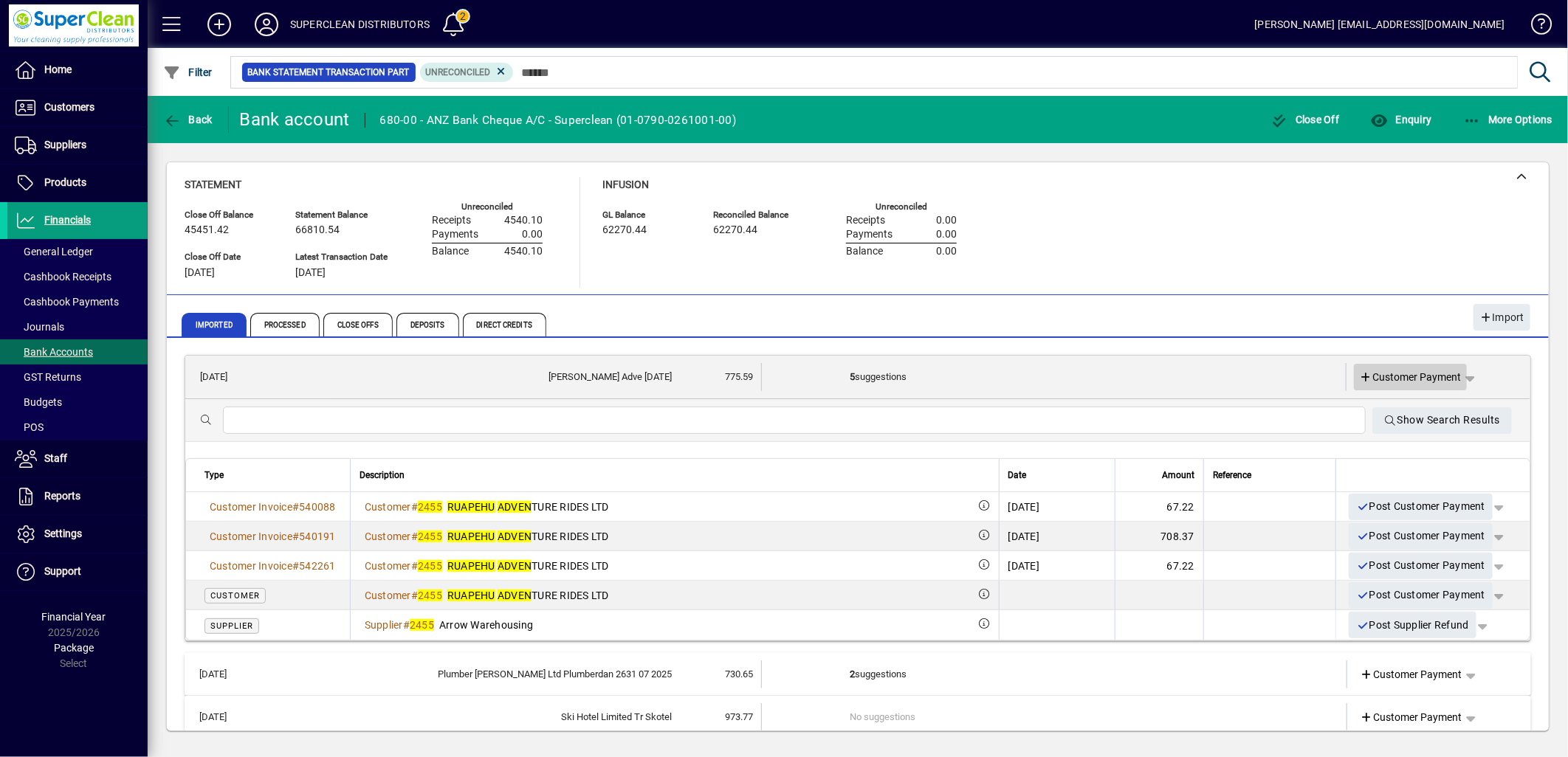
click at [1392, 377] on span "Customer Payment" at bounding box center [1411, 377] width 102 height 16
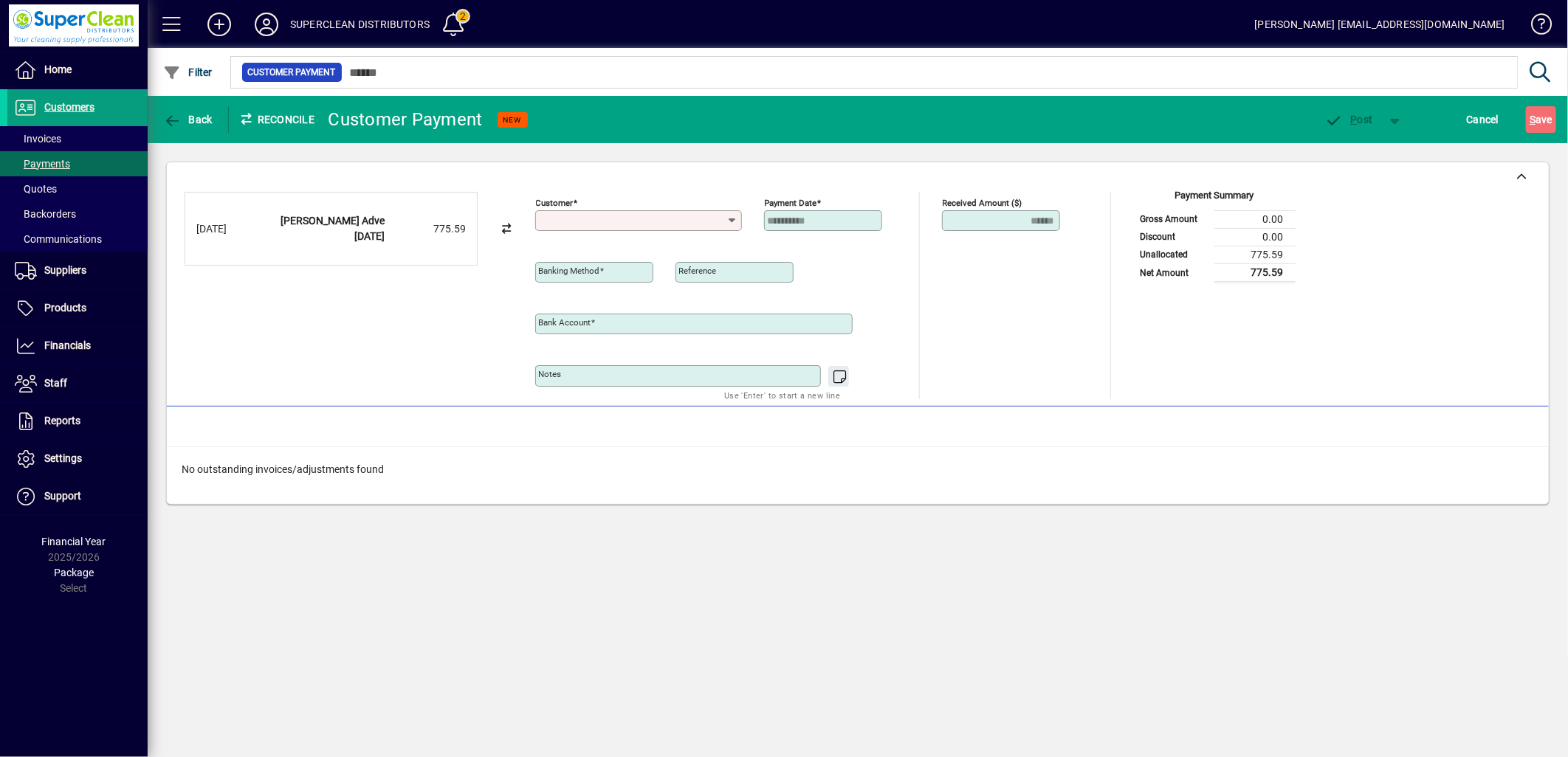
type input "**********"
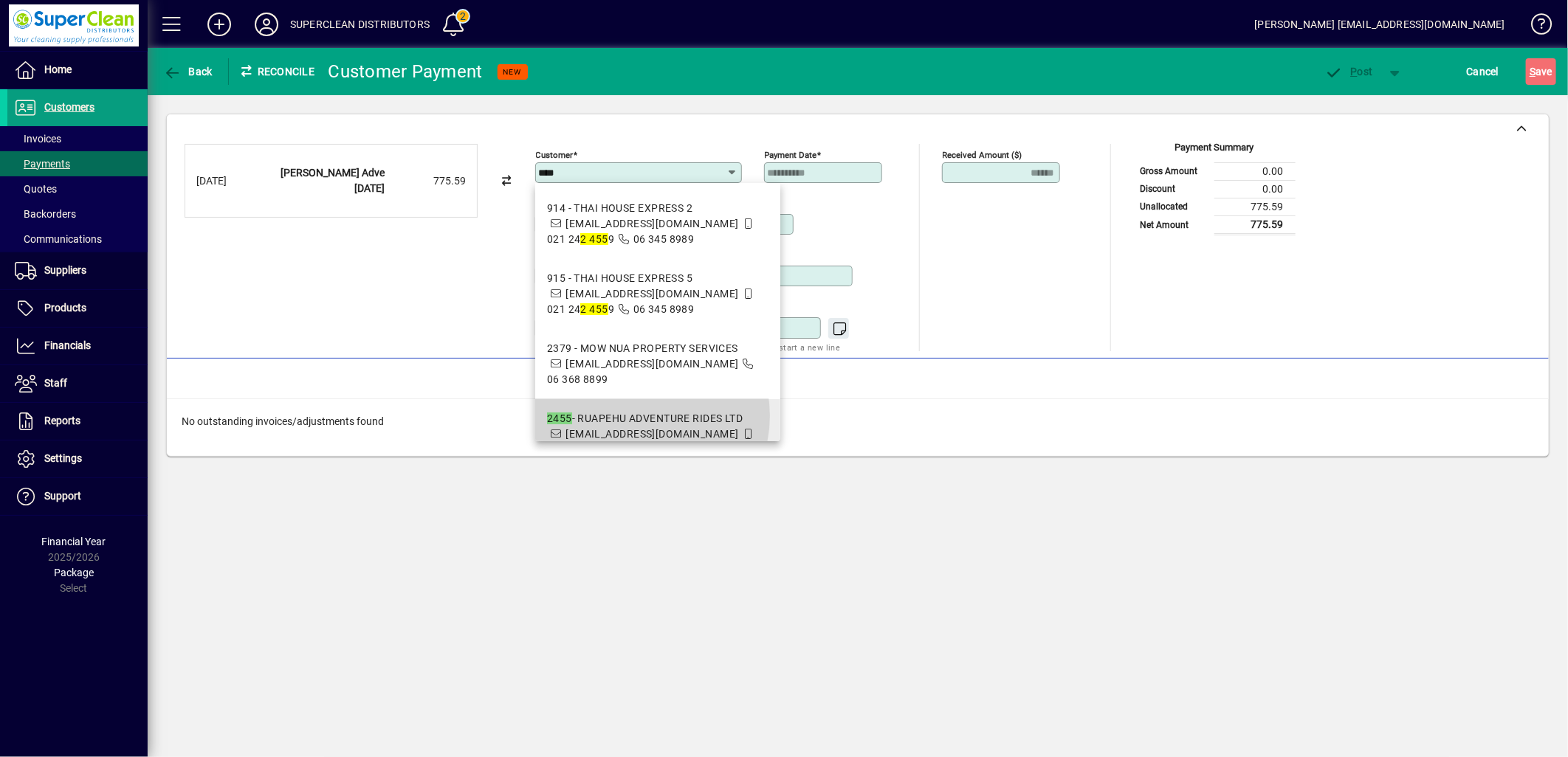
click at [640, 416] on div "2455 - RUAPEHU ADVENTURE RIDES LTD" at bounding box center [658, 419] width 222 height 16
type input "**********"
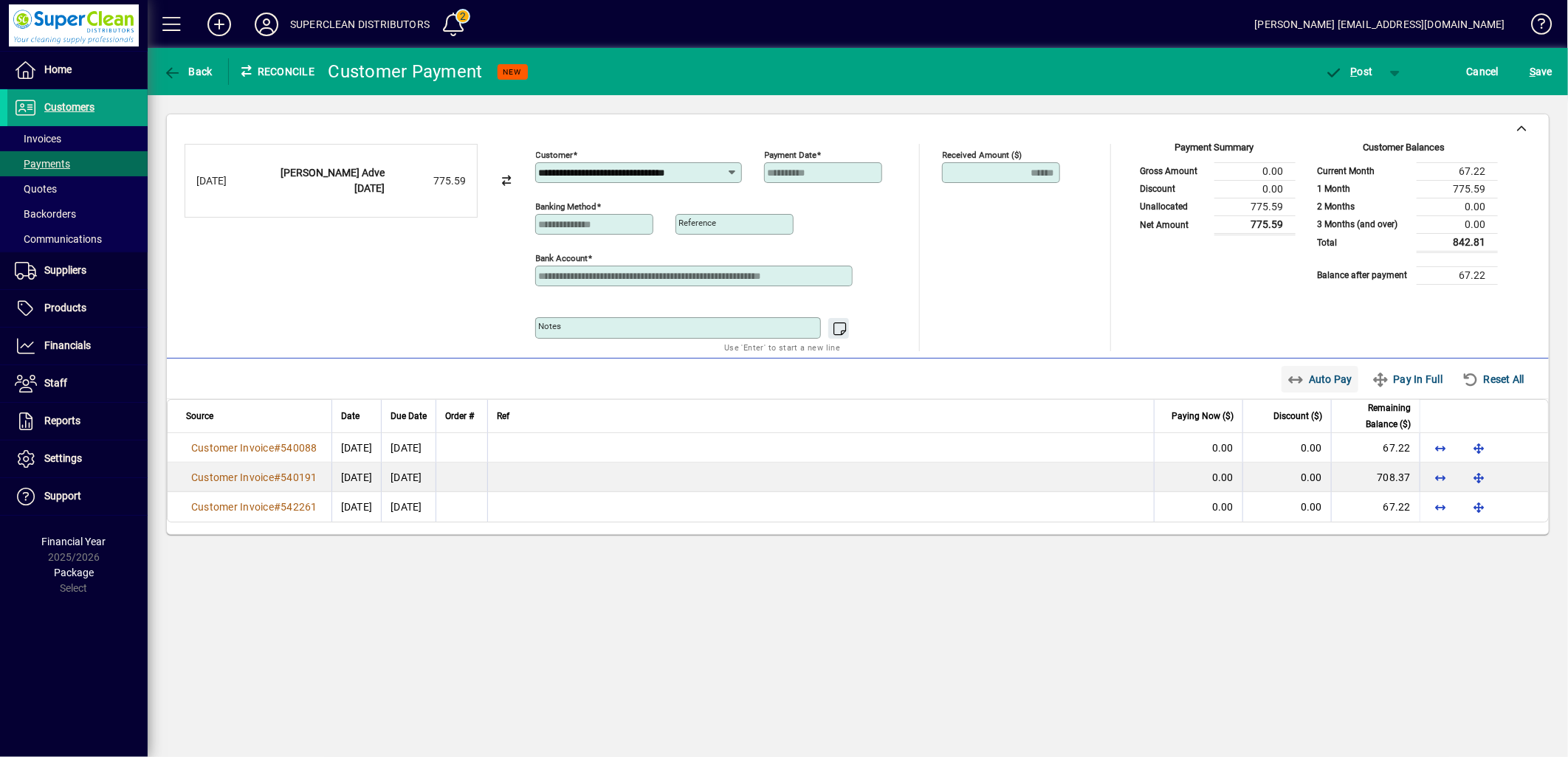
click at [1317, 386] on span "Auto Pay" at bounding box center [1320, 379] width 66 height 24
click at [1362, 79] on span "button" at bounding box center [1350, 72] width 63 height 36
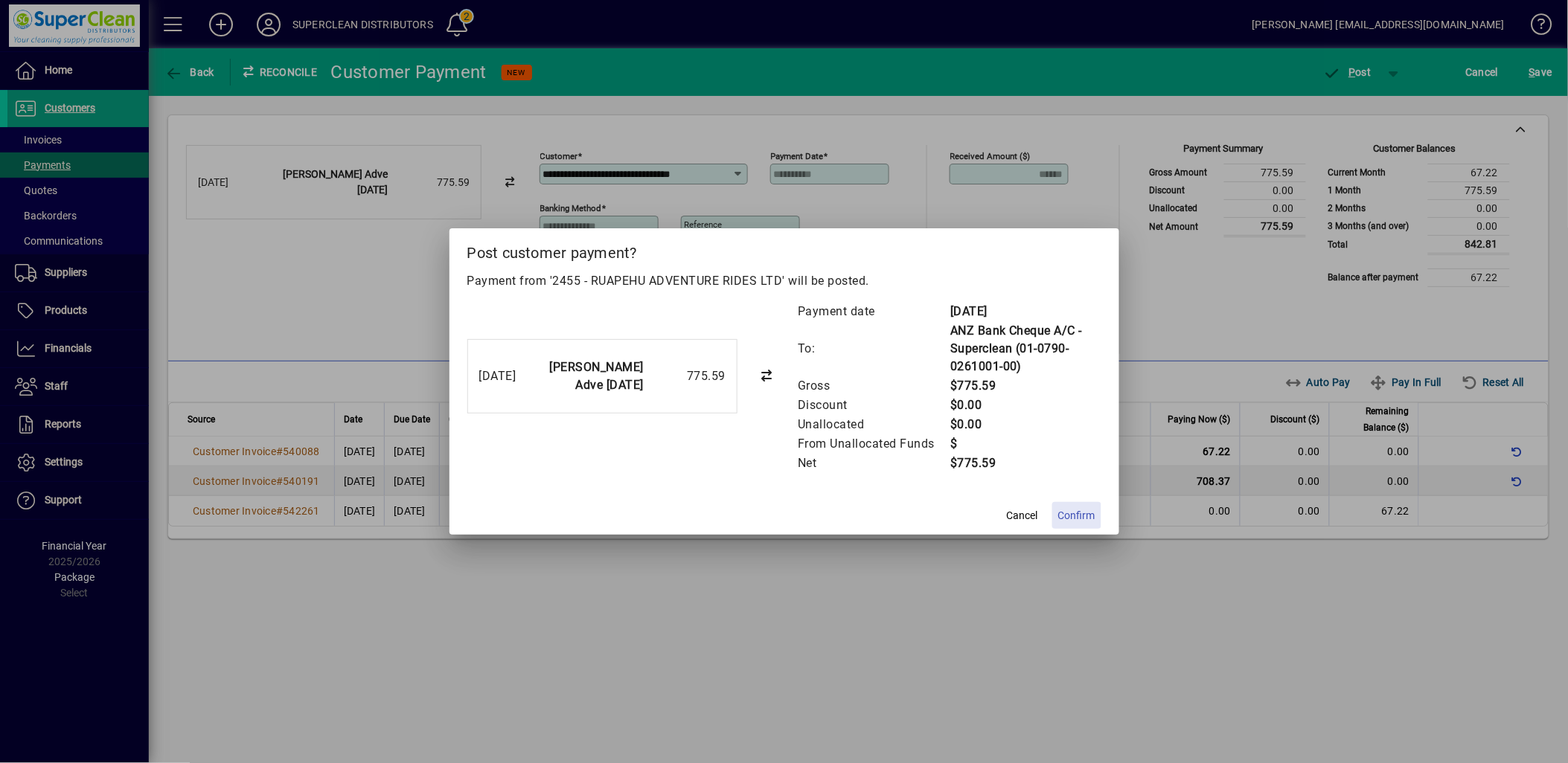
click at [1080, 515] on span "Confirm" at bounding box center [1077, 516] width 37 height 16
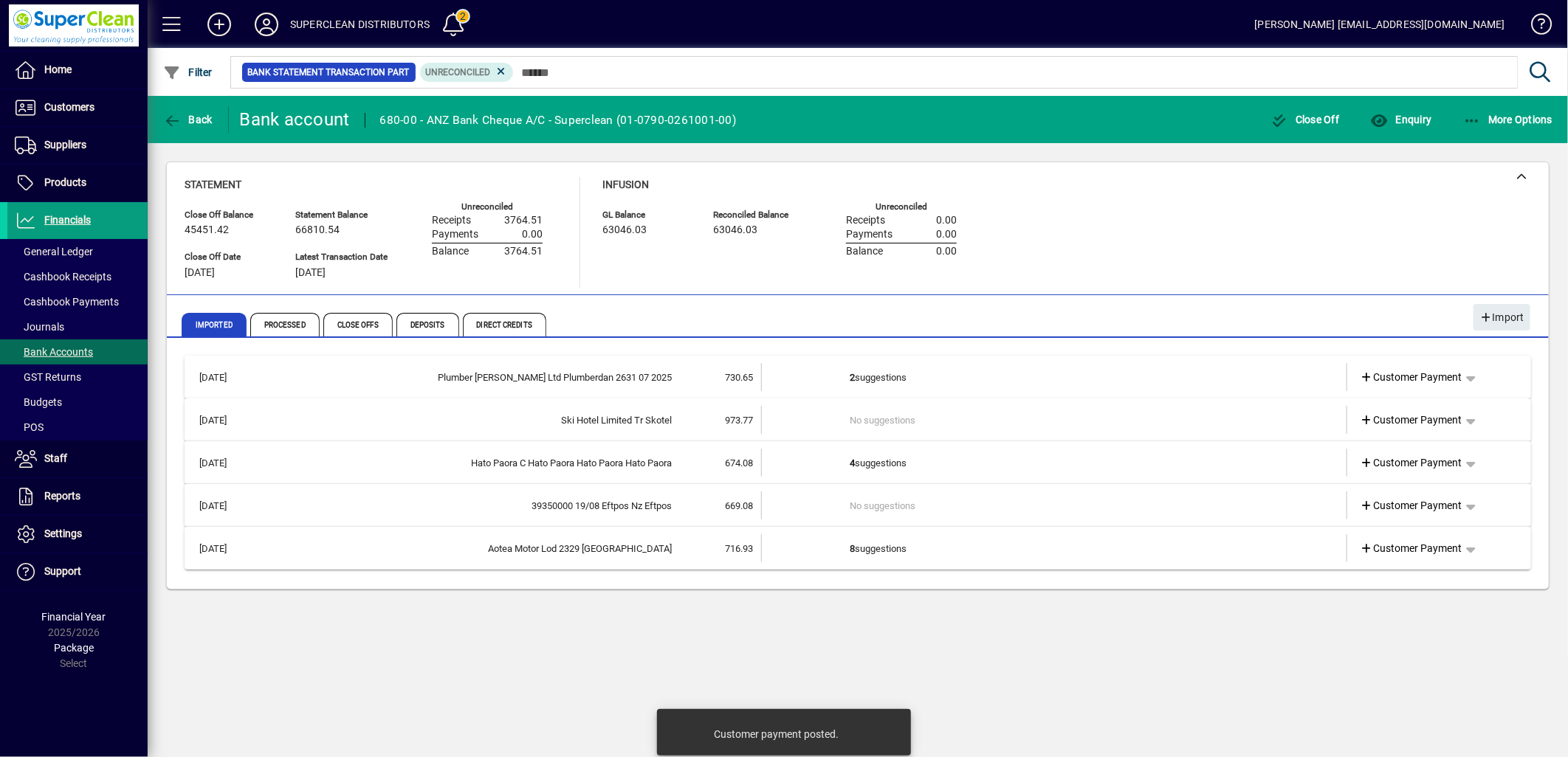
click at [890, 369] on td "2 suggestions" at bounding box center [1055, 377] width 411 height 28
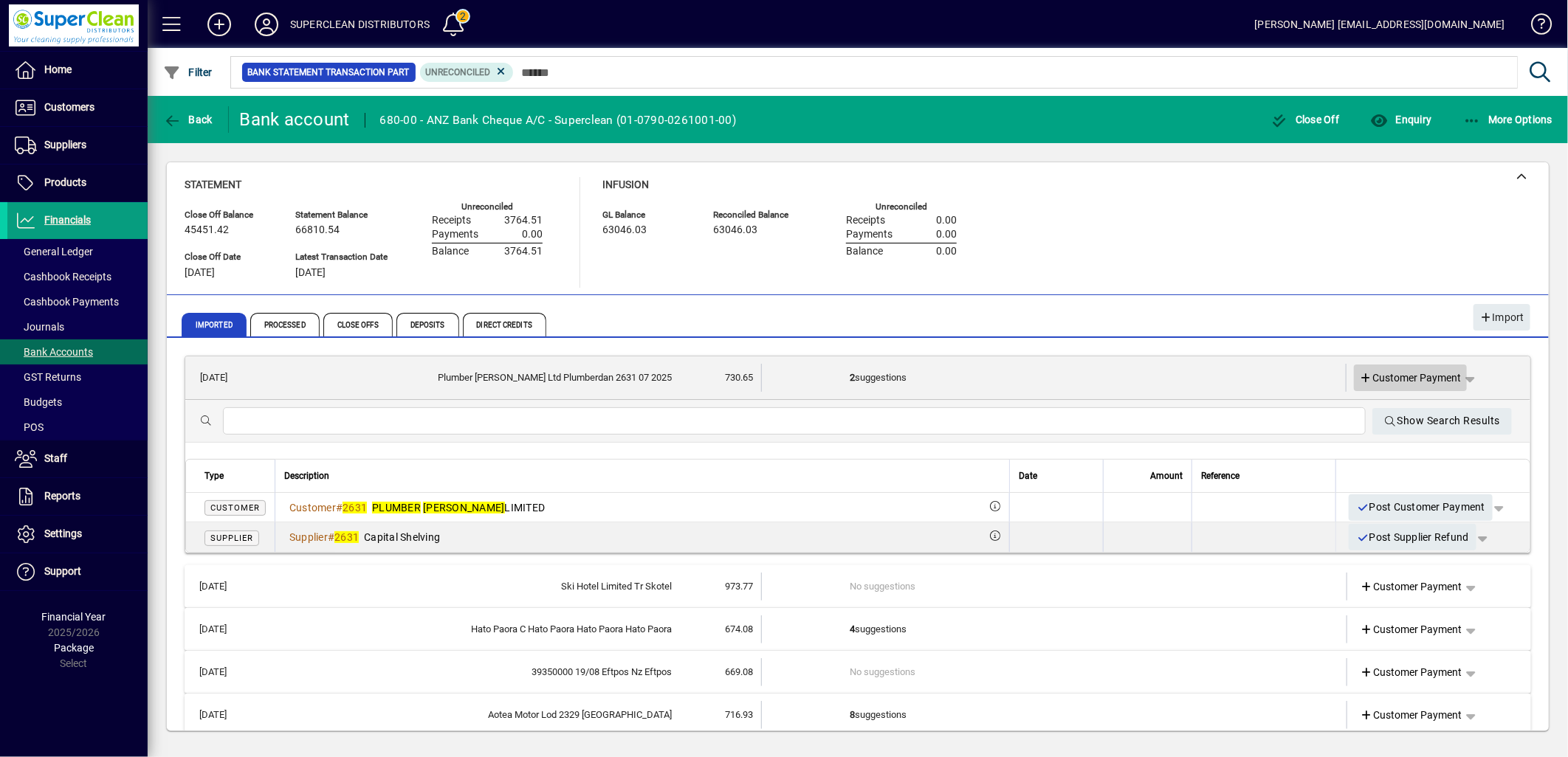
click at [1394, 380] on span "Customer Payment" at bounding box center [1411, 378] width 102 height 16
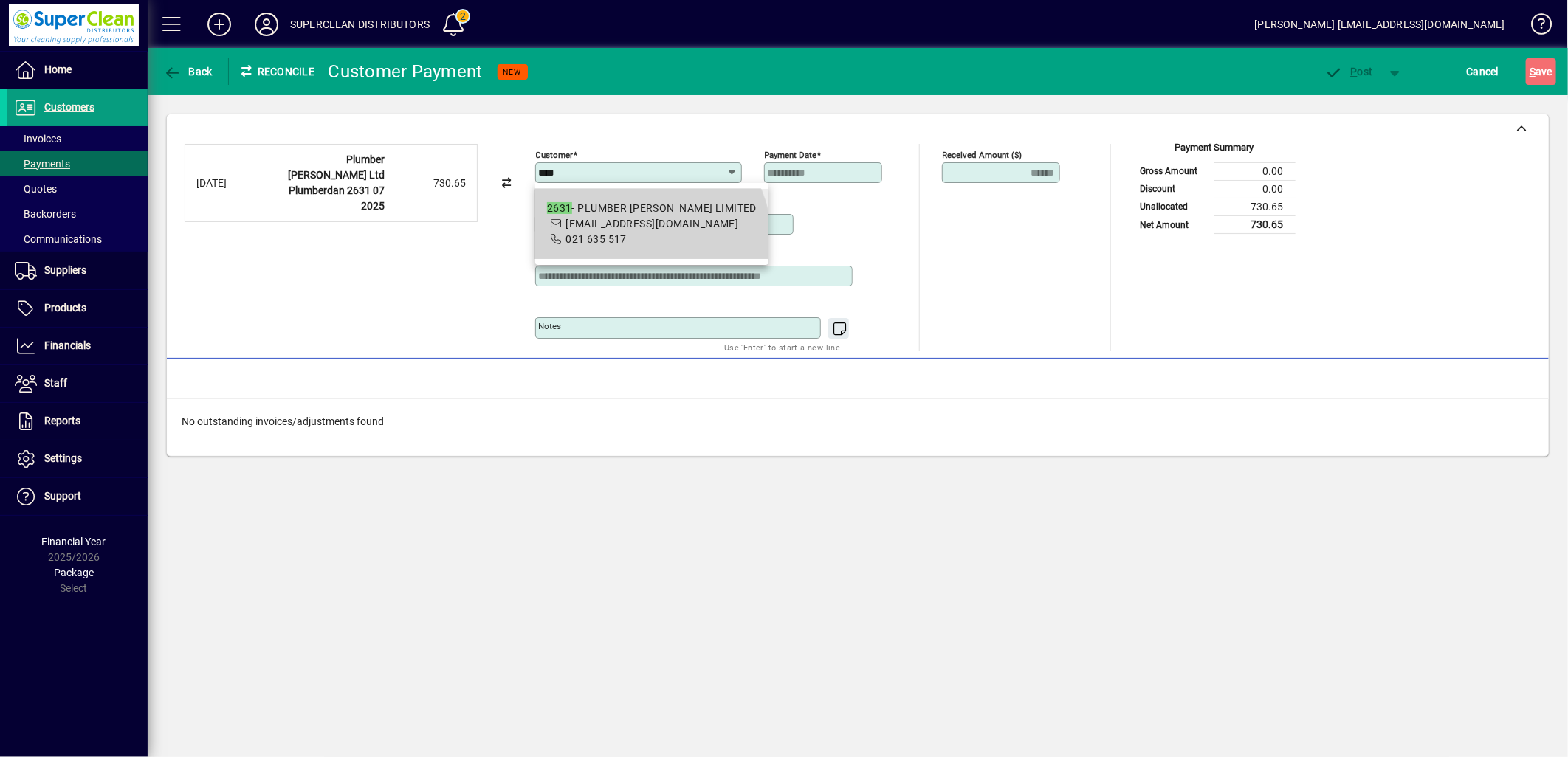
click at [648, 230] on span "accounts@plumberdan.co.nz" at bounding box center [652, 224] width 173 height 12
type input "**********"
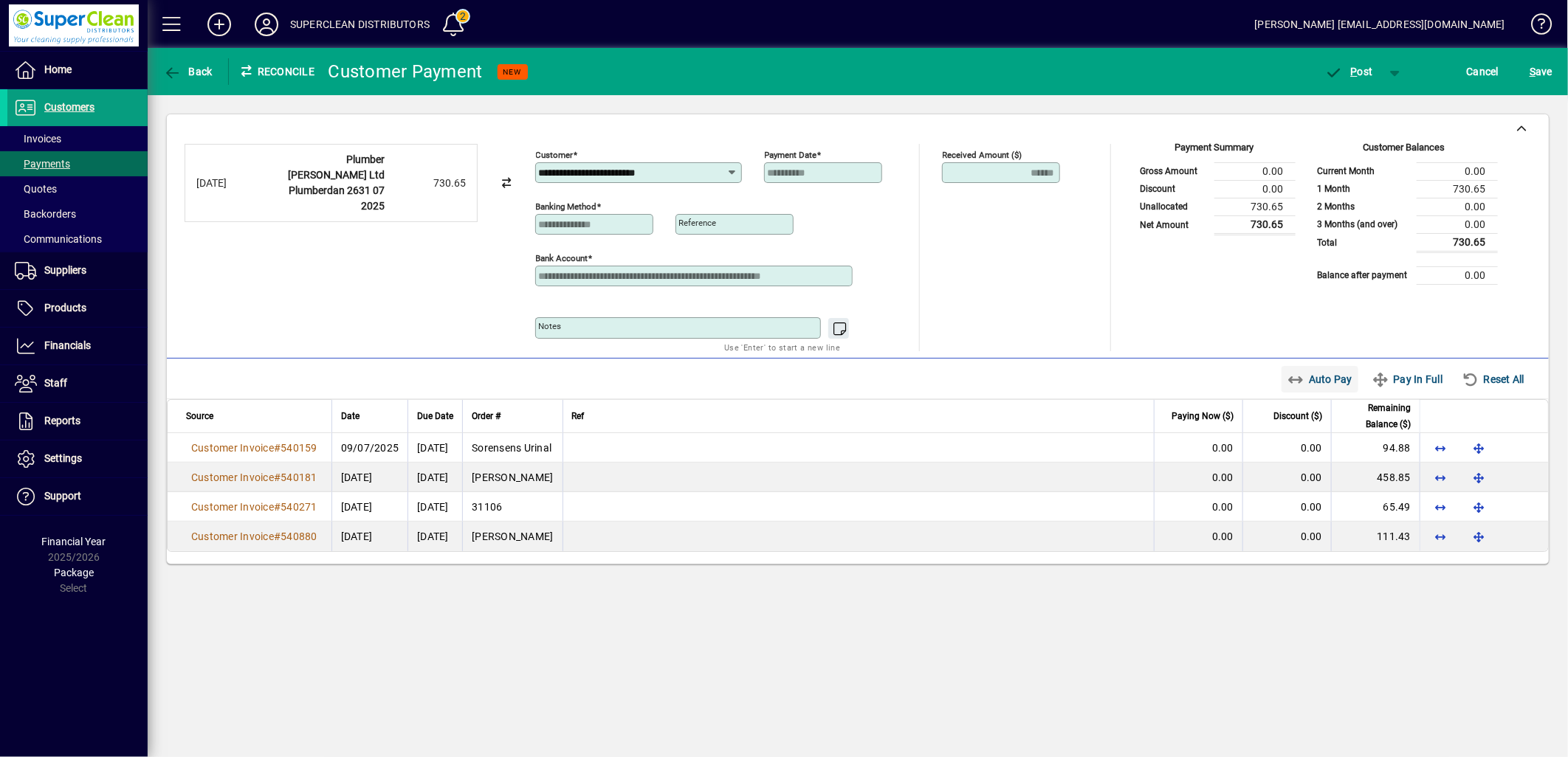
click at [1316, 373] on span "Auto Pay" at bounding box center [1320, 379] width 66 height 24
click at [1357, 69] on span "P ost" at bounding box center [1349, 72] width 48 height 12
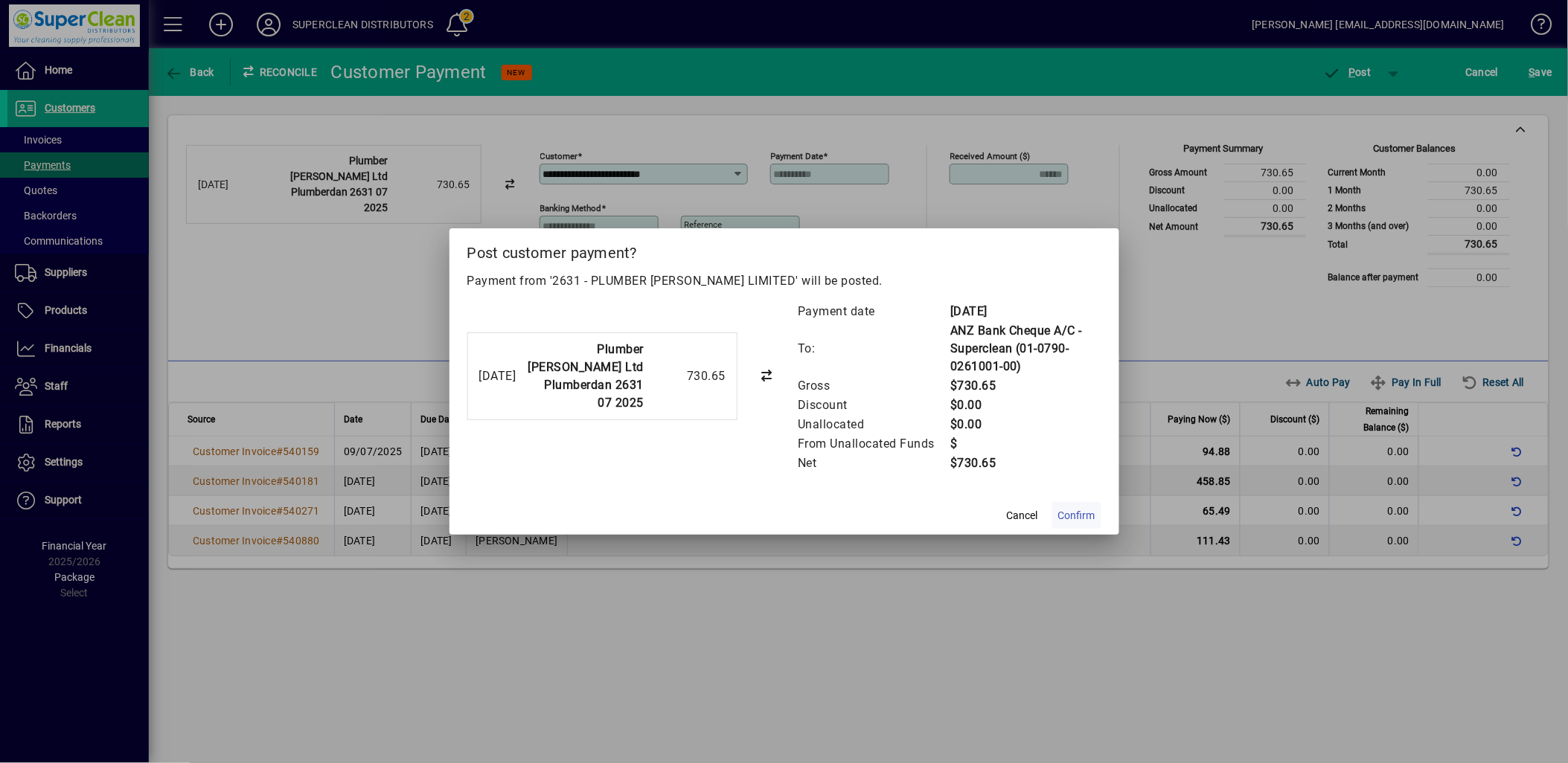
click at [1089, 510] on span "Confirm" at bounding box center [1077, 516] width 37 height 16
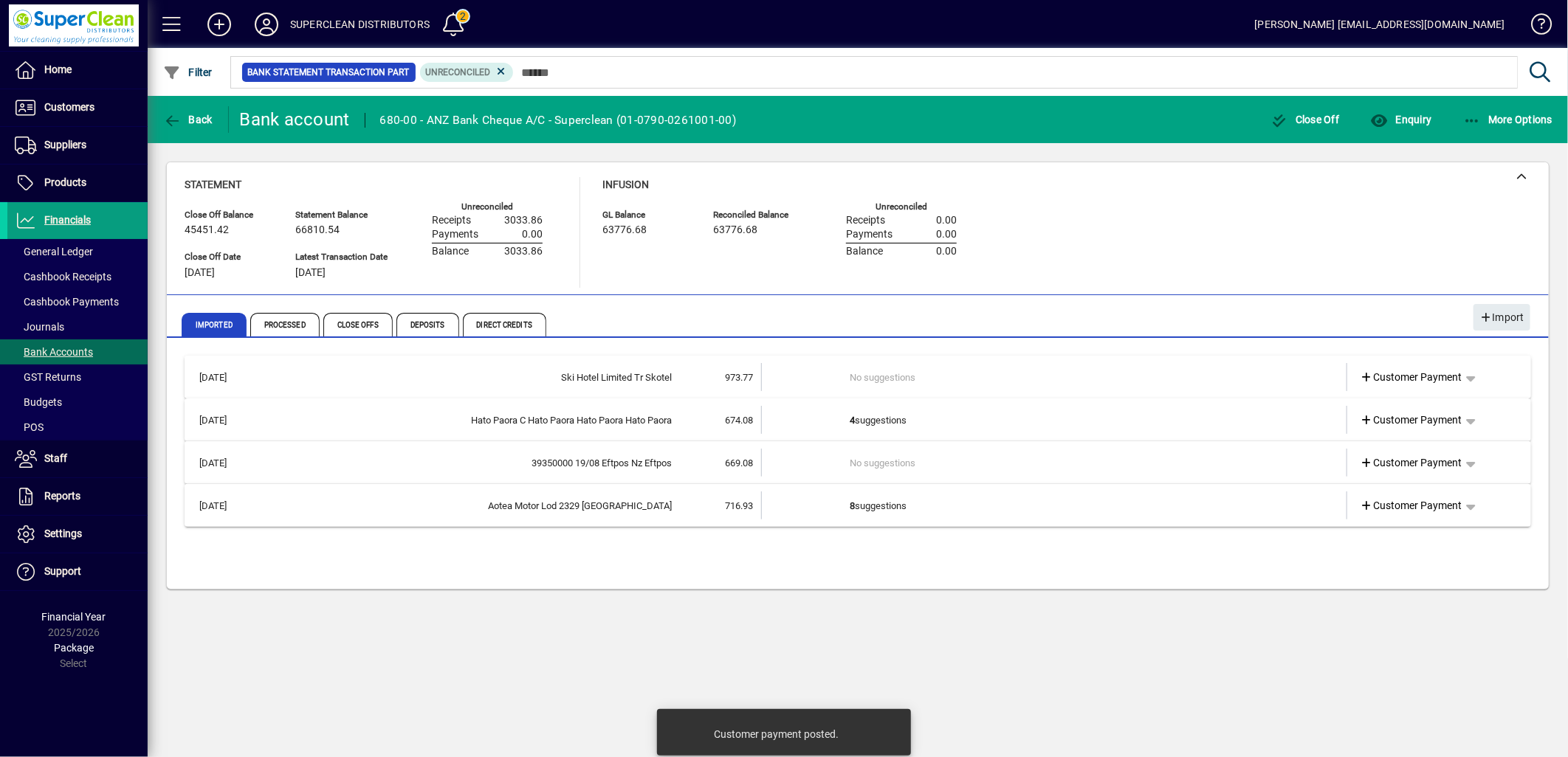
click at [871, 382] on td "No suggestions" at bounding box center [1055, 377] width 411 height 28
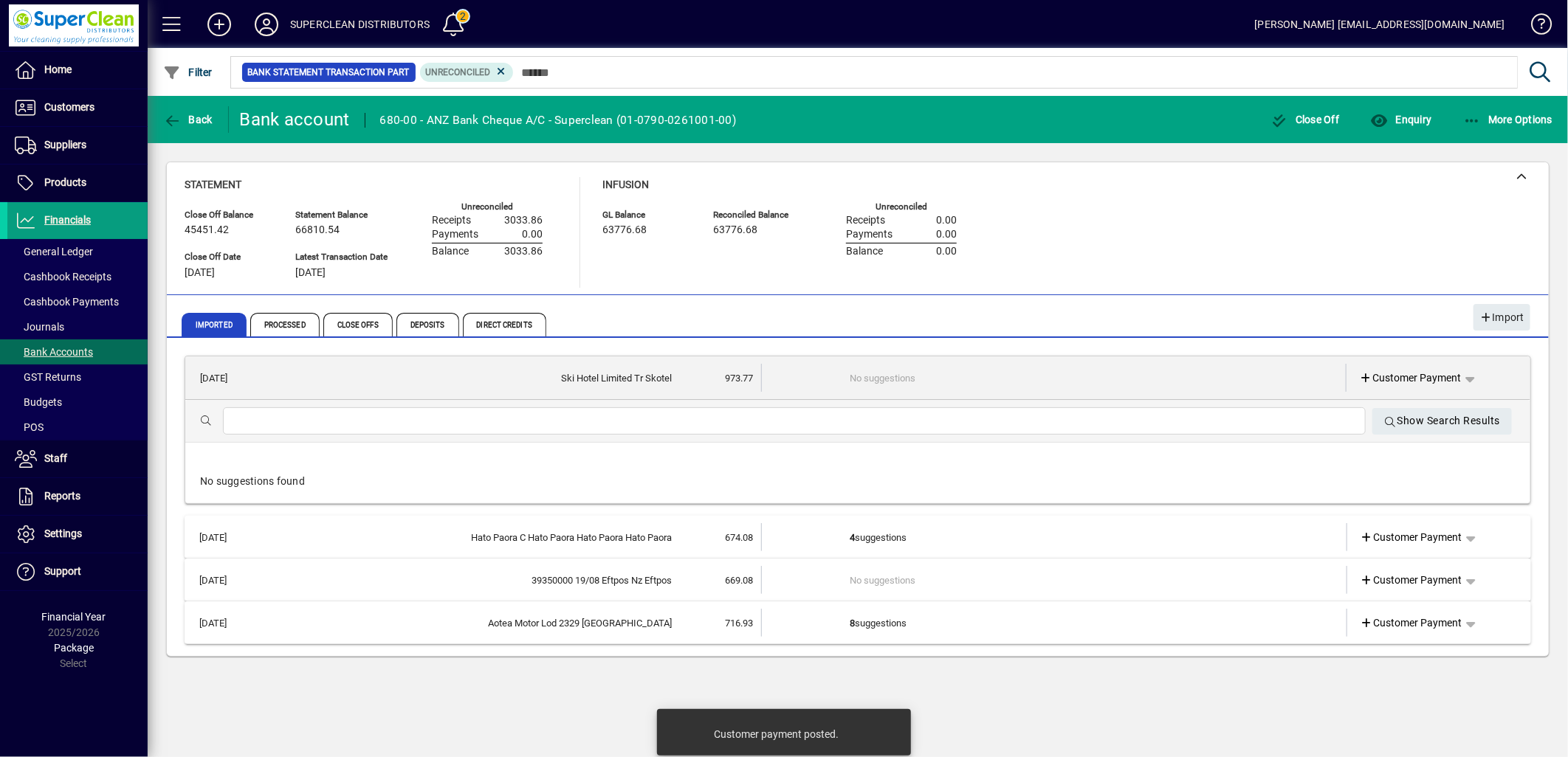
click at [1406, 377] on span "Customer Payment" at bounding box center [1411, 378] width 102 height 16
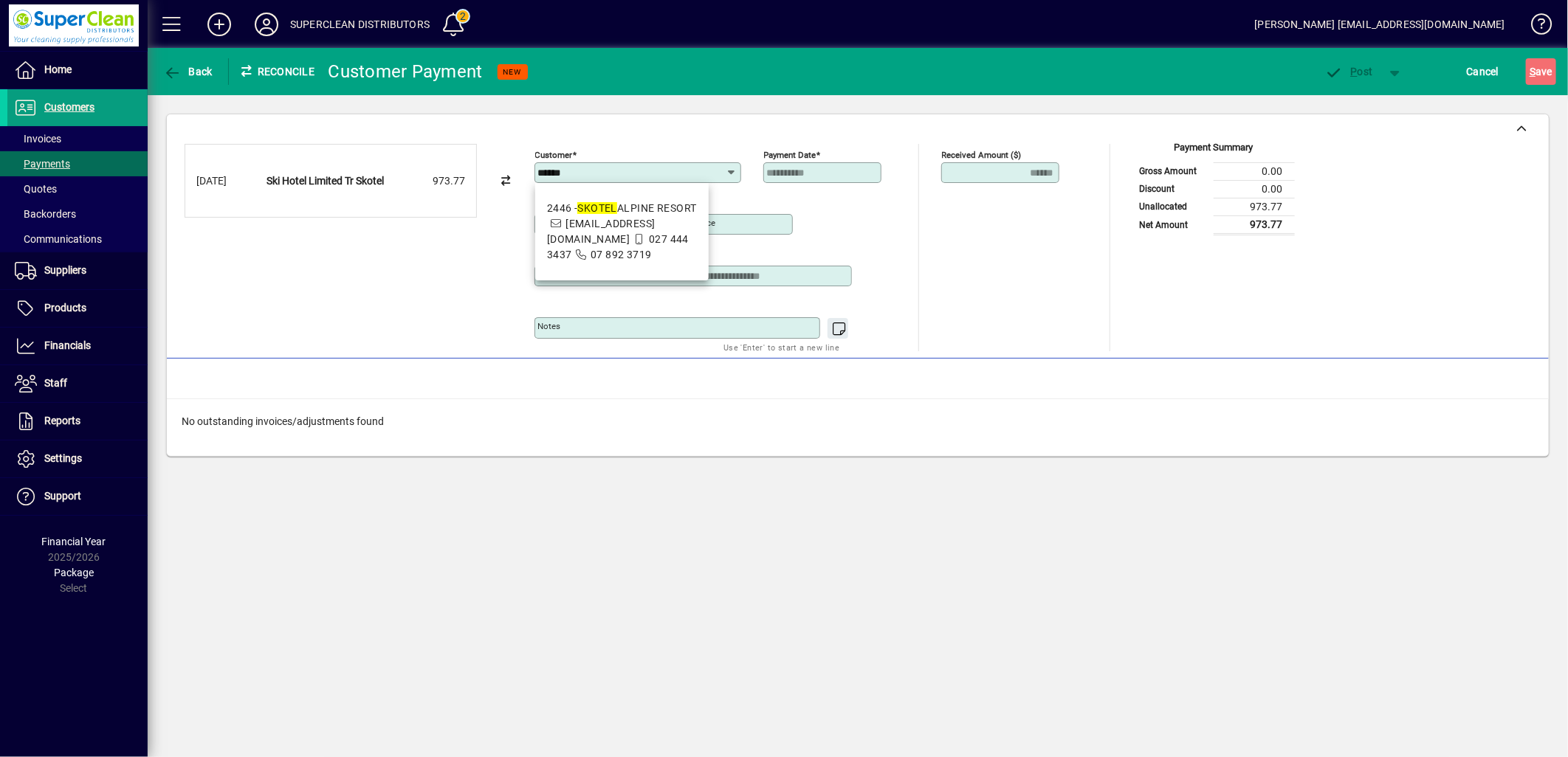
drag, startPoint x: 566, startPoint y: 201, endPoint x: 584, endPoint y: 201, distance: 18.0
click at [567, 202] on div "2446 - SKOTEL ALPINE RESORT" at bounding box center [622, 209] width 150 height 16
type input "**********"
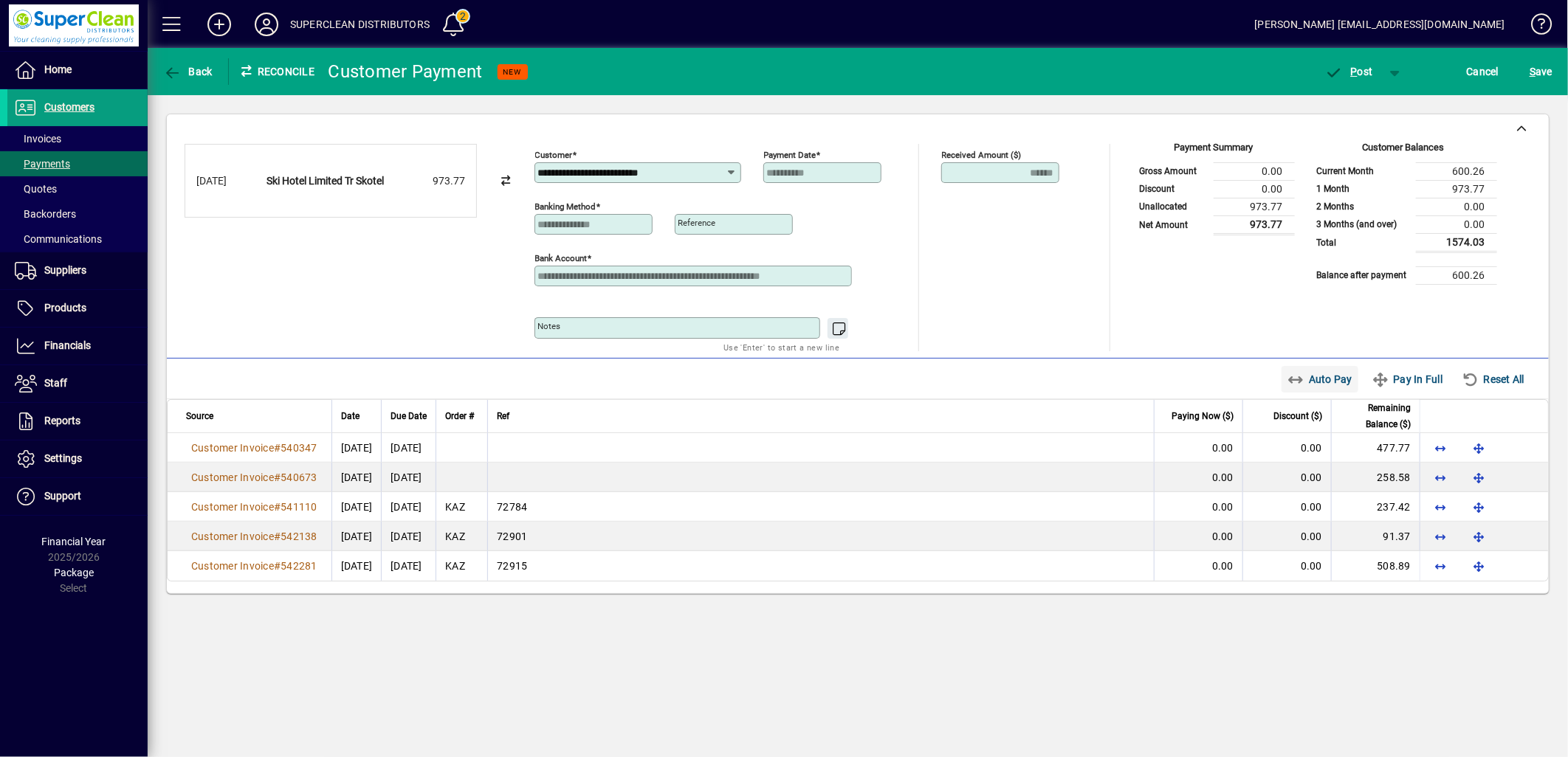
click at [1309, 380] on span "Auto Pay" at bounding box center [1320, 379] width 66 height 24
click at [1344, 75] on span "P ost" at bounding box center [1349, 72] width 48 height 12
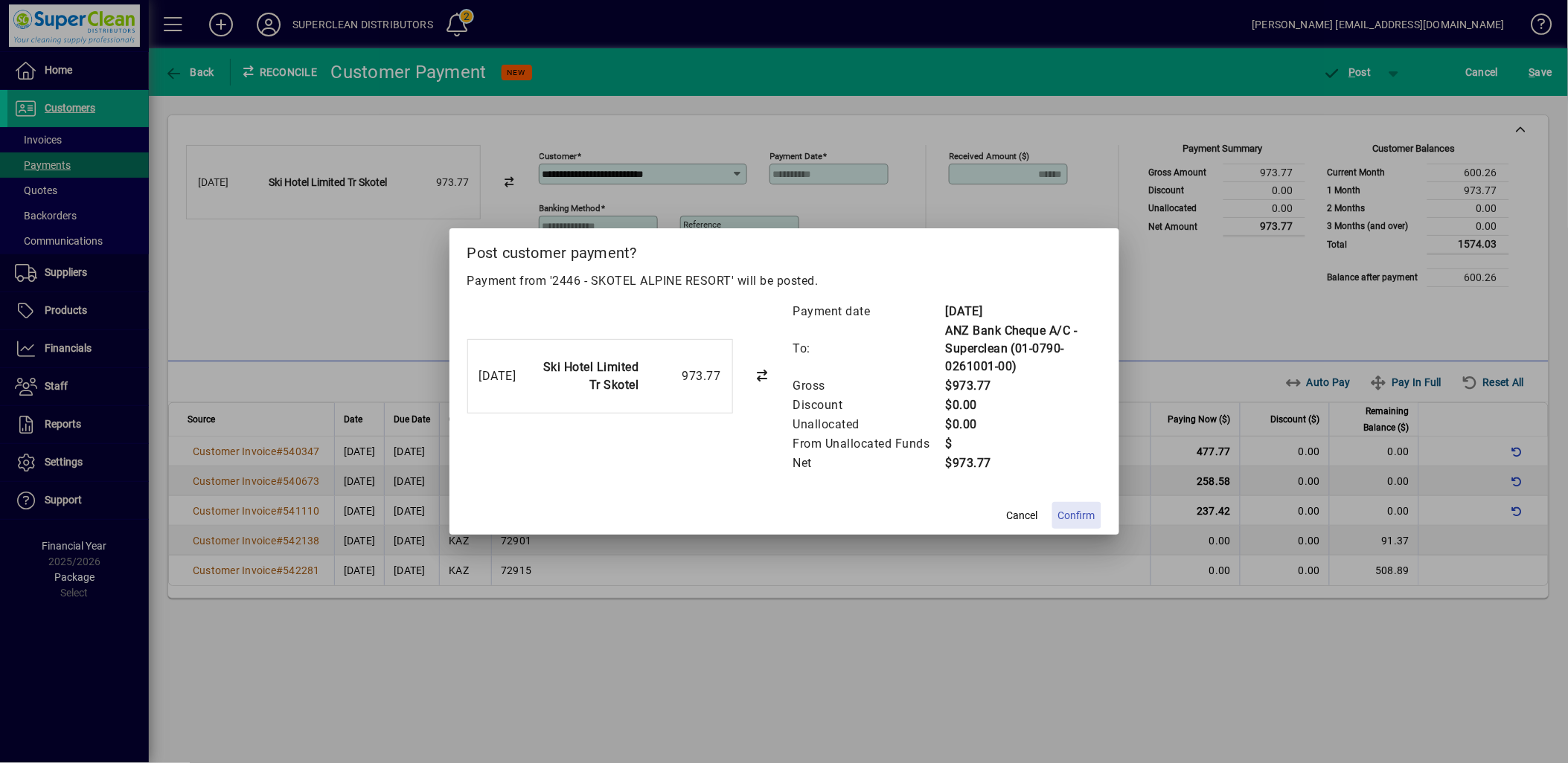
click at [1069, 518] on span "Confirm" at bounding box center [1077, 516] width 37 height 16
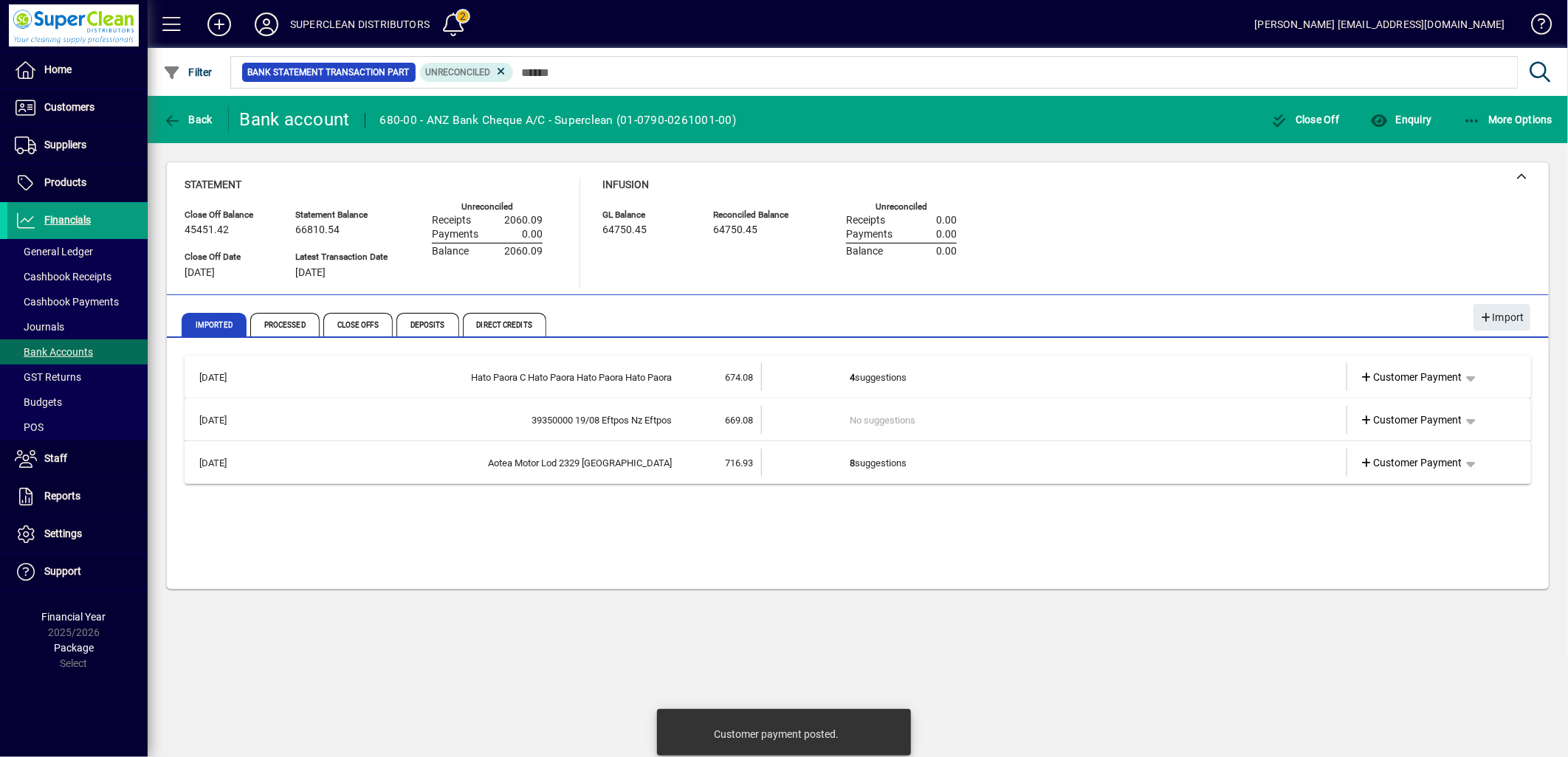
click at [901, 369] on td "4 suggestions" at bounding box center [1055, 377] width 411 height 28
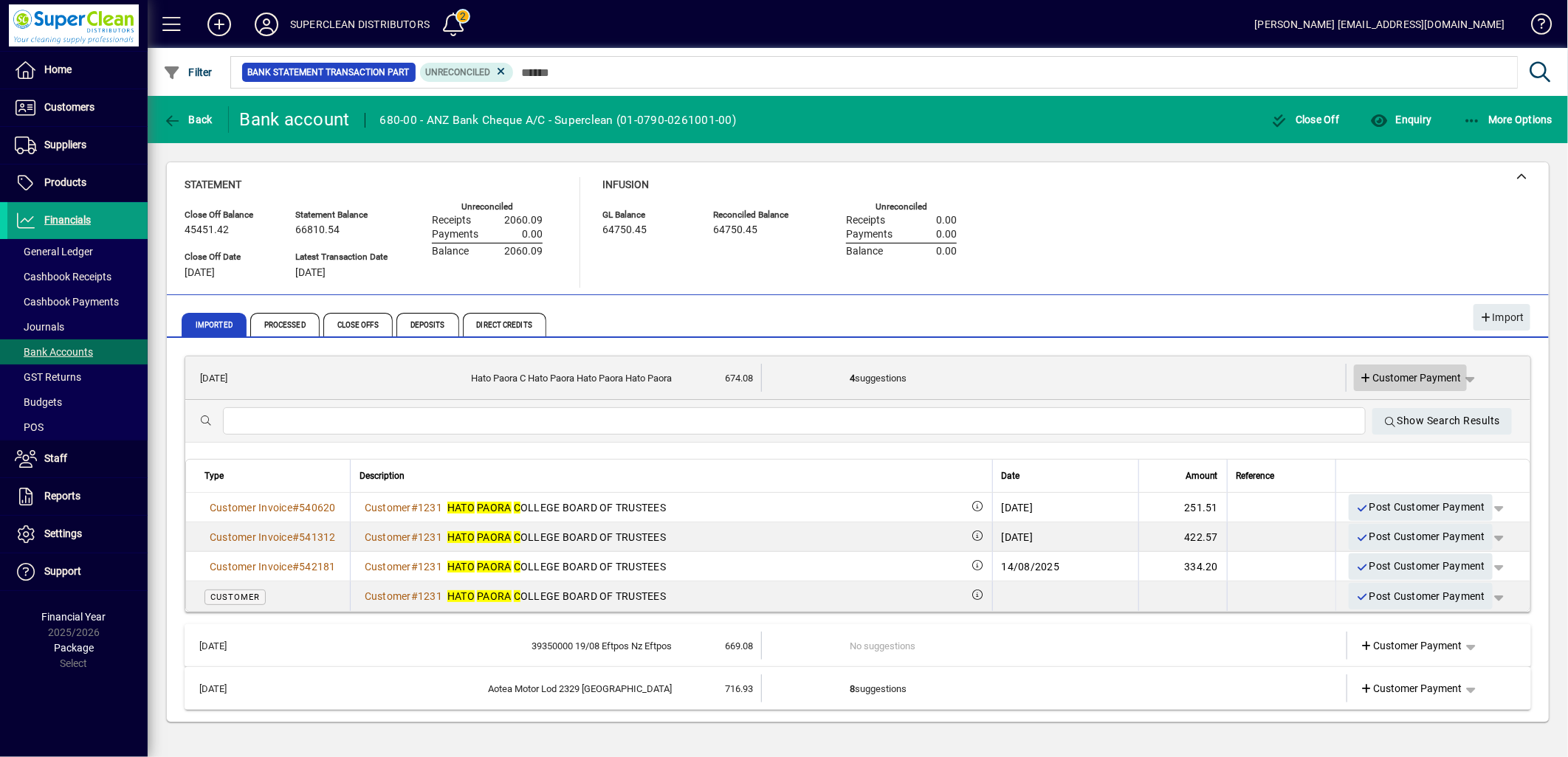
click at [1403, 375] on span "Customer Payment" at bounding box center [1411, 378] width 102 height 16
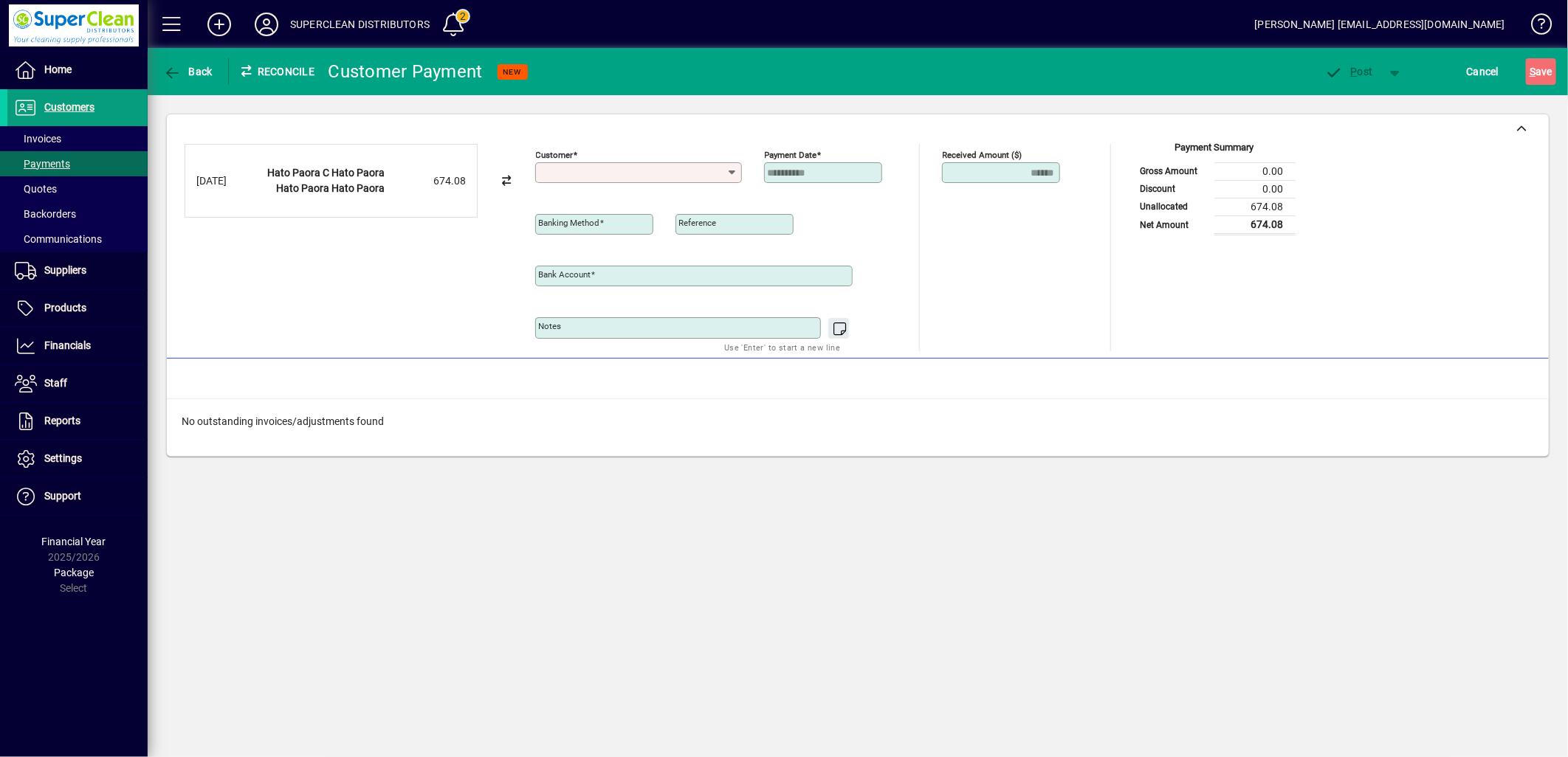
type input "**********"
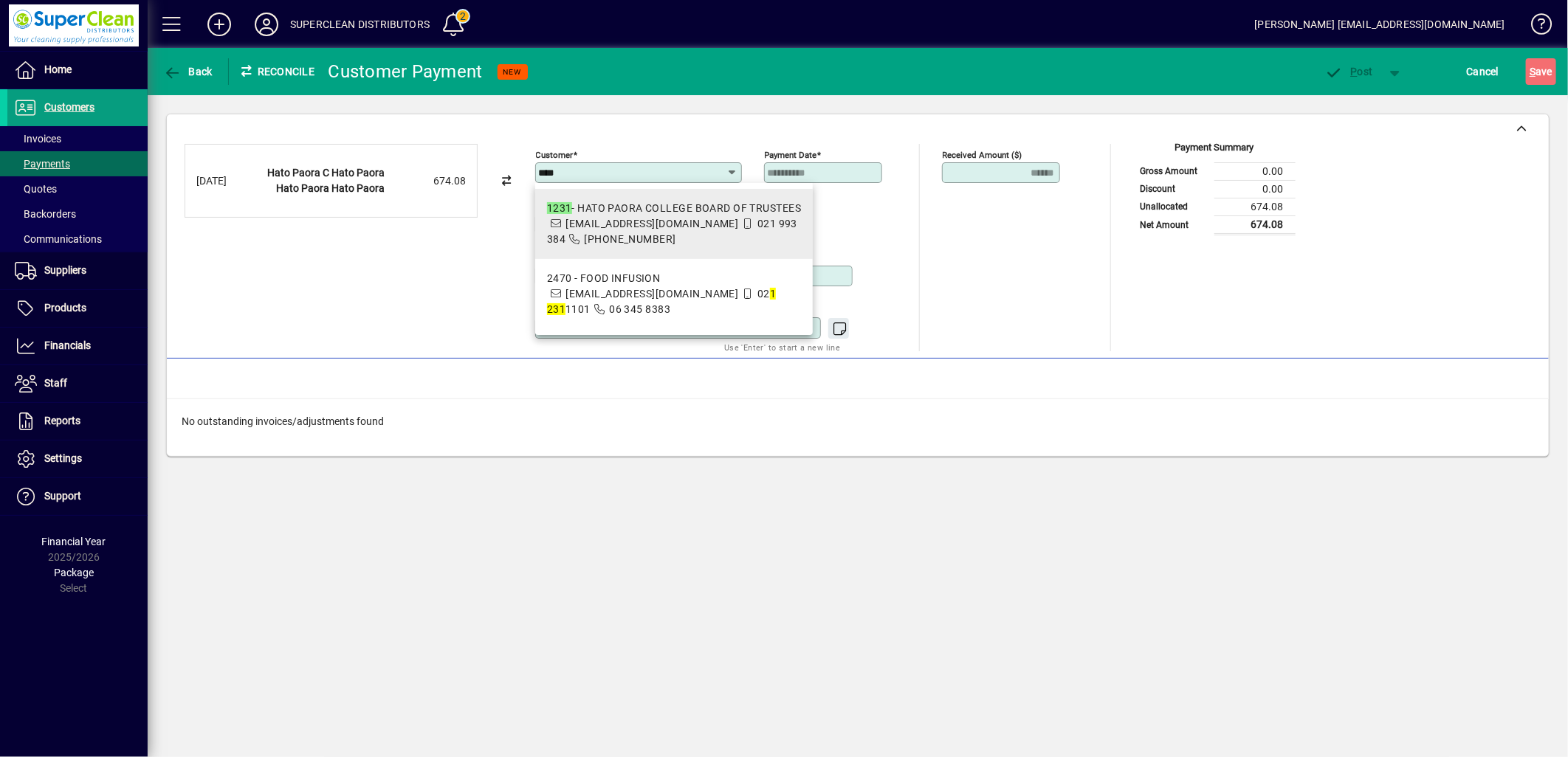
click at [610, 211] on div "1231 - HATO PAORA COLLEGE BOARD OF TRUSTEES" at bounding box center [673, 209] width 254 height 16
type input "**********"
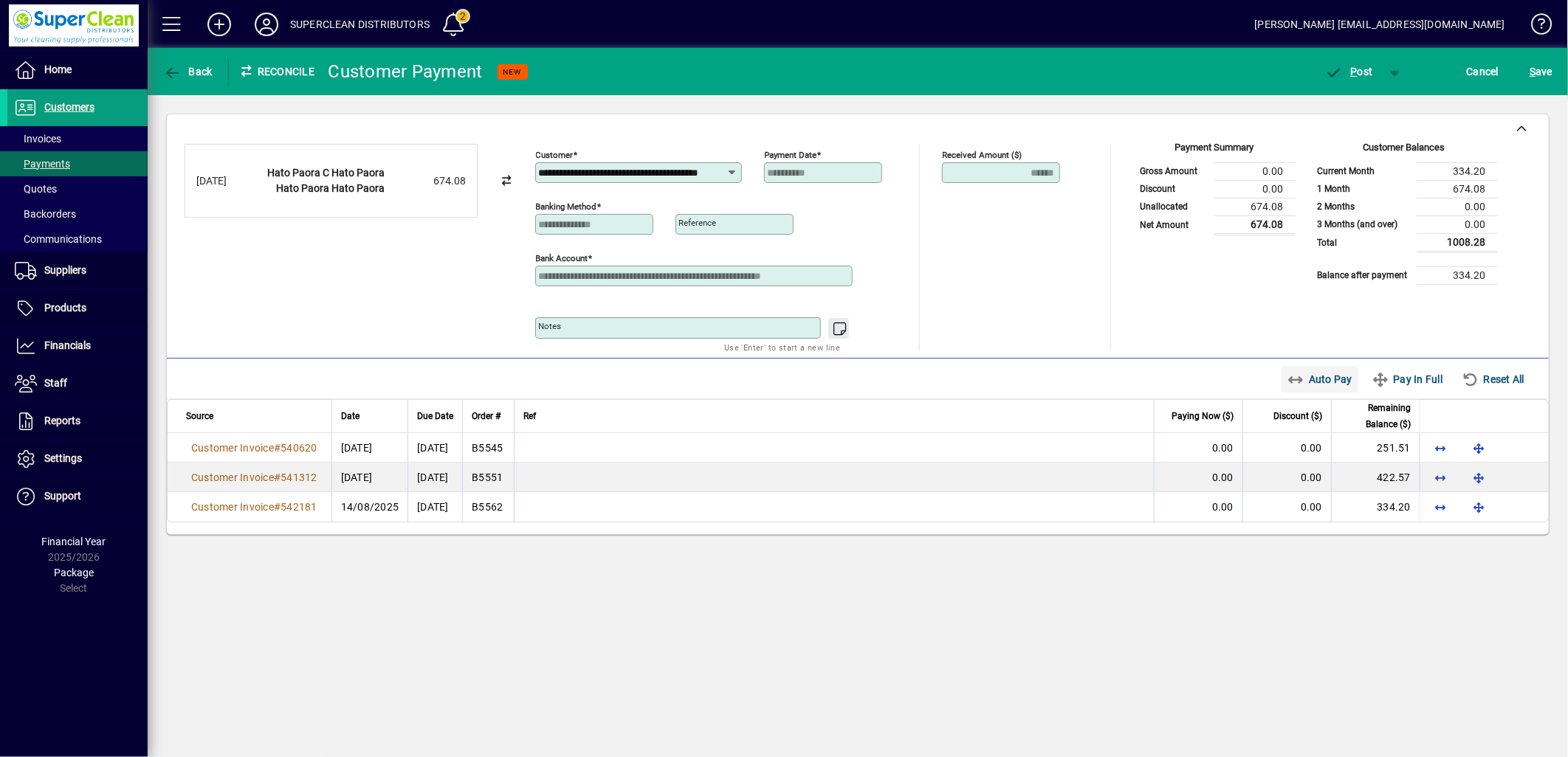
click at [1311, 384] on span "Auto Pay" at bounding box center [1320, 379] width 66 height 24
click at [1344, 67] on span "P ost" at bounding box center [1349, 72] width 48 height 12
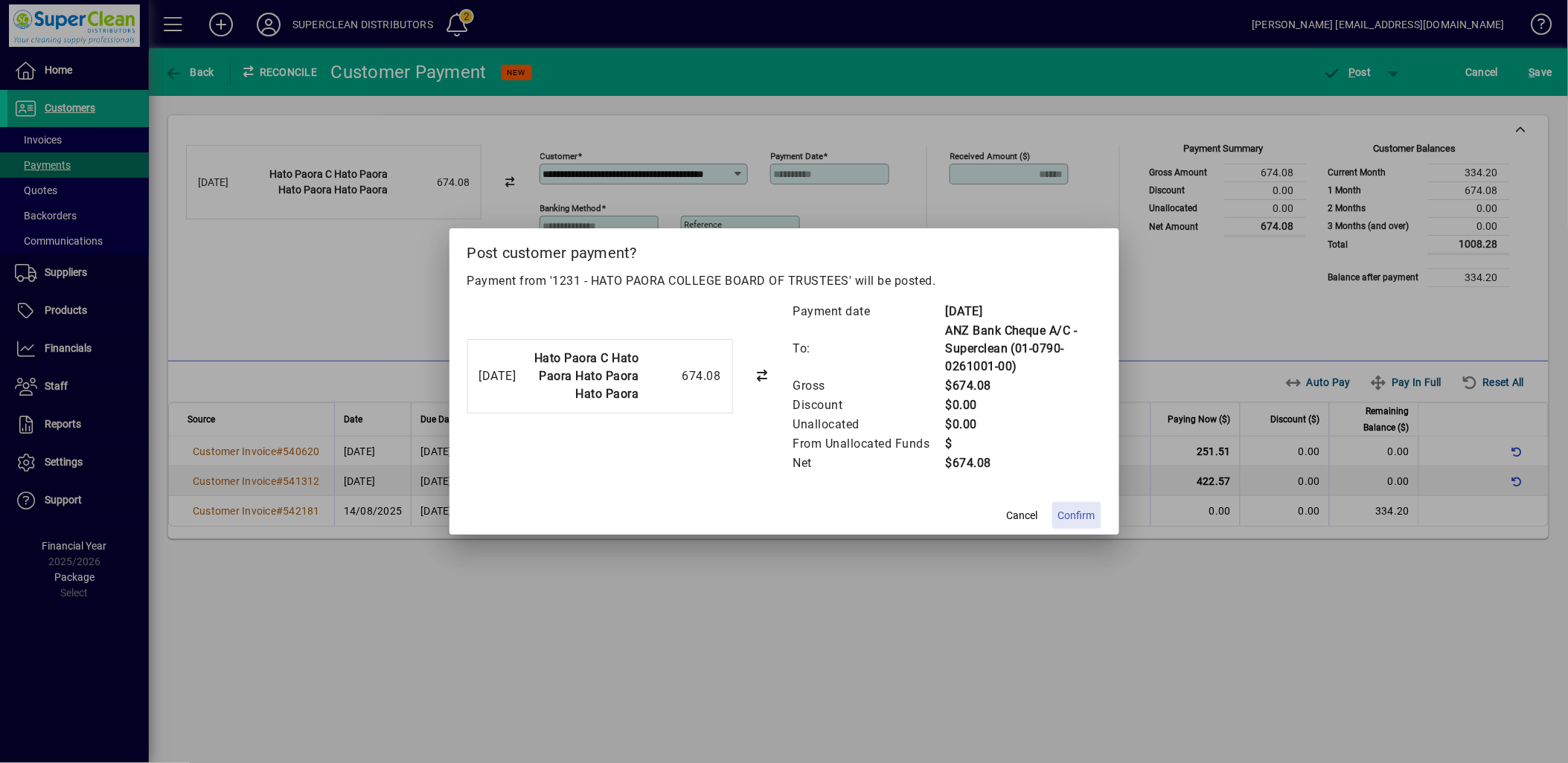
click at [1071, 519] on span "Confirm" at bounding box center [1077, 516] width 37 height 16
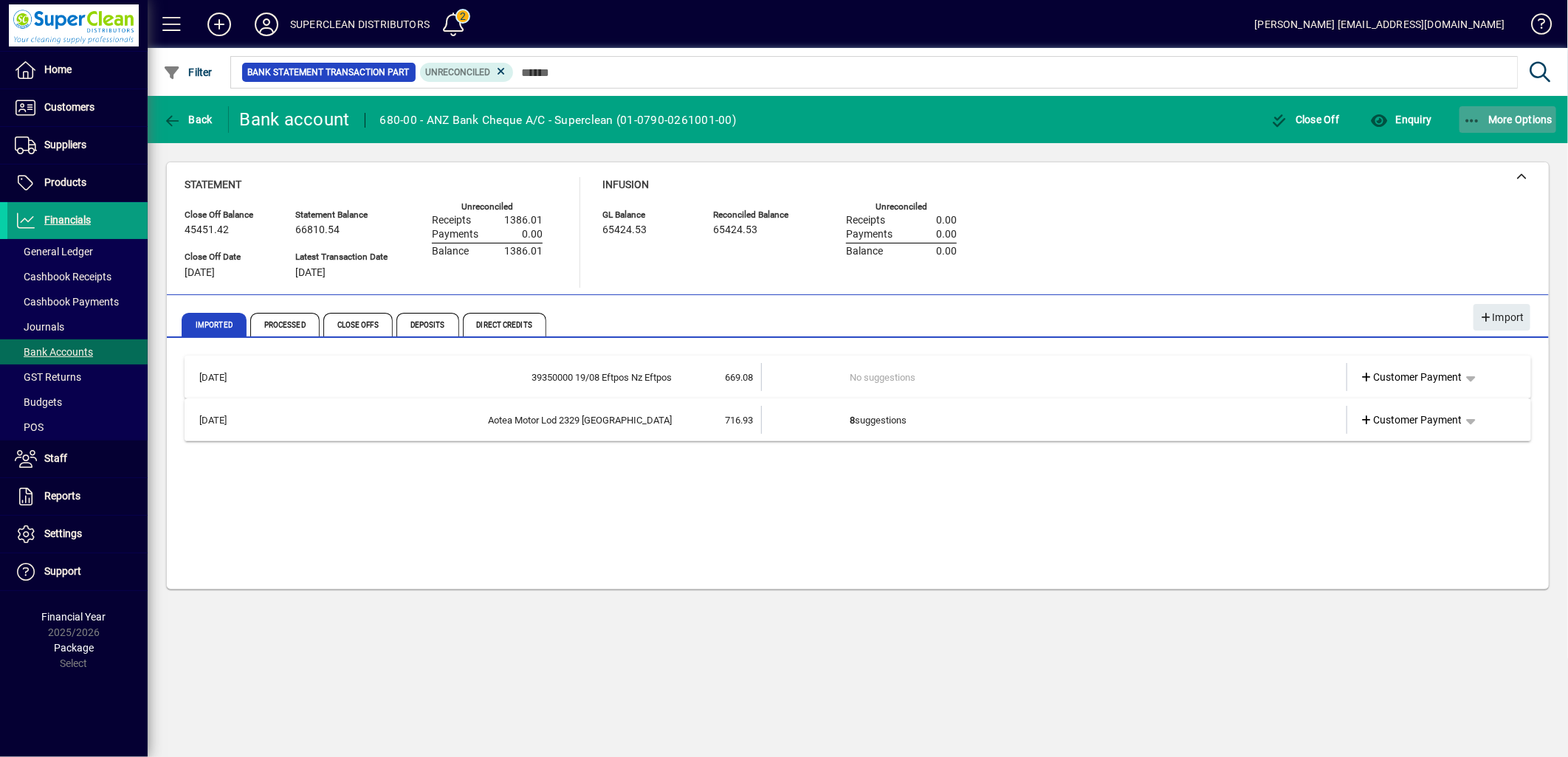
click at [1516, 127] on span "button" at bounding box center [1509, 120] width 98 height 36
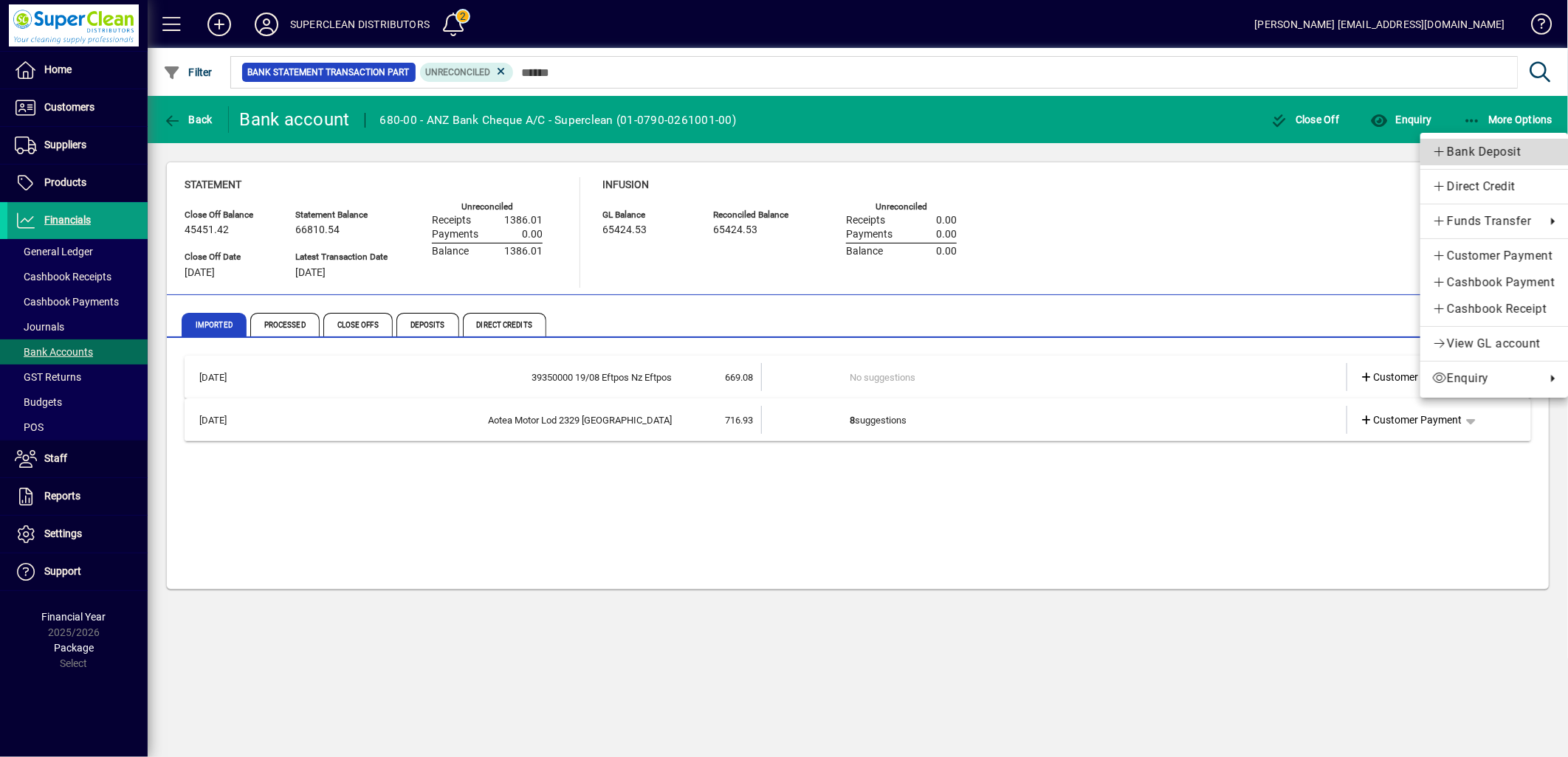
click at [1487, 153] on span "Bank Deposit" at bounding box center [1495, 152] width 124 height 17
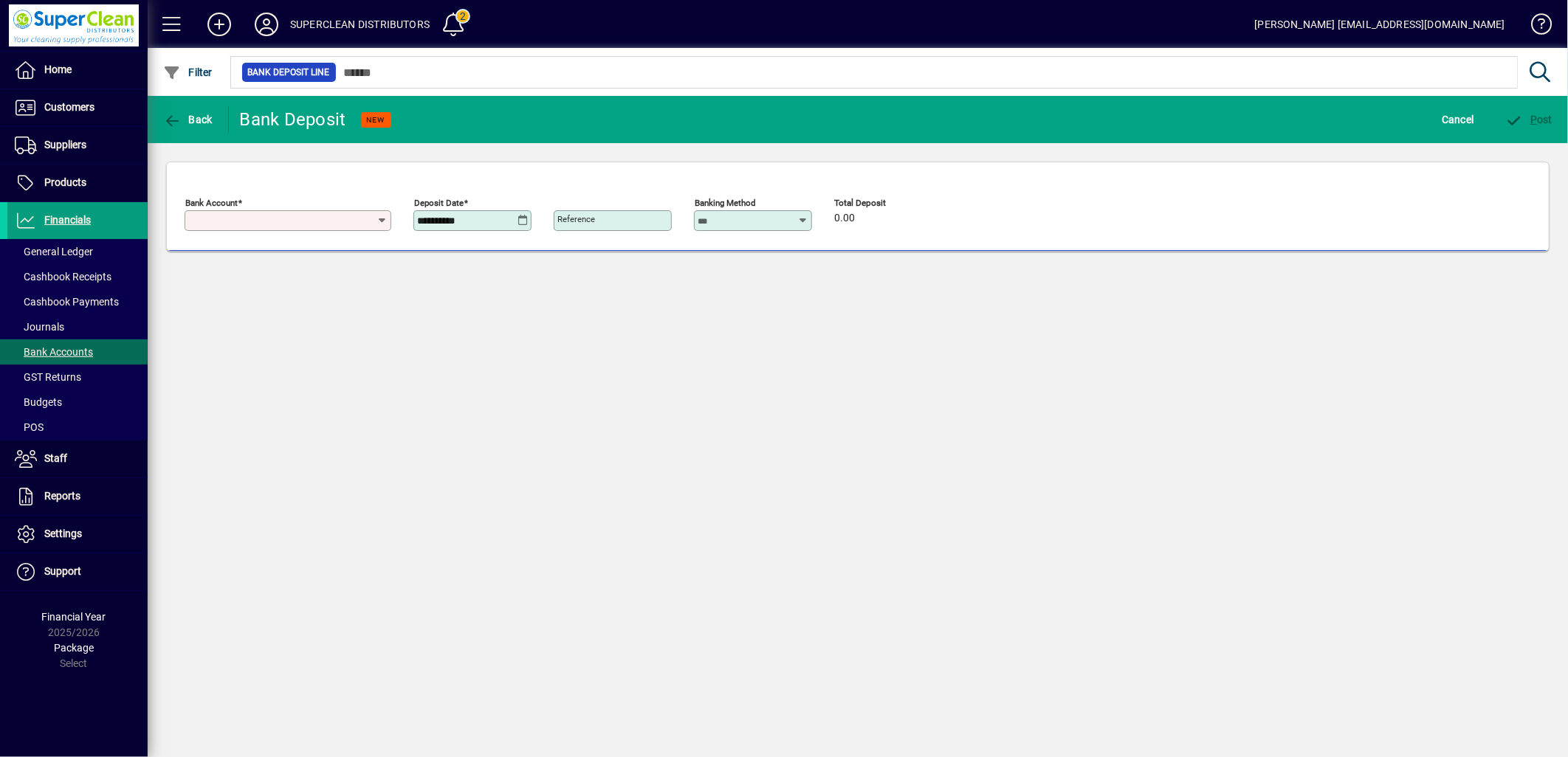
type input "**********"
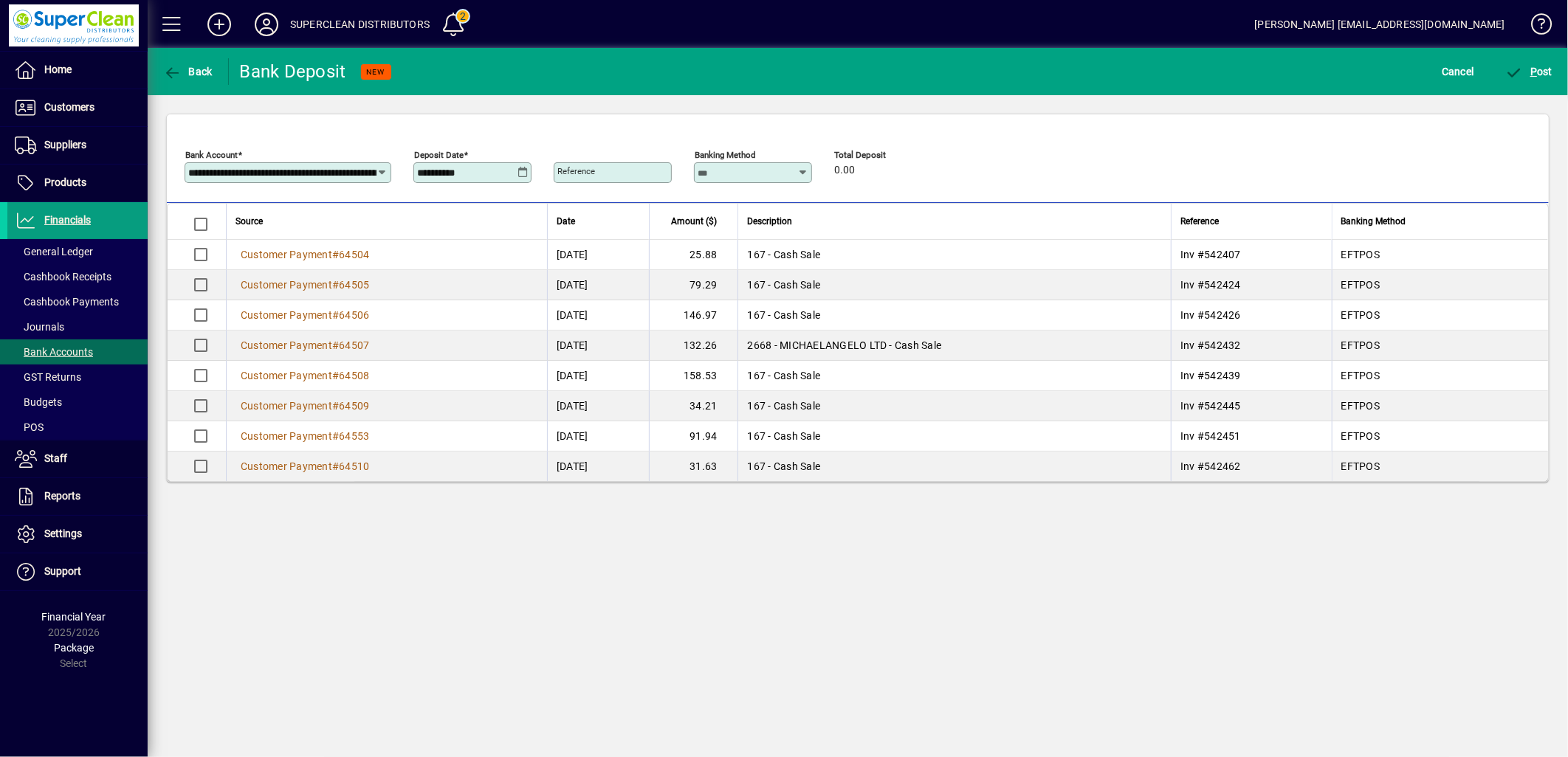
click at [522, 174] on icon at bounding box center [523, 173] width 11 height 12
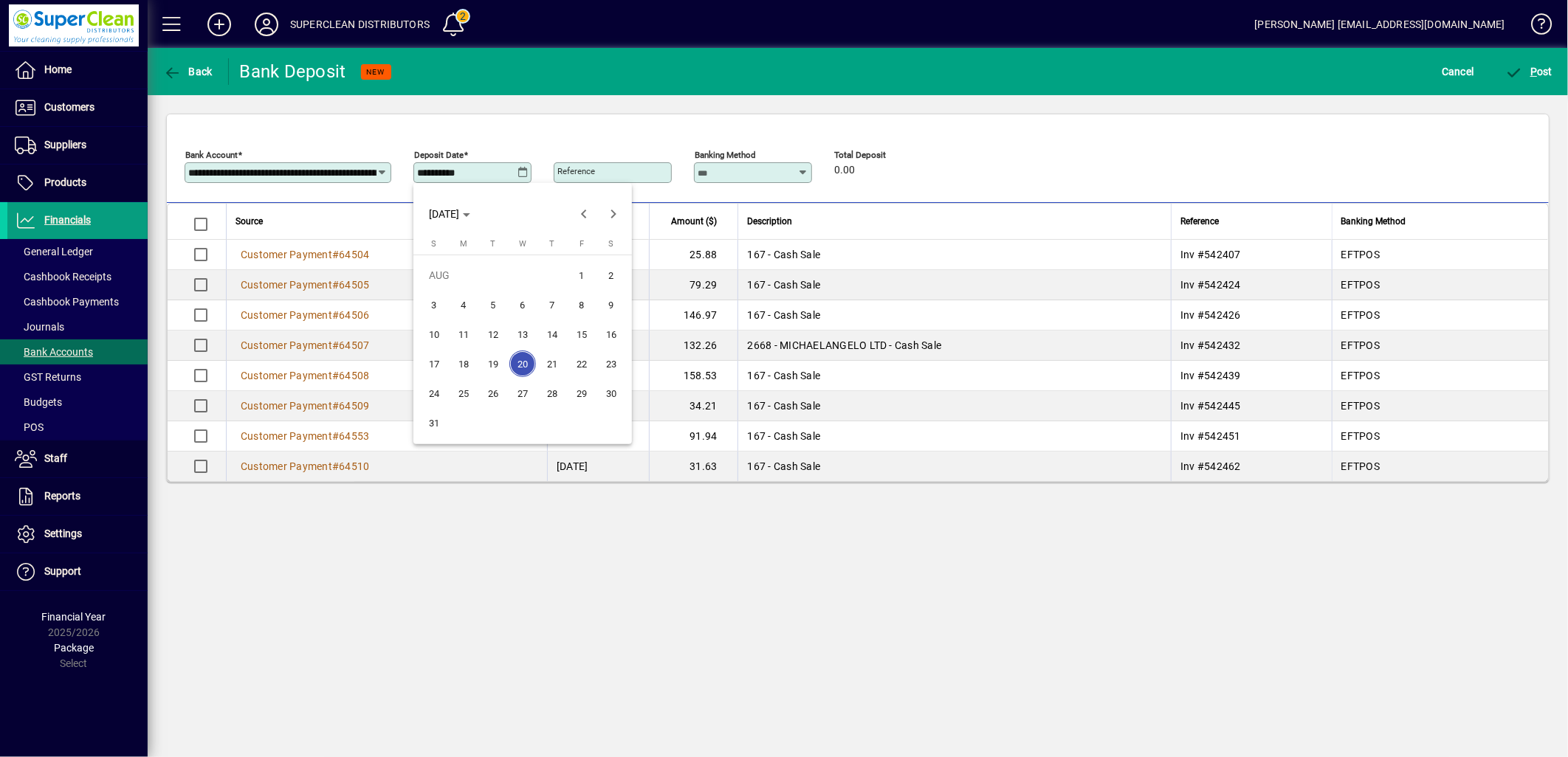
click at [499, 364] on span "19" at bounding box center [493, 363] width 26 height 26
type input "**********"
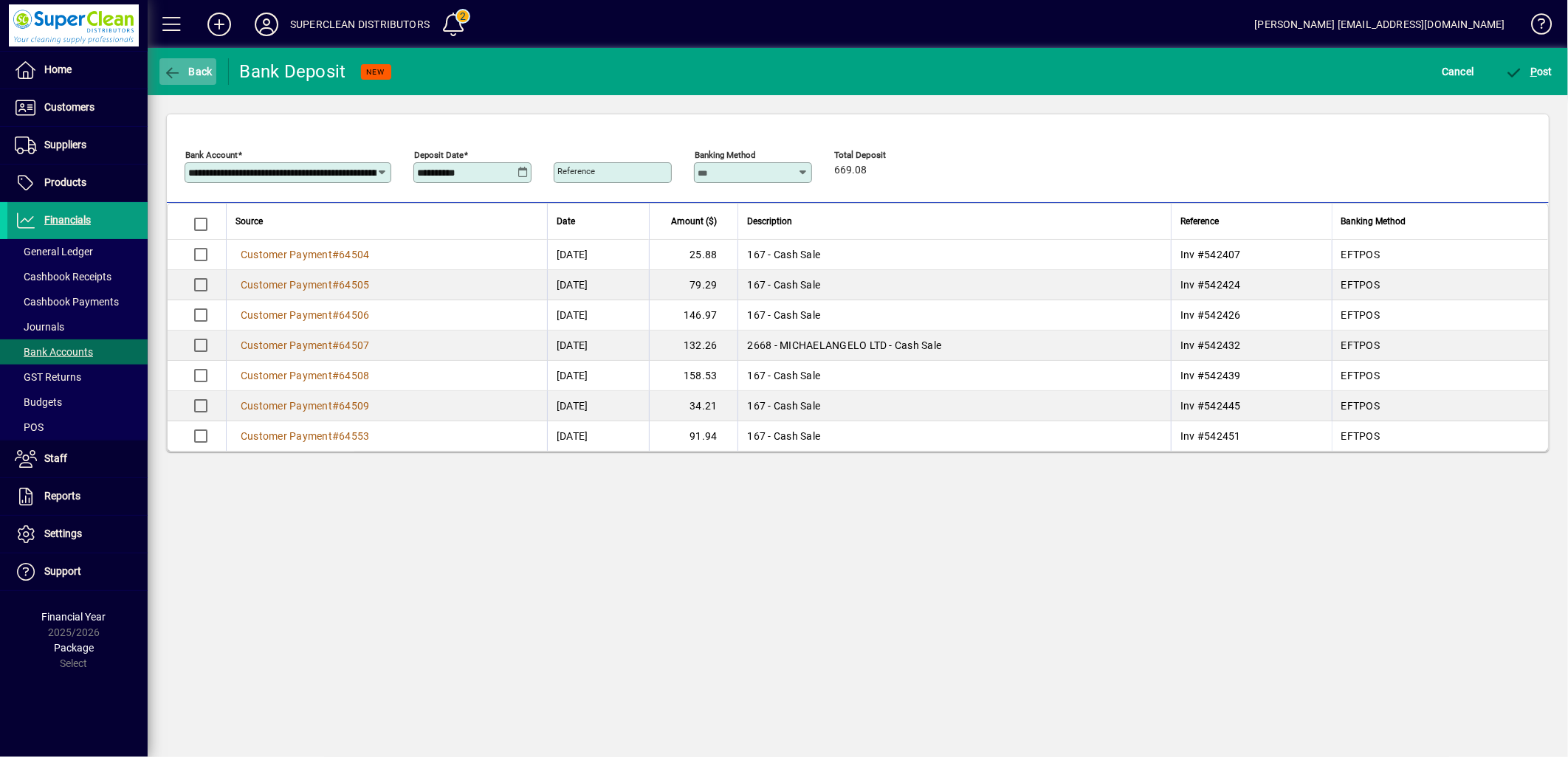
click at [189, 70] on span "Back" at bounding box center [188, 72] width 50 height 12
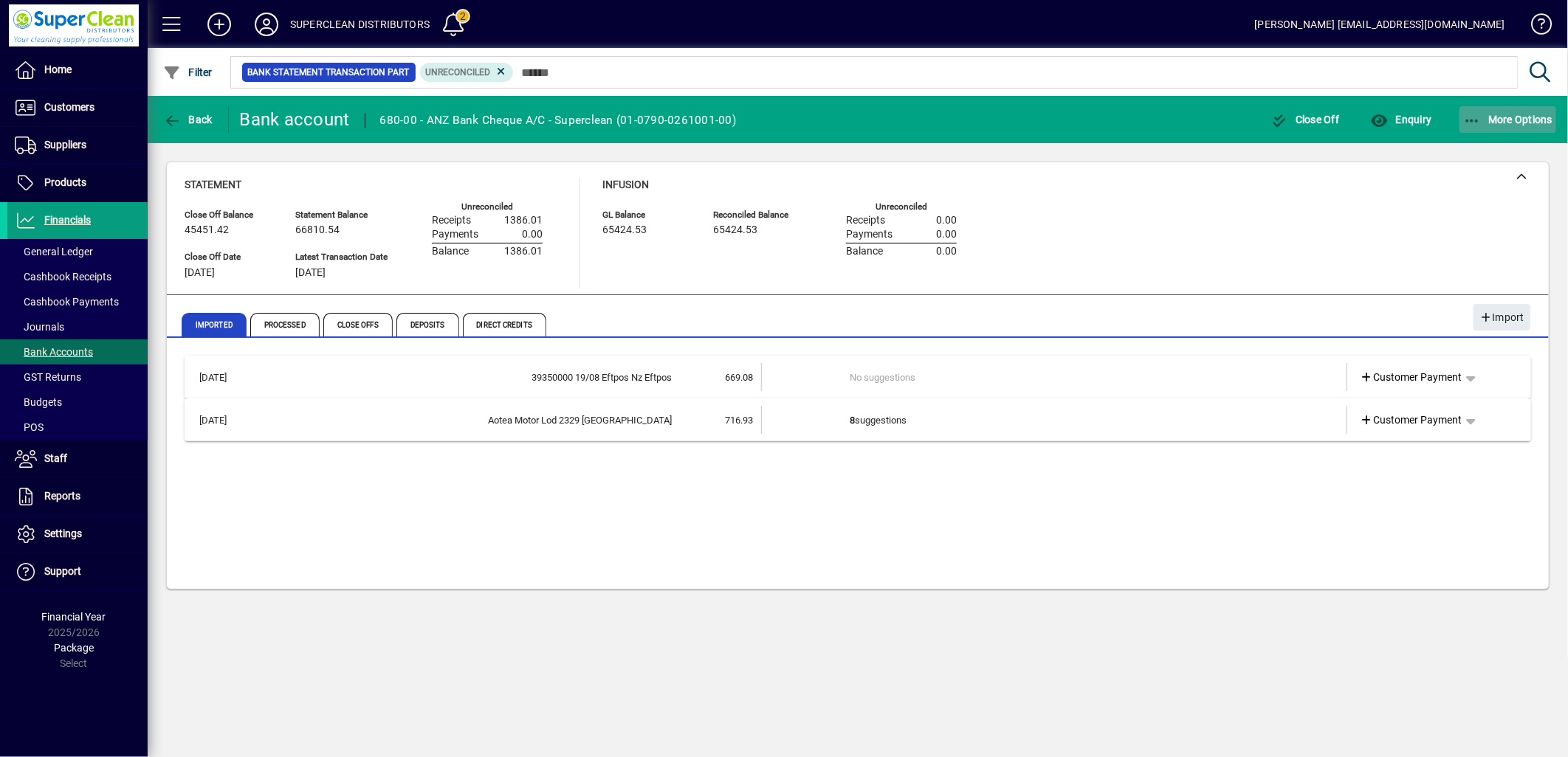
click at [1501, 127] on span "button" at bounding box center [1509, 120] width 98 height 36
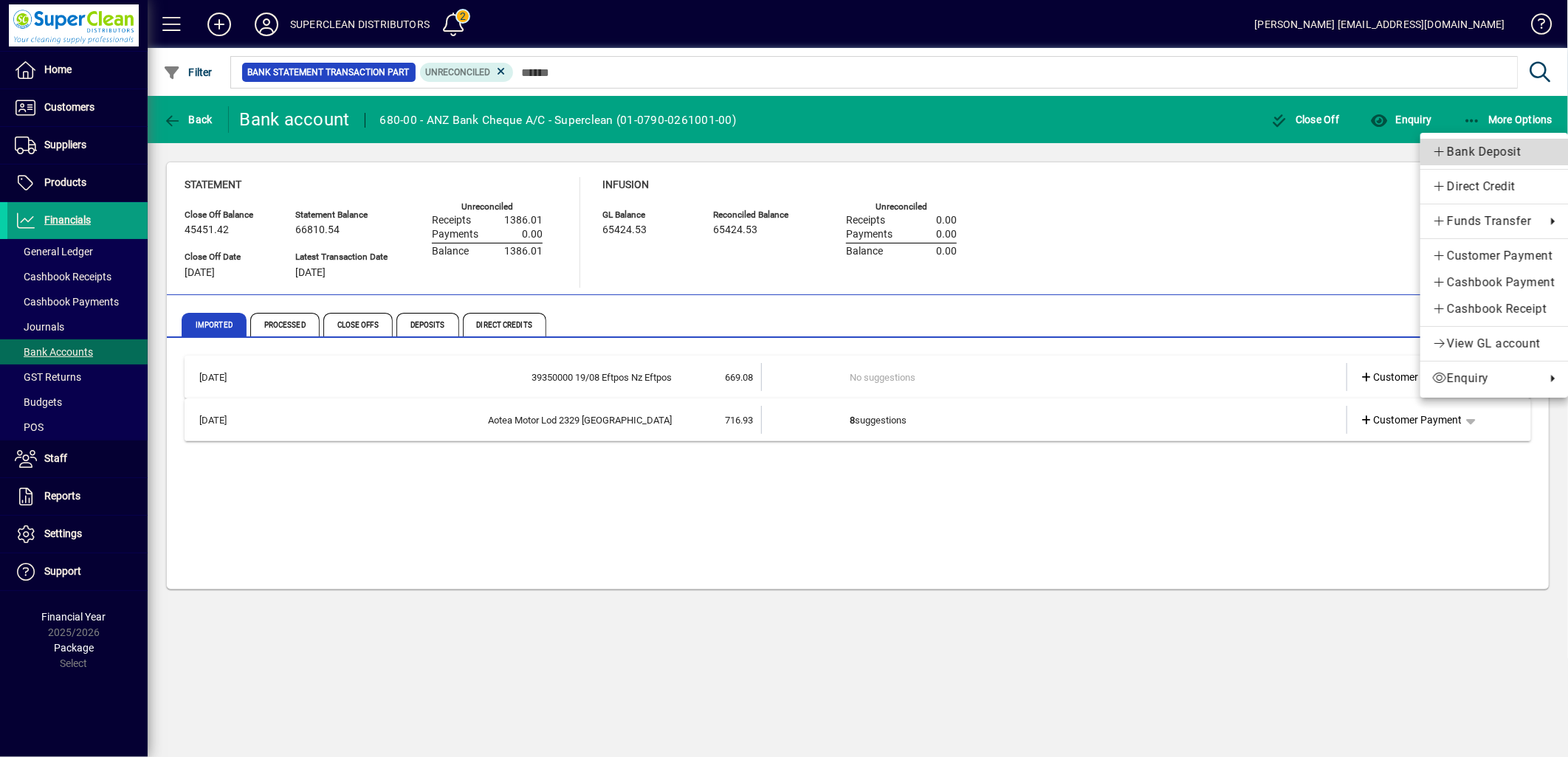
click at [1488, 146] on span "Bank Deposit" at bounding box center [1495, 152] width 124 height 17
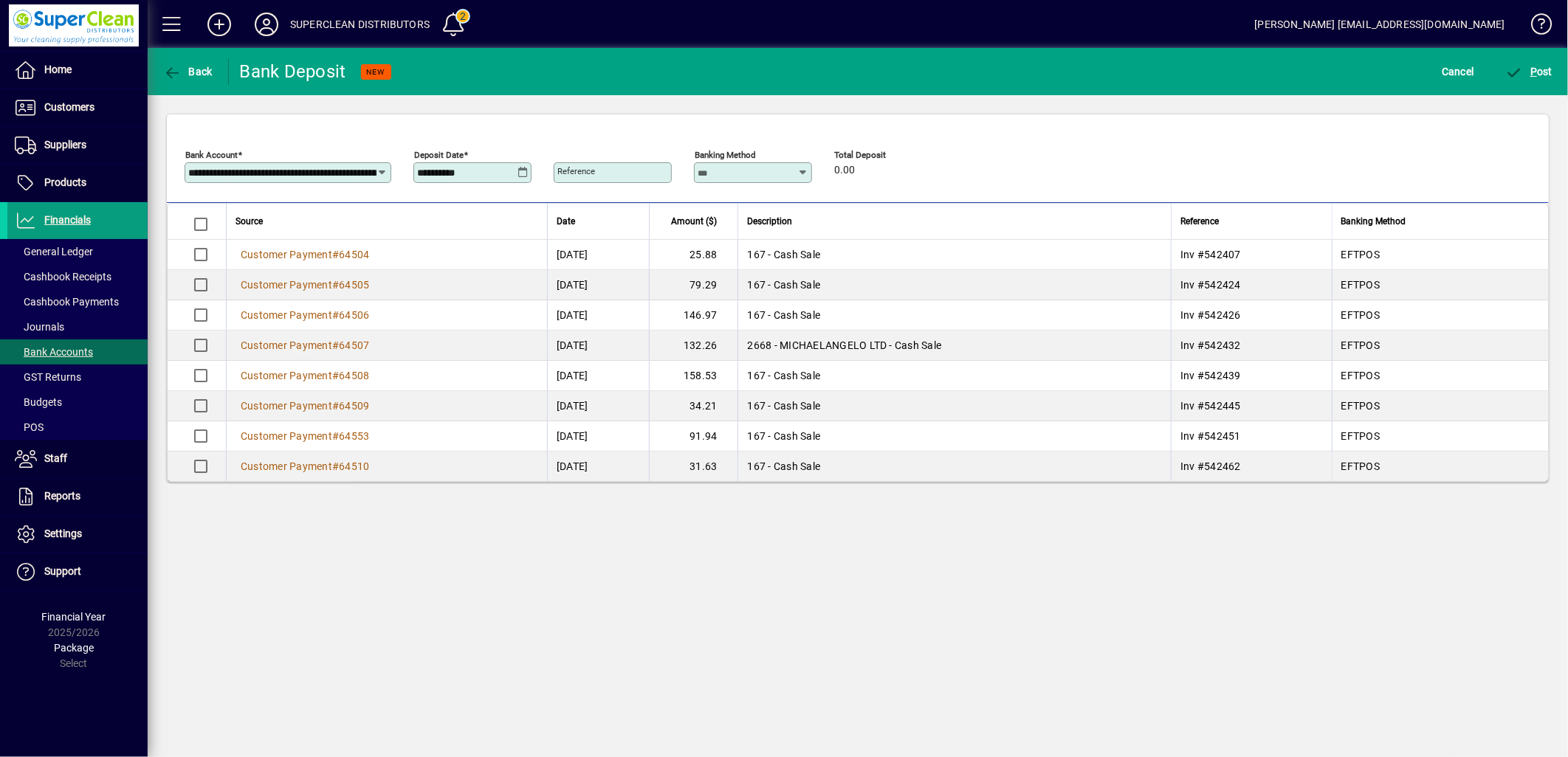
click at [519, 169] on icon at bounding box center [523, 173] width 11 height 12
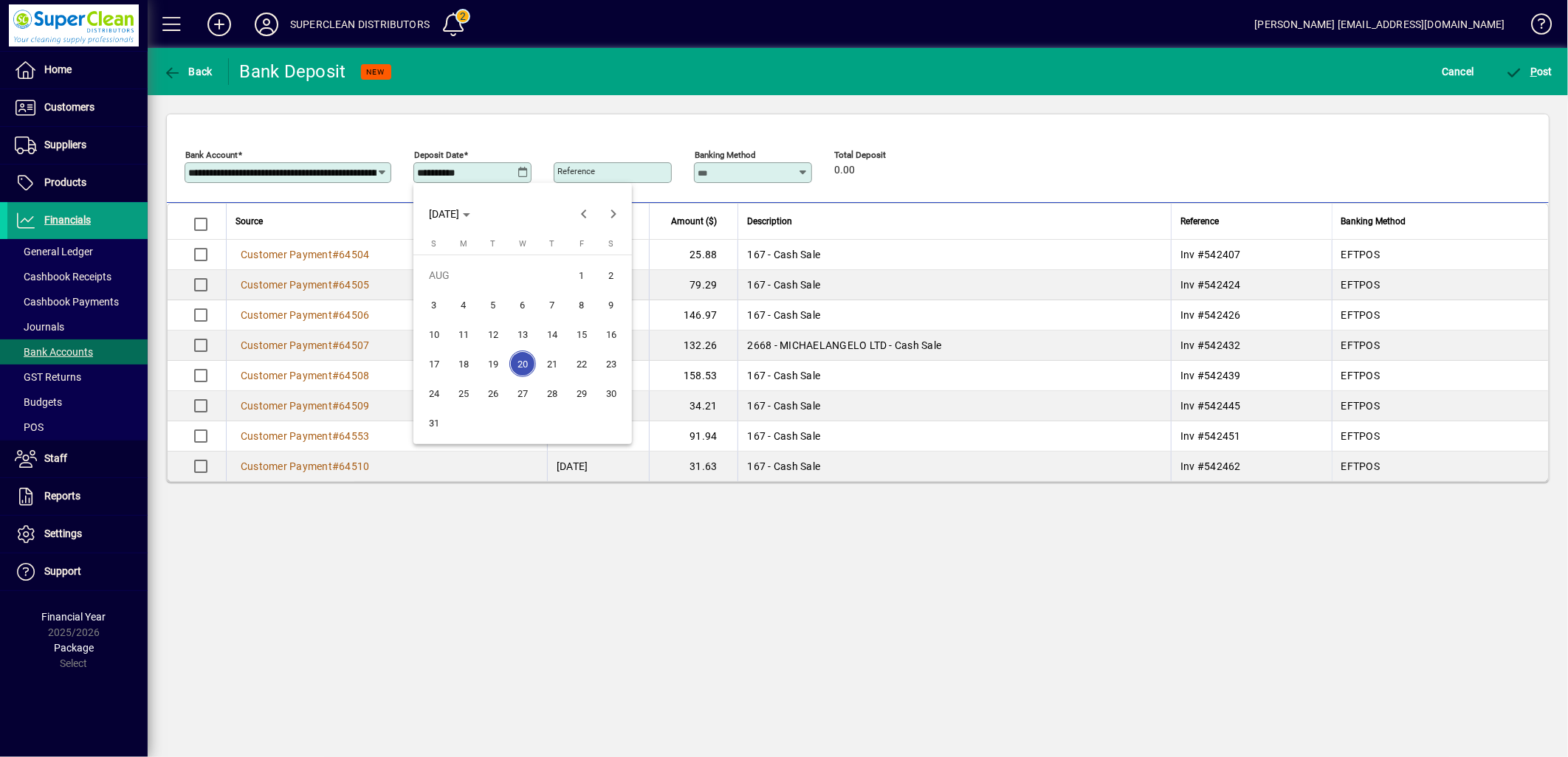
click at [499, 360] on span "19" at bounding box center [493, 363] width 26 height 26
type input "**********"
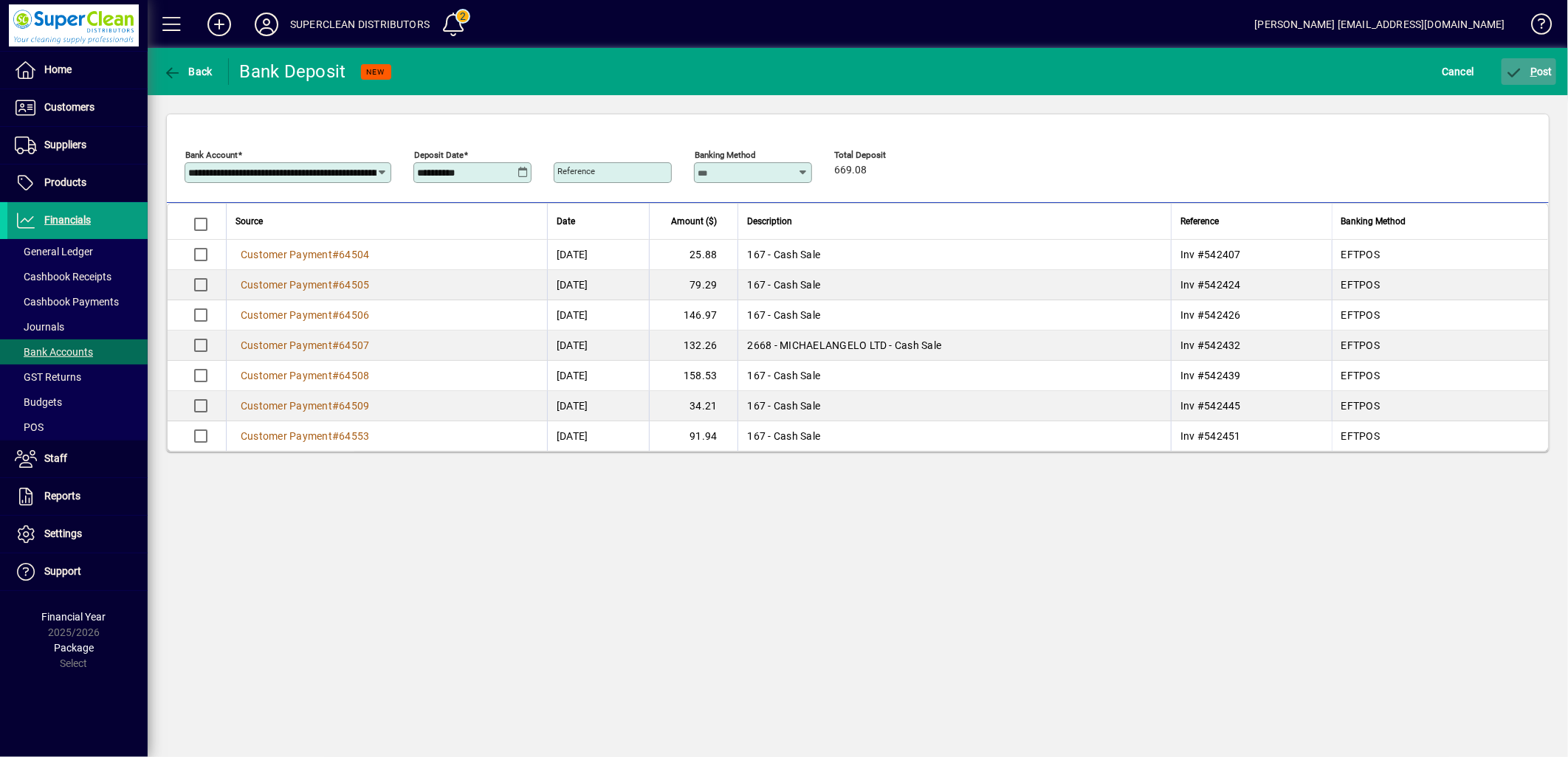
click at [1519, 65] on icon "submit" at bounding box center [1514, 72] width 18 height 15
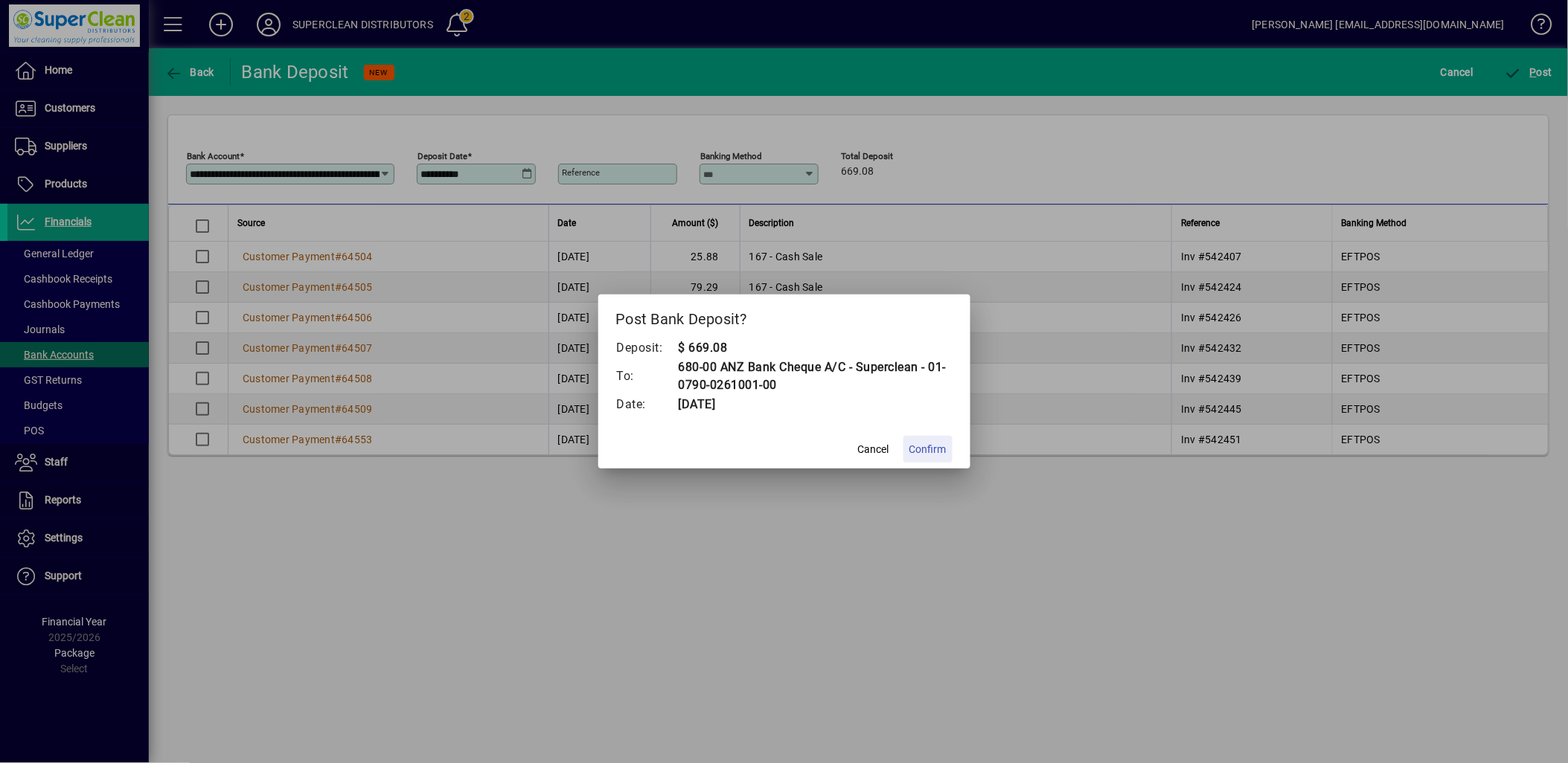
drag, startPoint x: 925, startPoint y: 455, endPoint x: 932, endPoint y: 451, distance: 8.1
click at [928, 454] on span "Confirm" at bounding box center [928, 450] width 37 height 16
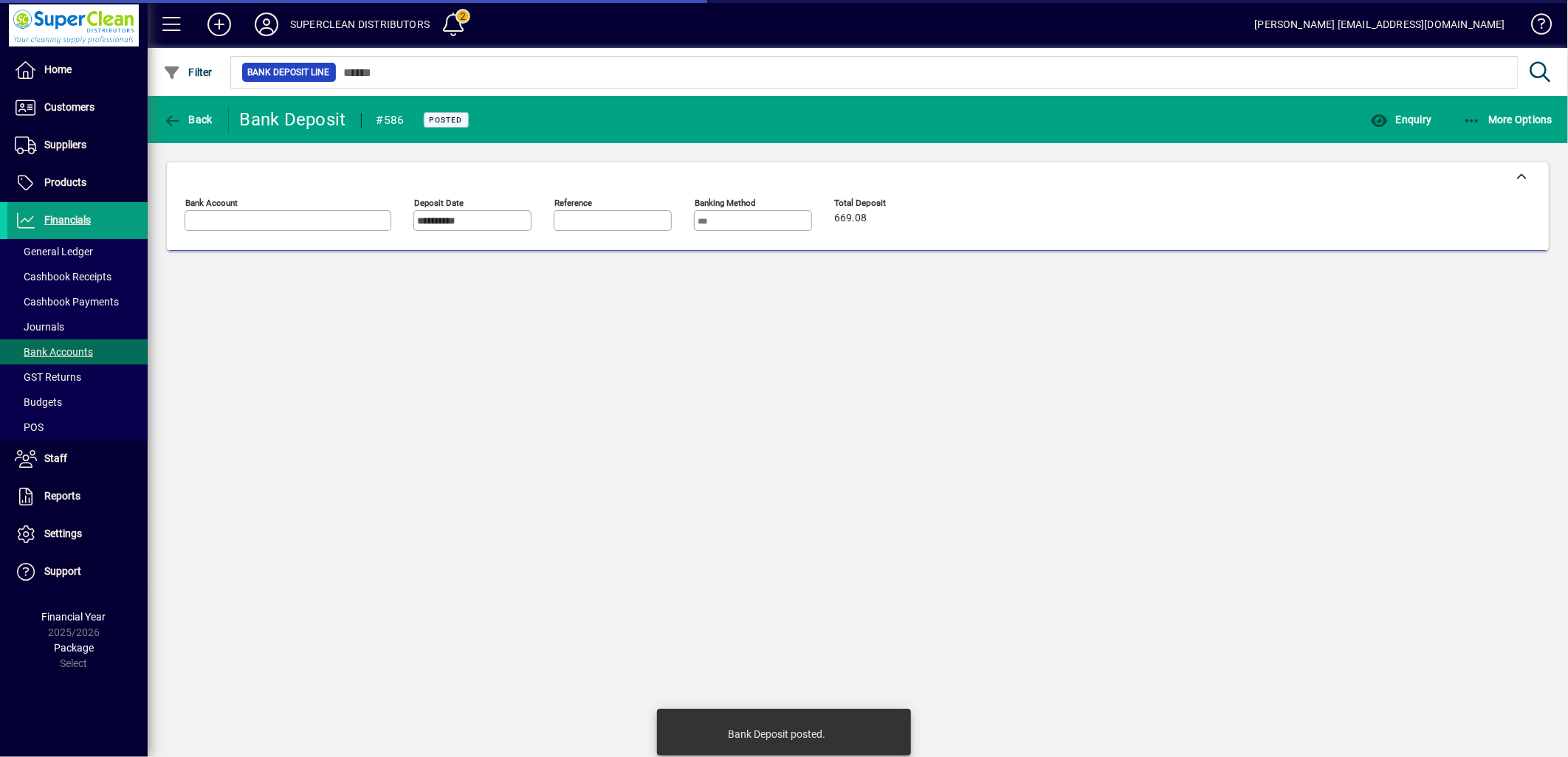
type input "**********"
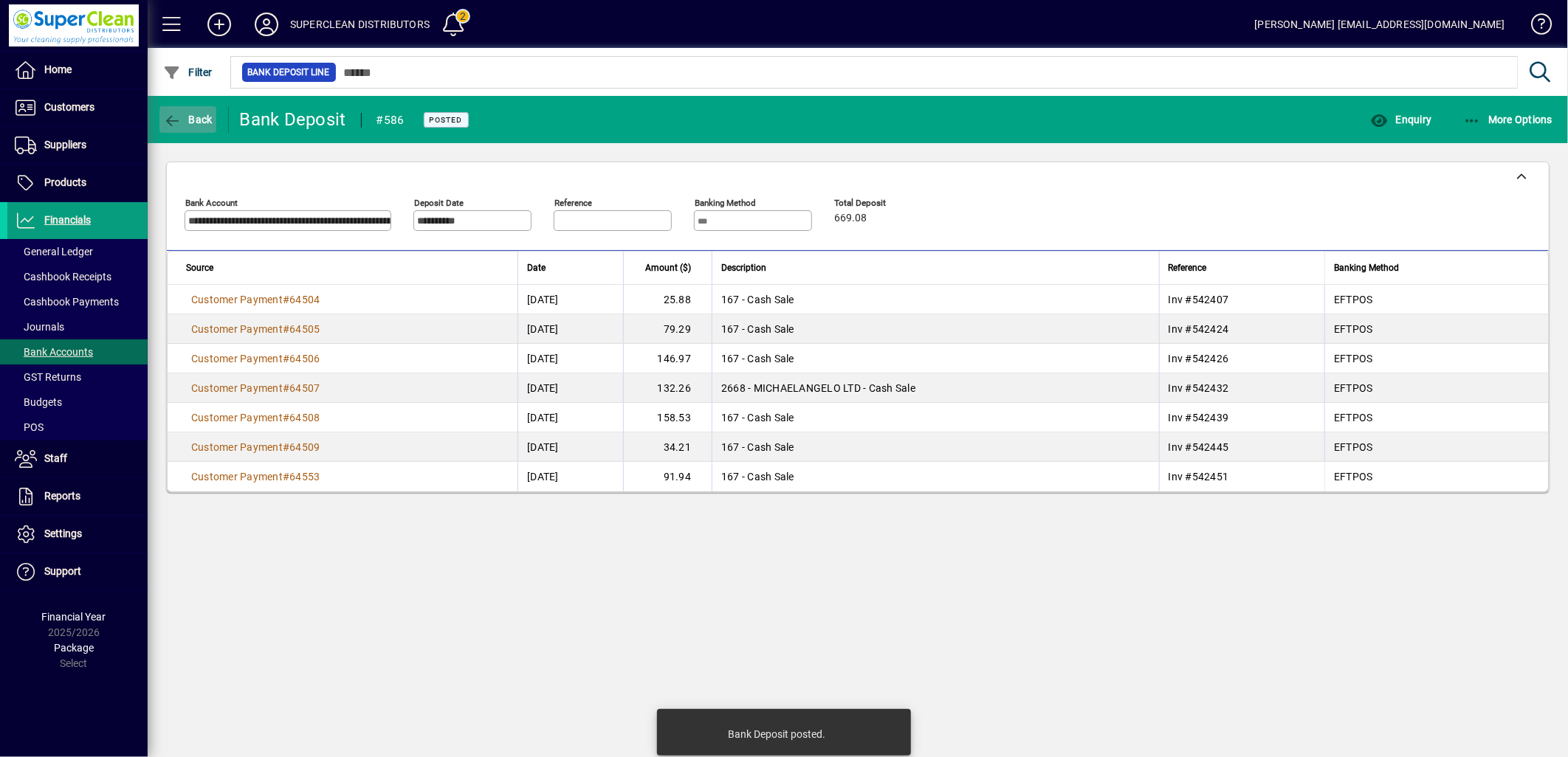
click at [189, 114] on span "Back" at bounding box center [188, 120] width 50 height 12
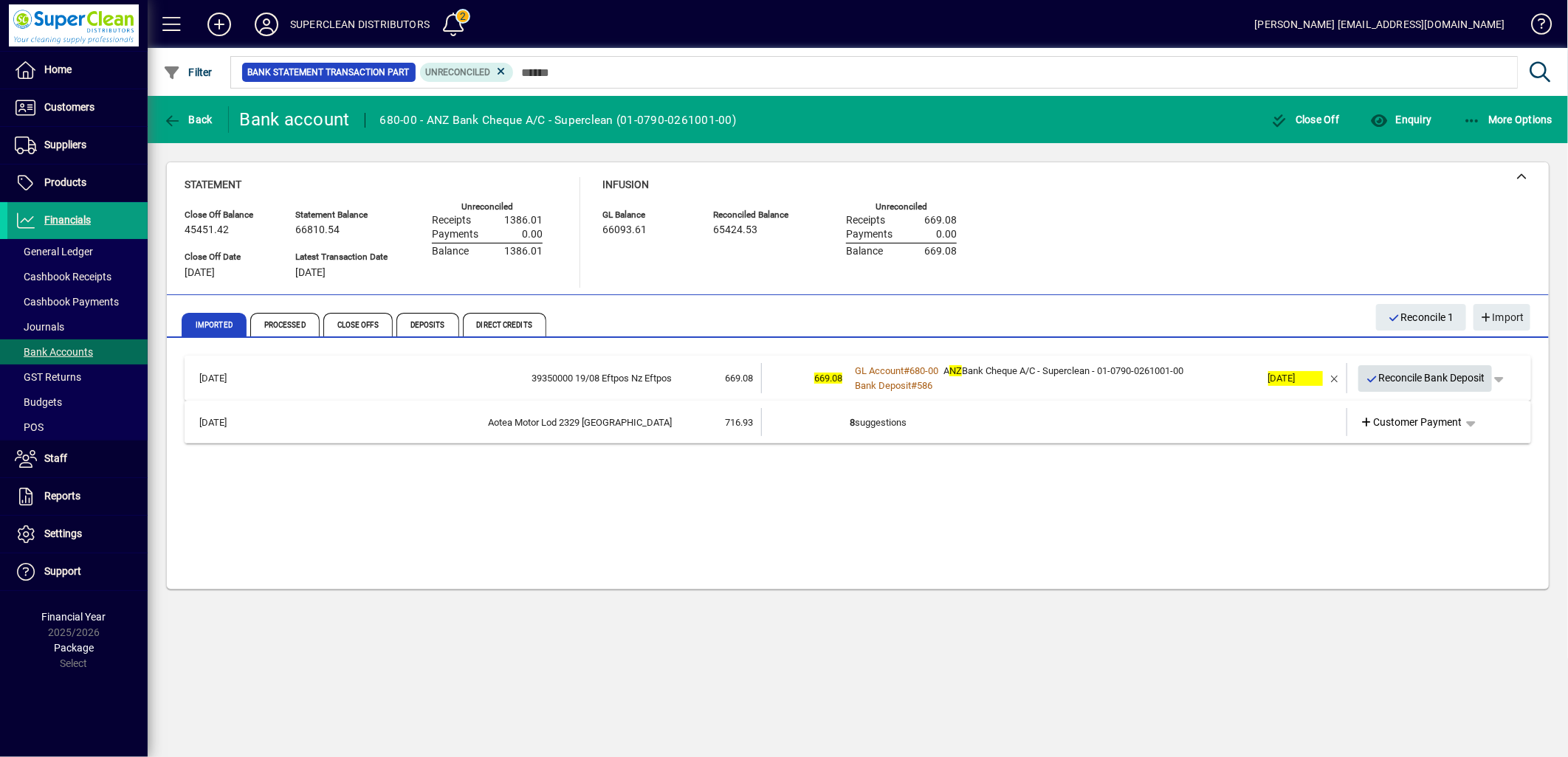
click at [1443, 377] on span "Reconcile Bank Deposit" at bounding box center [1426, 378] width 120 height 24
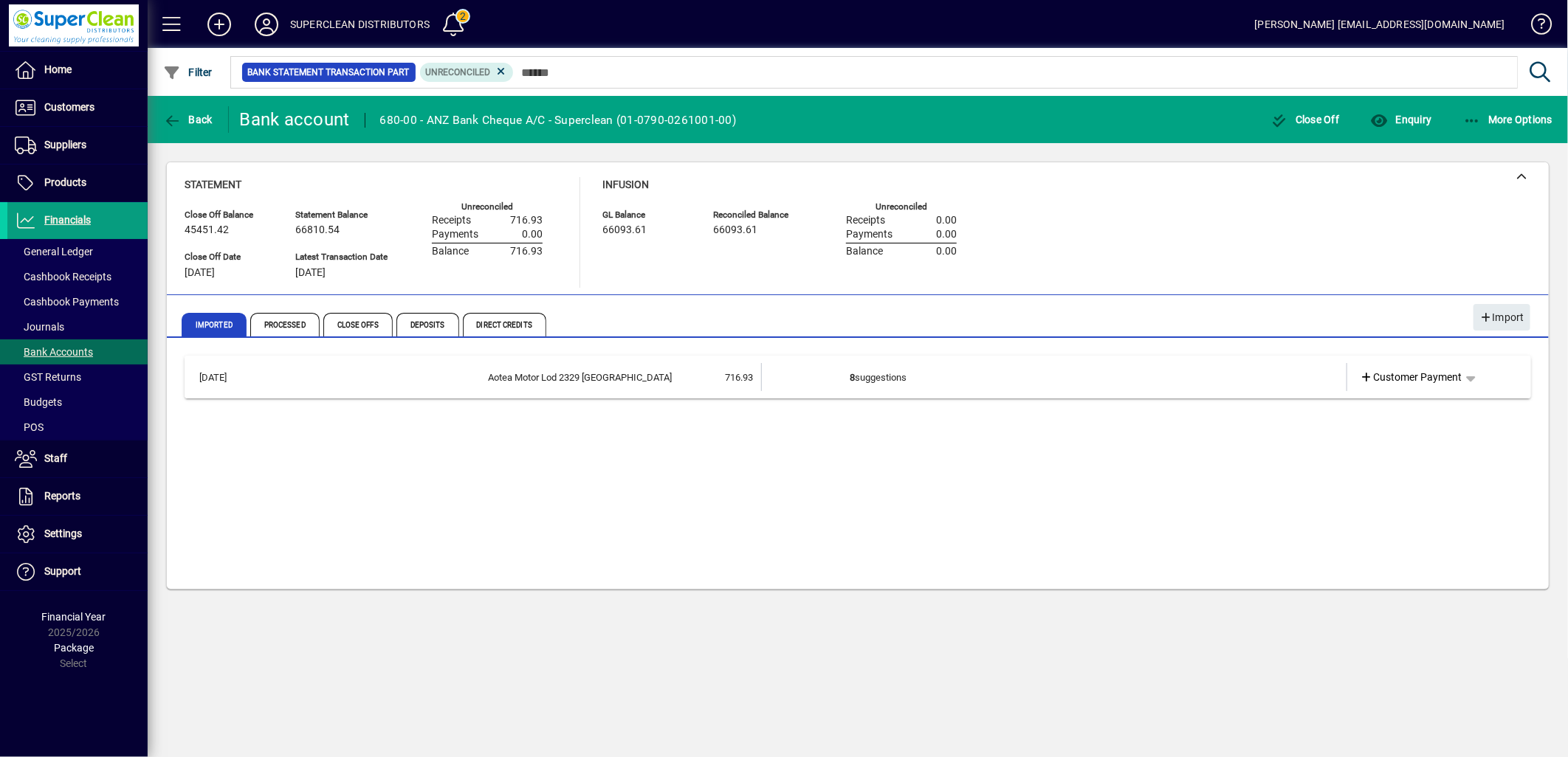
click at [1079, 384] on td "8 suggestions" at bounding box center [1055, 377] width 411 height 28
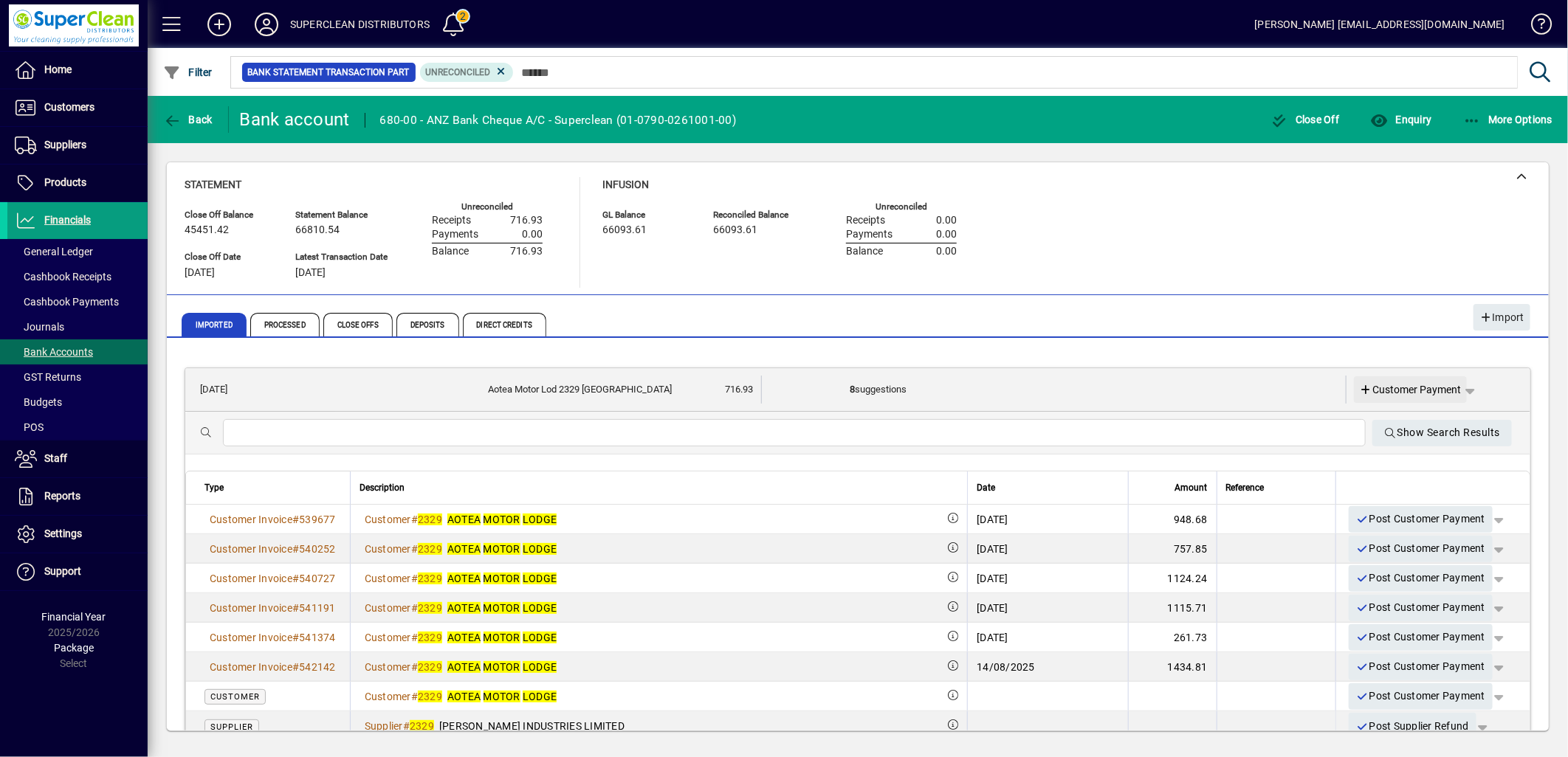
click at [1419, 394] on span "Customer Payment" at bounding box center [1411, 390] width 102 height 16
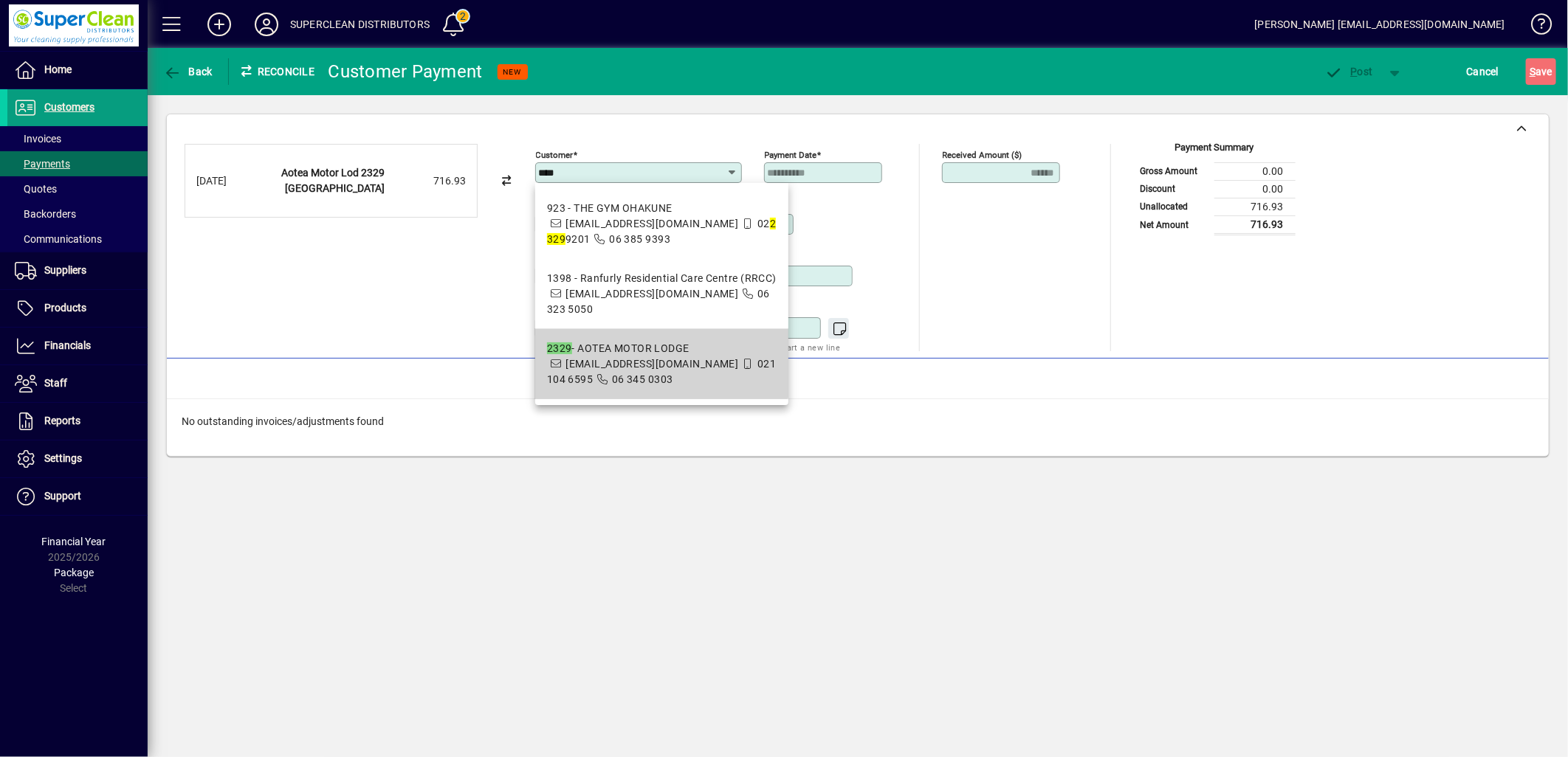
click at [636, 353] on div "2329 - AOTEA MOTOR LODGE" at bounding box center [661, 348] width 230 height 16
type input "**********"
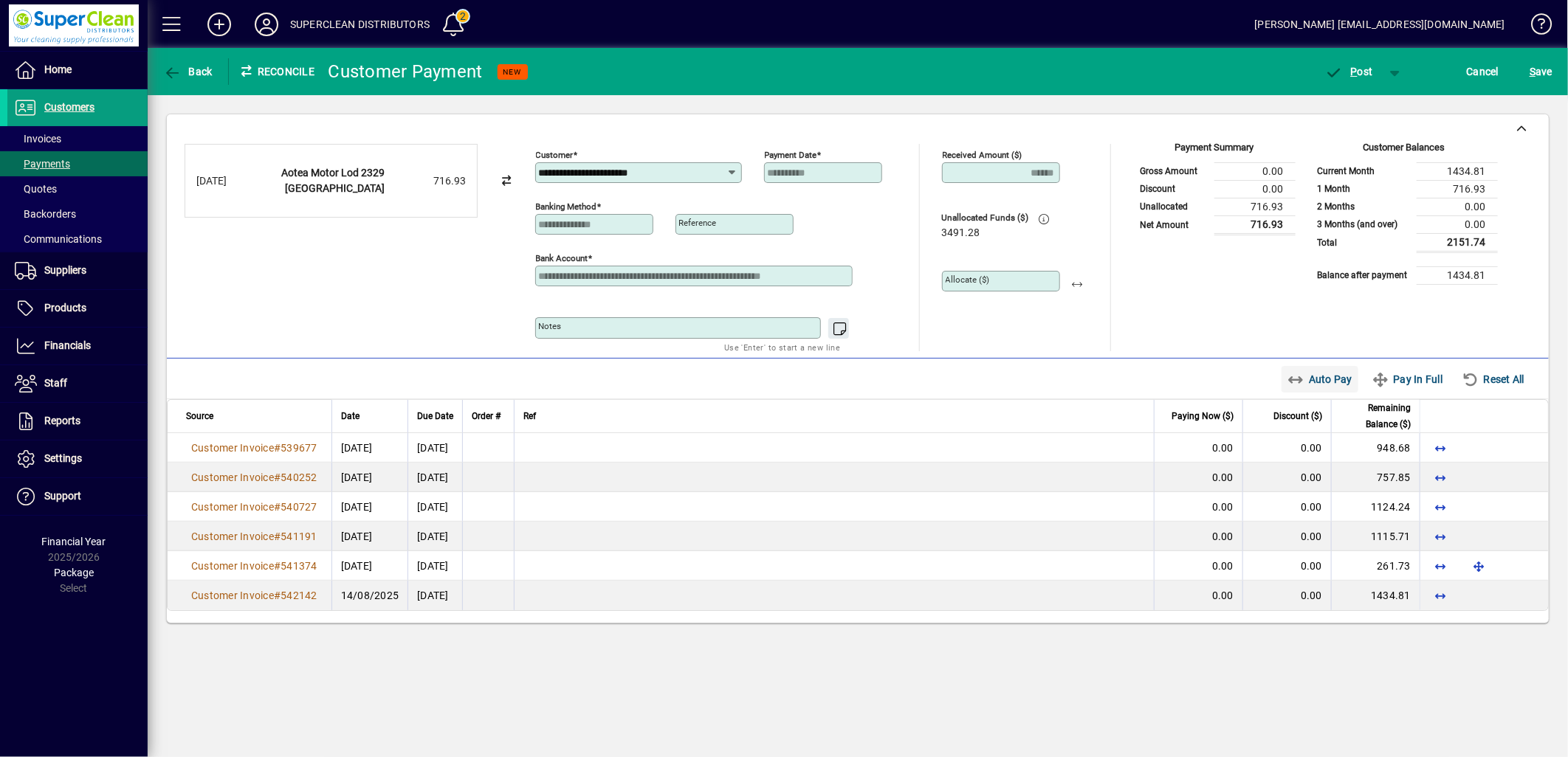
click at [1295, 375] on icon "button" at bounding box center [1296, 380] width 18 height 15
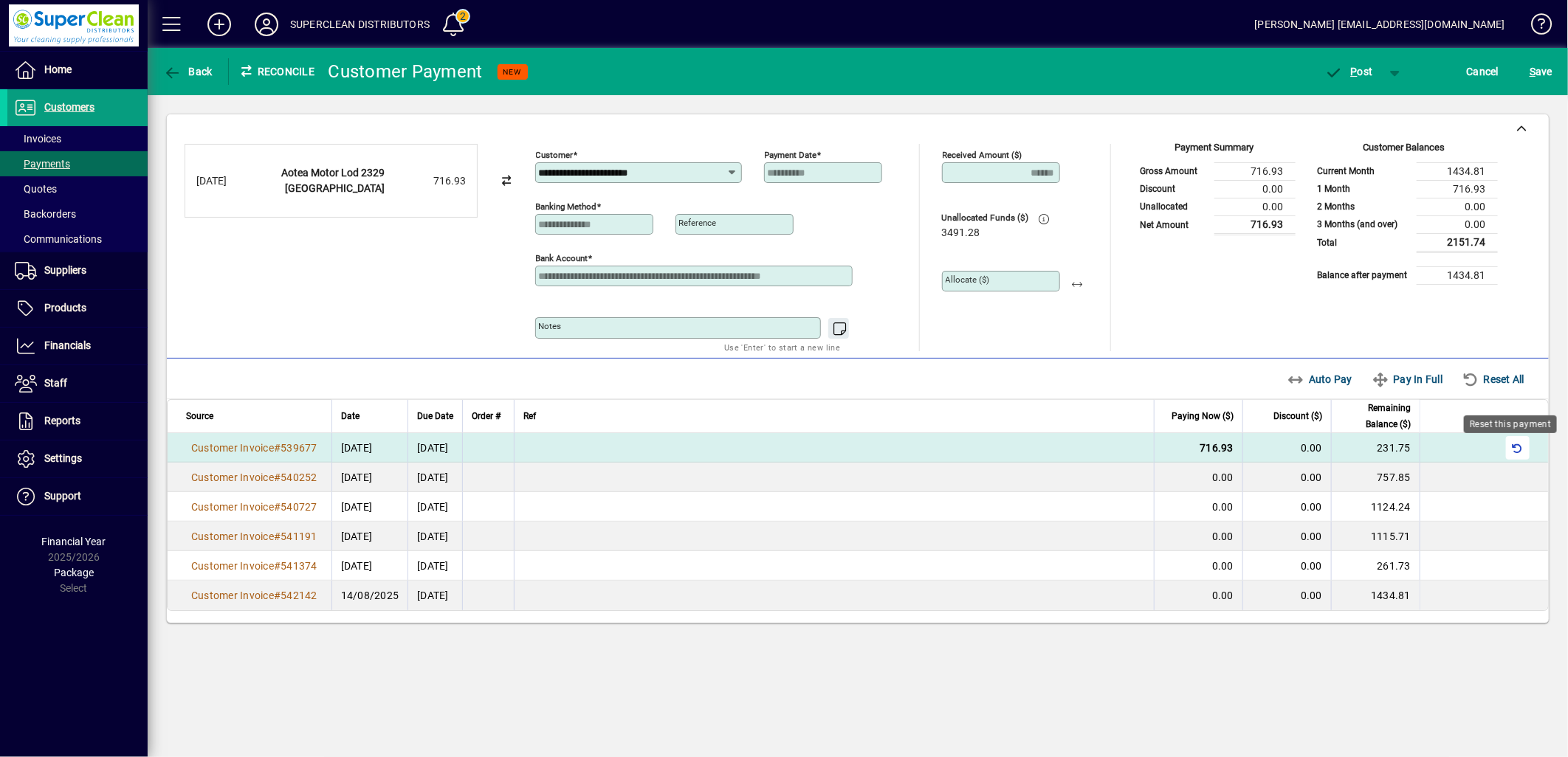
click at [1509, 444] on span "button" at bounding box center [1518, 448] width 36 height 36
click at [1081, 288] on span "button" at bounding box center [1078, 281] width 36 height 36
type input "*******"
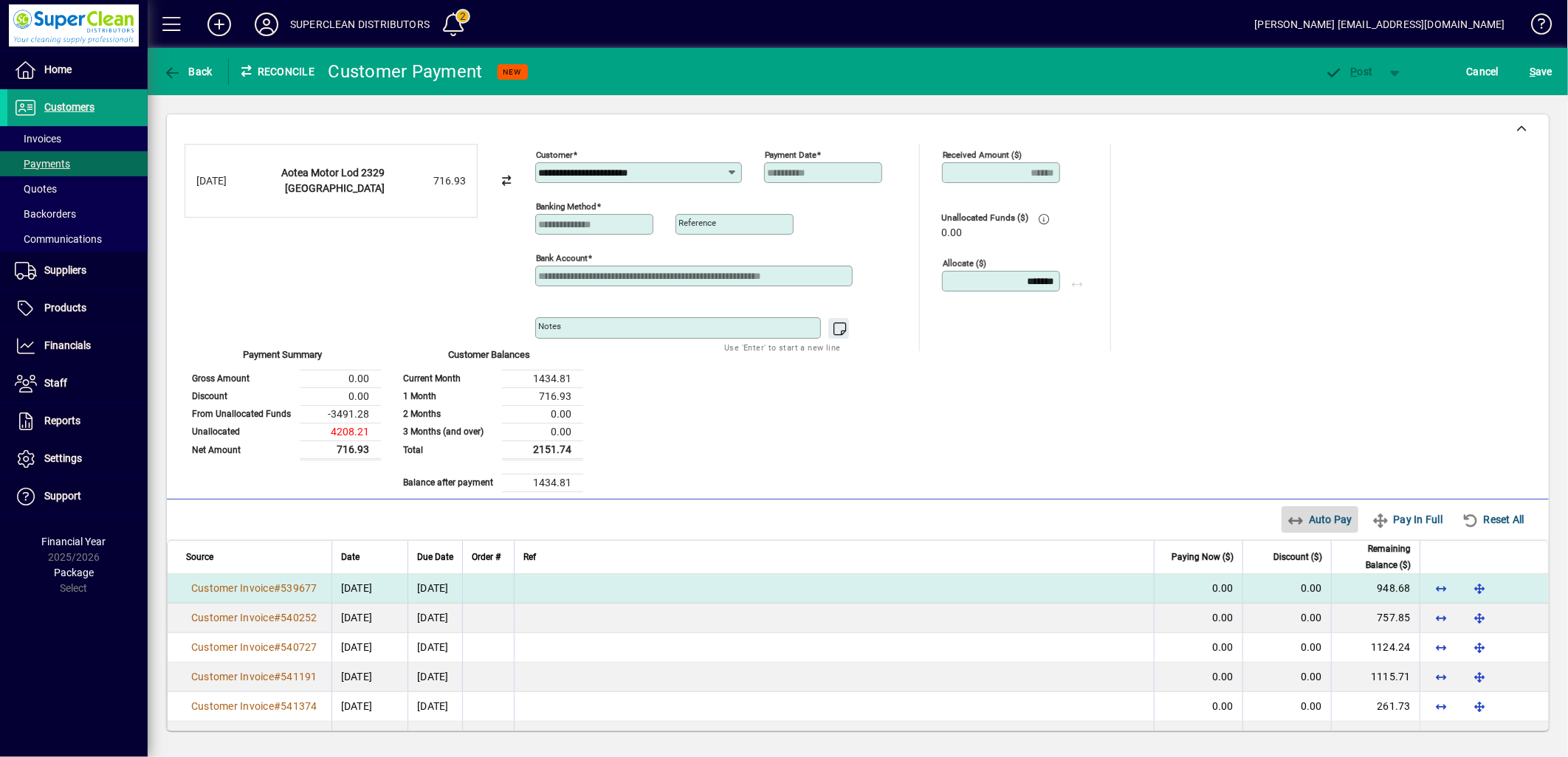
click at [1318, 508] on span "Auto Pay" at bounding box center [1320, 520] width 66 height 24
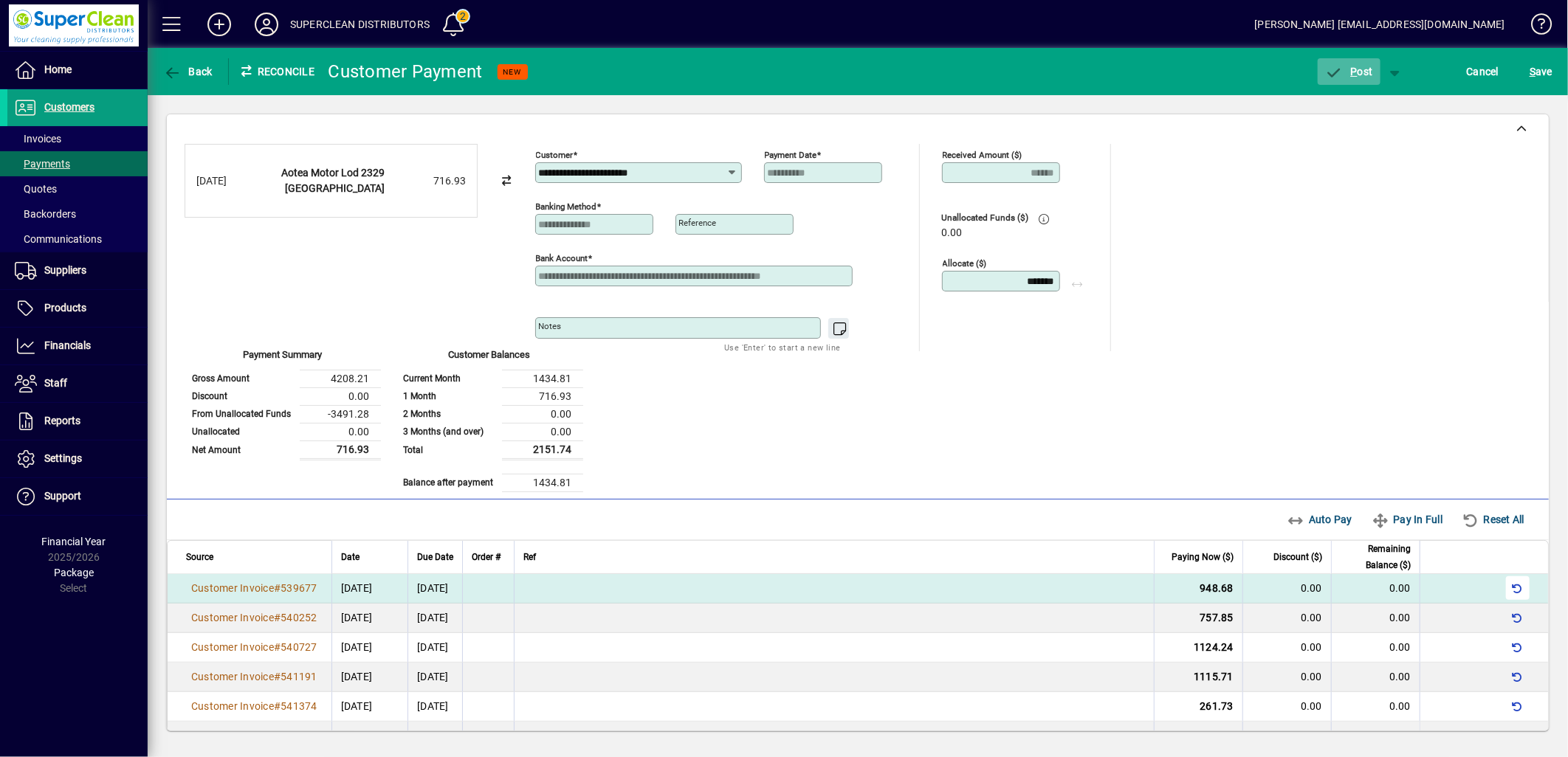
click at [1363, 67] on span "P ost" at bounding box center [1349, 72] width 48 height 12
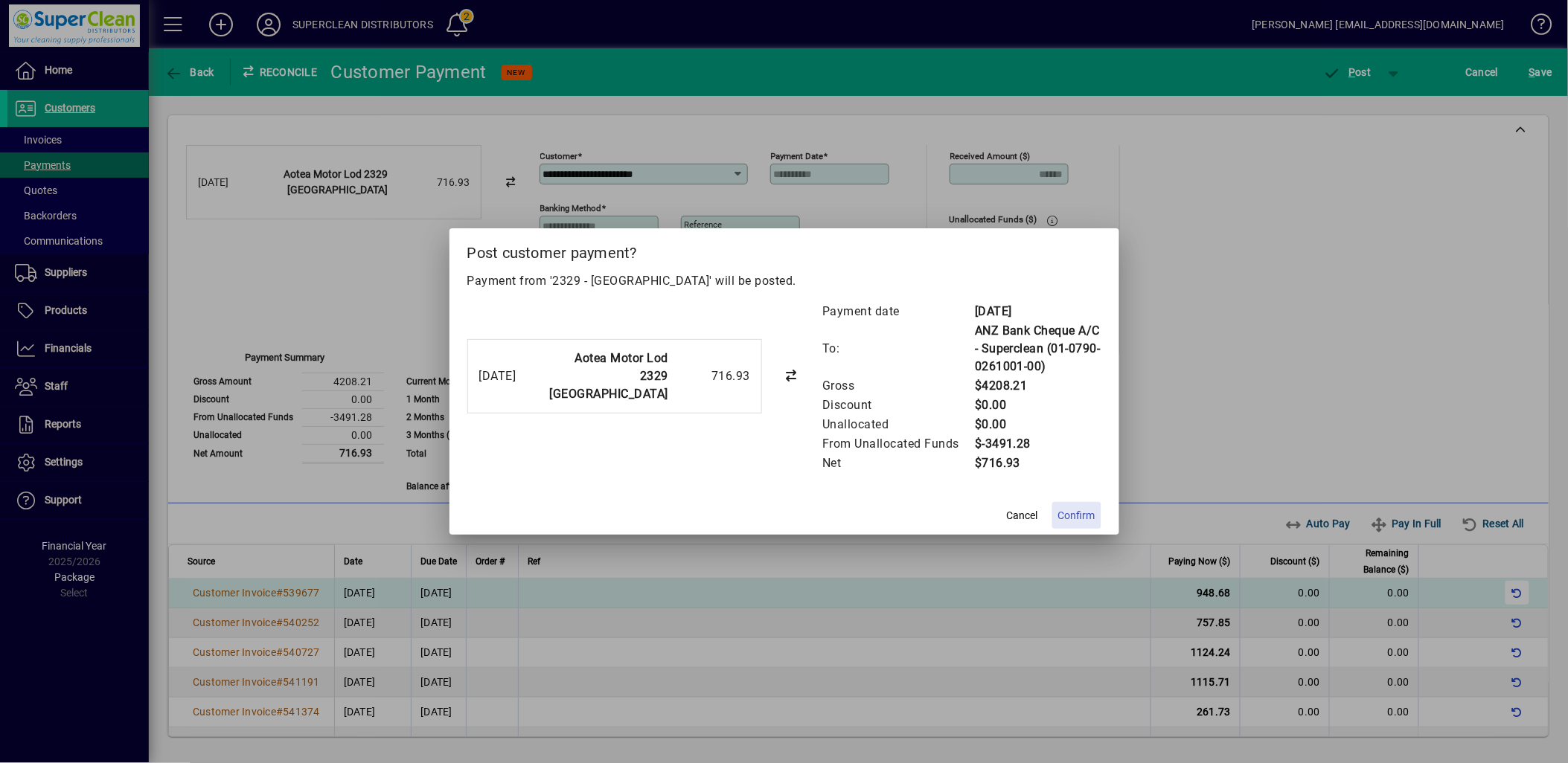
click at [1086, 504] on span at bounding box center [1077, 515] width 49 height 36
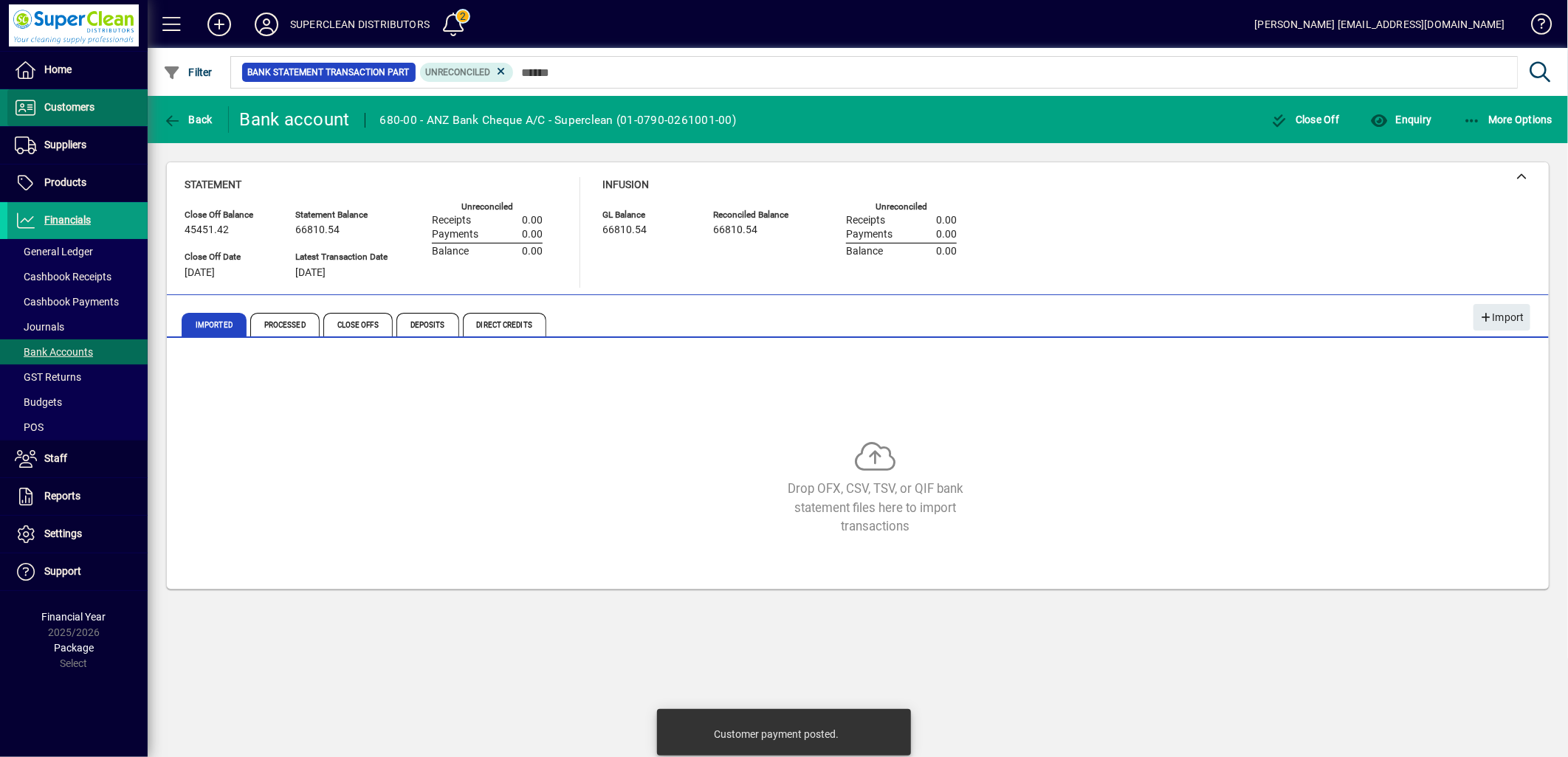
click at [92, 108] on span "Customers" at bounding box center [69, 107] width 50 height 12
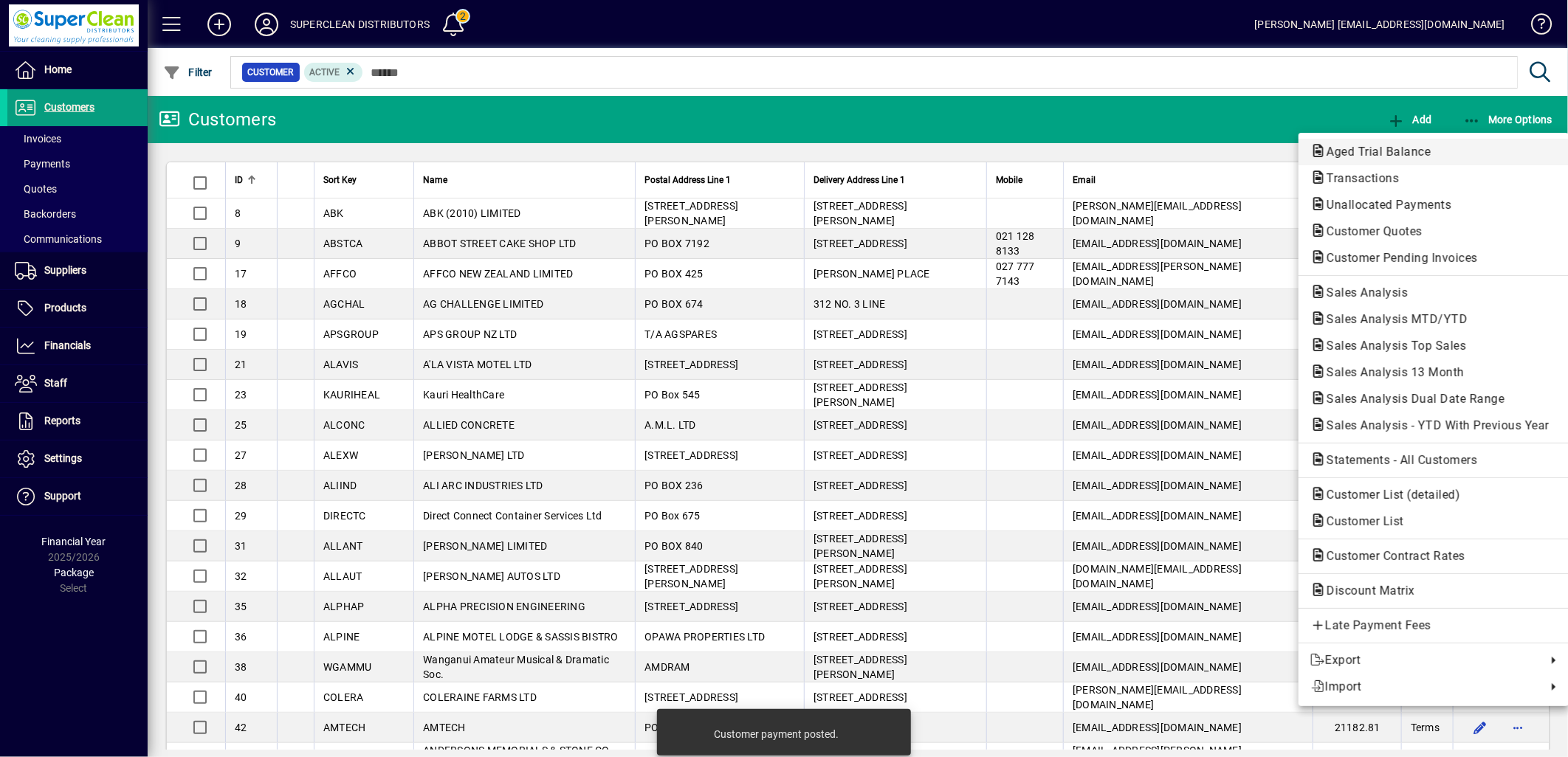
click at [1371, 153] on span "Aged Trial Balance" at bounding box center [1374, 152] width 128 height 14
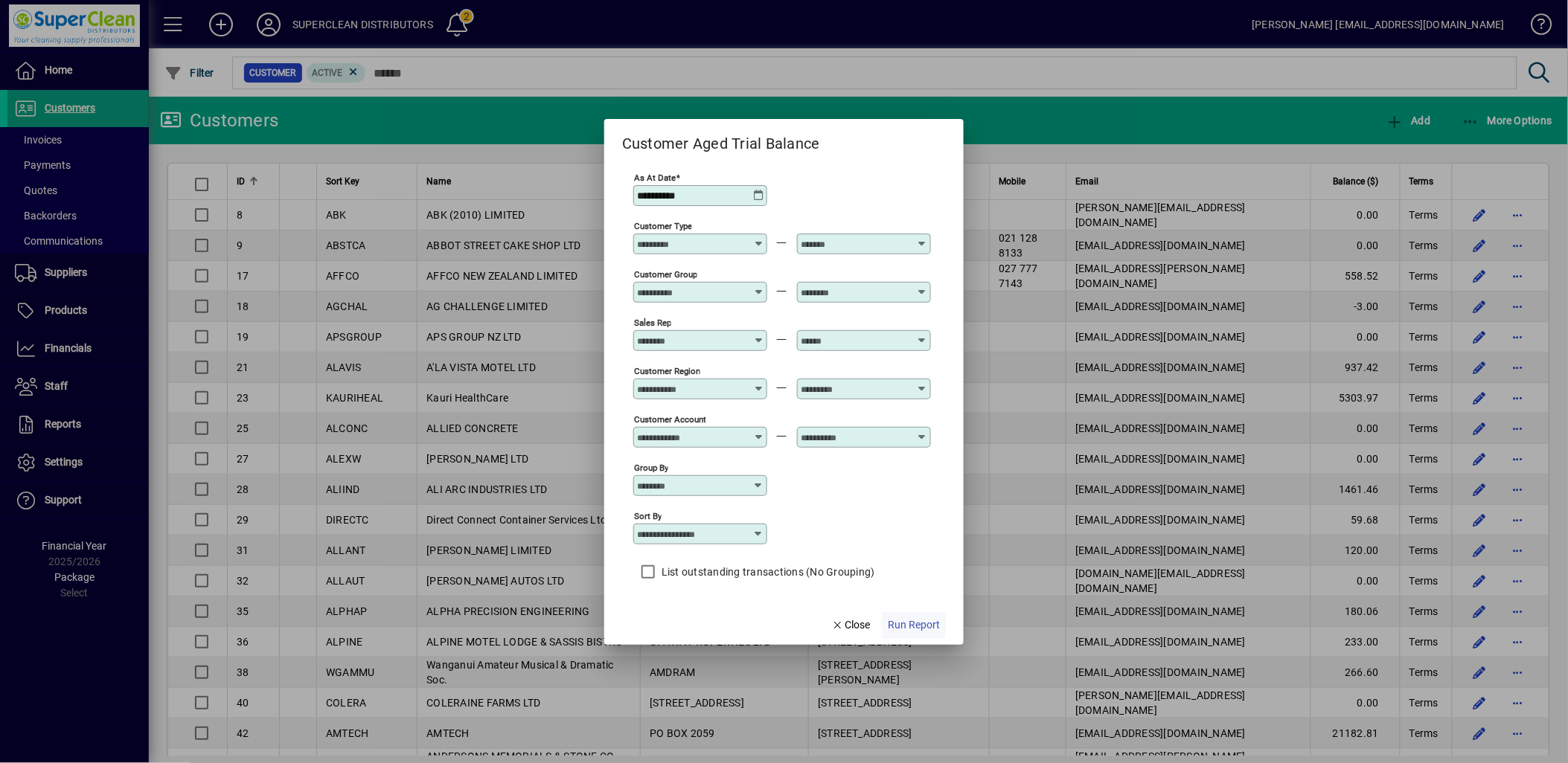
click at [925, 626] on span "Run Report" at bounding box center [913, 626] width 52 height 16
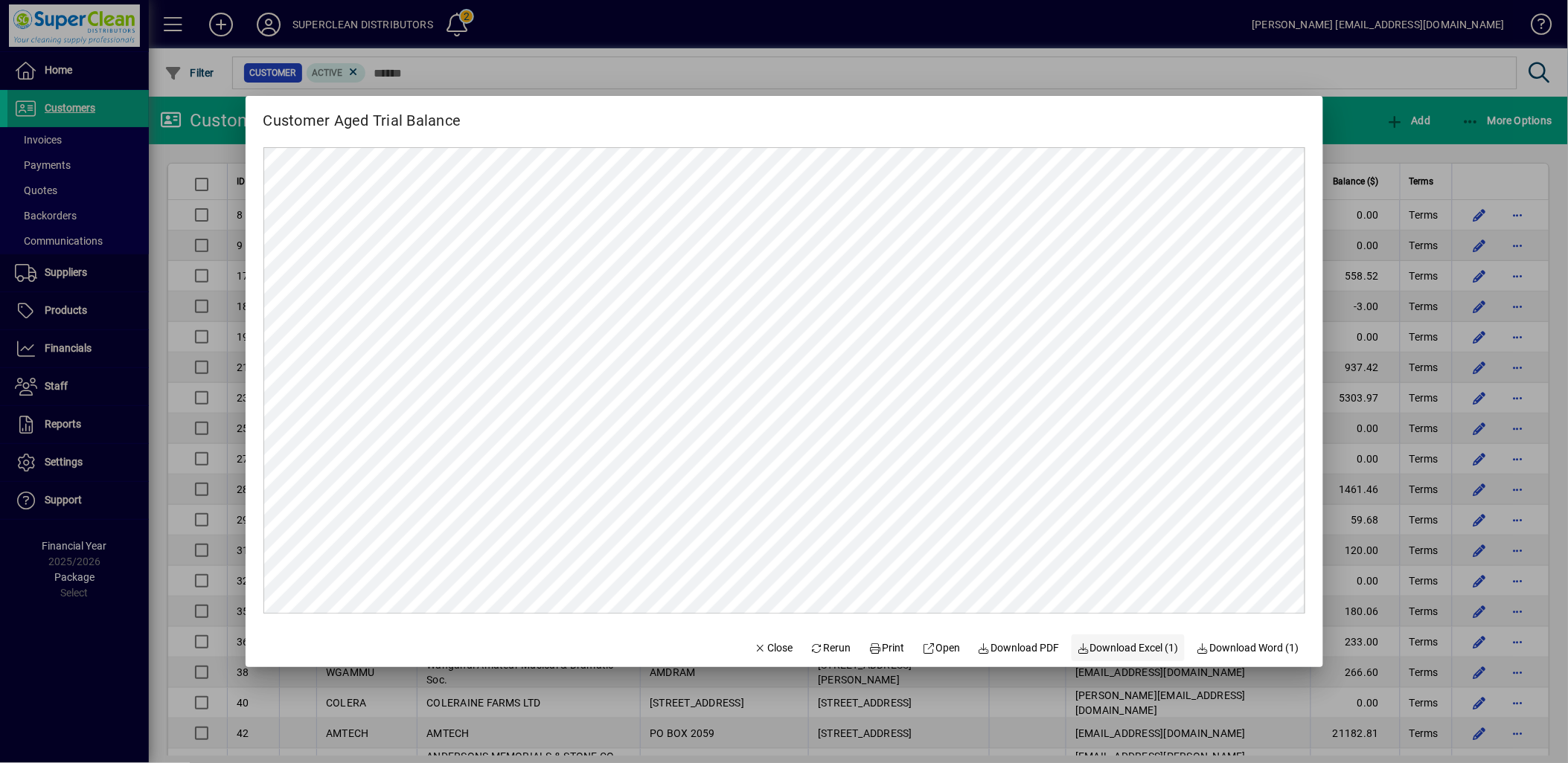
click at [1123, 650] on span "Download Excel (1)" at bounding box center [1129, 649] width 102 height 16
click at [755, 662] on span "button" at bounding box center [773, 648] width 50 height 36
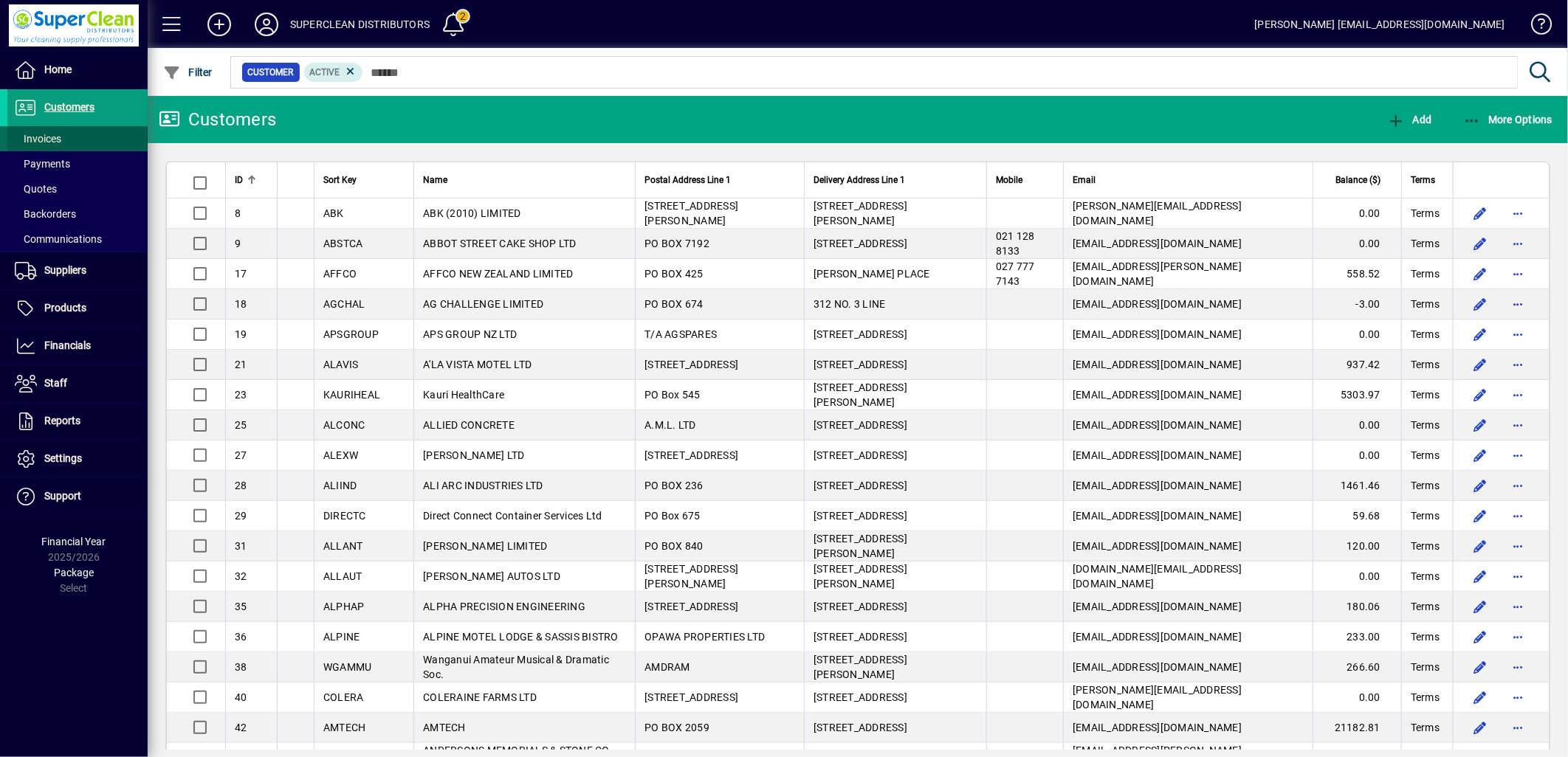
click at [40, 138] on span "Invoices" at bounding box center [38, 139] width 46 height 12
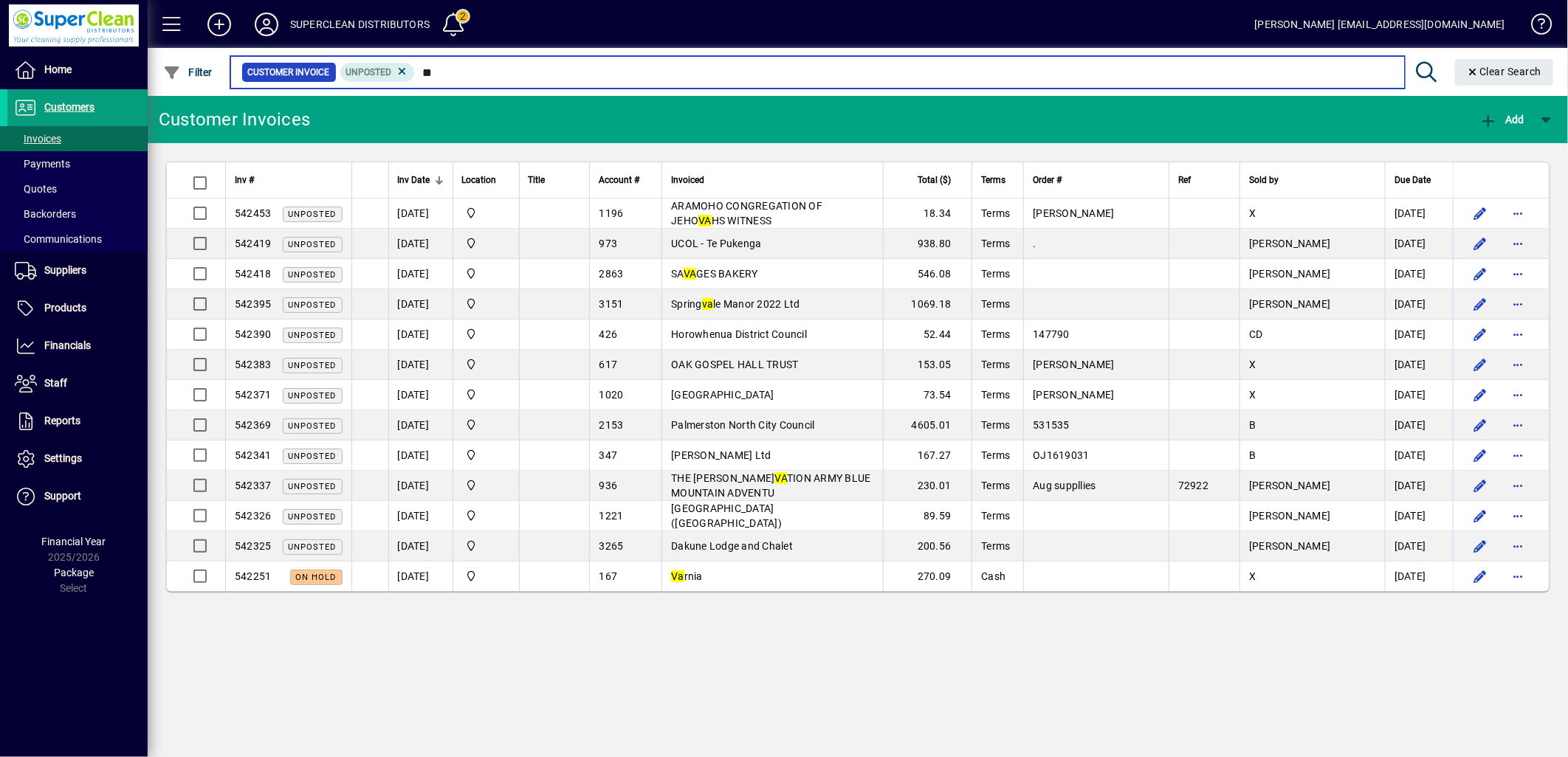
type input "*"
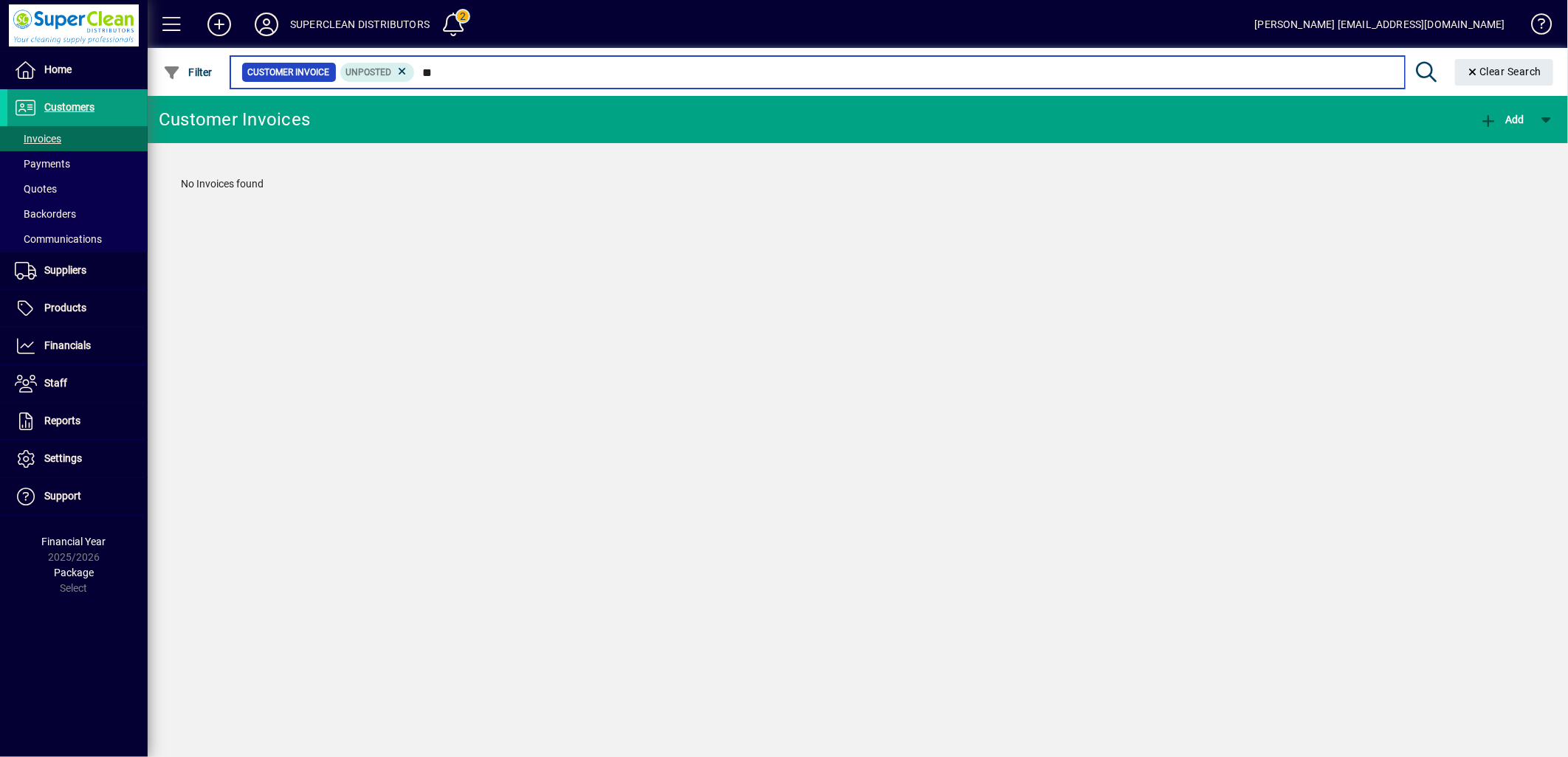
type input "*"
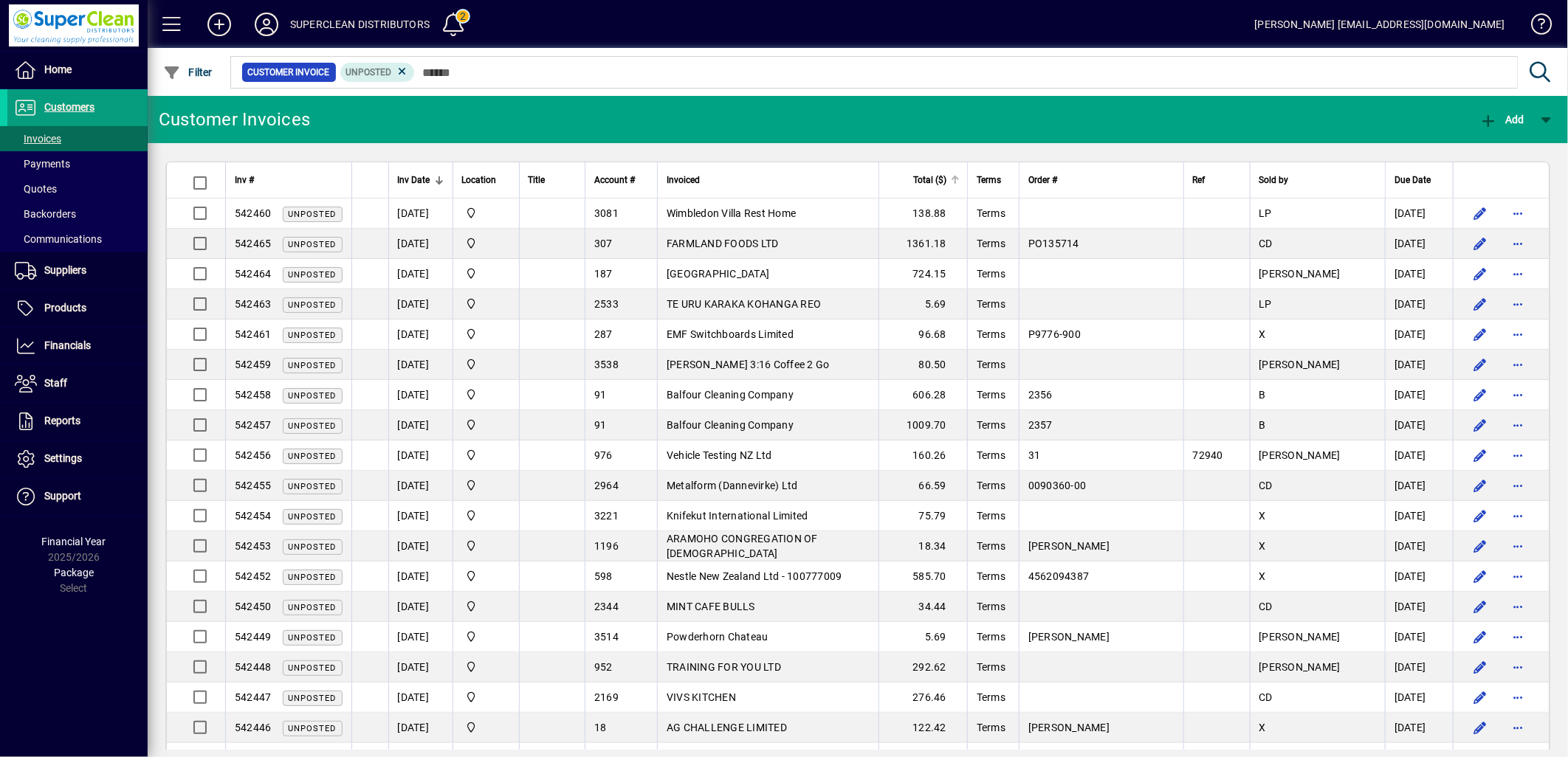
click at [954, 189] on th "Total ($)" at bounding box center [922, 180] width 88 height 36
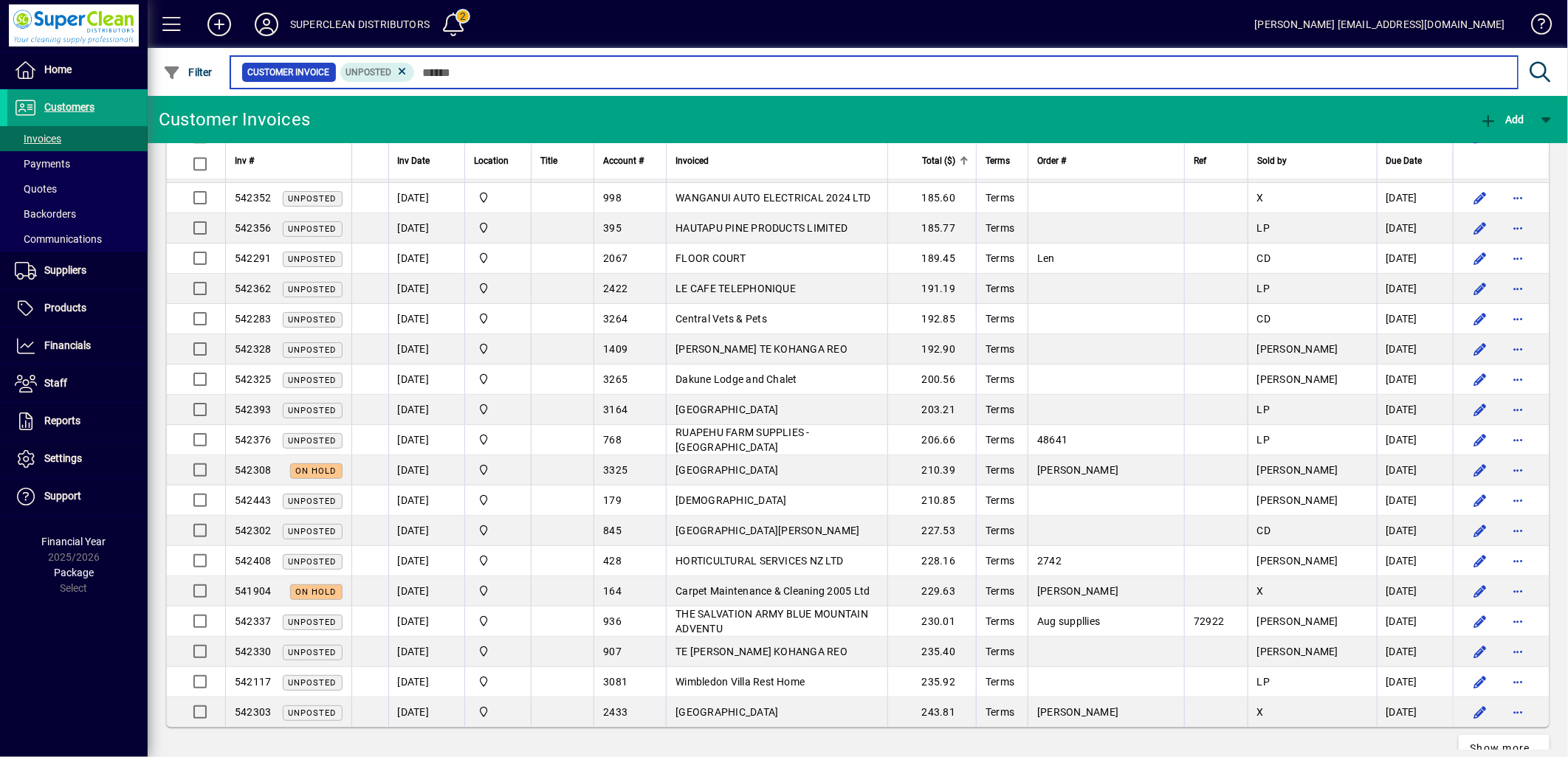
scroll to position [2539, 0]
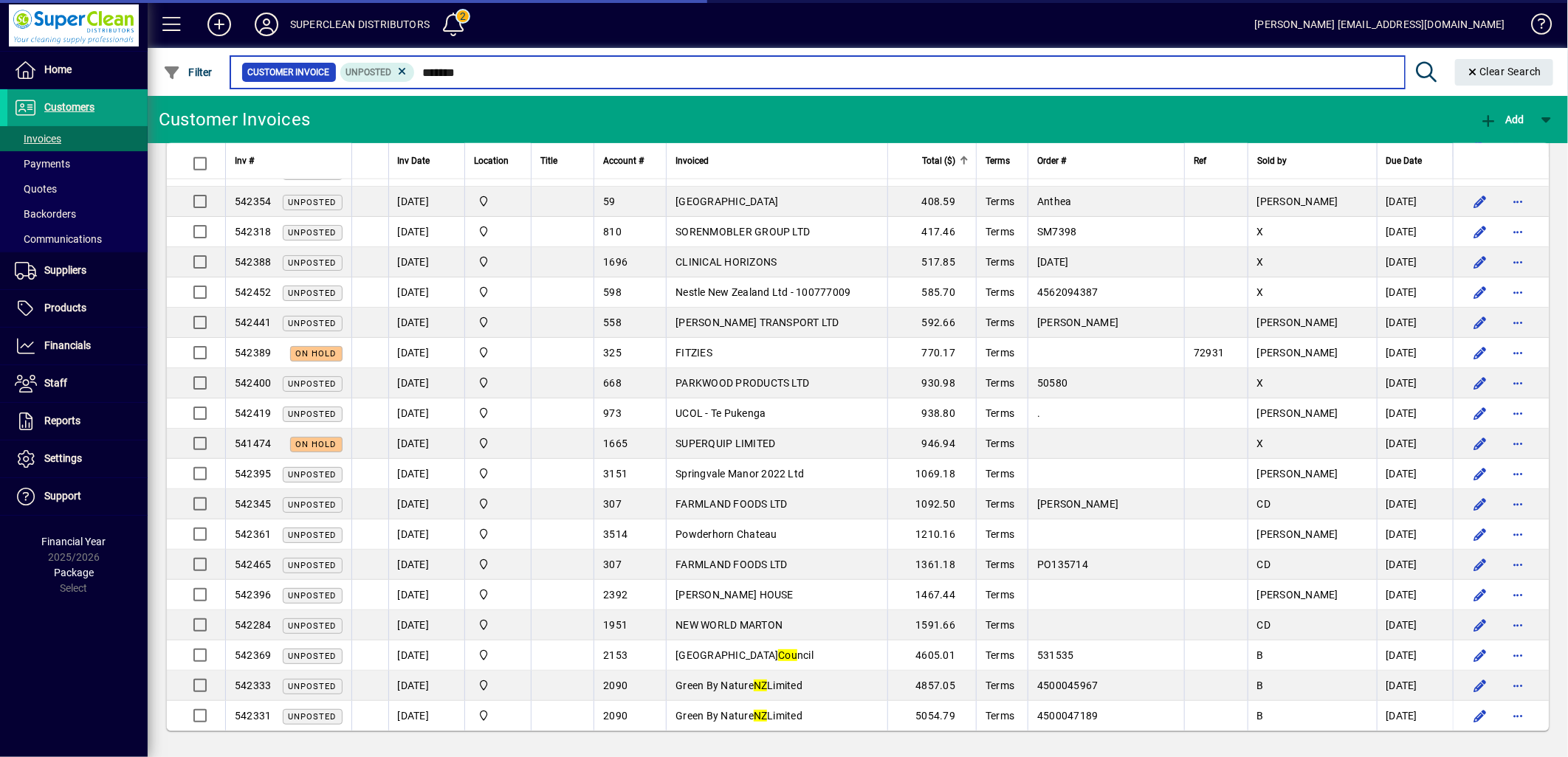
scroll to position [953, 0]
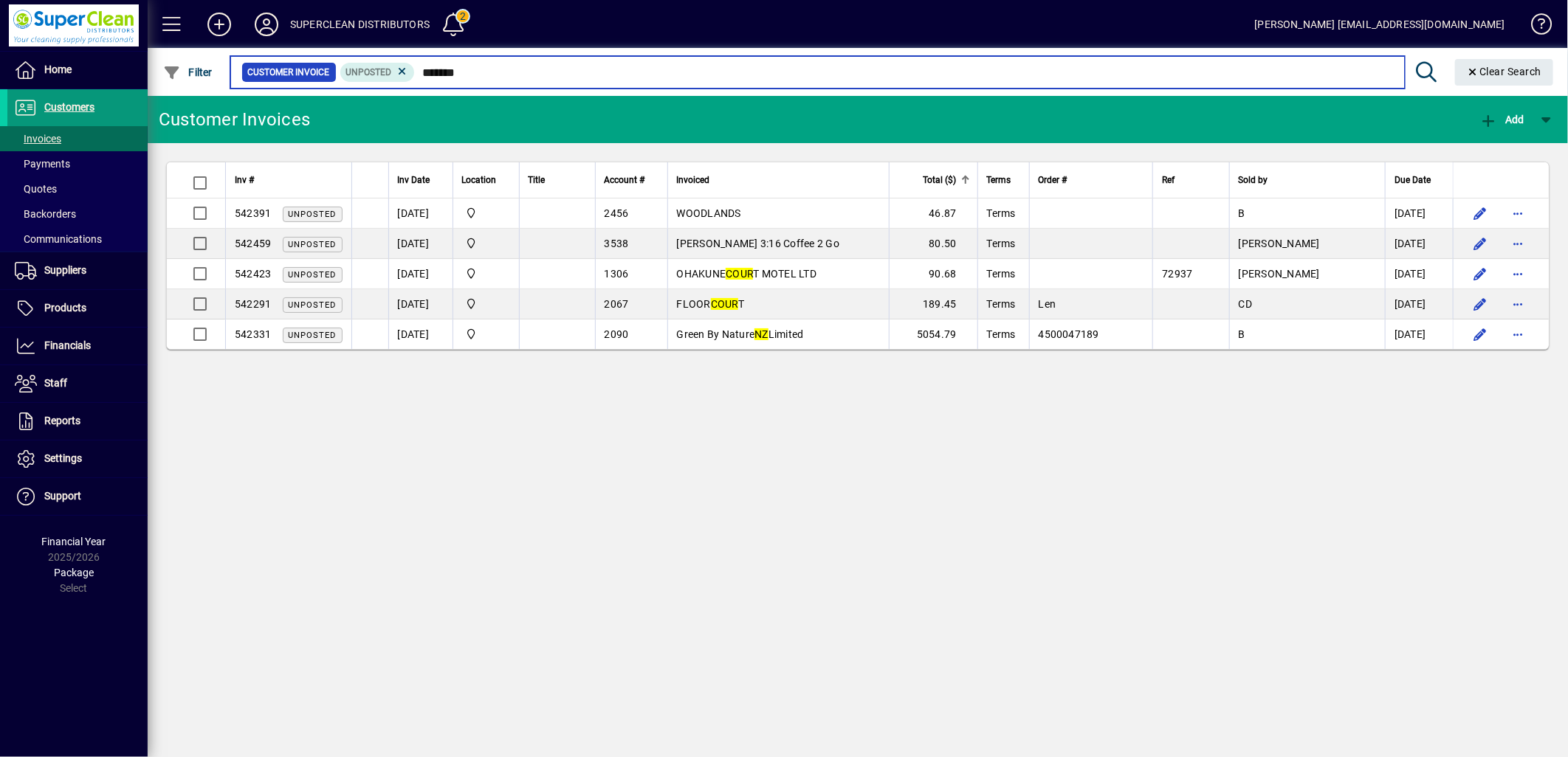
type input "*******"
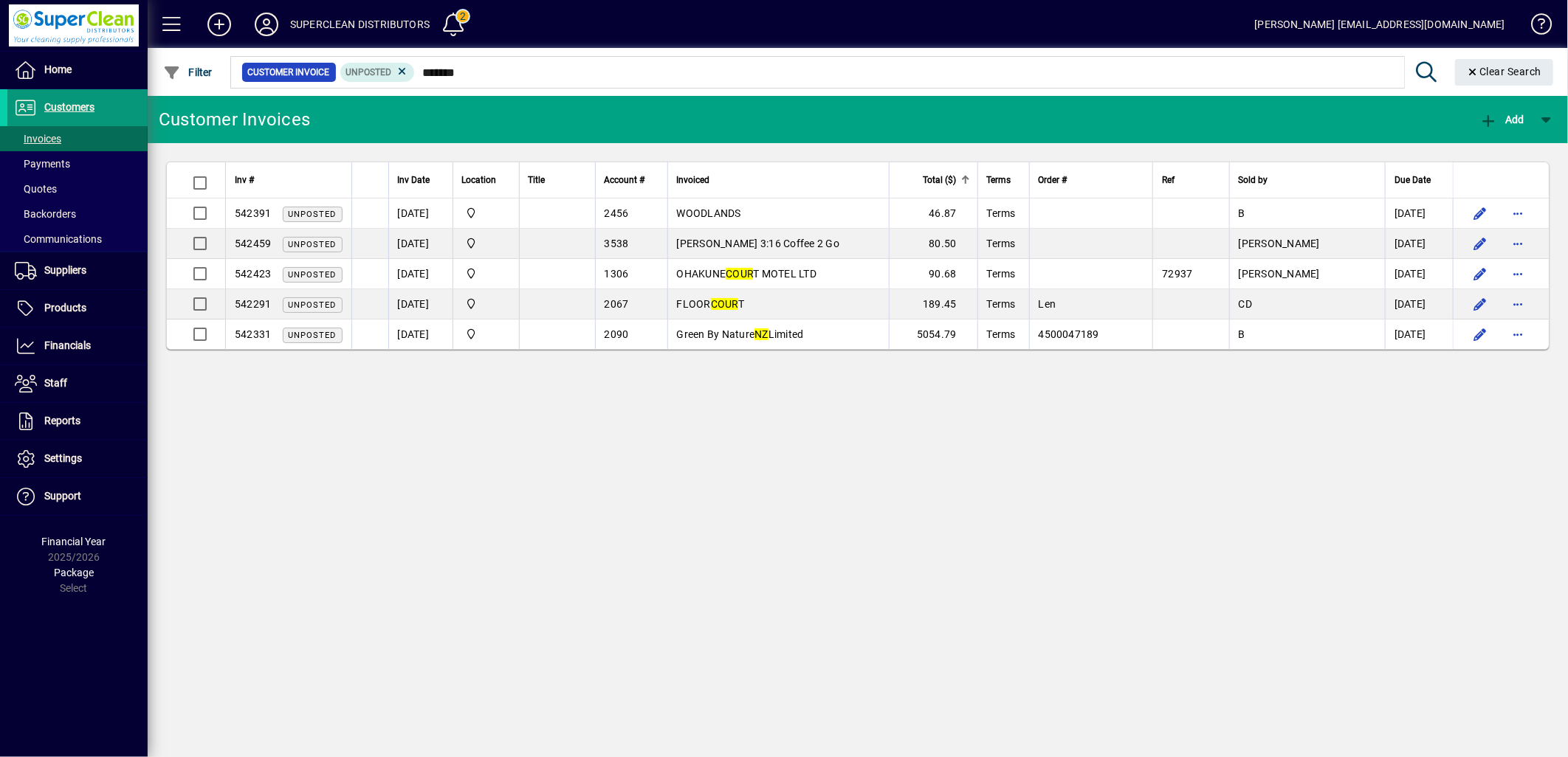
click at [64, 103] on span "Customers" at bounding box center [69, 107] width 50 height 12
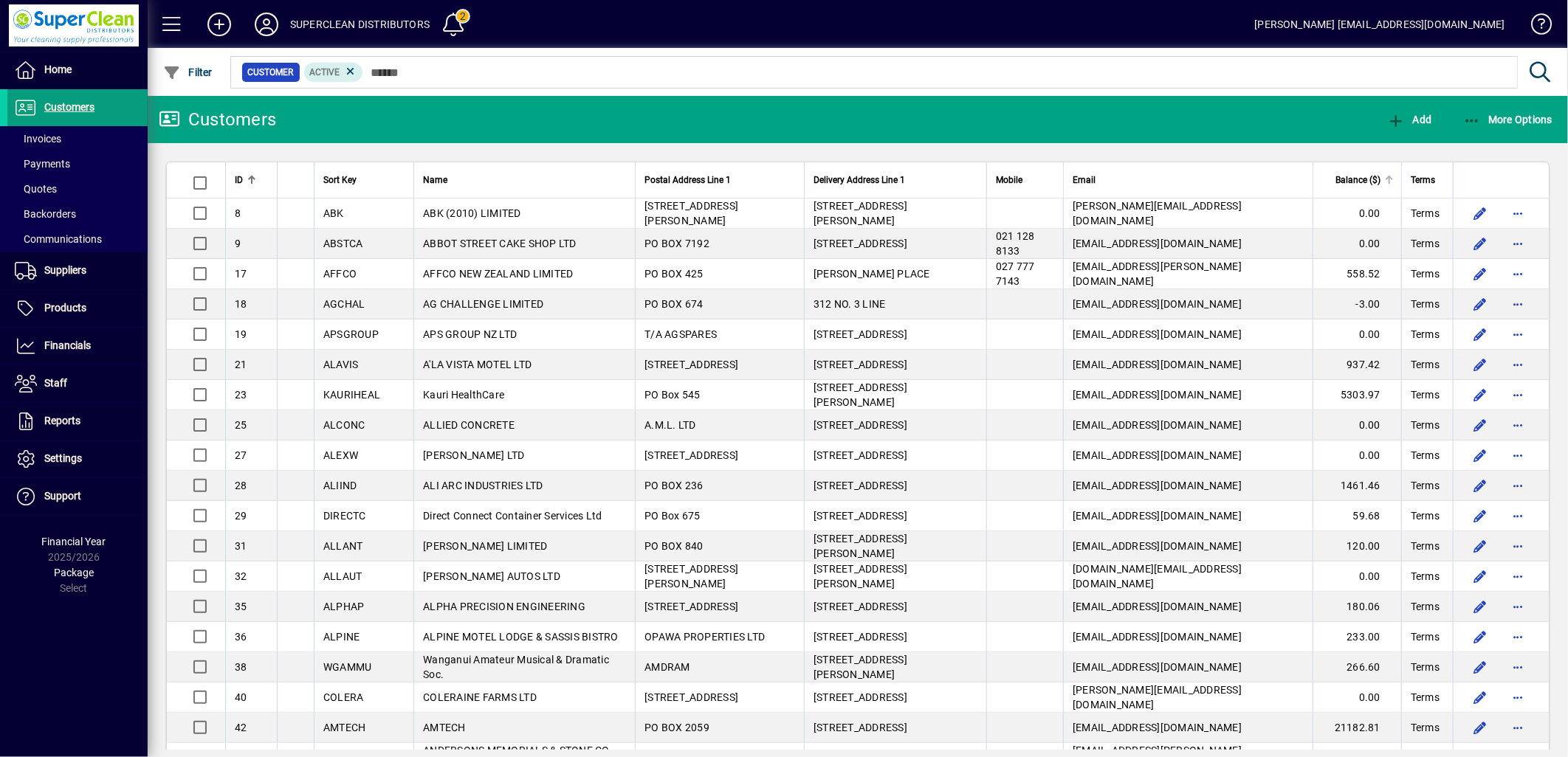
click at [1344, 187] on span "Balance ($)" at bounding box center [1358, 180] width 45 height 17
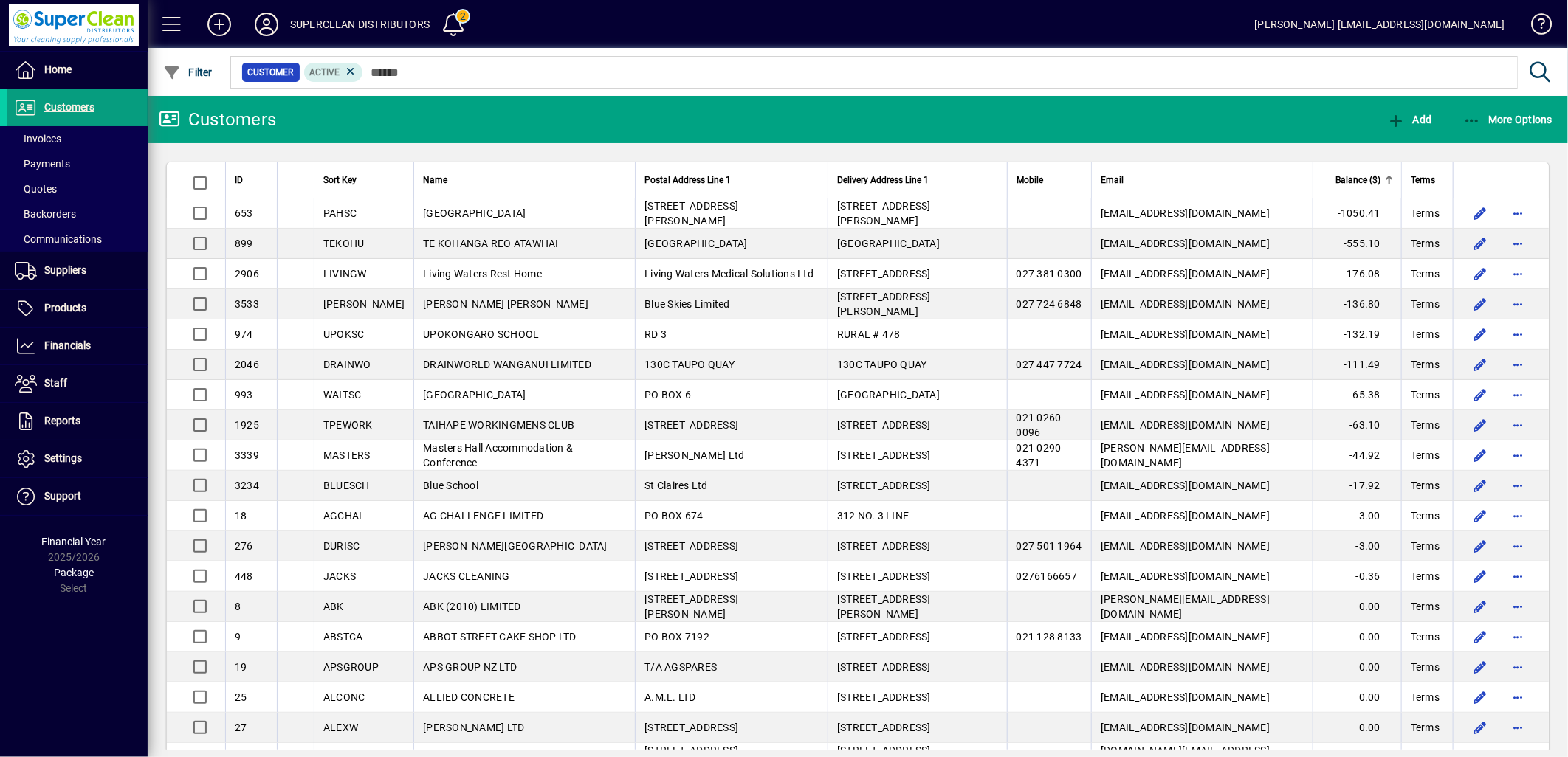
click at [1344, 187] on span "Balance ($)" at bounding box center [1358, 180] width 45 height 17
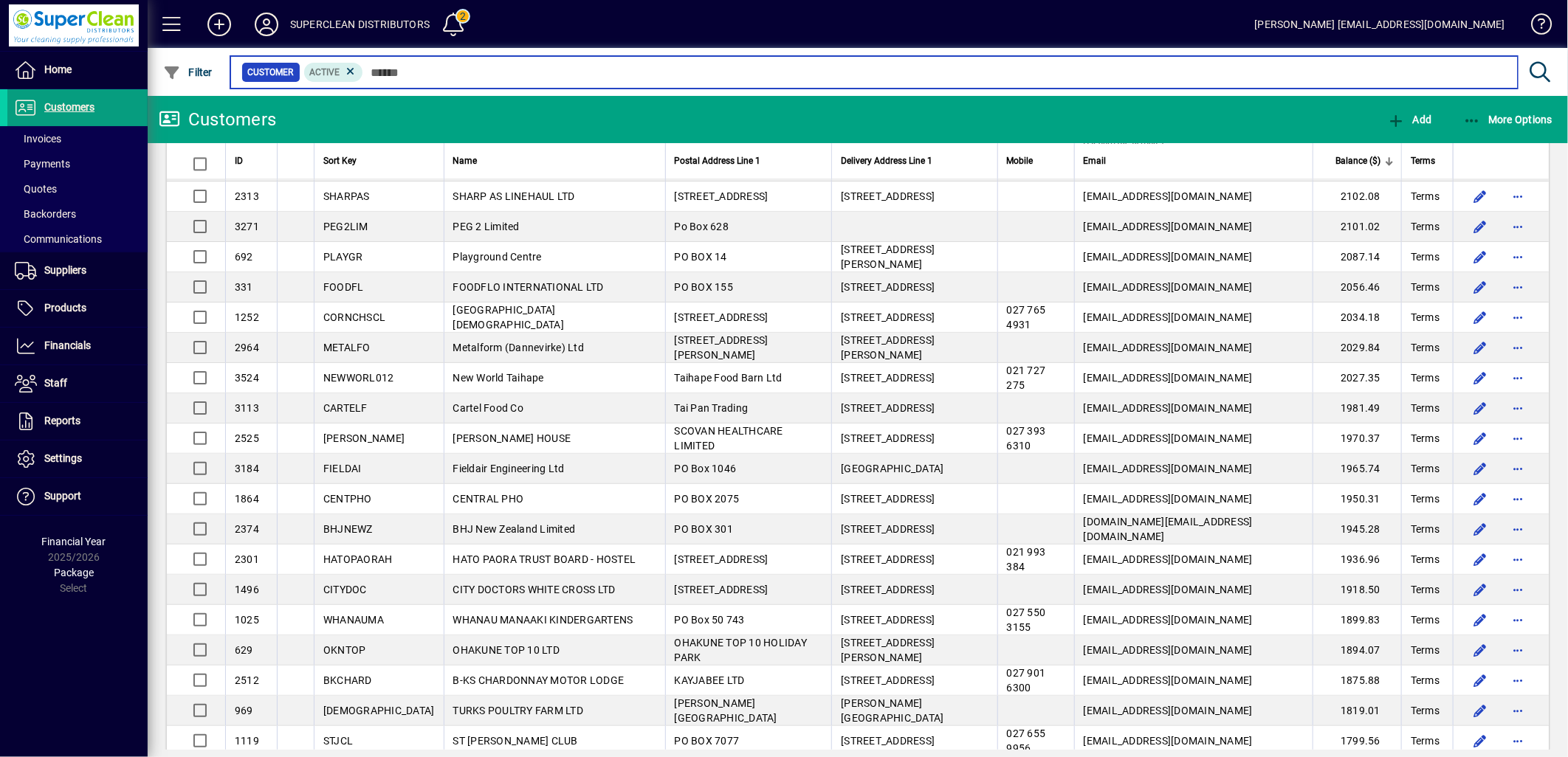
scroll to position [2540, 0]
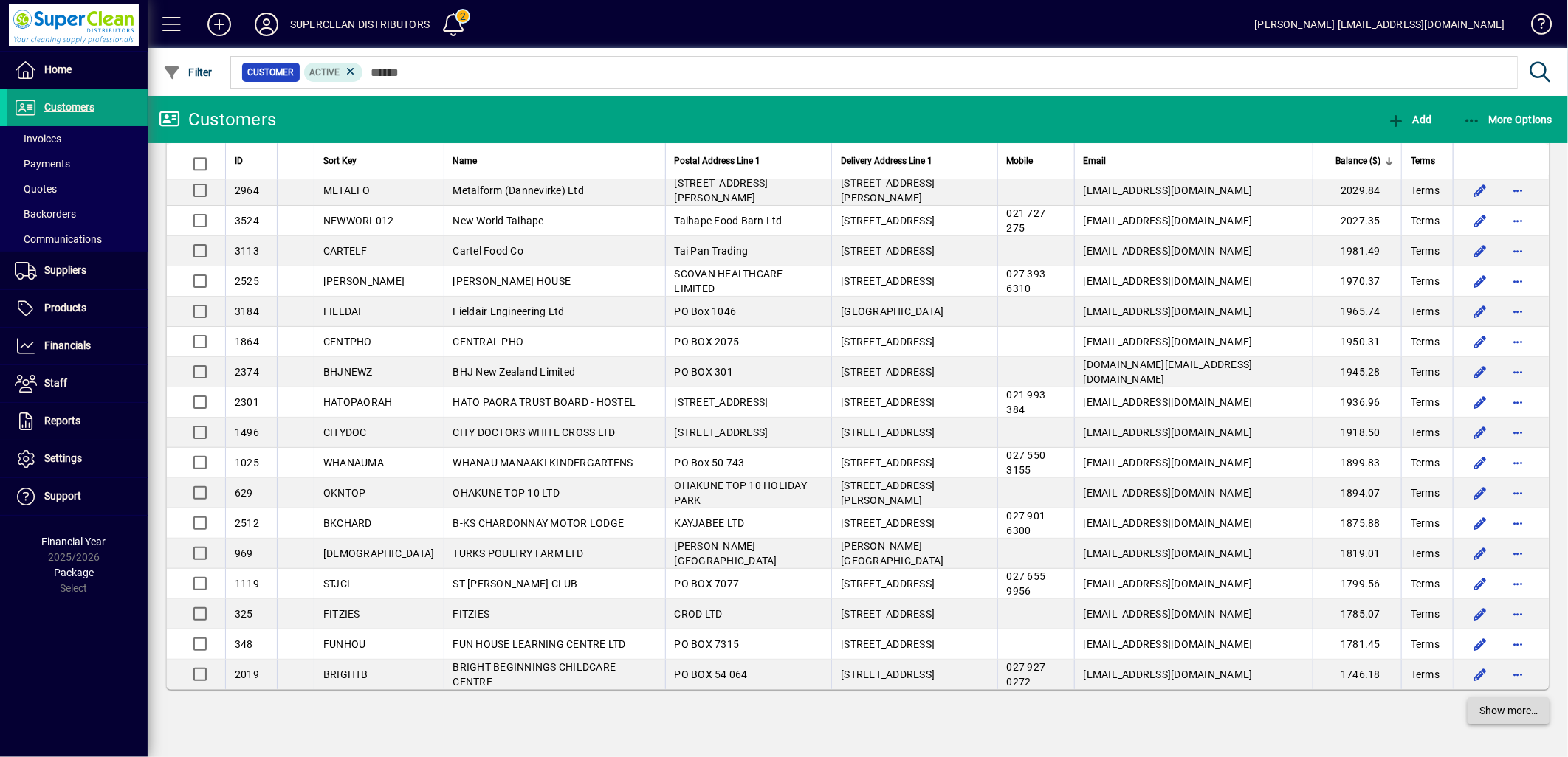
click at [1505, 714] on span "Show more…" at bounding box center [1509, 712] width 59 height 16
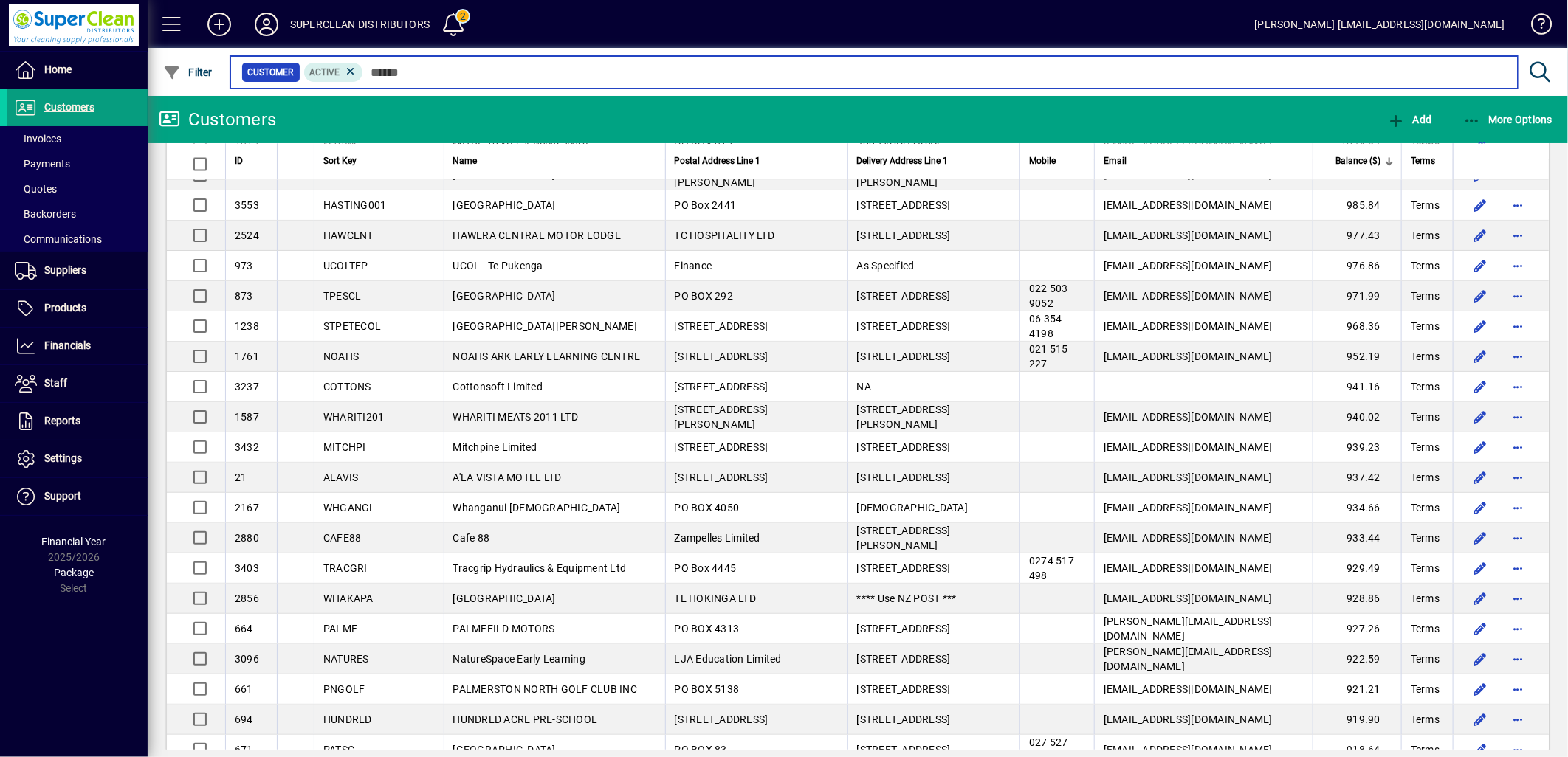
scroll to position [5573, 0]
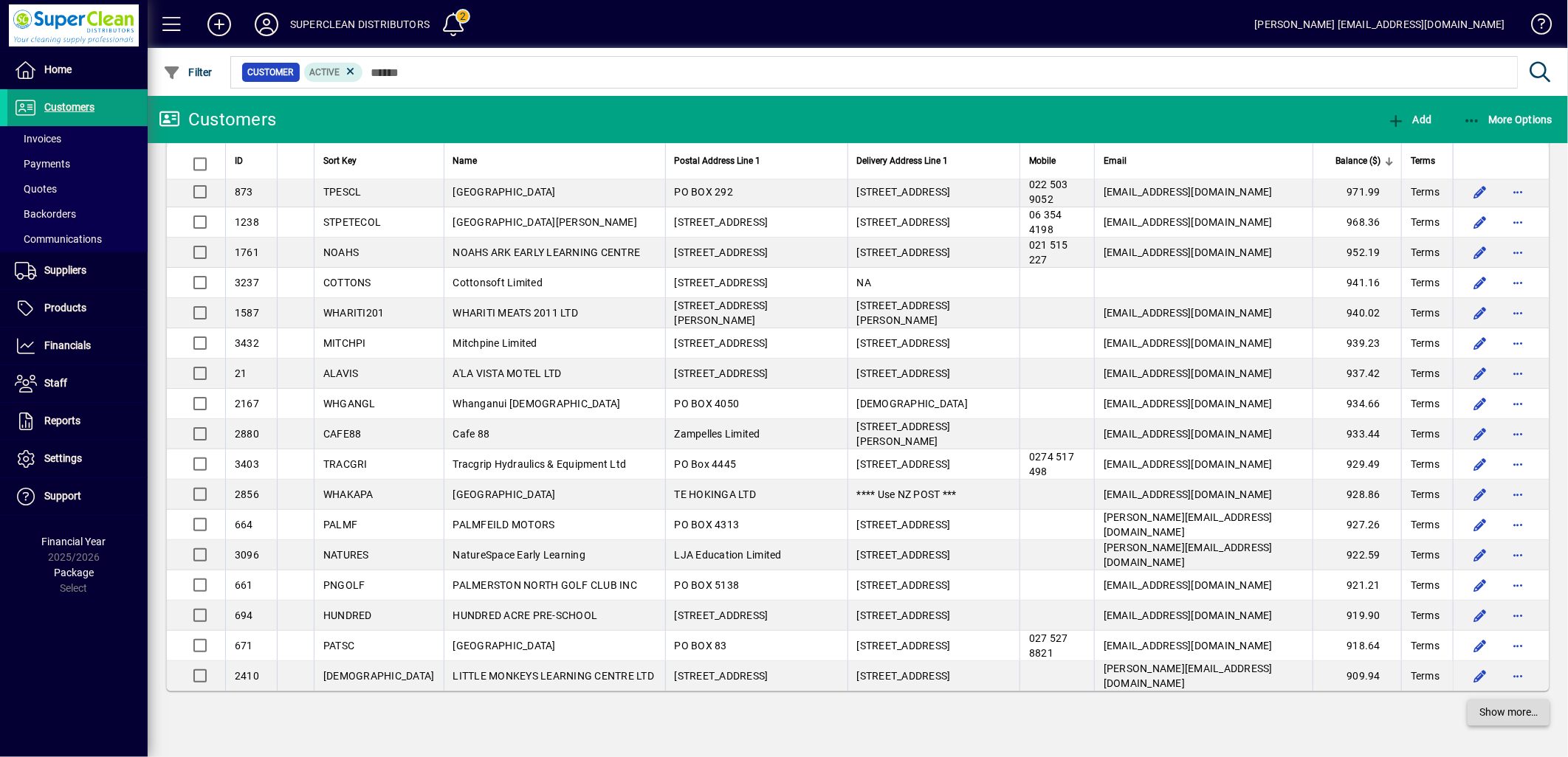
click at [1502, 716] on span "Show more…" at bounding box center [1509, 712] width 59 height 16
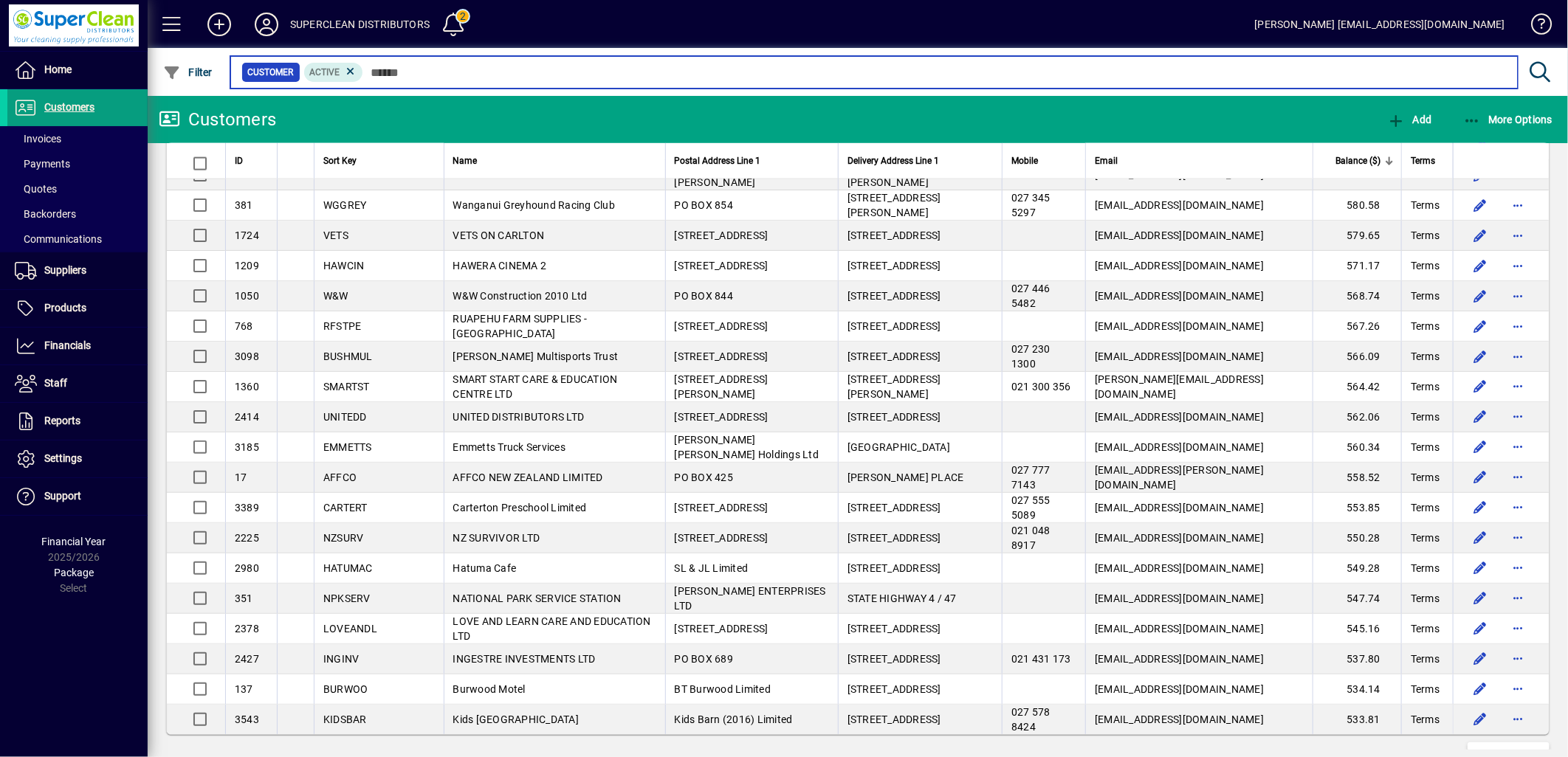
scroll to position [8634, 0]
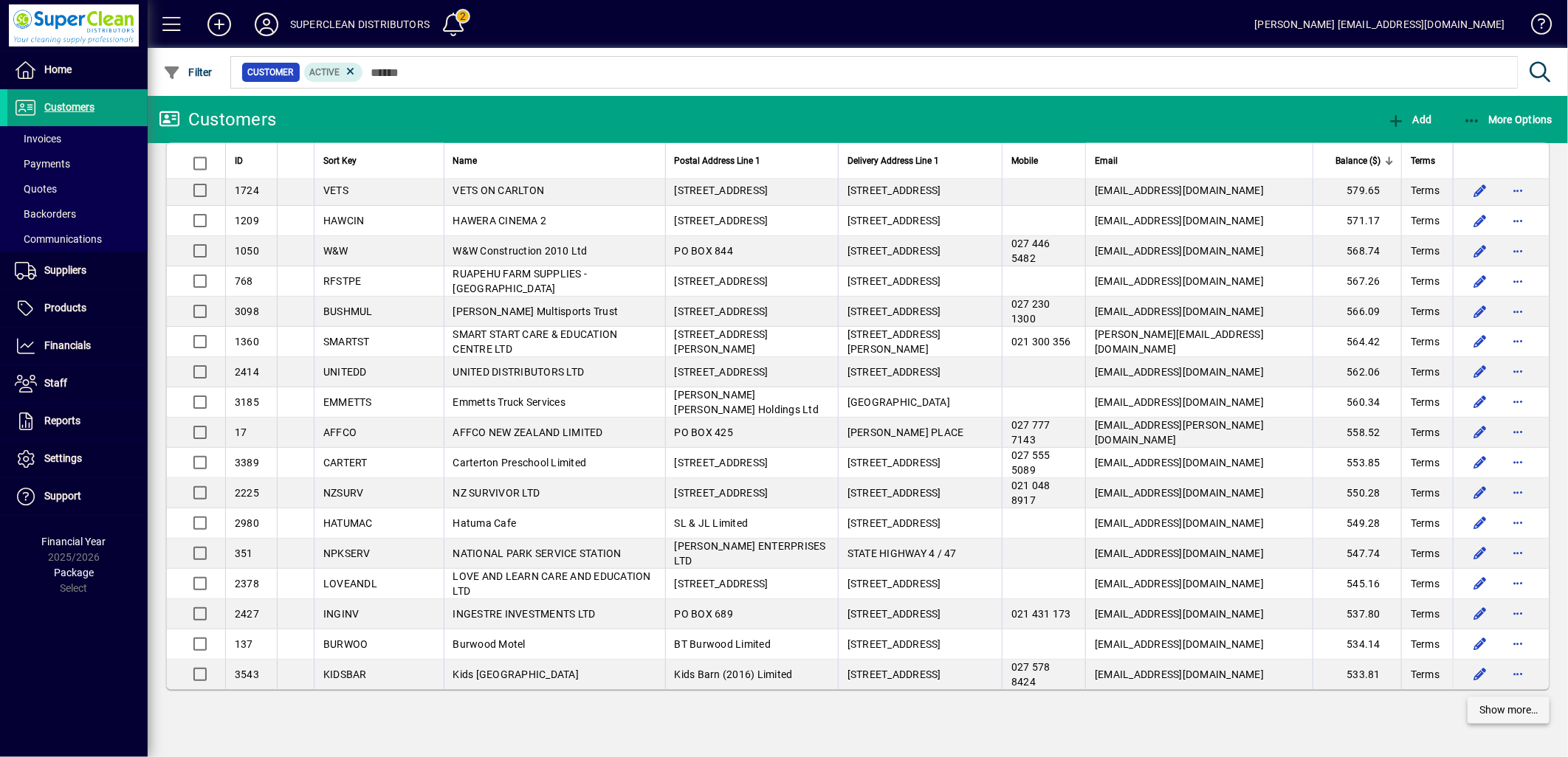
click at [1502, 712] on span "Show more…" at bounding box center [1509, 712] width 59 height 16
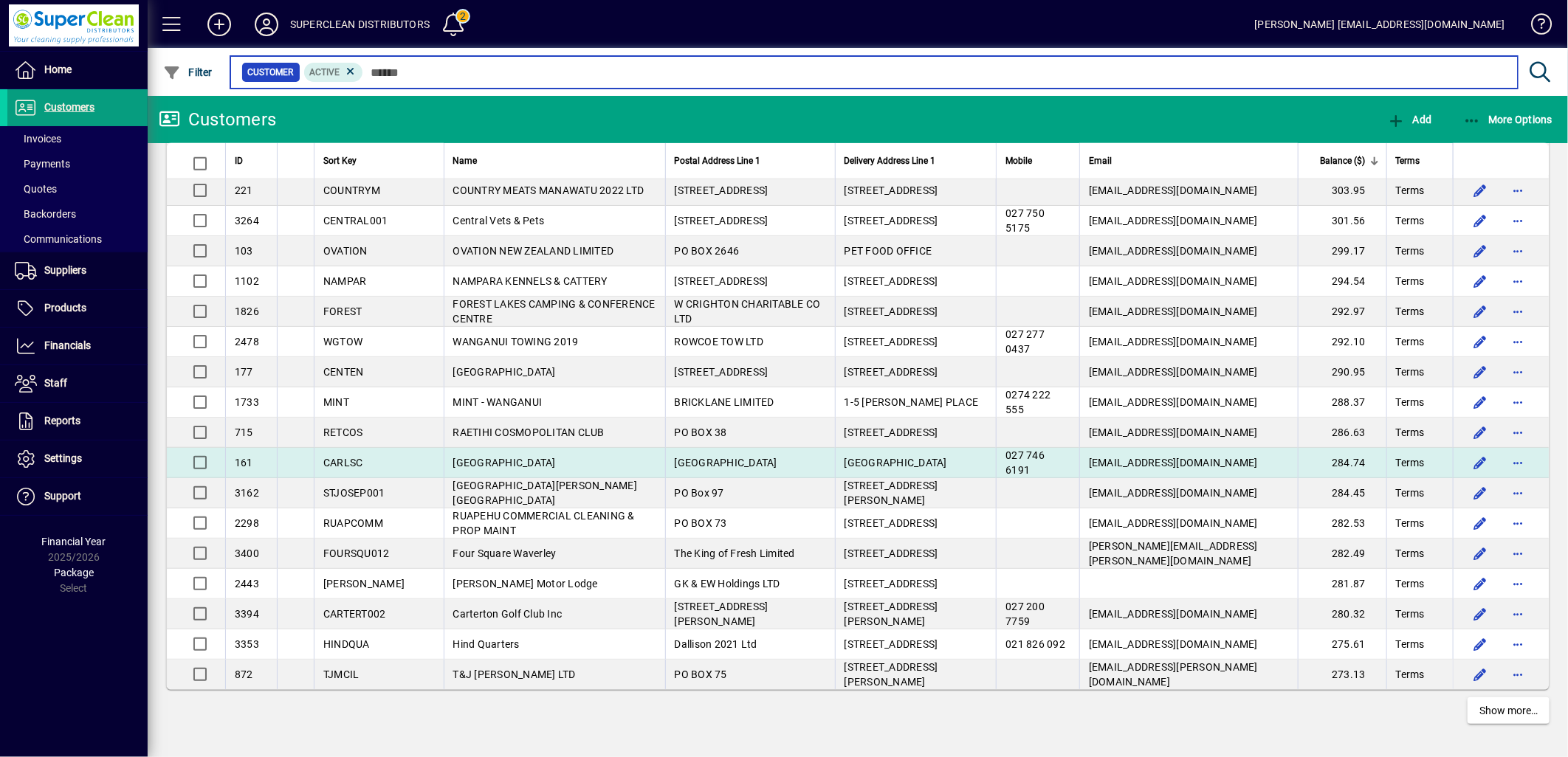
scroll to position [11668, 0]
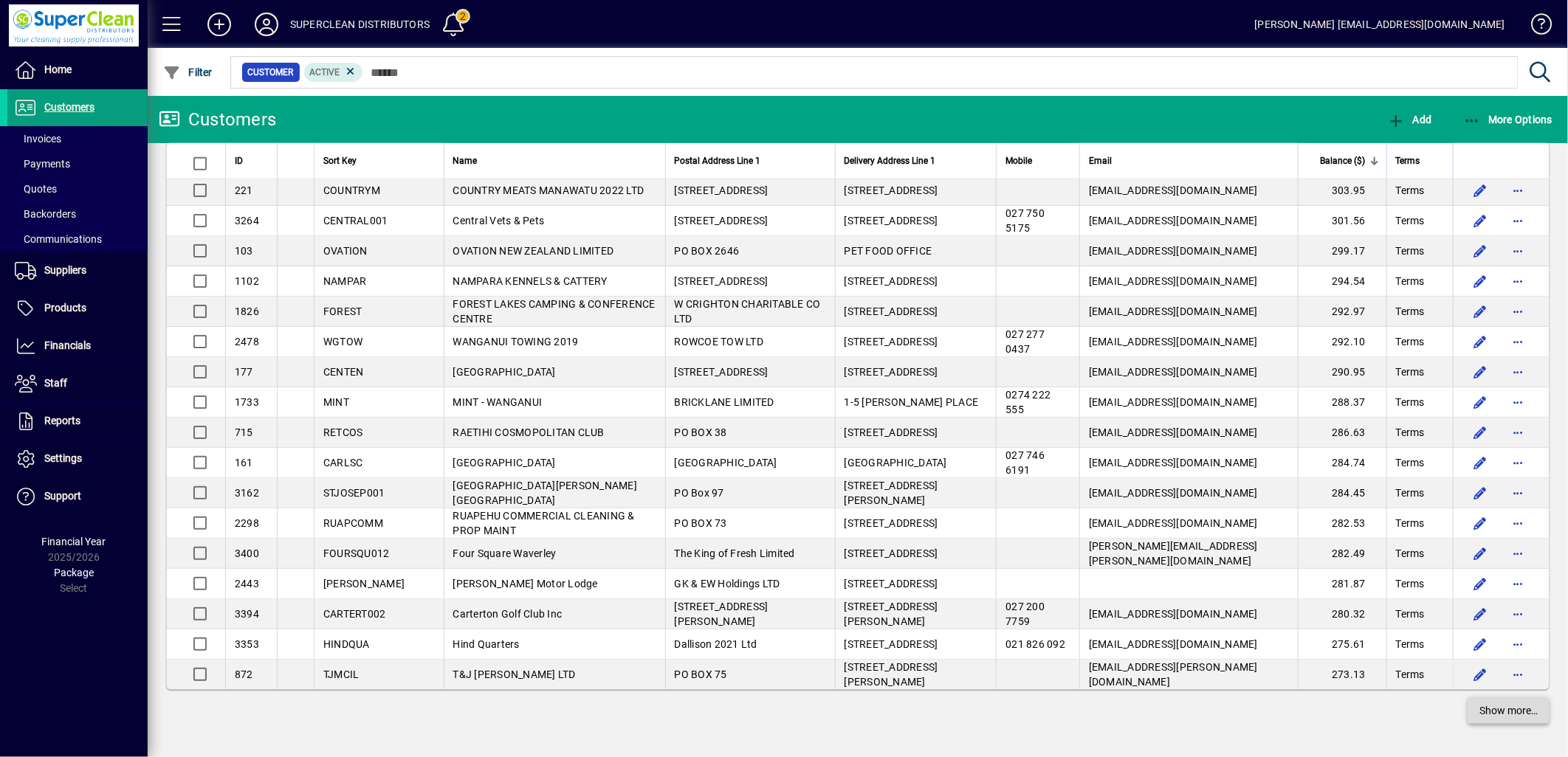
click at [1495, 718] on span "Show more…" at bounding box center [1509, 712] width 59 height 16
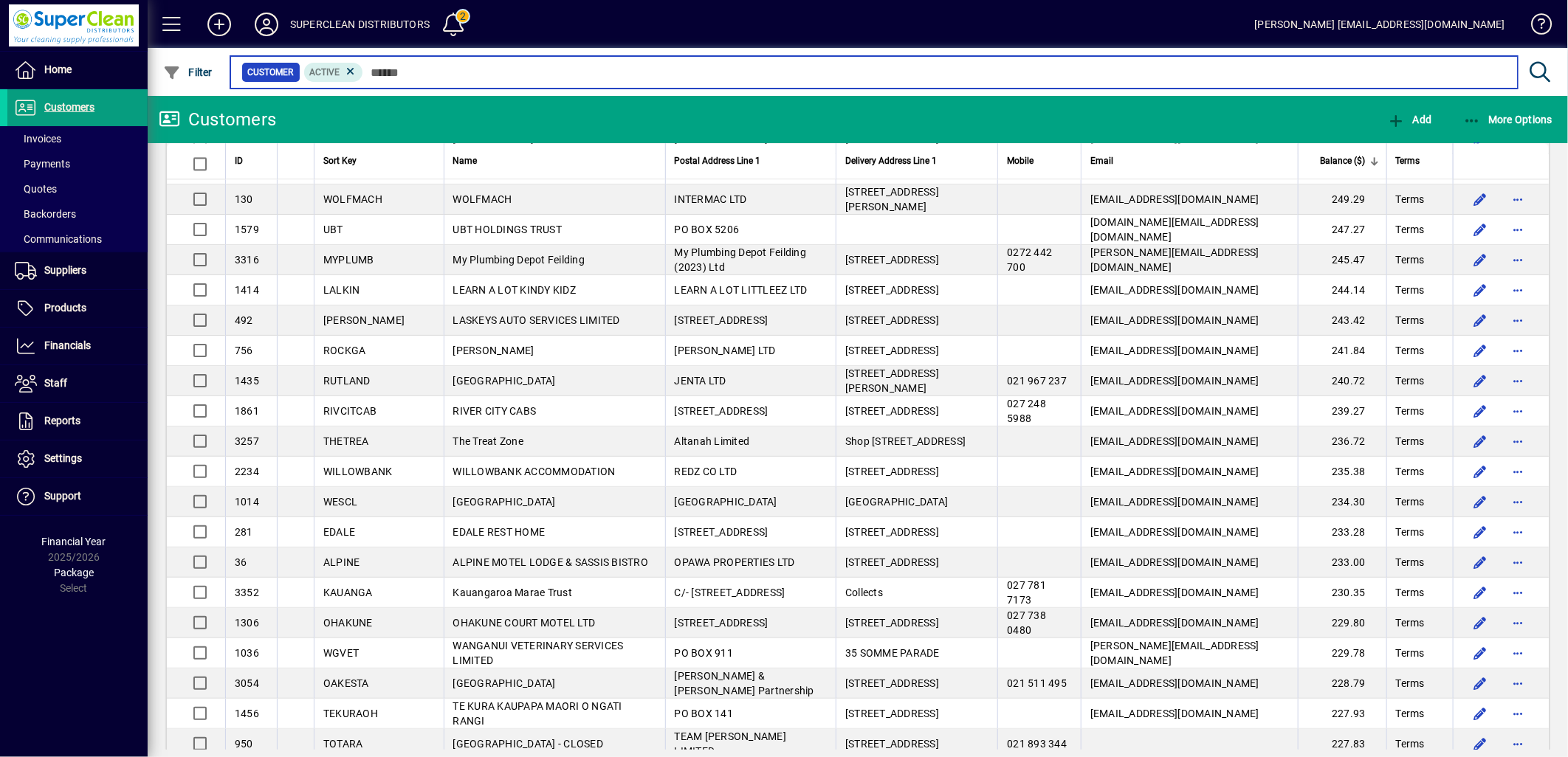
scroll to position [12815, 0]
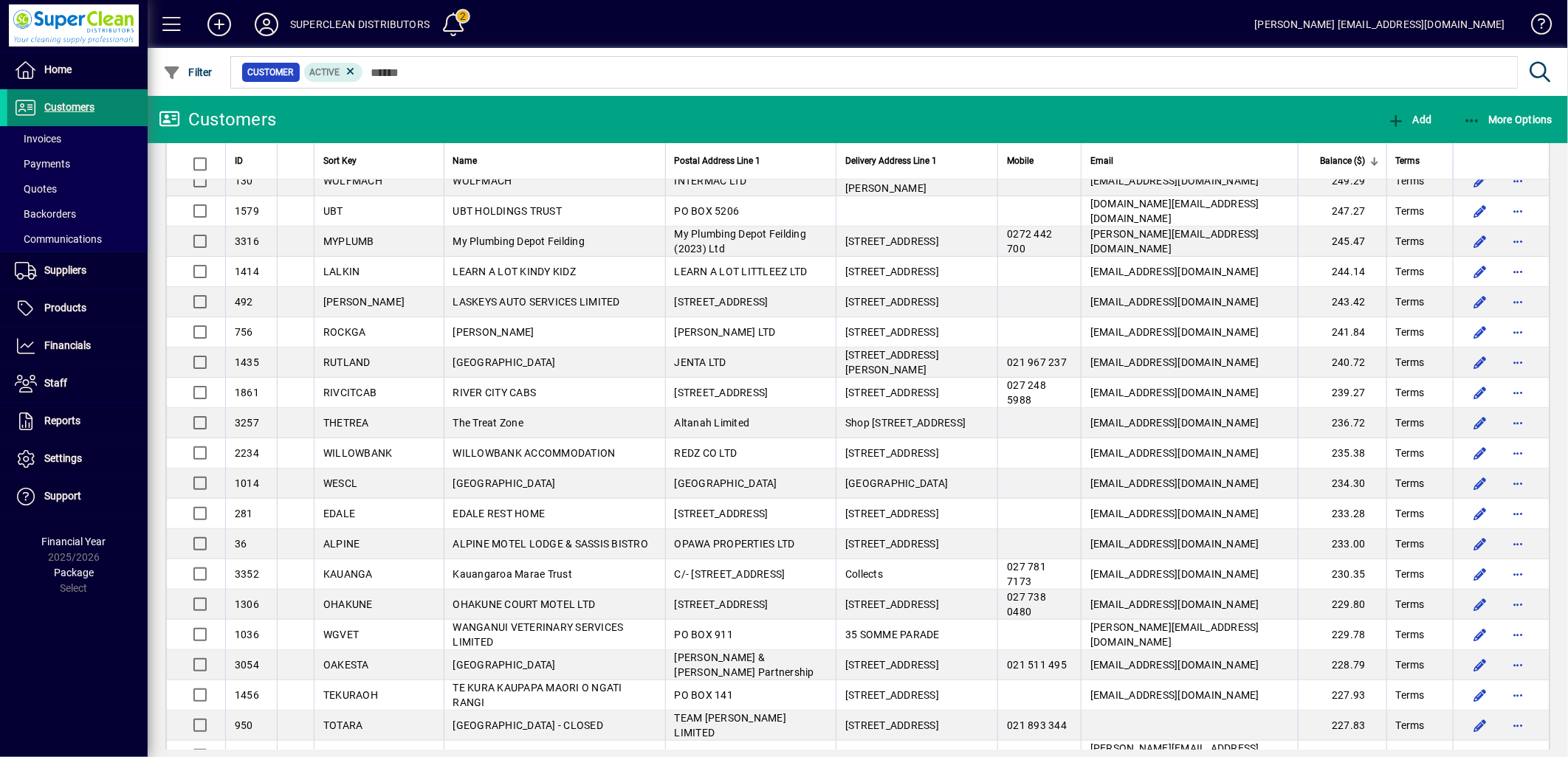
click at [79, 103] on span "Customers" at bounding box center [69, 107] width 50 height 12
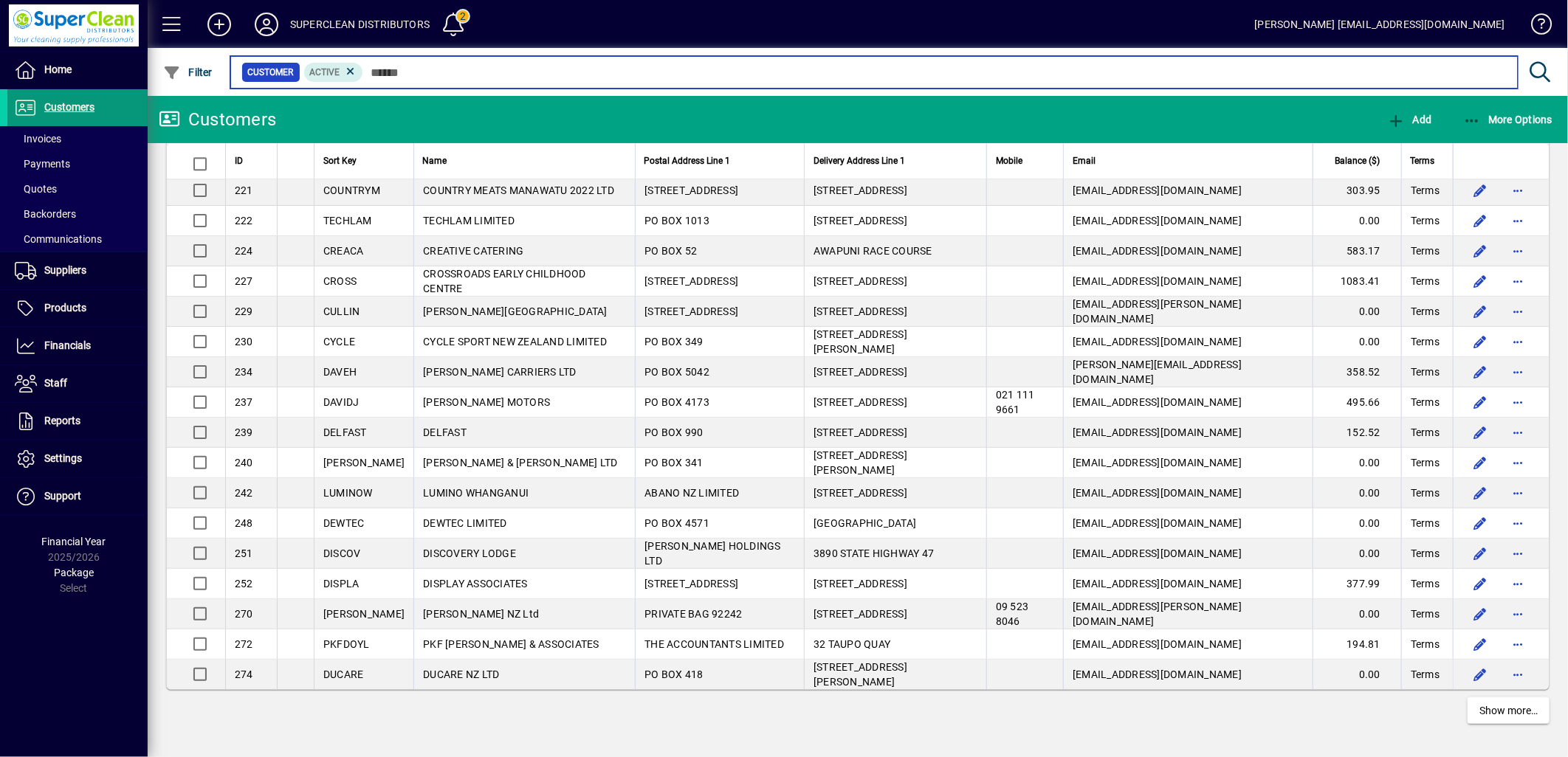
scroll to position [2540, 0]
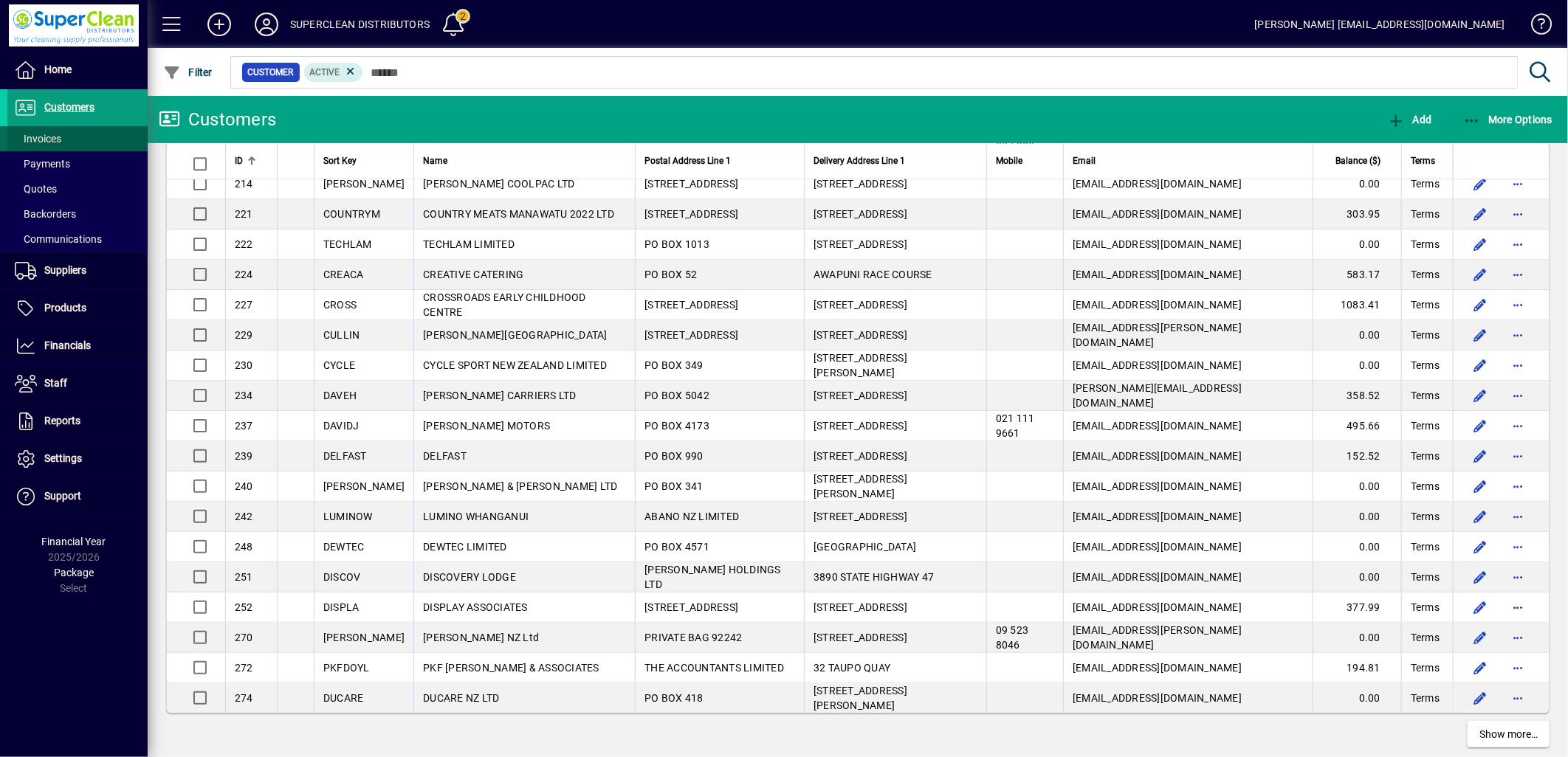
click at [34, 133] on span "Invoices" at bounding box center [38, 139] width 46 height 12
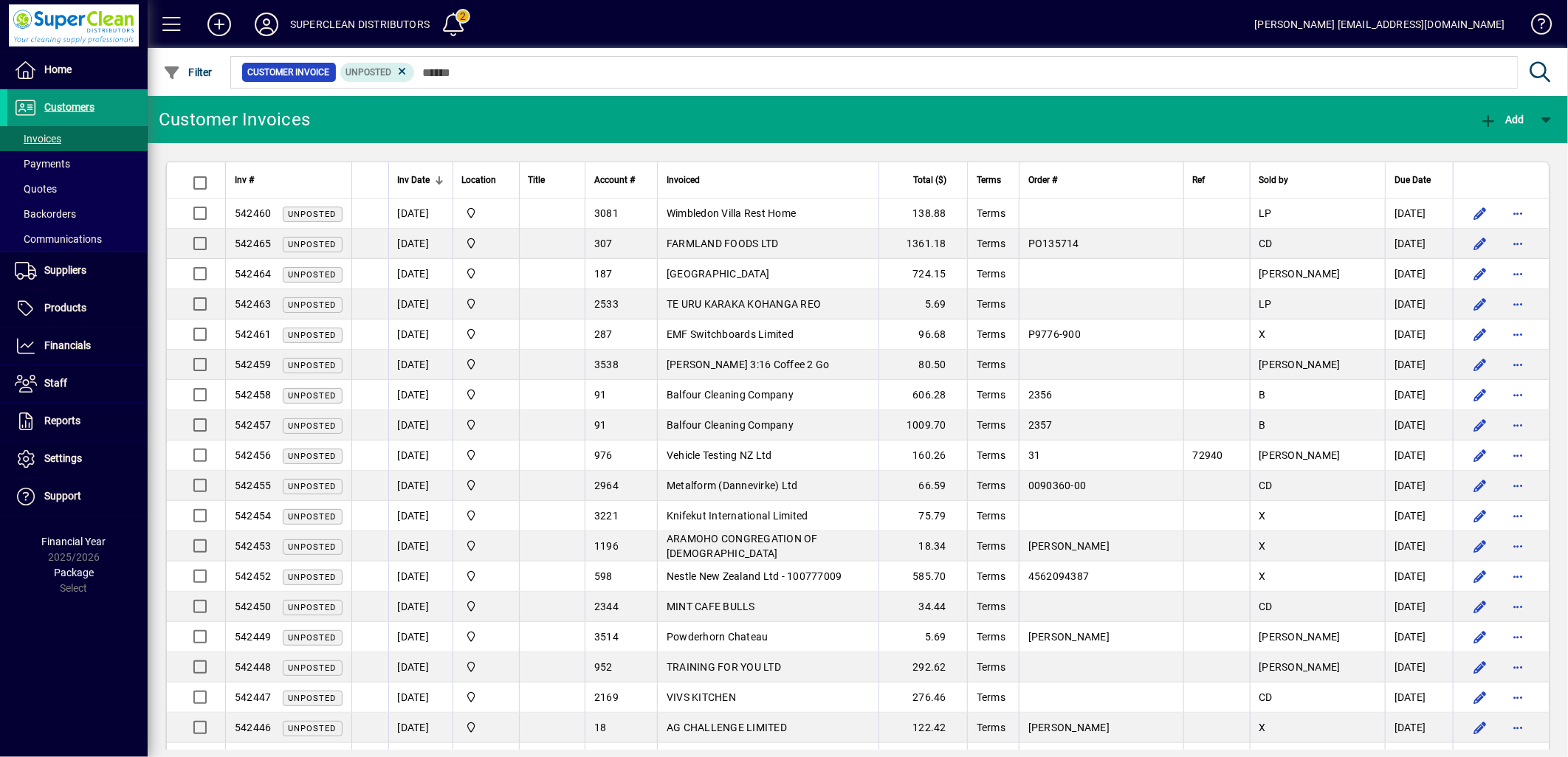
click at [76, 107] on span "Customers" at bounding box center [69, 107] width 50 height 12
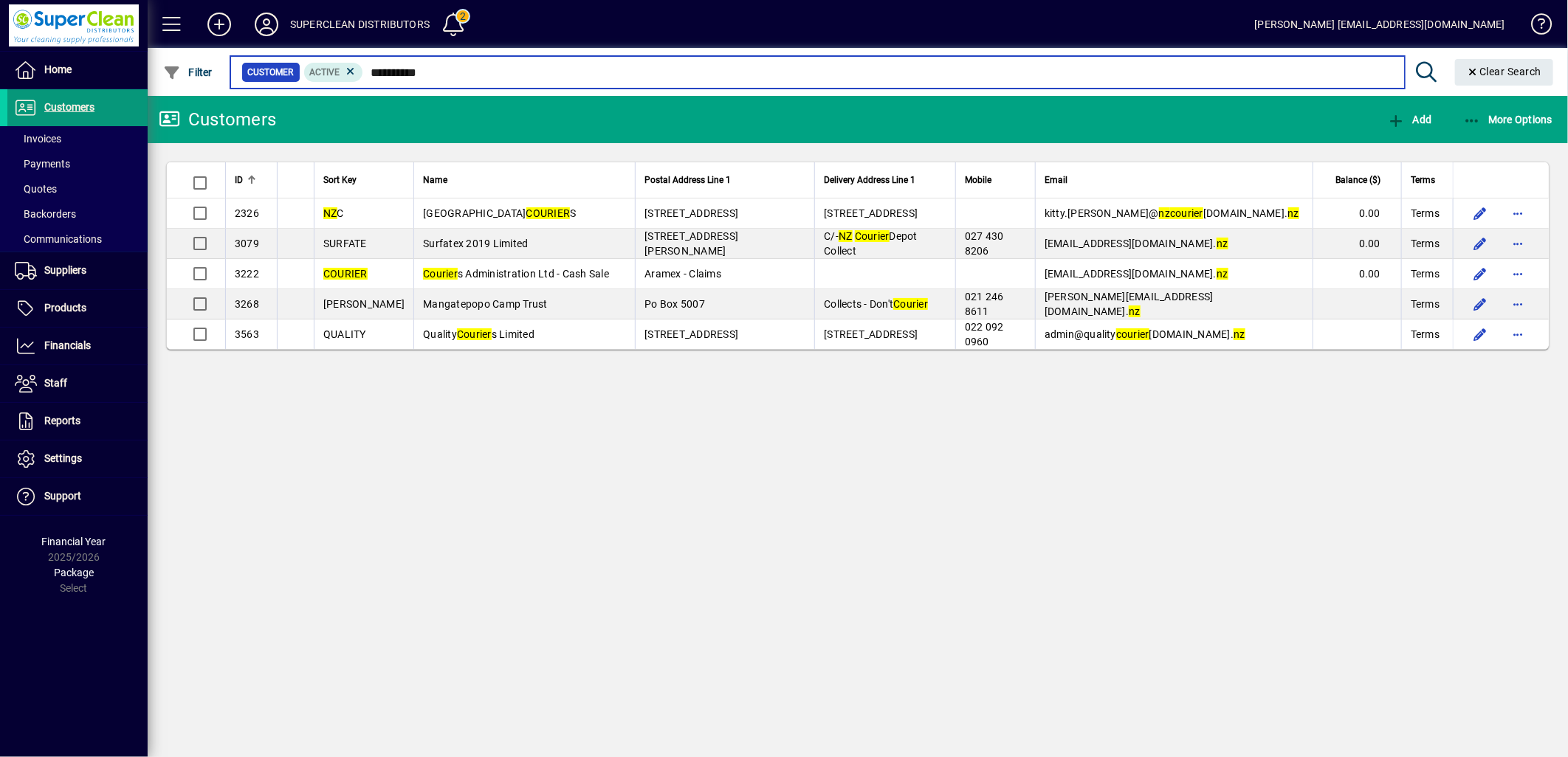
type input "**********"
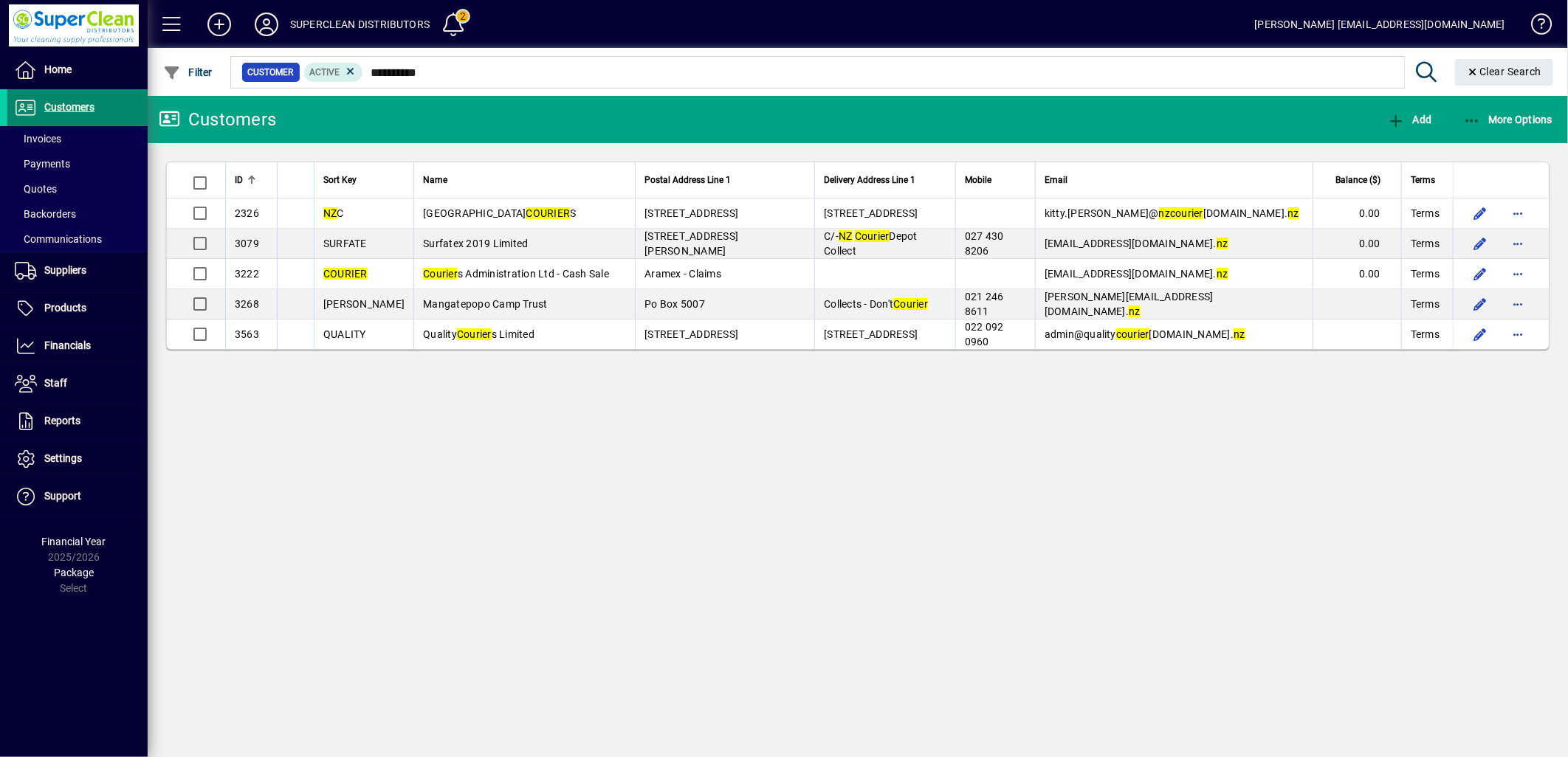
click at [62, 107] on span "Customers" at bounding box center [69, 107] width 50 height 12
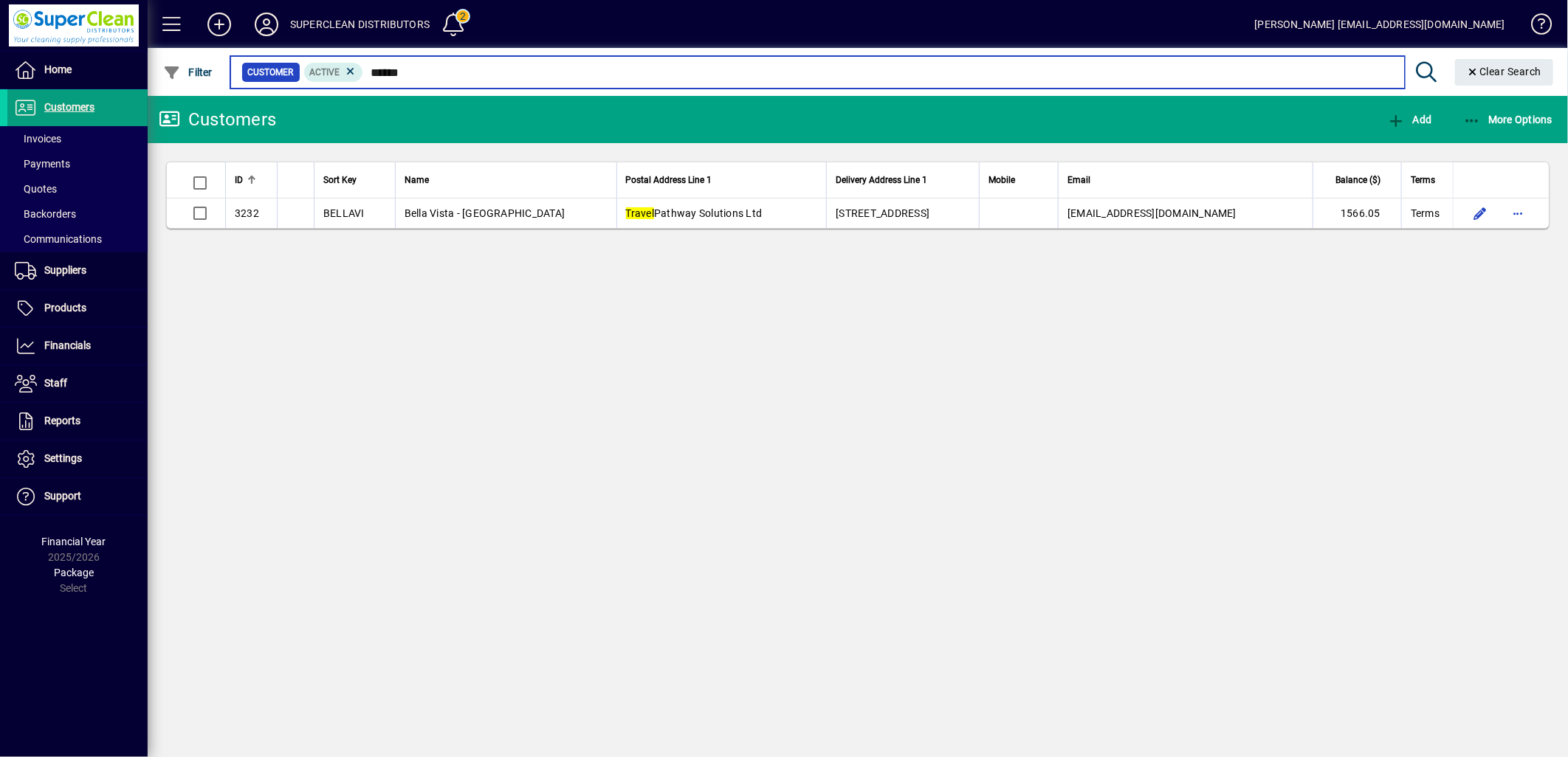
type input "******"
